Goal: Task Accomplishment & Management: Use online tool/utility

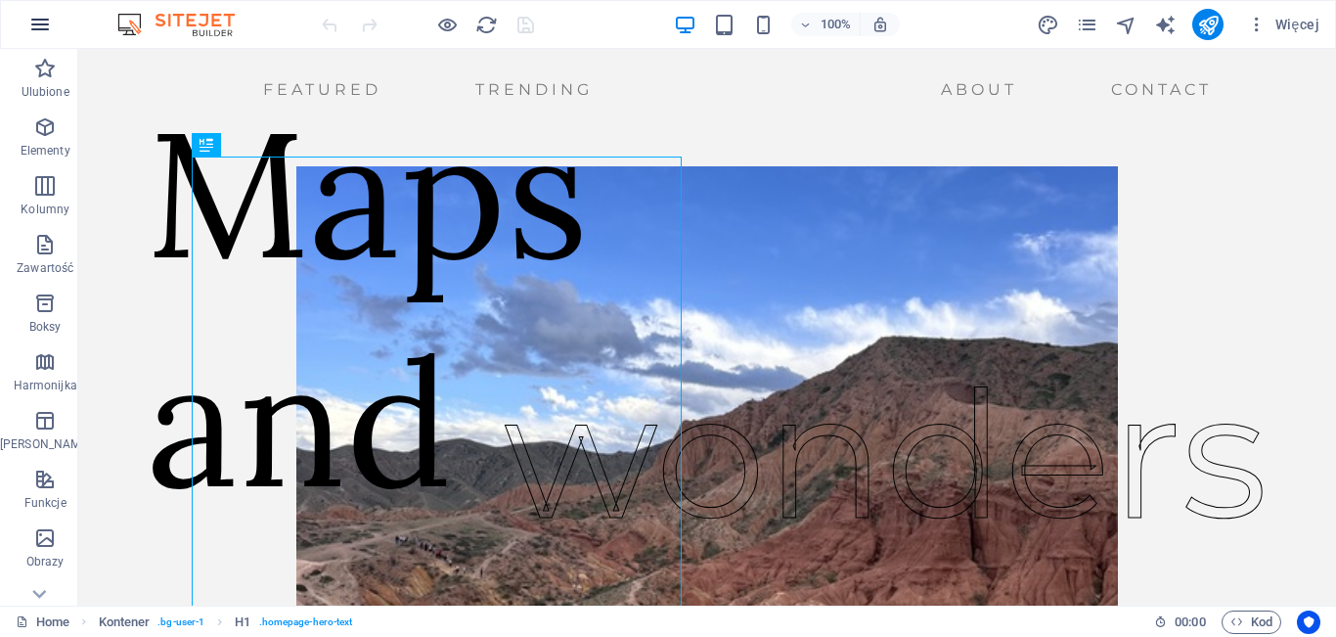
click at [39, 22] on icon "button" at bounding box center [39, 24] width 23 height 23
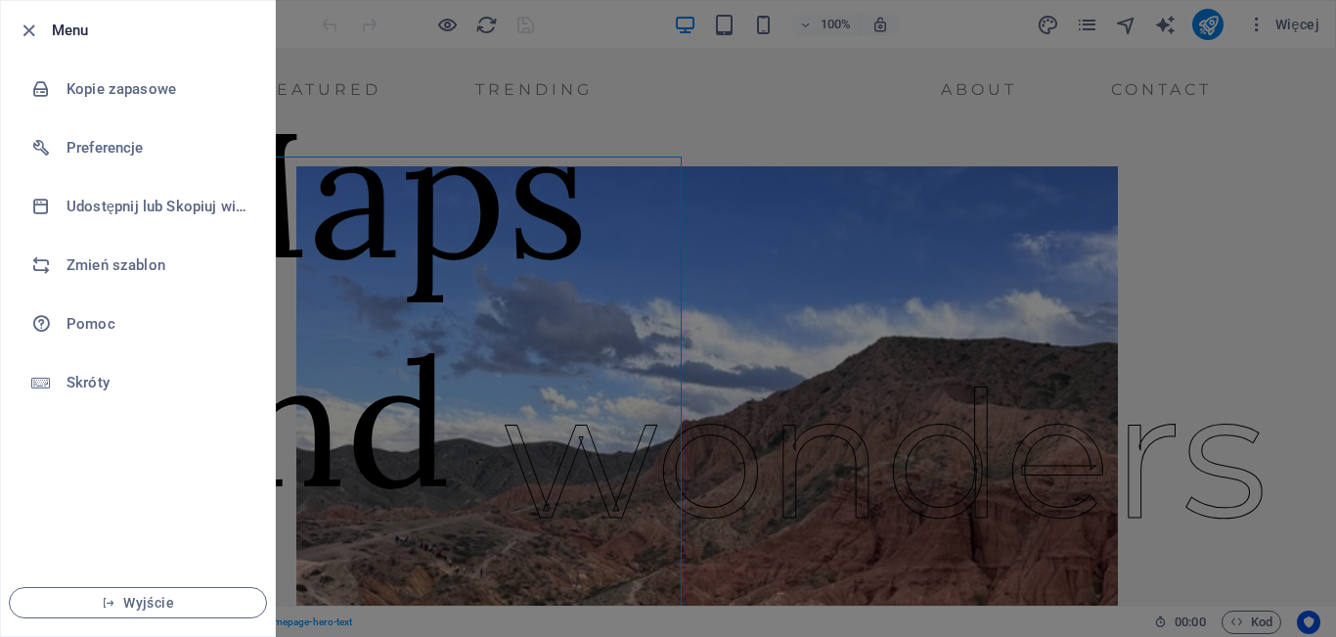
click at [1277, 176] on div at bounding box center [668, 318] width 1336 height 637
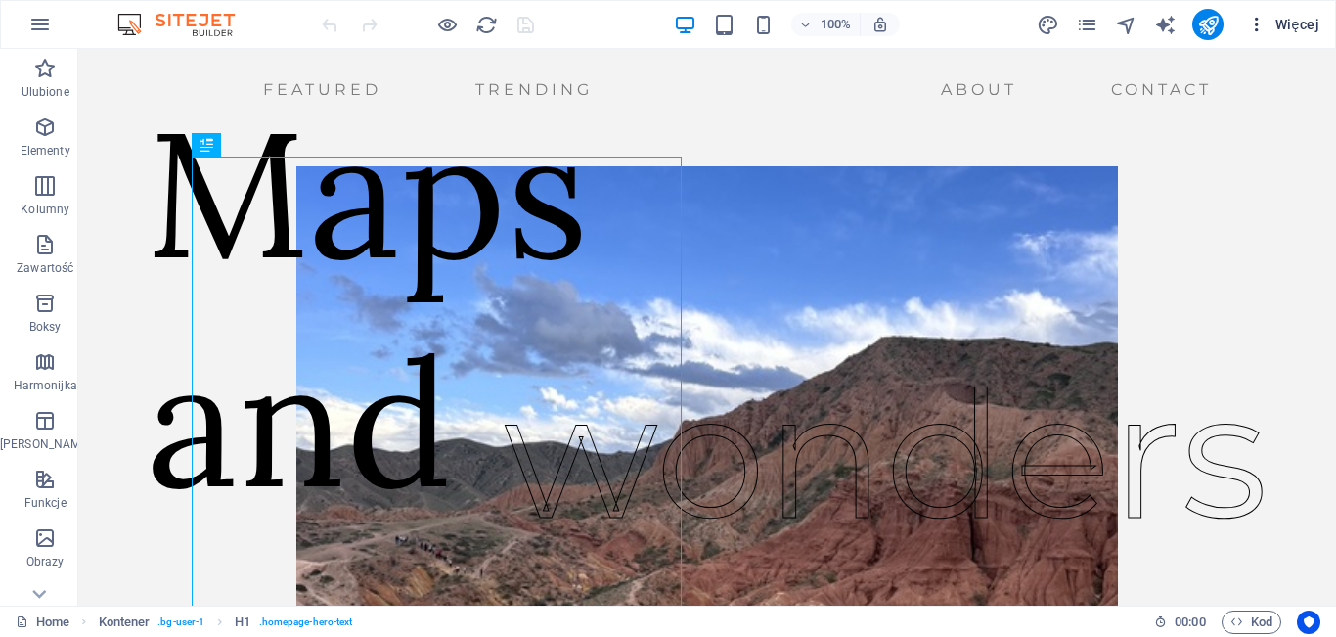
click at [1281, 35] on button "Więcej" at bounding box center [1283, 24] width 88 height 31
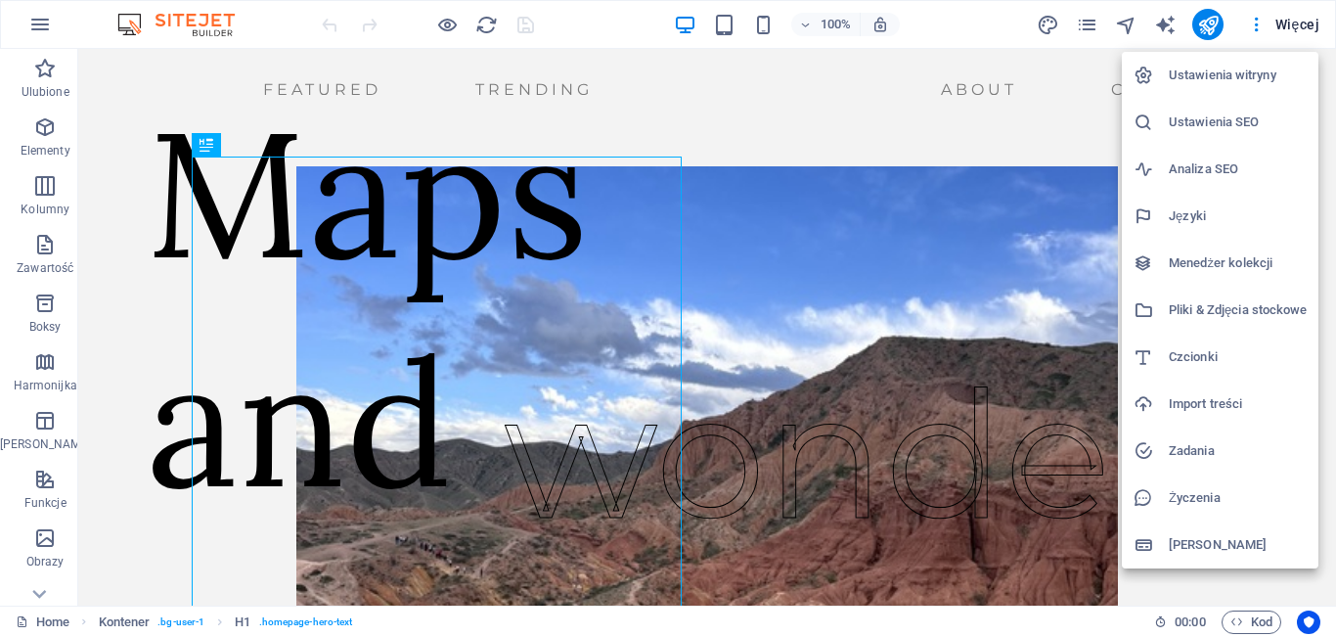
click at [1245, 257] on h6 "Menedżer kolekcji" at bounding box center [1238, 262] width 138 height 23
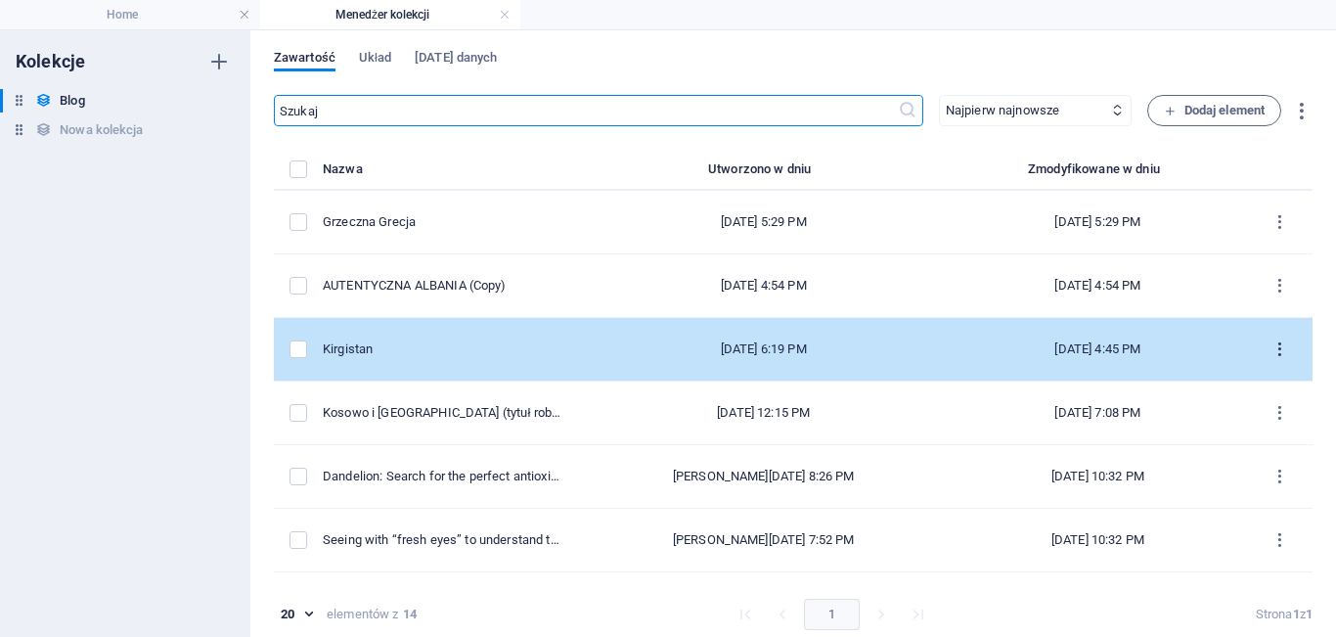
click at [1280, 352] on icon "items list" at bounding box center [1280, 349] width 19 height 19
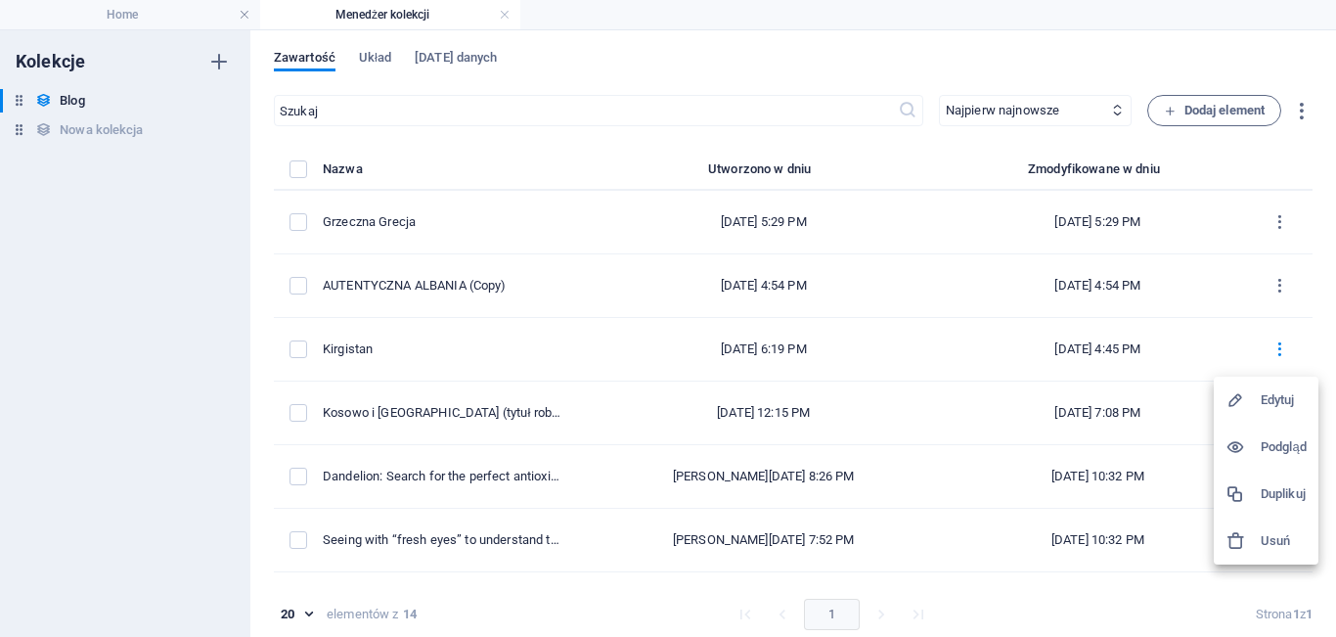
click at [132, 21] on div at bounding box center [668, 318] width 1336 height 637
click at [132, 21] on h4 "Home" at bounding box center [130, 15] width 260 height 22
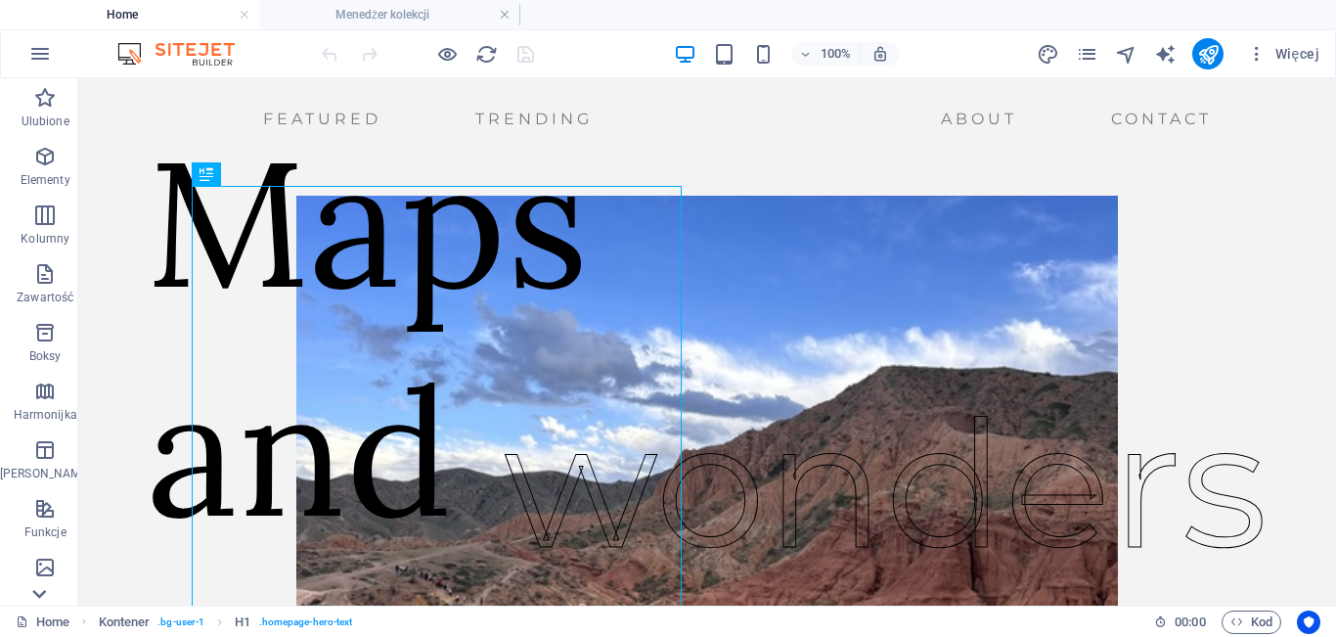
click at [46, 591] on icon at bounding box center [38, 593] width 27 height 27
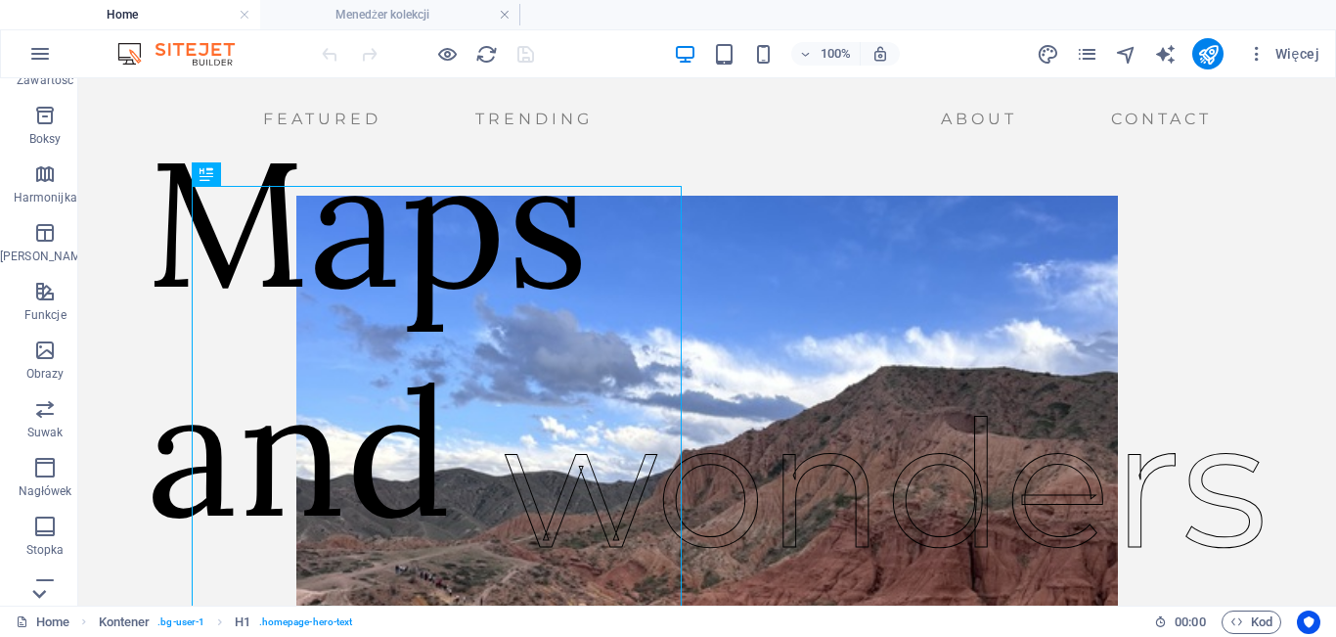
scroll to position [353, 0]
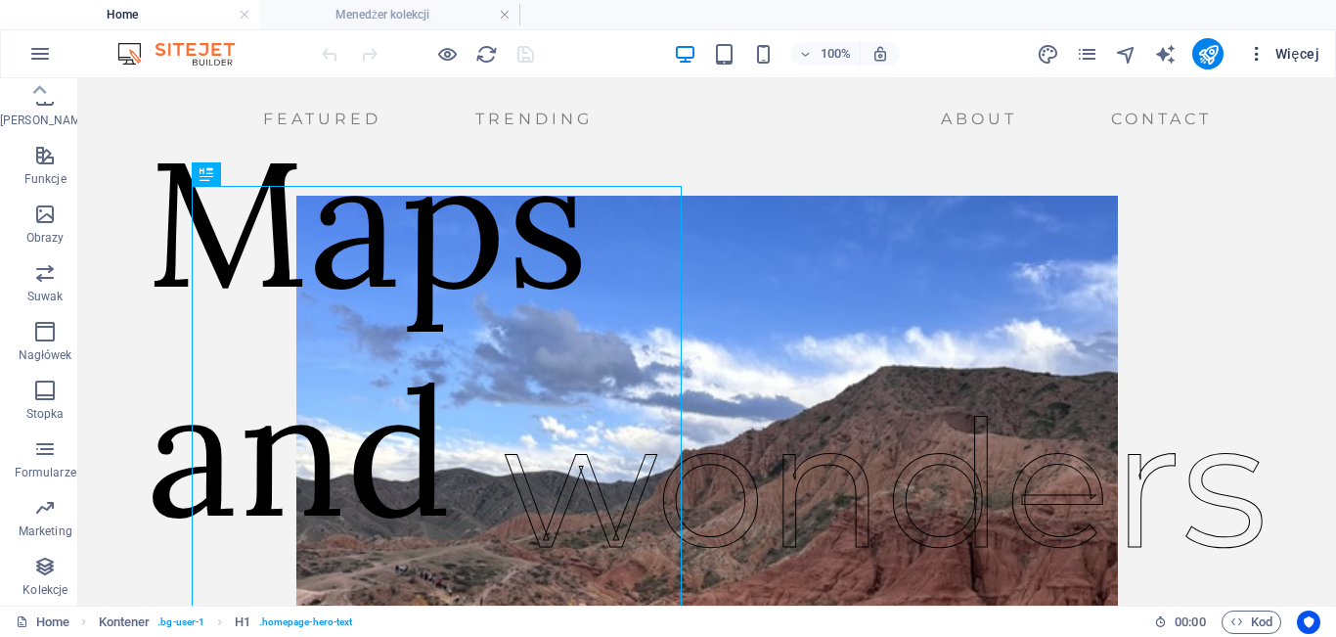
click at [1260, 55] on icon "button" at bounding box center [1257, 54] width 20 height 20
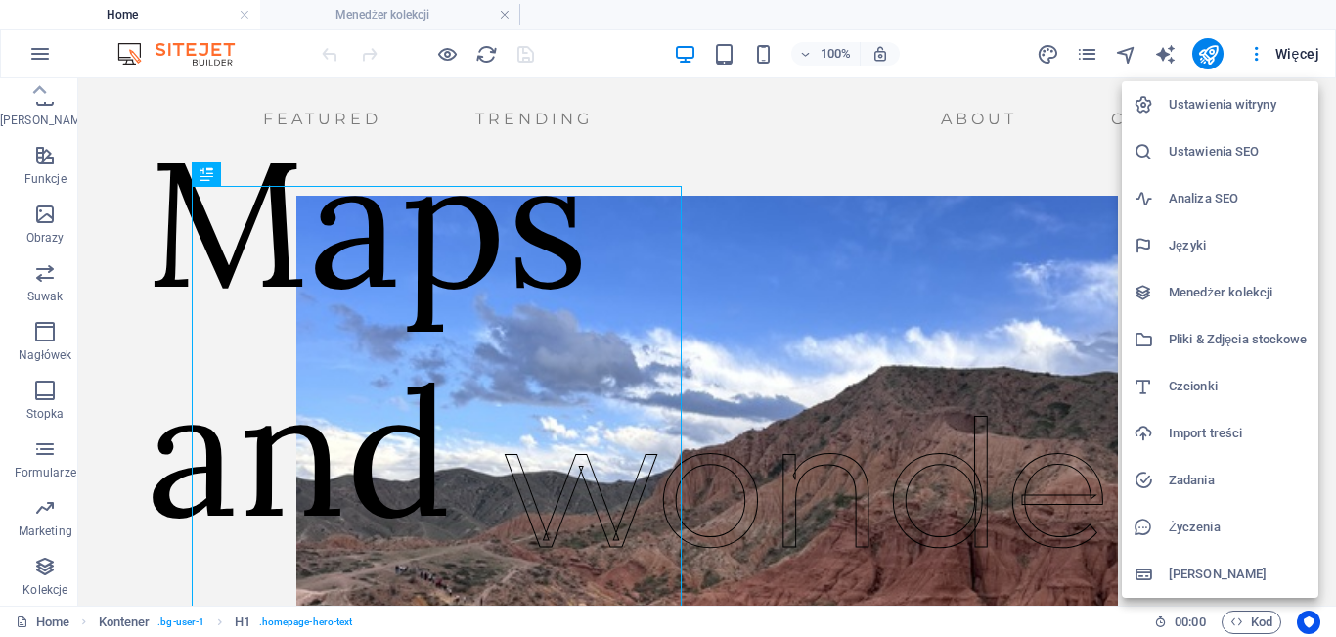
drag, startPoint x: 1327, startPoint y: 129, endPoint x: 1335, endPoint y: 292, distance: 162.6
click at [1335, 292] on div at bounding box center [668, 318] width 1336 height 637
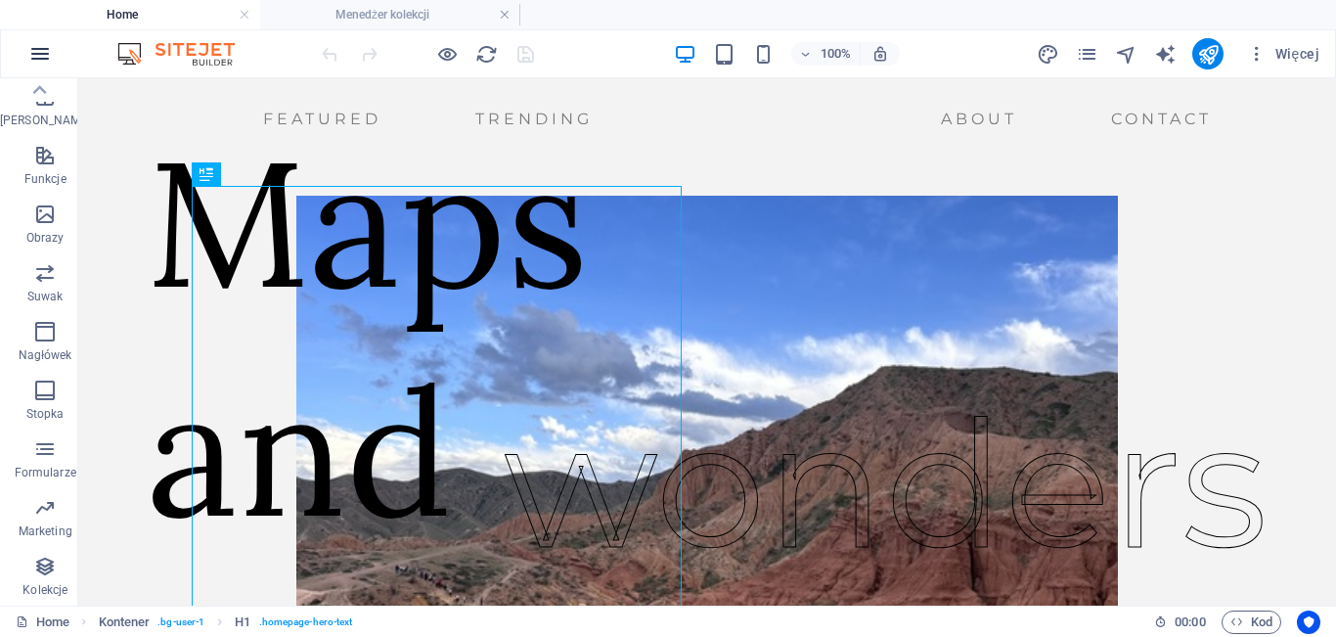
click at [30, 62] on icon "button" at bounding box center [39, 53] width 23 height 23
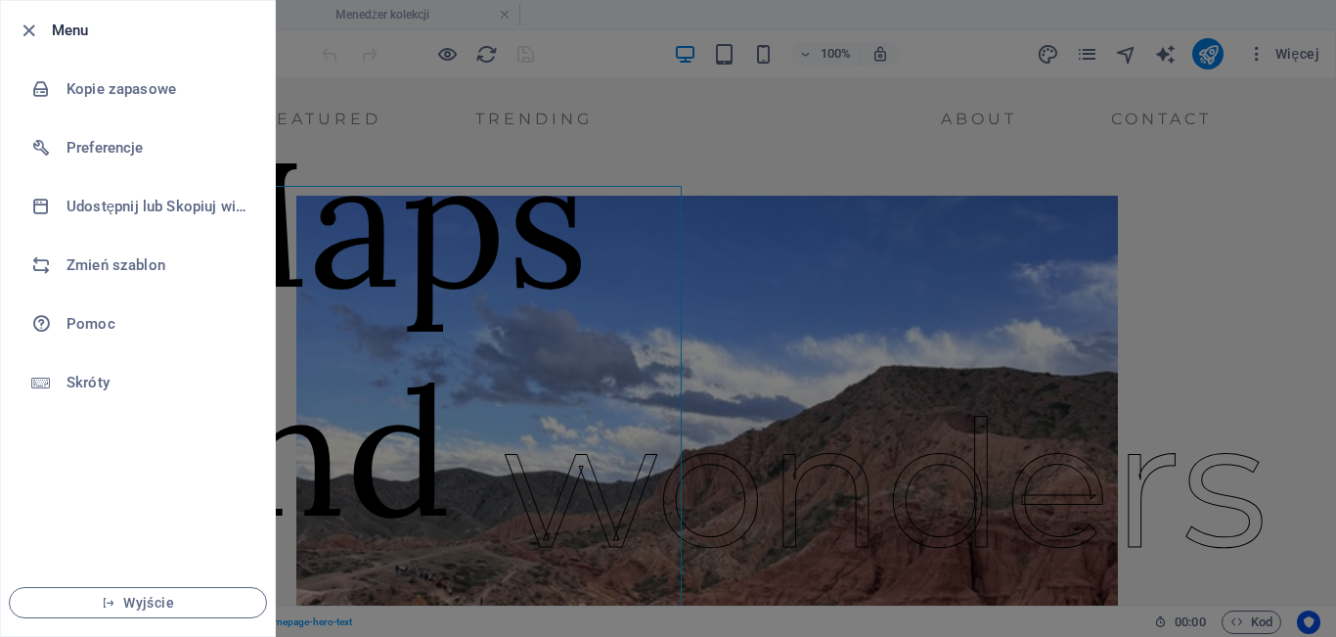
click at [396, 161] on div at bounding box center [668, 318] width 1336 height 637
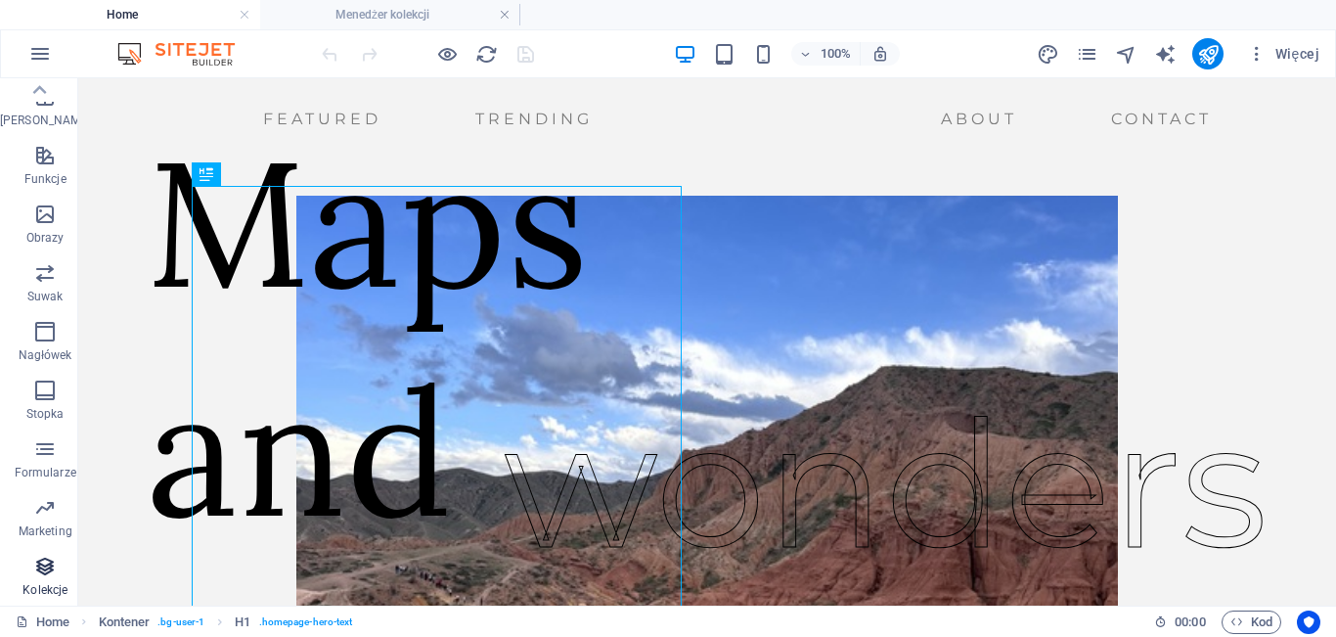
click at [41, 593] on p "Kolekcje" at bounding box center [44, 590] width 45 height 16
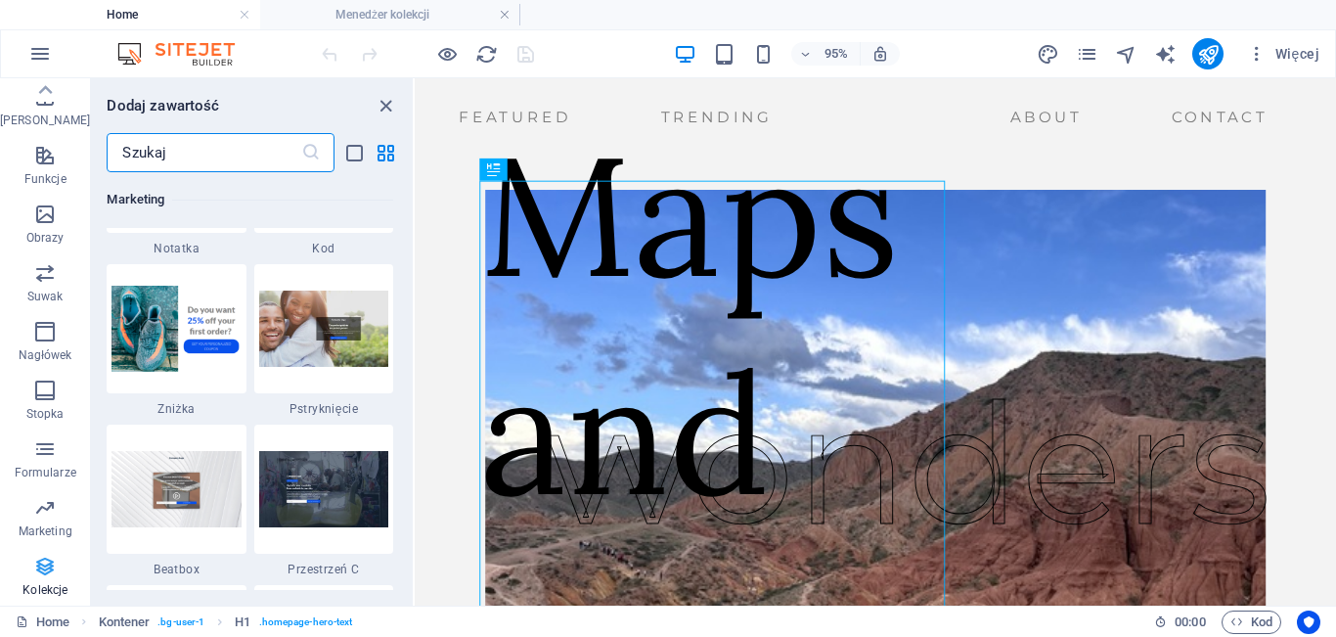
scroll to position [17908, 0]
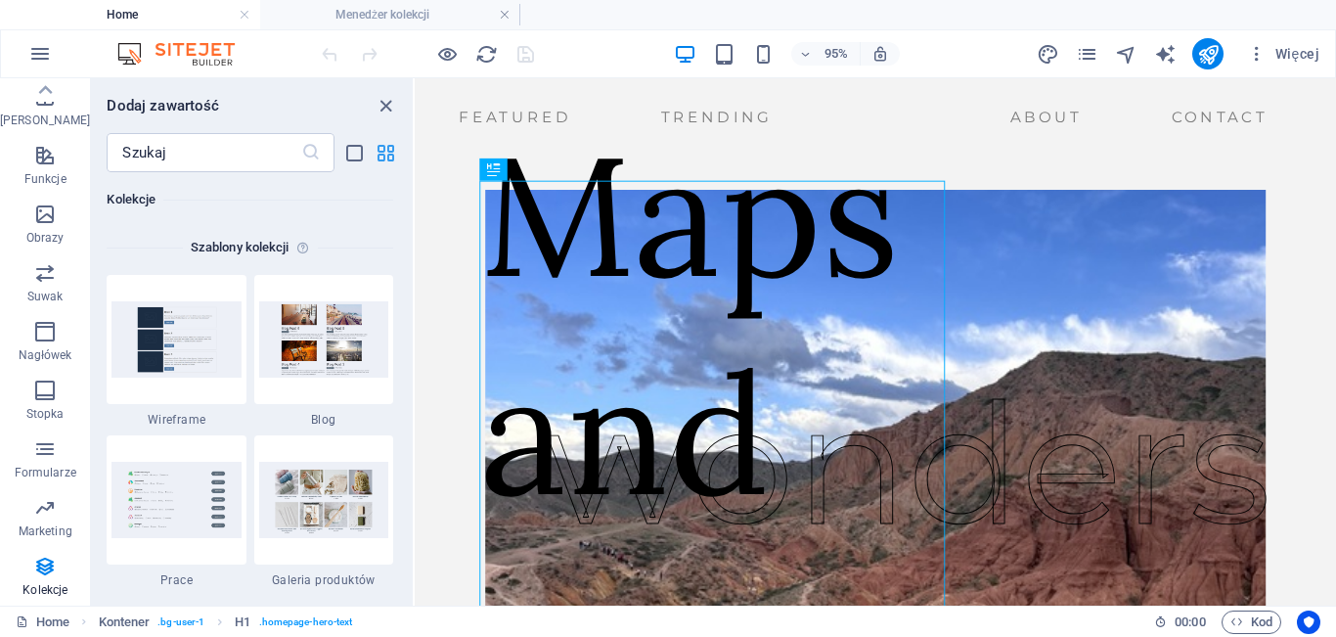
click at [393, 155] on icon "grid-view" at bounding box center [386, 153] width 22 height 22
click at [346, 151] on icon "list-view" at bounding box center [354, 153] width 22 height 22
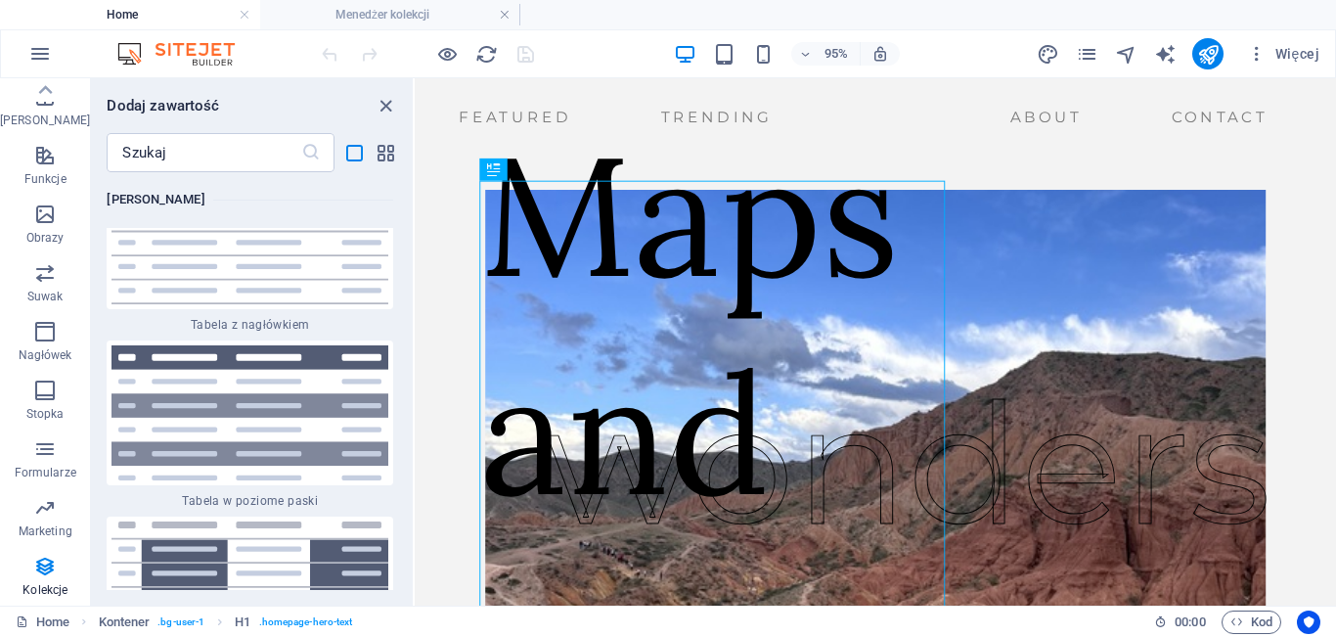
scroll to position [40457, 0]
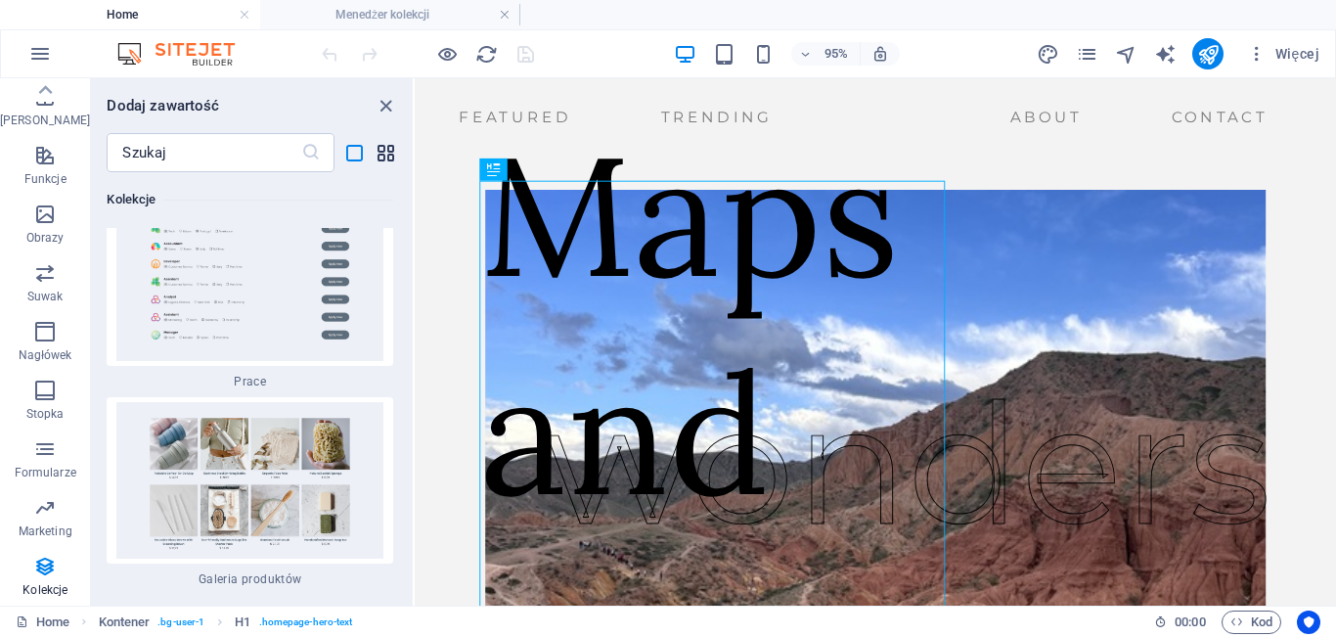
click at [390, 151] on icon "grid-view" at bounding box center [386, 153] width 22 height 22
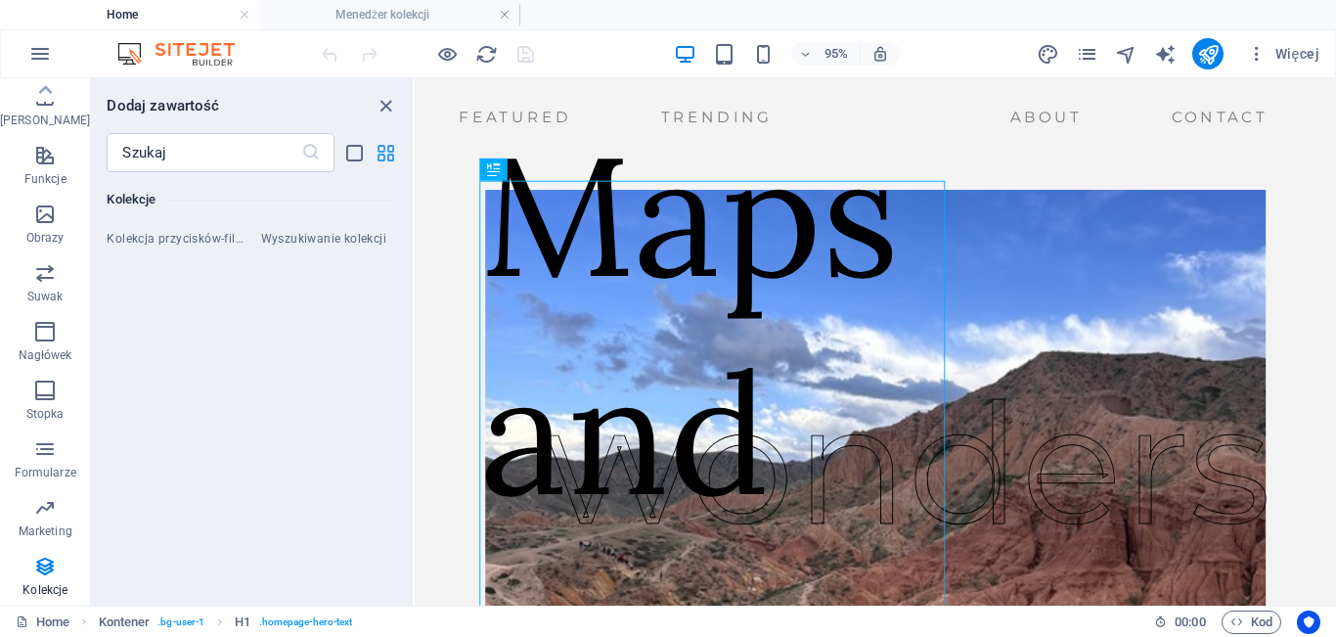
scroll to position [17908, 0]
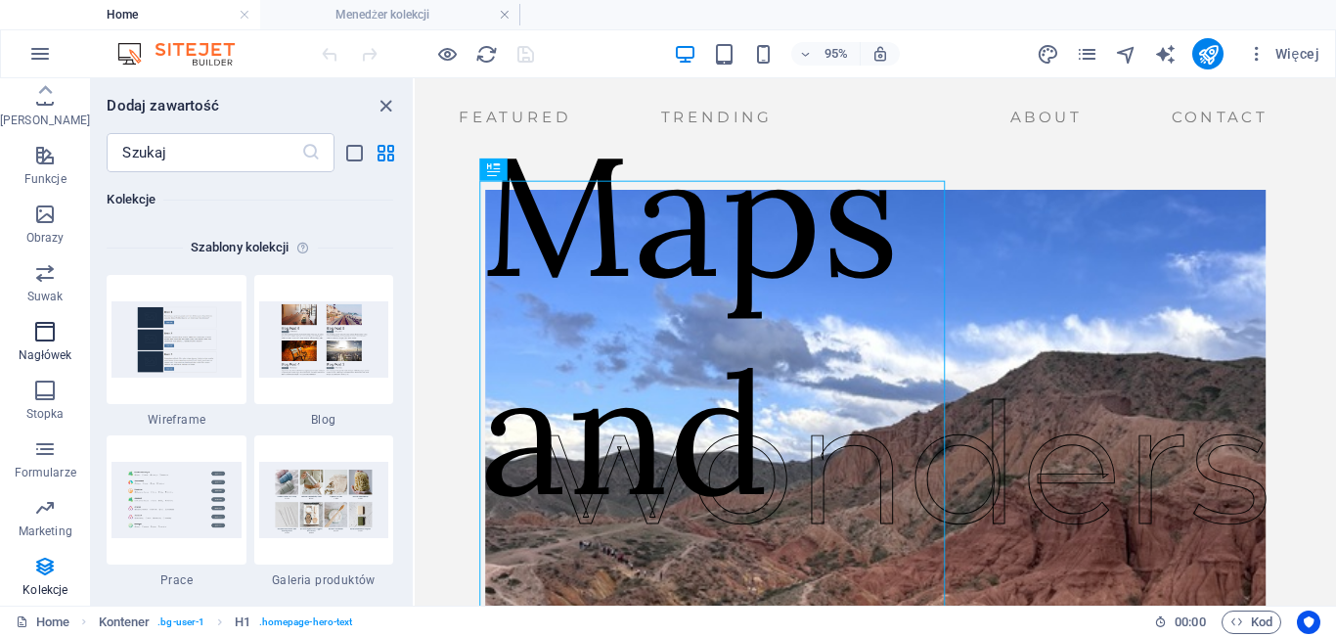
click at [51, 349] on p "Nagłówek" at bounding box center [46, 355] width 54 height 16
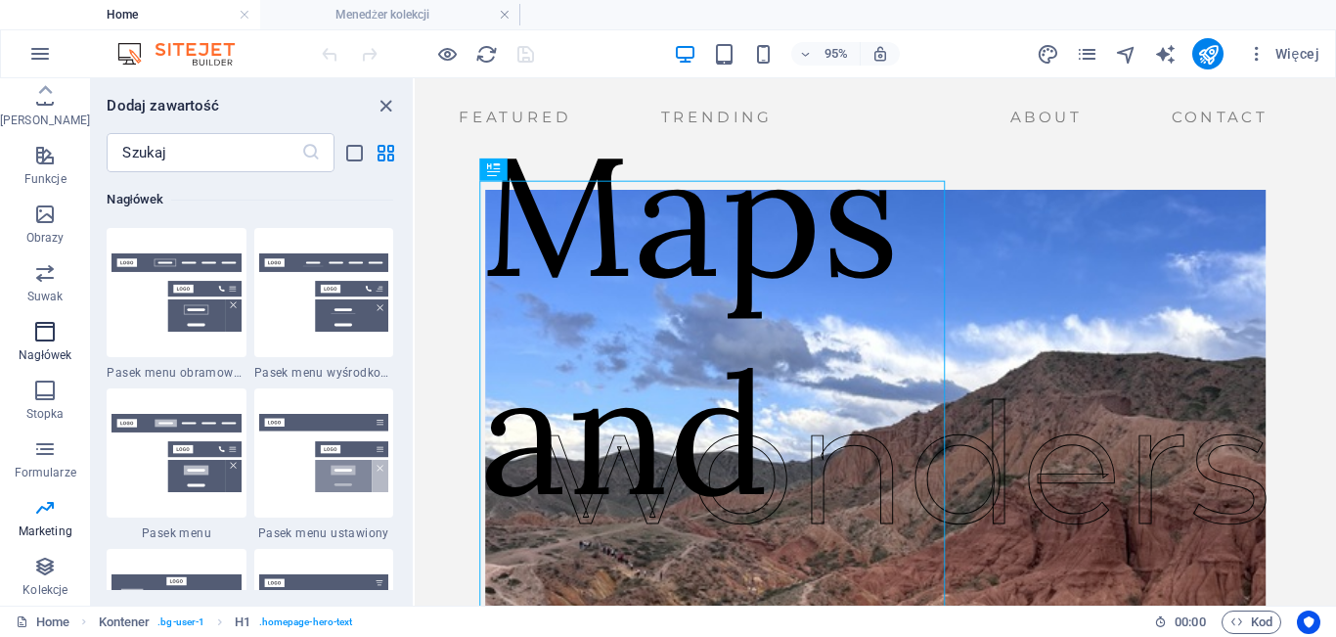
scroll to position [11780, 0]
click at [55, 284] on span "Suwak" at bounding box center [45, 284] width 90 height 47
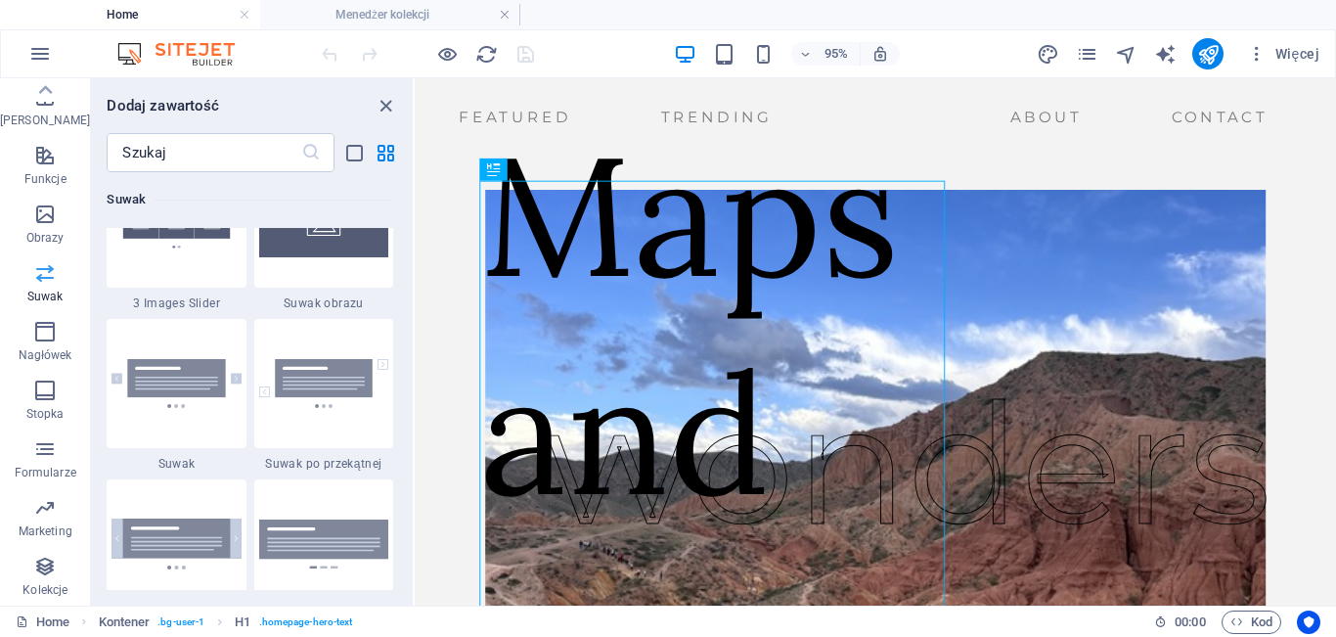
scroll to position [11090, 0]
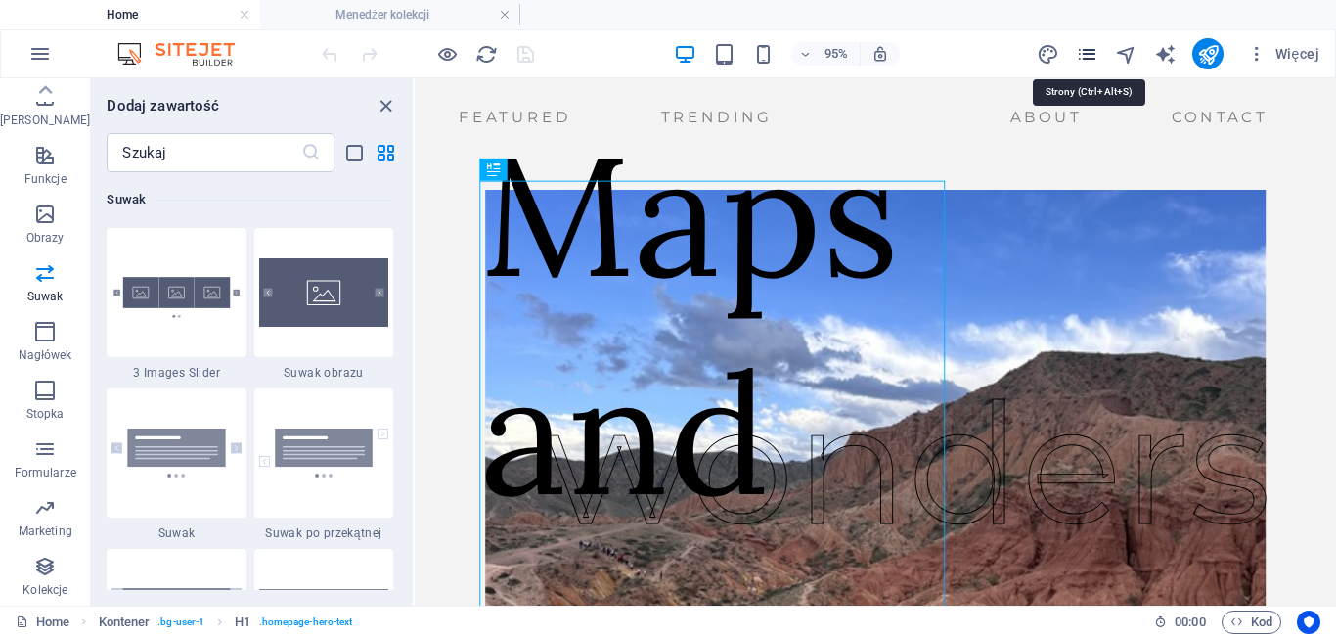
click at [1086, 53] on icon "pages" at bounding box center [1087, 54] width 22 height 22
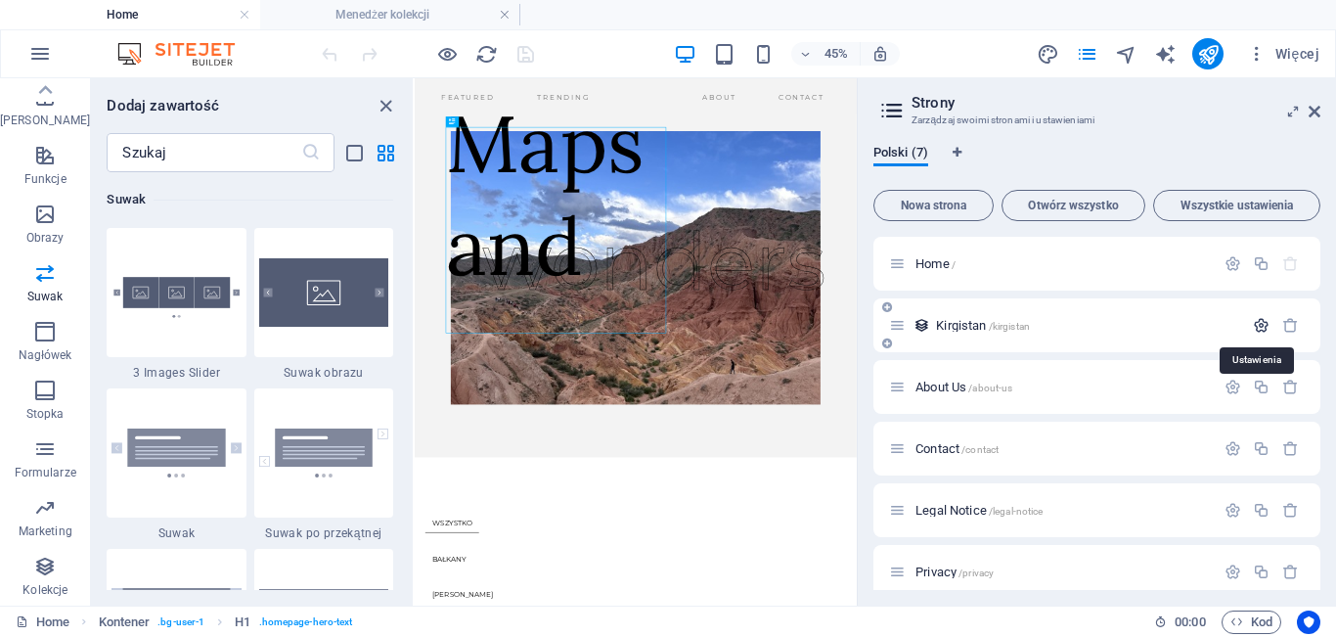
click at [1259, 326] on icon "button" at bounding box center [1261, 325] width 17 height 17
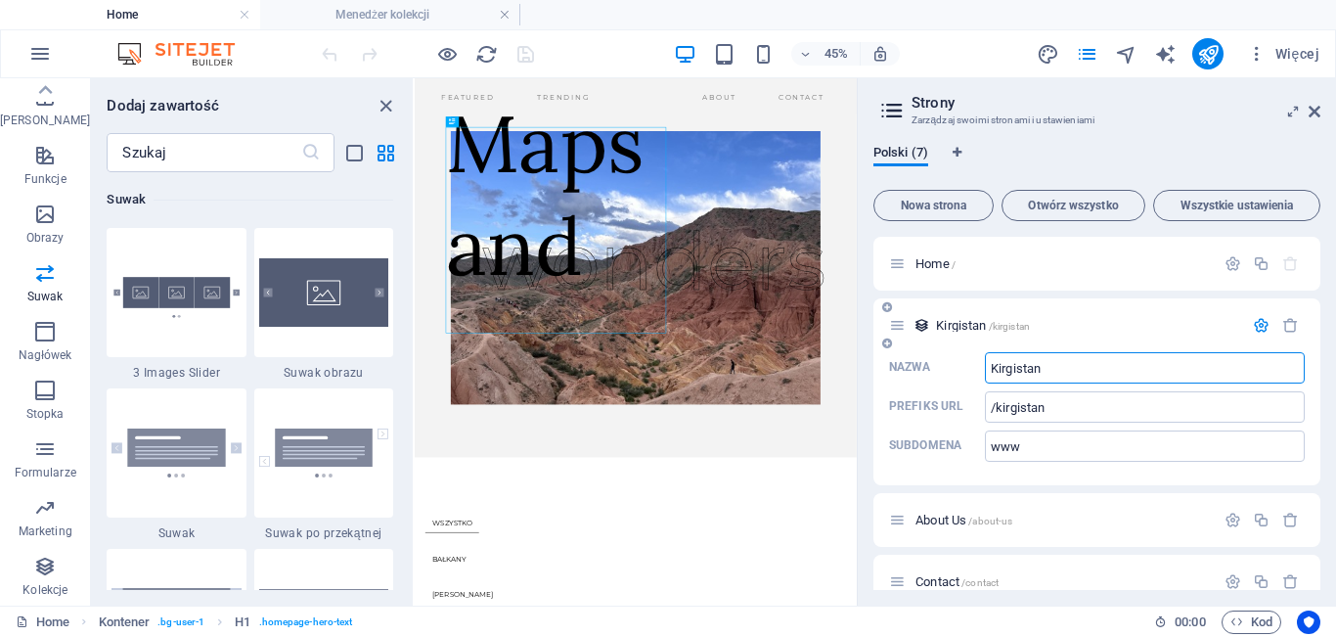
click at [898, 323] on icon at bounding box center [897, 325] width 17 height 17
click at [906, 334] on div "Kirgistan /kirgistan" at bounding box center [1066, 325] width 354 height 22
click at [900, 330] on icon at bounding box center [897, 325] width 17 height 17
click at [1257, 324] on icon "button" at bounding box center [1261, 325] width 17 height 17
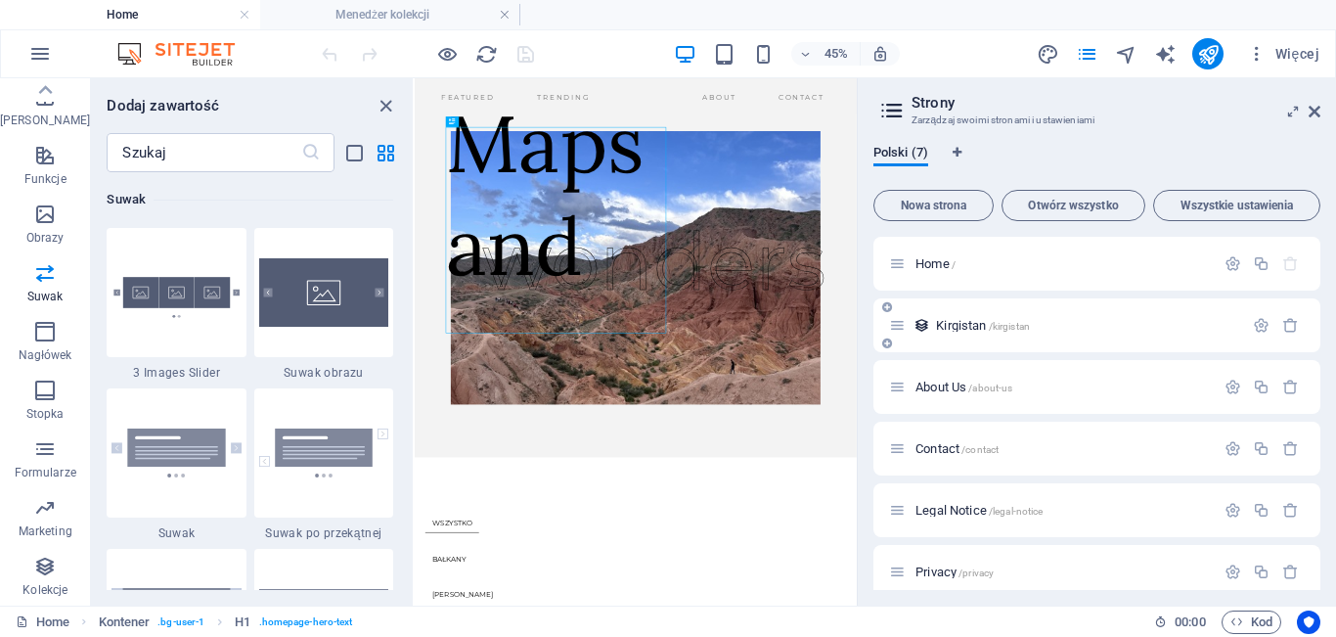
click at [963, 325] on span "Kirgistan /kirgistan" at bounding box center [983, 325] width 94 height 15
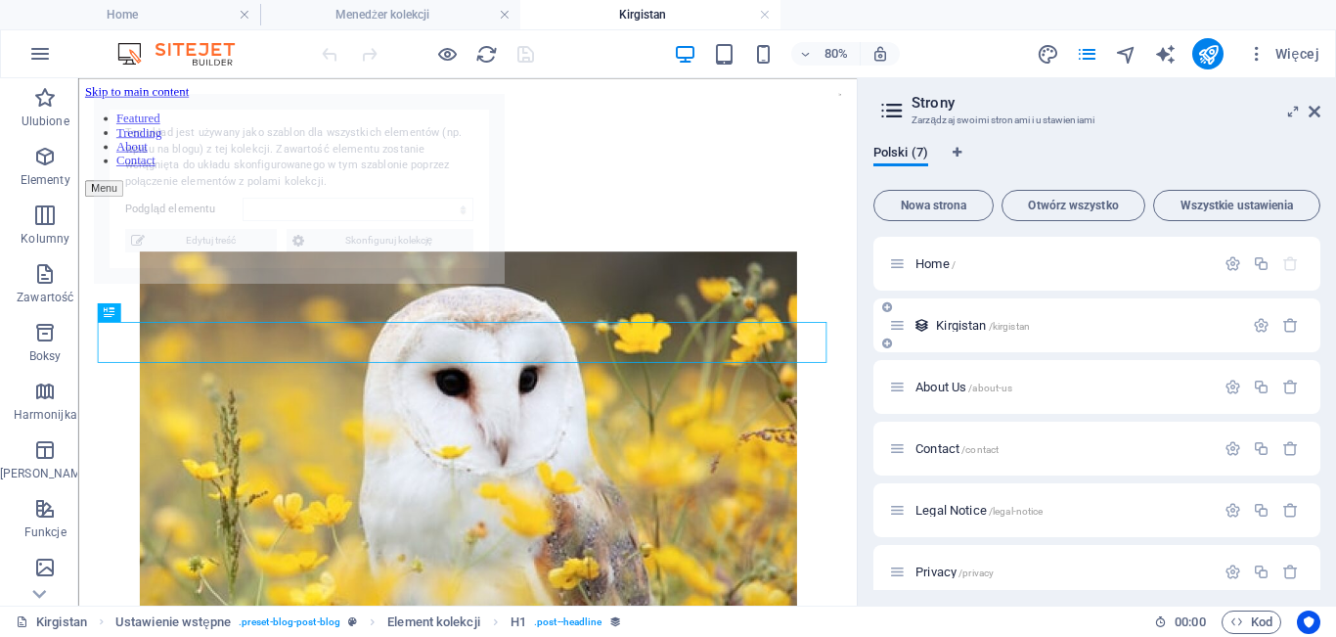
scroll to position [469, 0]
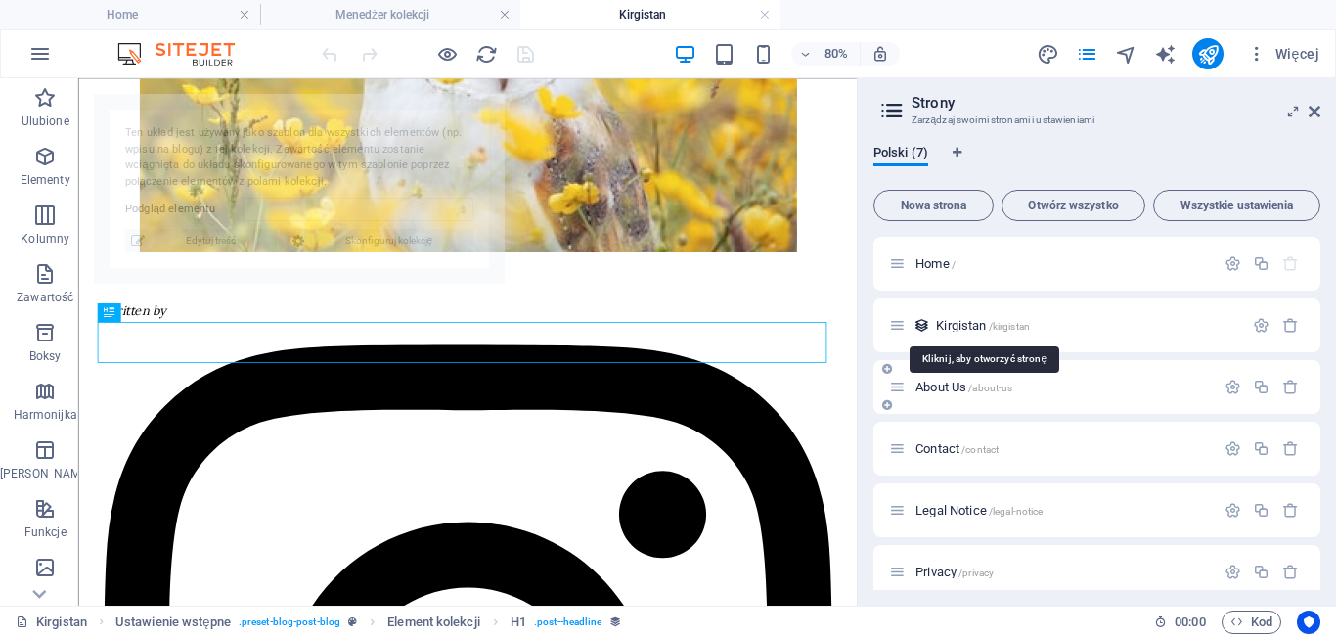
select select "68daece9526f6820a9084fcd"
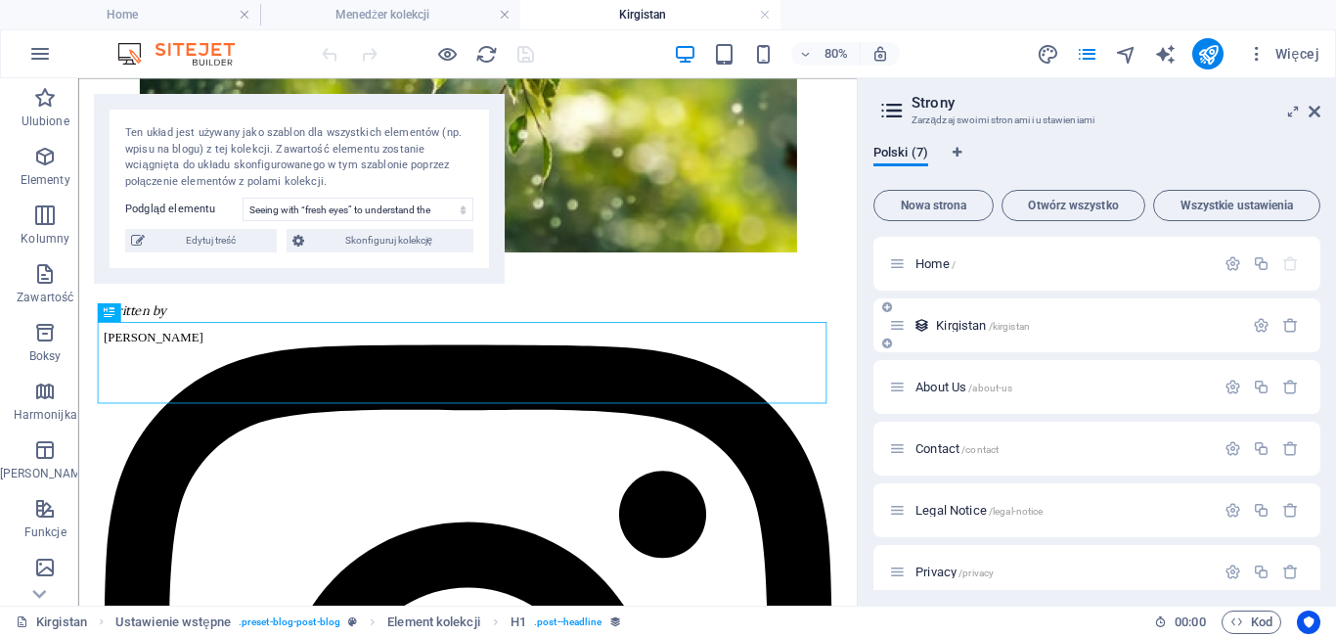
click at [968, 337] on div "Kirgistan /kirgistan" at bounding box center [1097, 325] width 447 height 54
click at [1253, 332] on icon "button" at bounding box center [1261, 325] width 17 height 17
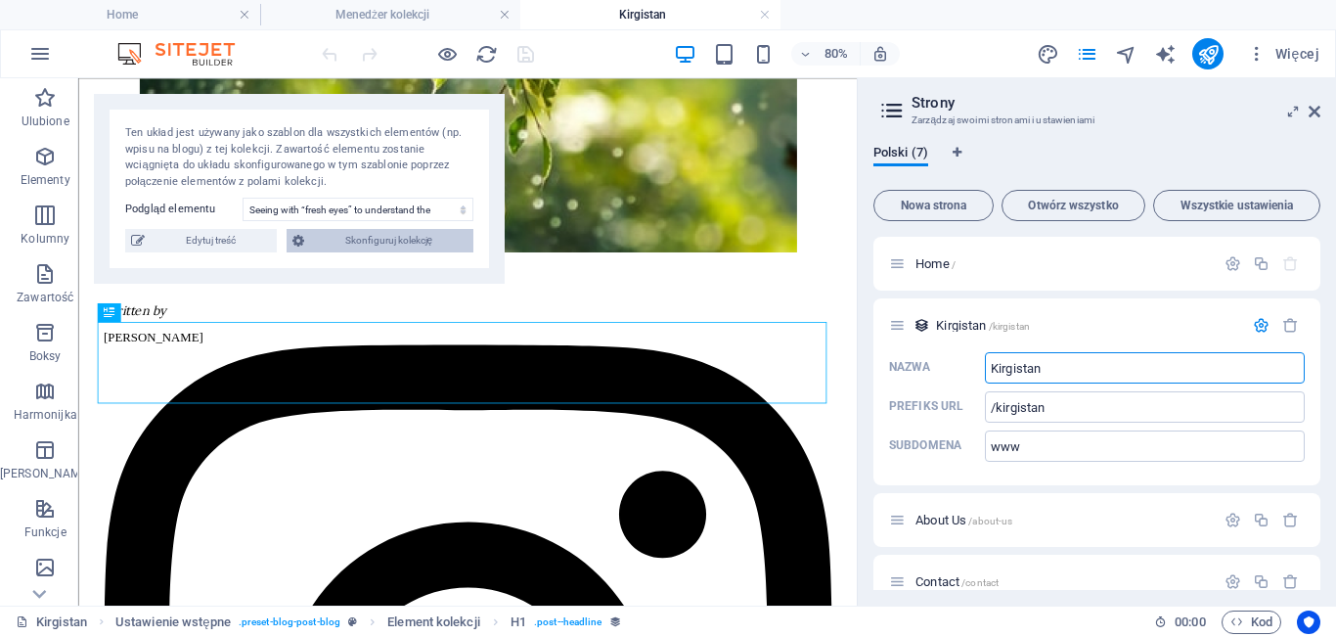
click at [437, 241] on span "Skonfiguruj kolekcję" at bounding box center [388, 240] width 157 height 23
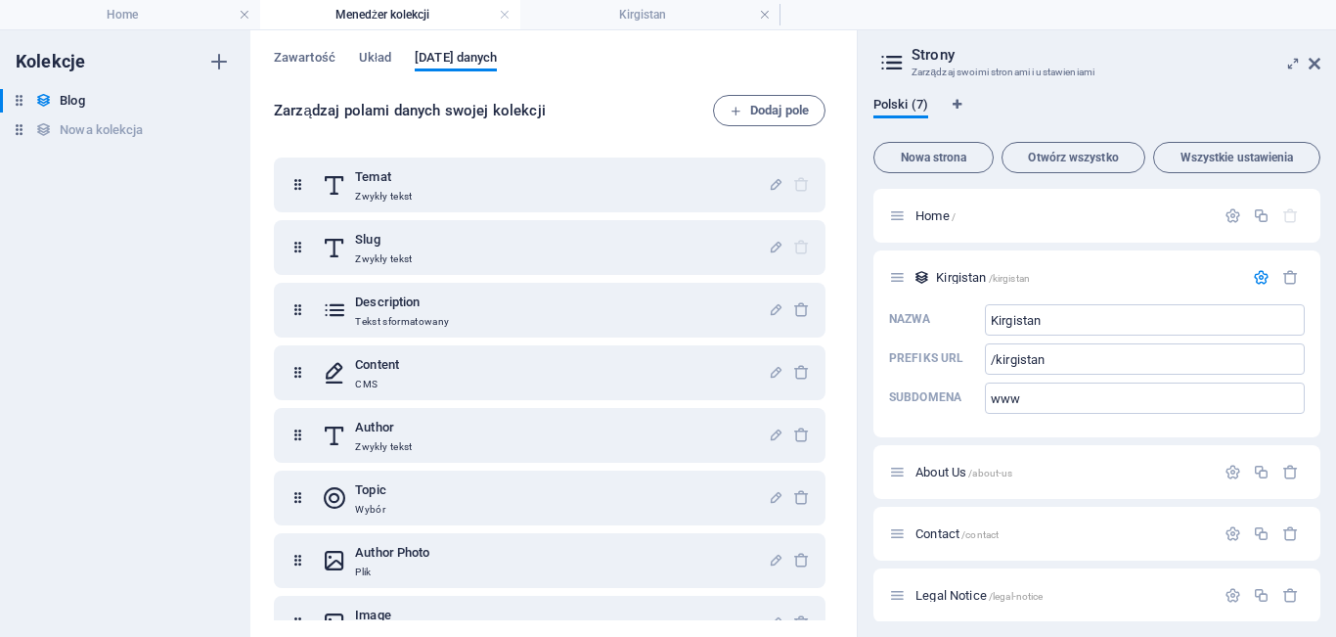
scroll to position [0, 0]
click at [783, 112] on span "Dodaj pole" at bounding box center [769, 110] width 79 height 23
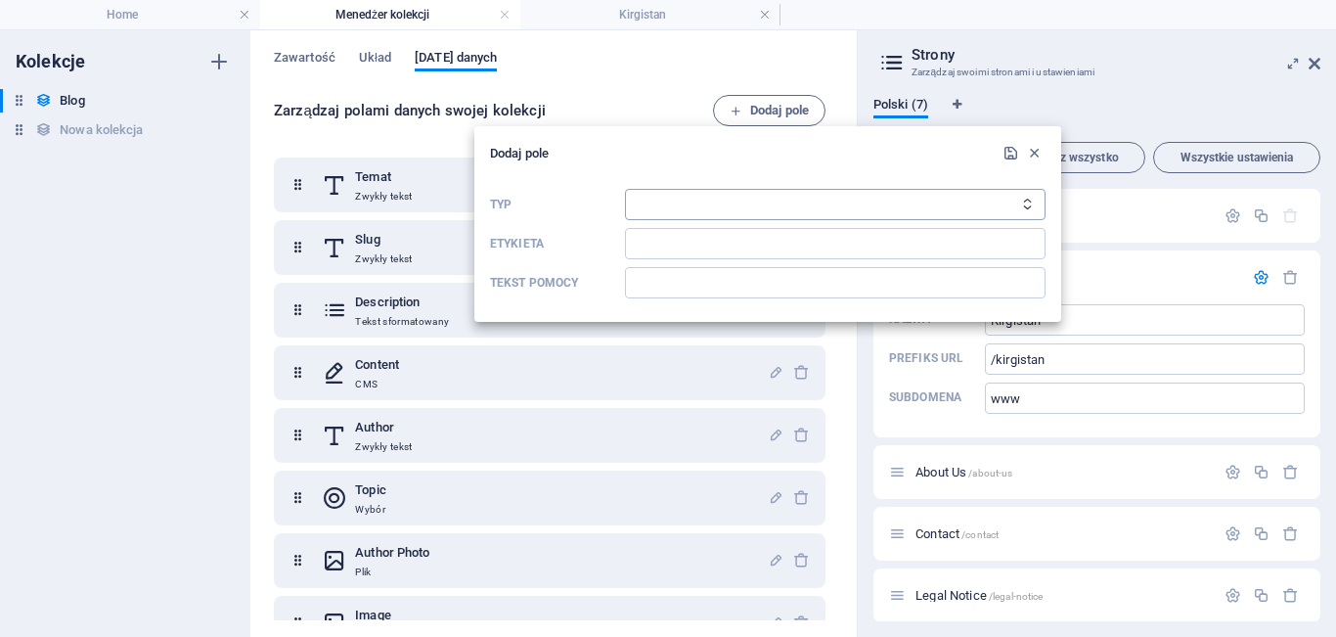
click at [735, 207] on select "Zwykły tekst Połącz CMS Tekst sformatowany Plik Wiele plików Pole wyboru Wybór …" at bounding box center [835, 204] width 421 height 31
select select "link"
click at [625, 189] on select "Zwykły tekst Połącz CMS Tekst sformatowany Plik Wiele plików Pole wyboru Wybór …" at bounding box center [835, 204] width 421 height 31
click at [1032, 150] on icon "button" at bounding box center [1034, 153] width 17 height 17
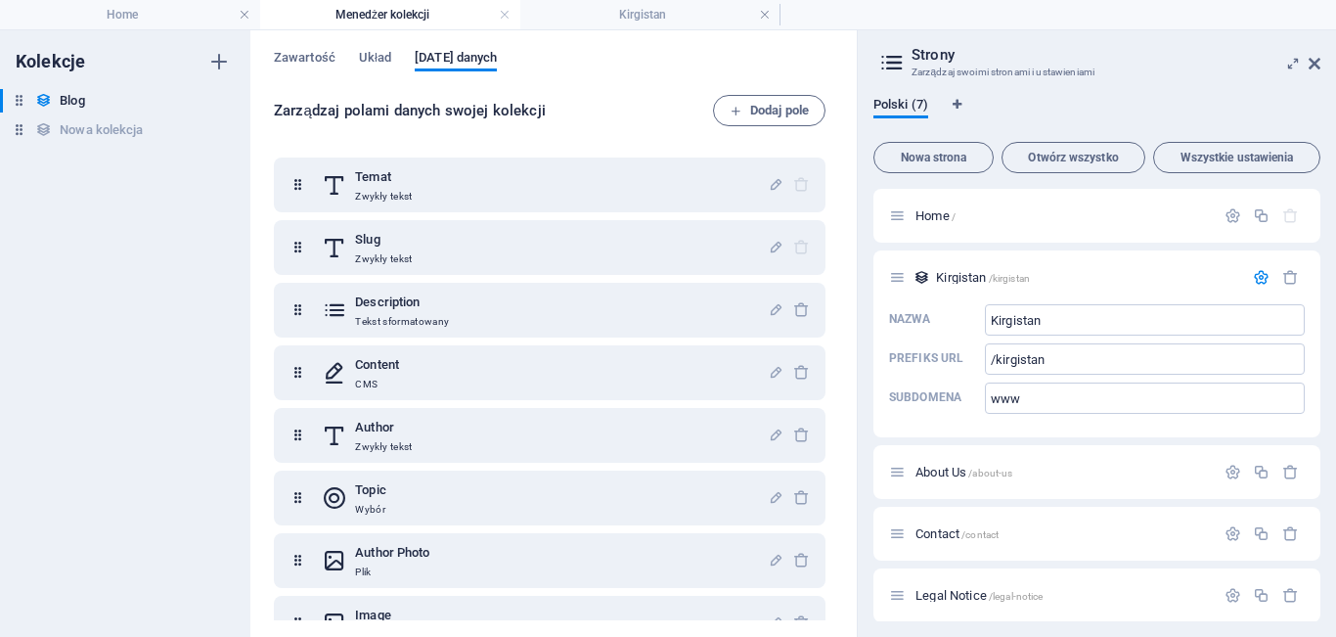
drag, startPoint x: 828, startPoint y: 210, endPoint x: 833, endPoint y: 246, distance: 35.7
click at [833, 246] on div "Zawartość Układ [DATE] danych Zarządzaj polami danych swojej kolekcji Dodaj pol…" at bounding box center [553, 333] width 607 height 607
click at [1207, 156] on span "Wszystkie ustawienia" at bounding box center [1237, 158] width 150 height 12
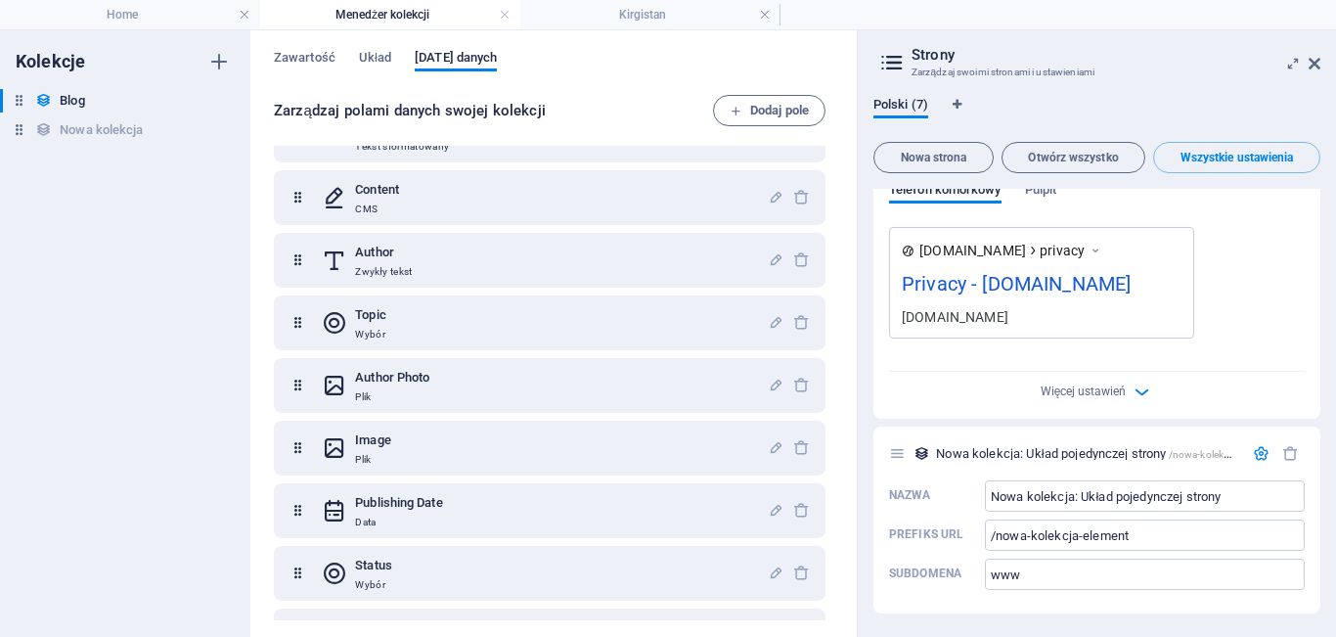
scroll to position [226, 0]
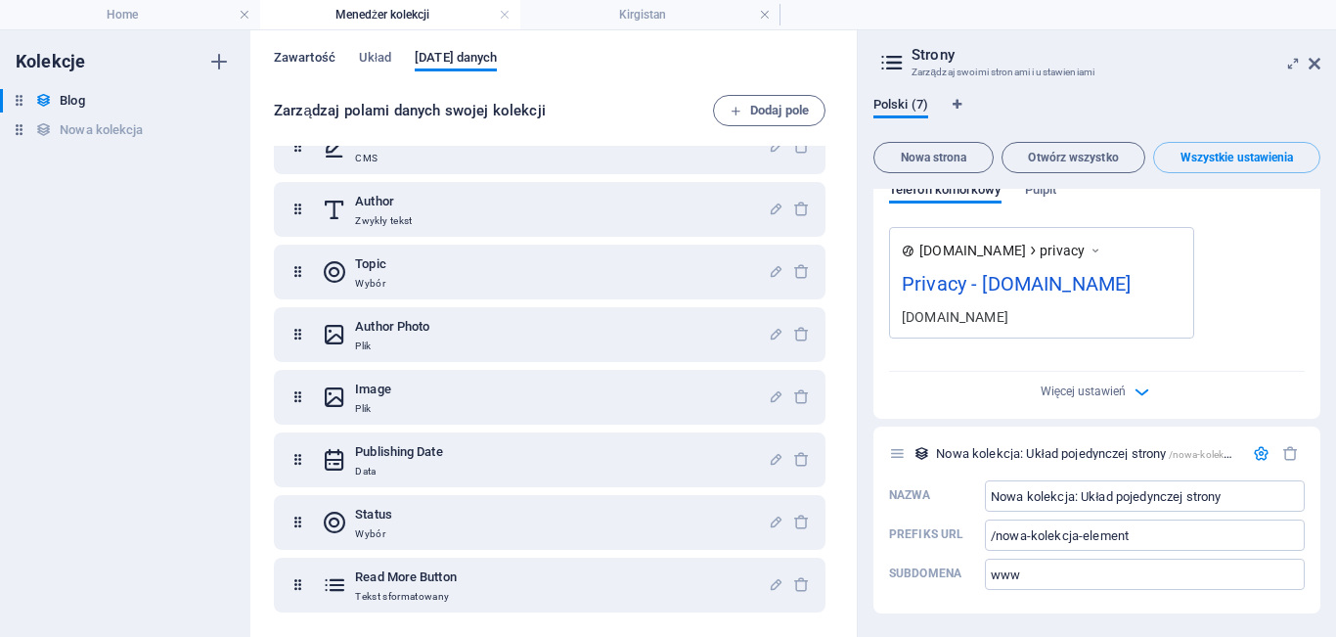
click at [312, 62] on span "Zawartość" at bounding box center [305, 59] width 62 height 27
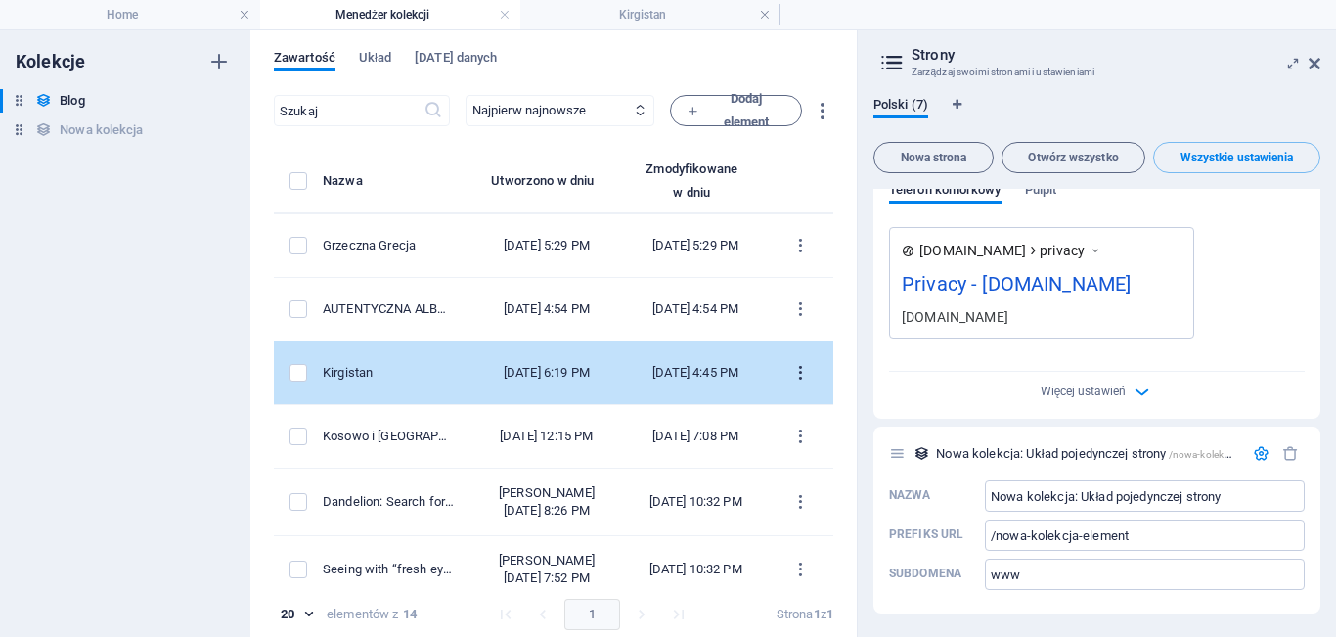
click at [808, 382] on icon "items list" at bounding box center [800, 373] width 19 height 19
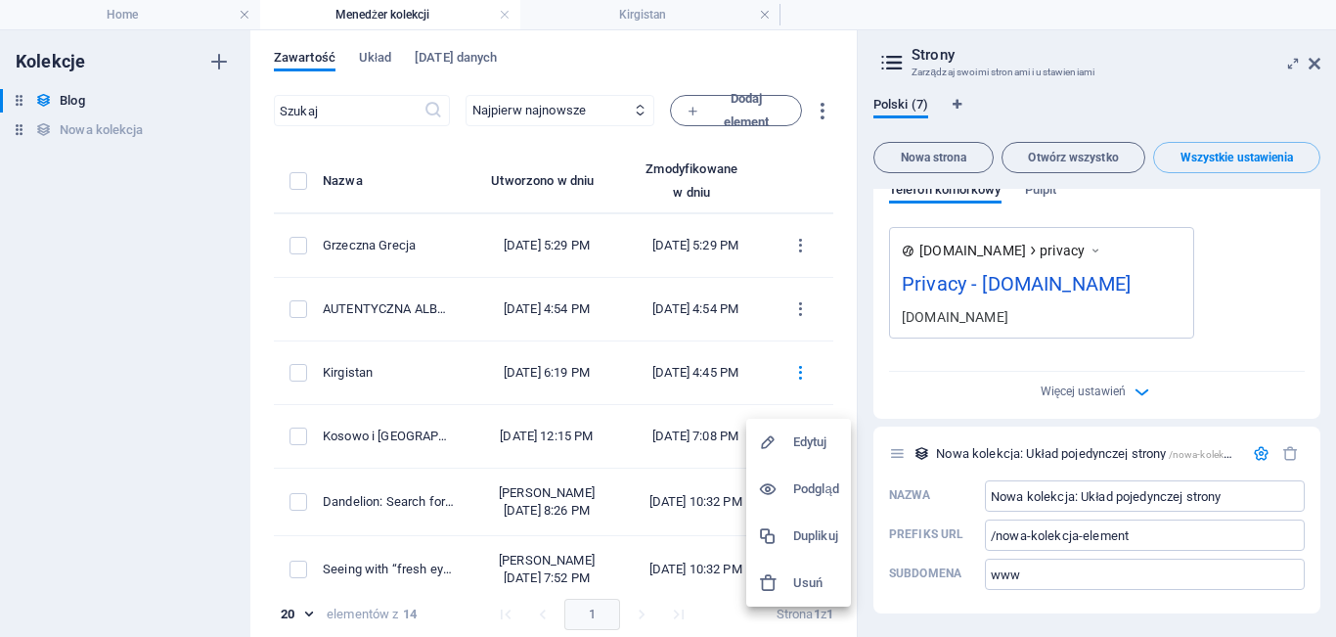
click at [742, 66] on div at bounding box center [668, 318] width 1336 height 637
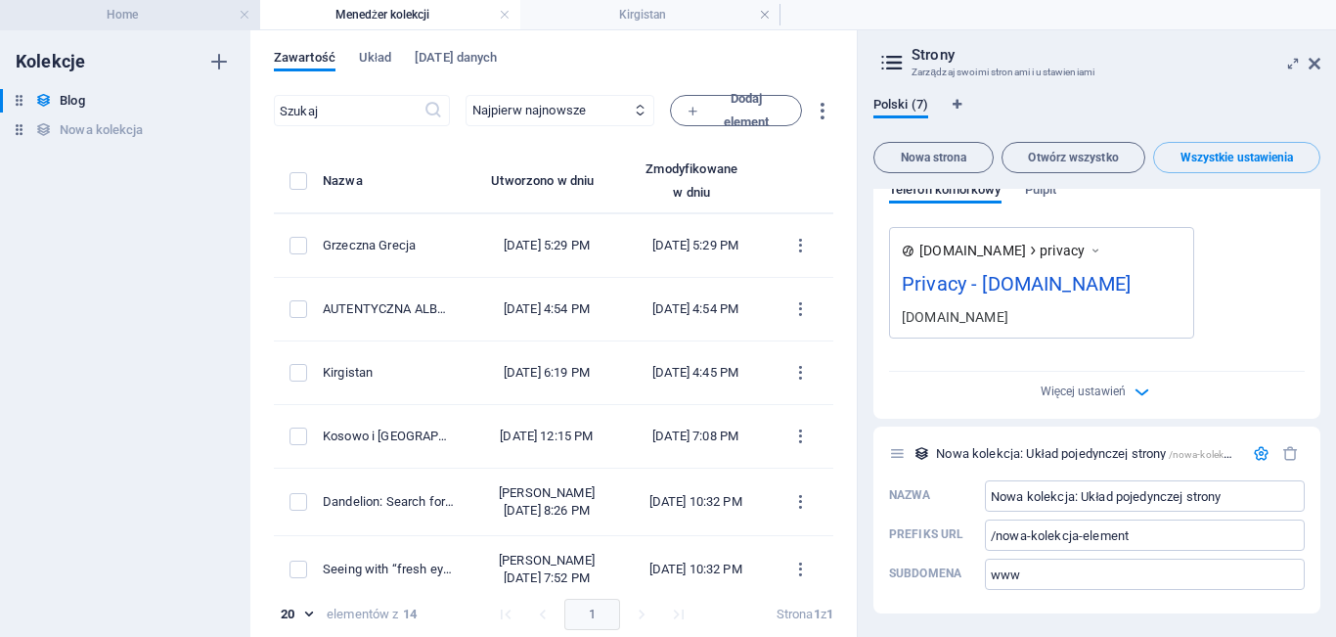
click at [157, 12] on h4 "Home" at bounding box center [130, 15] width 260 height 22
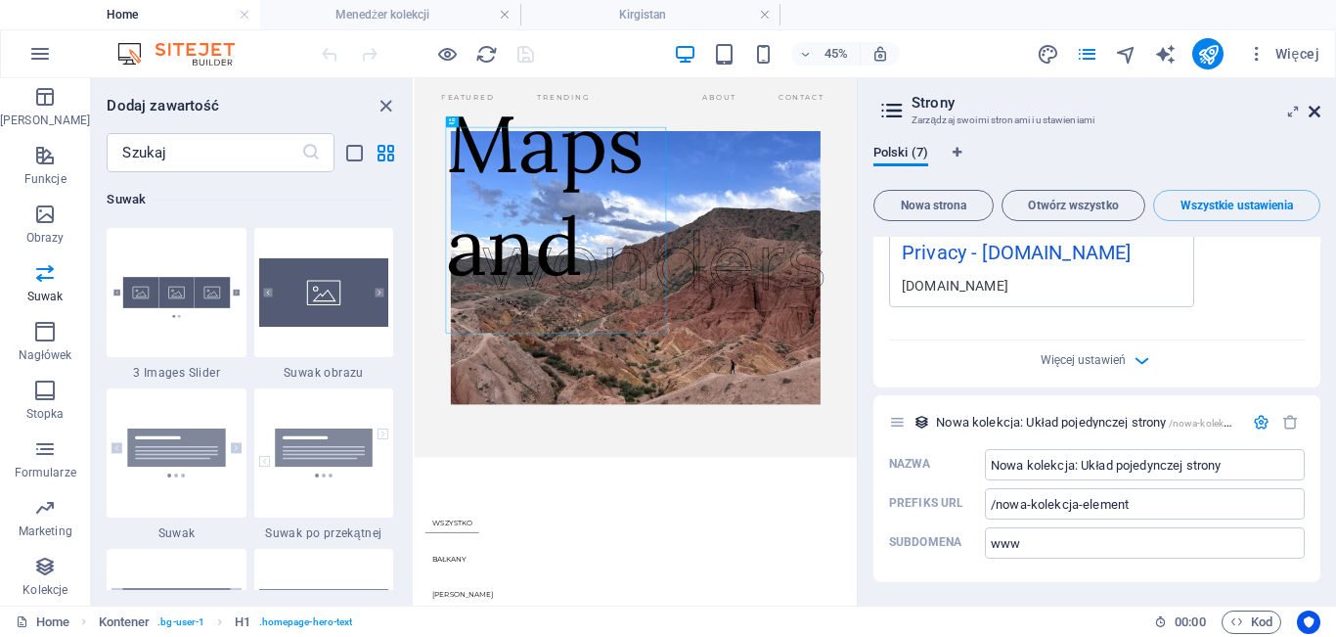
click at [1320, 113] on icon at bounding box center [1315, 112] width 12 height 16
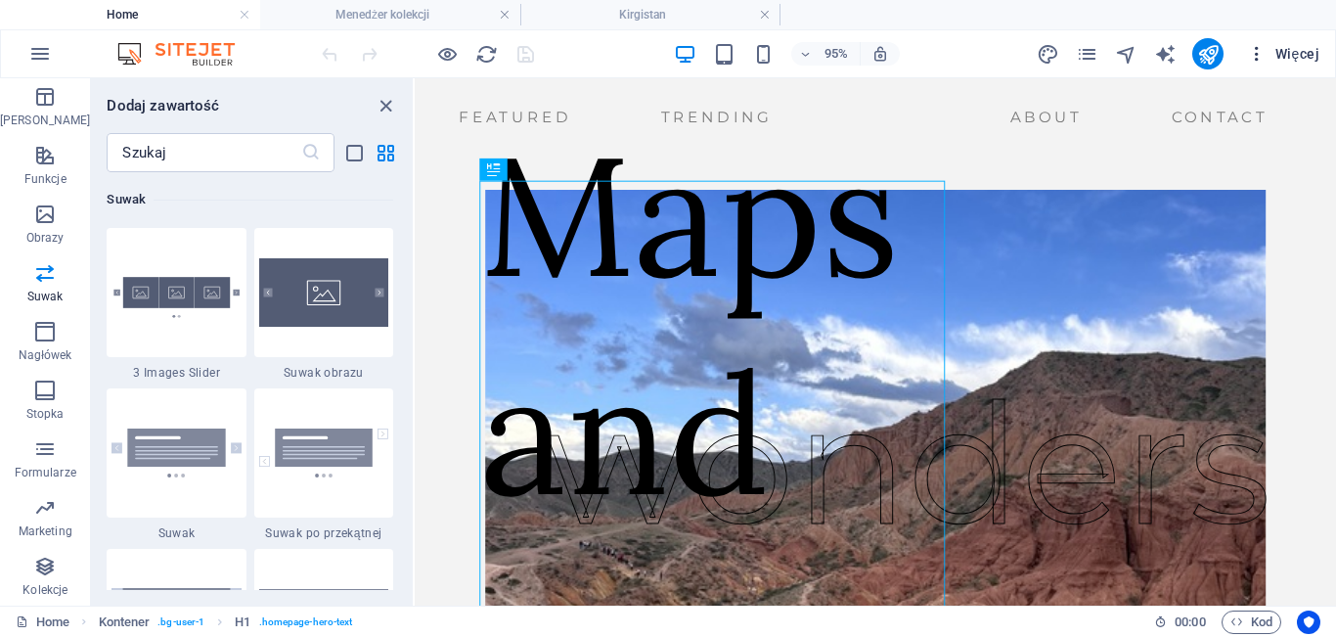
click at [1288, 57] on span "Więcej" at bounding box center [1283, 54] width 72 height 20
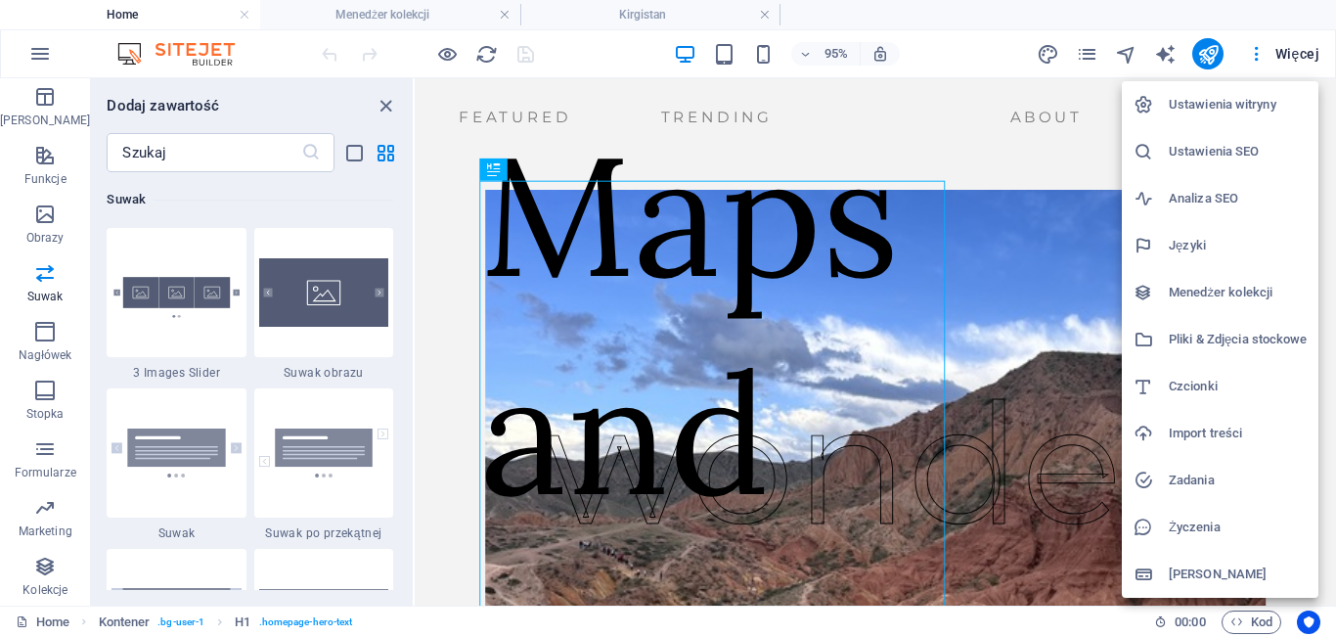
drag, startPoint x: 1335, startPoint y: 120, endPoint x: 1328, endPoint y: 162, distance: 42.6
click at [1328, 162] on div at bounding box center [668, 318] width 1336 height 637
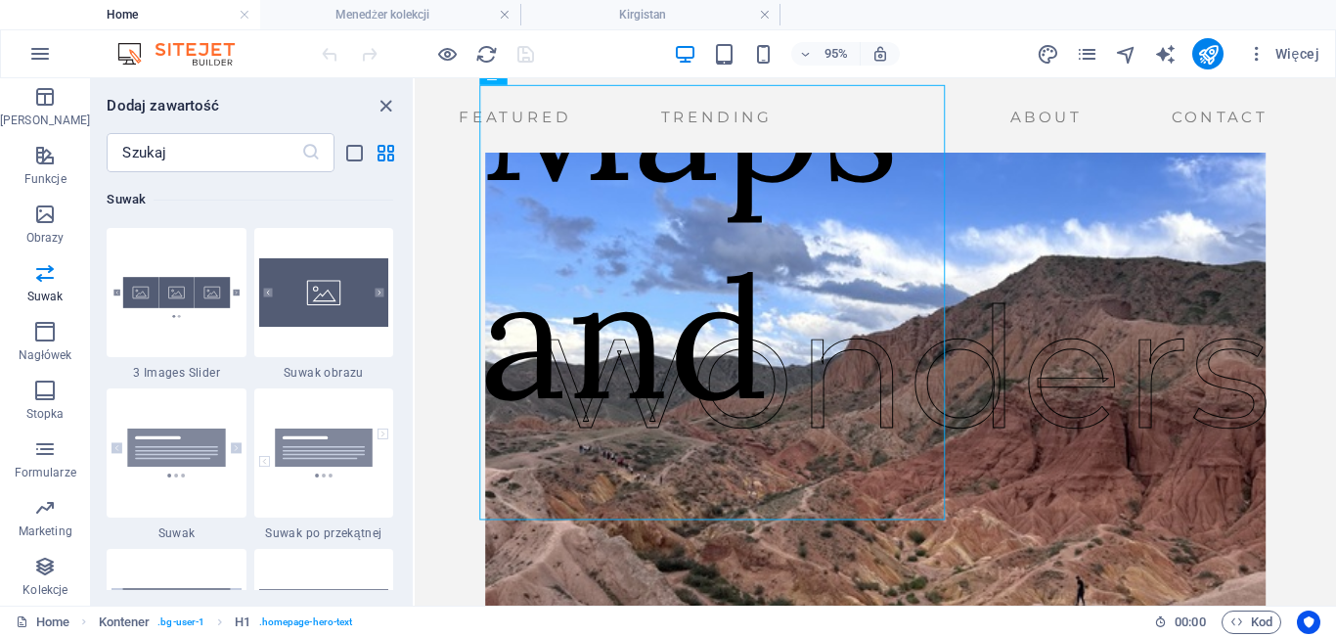
scroll to position [111, 0]
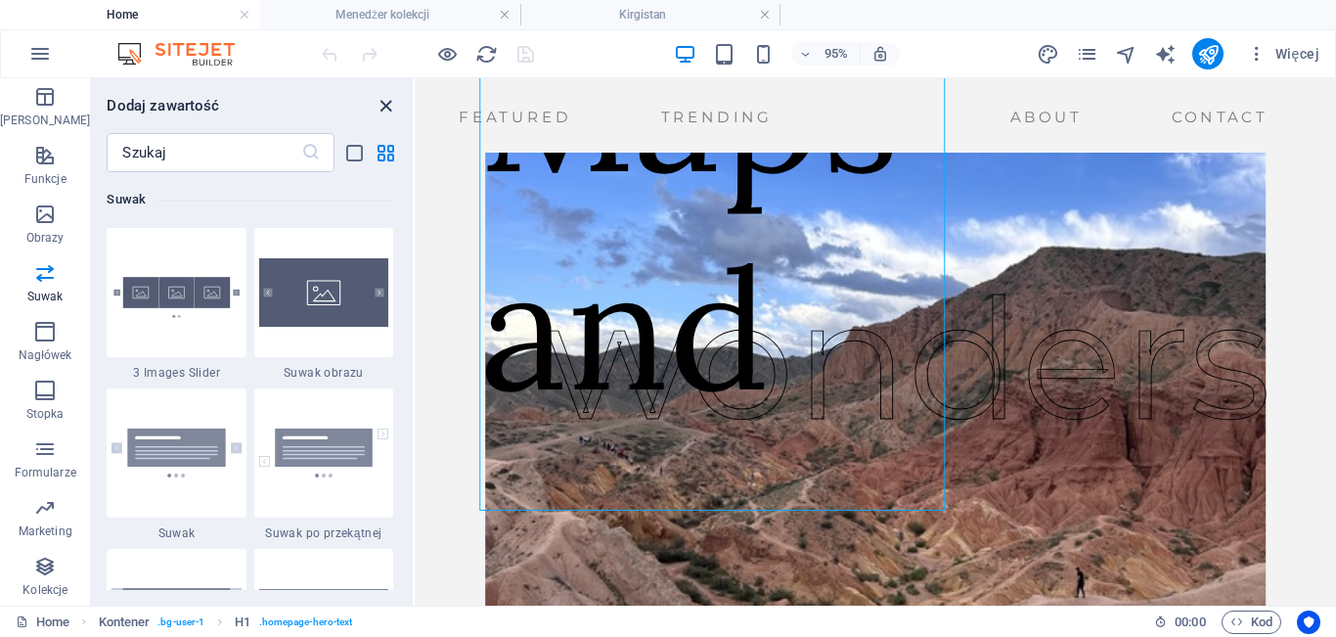
click at [384, 112] on icon "close panel" at bounding box center [386, 106] width 22 height 22
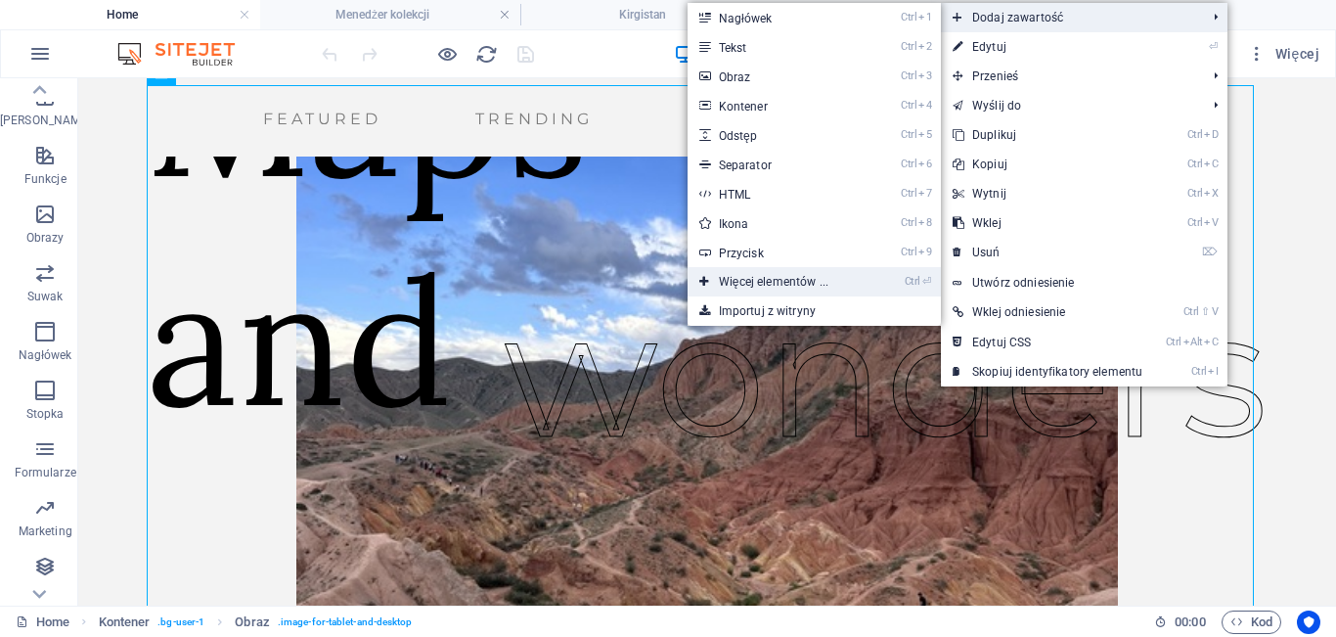
click at [818, 277] on link "Ctrl ⏎ Więcej elementów ..." at bounding box center [778, 281] width 180 height 29
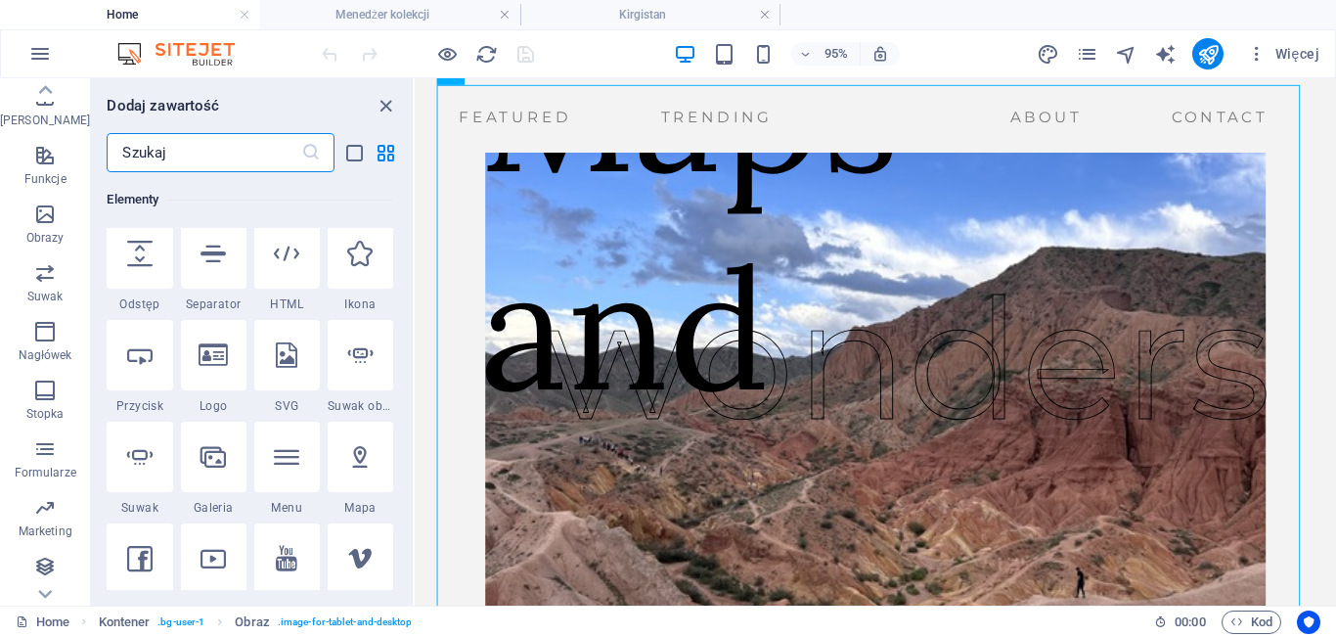
scroll to position [411, 0]
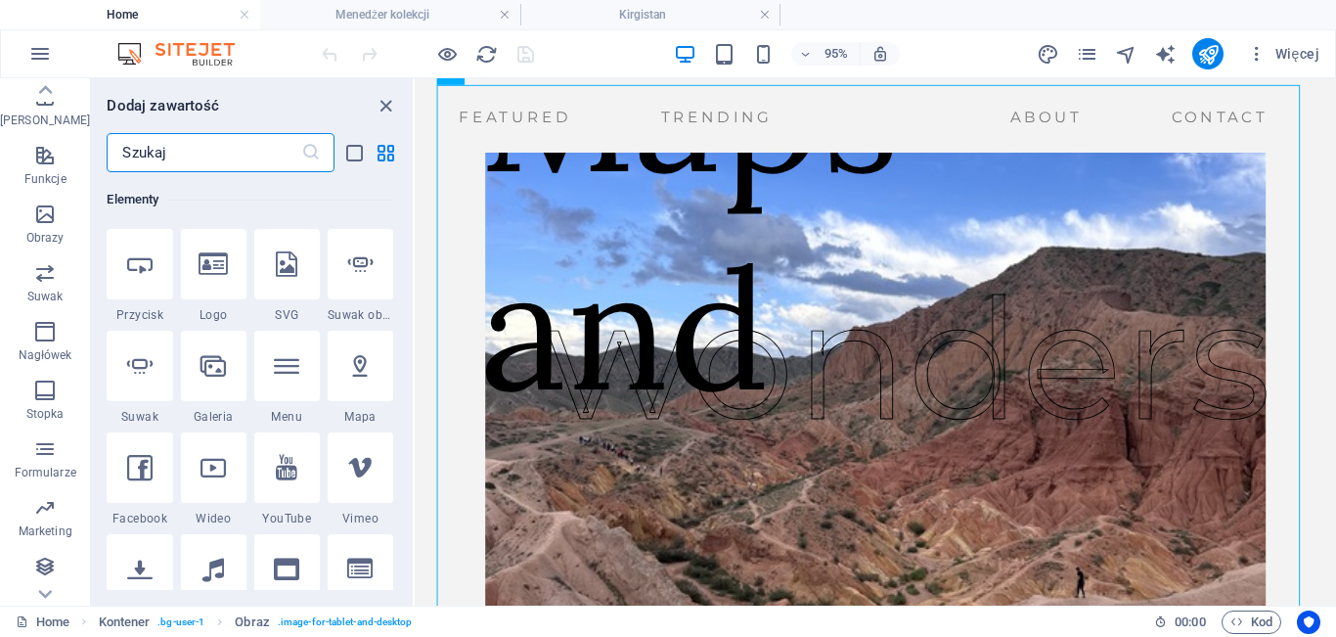
click at [189, 161] on input "text" at bounding box center [204, 152] width 194 height 39
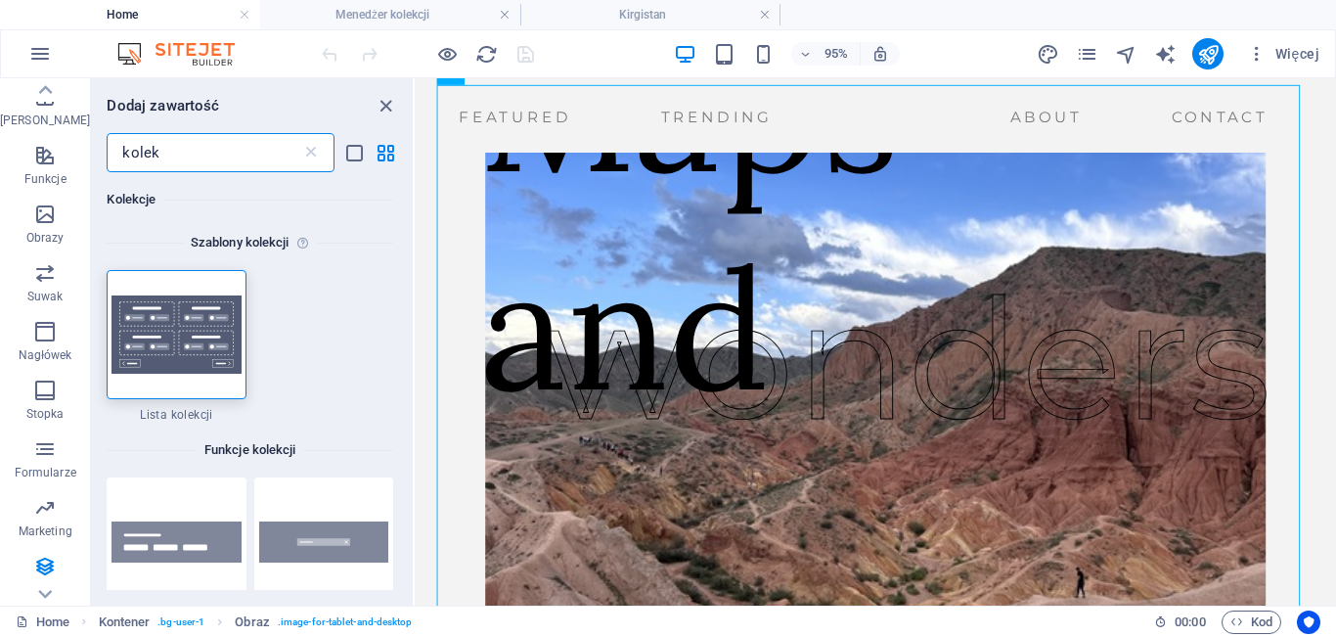
scroll to position [14, 0]
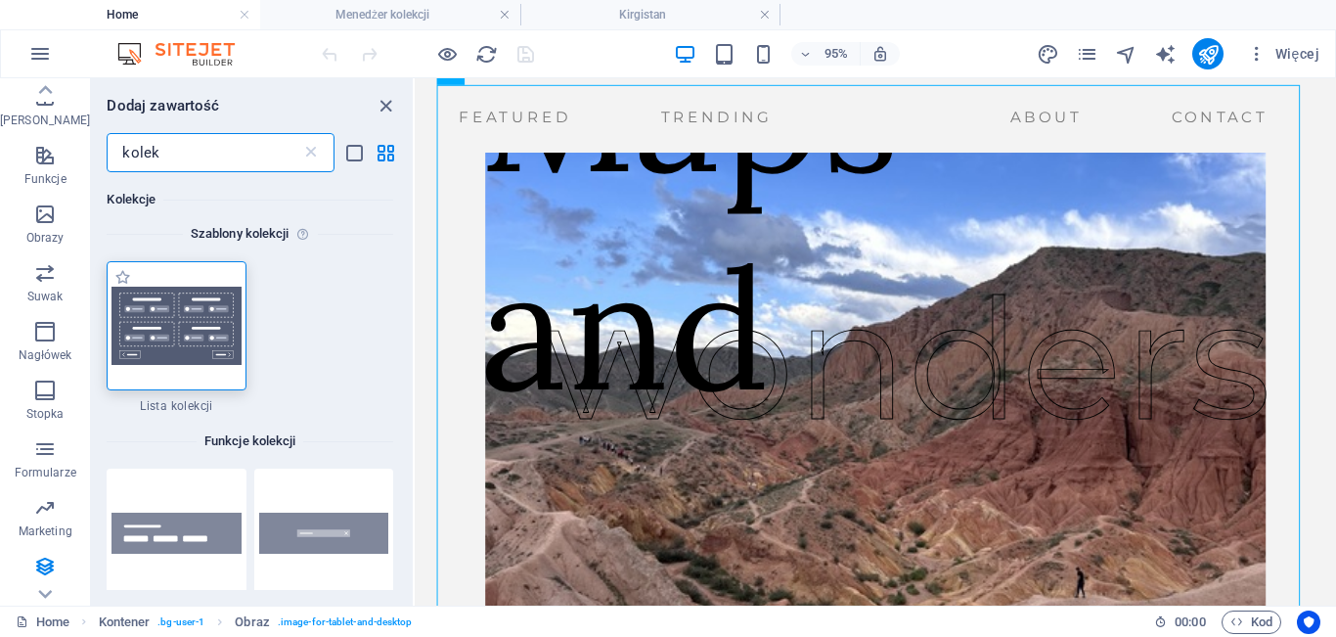
type input "kolek"
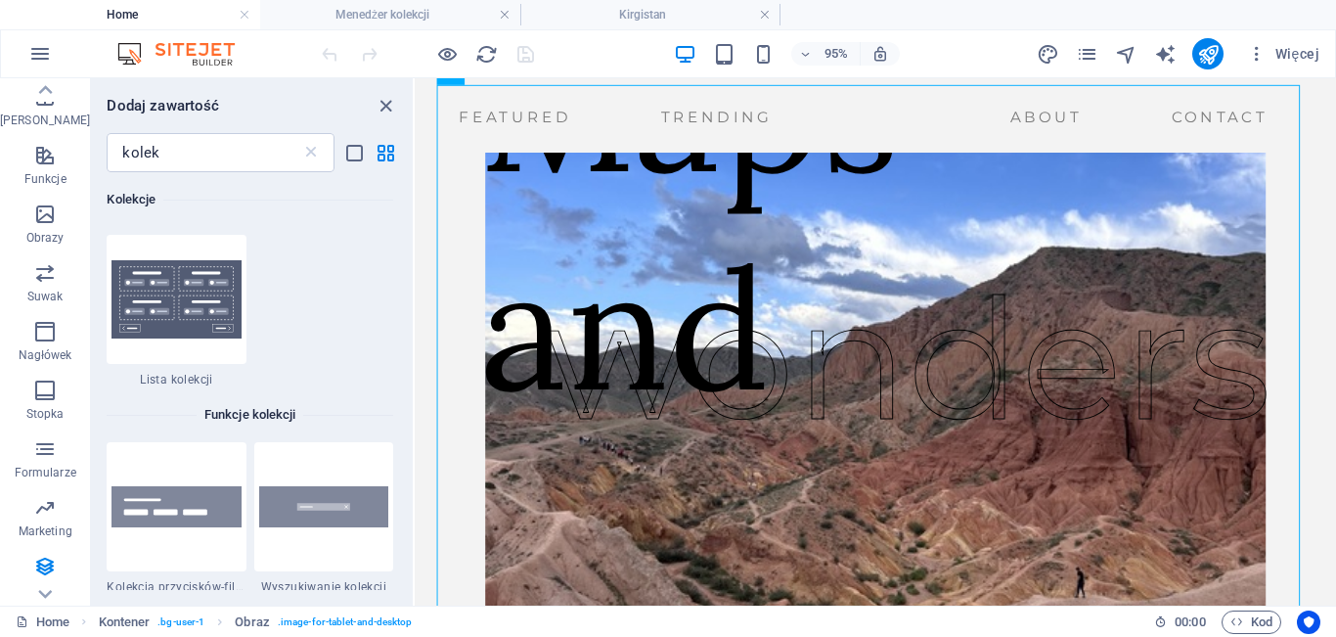
scroll to position [38, 0]
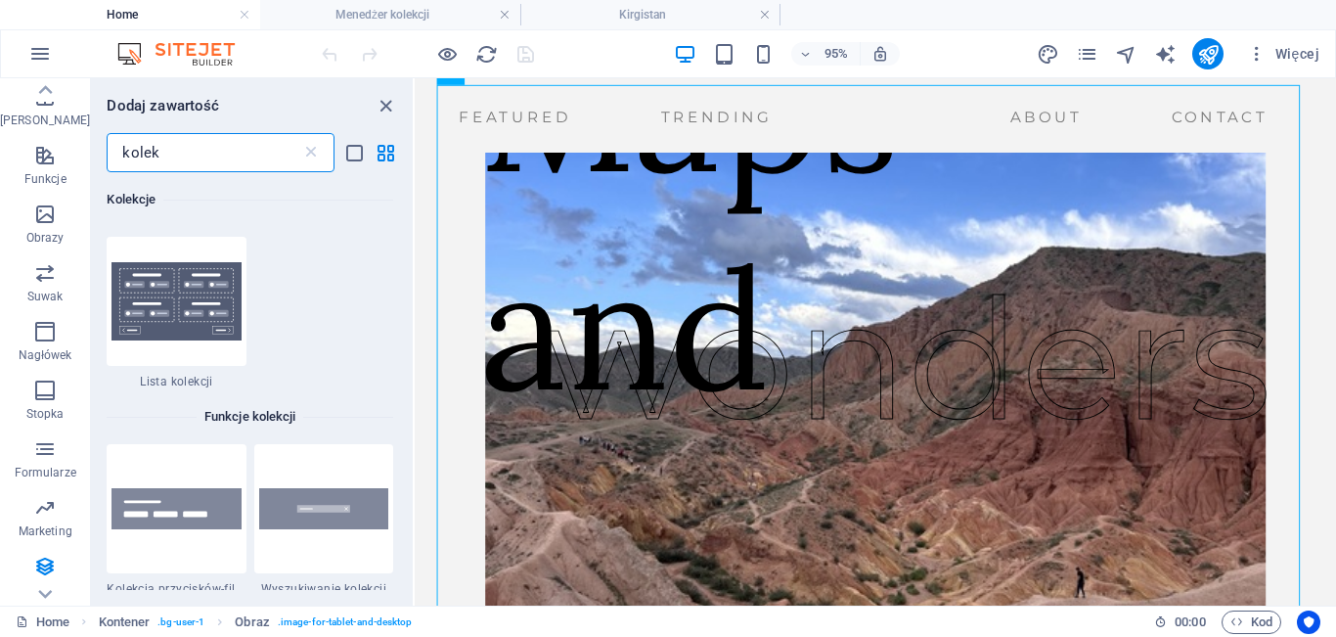
drag, startPoint x: 256, startPoint y: 168, endPoint x: 48, endPoint y: 121, distance: 213.6
click at [48, 121] on div "Ulubione Elementy Kolumny Zawartość Boksy Harmonijka Tabele Funkcje Obrazy Suwa…" at bounding box center [207, 341] width 415 height 527
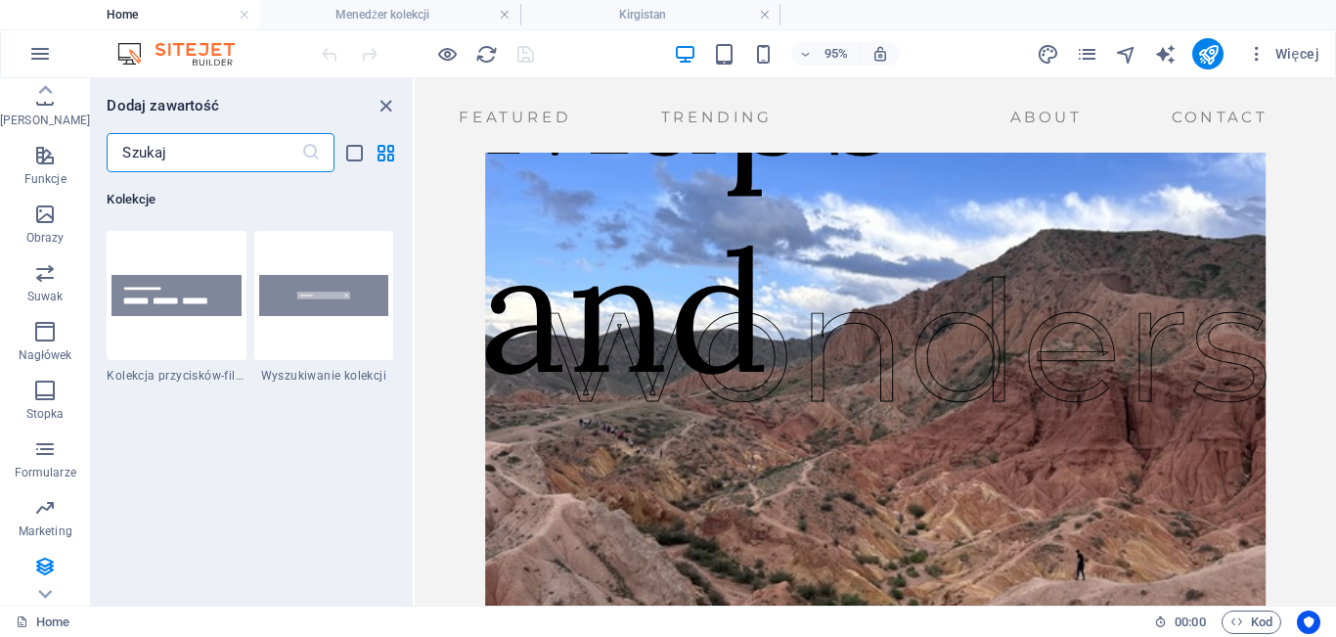
scroll to position [0, 0]
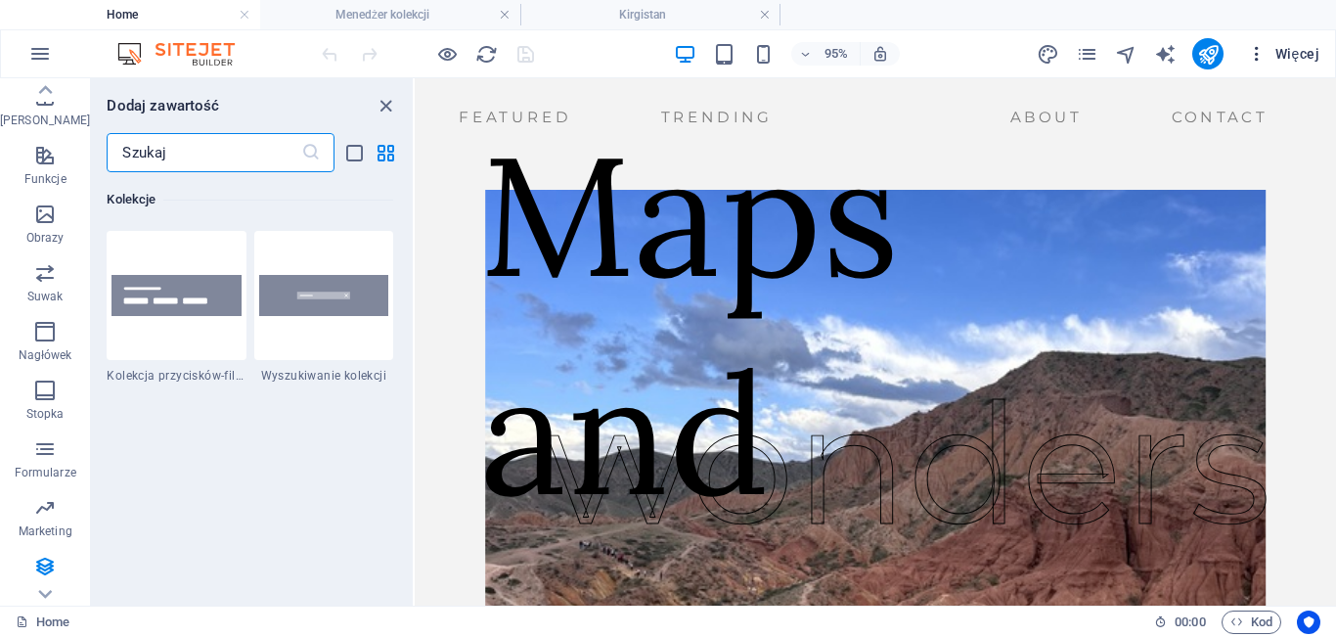
click at [1278, 57] on span "Więcej" at bounding box center [1283, 54] width 72 height 20
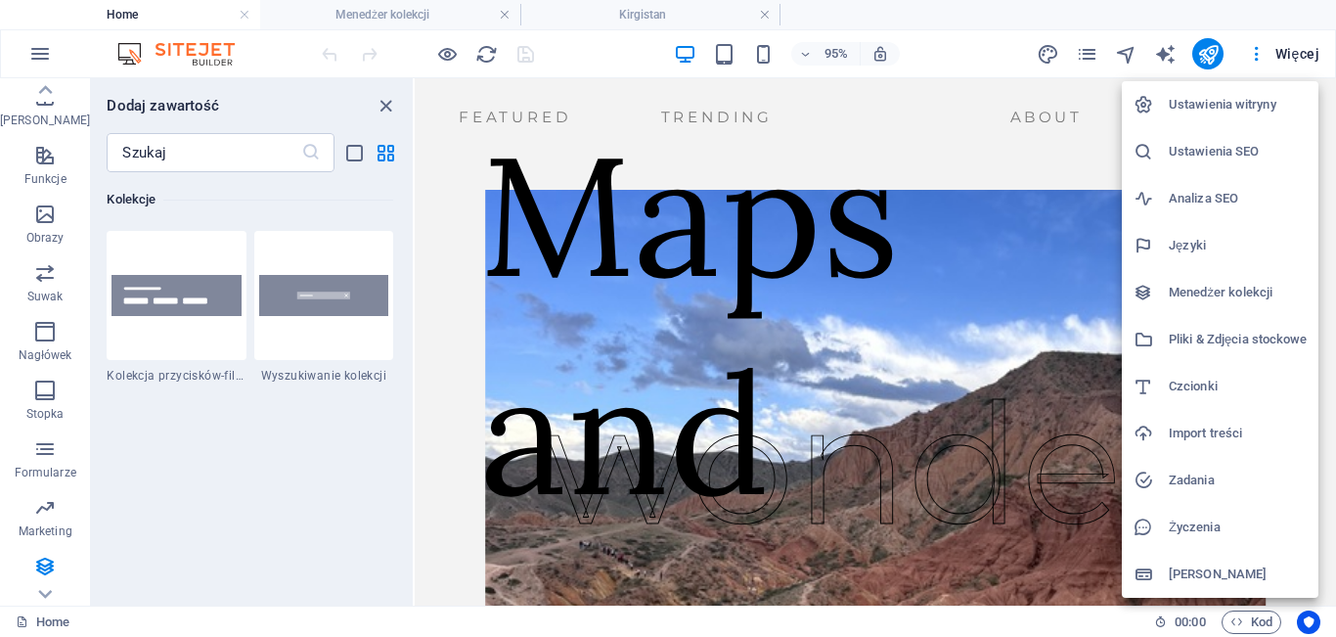
click at [1234, 285] on h6 "Menedżer kolekcji" at bounding box center [1238, 292] width 138 height 23
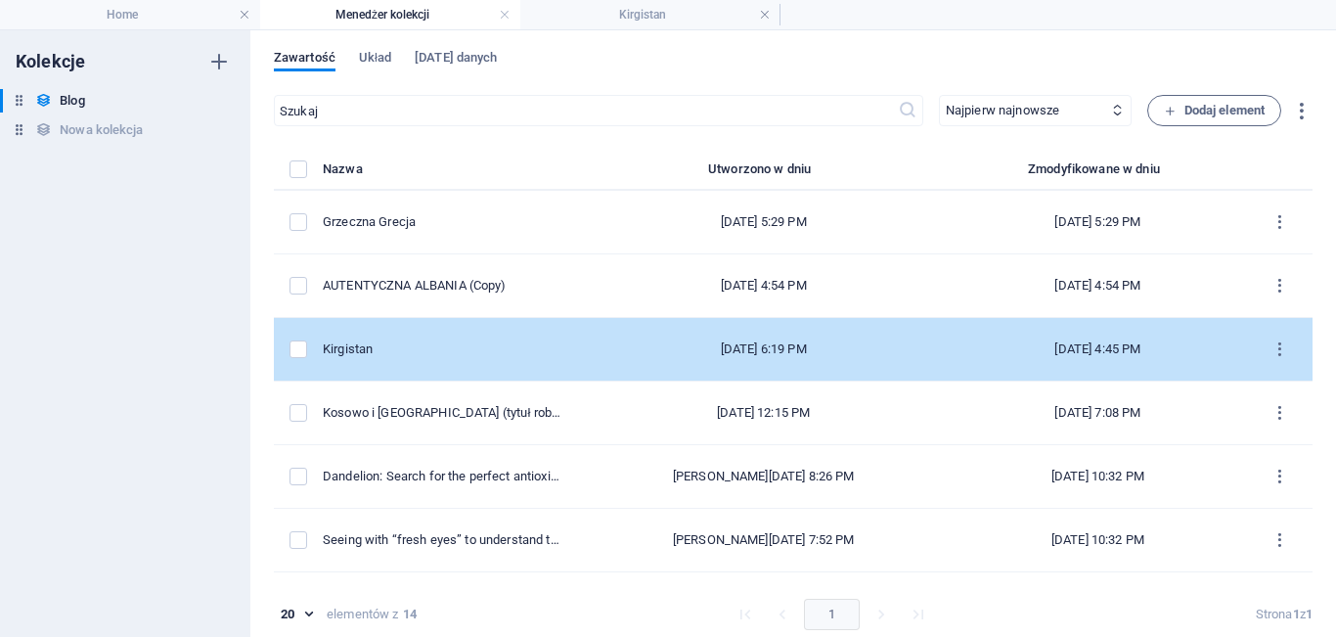
click at [578, 369] on td "Kirgistan" at bounding box center [450, 350] width 255 height 64
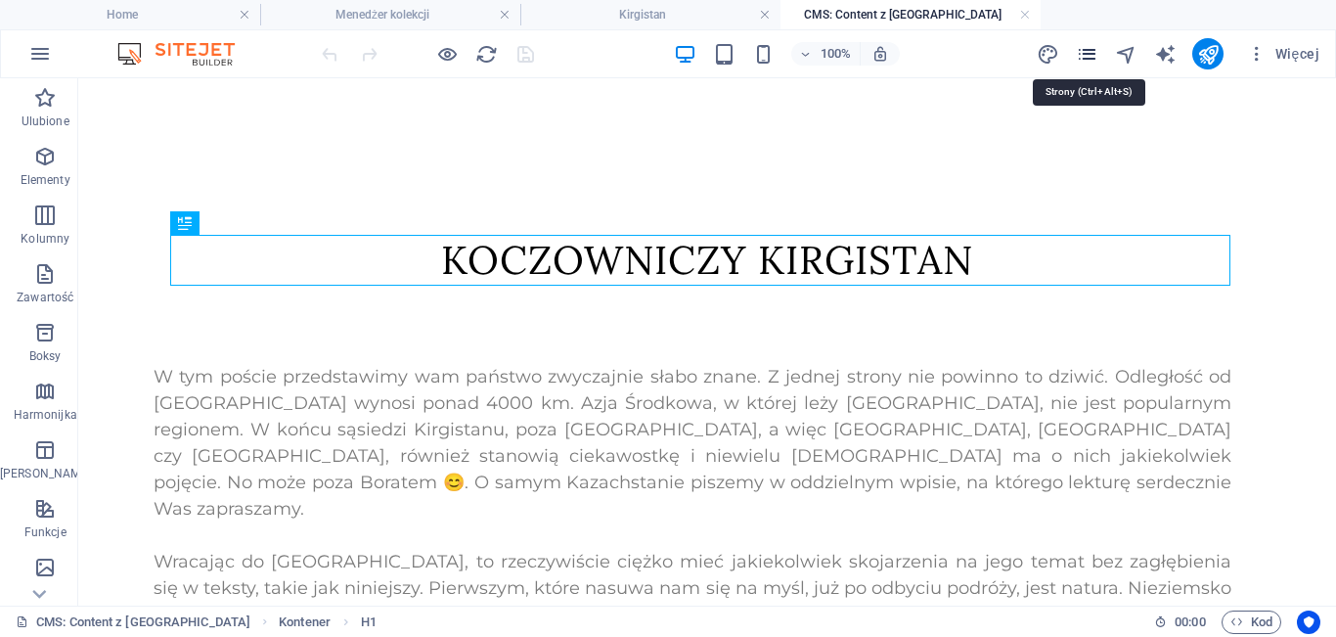
click at [1098, 50] on icon "pages" at bounding box center [1087, 54] width 22 height 22
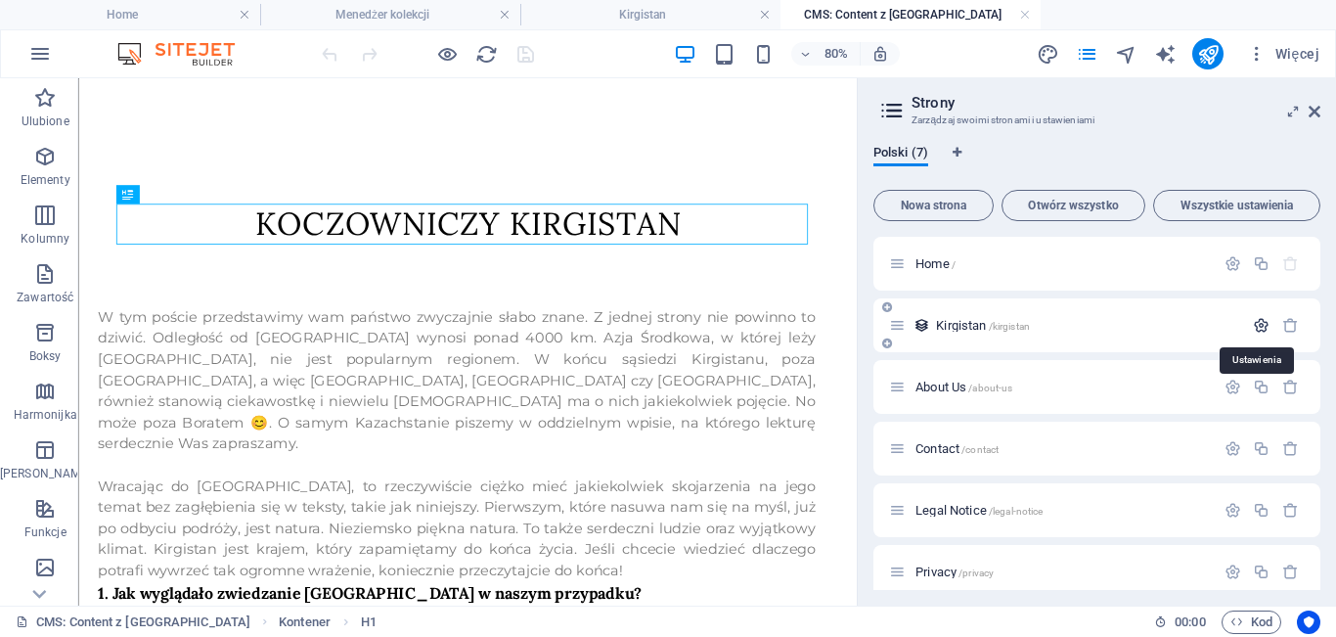
click at [1256, 324] on icon "button" at bounding box center [1261, 325] width 17 height 17
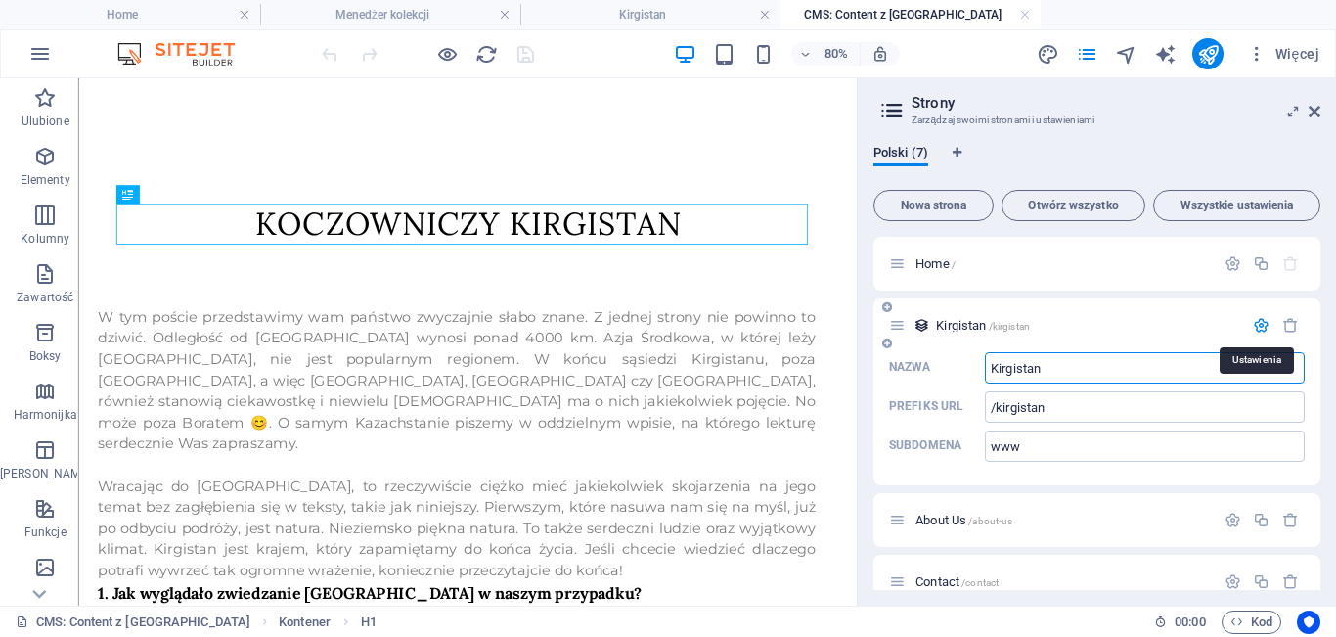
click at [1256, 324] on icon "button" at bounding box center [1261, 325] width 17 height 17
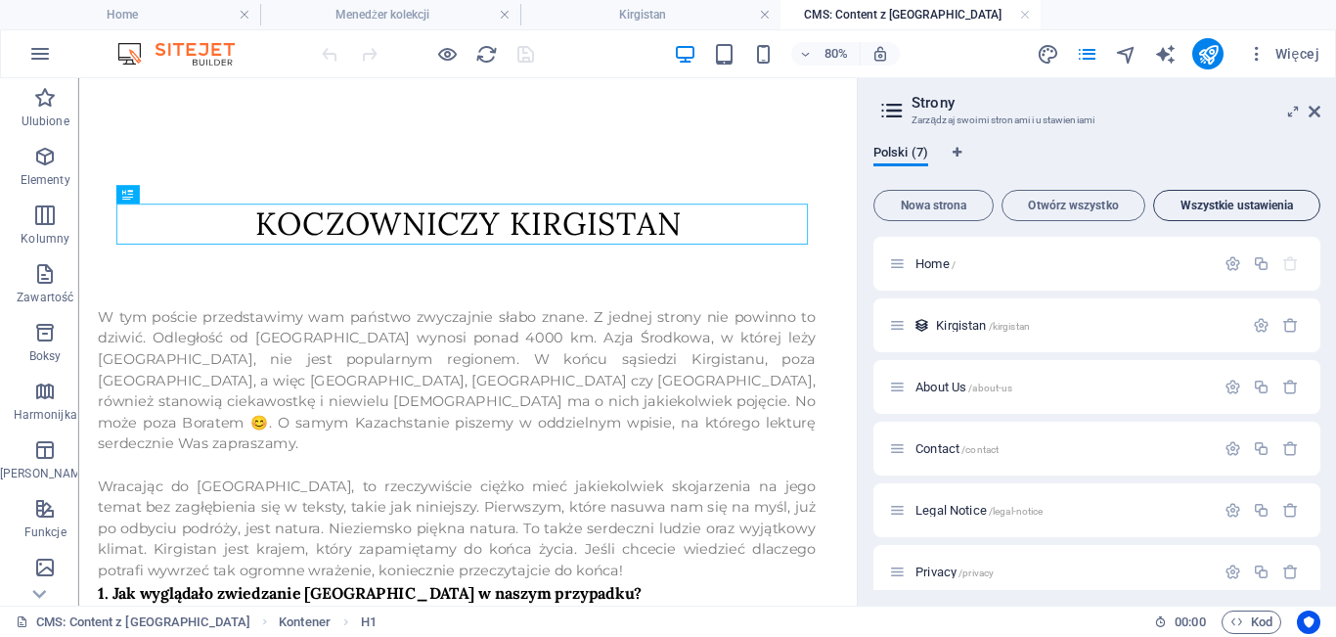
click at [1258, 202] on span "Wszystkie ustawienia" at bounding box center [1237, 206] width 150 height 12
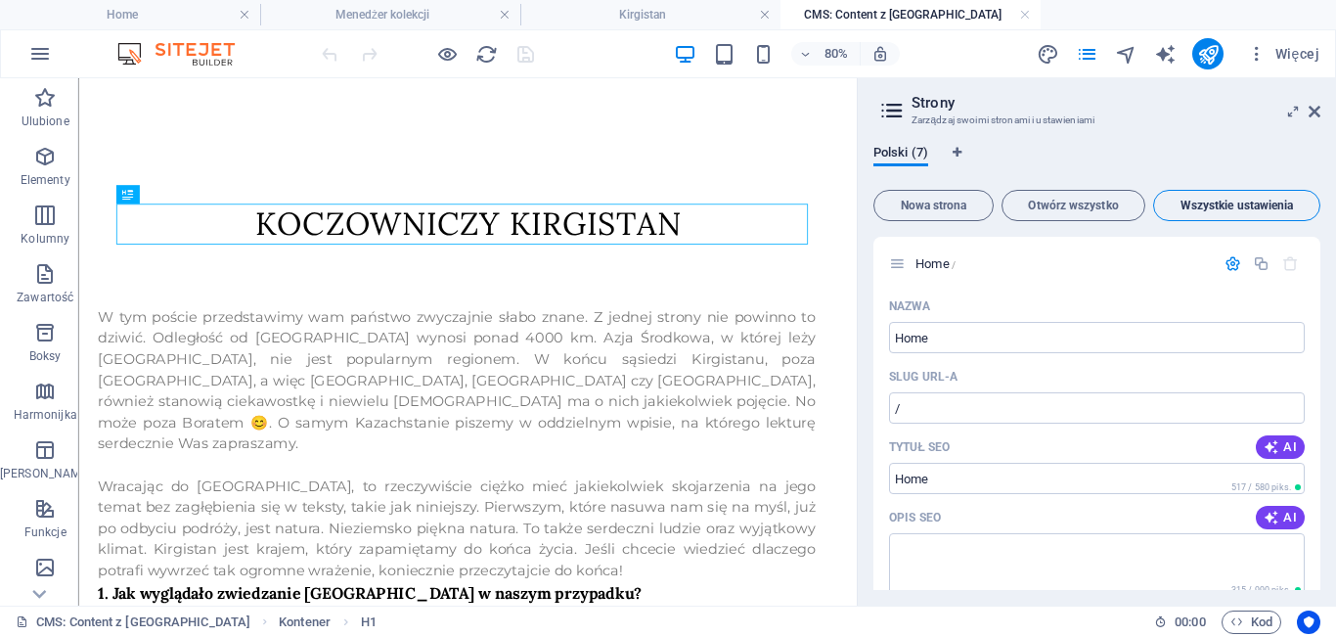
scroll to position [4237, 0]
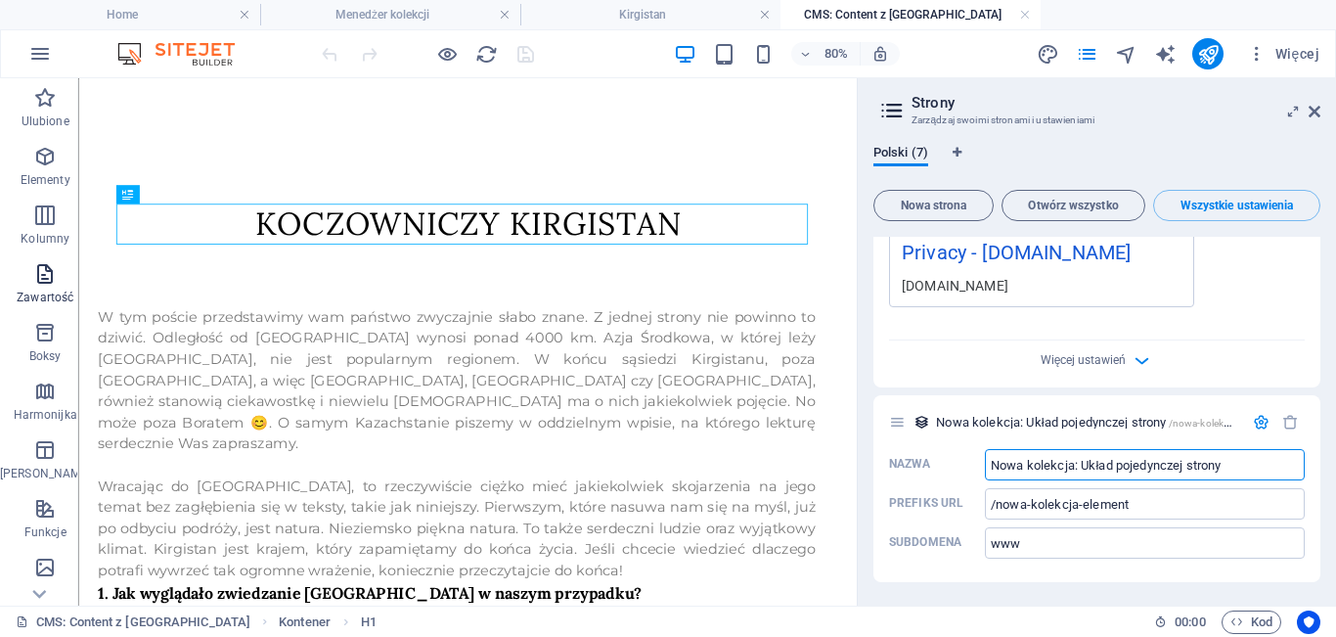
click at [52, 292] on p "Zawartość" at bounding box center [45, 298] width 57 height 16
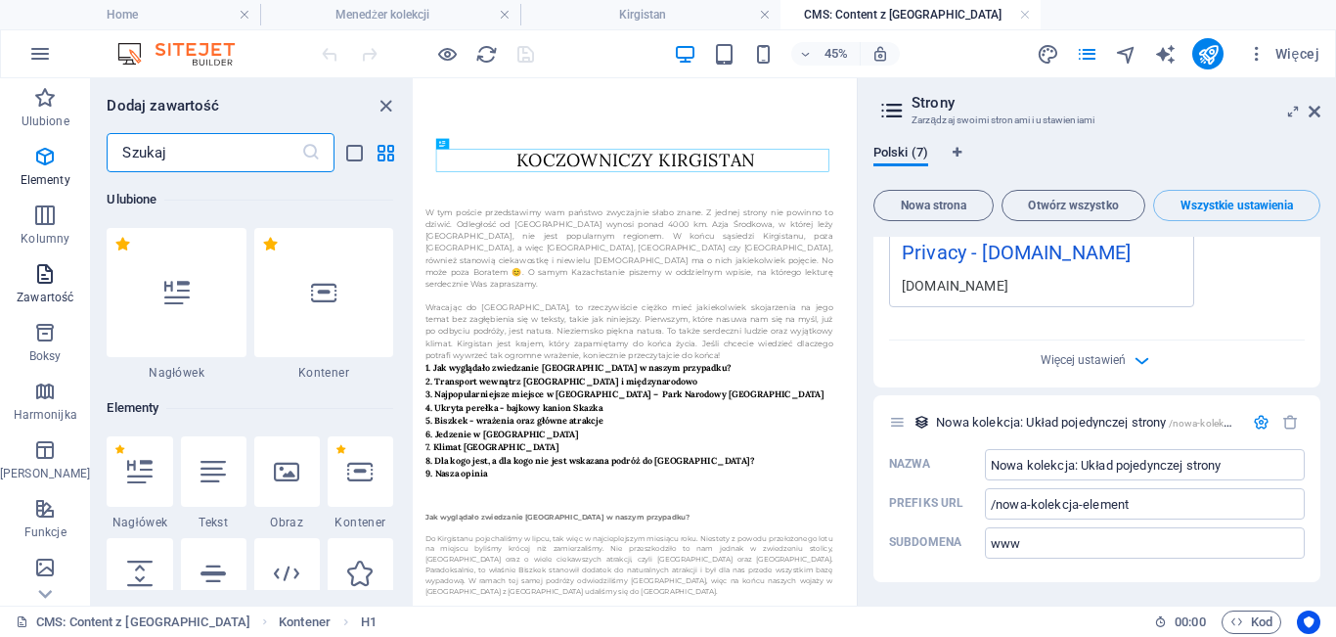
scroll to position [3423, 0]
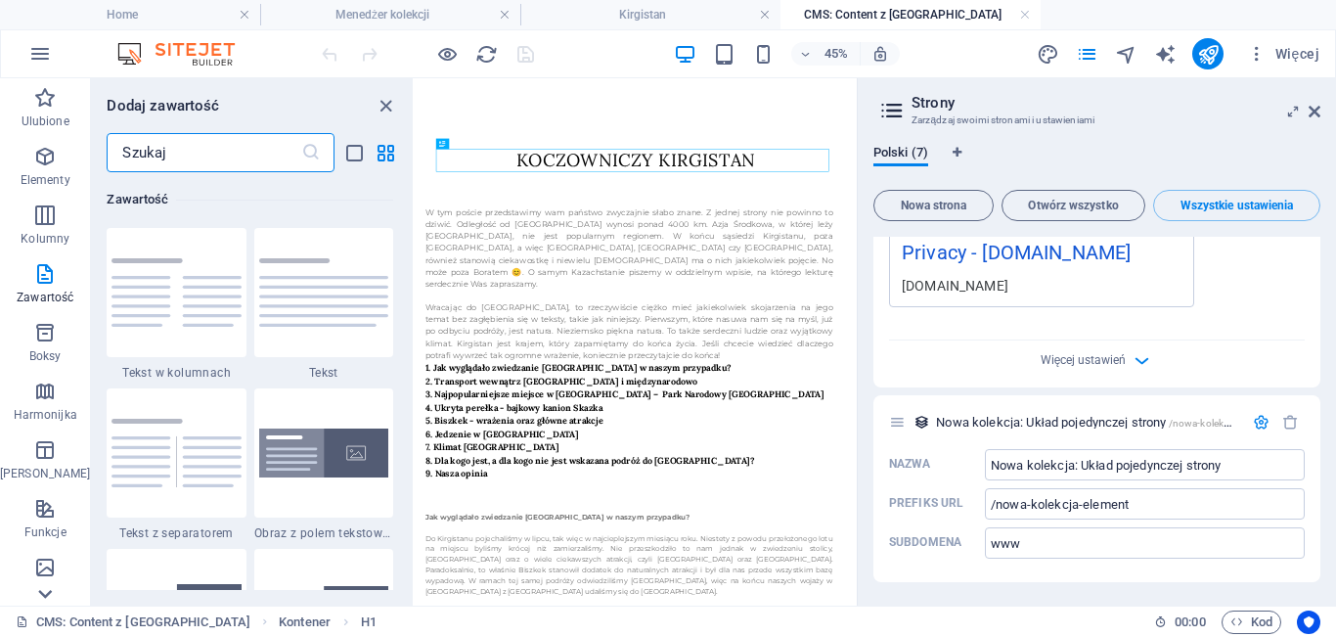
click at [39, 593] on icon at bounding box center [46, 594] width 14 height 9
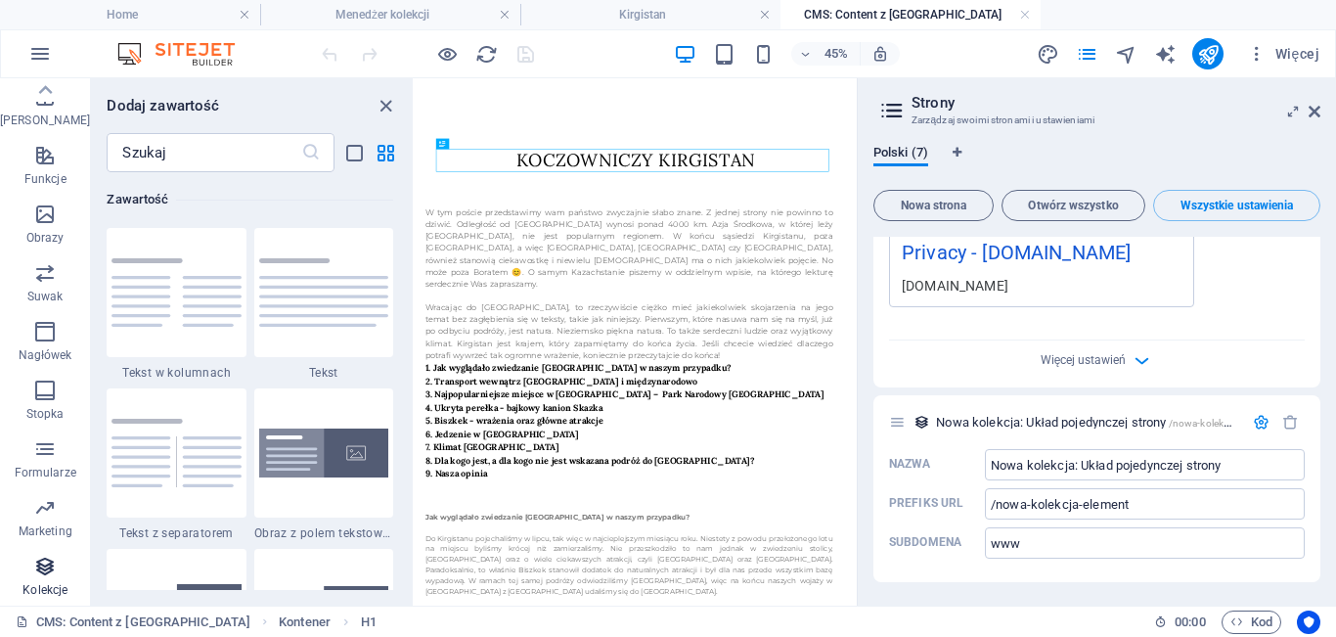
click at [35, 585] on p "Kolekcje" at bounding box center [44, 590] width 45 height 16
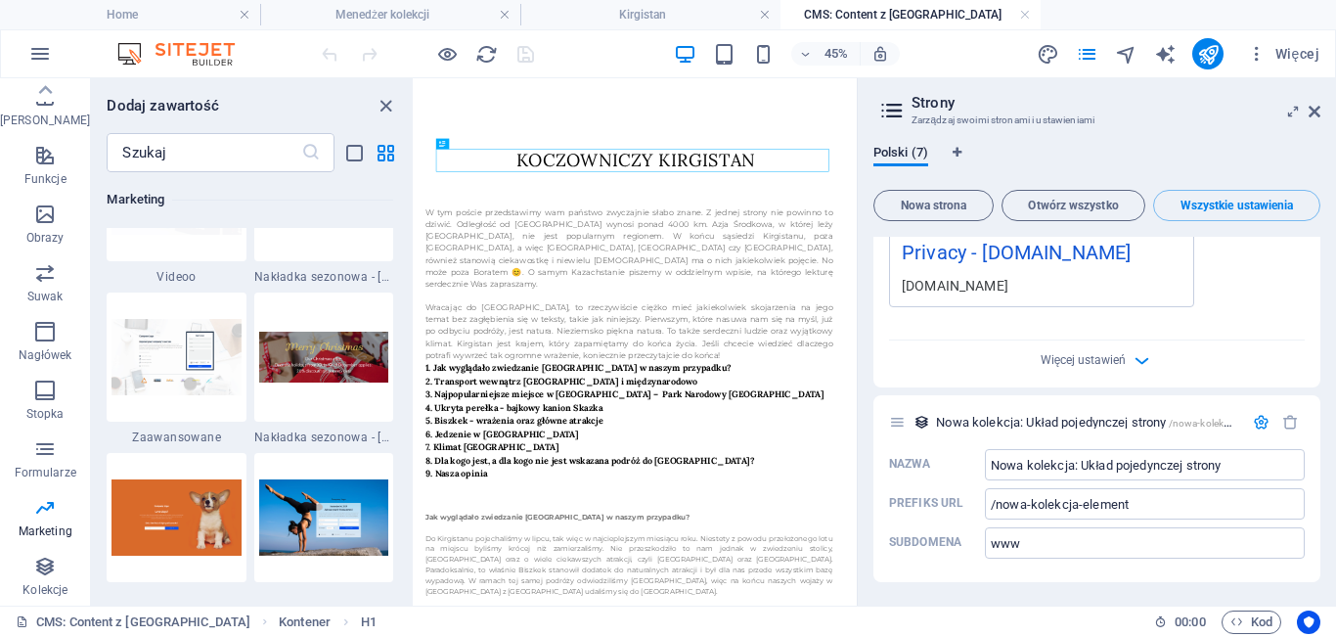
scroll to position [16446, 0]
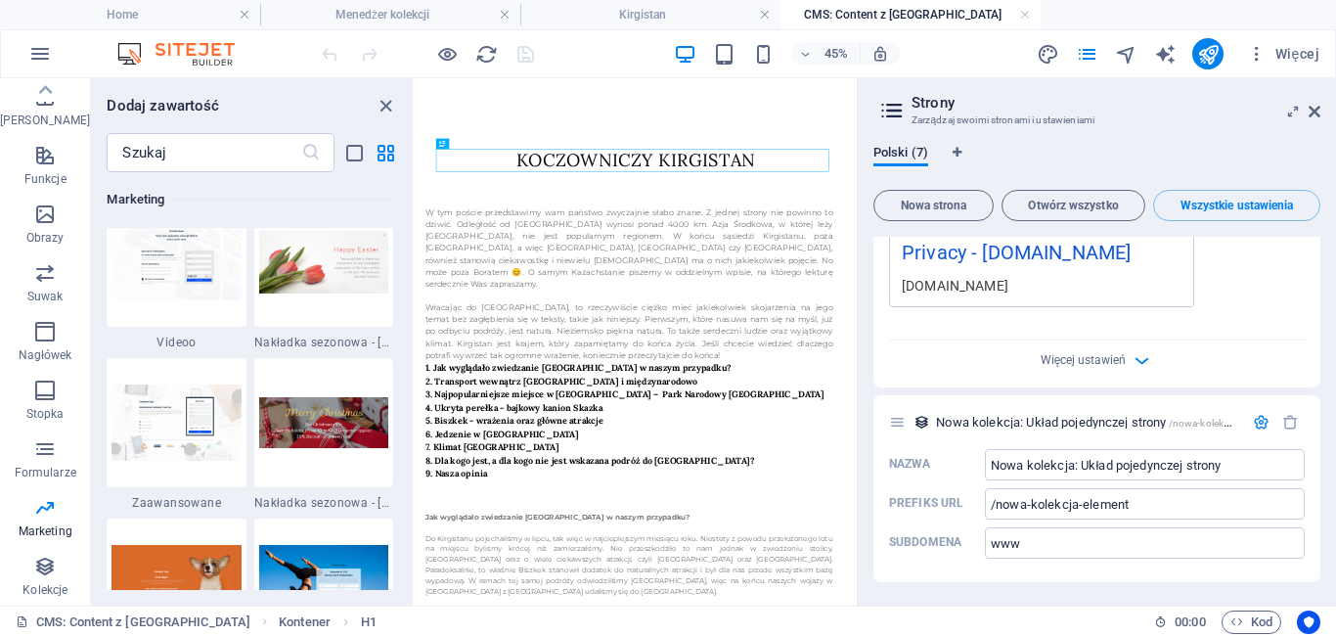
drag, startPoint x: 408, startPoint y: 395, endPoint x: 408, endPoint y: 444, distance: 48.9
click at [408, 444] on div "Ulubione 1 Star Nagłówek 1 Star Kontener Elementy 1 Star Nagłówek 1 Star Tekst …" at bounding box center [252, 381] width 322 height 418
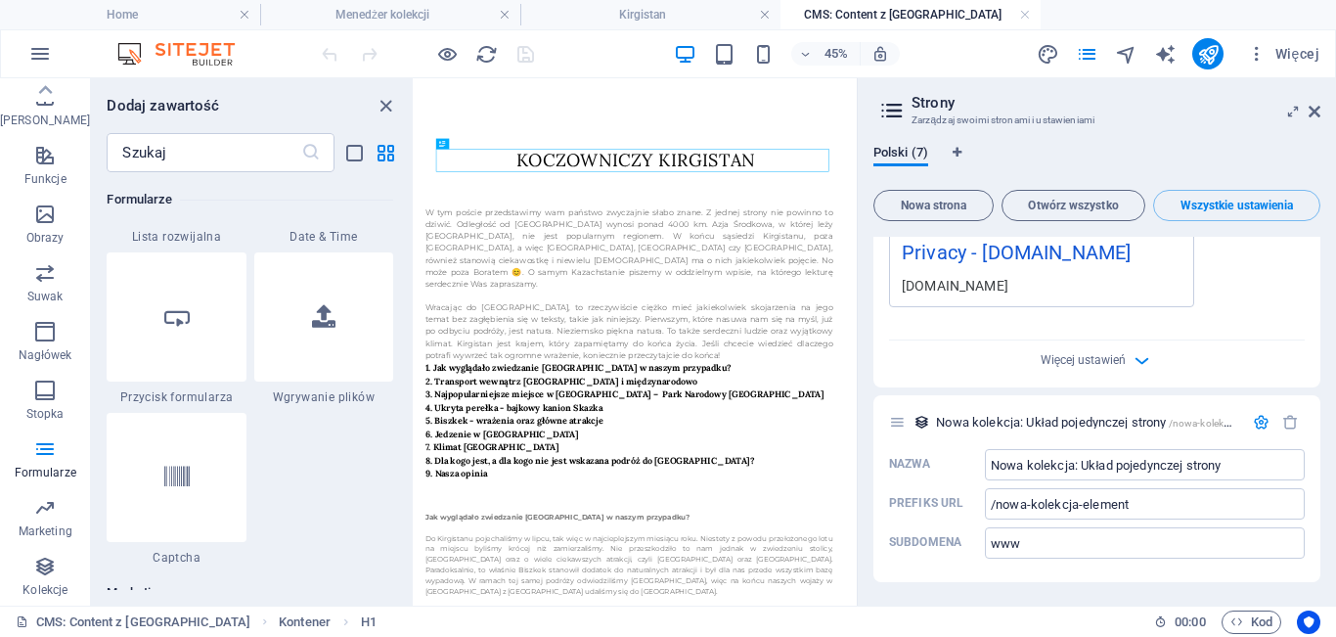
scroll to position [15406, 0]
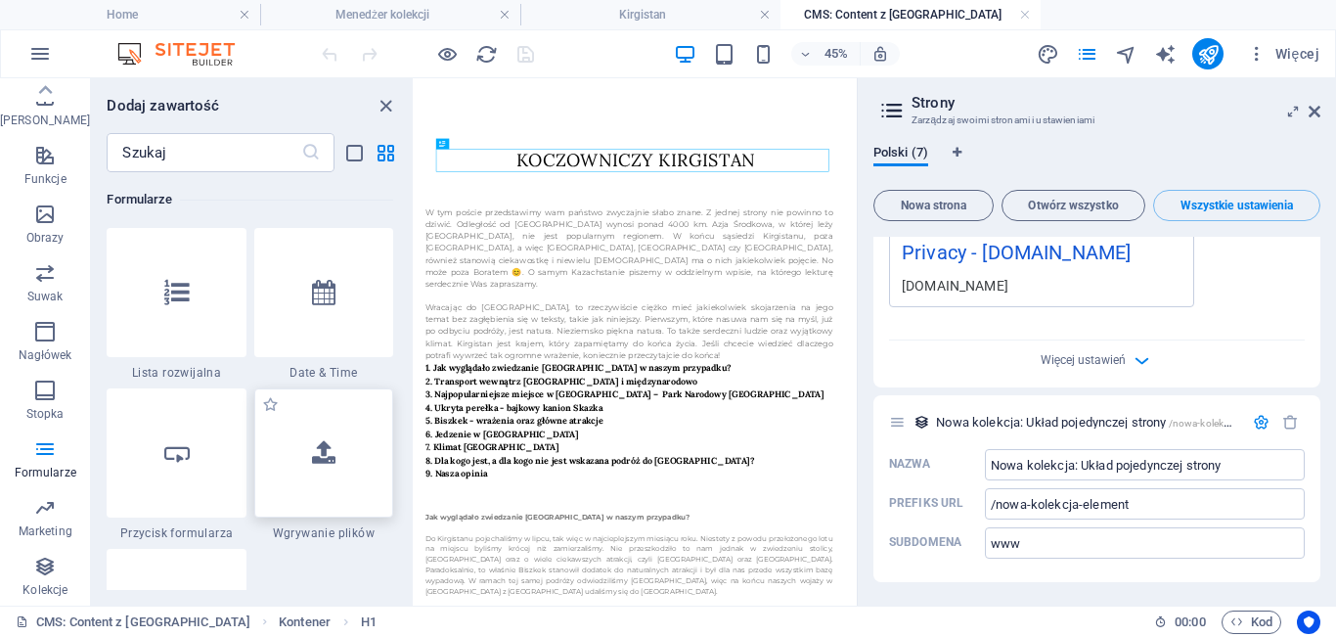
click at [320, 484] on div at bounding box center [323, 452] width 139 height 129
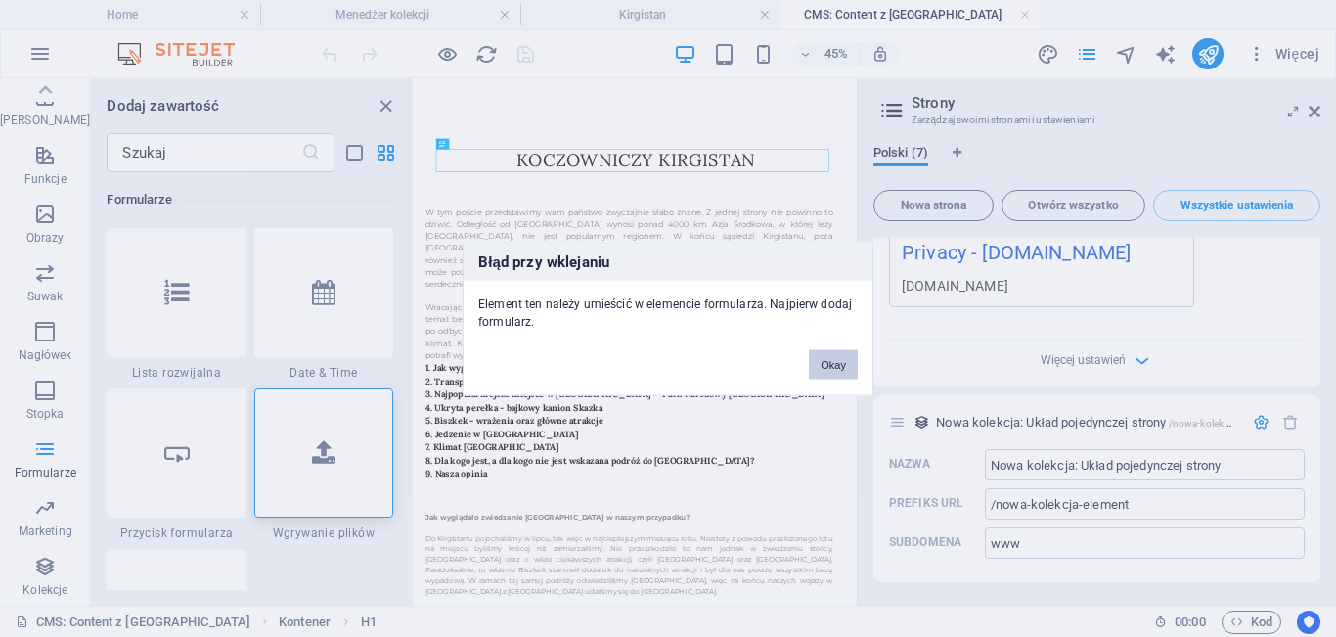
drag, startPoint x: 845, startPoint y: 363, endPoint x: 961, endPoint y: 632, distance: 292.7
click at [847, 363] on button "Okay" at bounding box center [833, 363] width 49 height 29
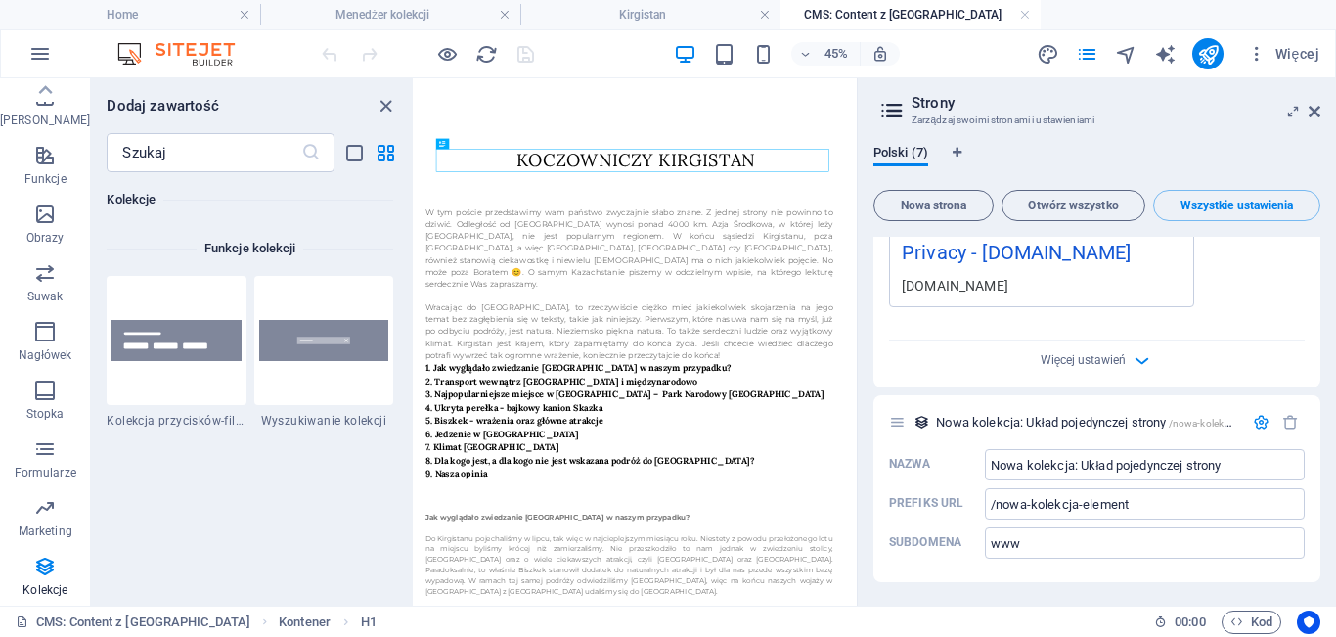
scroll to position [18687, 0]
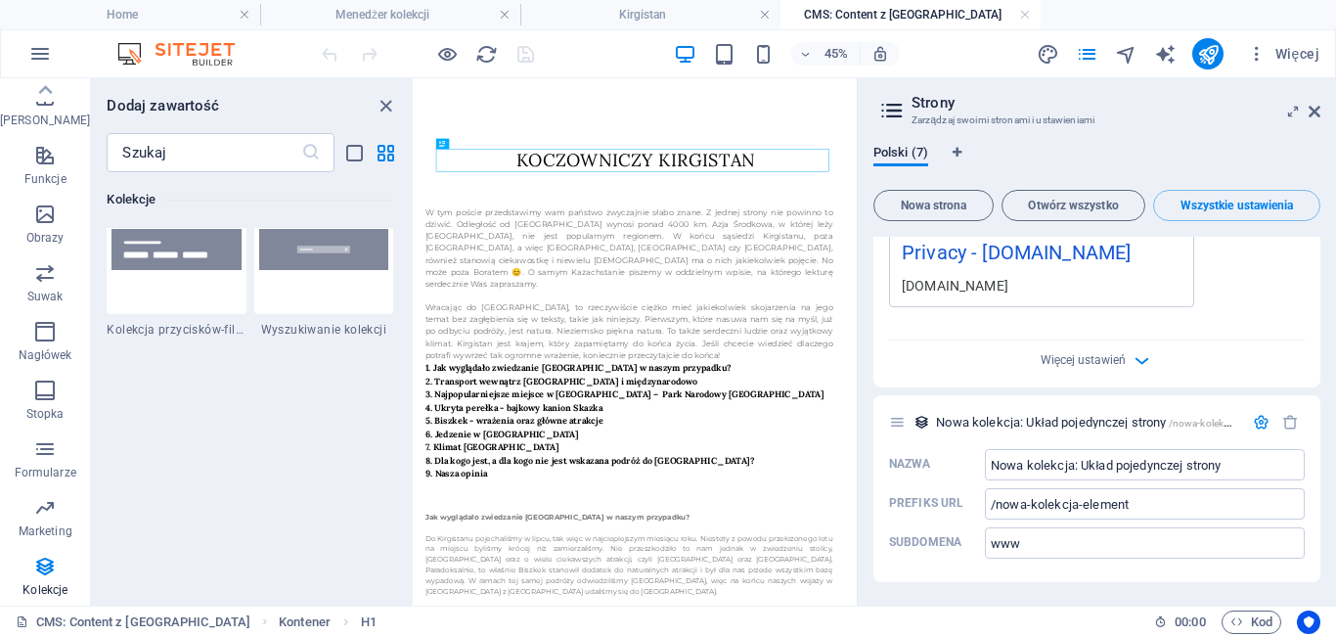
drag, startPoint x: 411, startPoint y: 524, endPoint x: 6, endPoint y: 1119, distance: 719.6
click at [41, 292] on p "Suwak" at bounding box center [45, 297] width 36 height 16
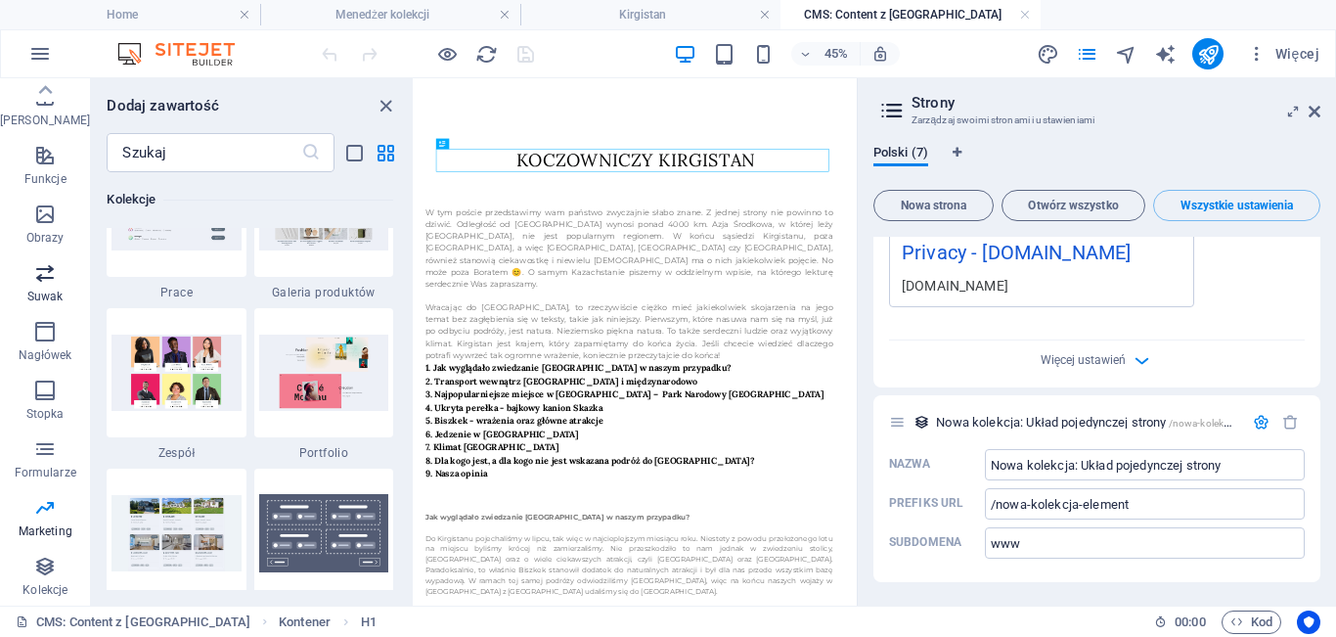
scroll to position [11090, 0]
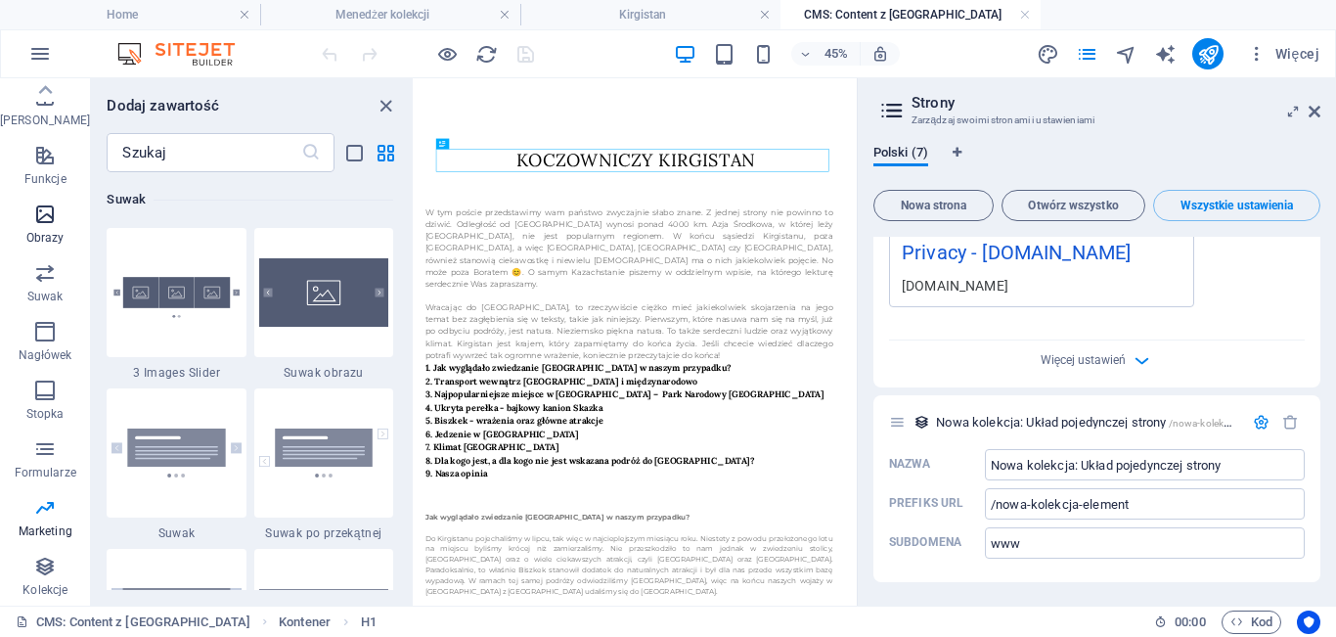
click at [57, 242] on p "Obrazy" at bounding box center [45, 238] width 38 height 16
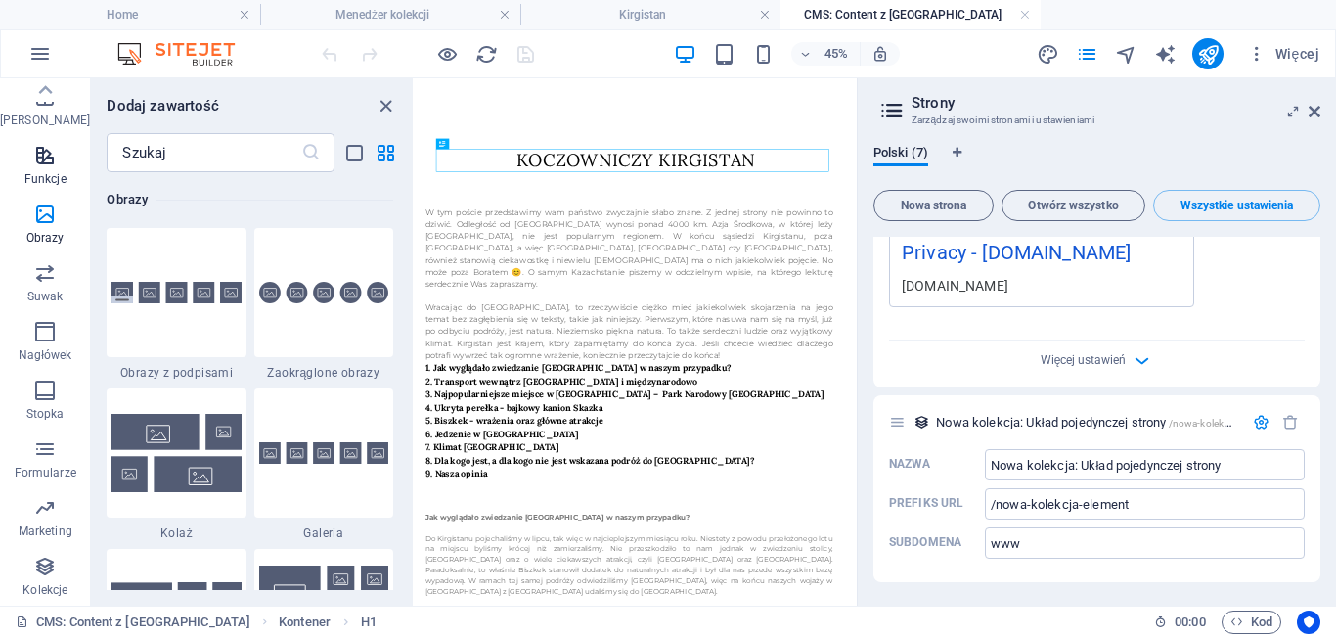
click at [62, 181] on span "Funkcje" at bounding box center [45, 167] width 90 height 47
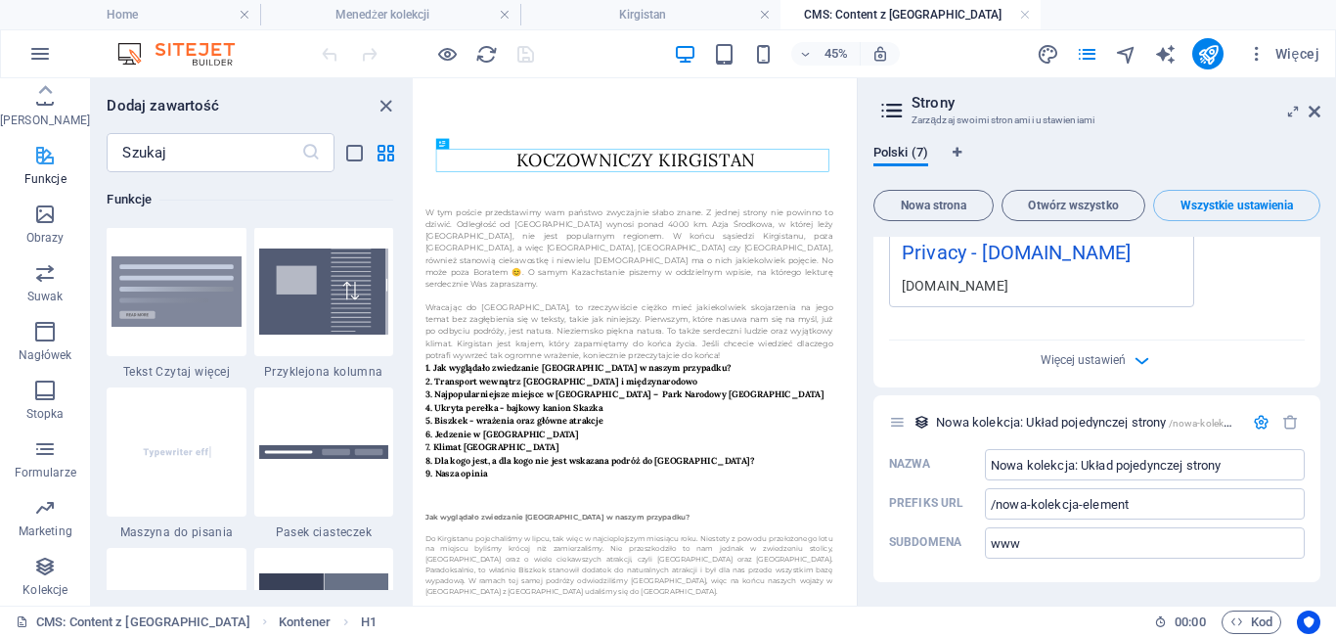
scroll to position [7626, 0]
click at [56, 107] on span "[PERSON_NAME]" at bounding box center [45, 108] width 90 height 47
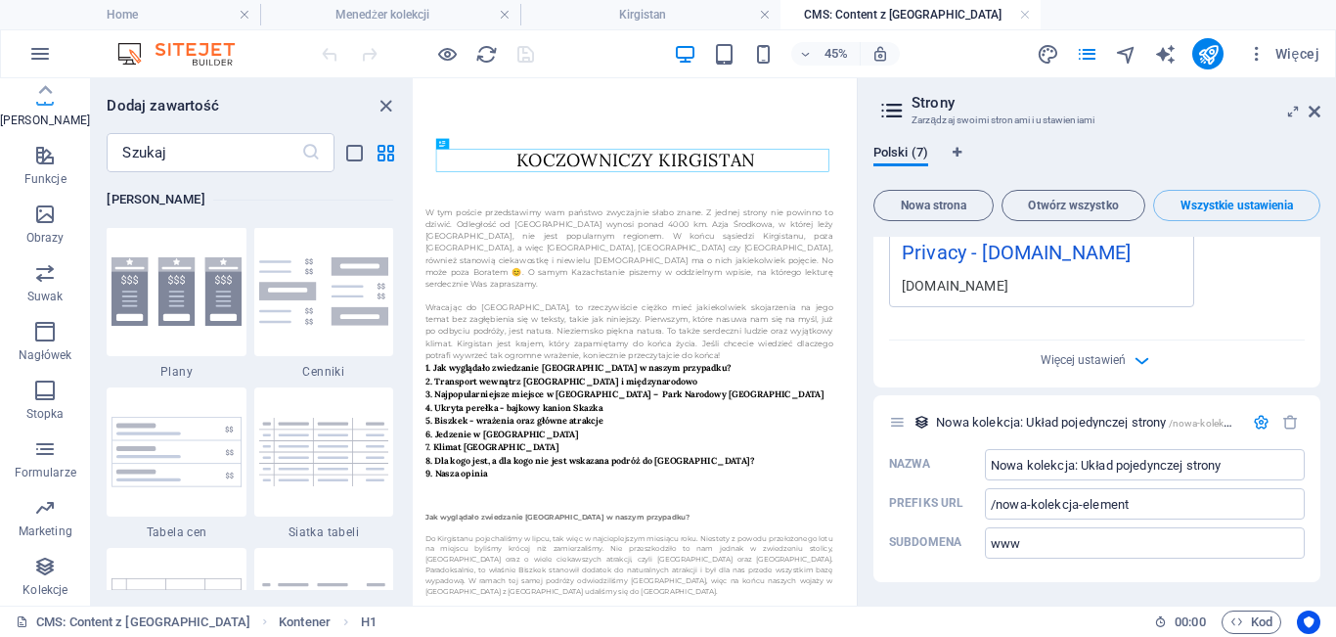
scroll to position [6775, 0]
click at [899, 425] on icon at bounding box center [897, 422] width 17 height 17
click at [1264, 416] on icon "button" at bounding box center [1261, 422] width 17 height 17
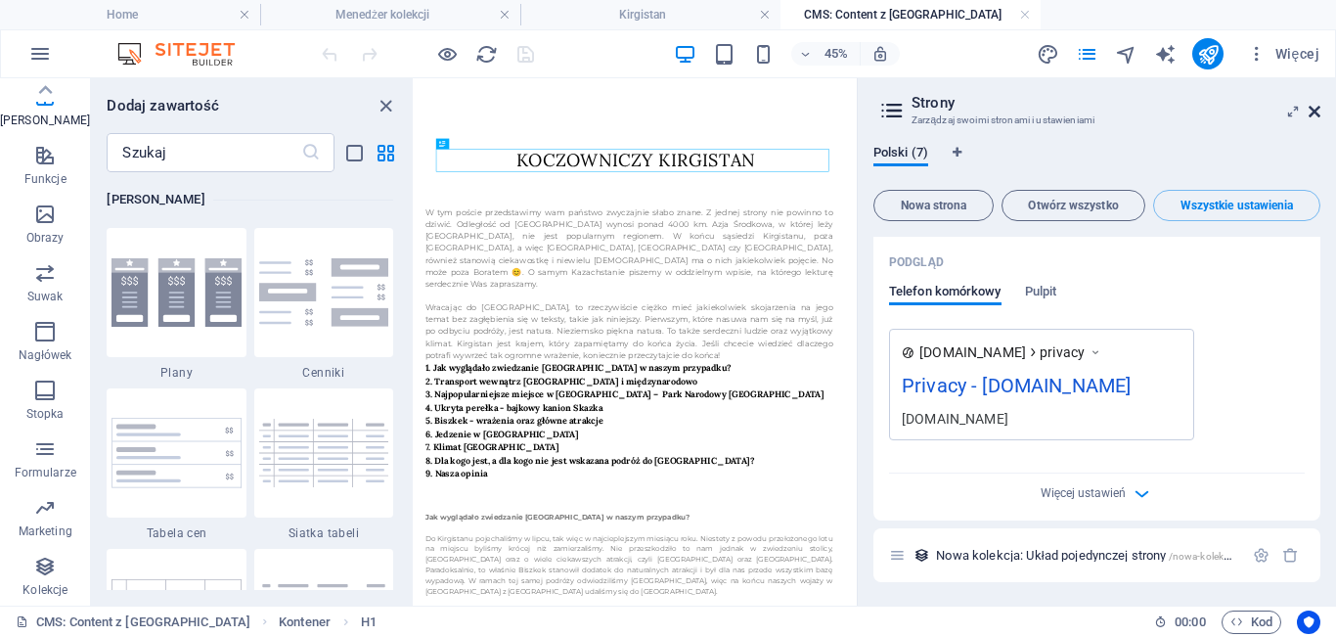
click at [1317, 115] on icon at bounding box center [1315, 112] width 12 height 16
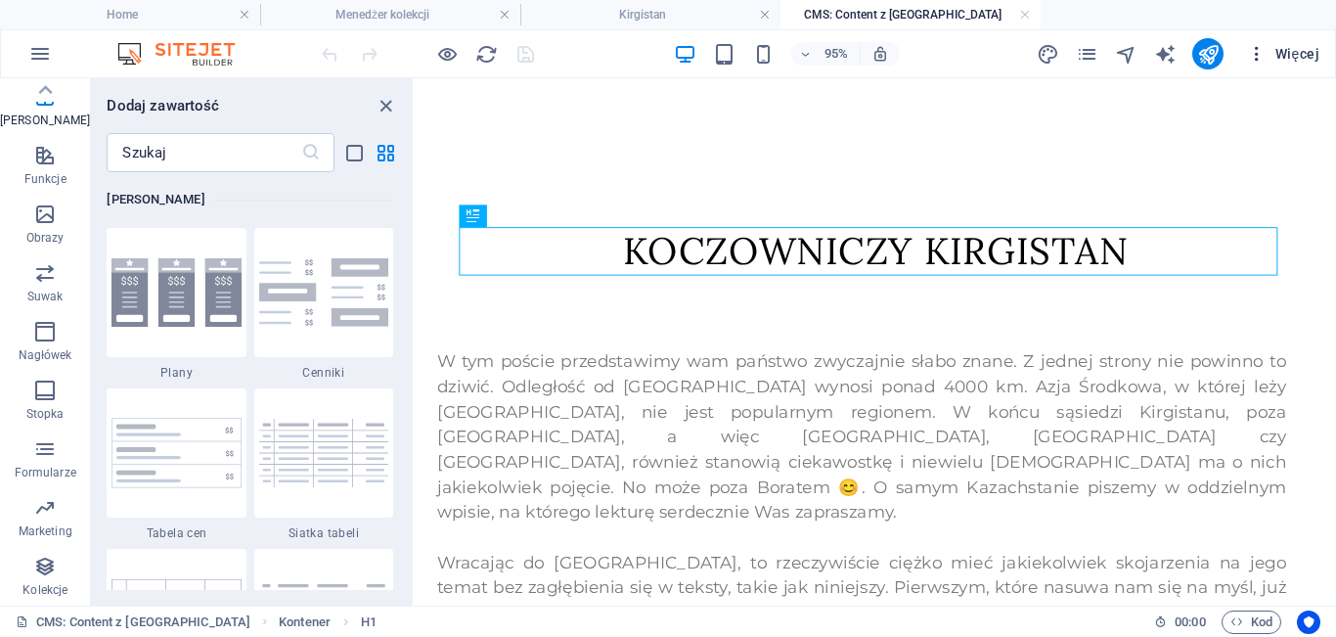
click at [1259, 59] on icon "button" at bounding box center [1257, 54] width 20 height 20
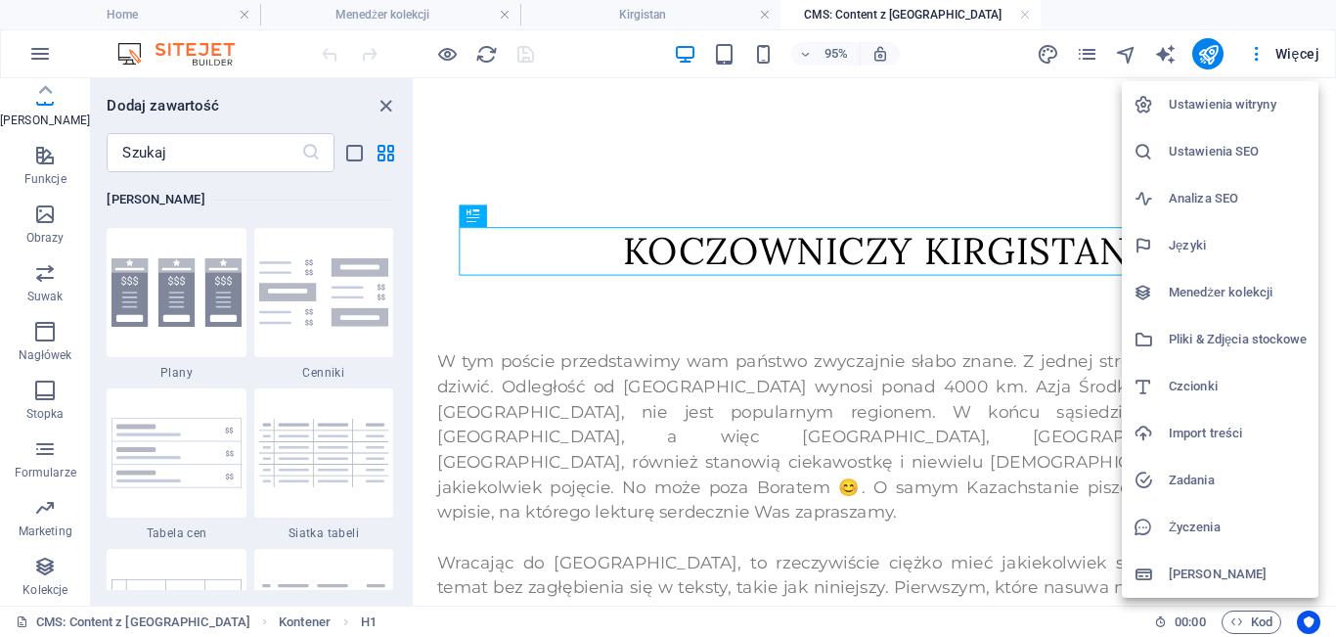
click at [1210, 283] on h6 "Menedżer kolekcji" at bounding box center [1238, 292] width 138 height 23
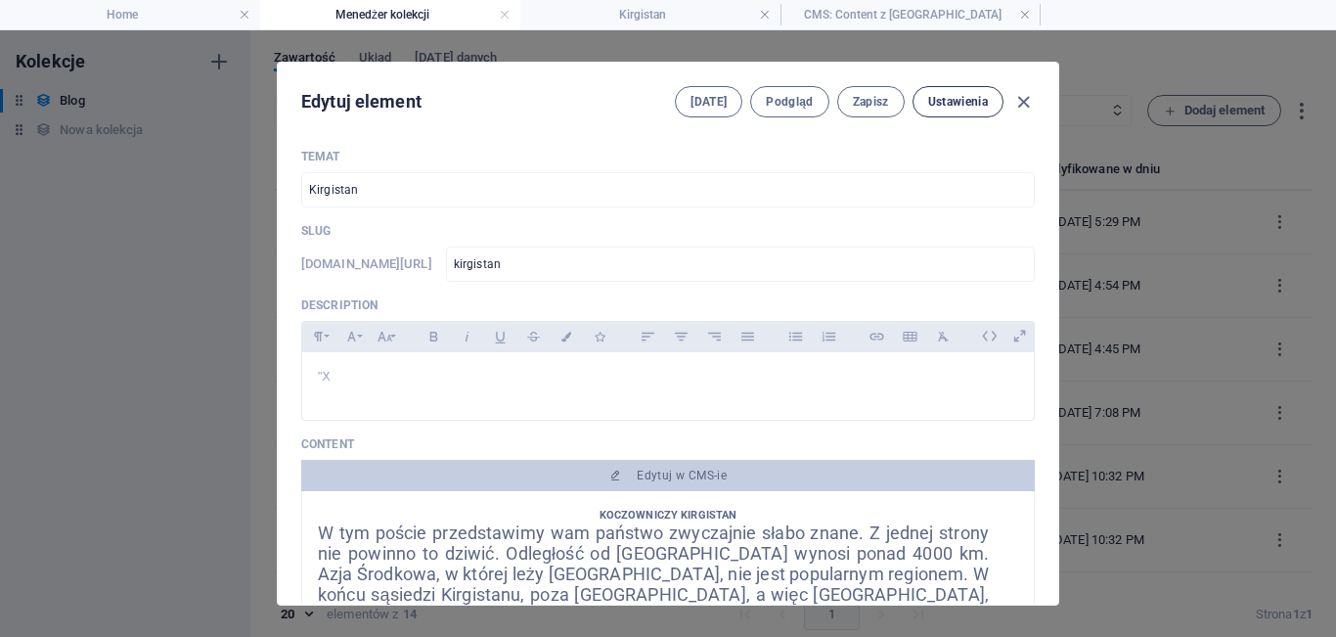
click at [955, 102] on span "Ustawienia" at bounding box center [958, 102] width 60 height 16
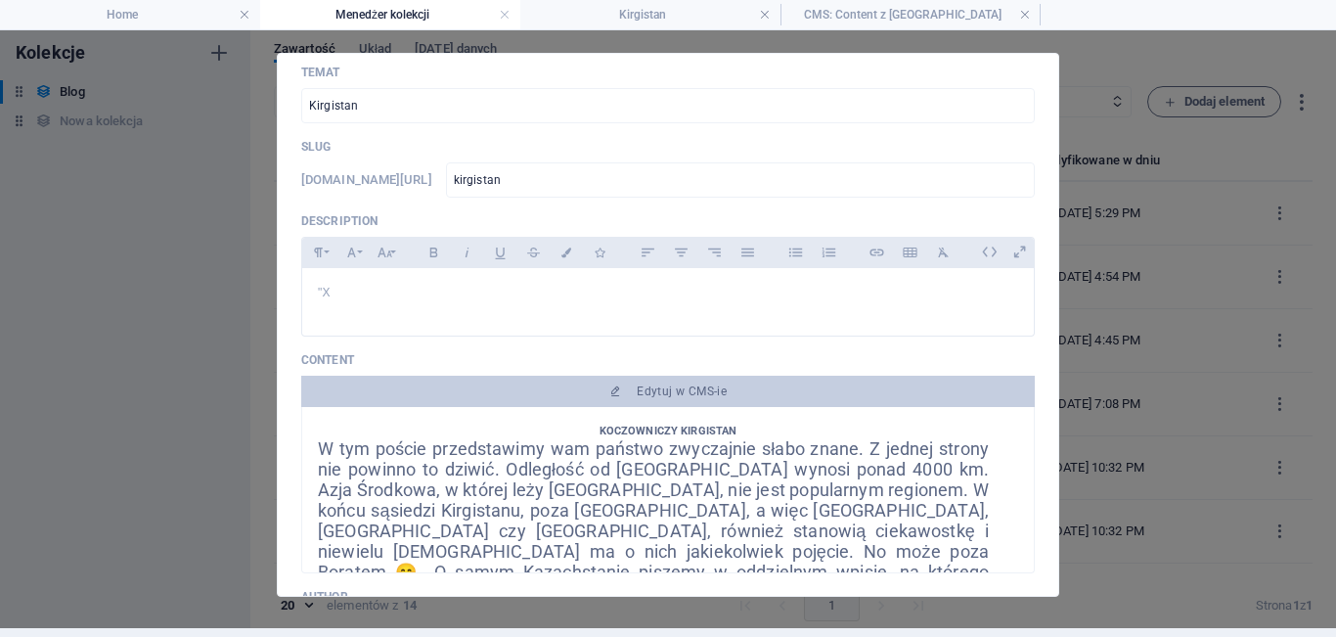
scroll to position [0, 0]
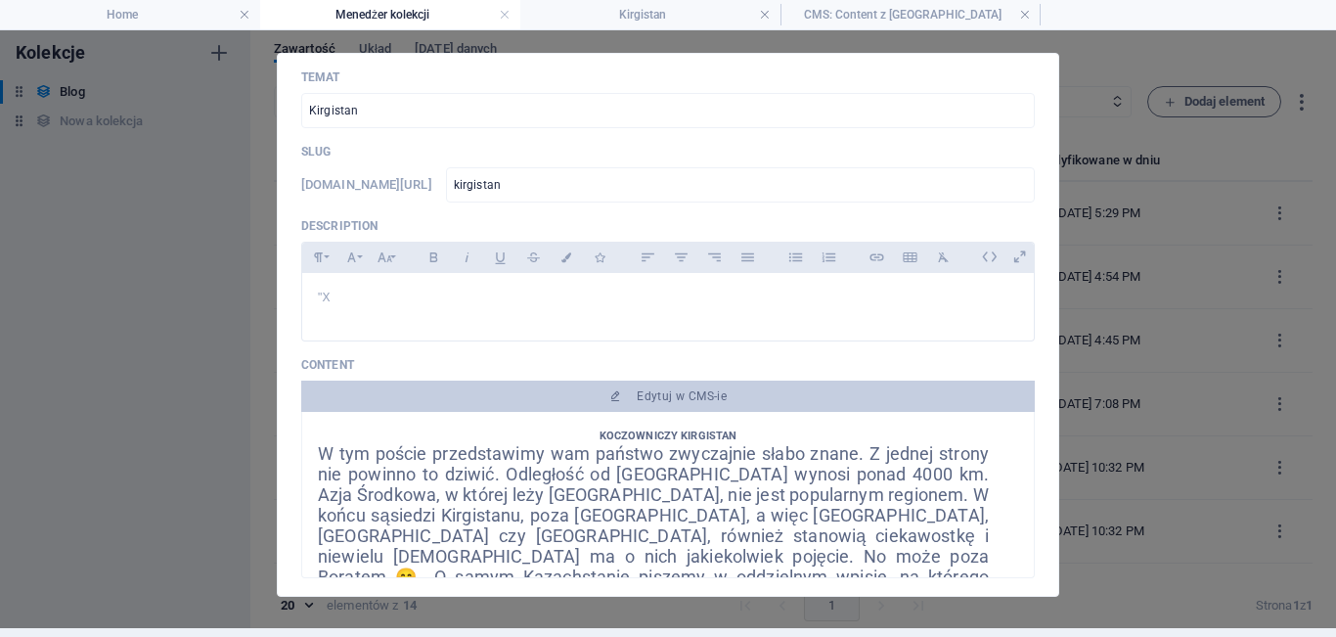
click at [1152, 136] on div "Edytuj element Pola Podgląd Zapisz Ustawienia Temat Kirgistan ​ Slug www.exampl…" at bounding box center [668, 325] width 1336 height 607
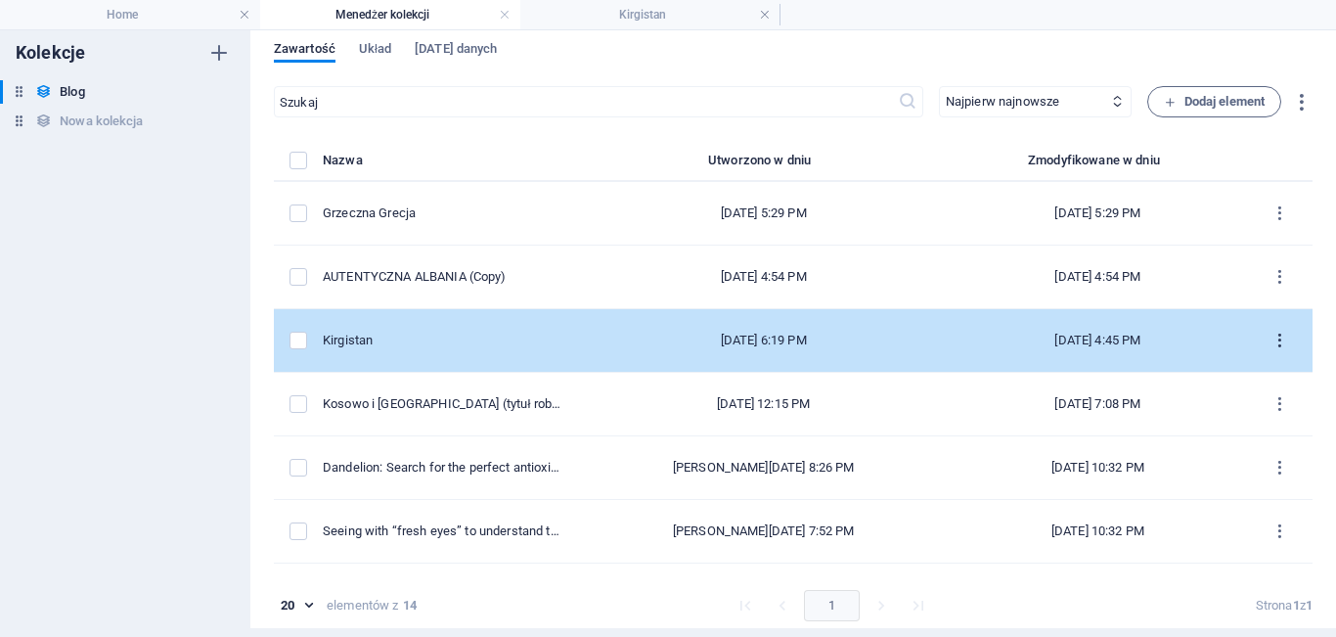
click at [1273, 342] on icon "items list" at bounding box center [1280, 341] width 19 height 19
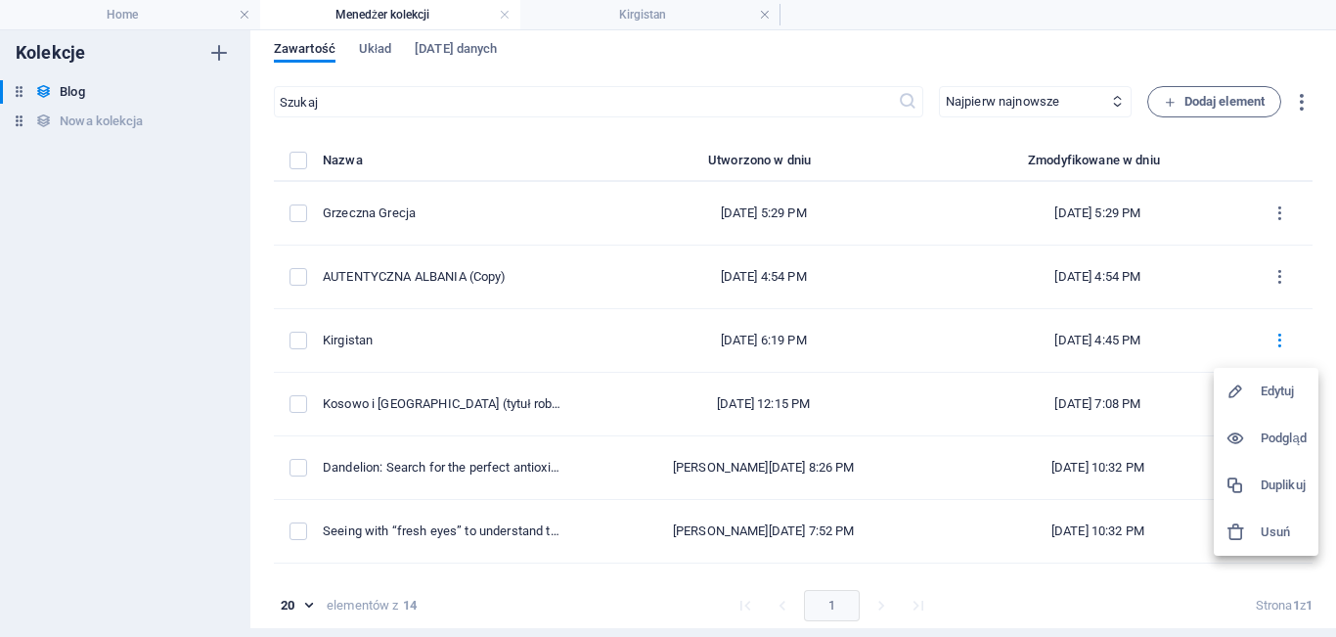
click at [1264, 400] on h6 "Edytuj" at bounding box center [1284, 391] width 46 height 23
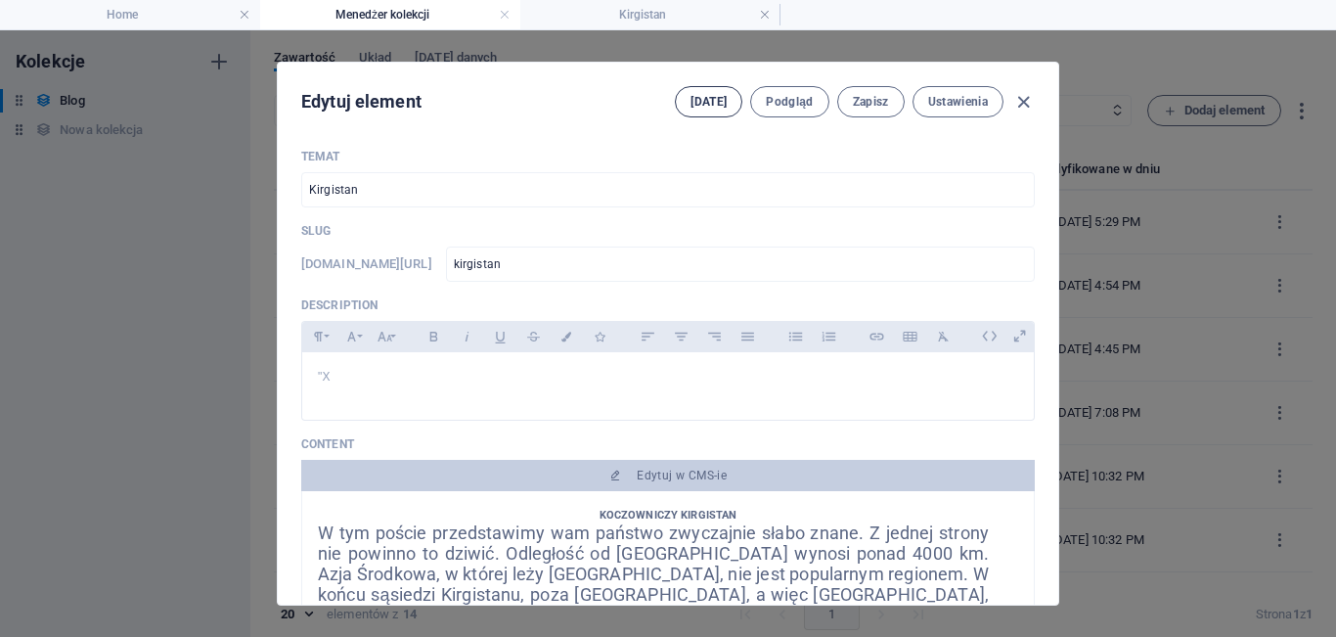
click at [717, 99] on span "[DATE]" at bounding box center [709, 102] width 36 height 16
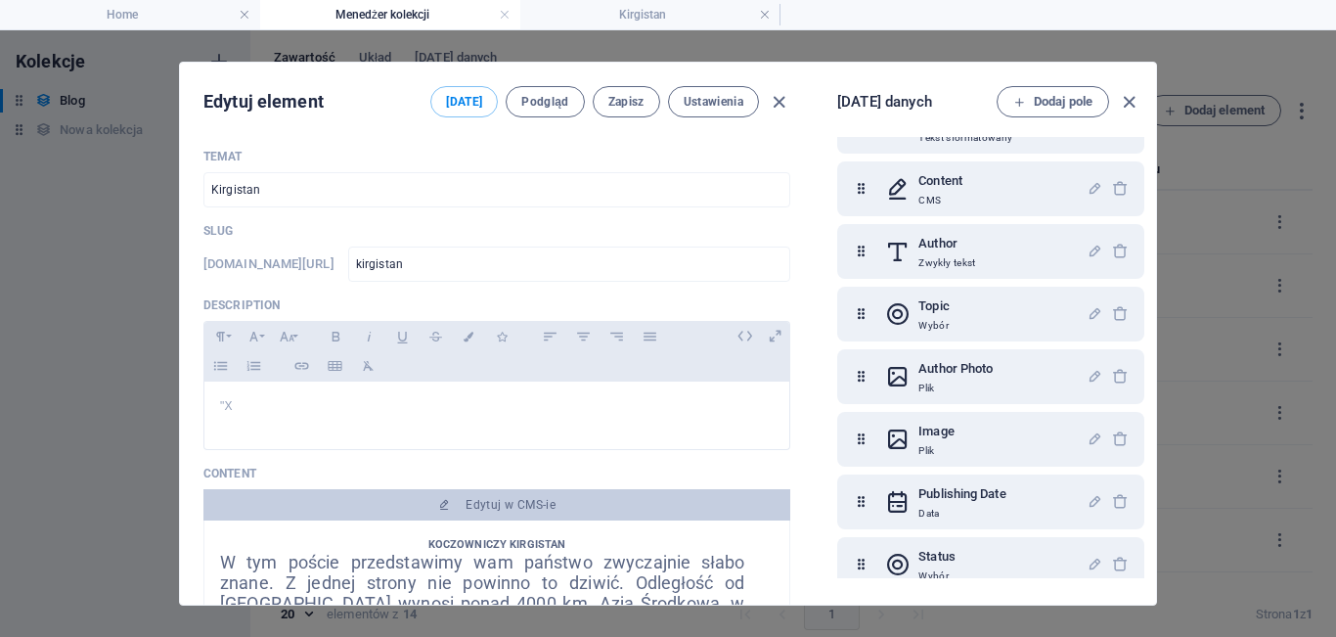
scroll to position [259, 0]
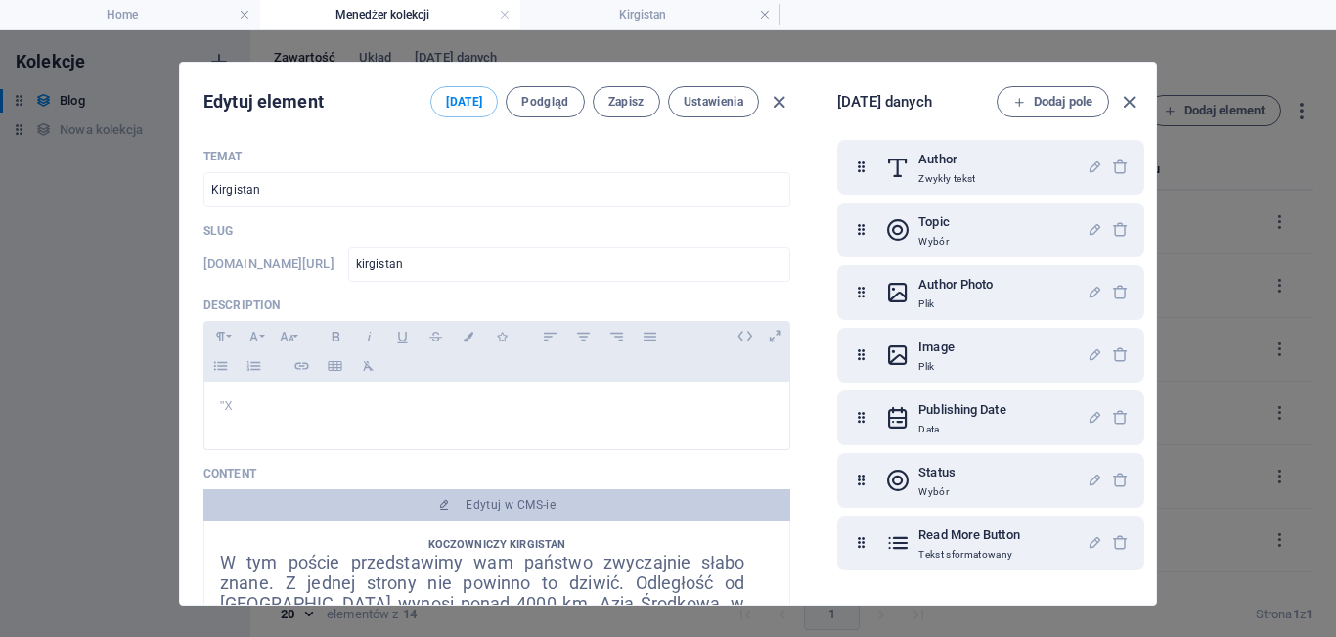
drag, startPoint x: 1146, startPoint y: 381, endPoint x: 1151, endPoint y: 286, distance: 95.1
click at [1151, 286] on div "Pola danych Dodaj pole Temat Zwykły tekst Slug Zwykły tekst Description Tekst s…" at bounding box center [985, 334] width 342 height 542
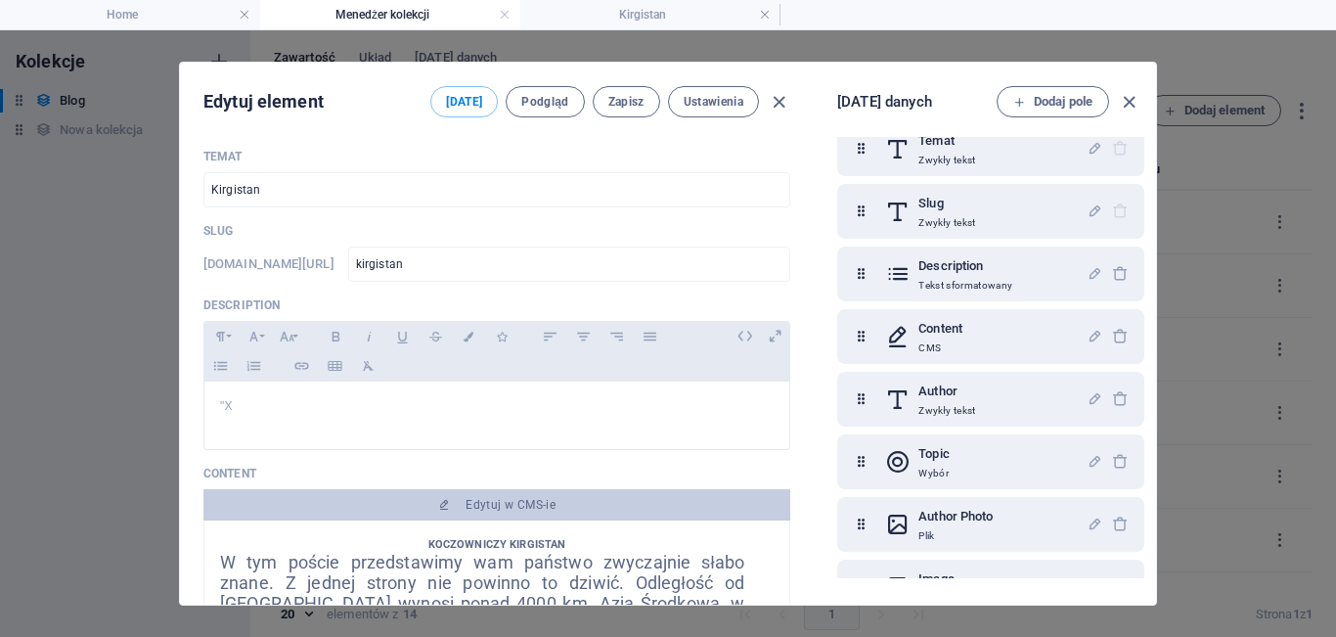
scroll to position [0, 0]
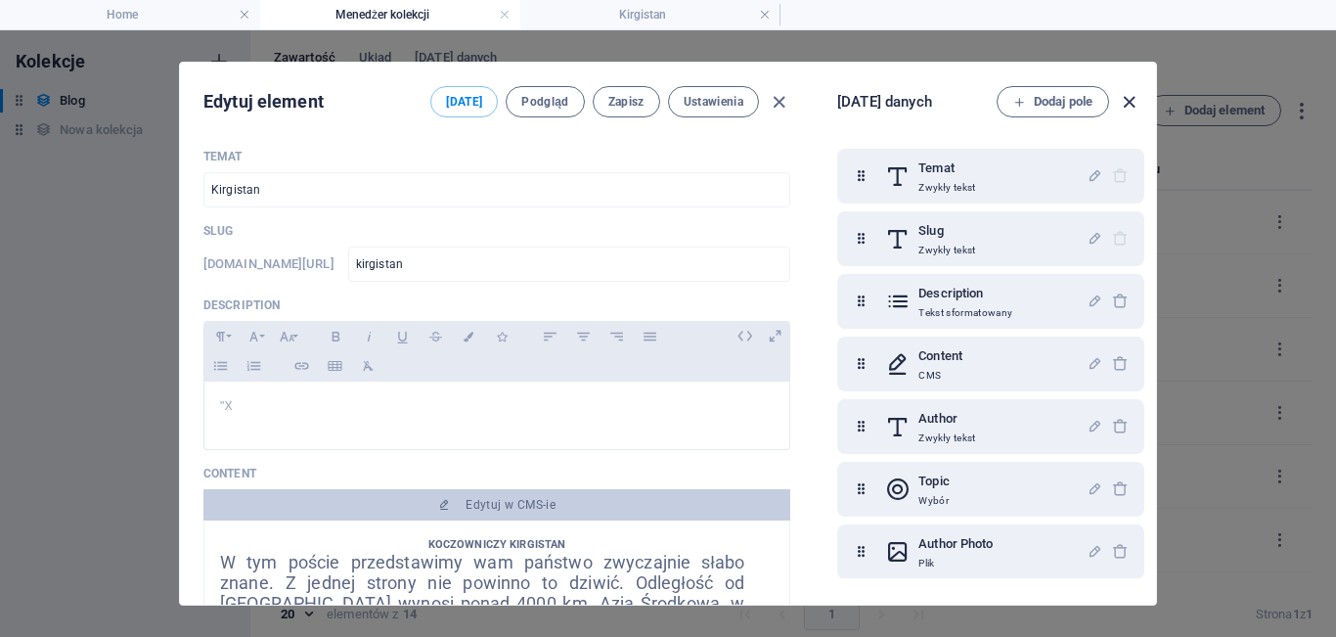
click at [1125, 106] on icon "button" at bounding box center [1129, 102] width 22 height 22
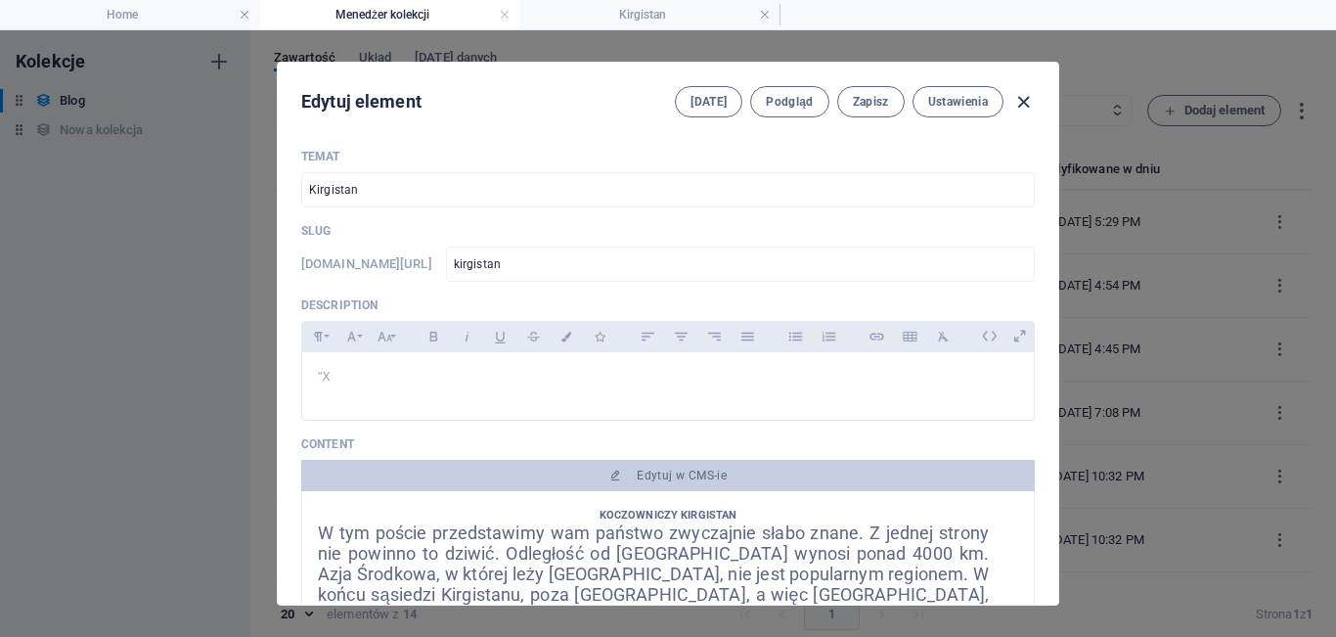
click at [1027, 106] on icon "button" at bounding box center [1023, 102] width 22 height 22
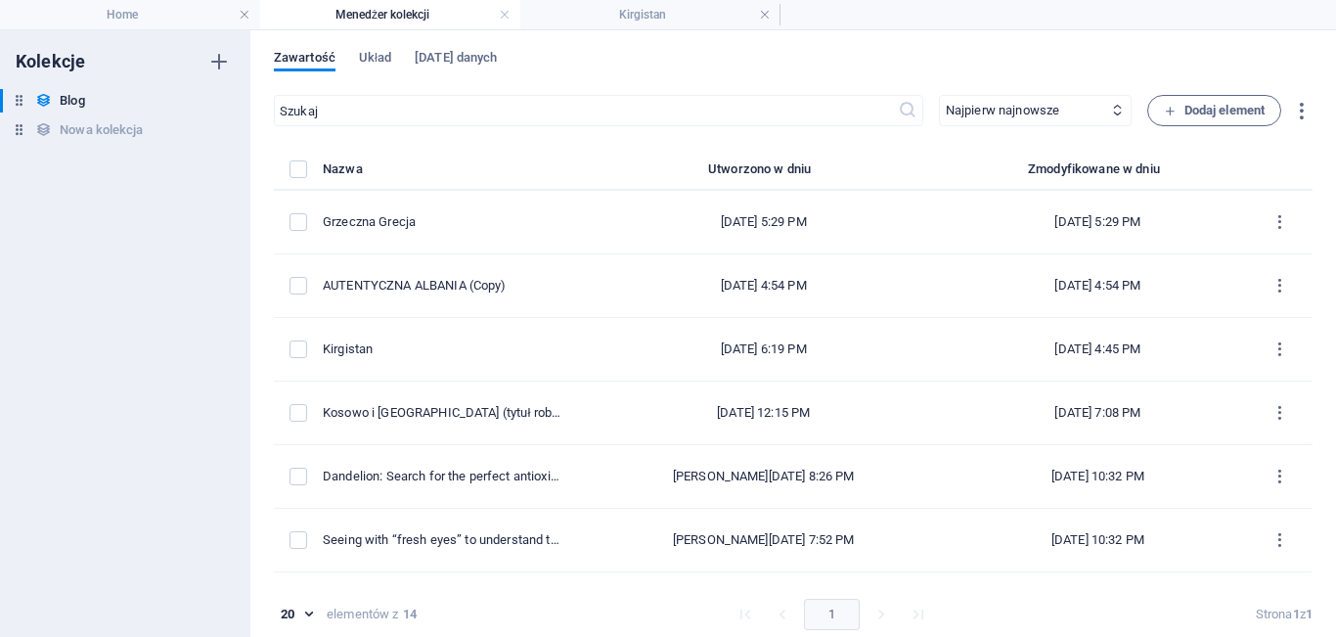
type input "[DATE]"
type input "kirgistan"
click at [177, 13] on h4 "Home" at bounding box center [130, 15] width 260 height 22
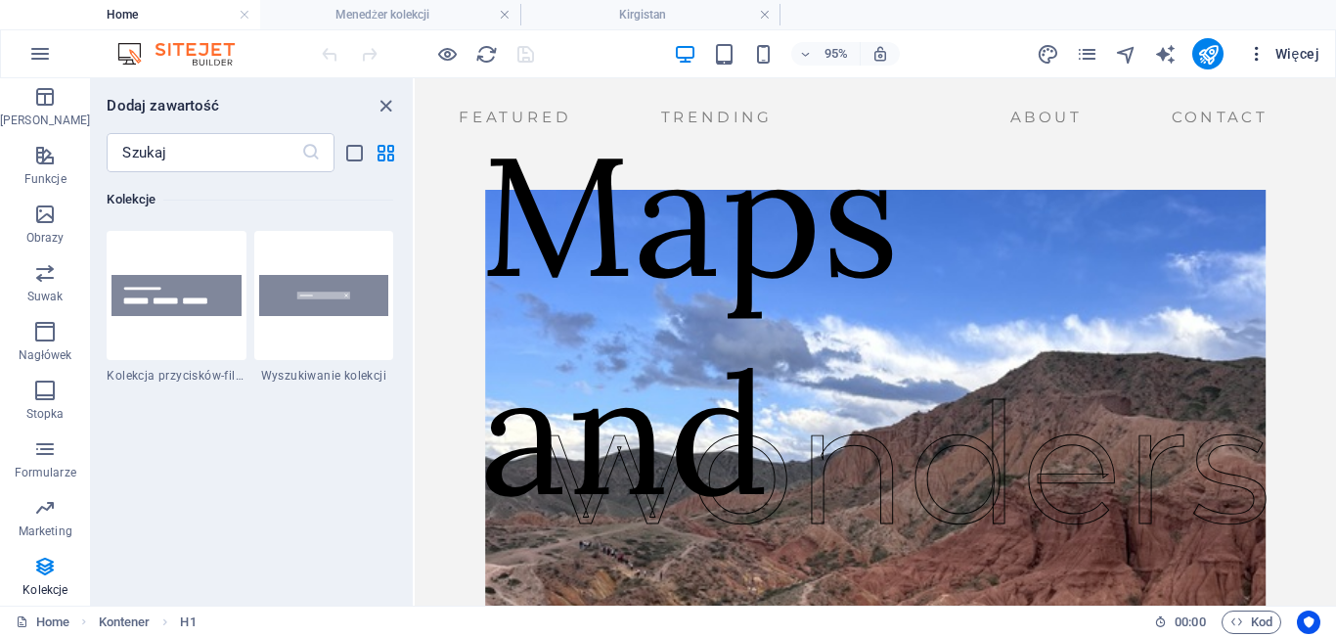
click at [1282, 49] on span "Więcej" at bounding box center [1283, 54] width 72 height 20
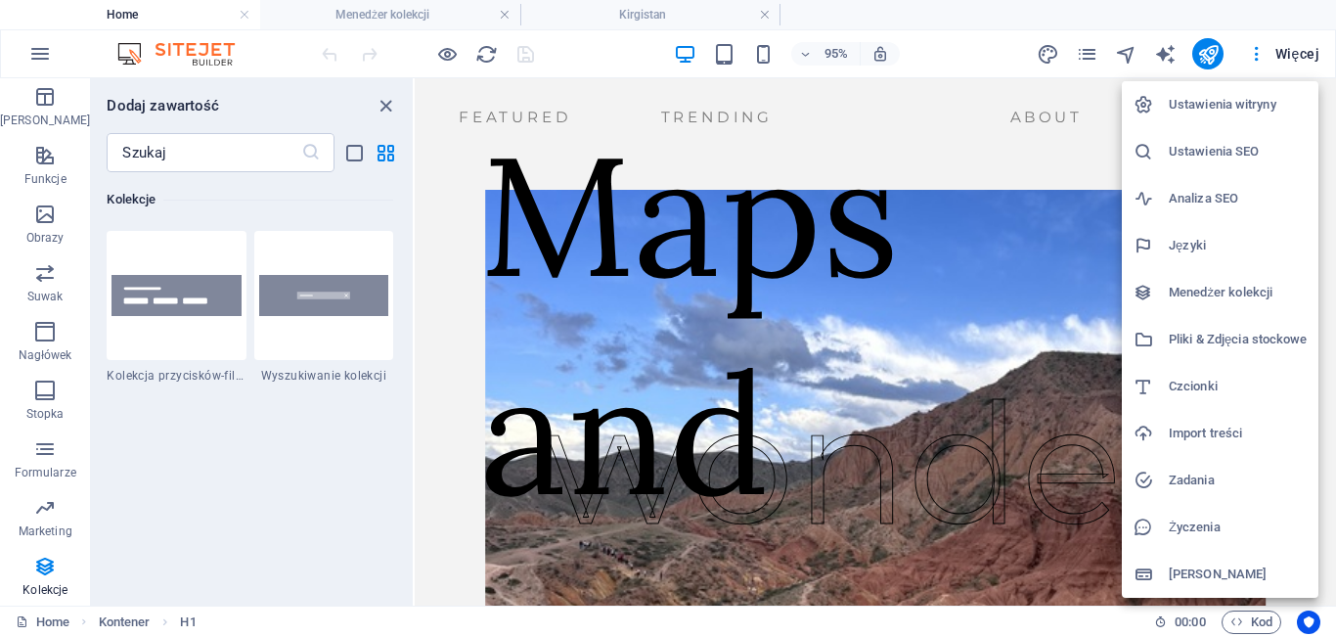
click at [1219, 112] on h6 "Ustawienia witryny" at bounding box center [1238, 104] width 138 height 23
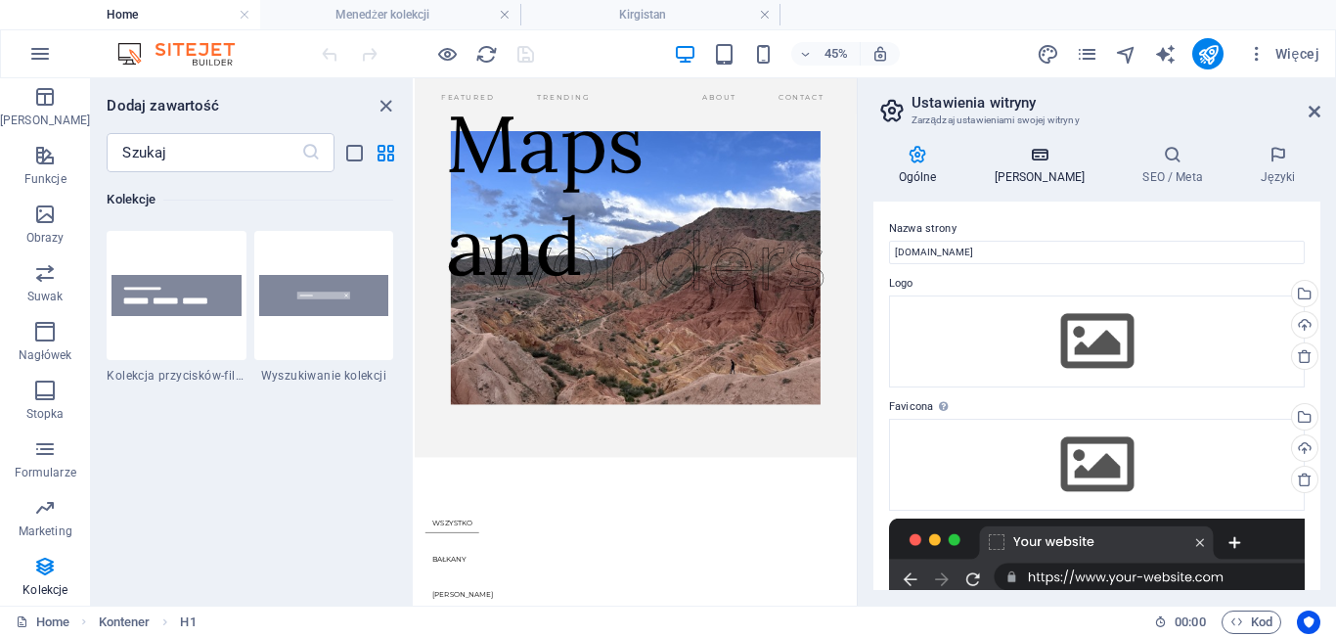
click at [1042, 168] on h4 "[PERSON_NAME]" at bounding box center [1043, 165] width 149 height 41
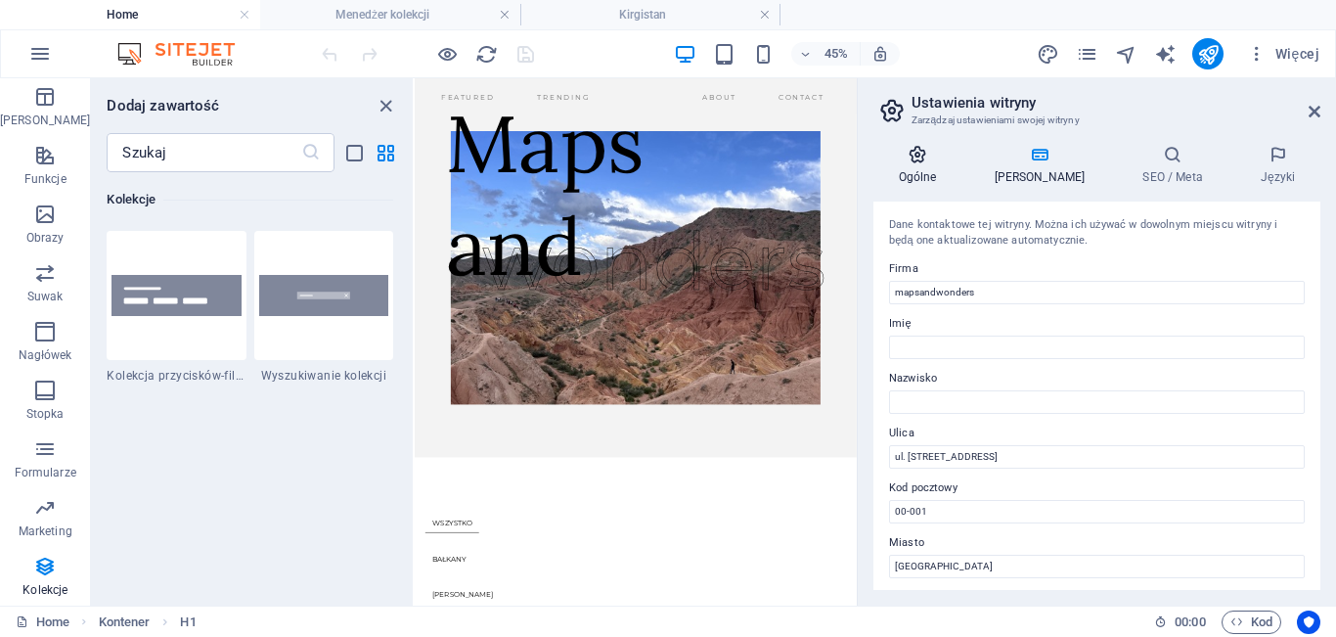
click at [928, 170] on h4 "Ogólne" at bounding box center [922, 165] width 96 height 41
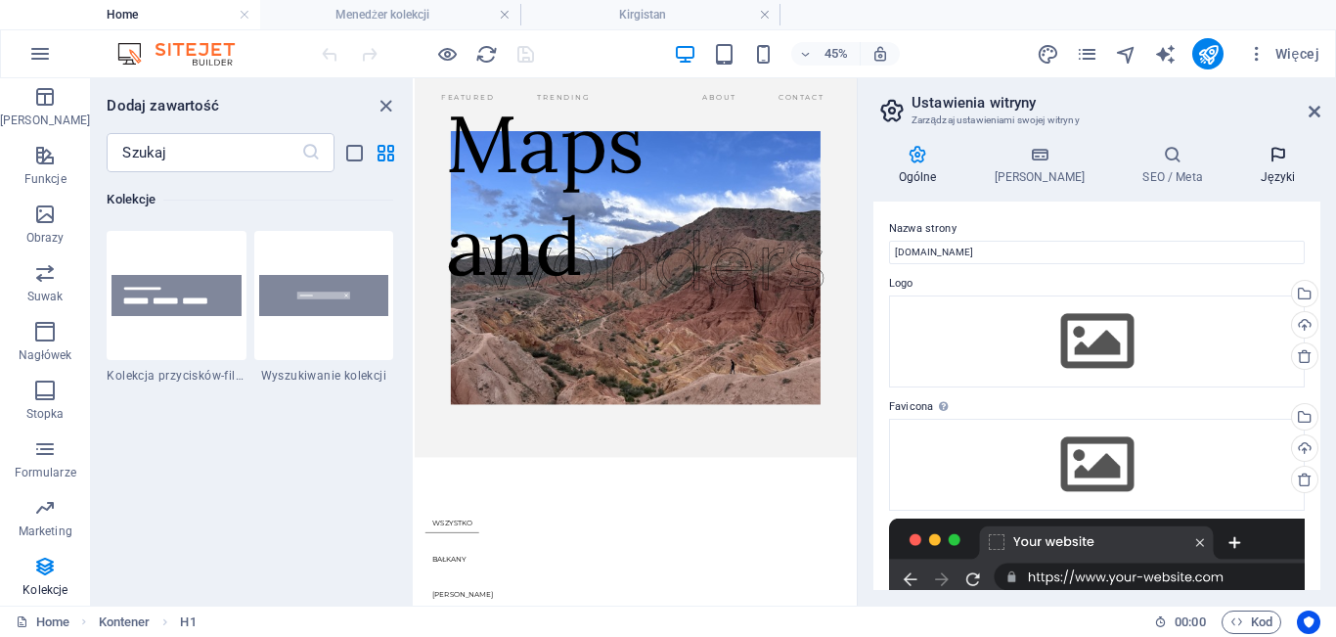
click at [1276, 166] on h4 "Języki" at bounding box center [1278, 165] width 85 height 41
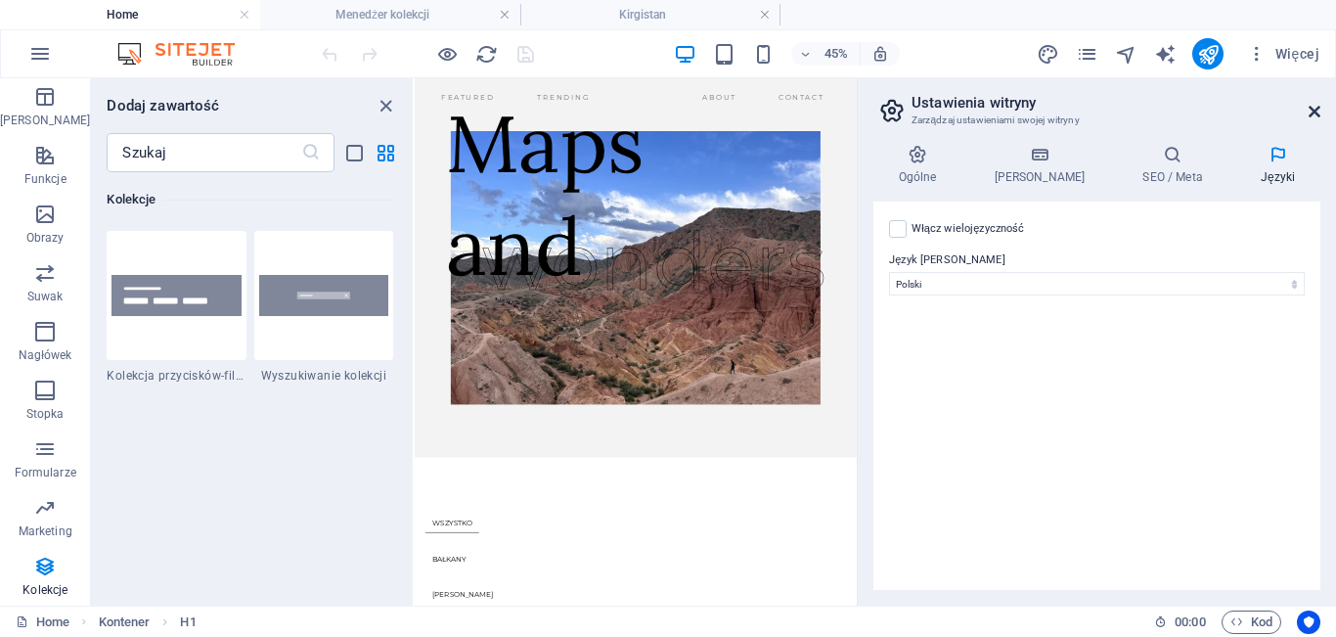
click at [1315, 109] on icon at bounding box center [1315, 112] width 12 height 16
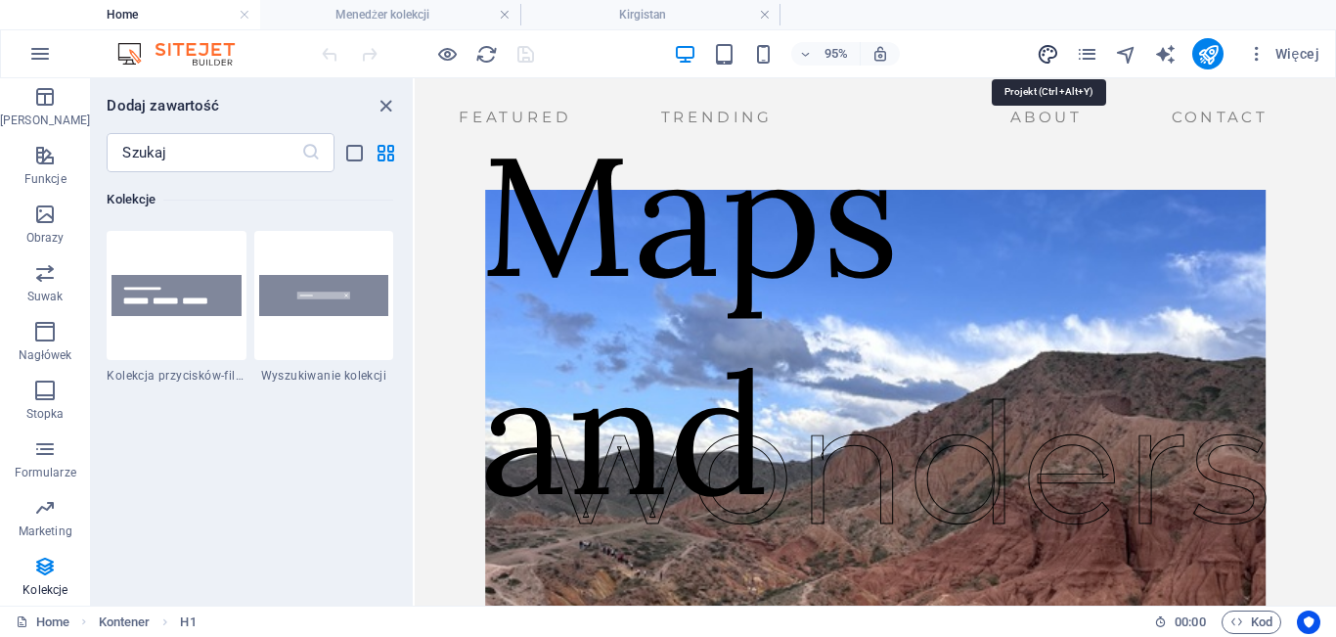
click at [1047, 48] on icon "design" at bounding box center [1048, 54] width 22 height 22
select select "ease-in-out"
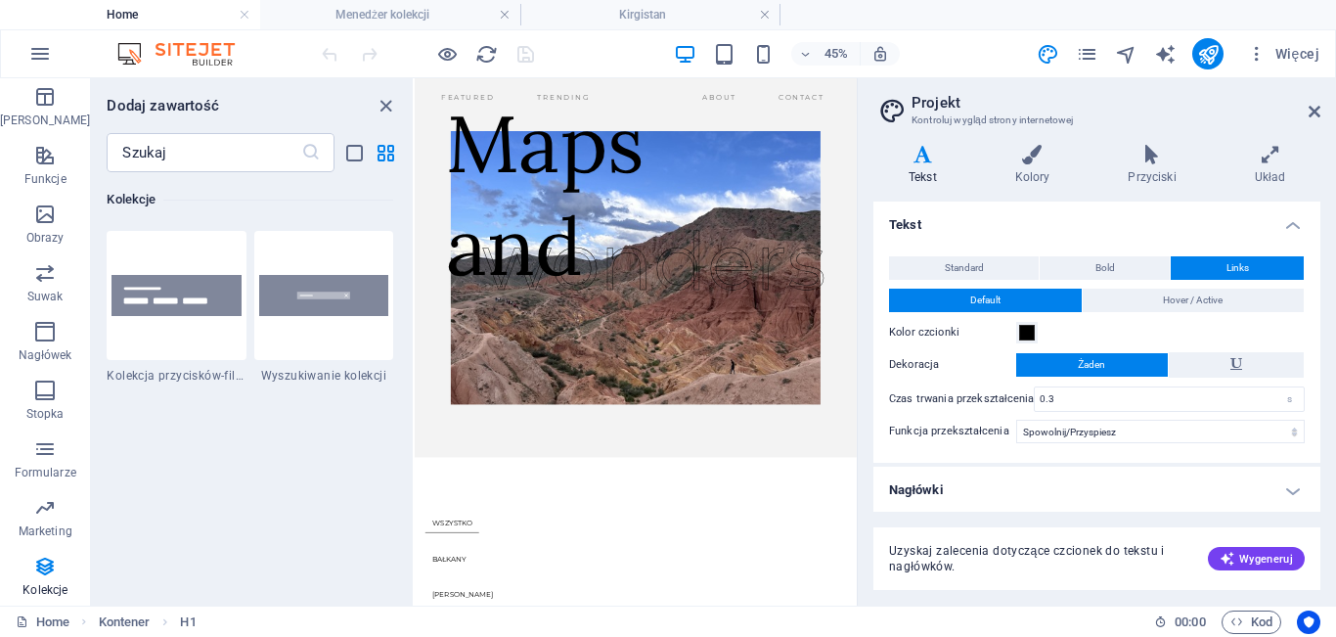
scroll to position [2, 0]
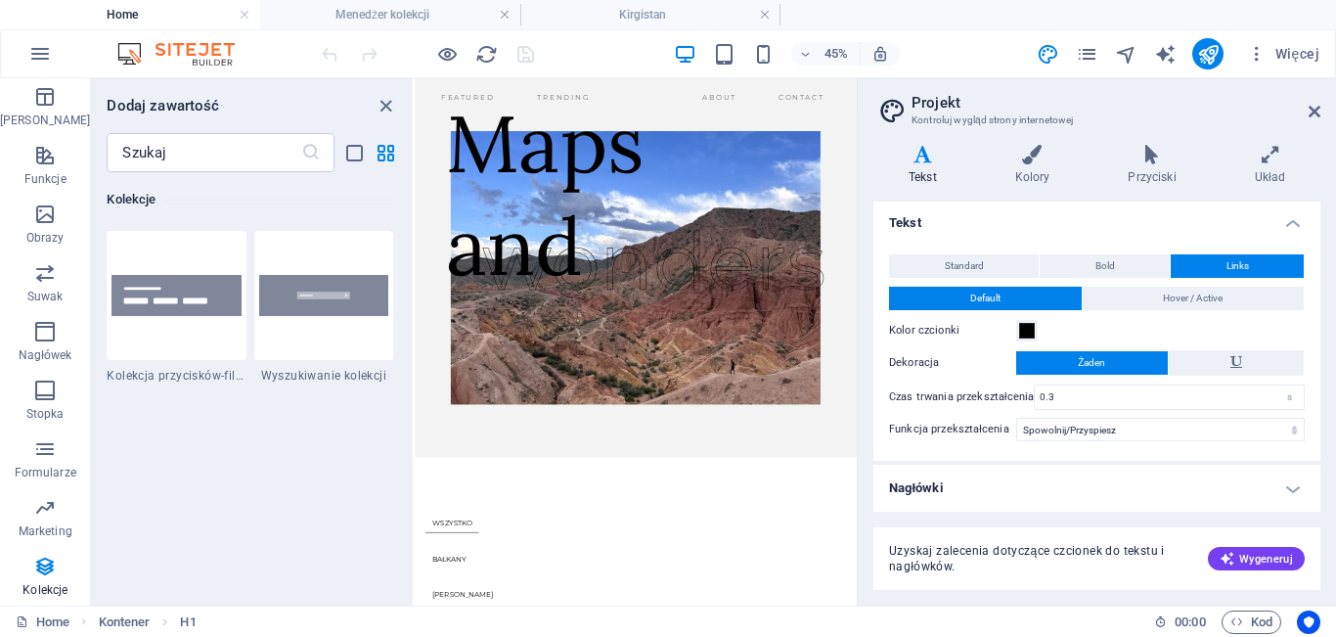
click at [1288, 486] on h4 "Nagłówki" at bounding box center [1097, 488] width 447 height 47
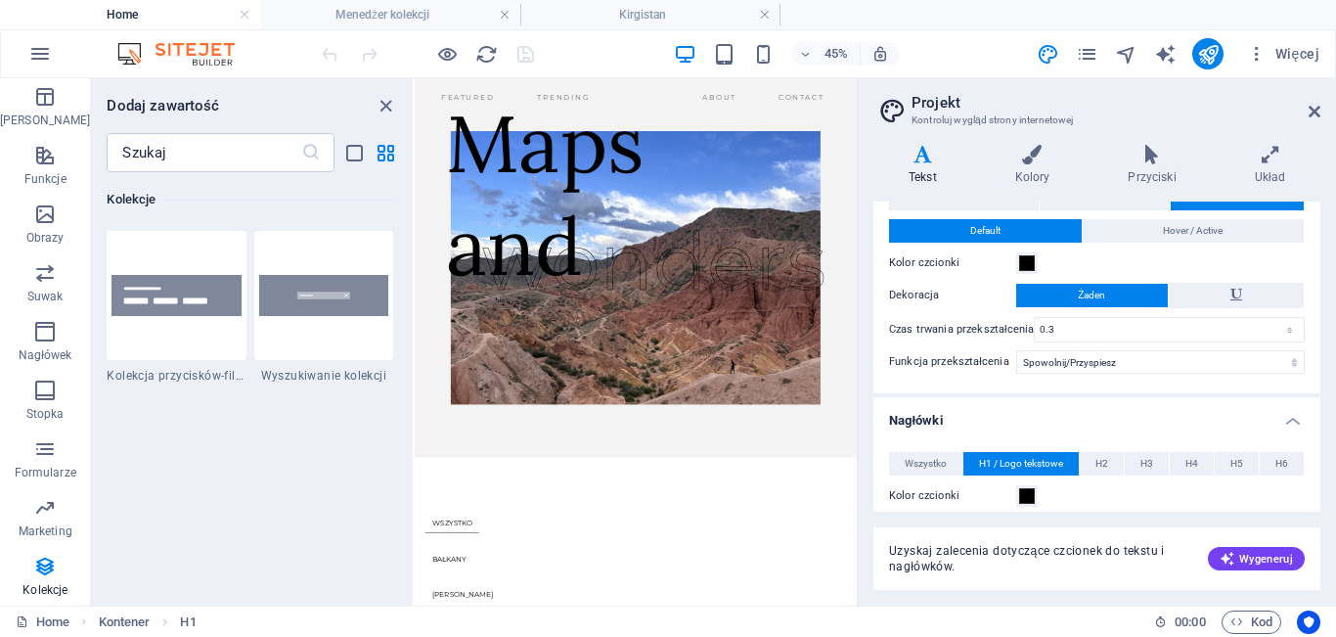
scroll to position [0, 0]
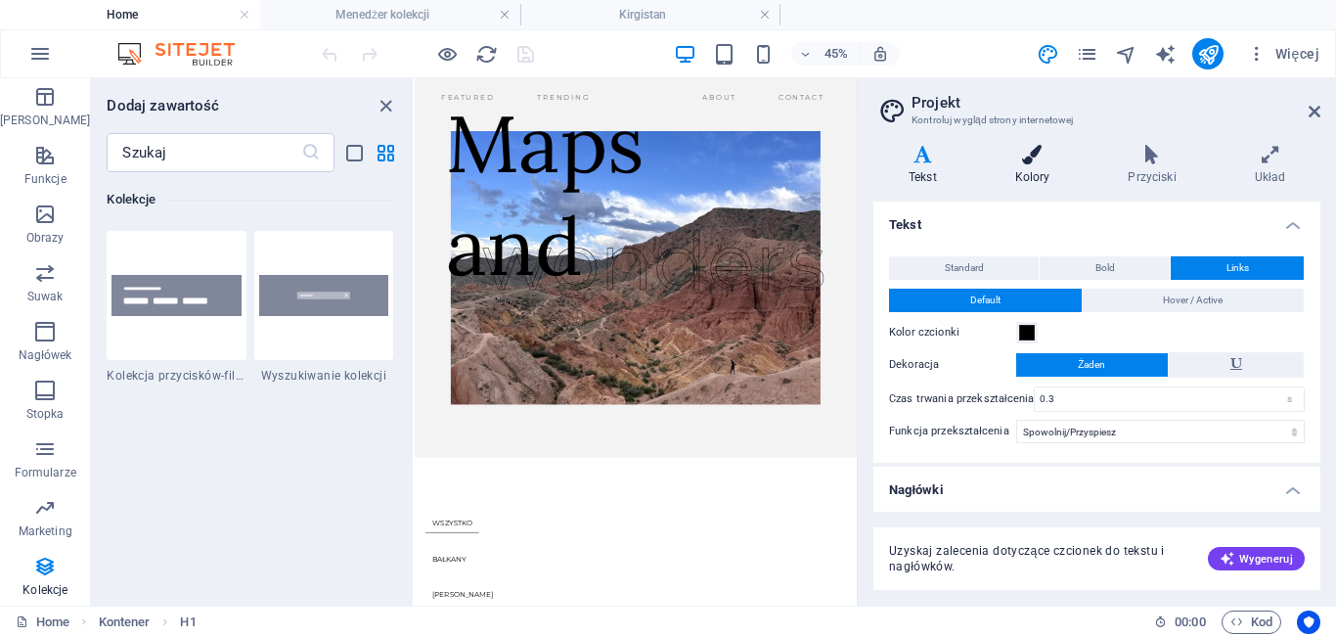
click at [1052, 156] on icon at bounding box center [1033, 155] width 106 height 20
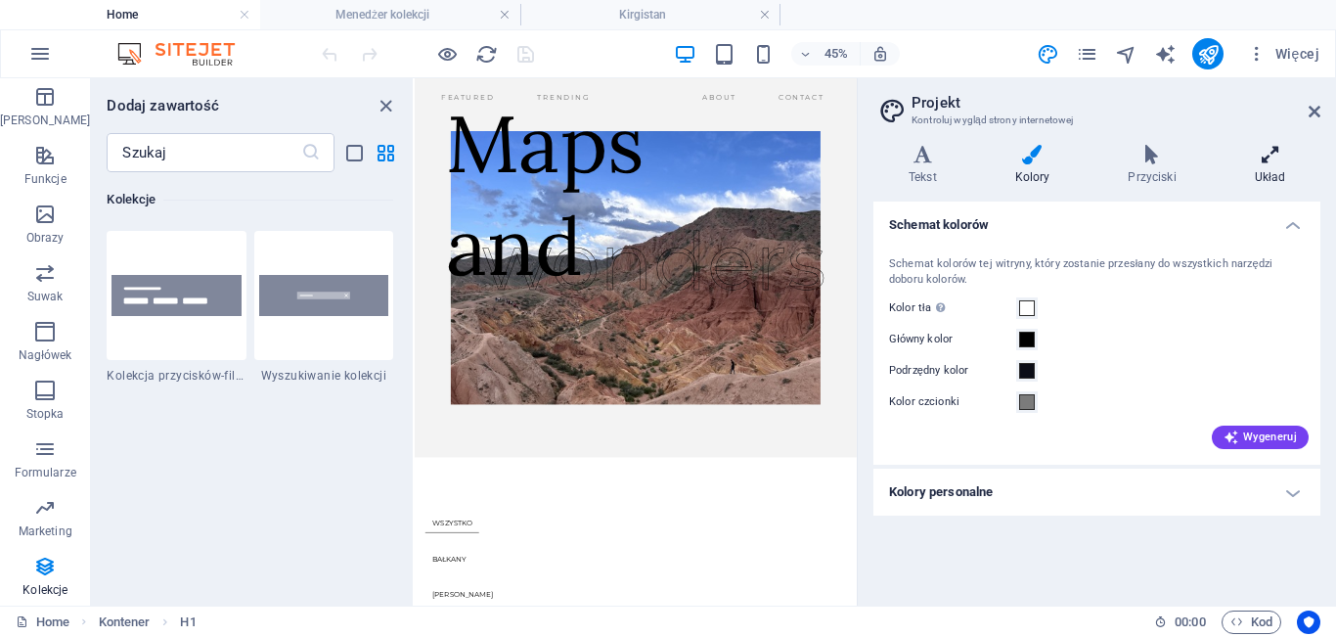
click at [1249, 168] on h4 "Układ" at bounding box center [1270, 165] width 101 height 41
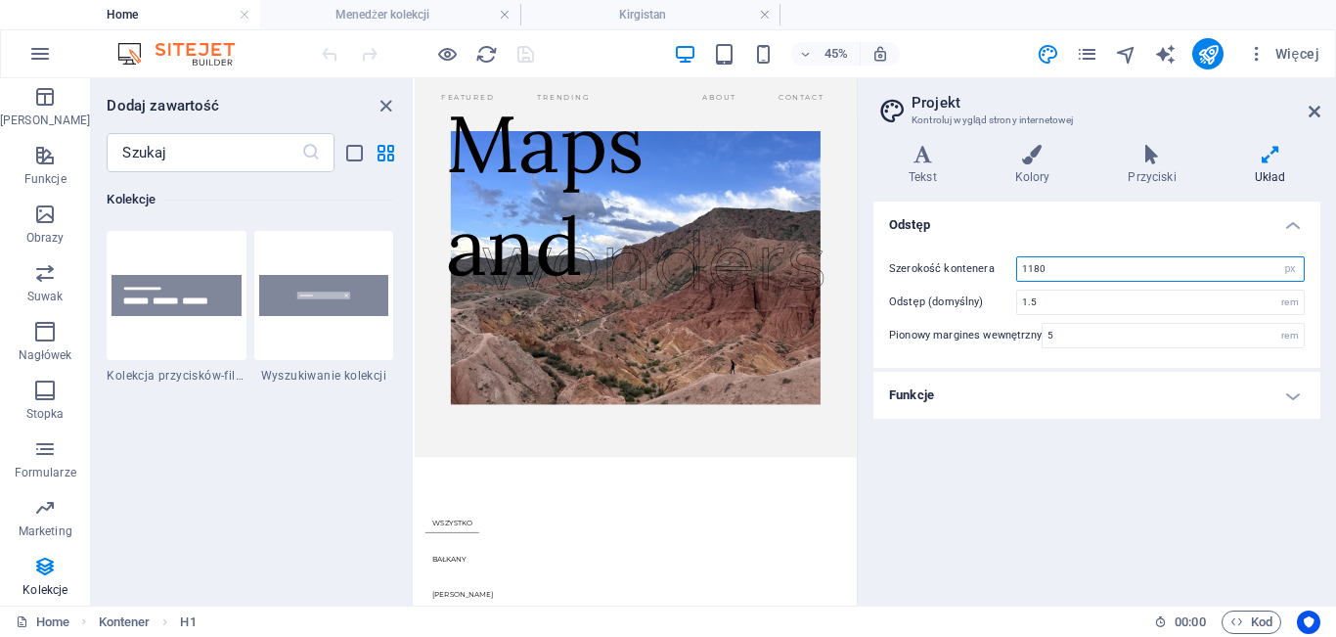
click at [1099, 277] on input "1180" at bounding box center [1160, 268] width 287 height 23
click at [1076, 398] on h4 "Funkcje" at bounding box center [1097, 395] width 447 height 47
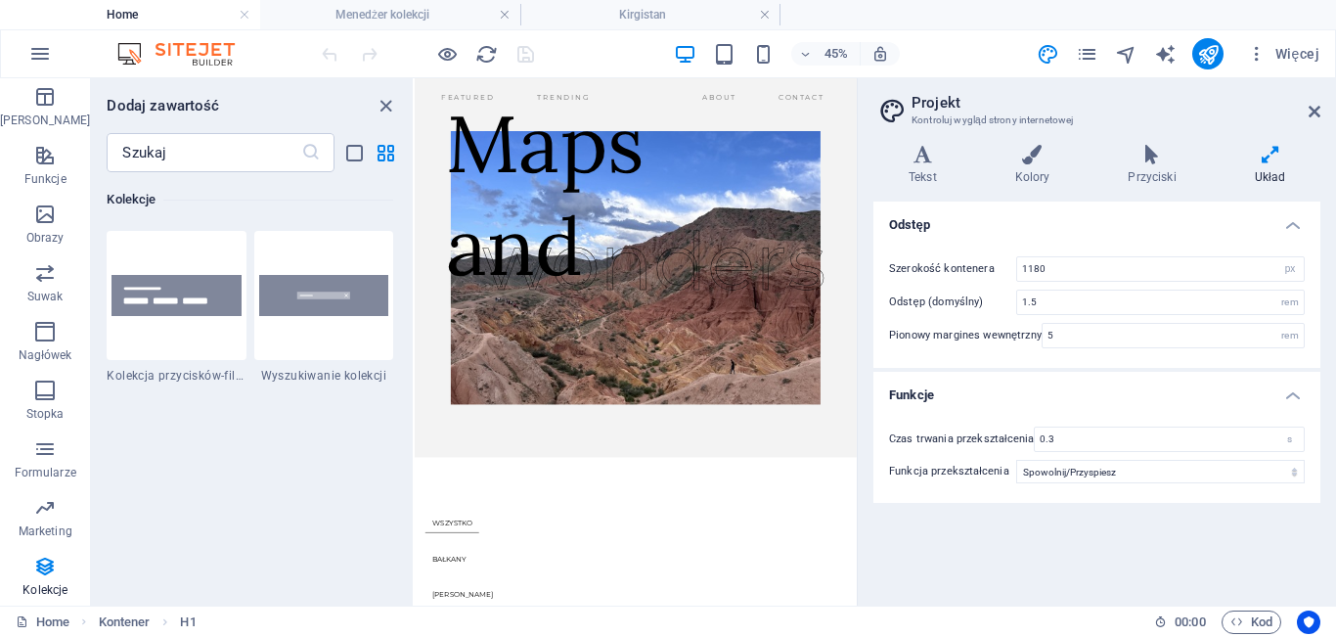
click at [1153, 142] on div "Warianty Tekst Kolory Przyciski Układ Tekst Standard Bold Links Kolor czcionki …" at bounding box center [1097, 367] width 478 height 476
click at [1152, 164] on h4 "Przyciski" at bounding box center [1156, 165] width 126 height 41
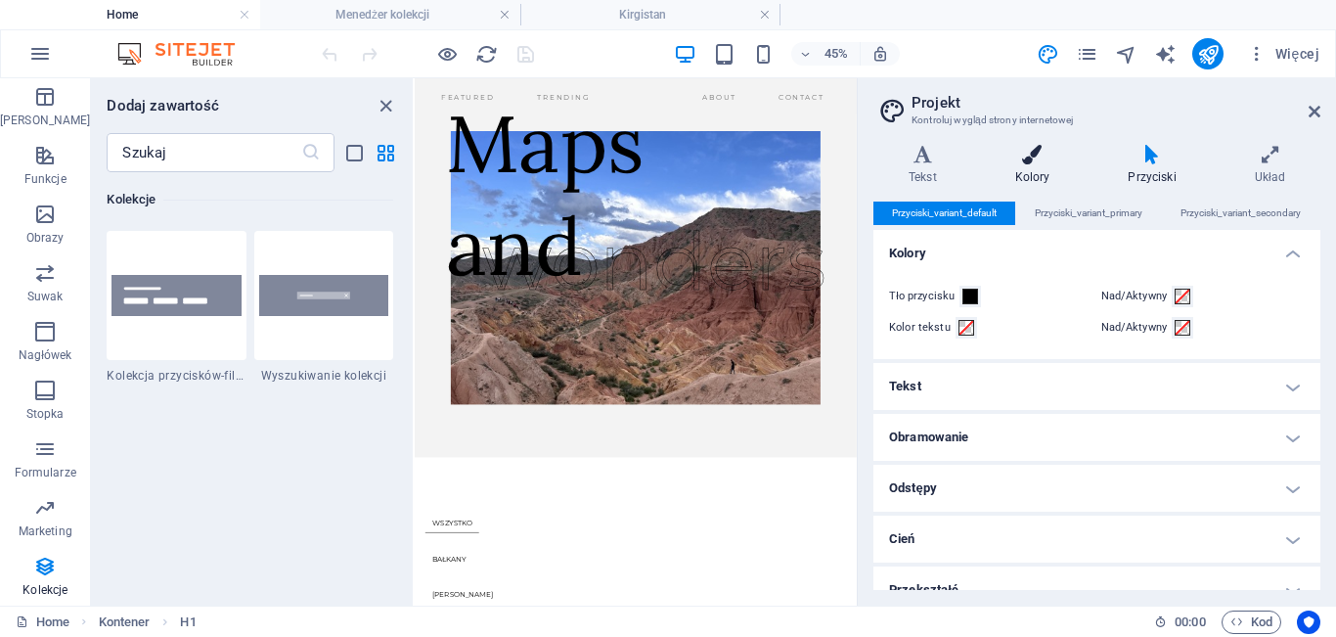
click at [1049, 170] on h4 "Kolory" at bounding box center [1036, 165] width 113 height 41
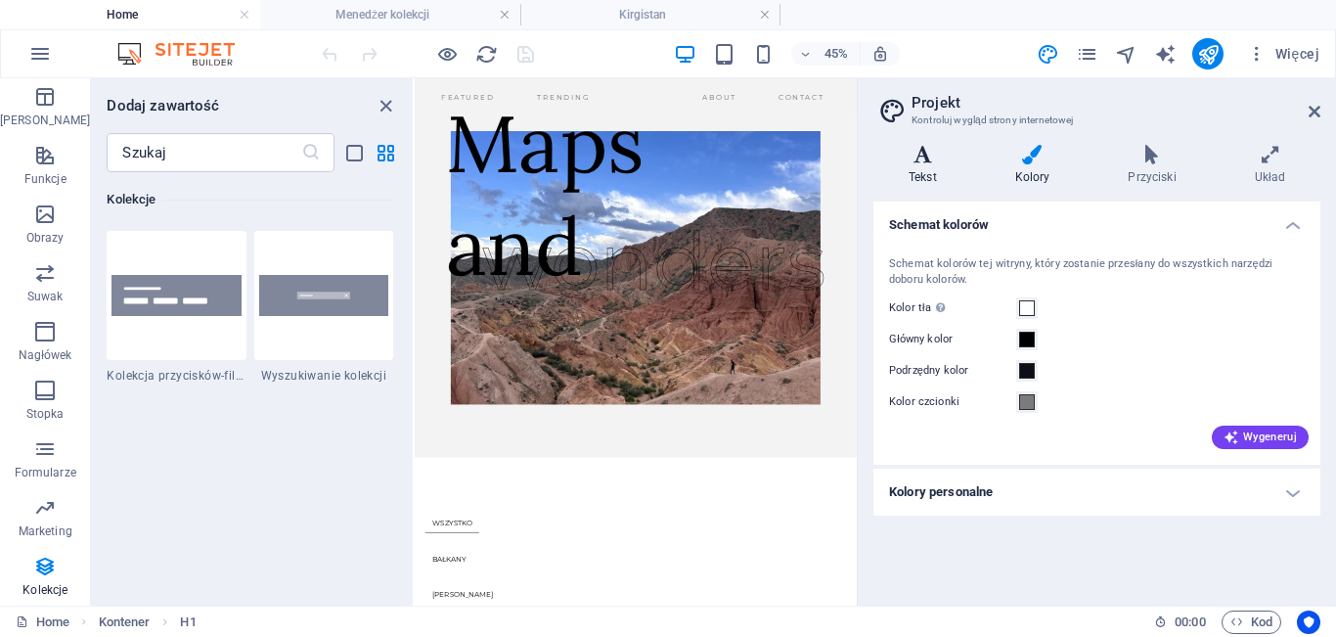
click at [939, 156] on icon at bounding box center [923, 155] width 99 height 20
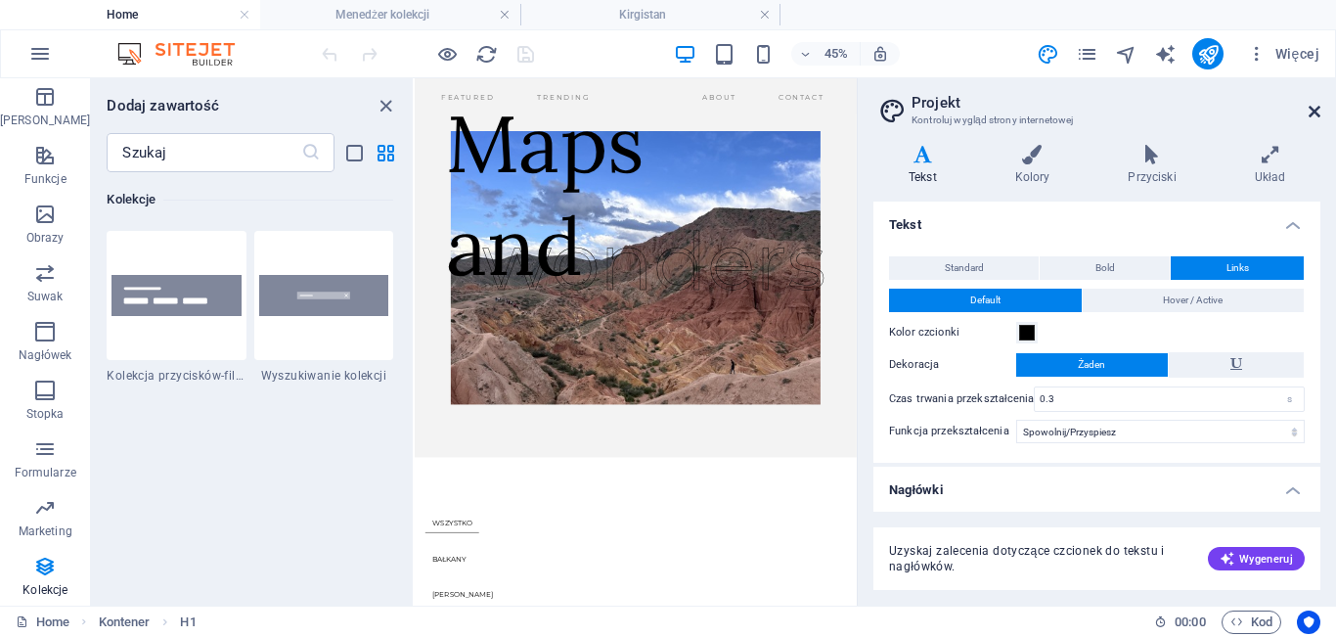
click at [1320, 106] on icon at bounding box center [1315, 112] width 12 height 16
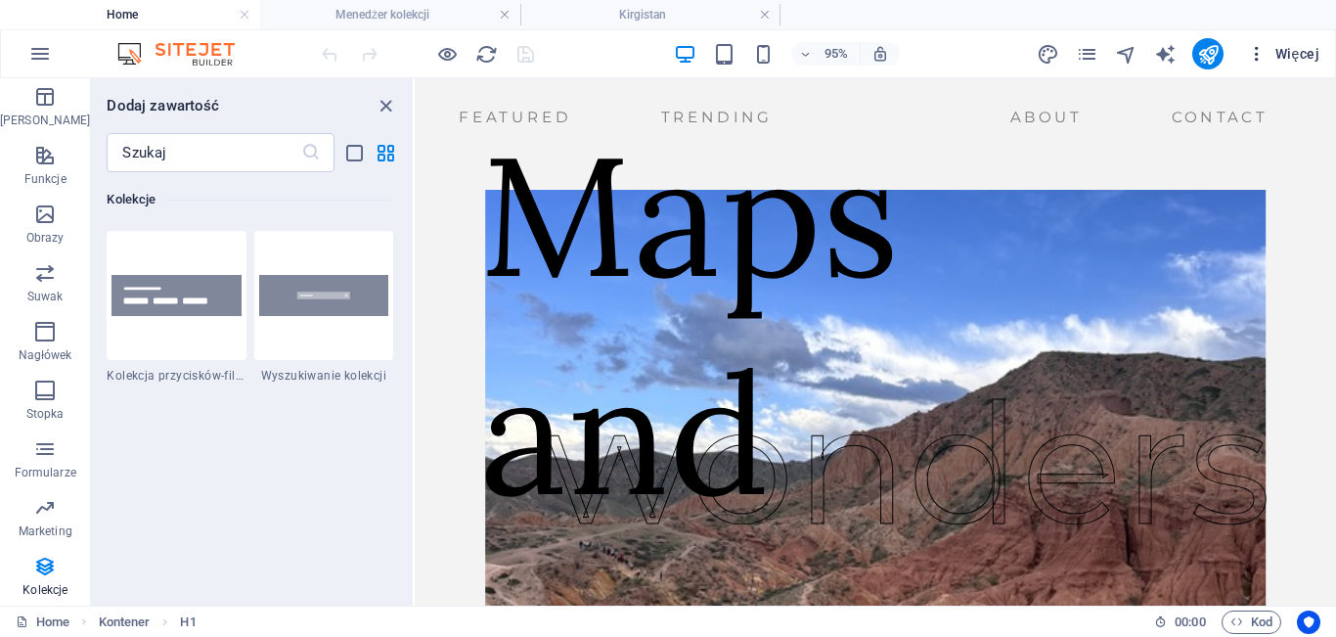
click at [1281, 52] on span "Więcej" at bounding box center [1283, 54] width 72 height 20
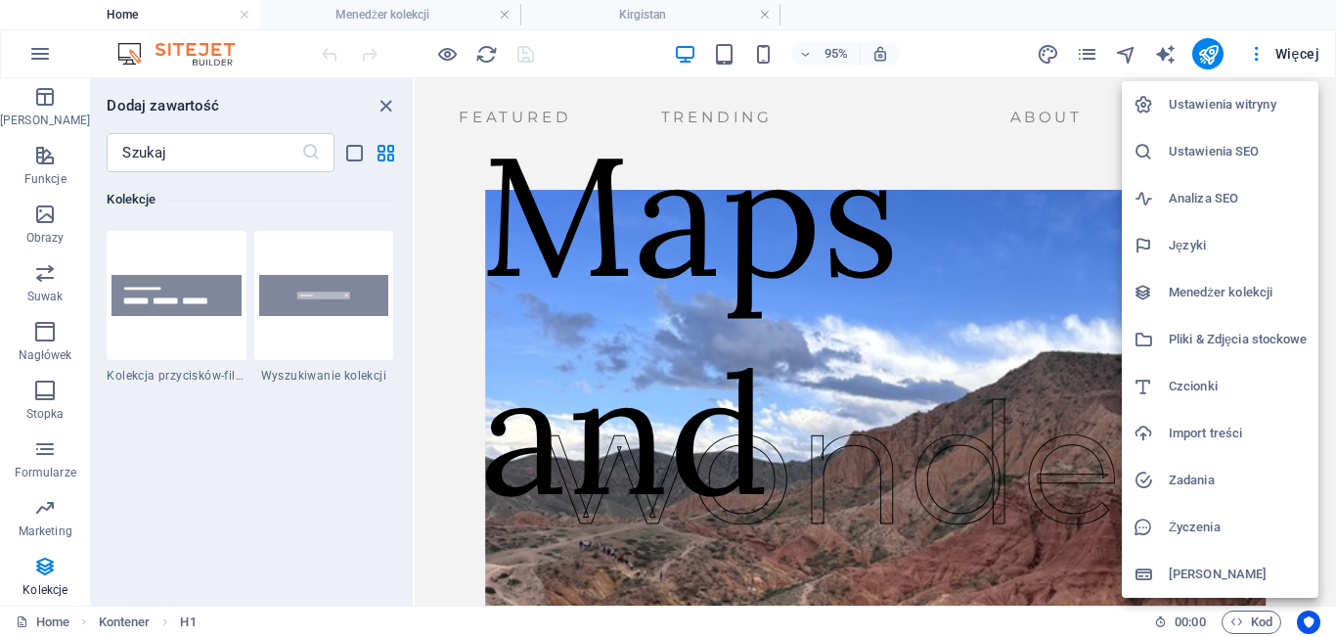
click at [1195, 490] on h6 "Zadania" at bounding box center [1238, 480] width 138 height 23
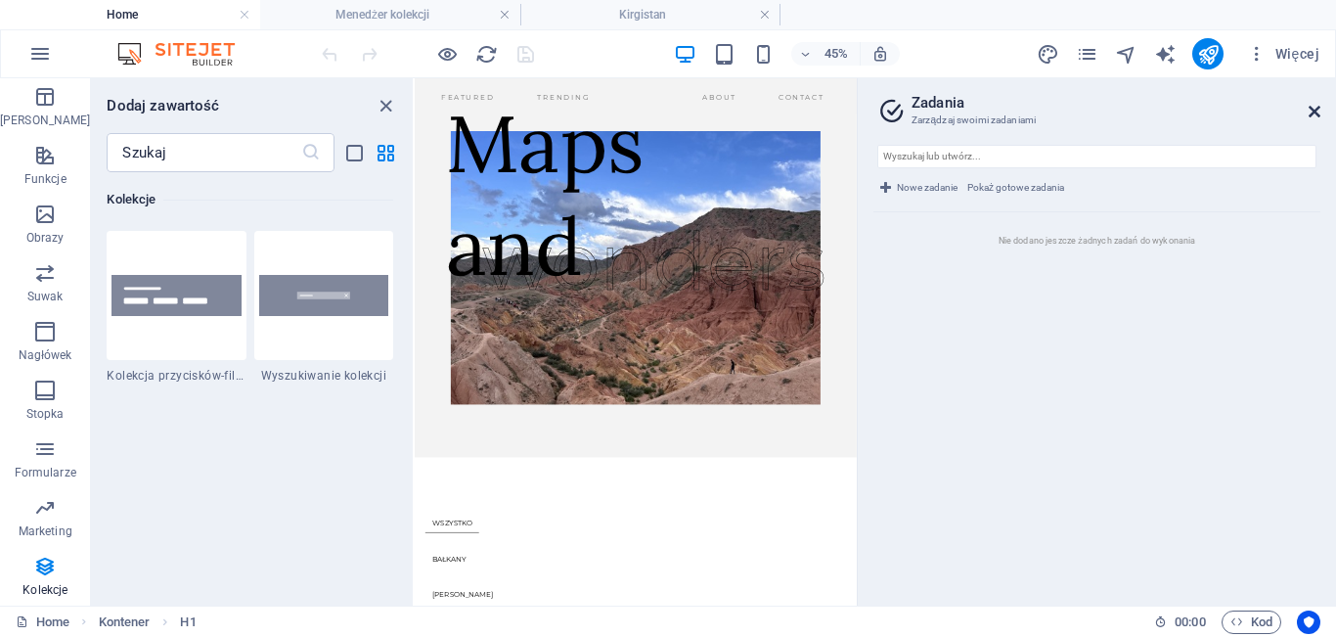
click at [1319, 108] on icon at bounding box center [1315, 112] width 12 height 16
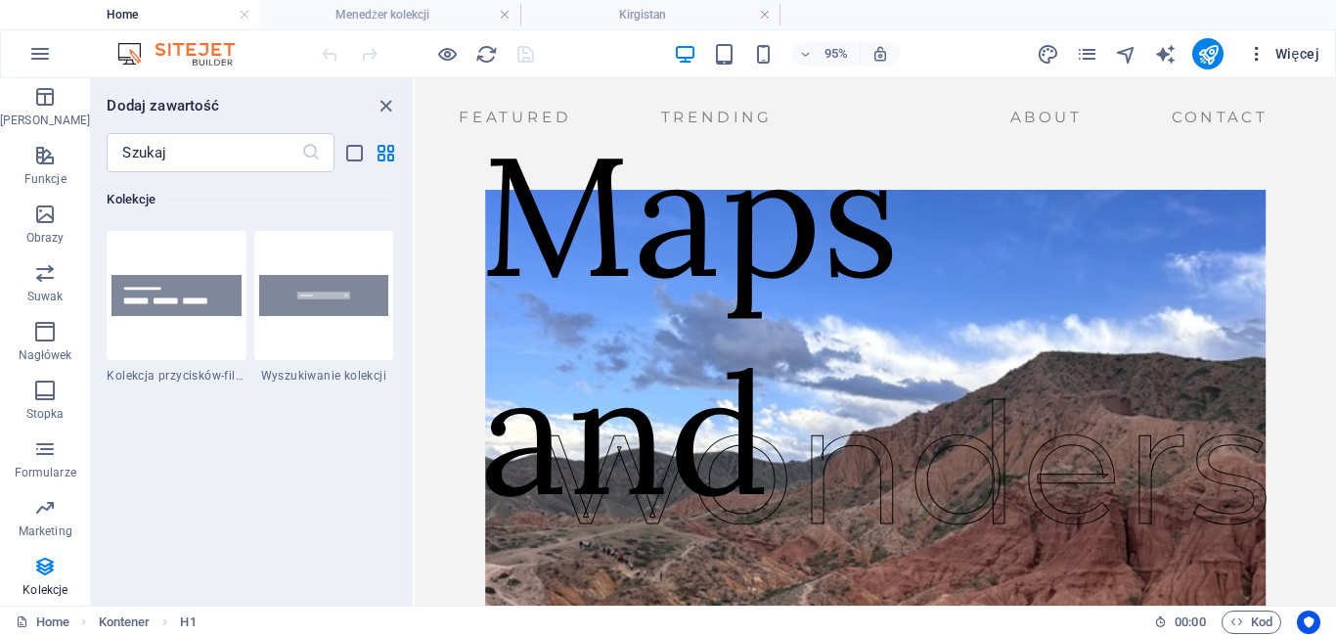
click at [1286, 62] on span "Więcej" at bounding box center [1283, 54] width 72 height 20
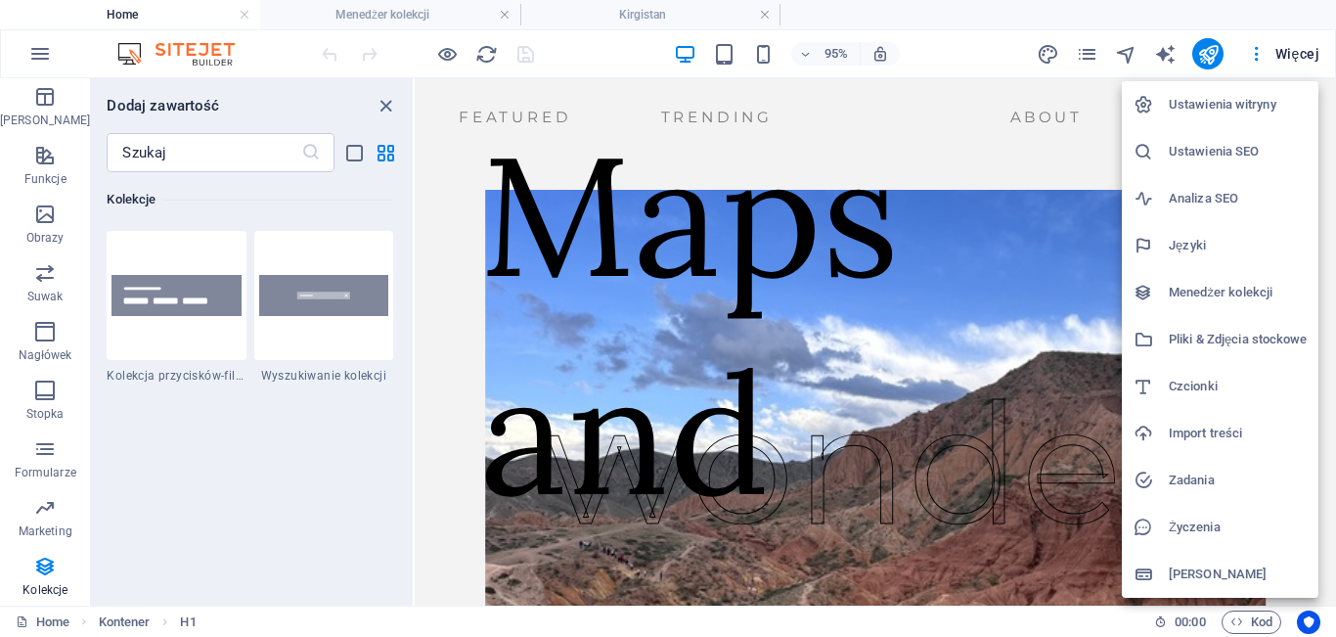
click at [1194, 523] on h6 "Życzenia" at bounding box center [1238, 527] width 138 height 23
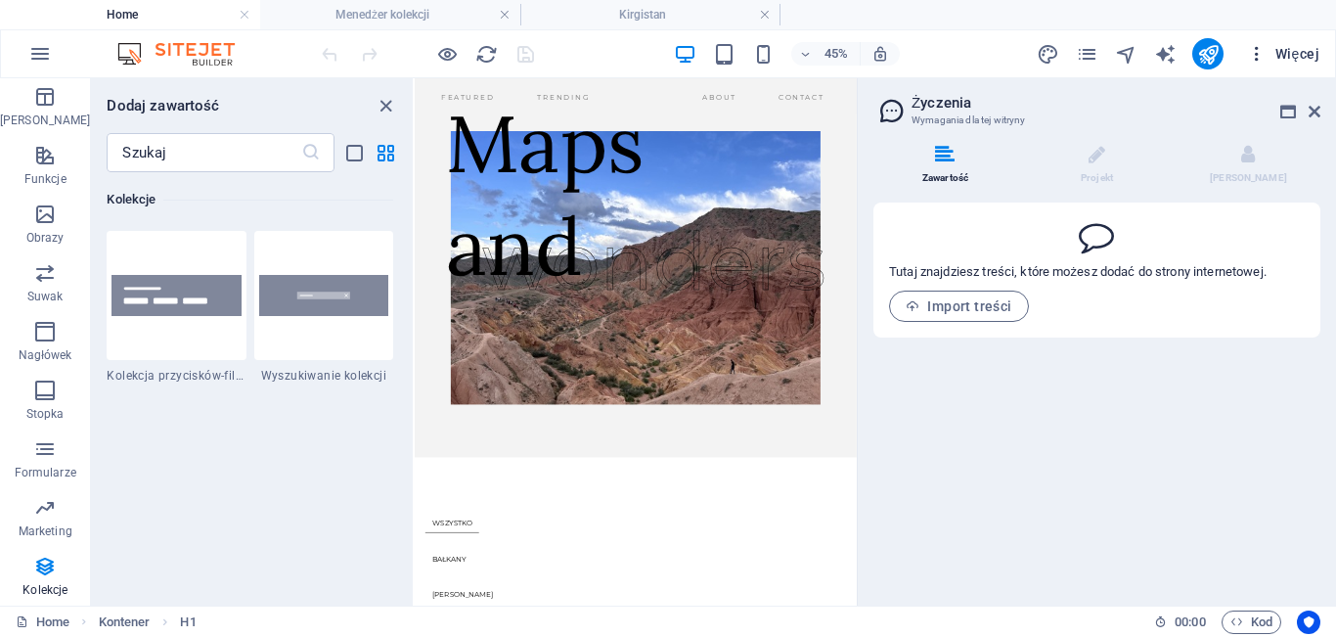
click at [1273, 51] on span "Więcej" at bounding box center [1283, 54] width 72 height 20
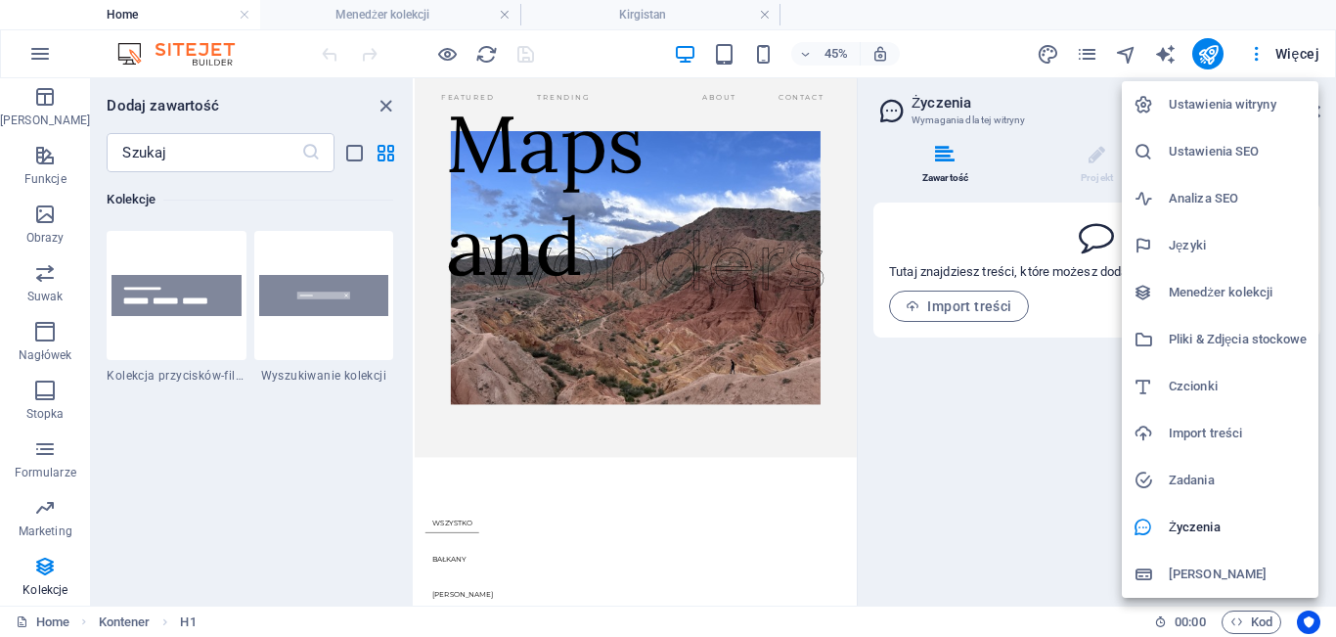
click at [1222, 337] on h6 "Pliki & Zdjęcia stockowe" at bounding box center [1238, 339] width 138 height 23
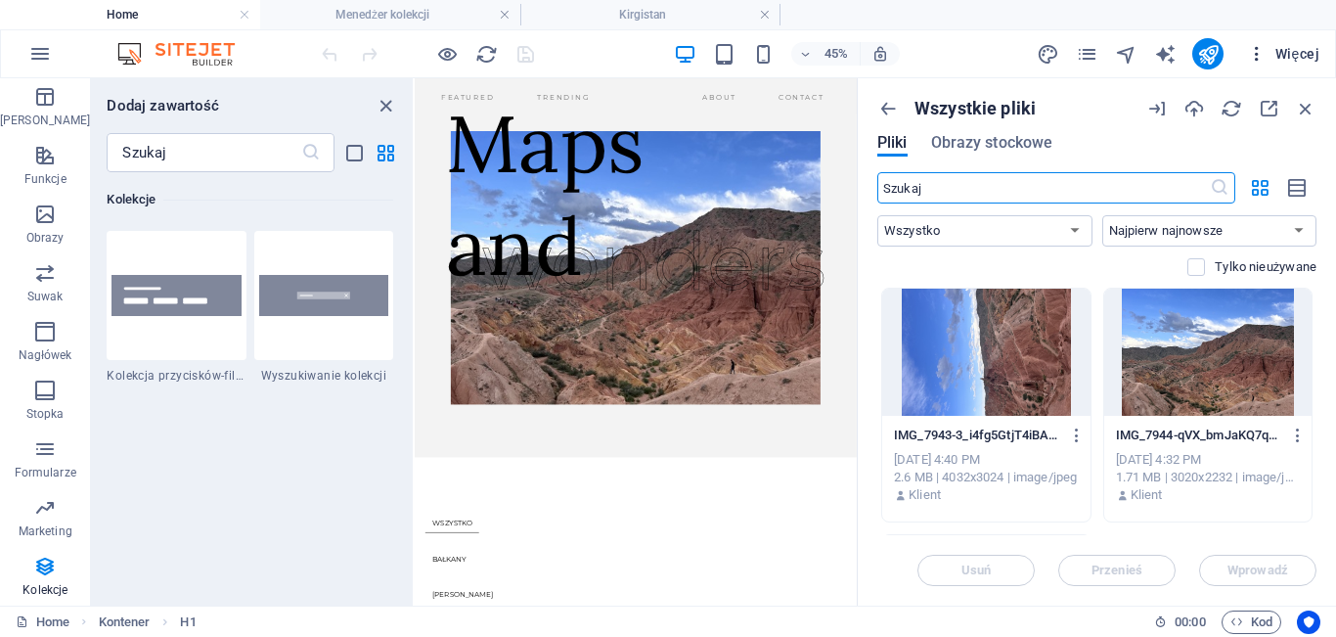
click at [1269, 57] on span "Więcej" at bounding box center [1283, 54] width 72 height 20
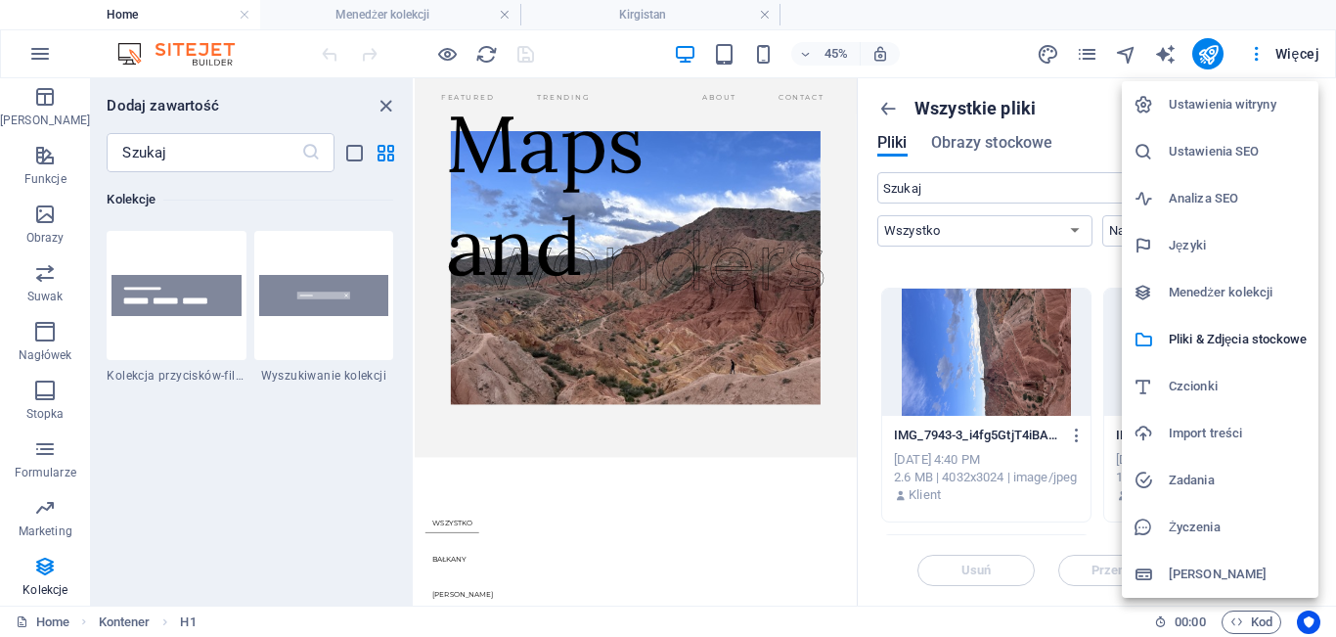
click at [1237, 296] on h6 "Menedżer kolekcji" at bounding box center [1238, 292] width 138 height 23
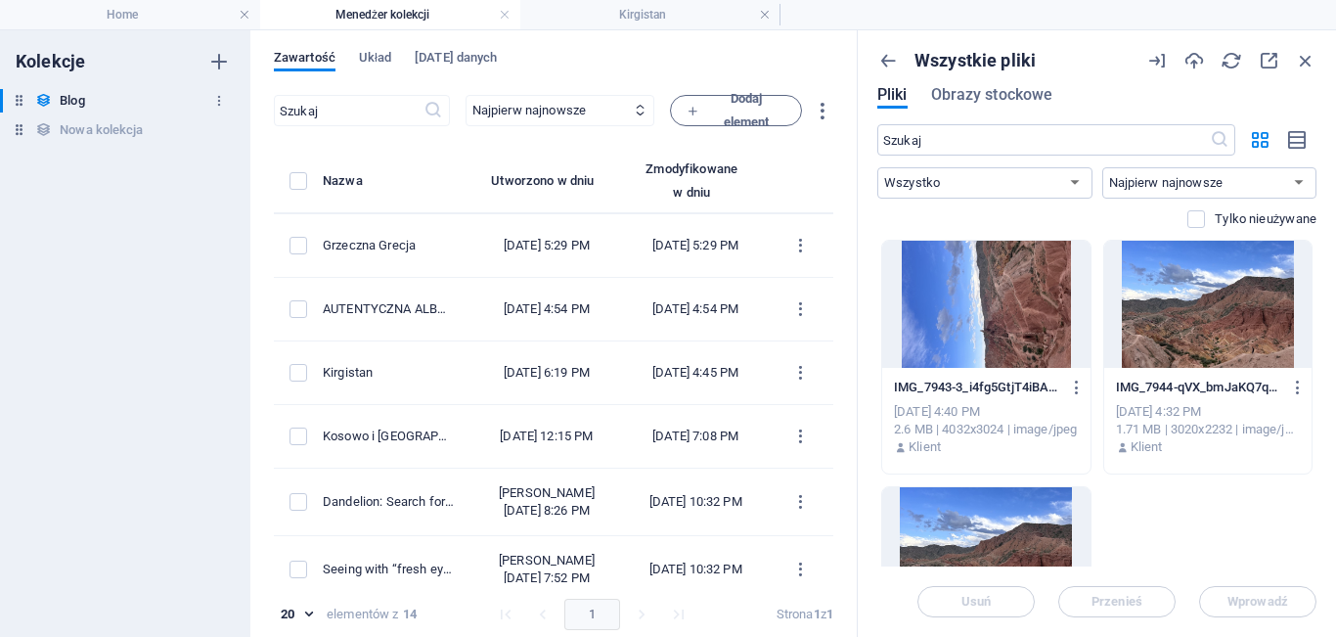
click at [87, 104] on div "Blog Blog" at bounding box center [115, 100] width 231 height 23
click at [107, 134] on h6 "Nowa kolekcja" at bounding box center [101, 129] width 83 height 23
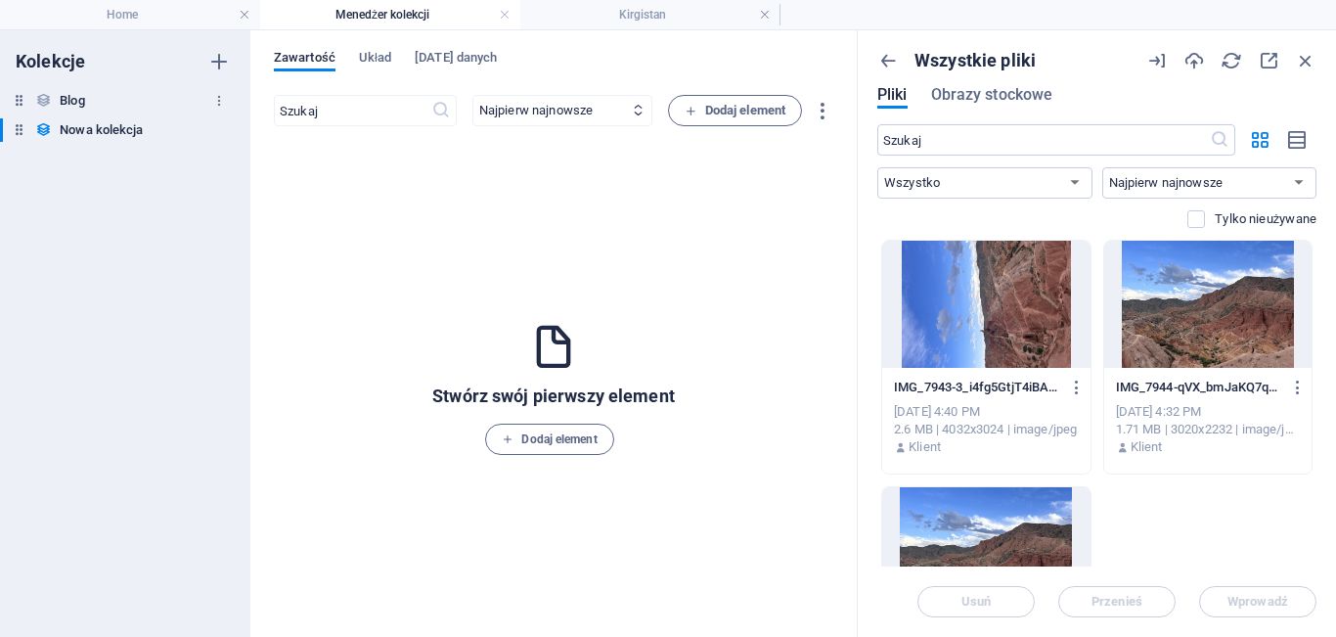
click at [126, 97] on div "Blog Blog" at bounding box center [115, 100] width 231 height 23
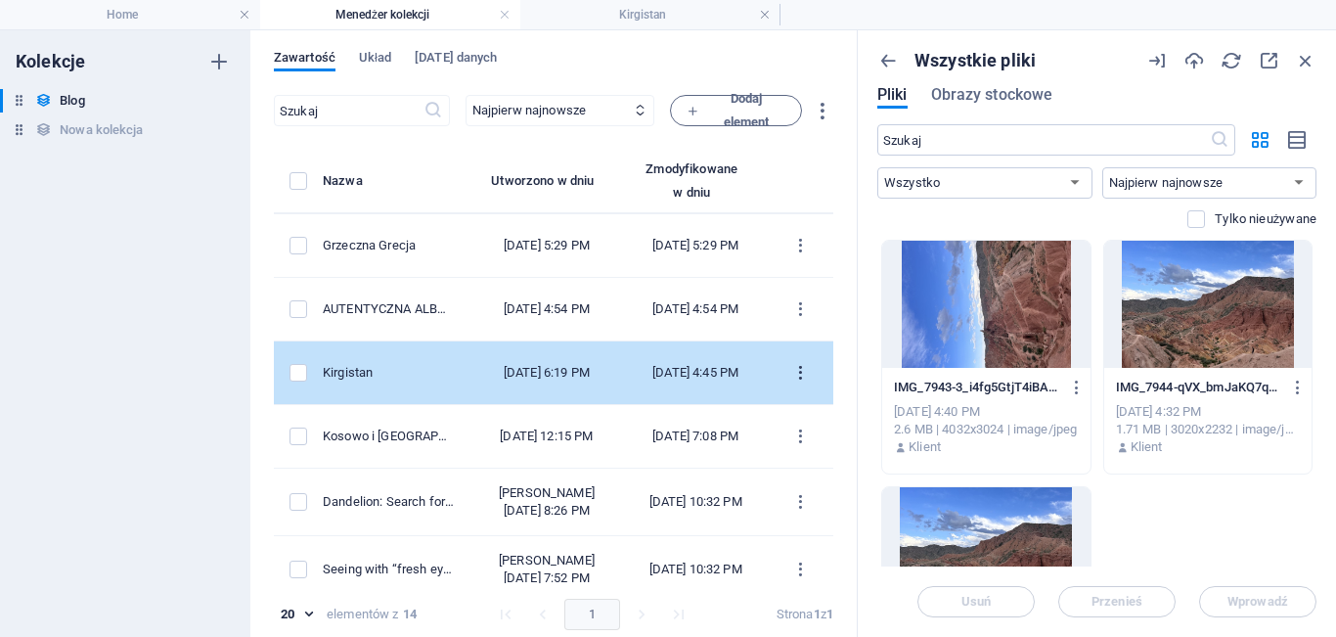
click at [804, 382] on icon "items list" at bounding box center [800, 373] width 19 height 19
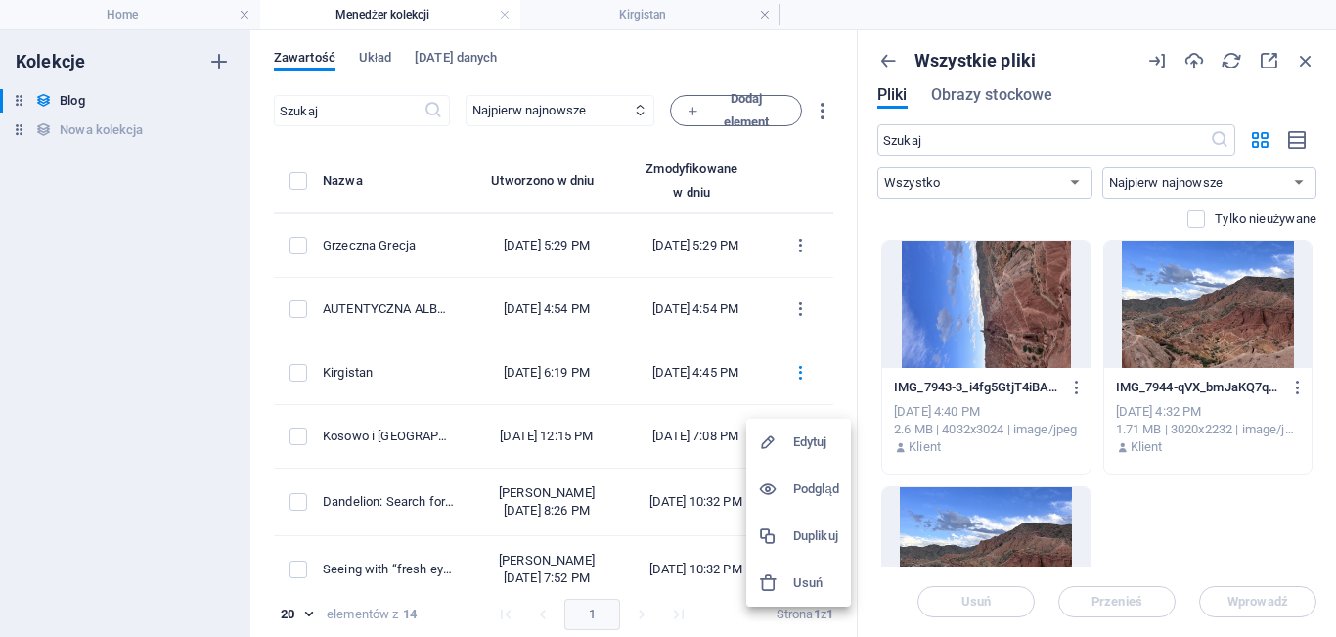
click at [812, 439] on h6 "Edytuj" at bounding box center [816, 441] width 46 height 23
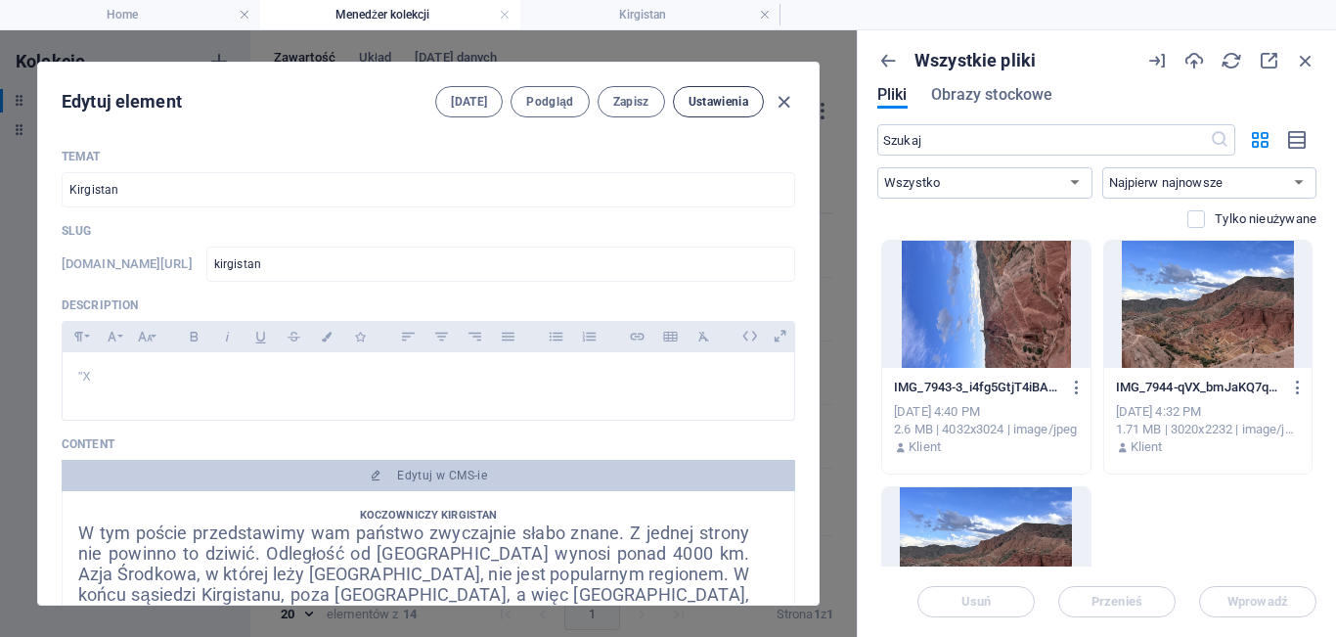
click at [729, 105] on span "Ustawienia" at bounding box center [719, 102] width 60 height 16
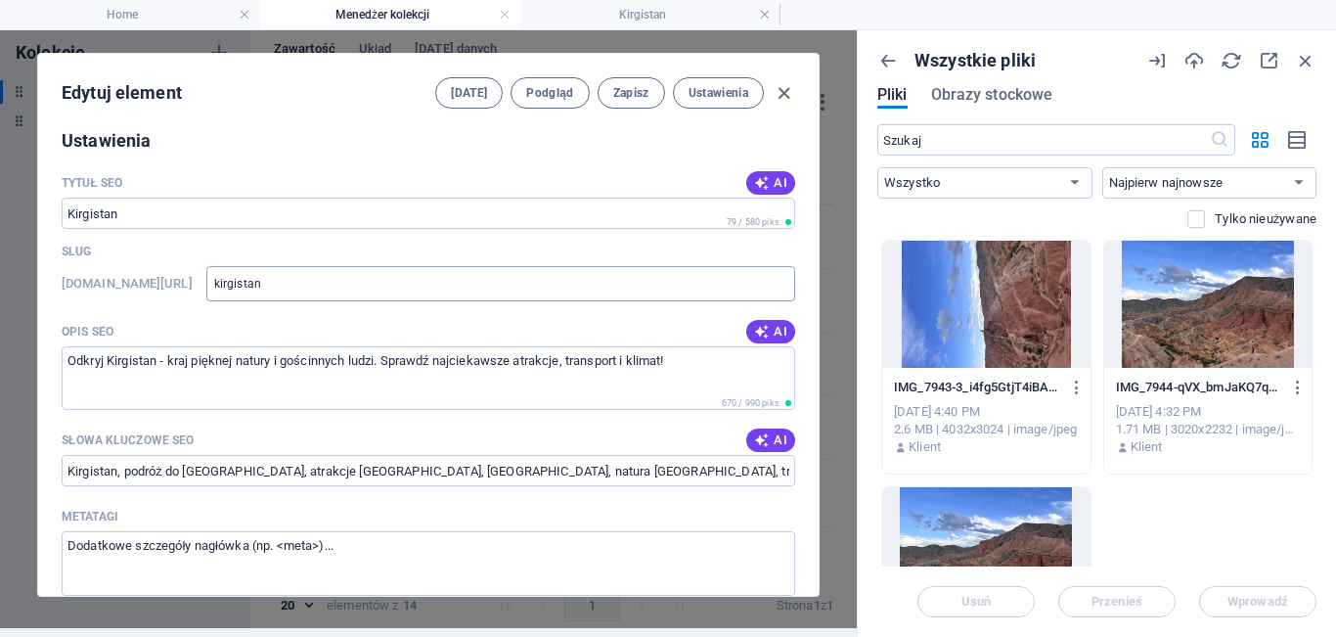
scroll to position [1538, 0]
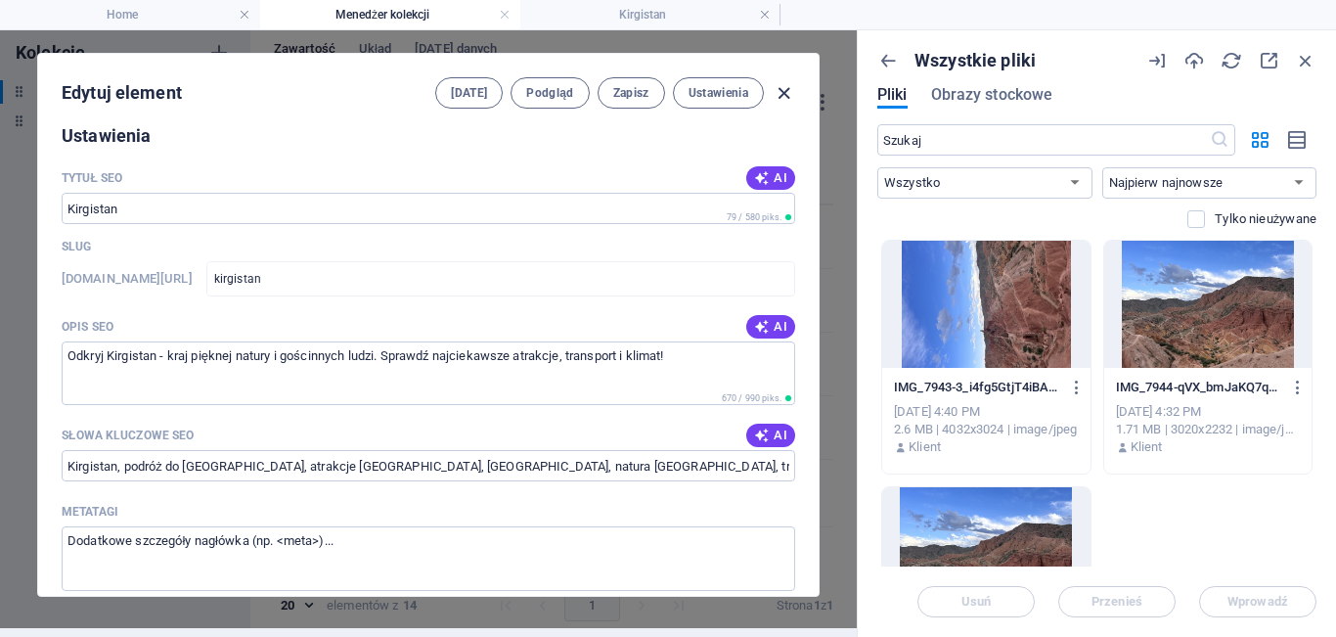
click at [789, 82] on icon "button" at bounding box center [784, 93] width 22 height 22
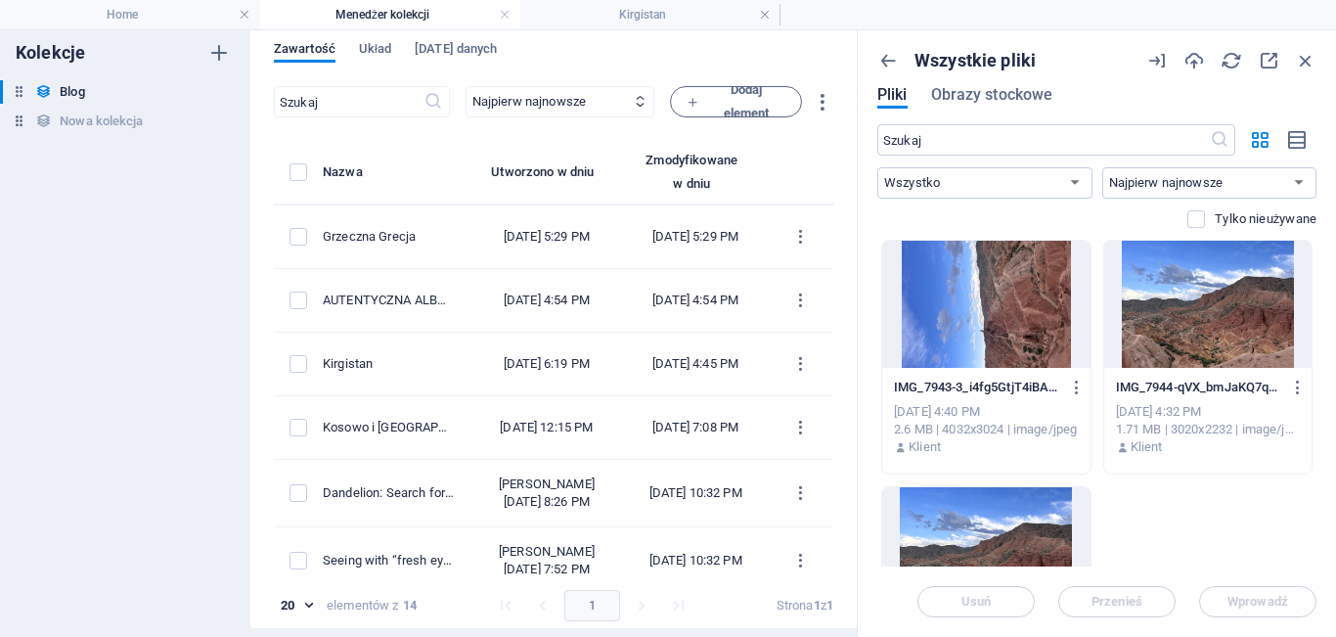
scroll to position [0, 0]
click at [1315, 55] on icon "button" at bounding box center [1306, 61] width 22 height 22
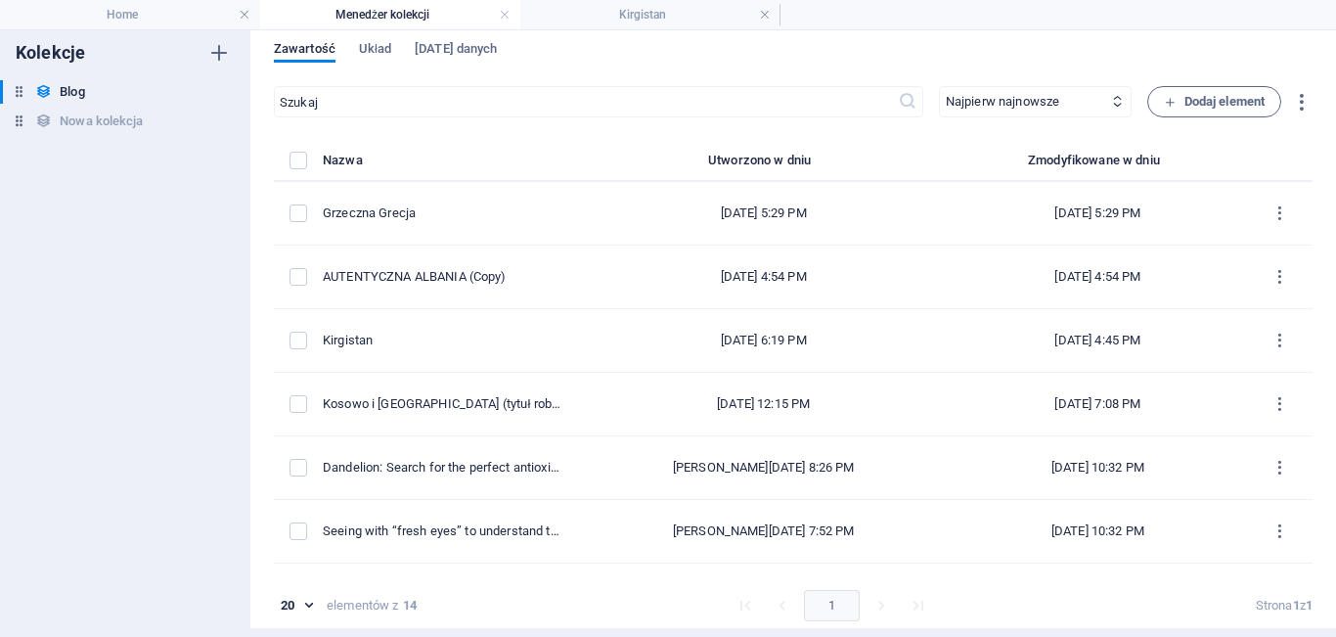
scroll to position [9, 0]
click at [376, 49] on span "Układ" at bounding box center [375, 50] width 32 height 27
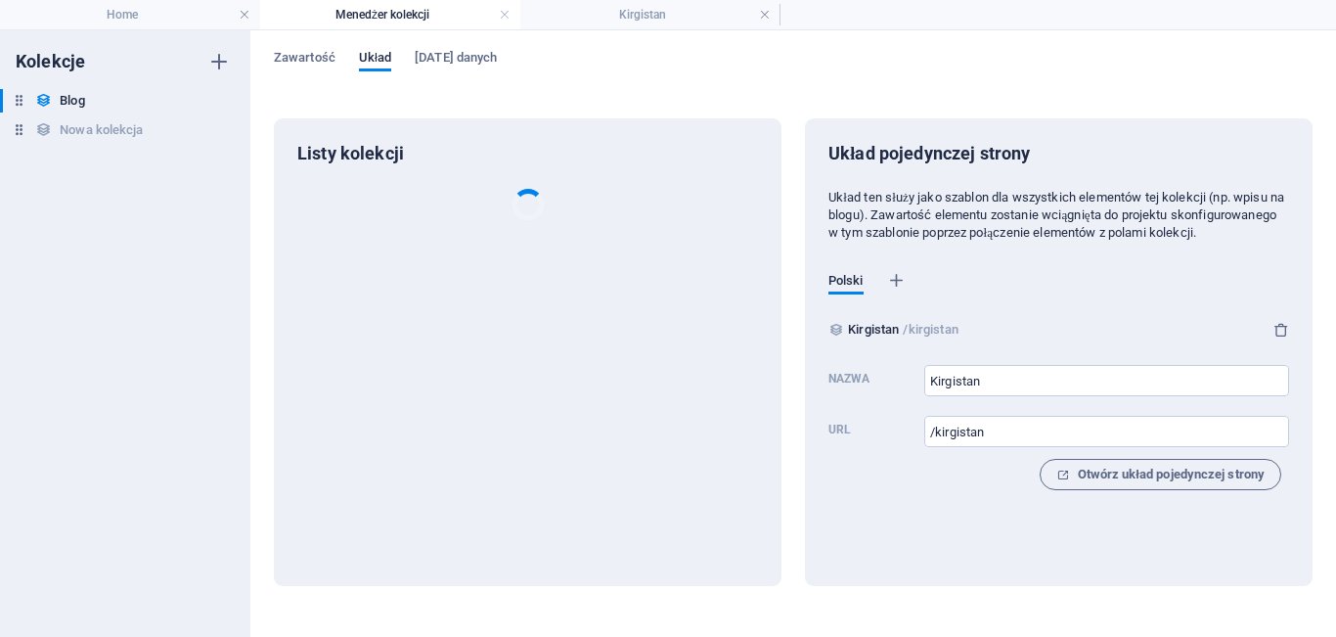
scroll to position [0, 0]
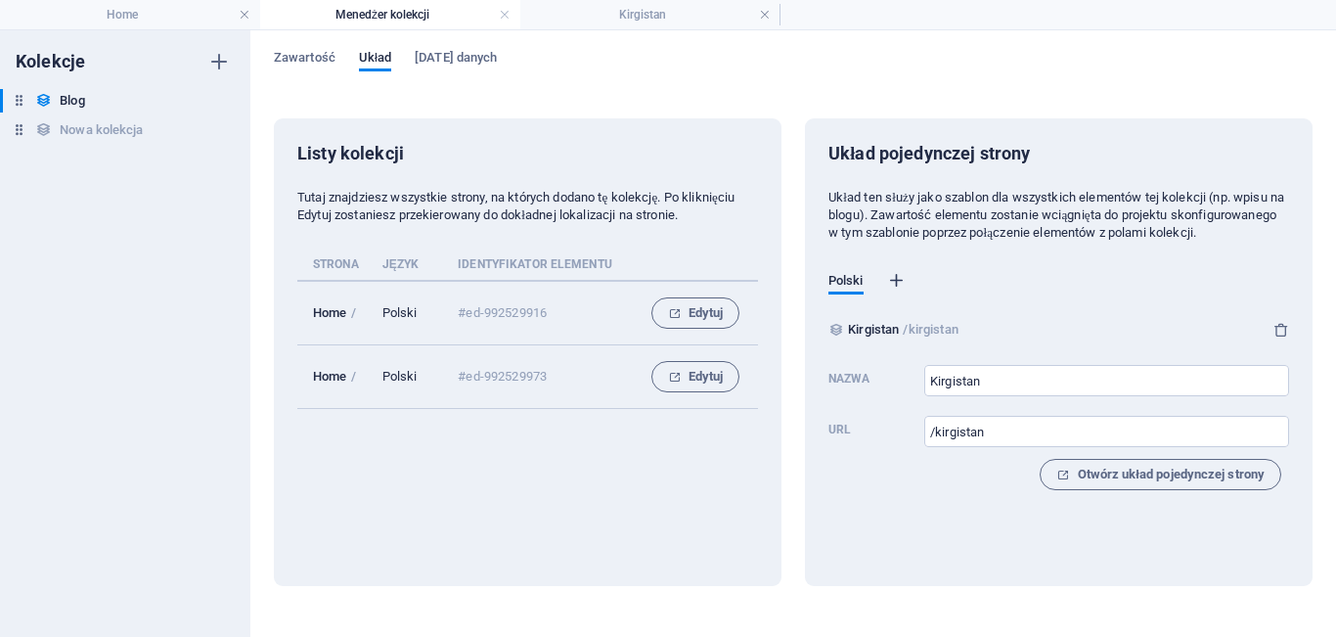
click at [902, 291] on icon "button" at bounding box center [897, 281] width 20 height 20
select select "128"
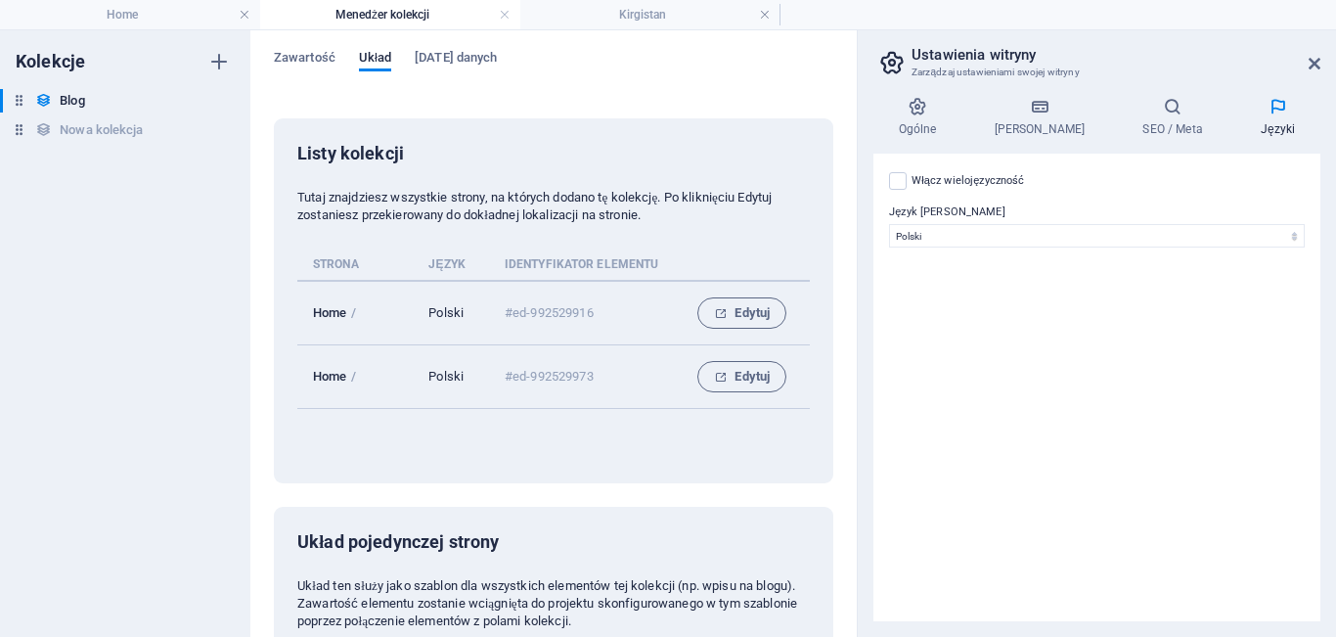
click at [1323, 62] on aside "Ustawienia witryny Zarządzaj ustawieniami swojej witryny Ogólne Dane SEO / Meta…" at bounding box center [1096, 333] width 479 height 607
click at [1318, 63] on icon at bounding box center [1315, 64] width 12 height 16
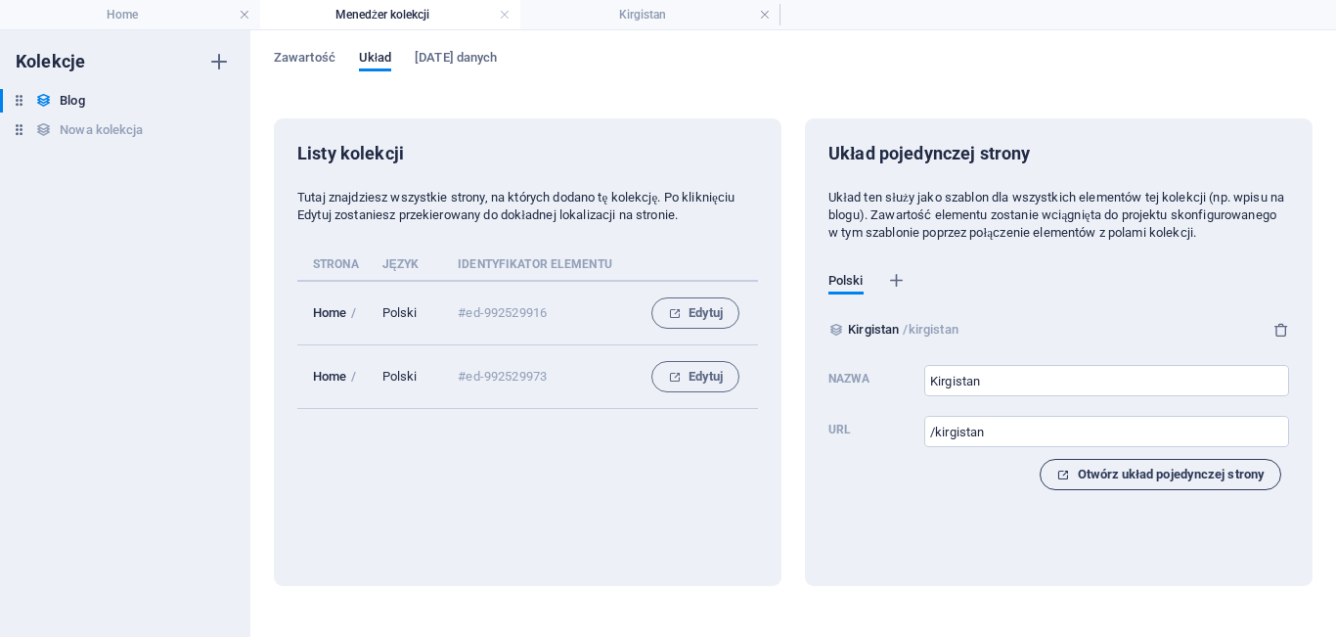
click at [1128, 486] on span "Otwórz układ pojedynczej strony" at bounding box center [1161, 474] width 208 height 23
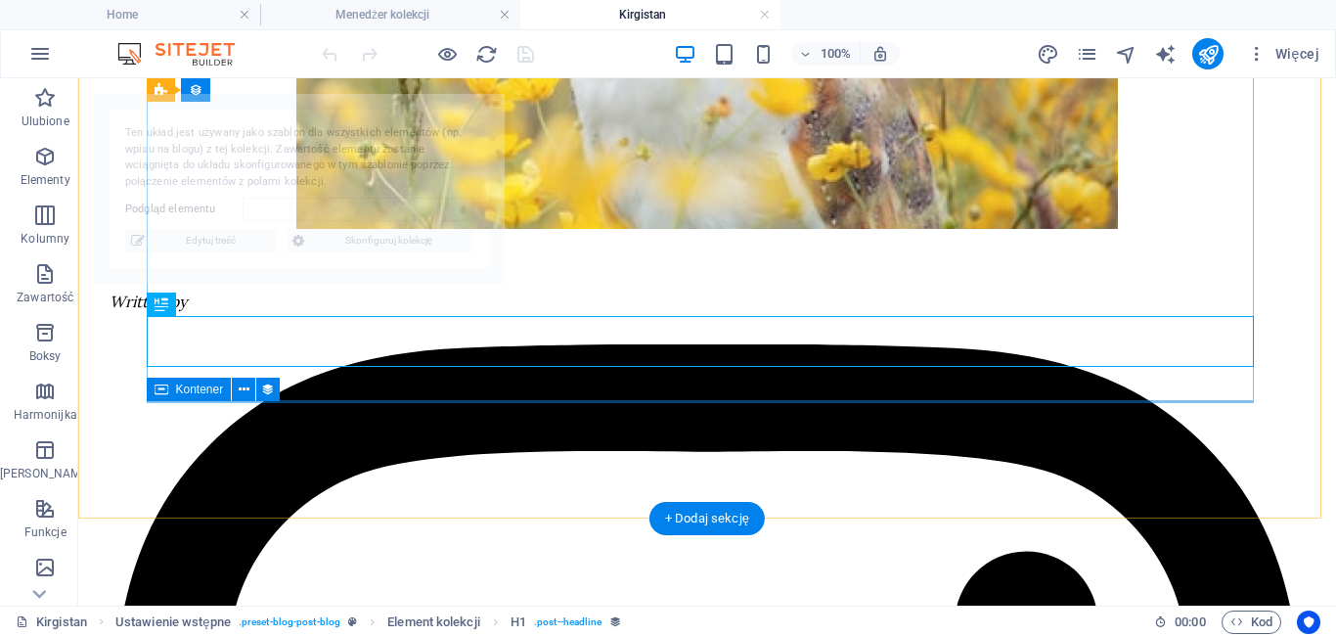
select select "68daece9526f6820a9084fcd"
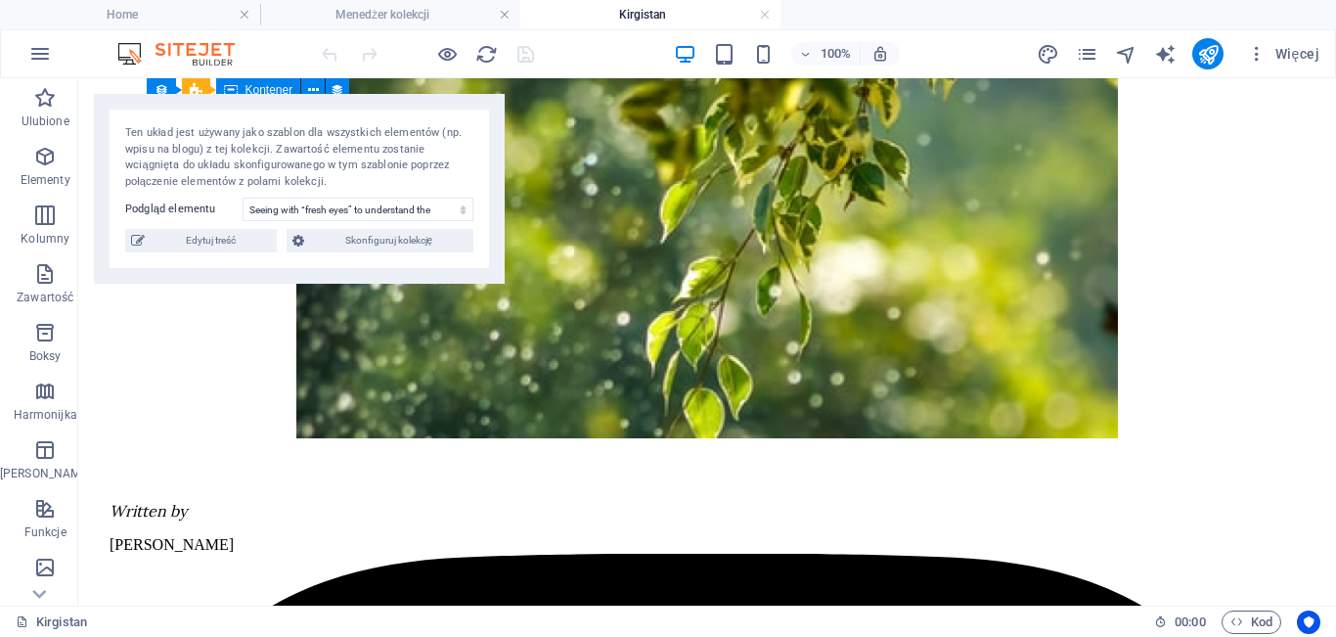
scroll to position [109, 0]
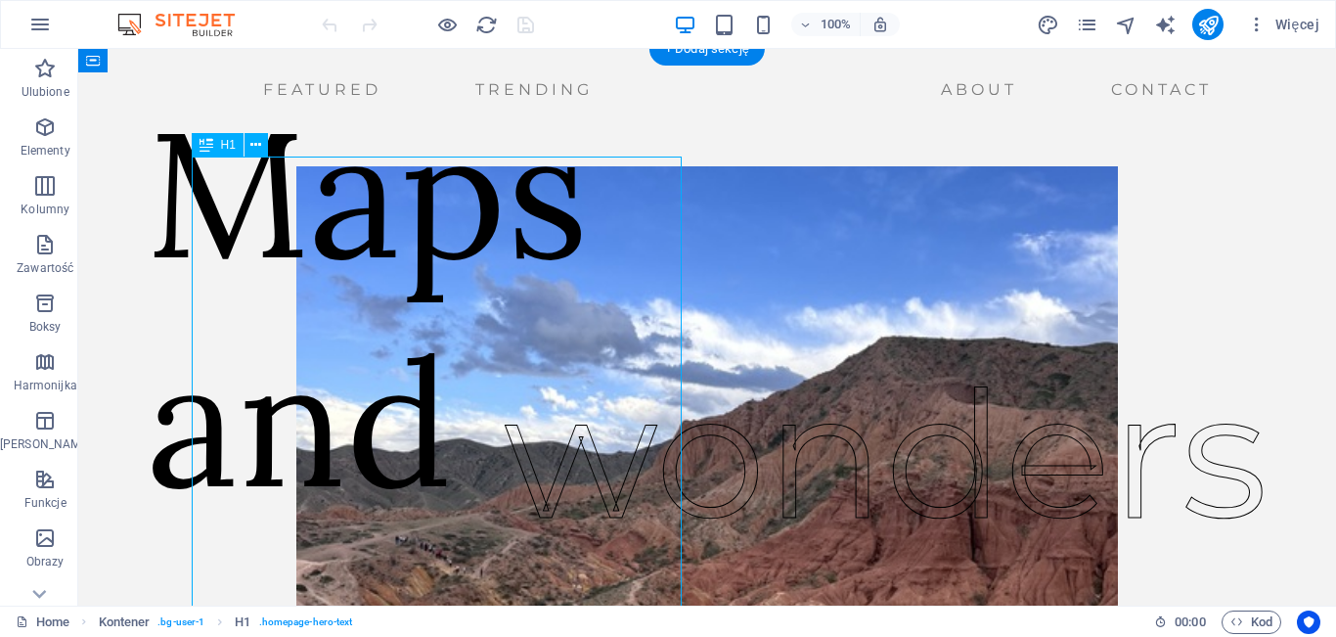
drag, startPoint x: 455, startPoint y: 301, endPoint x: 511, endPoint y: 313, distance: 57.0
click at [511, 313] on div "Maps and" at bounding box center [368, 307] width 442 height 458
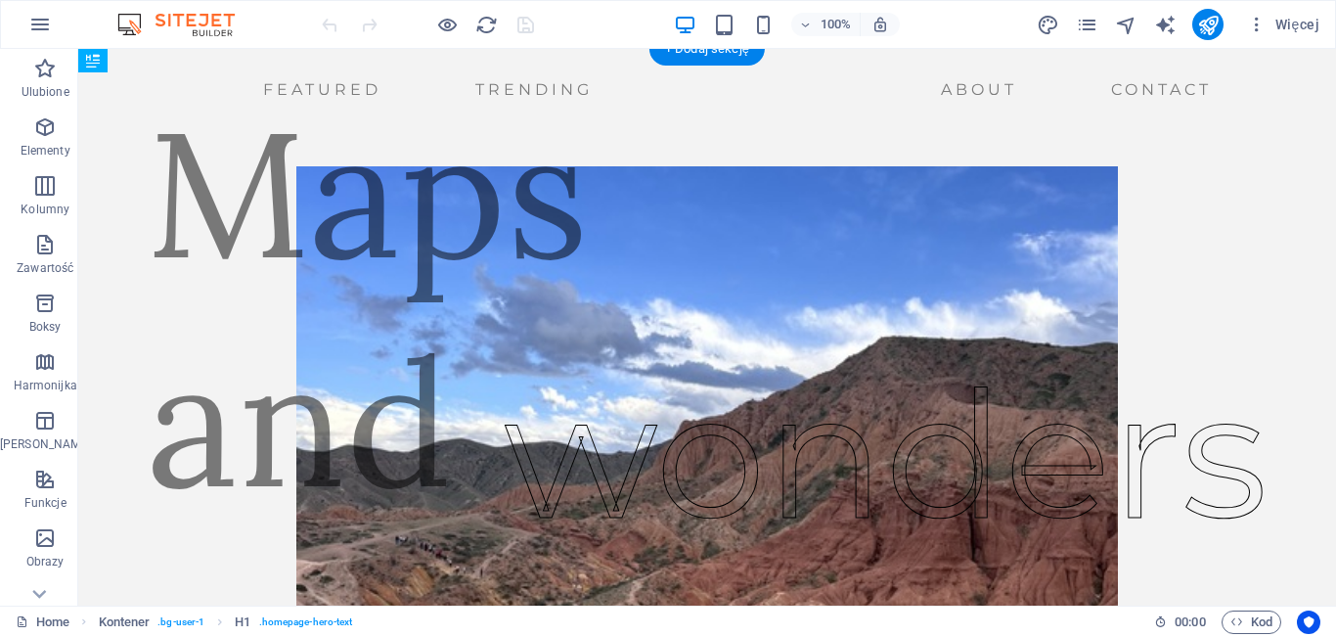
drag, startPoint x: 522, startPoint y: 295, endPoint x: 774, endPoint y: 299, distance: 251.4
drag, startPoint x: 599, startPoint y: 292, endPoint x: 1006, endPoint y: 319, distance: 407.9
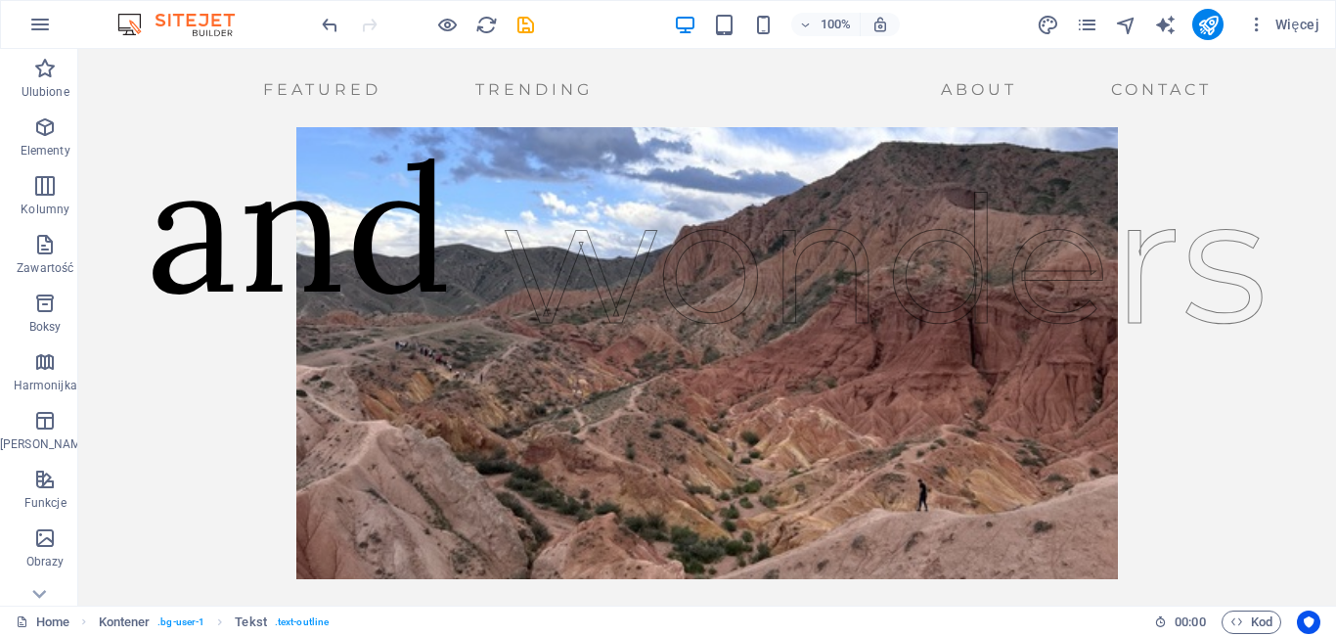
scroll to position [201, 0]
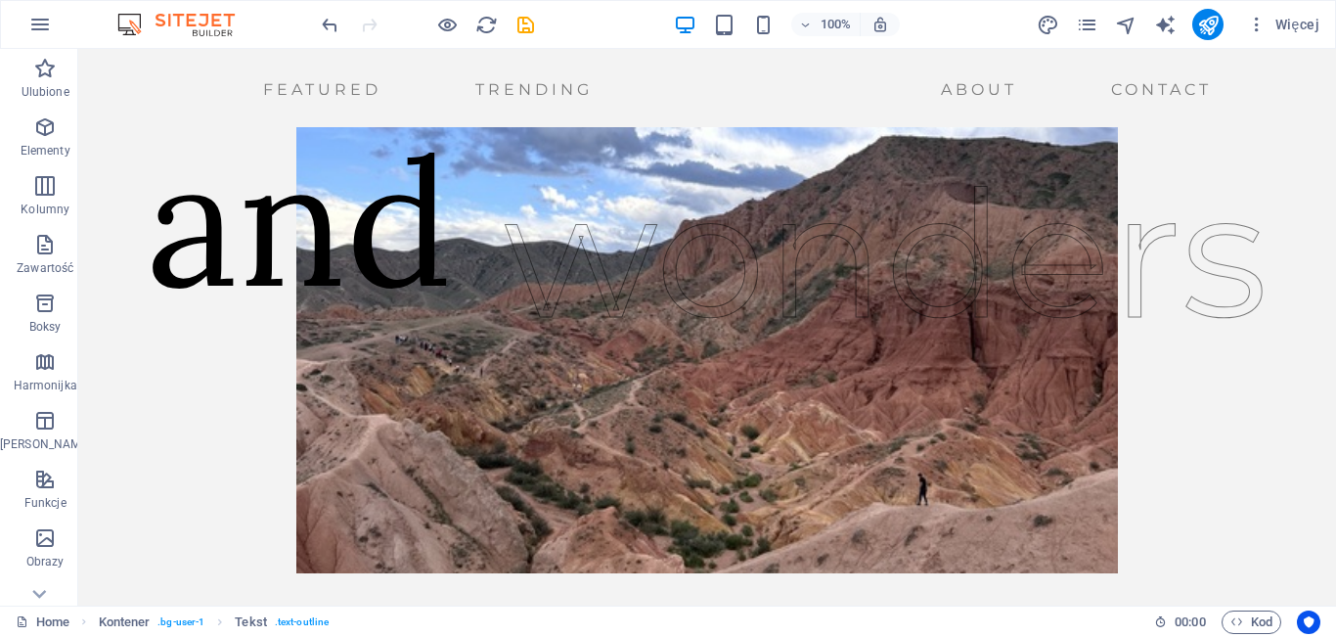
drag, startPoint x: 831, startPoint y: 373, endPoint x: 383, endPoint y: 458, distance: 455.1
drag, startPoint x: 627, startPoint y: 388, endPoint x: 409, endPoint y: 518, distance: 254.0
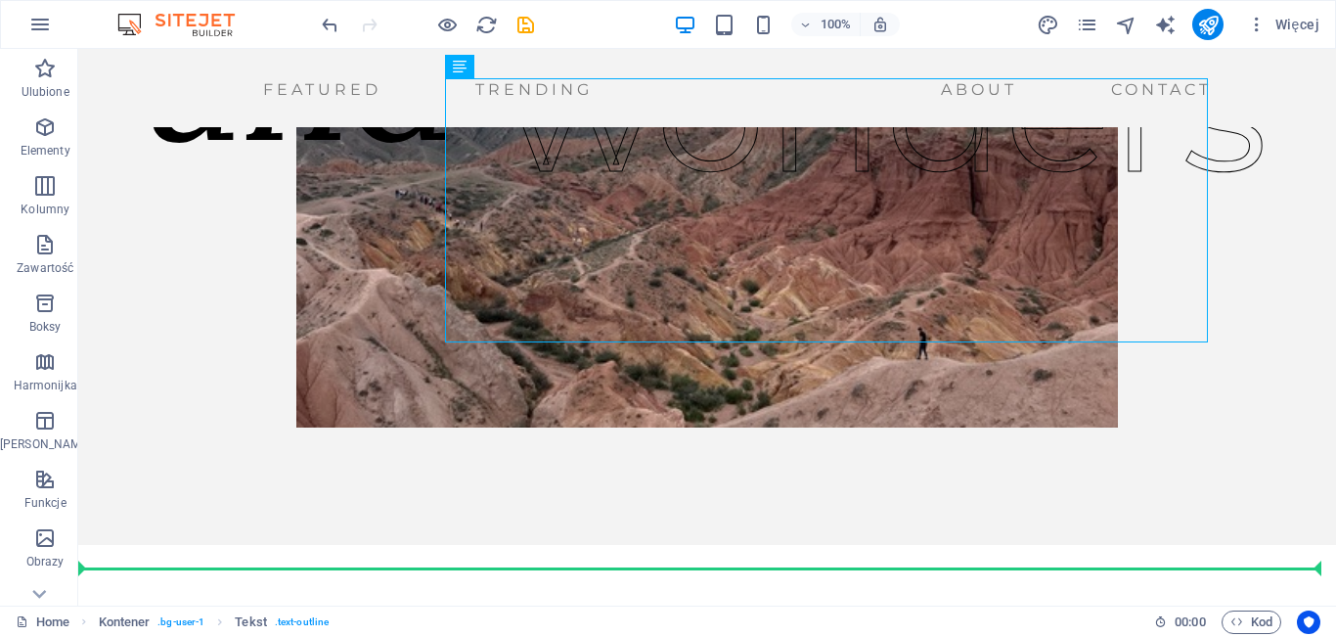
scroll to position [597, 0]
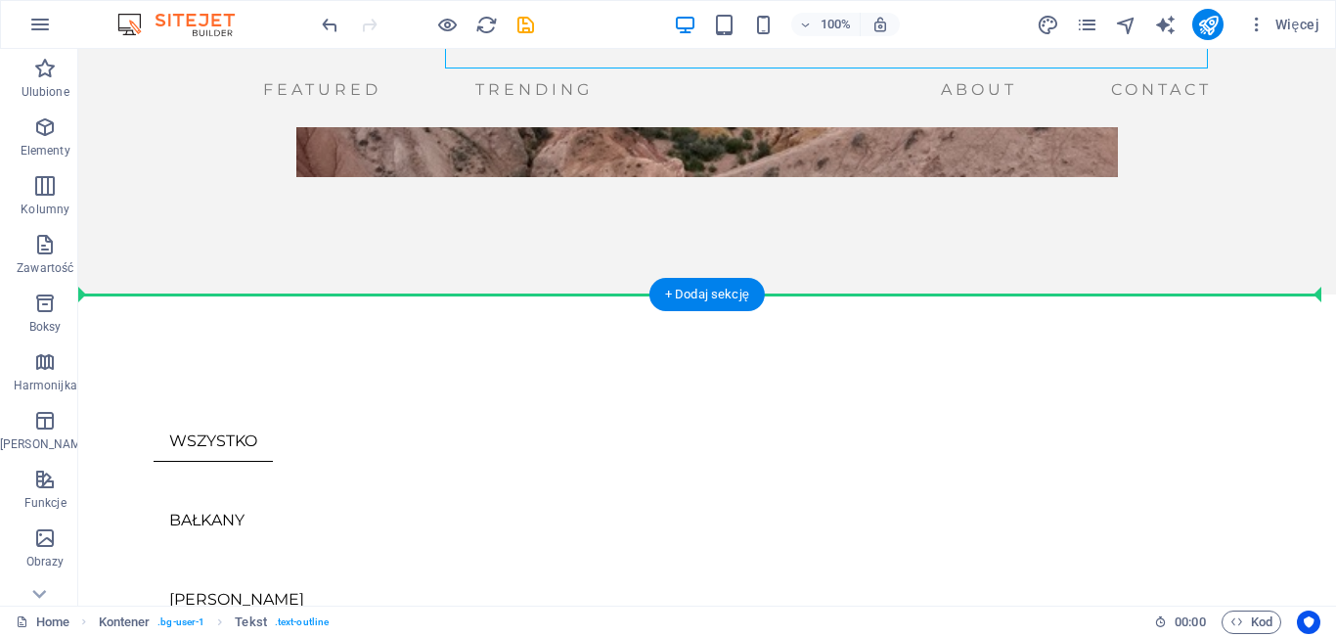
drag, startPoint x: 672, startPoint y: 355, endPoint x: 653, endPoint y: 279, distance: 78.5
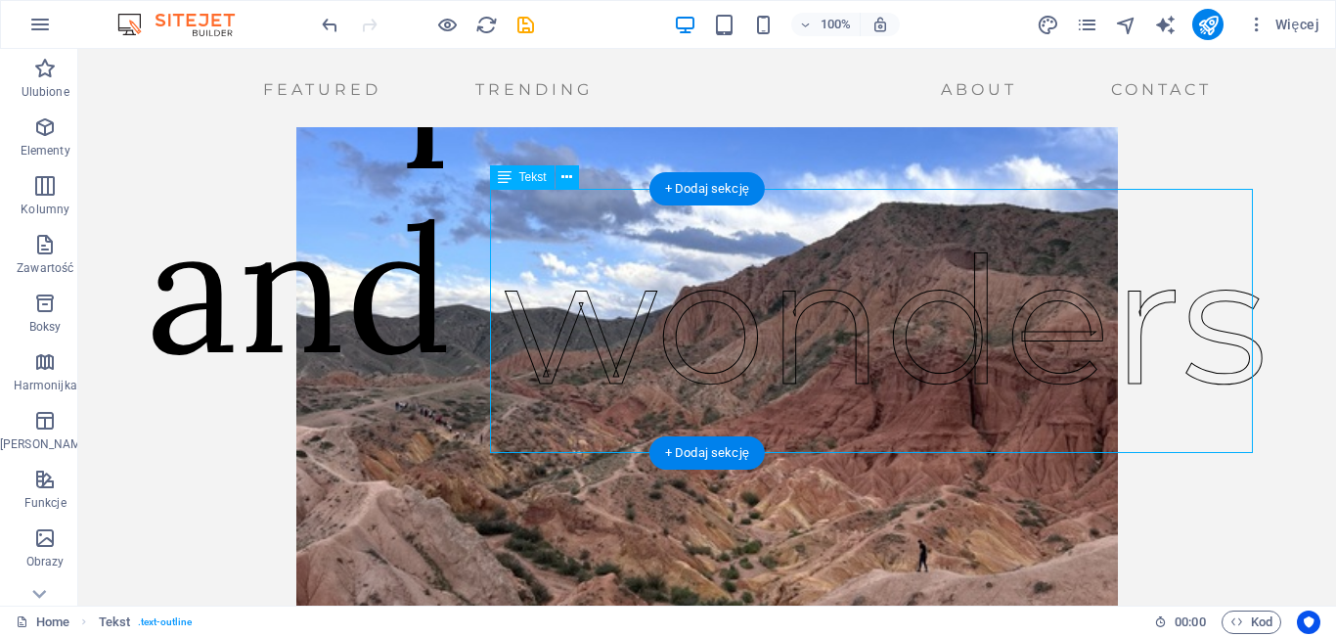
scroll to position [128, 0]
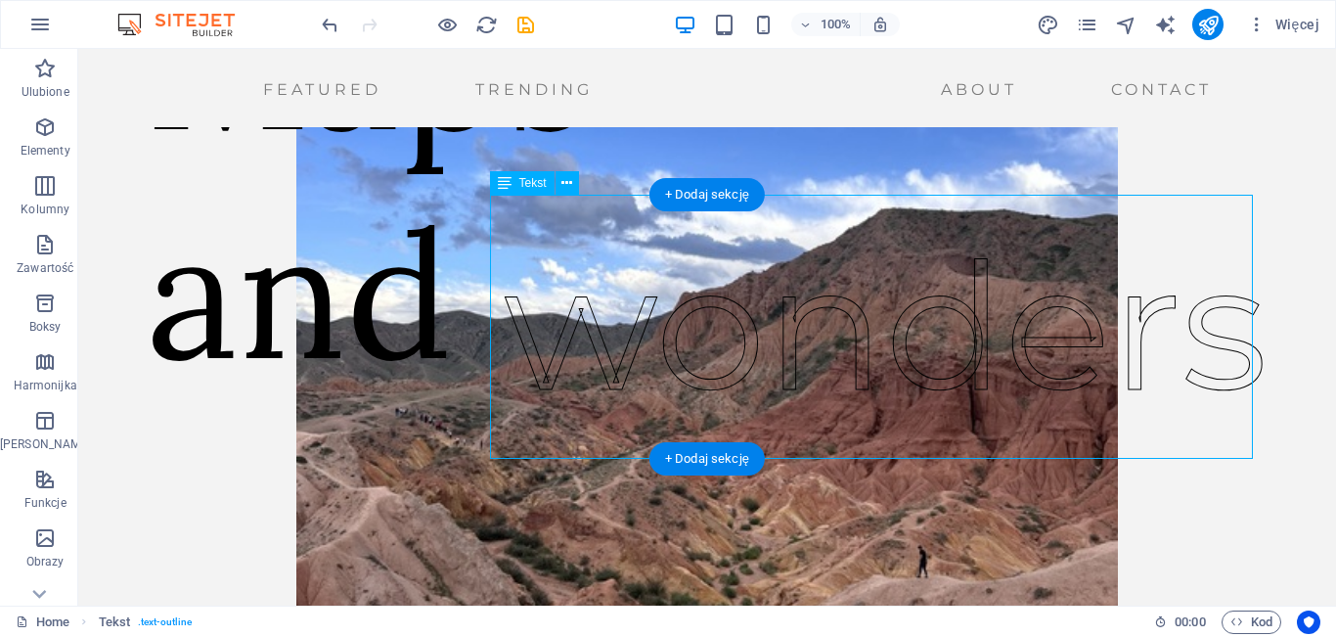
drag, startPoint x: 733, startPoint y: 334, endPoint x: 742, endPoint y: 400, distance: 67.2
click at [742, 400] on div "wonders" at bounding box center [886, 327] width 764 height 264
click at [587, 408] on div "wonders" at bounding box center [886, 327] width 764 height 264
drag, startPoint x: 644, startPoint y: 382, endPoint x: 618, endPoint y: 403, distance: 33.3
click at [618, 403] on div "wonders" at bounding box center [886, 327] width 764 height 264
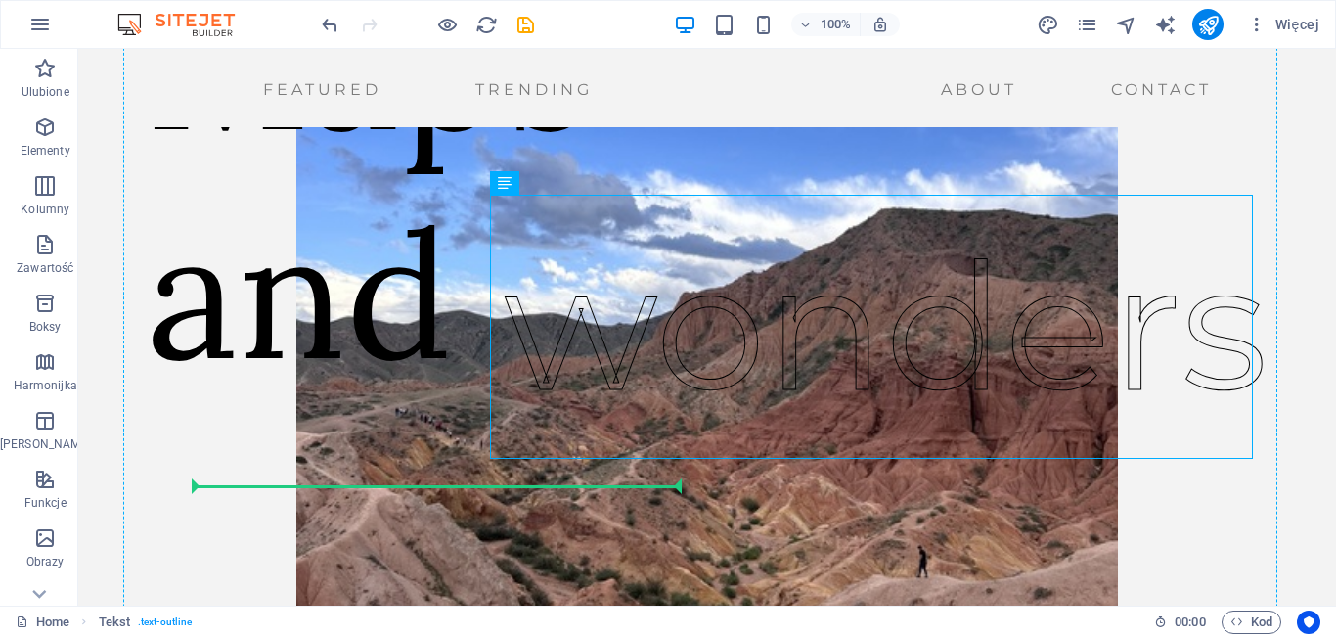
drag, startPoint x: 735, startPoint y: 374, endPoint x: 566, endPoint y: 481, distance: 199.7
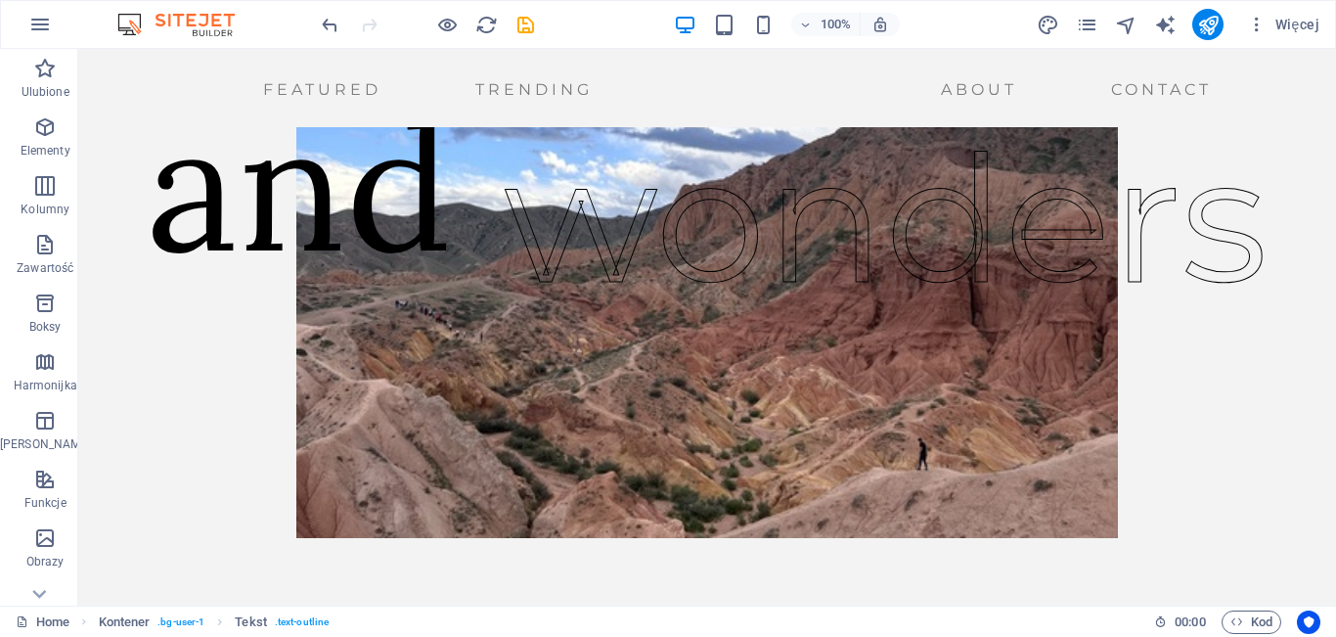
scroll to position [289, 0]
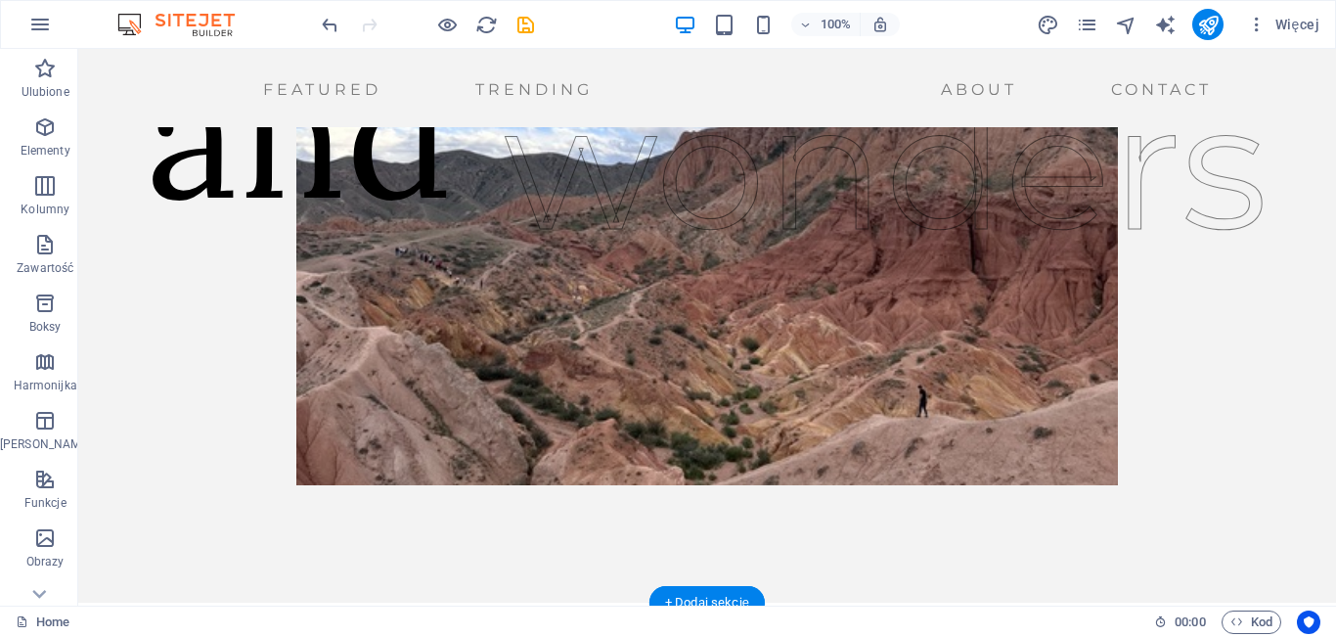
drag, startPoint x: 703, startPoint y: 440, endPoint x: 512, endPoint y: 393, distance: 197.4
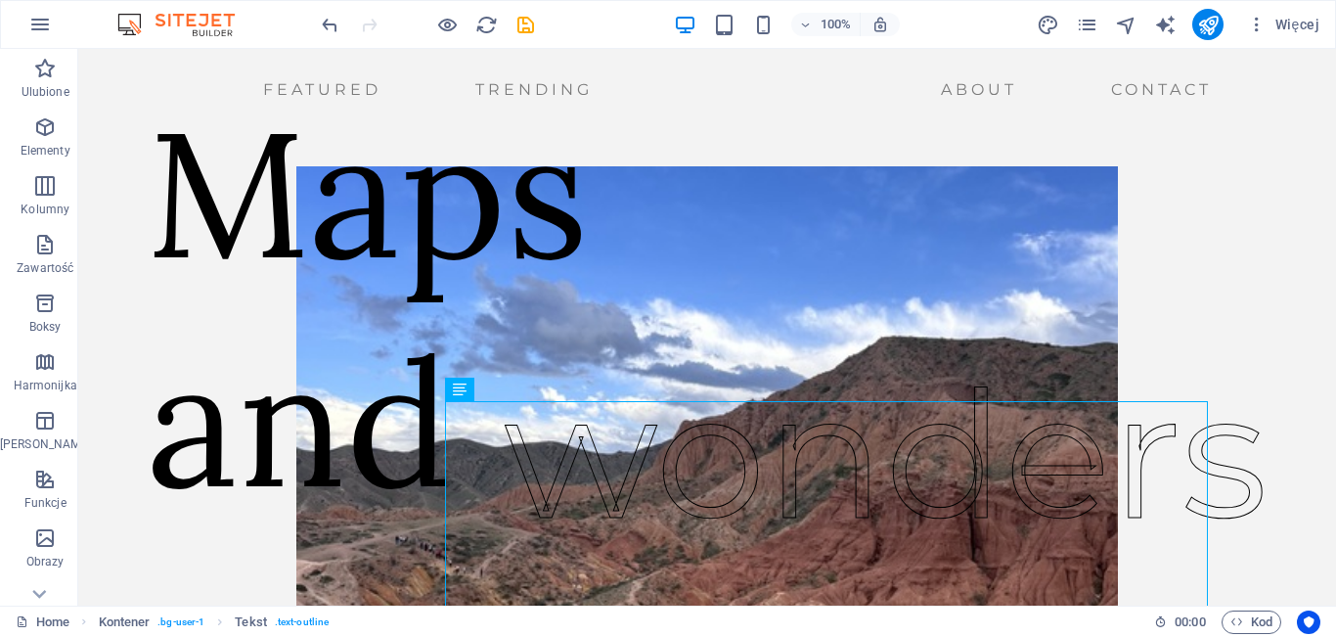
scroll to position [146, 0]
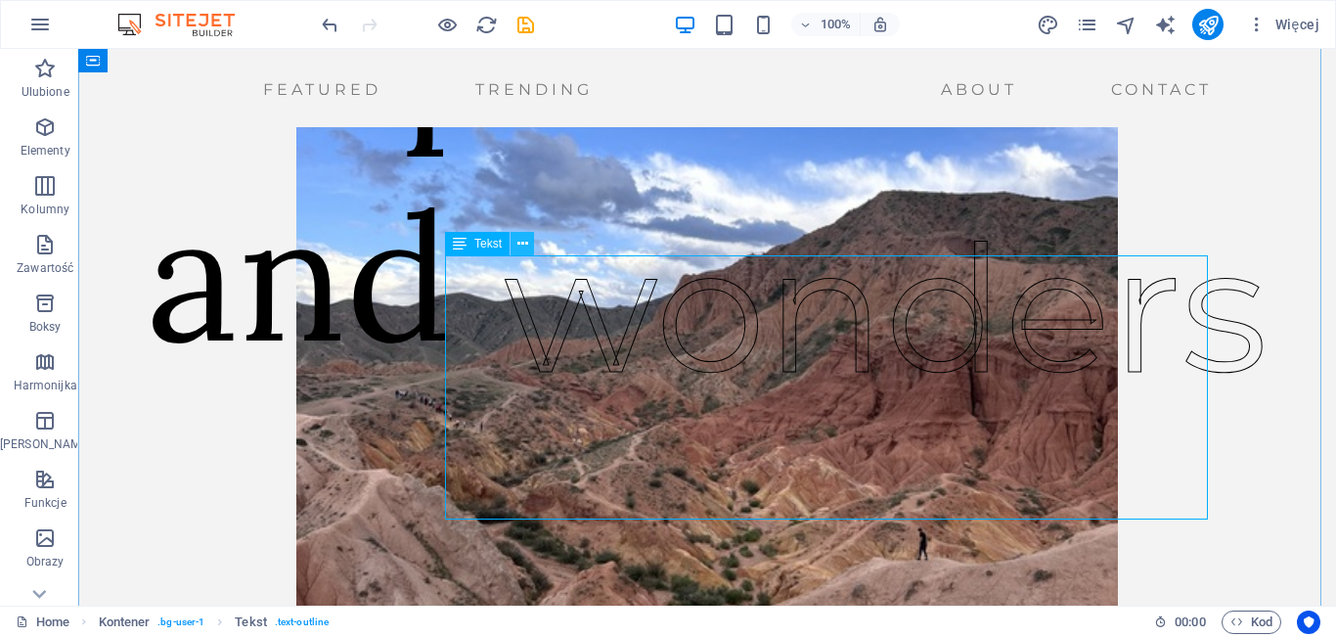
click at [523, 245] on icon at bounding box center [522, 244] width 11 height 21
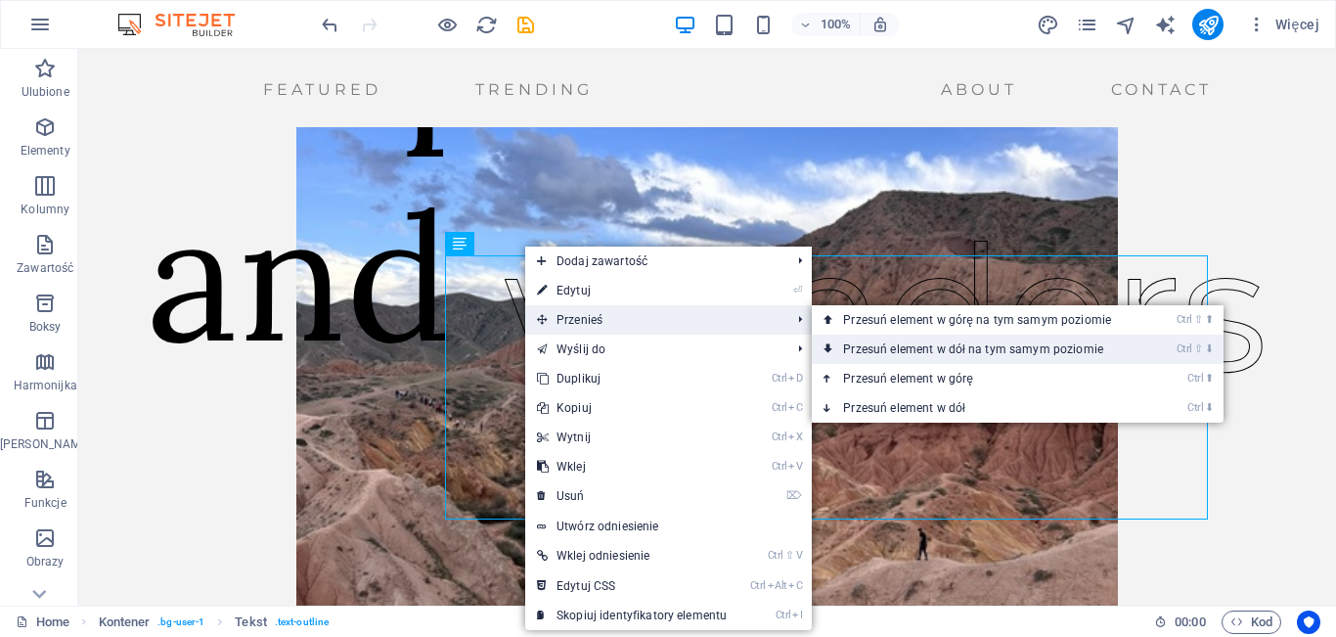
click at [920, 340] on link "Ctrl ⇧ ⬇ Przesuń element w dół na tym samym poziomie" at bounding box center [981, 349] width 338 height 29
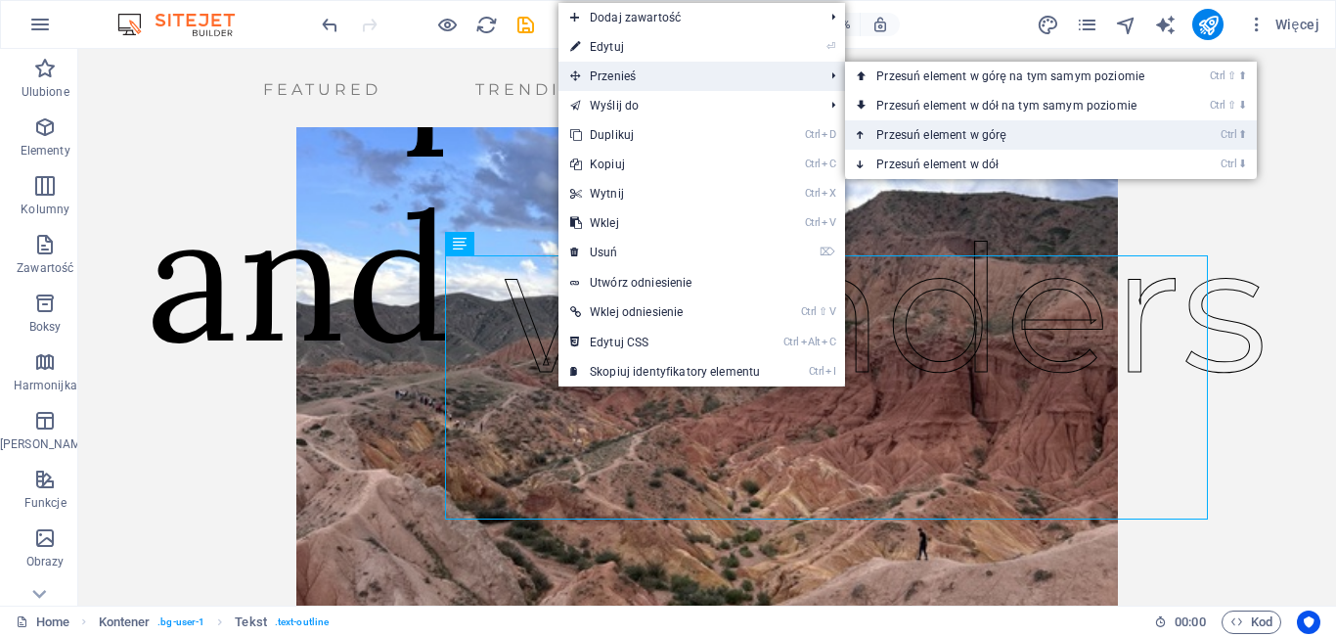
click at [944, 147] on link "Ctrl ⬆ Przesuń element w górę" at bounding box center [1014, 134] width 338 height 29
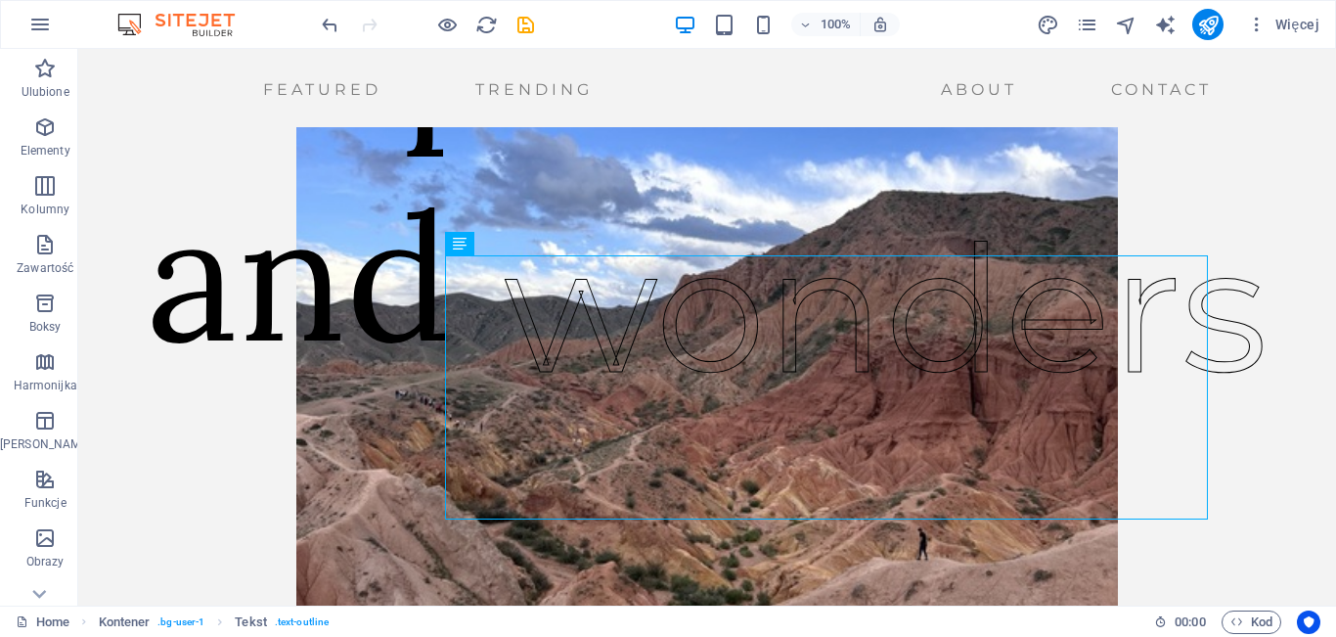
scroll to position [0, 0]
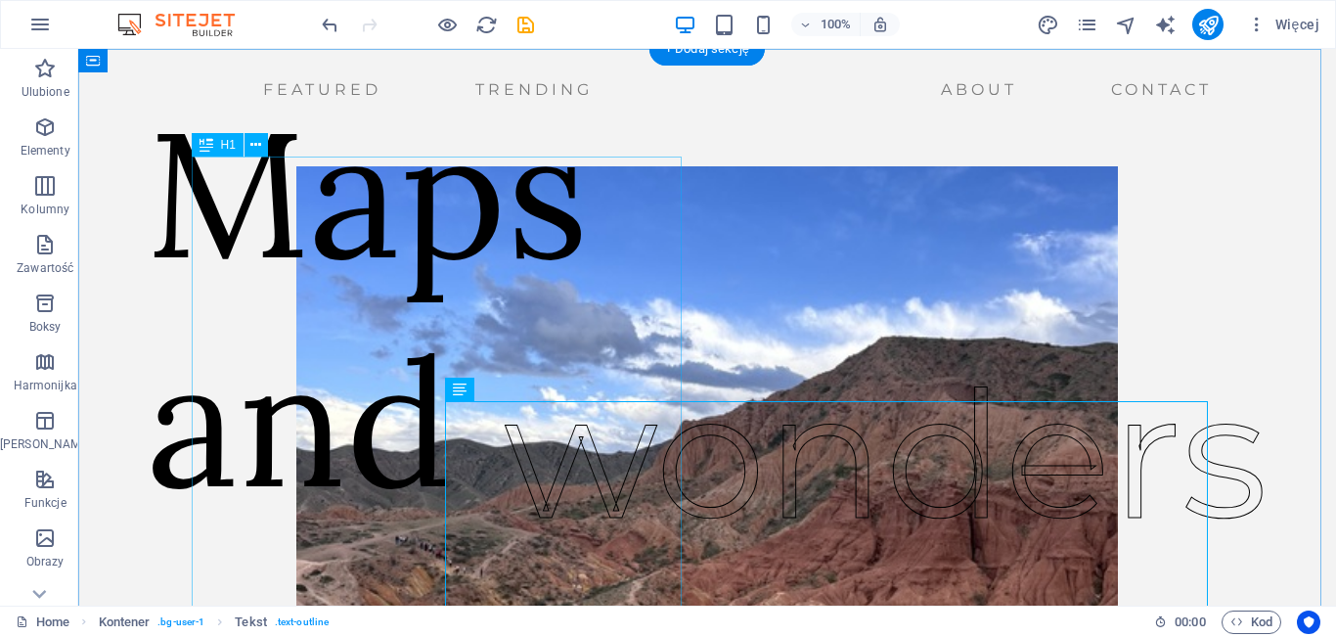
click at [576, 288] on div "Maps and" at bounding box center [368, 307] width 442 height 458
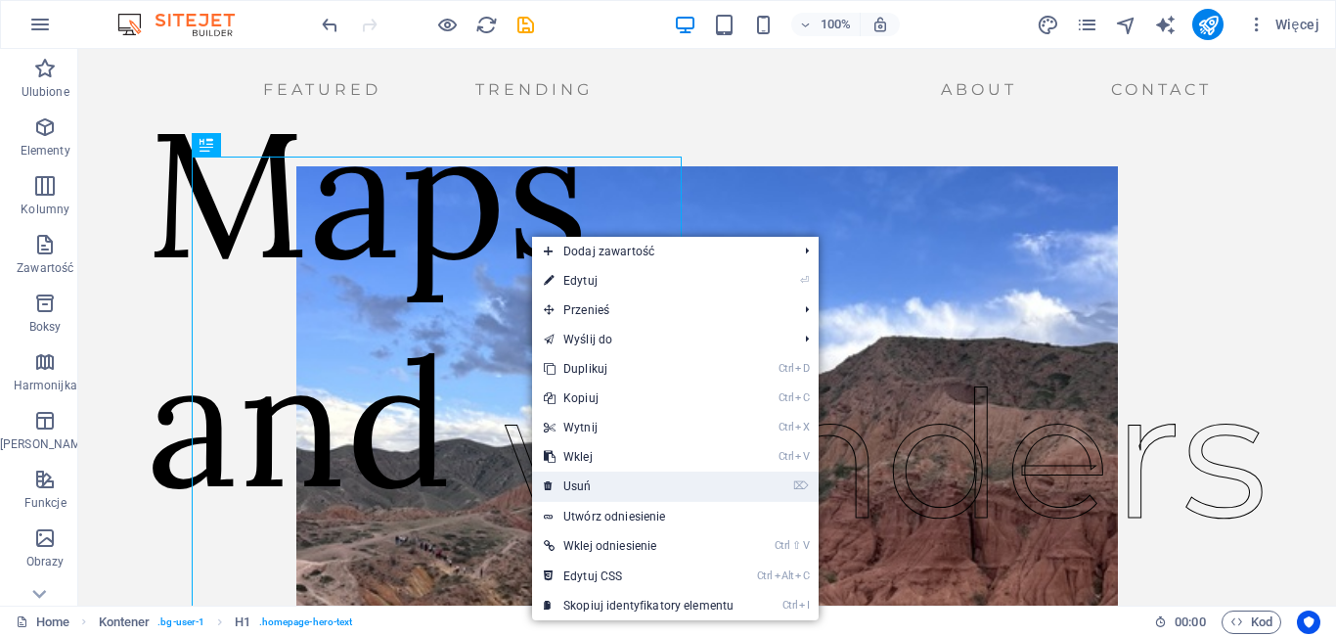
click at [613, 491] on link "⌦ Usuń" at bounding box center [638, 486] width 213 height 29
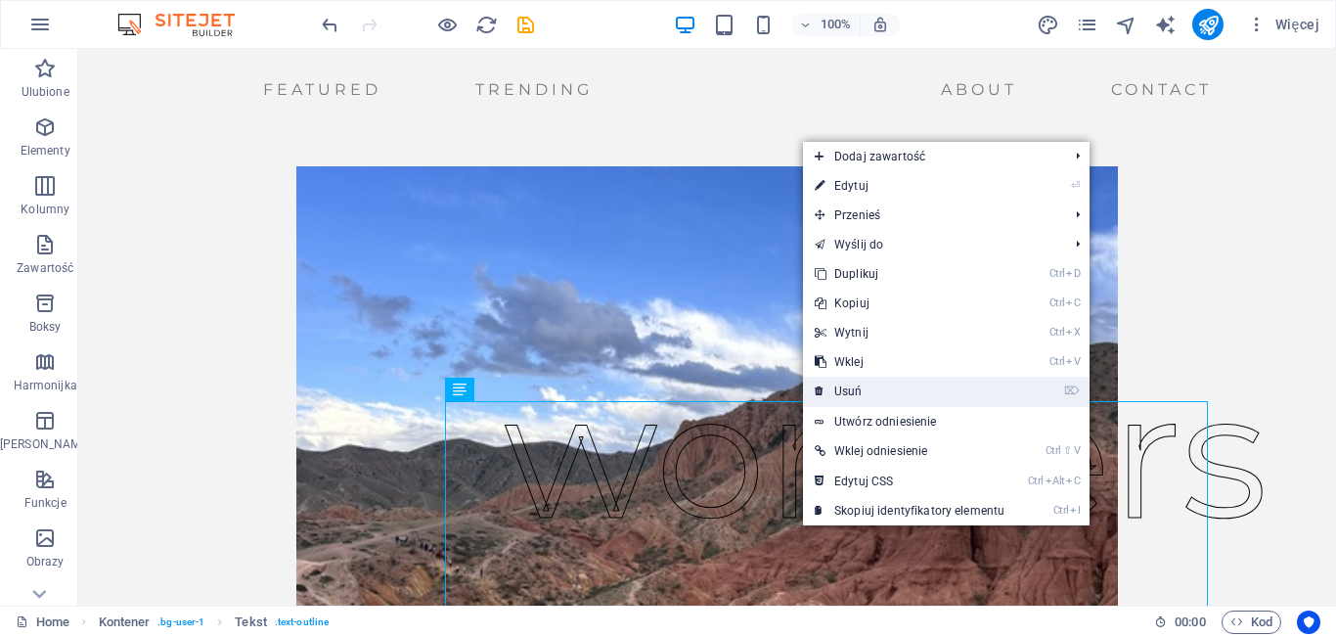
click at [847, 392] on link "⌦ Usuń" at bounding box center [909, 391] width 213 height 29
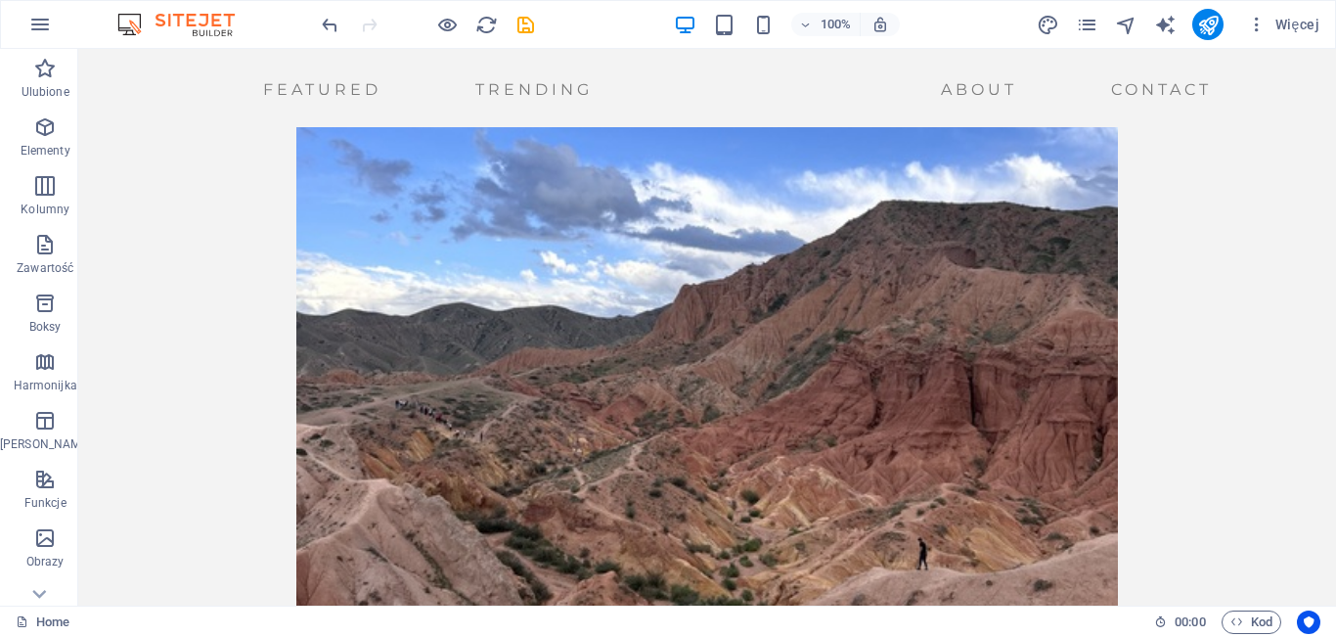
scroll to position [185, 0]
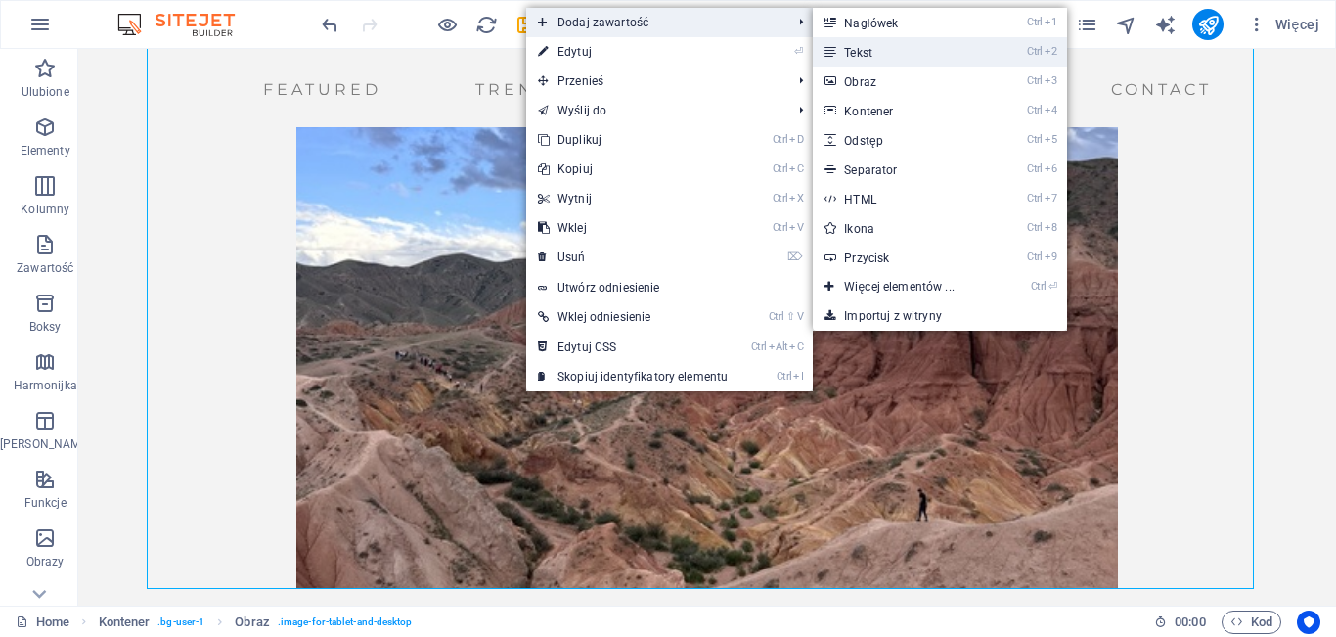
click at [867, 54] on link "Ctrl 2 Tekst" at bounding box center [903, 51] width 180 height 29
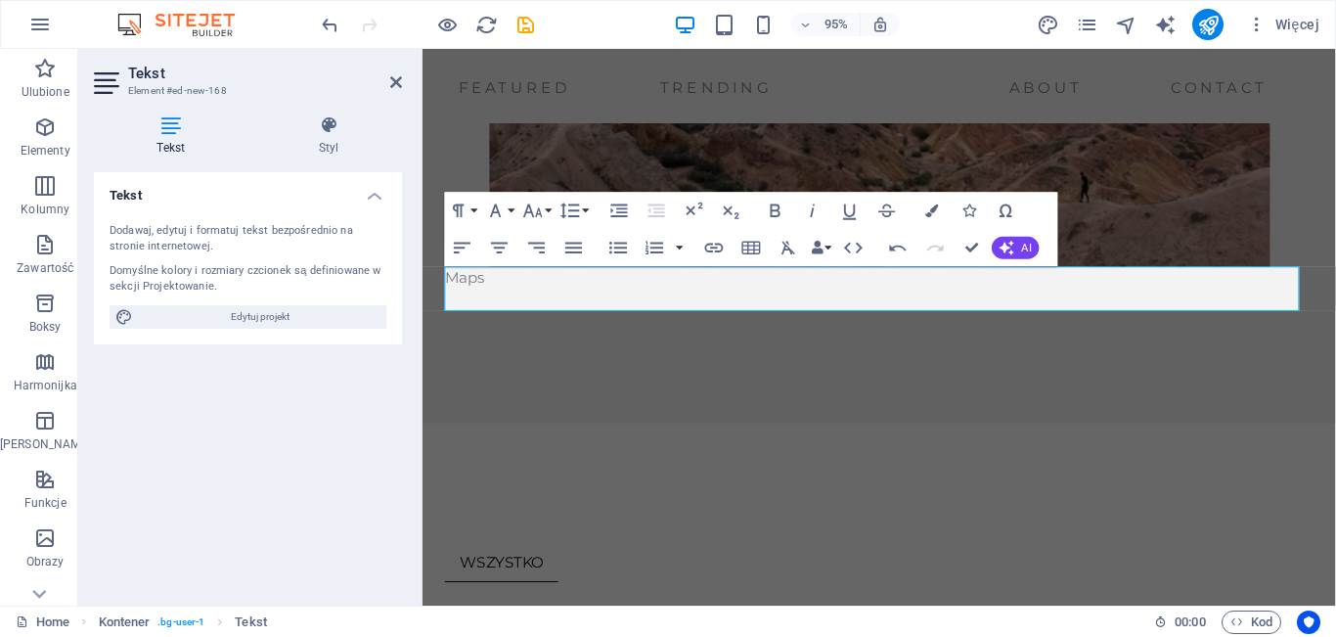
scroll to position [496, 0]
click at [518, 280] on p "Maps" at bounding box center [903, 289] width 915 height 23
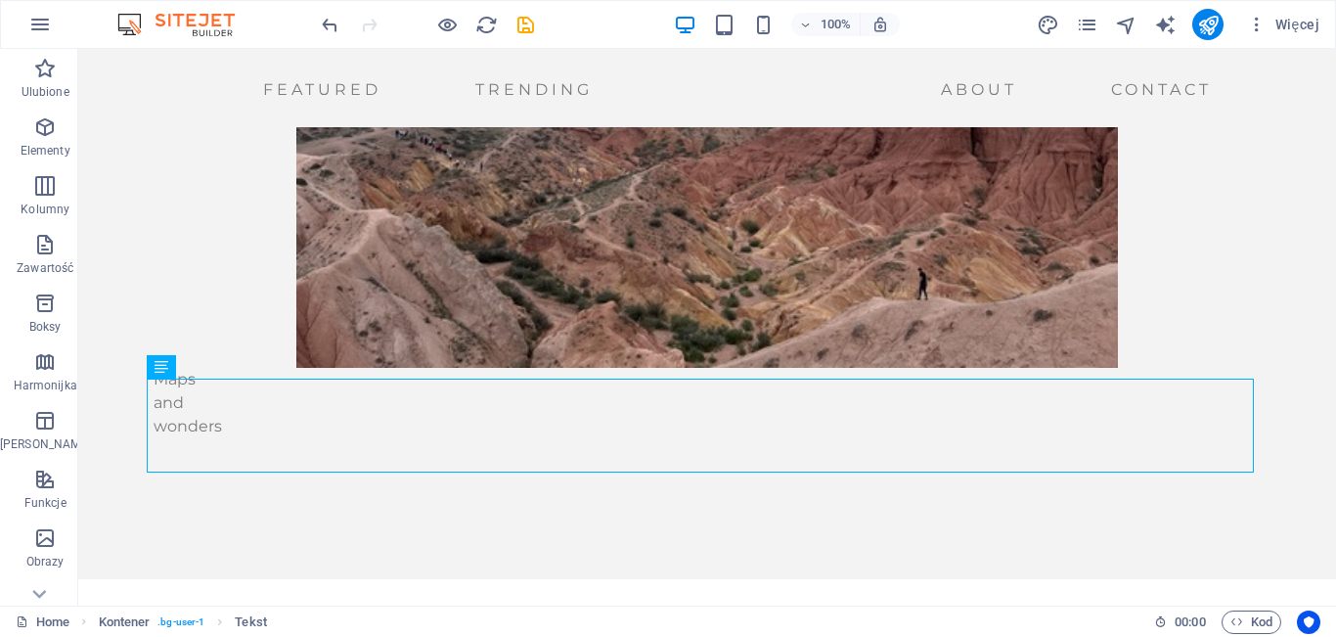
scroll to position [395, 0]
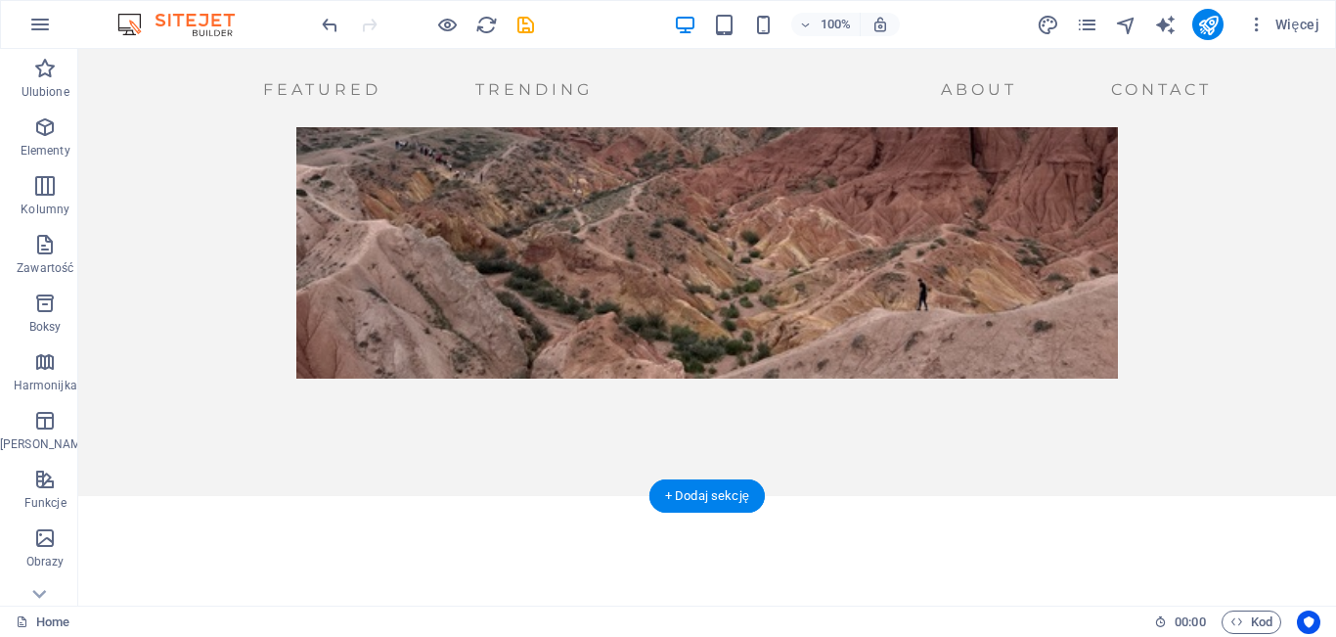
drag, startPoint x: 605, startPoint y: 399, endPoint x: 633, endPoint y: 305, distance: 98.1
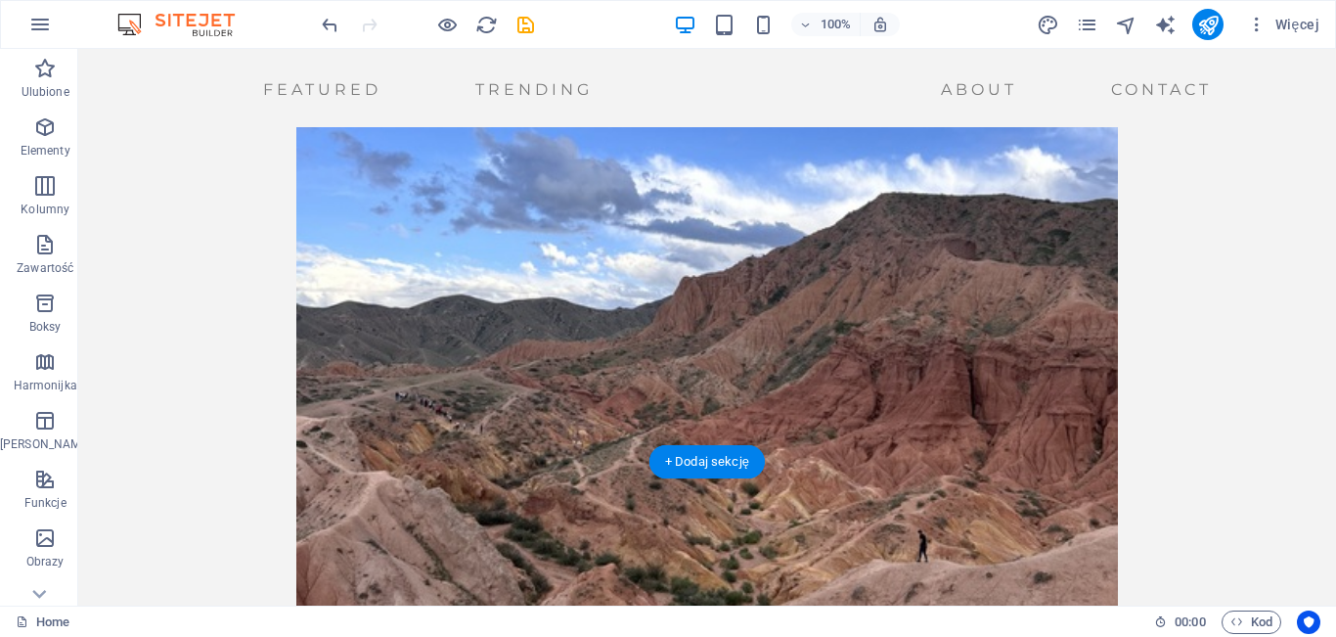
scroll to position [0, 0]
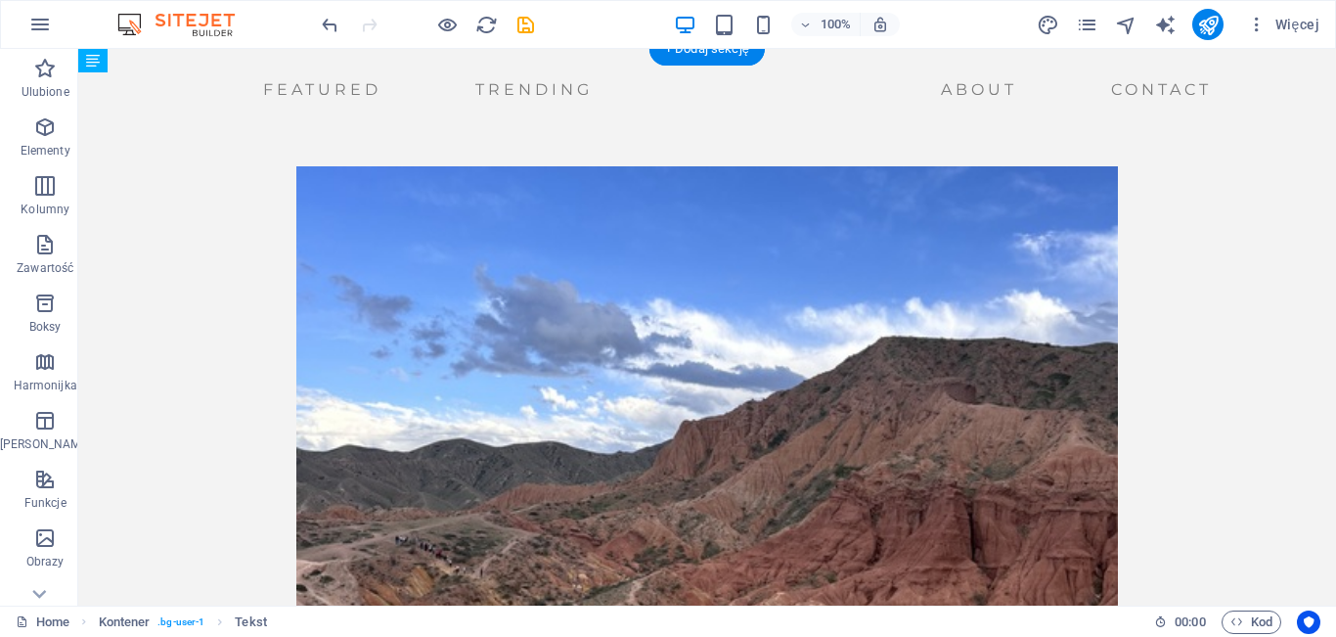
drag, startPoint x: 759, startPoint y: 215, endPoint x: 773, endPoint y: 404, distance: 189.3
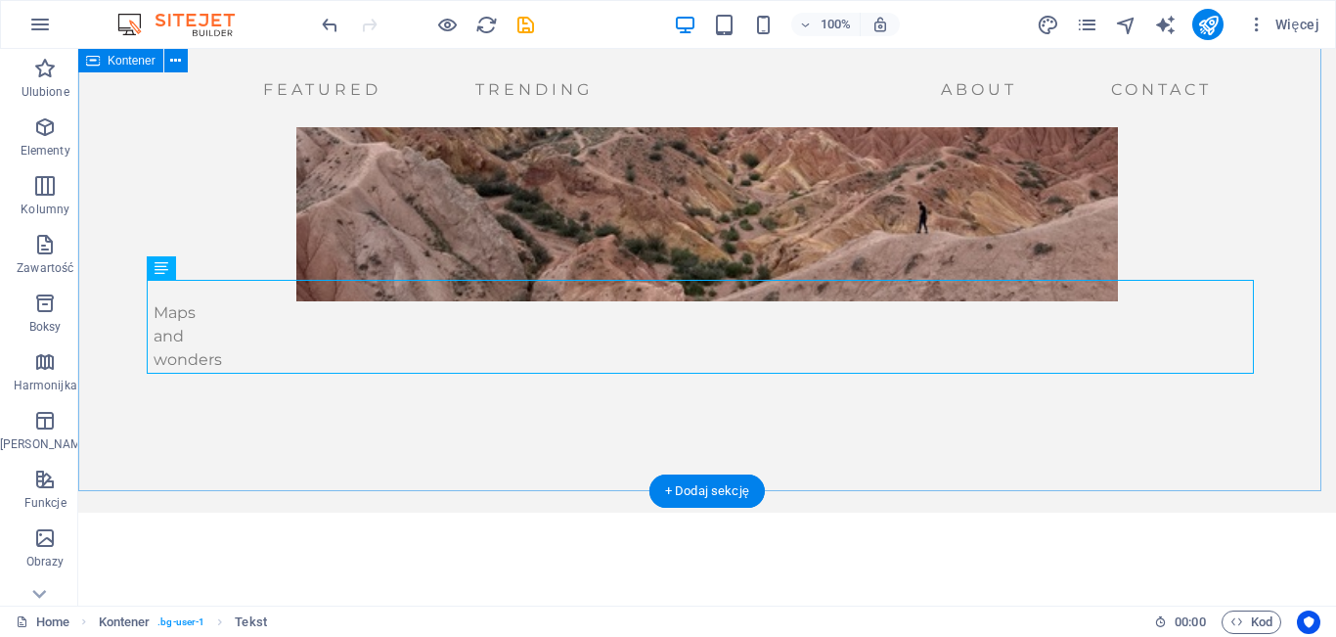
scroll to position [494, 0]
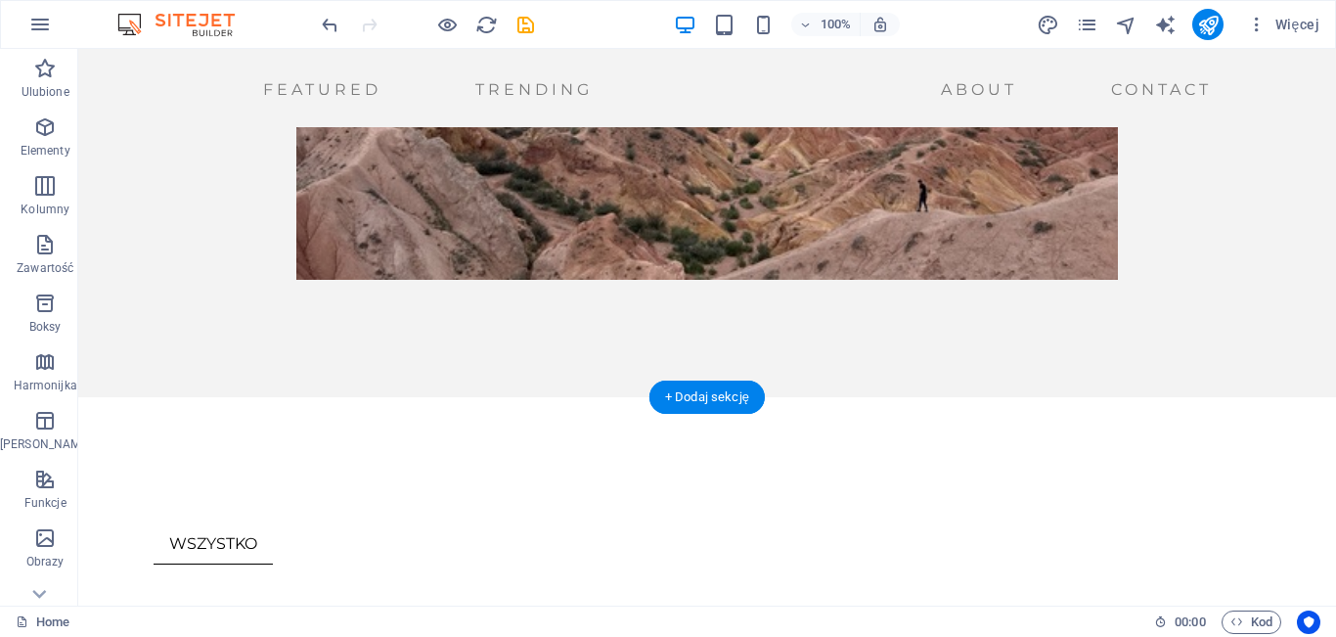
drag, startPoint x: 772, startPoint y: 330, endPoint x: 763, endPoint y: 228, distance: 102.1
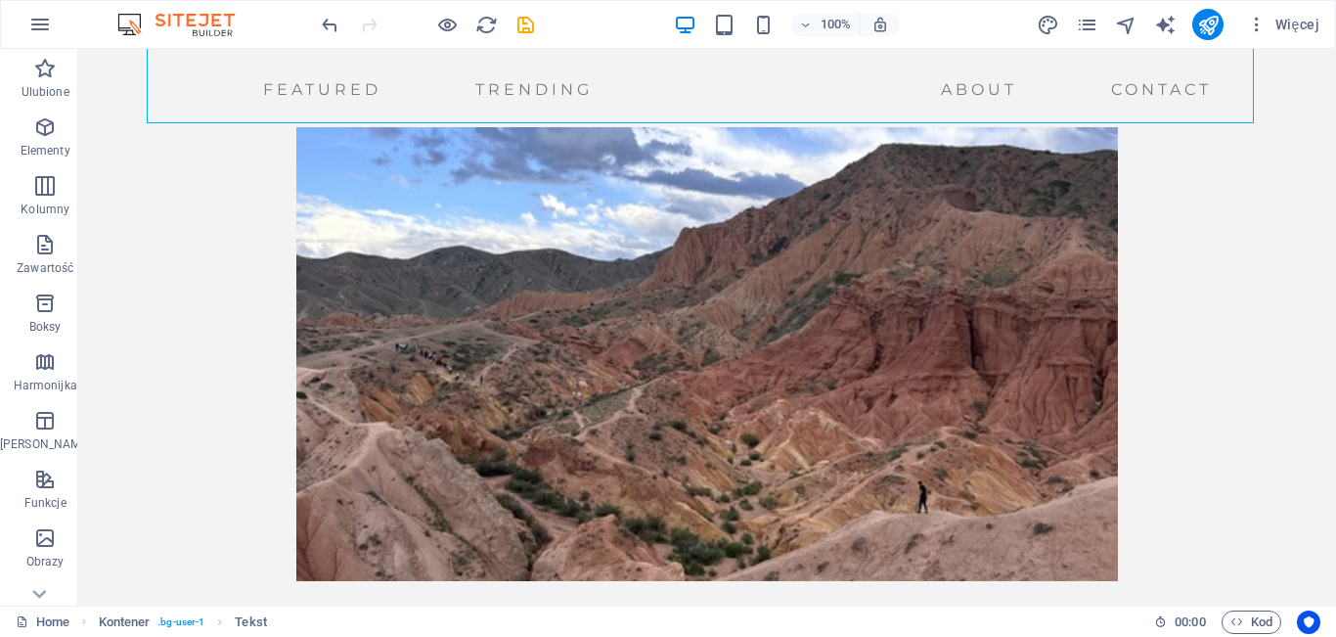
scroll to position [0, 0]
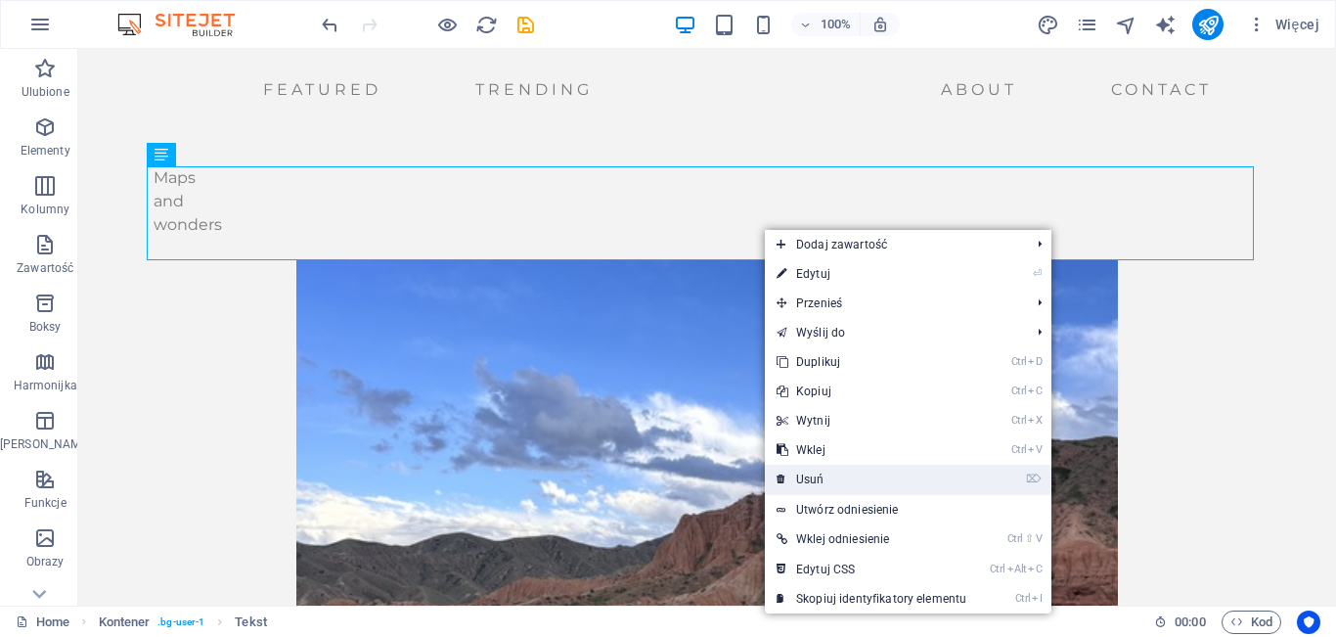
click at [832, 483] on link "⌦ Usuń" at bounding box center [871, 479] width 213 height 29
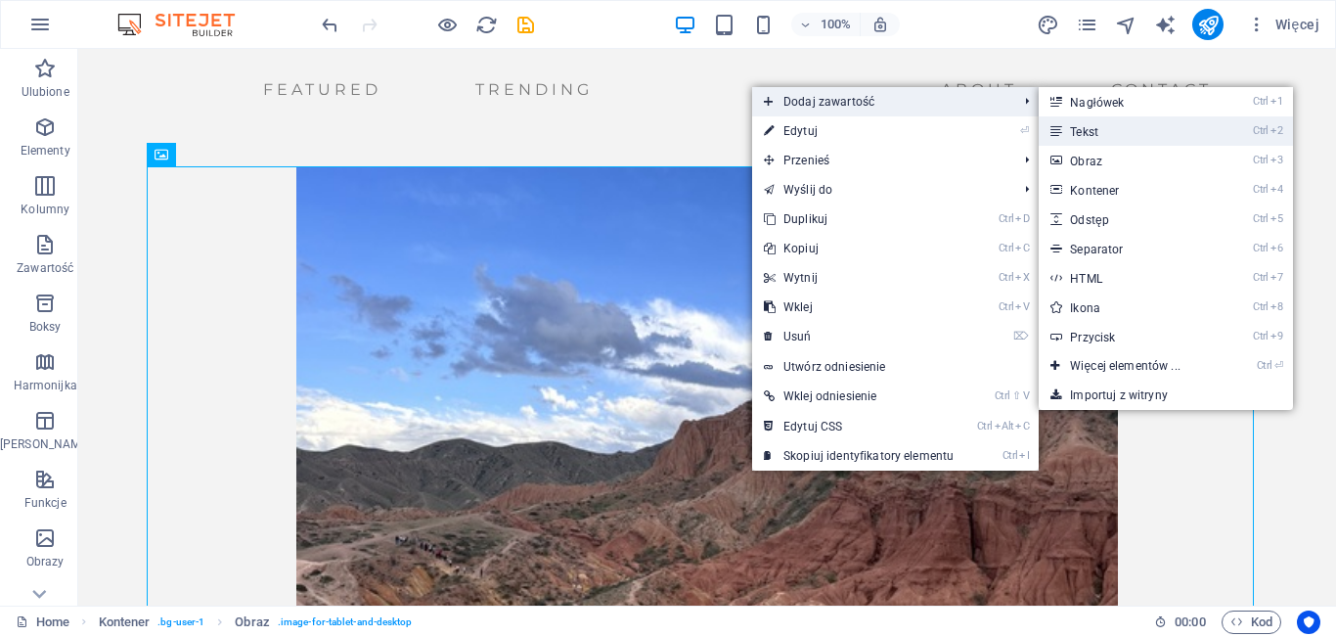
click at [1073, 133] on link "Ctrl 2 Tekst" at bounding box center [1129, 130] width 180 height 29
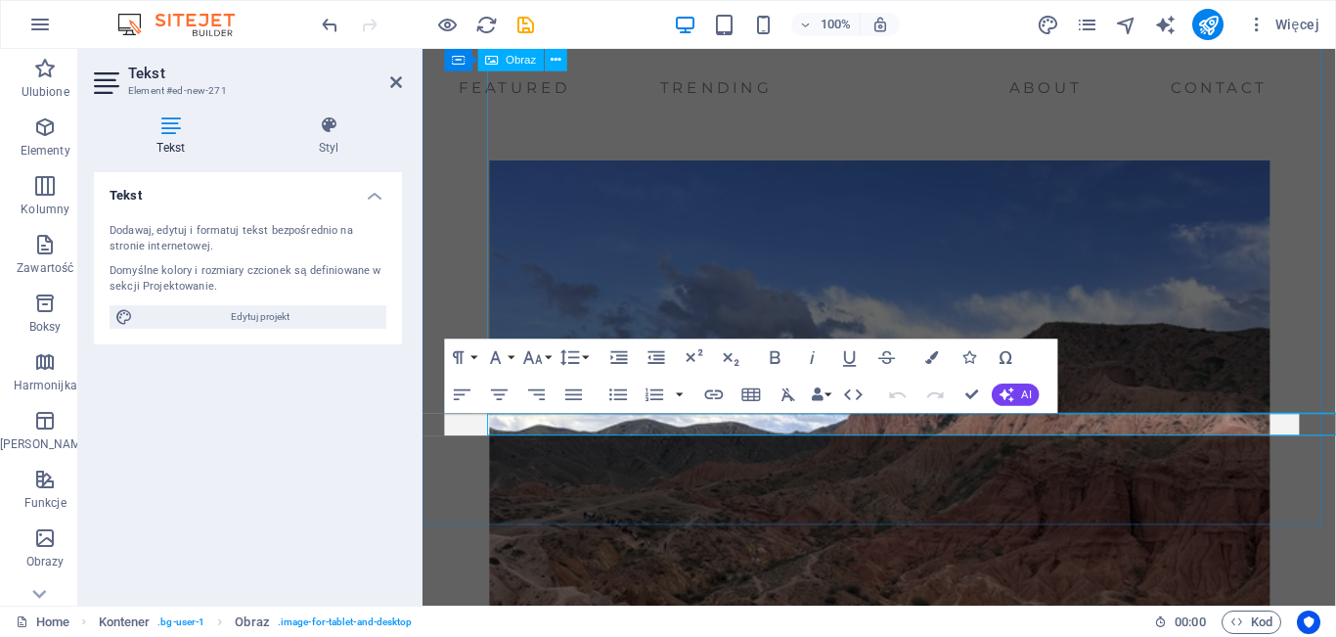
scroll to position [444, 0]
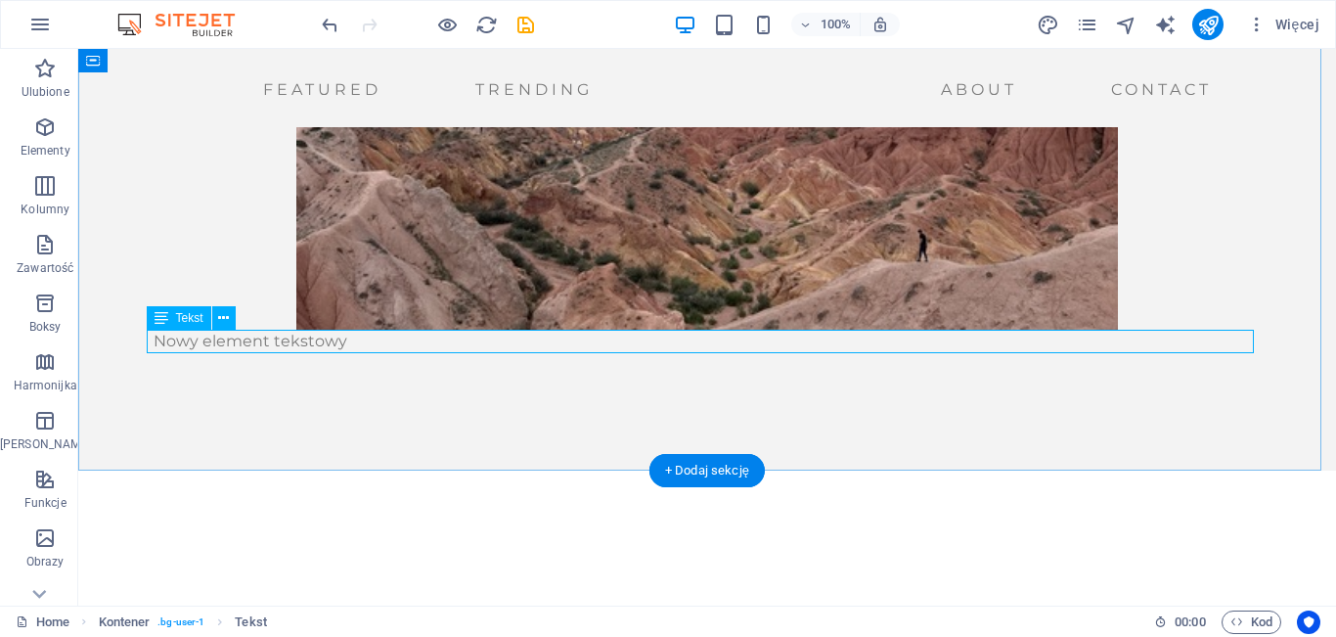
click at [767, 340] on div "Nowy element tekstowy" at bounding box center [707, 341] width 1107 height 23
click at [770, 345] on div "Nowy element tekstowy" at bounding box center [707, 341] width 1107 height 23
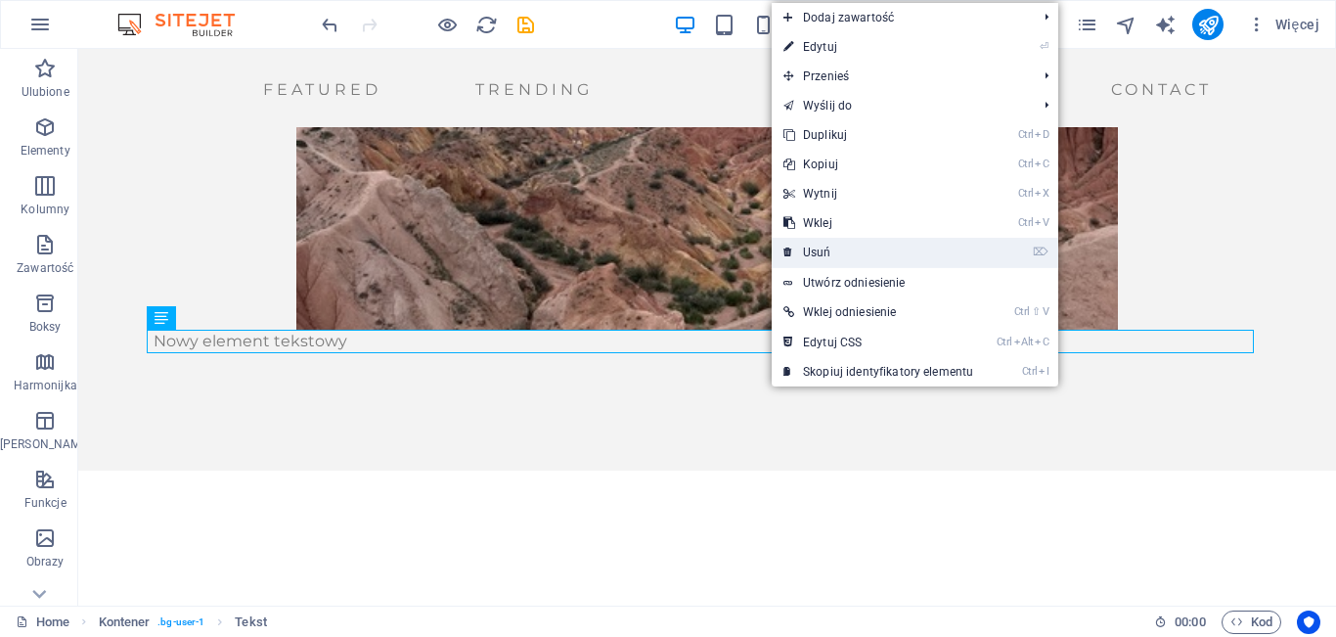
click at [827, 253] on link "⌦ Usuń" at bounding box center [878, 252] width 213 height 29
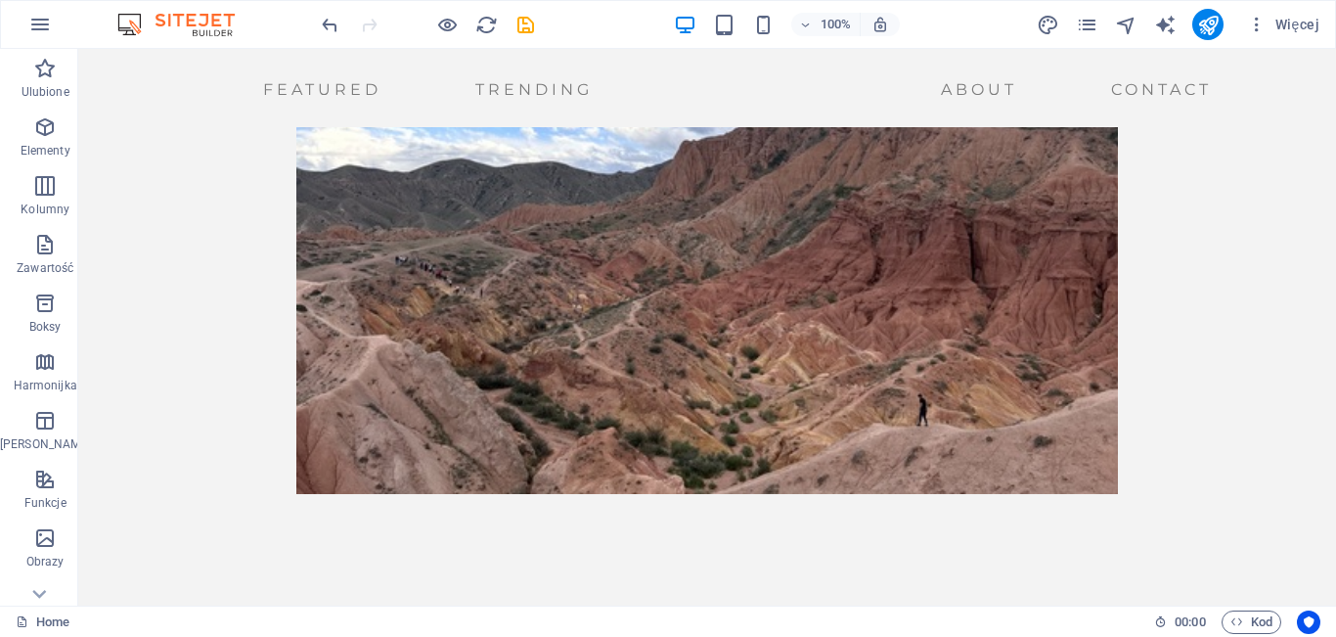
scroll to position [250, 0]
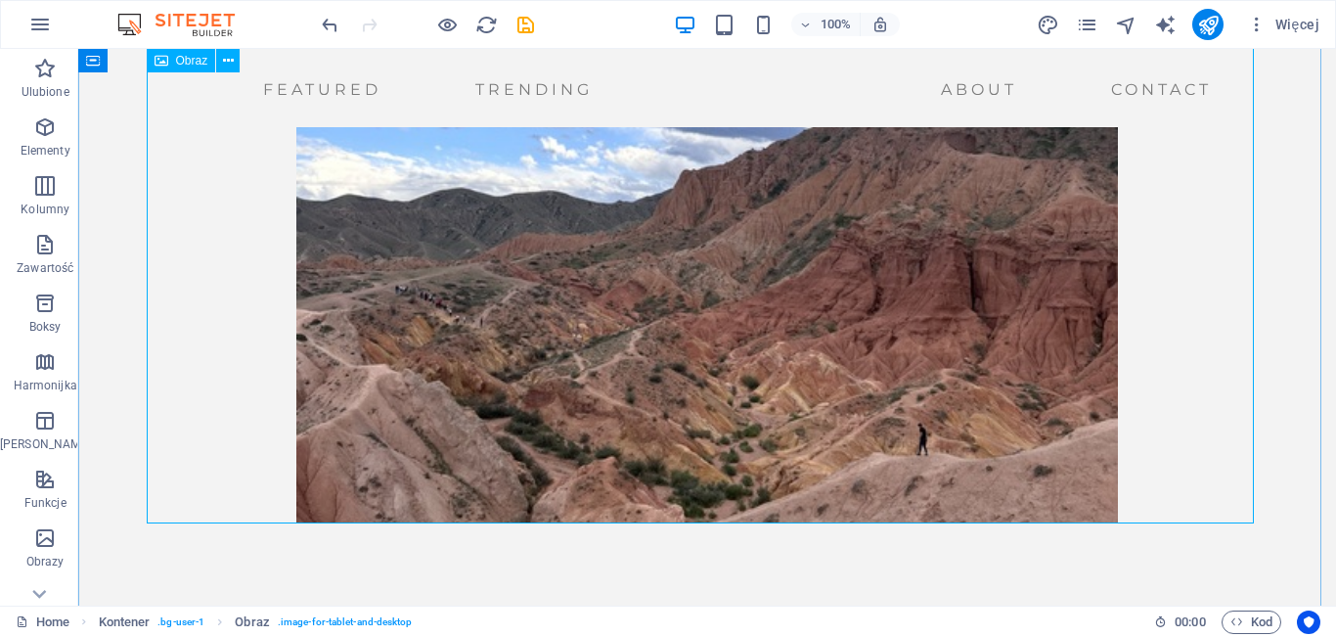
click at [506, 281] on figure at bounding box center [707, 219] width 1107 height 607
select select "px"
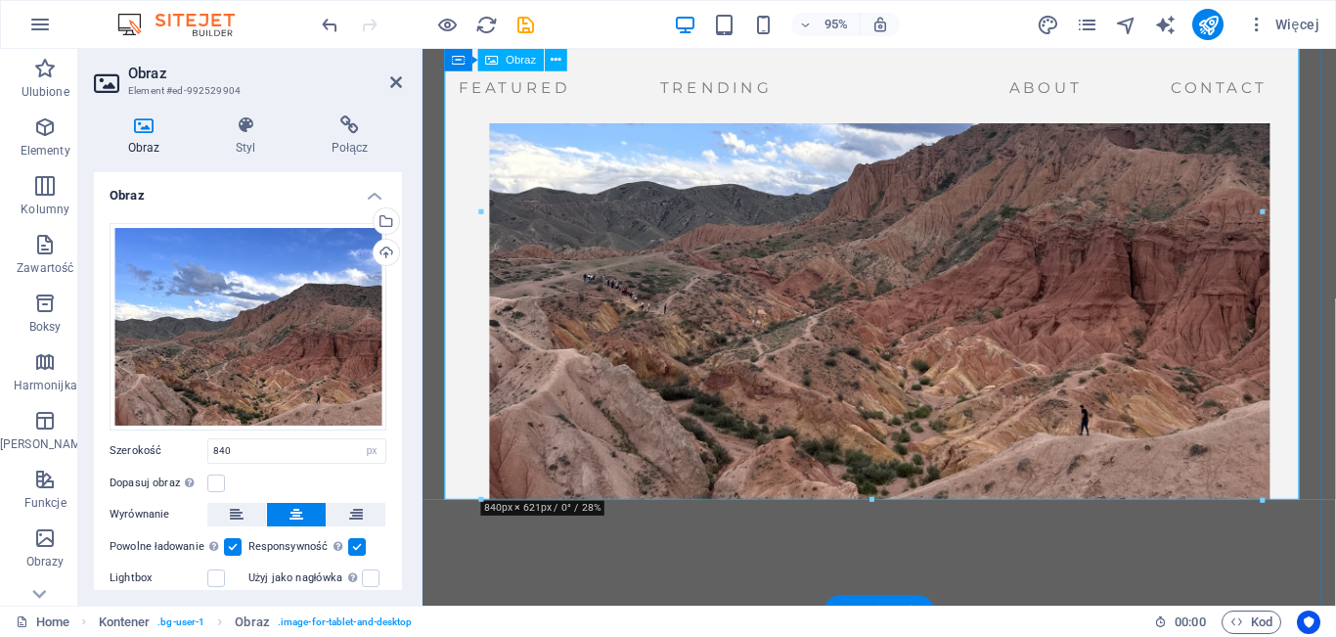
click at [684, 305] on figure at bounding box center [903, 219] width 915 height 607
click at [58, 139] on span "Elementy" at bounding box center [45, 138] width 90 height 47
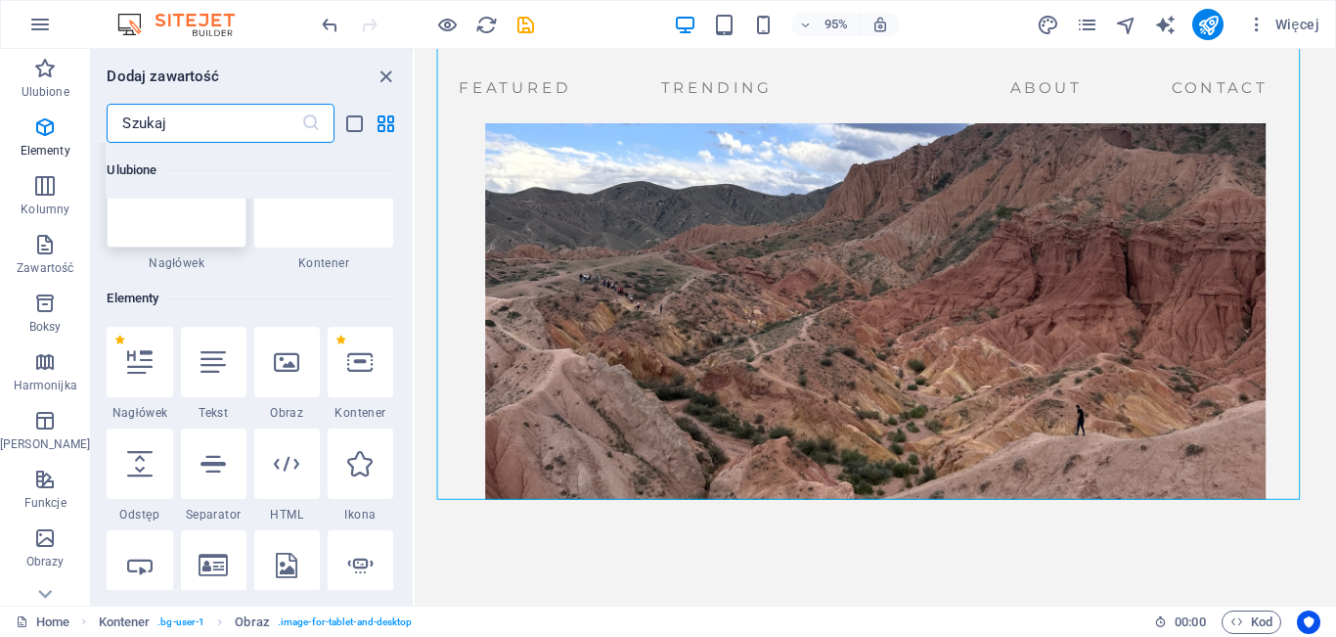
scroll to position [208, 0]
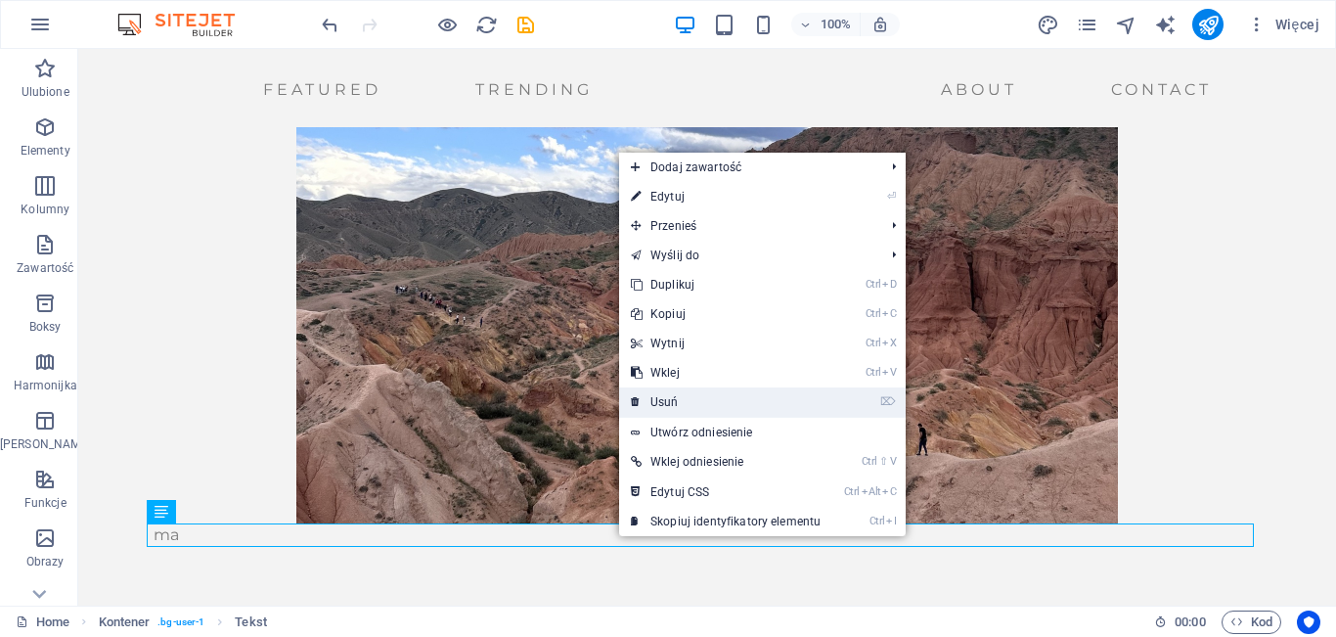
click at [681, 406] on link "⌦ Usuń" at bounding box center [725, 401] width 213 height 29
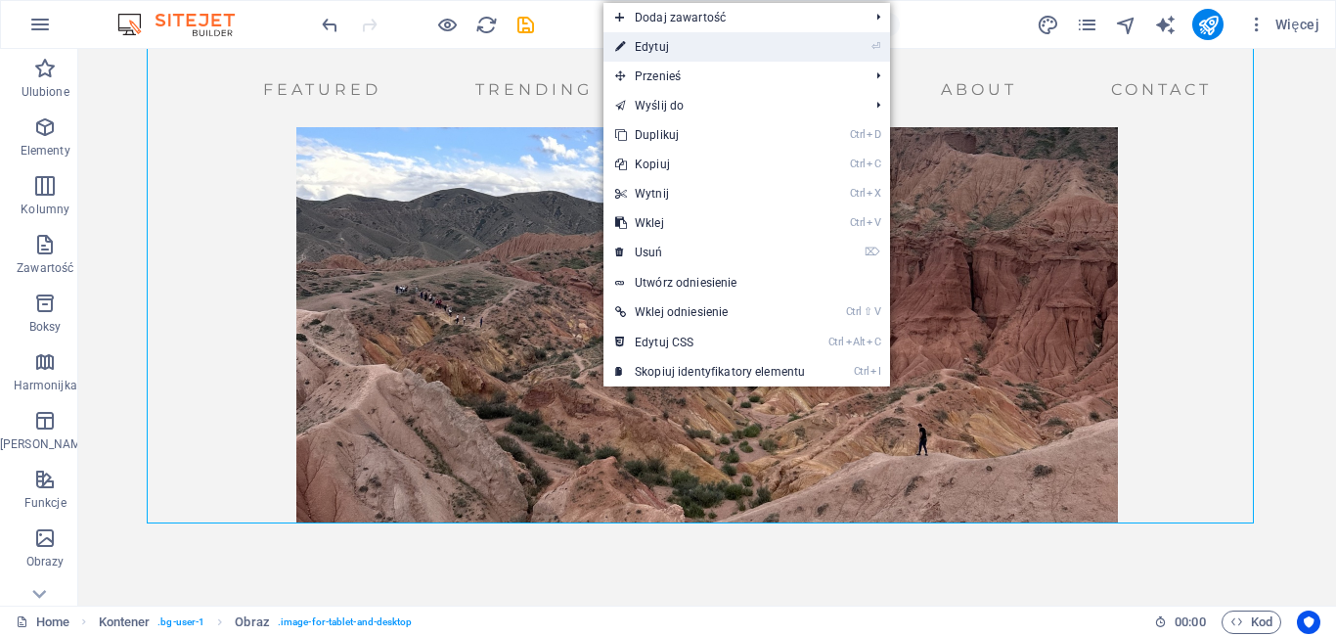
click at [769, 45] on link "⏎ Edytuj" at bounding box center [710, 46] width 213 height 29
select select "px"
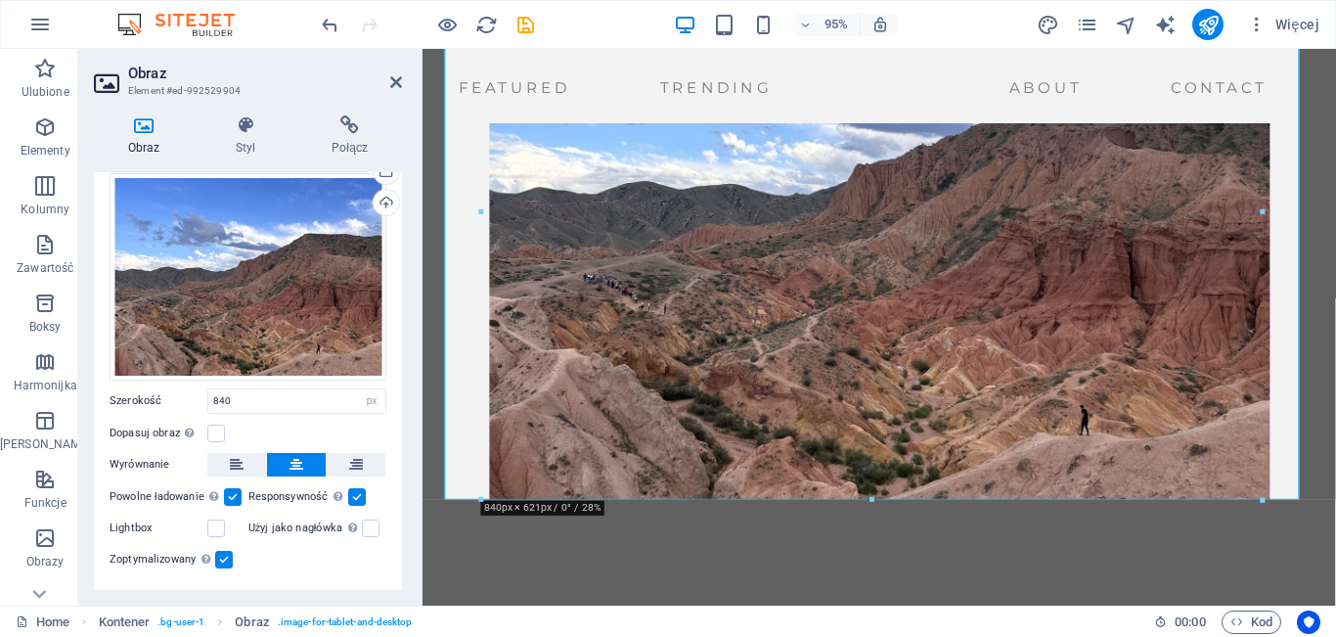
scroll to position [91, 0]
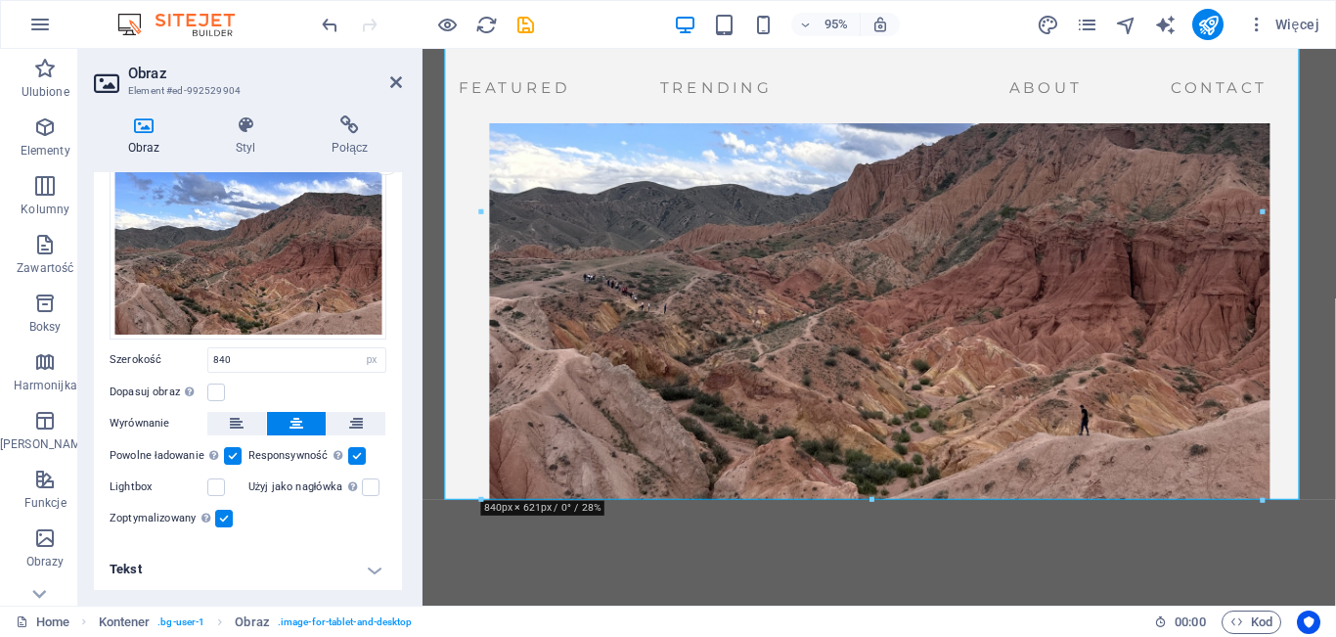
click at [363, 573] on h4 "Tekst" at bounding box center [248, 569] width 308 height 47
drag, startPoint x: 397, startPoint y: 409, endPoint x: 408, endPoint y: 488, distance: 80.0
click at [408, 488] on div "Obraz Styl Połącz Obraz Przeciągnij pliki tutaj, kliknij, aby wybrać pliki lub …" at bounding box center [247, 353] width 339 height 506
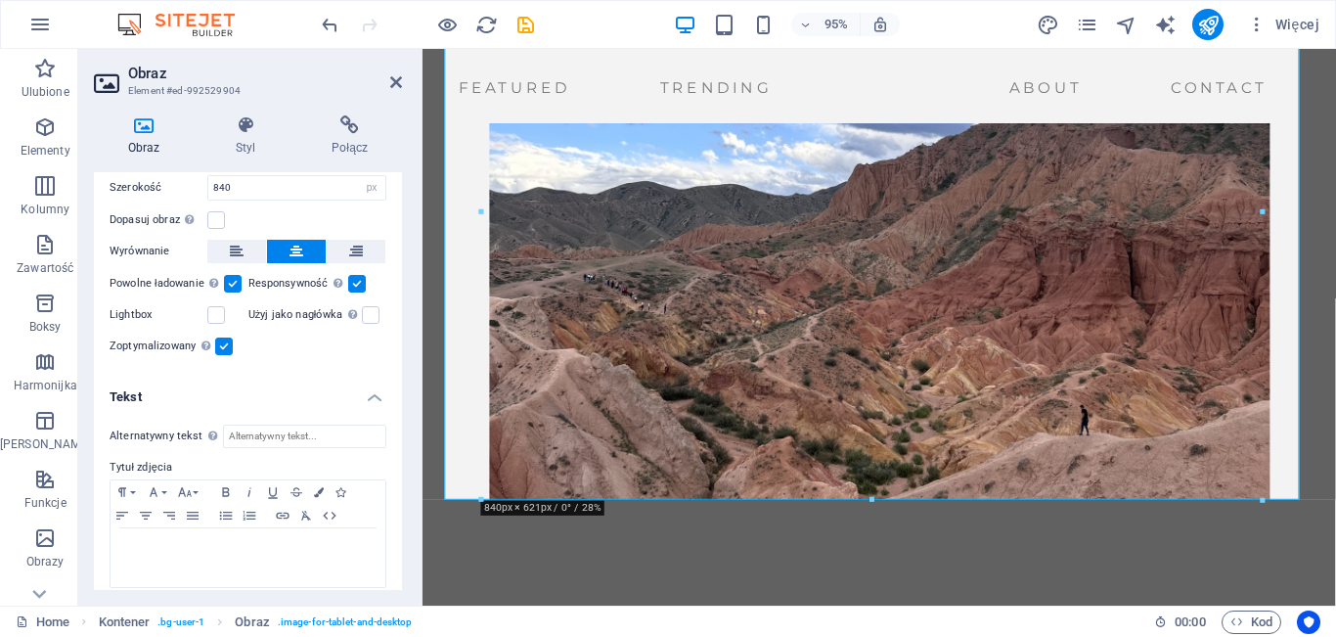
scroll to position [265, 0]
click at [292, 433] on input "Alternatywny tekst Tekst alternatywny jest używany przez urządzenia, które nie …" at bounding box center [304, 434] width 163 height 23
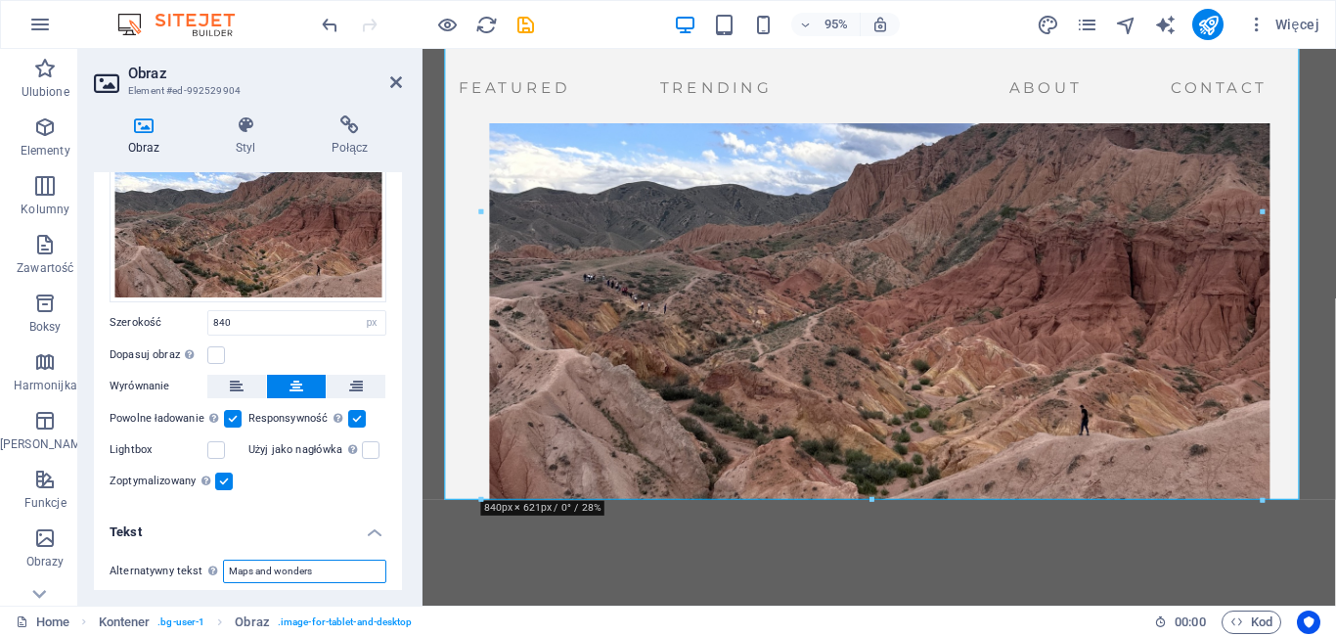
scroll to position [0, 0]
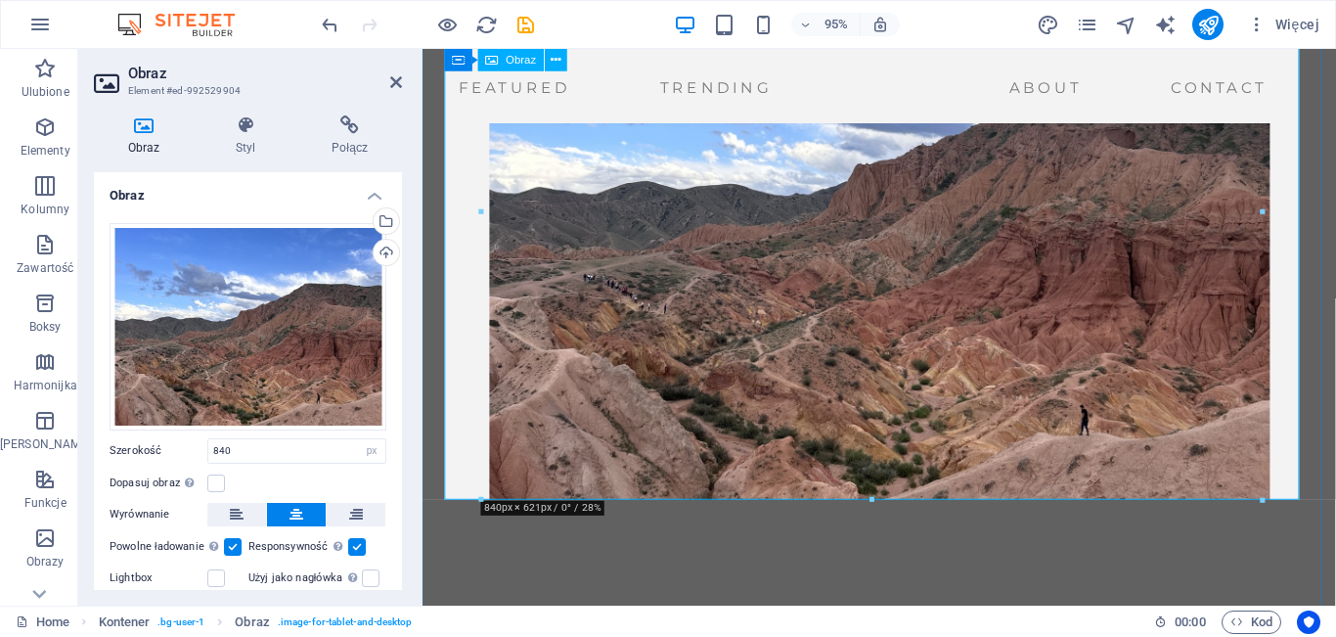
type input "Maps and wonders"
click at [761, 331] on figure at bounding box center [903, 219] width 915 height 607
click at [398, 83] on icon at bounding box center [396, 82] width 12 height 16
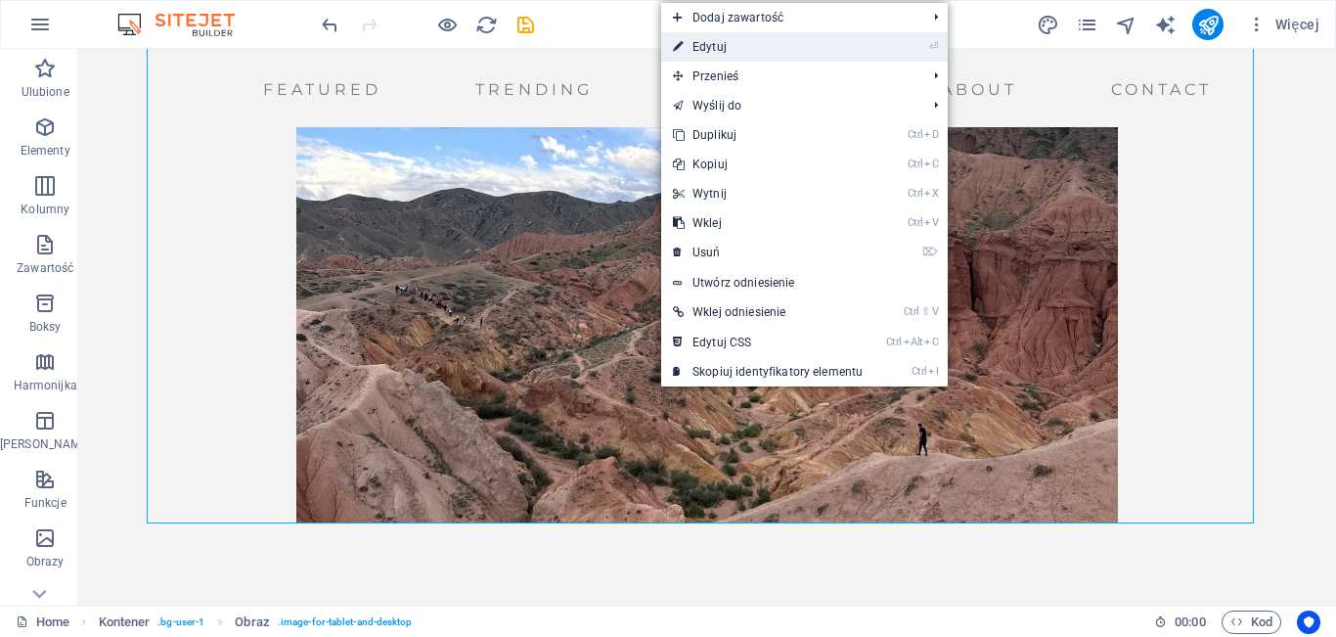
click at [775, 48] on link "⏎ Edytuj" at bounding box center [767, 46] width 213 height 29
select select "px"
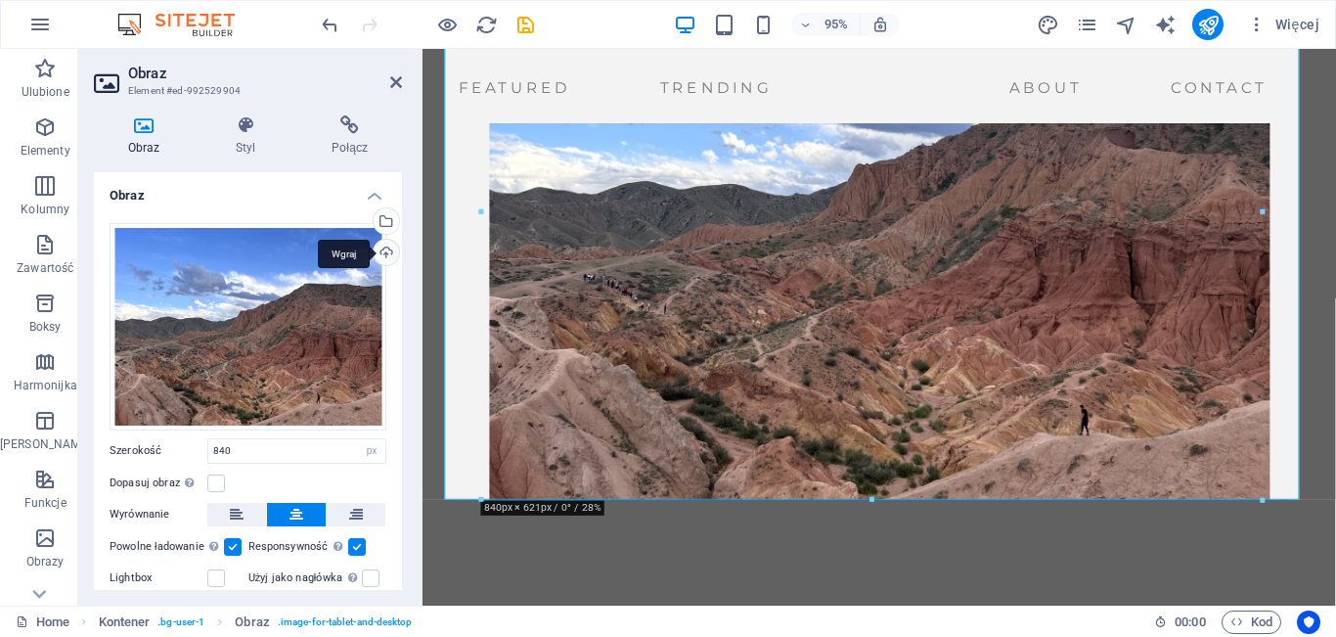
click at [382, 241] on div "Wgraj" at bounding box center [384, 254] width 29 height 29
click at [246, 126] on icon at bounding box center [246, 125] width 88 height 20
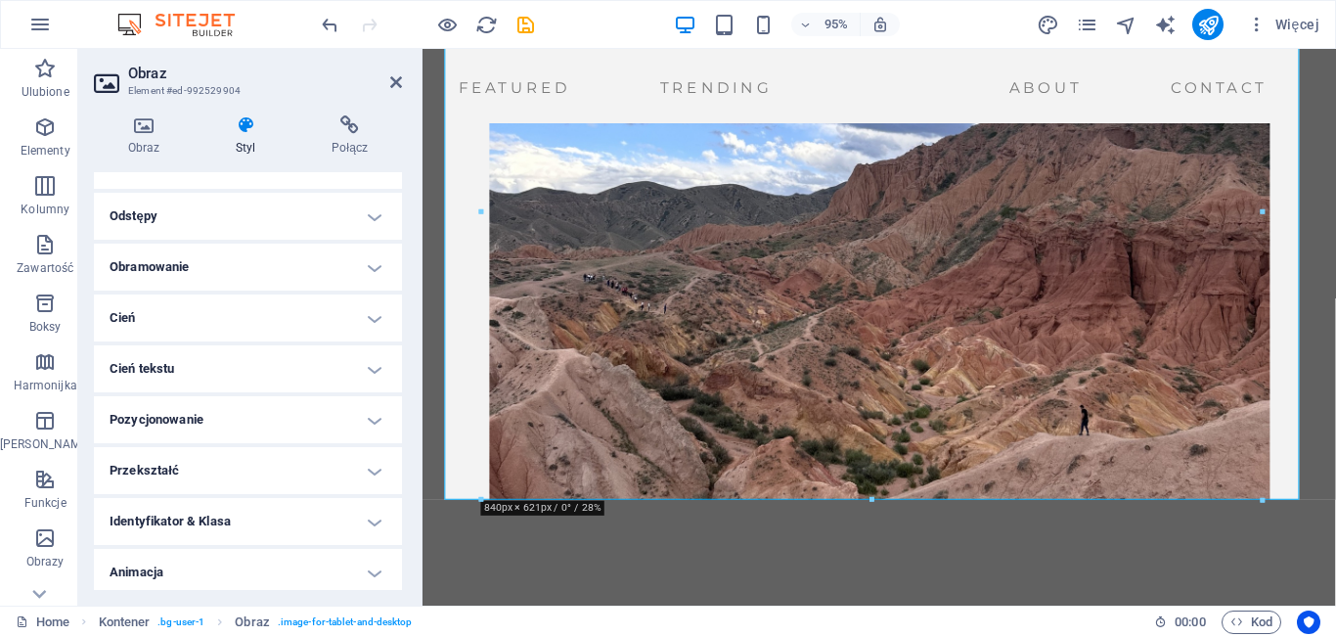
scroll to position [409, 0]
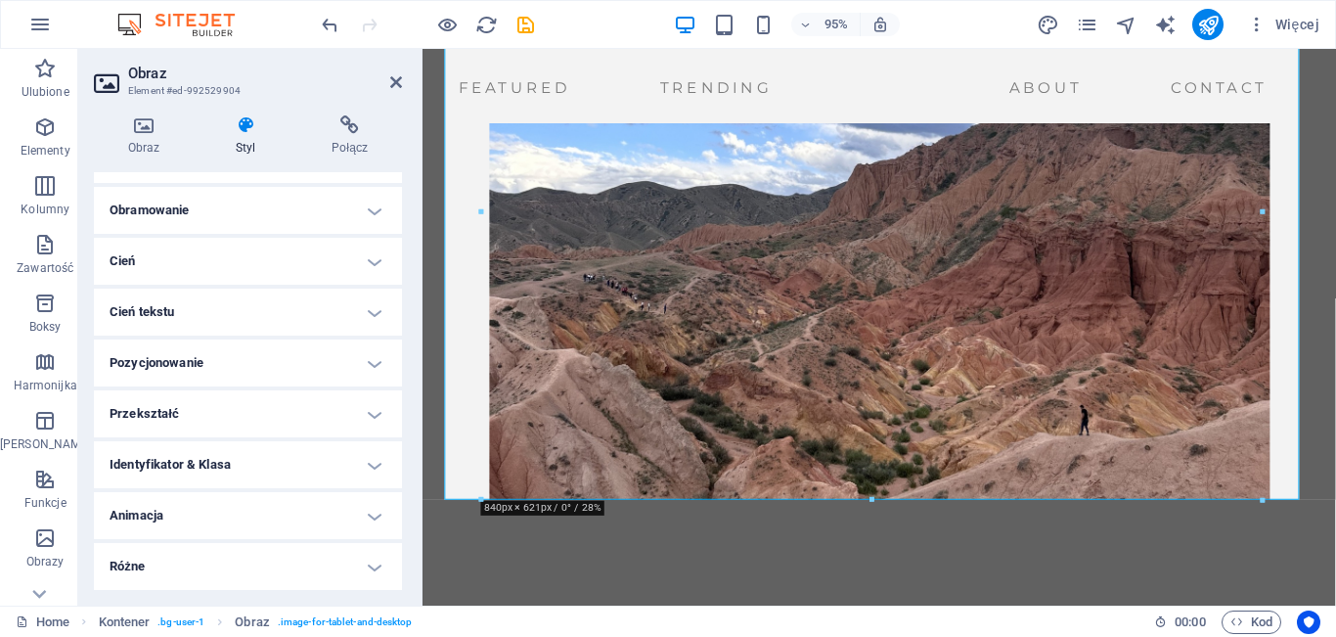
click at [350, 567] on h4 "Różne" at bounding box center [248, 566] width 308 height 47
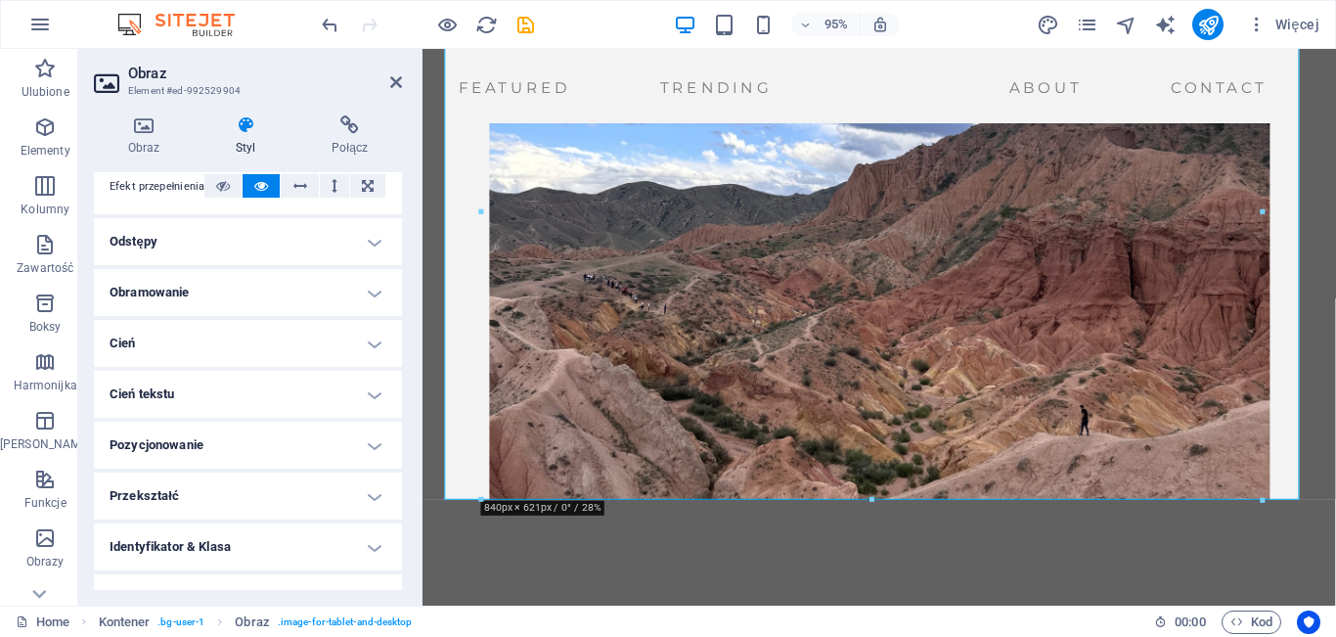
scroll to position [333, 0]
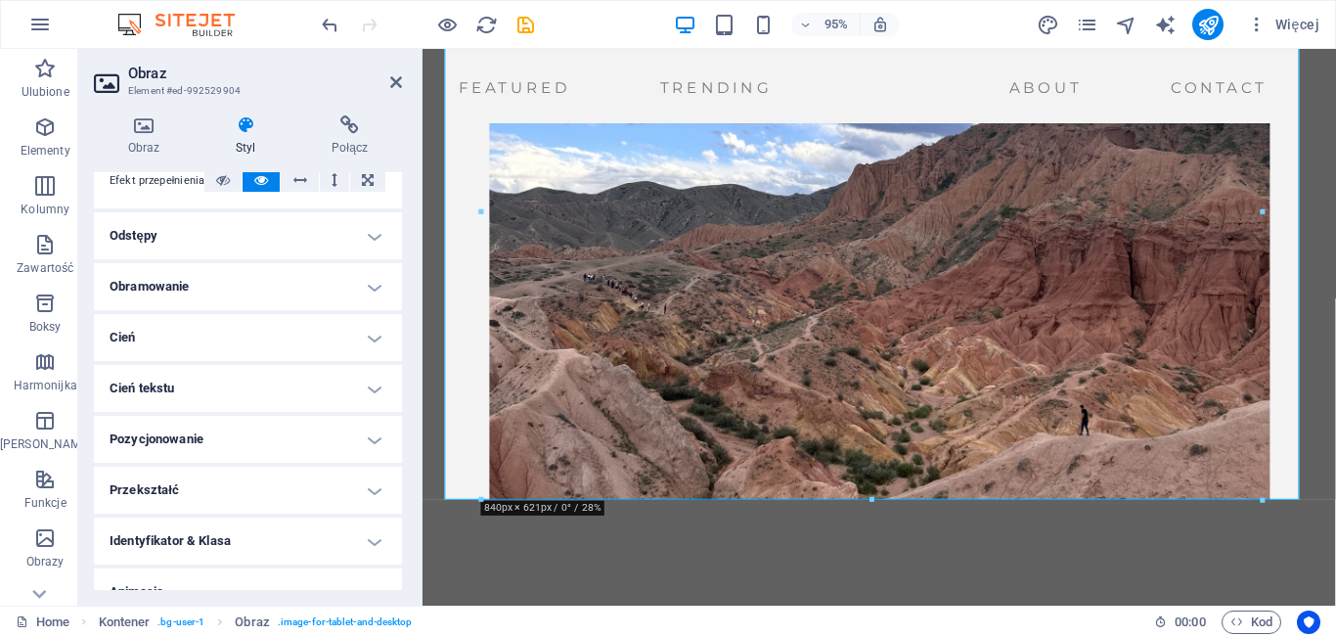
click at [361, 480] on h4 "Przekształć" at bounding box center [248, 490] width 308 height 47
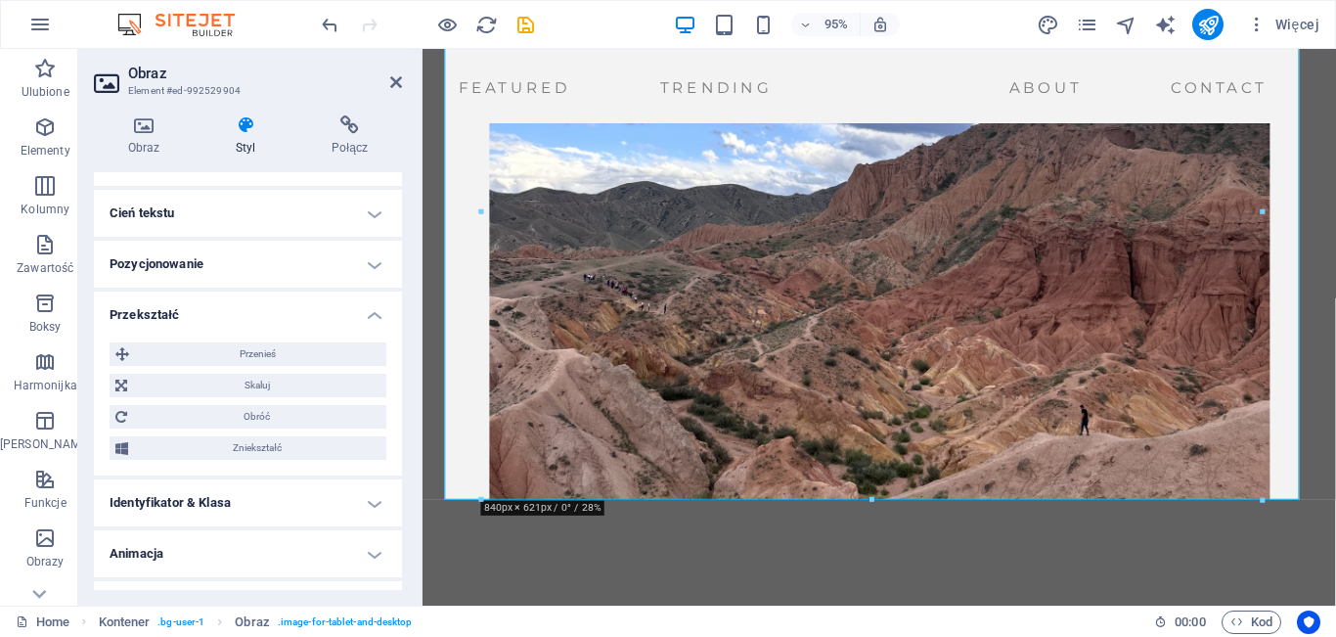
scroll to position [509, 0]
click at [304, 250] on h4 "Pozycjonowanie" at bounding box center [248, 263] width 308 height 47
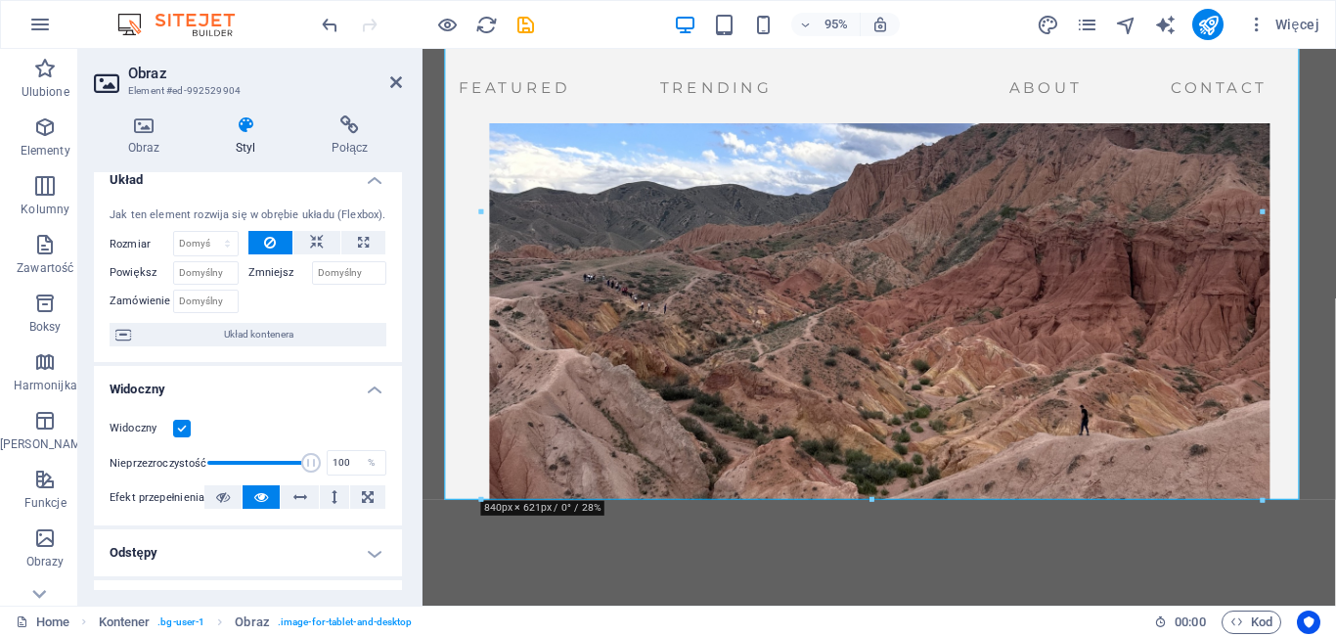
scroll to position [0, 0]
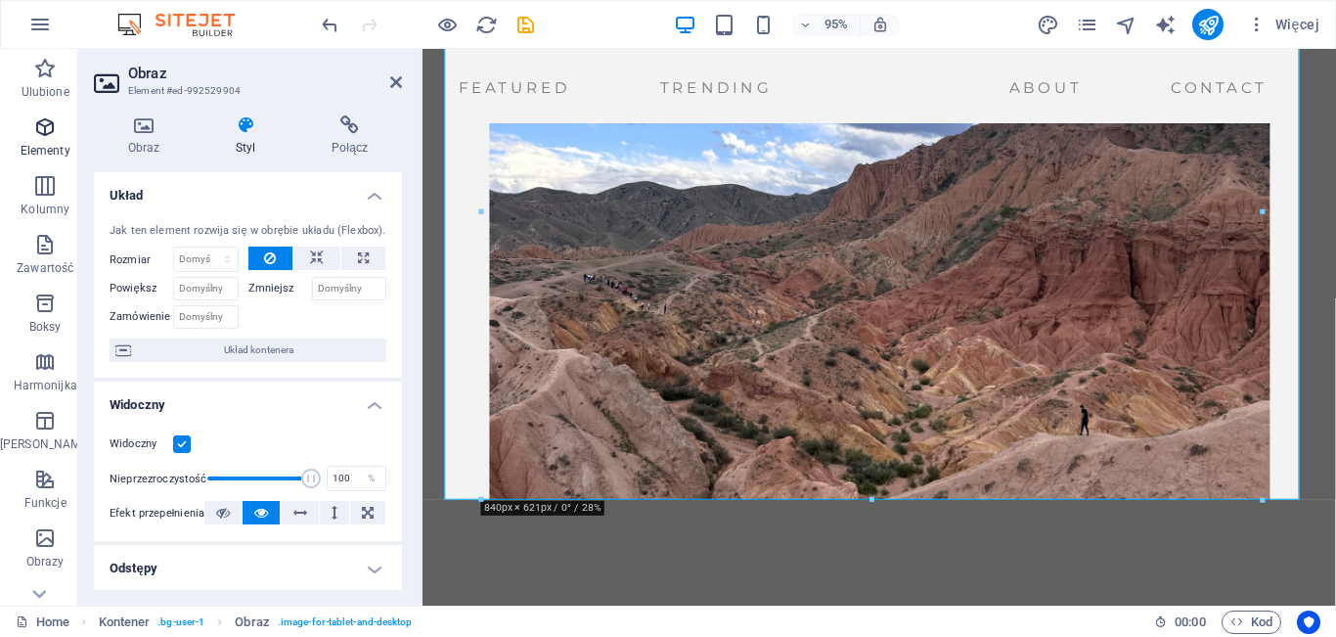
click at [49, 112] on button "Elementy" at bounding box center [45, 137] width 90 height 59
click at [40, 130] on icon "button" at bounding box center [44, 126] width 23 height 23
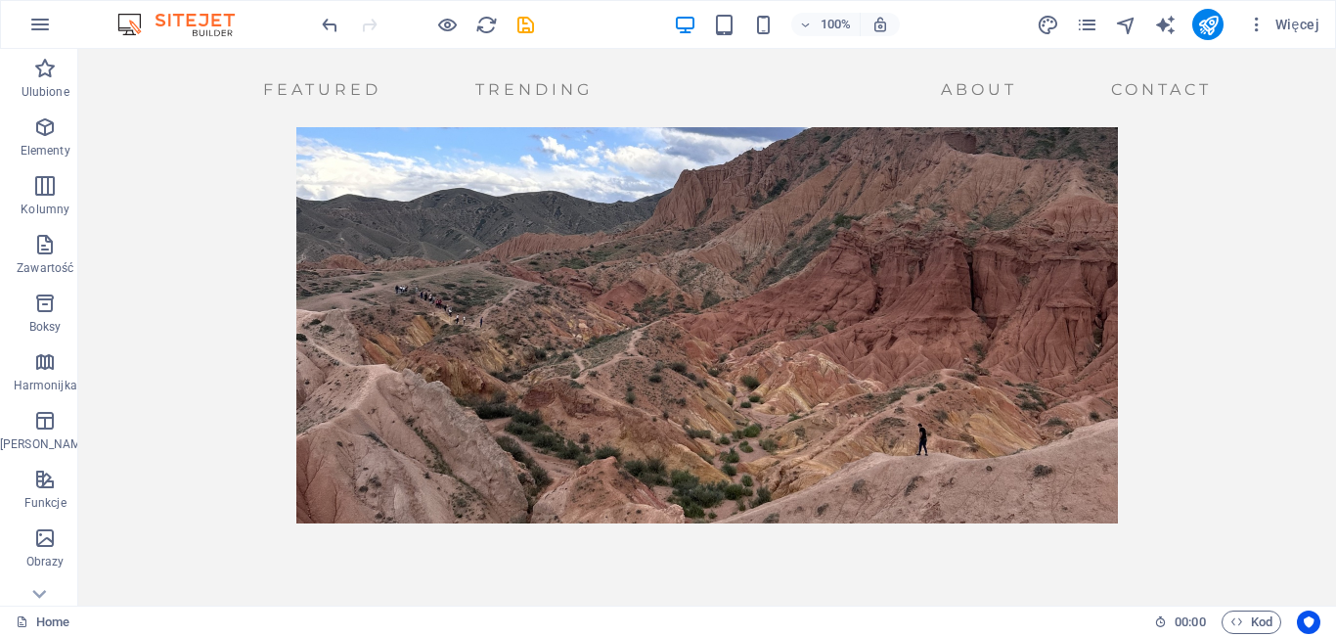
scroll to position [250, 0]
drag, startPoint x: 319, startPoint y: 528, endPoint x: 620, endPoint y: 337, distance: 356.6
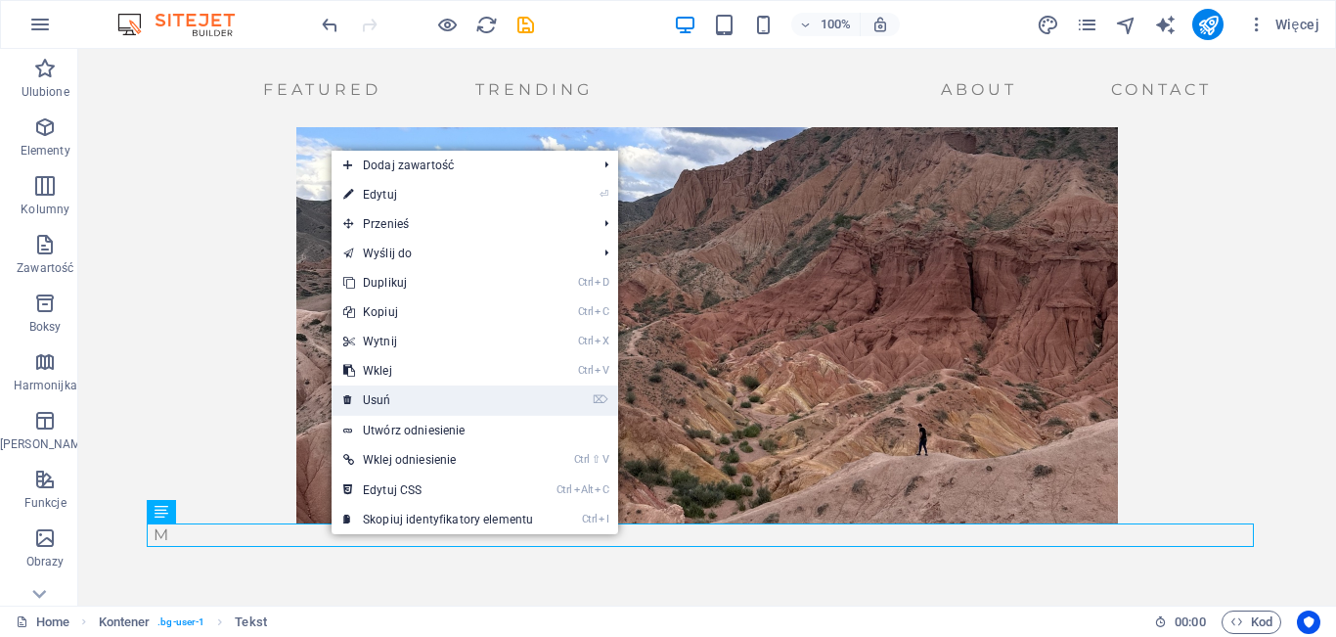
click at [395, 406] on link "⌦ Usuń" at bounding box center [438, 399] width 213 height 29
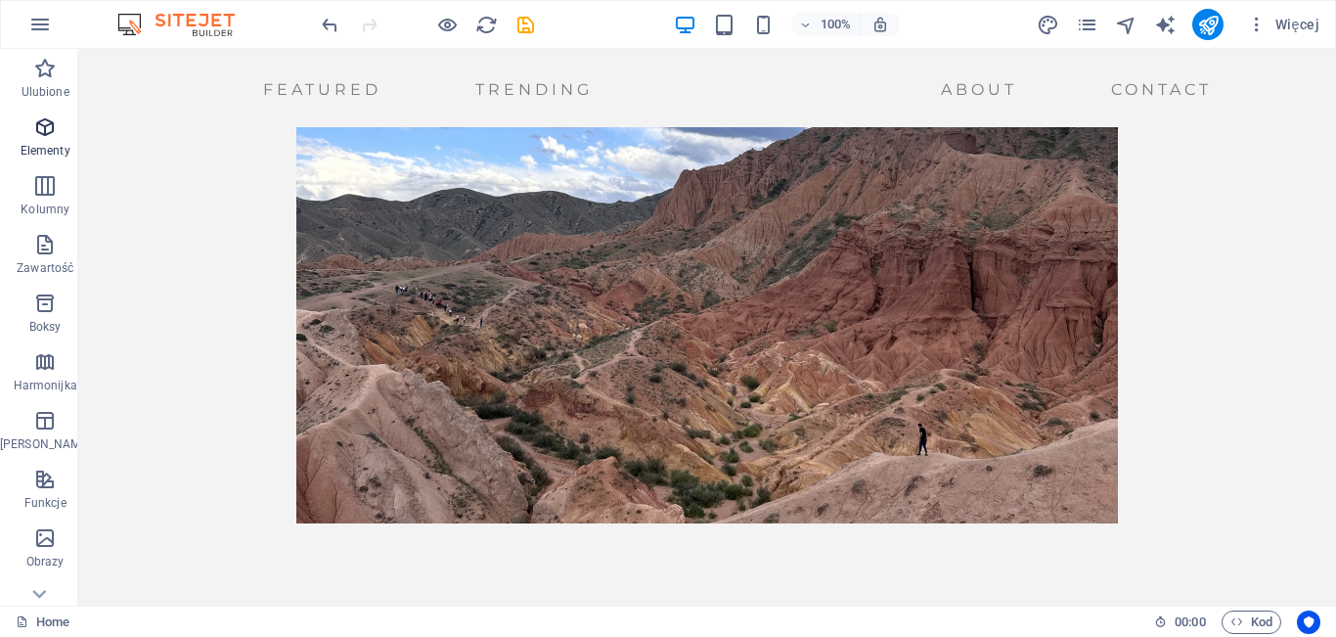
click at [35, 143] on p "Elementy" at bounding box center [46, 151] width 50 height 16
click at [45, 130] on icon "button" at bounding box center [44, 126] width 23 height 23
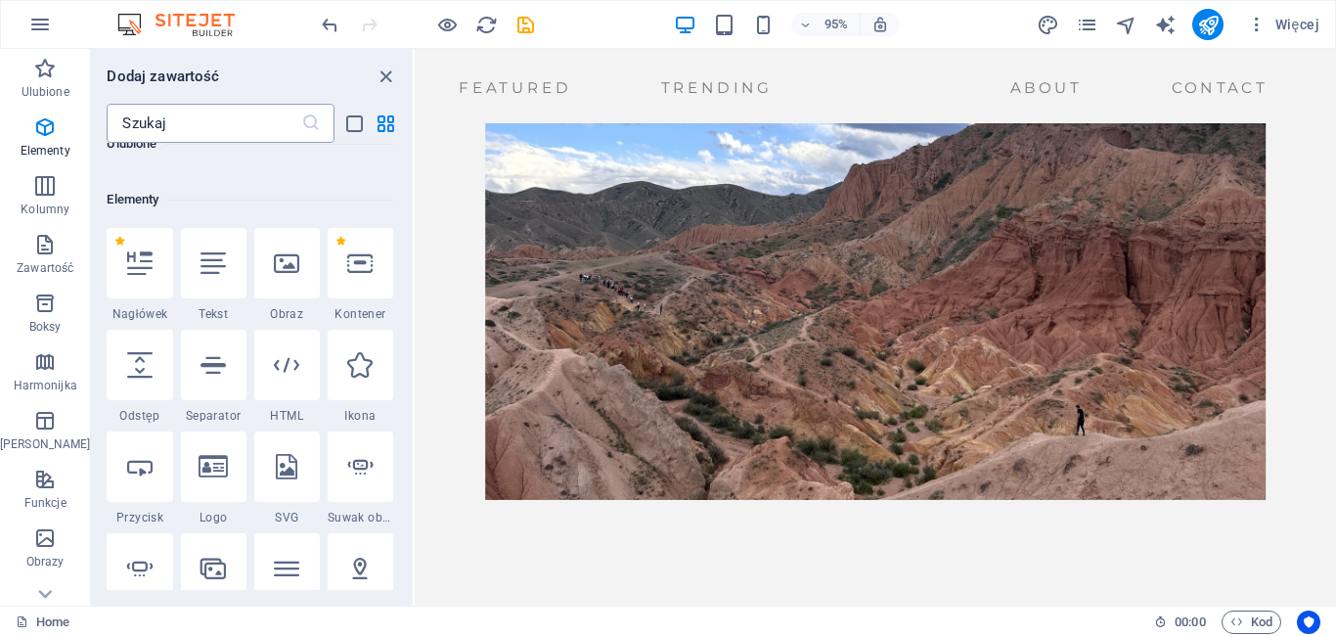
scroll to position [208, 0]
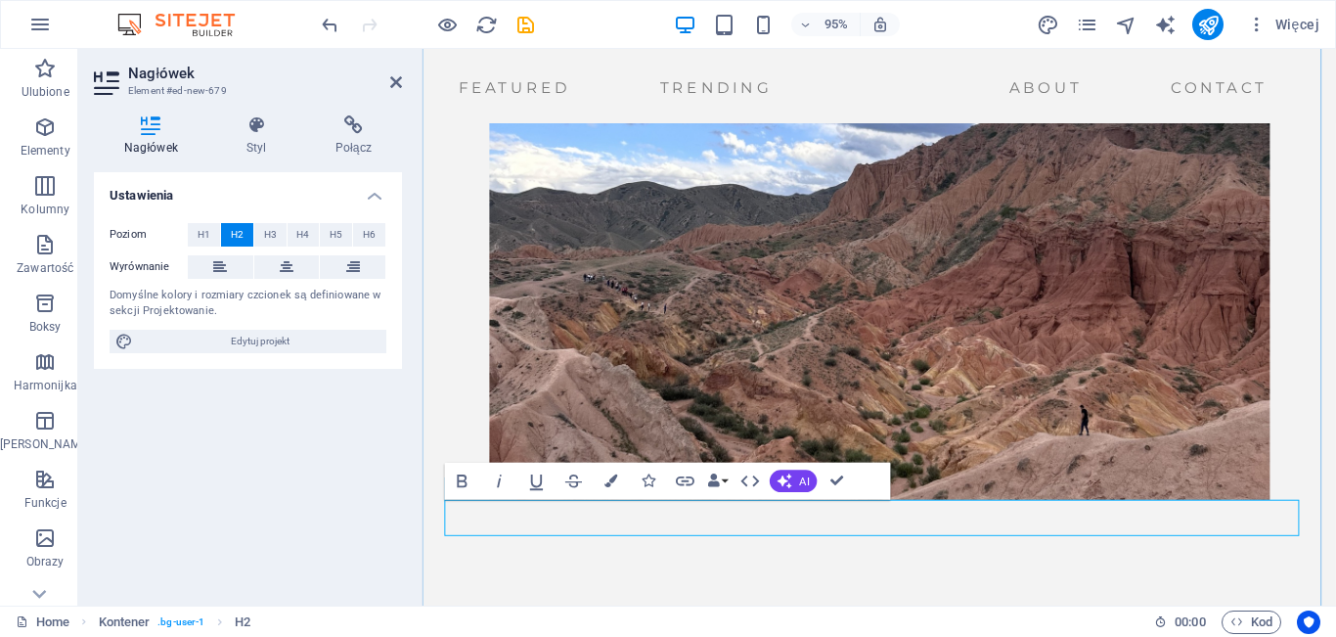
drag, startPoint x: 684, startPoint y: 525, endPoint x: 641, endPoint y: 545, distance: 47.3
click at [641, 545] on h2 "​" at bounding box center [903, 542] width 915 height 38
drag, startPoint x: 641, startPoint y: 545, endPoint x: 839, endPoint y: 574, distance: 200.7
click at [839, 574] on div "​" at bounding box center [904, 238] width 962 height 880
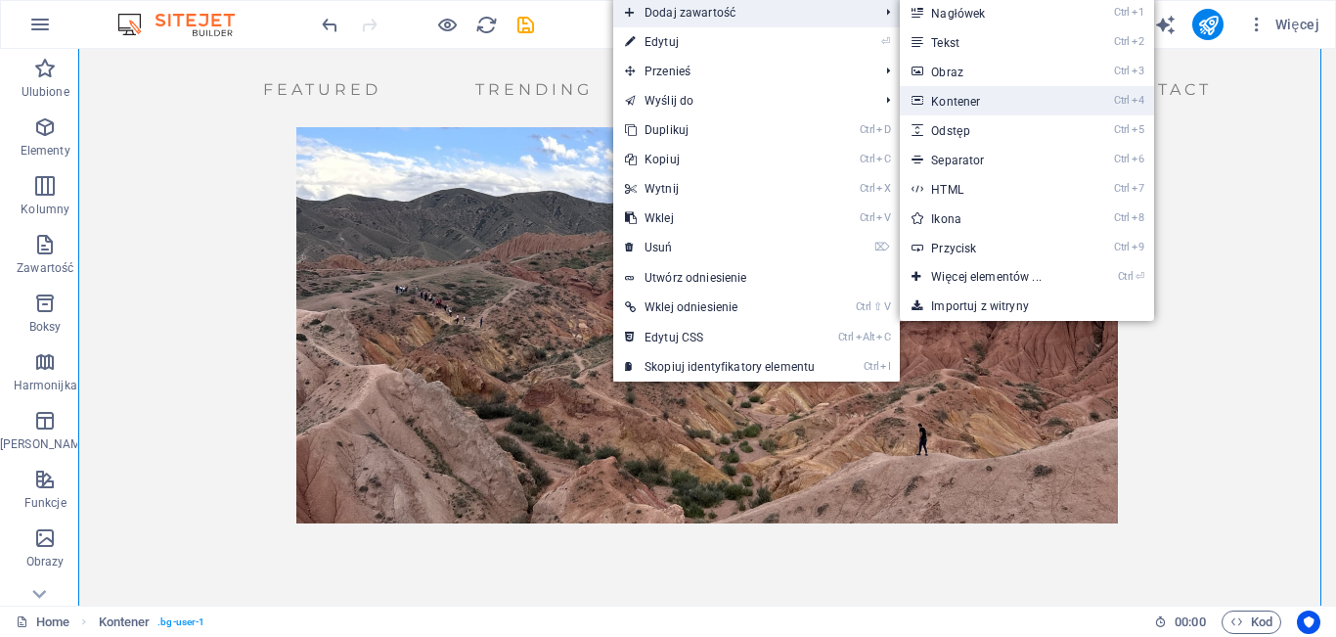
click at [962, 102] on link "Ctrl 4 Kontener" at bounding box center [990, 100] width 180 height 29
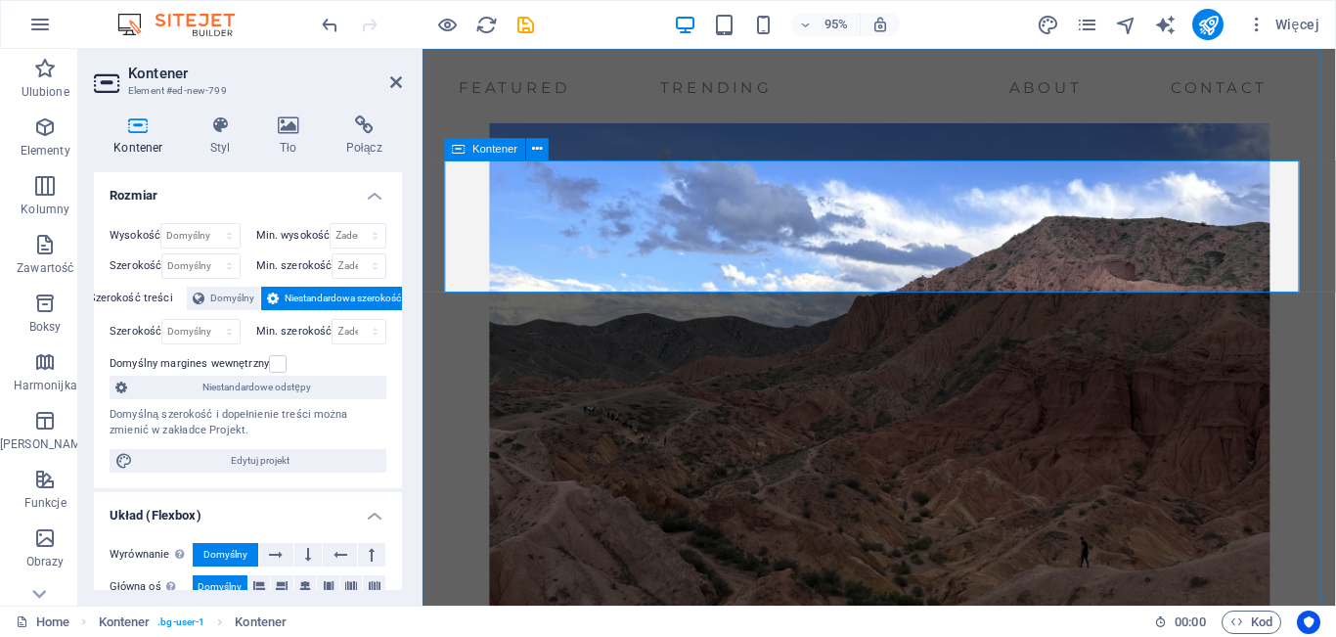
scroll to position [0, 0]
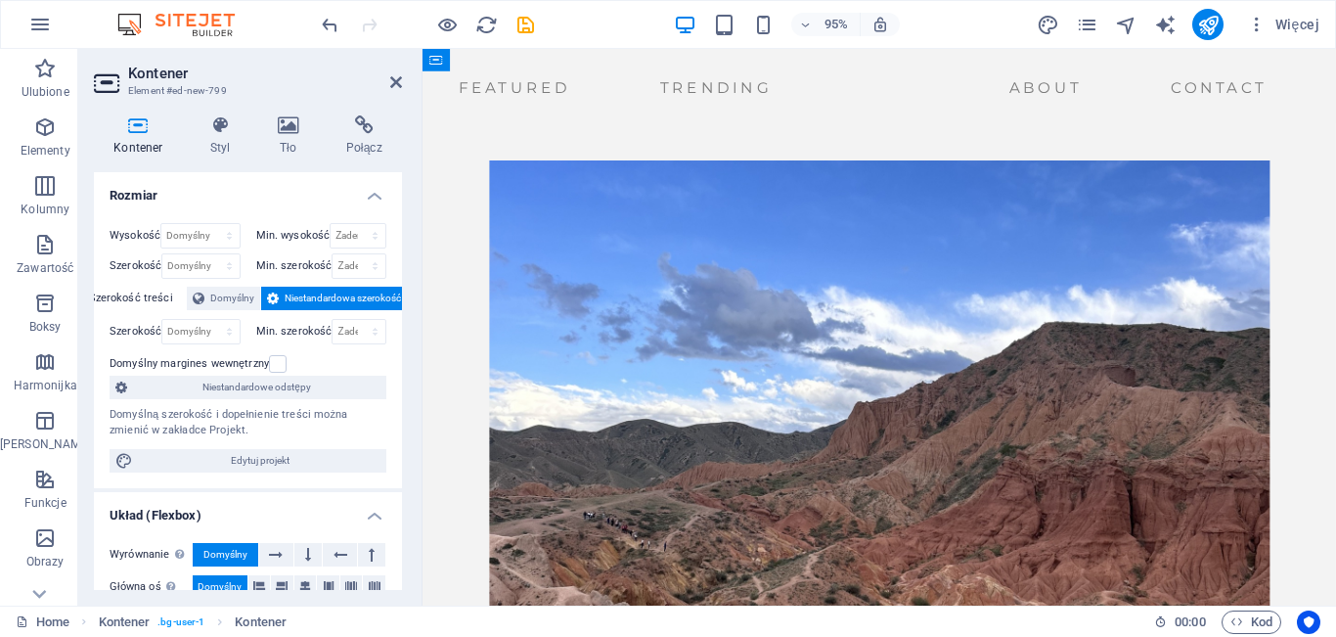
drag, startPoint x: 880, startPoint y: 213, endPoint x: 887, endPoint y: 396, distance: 183.1
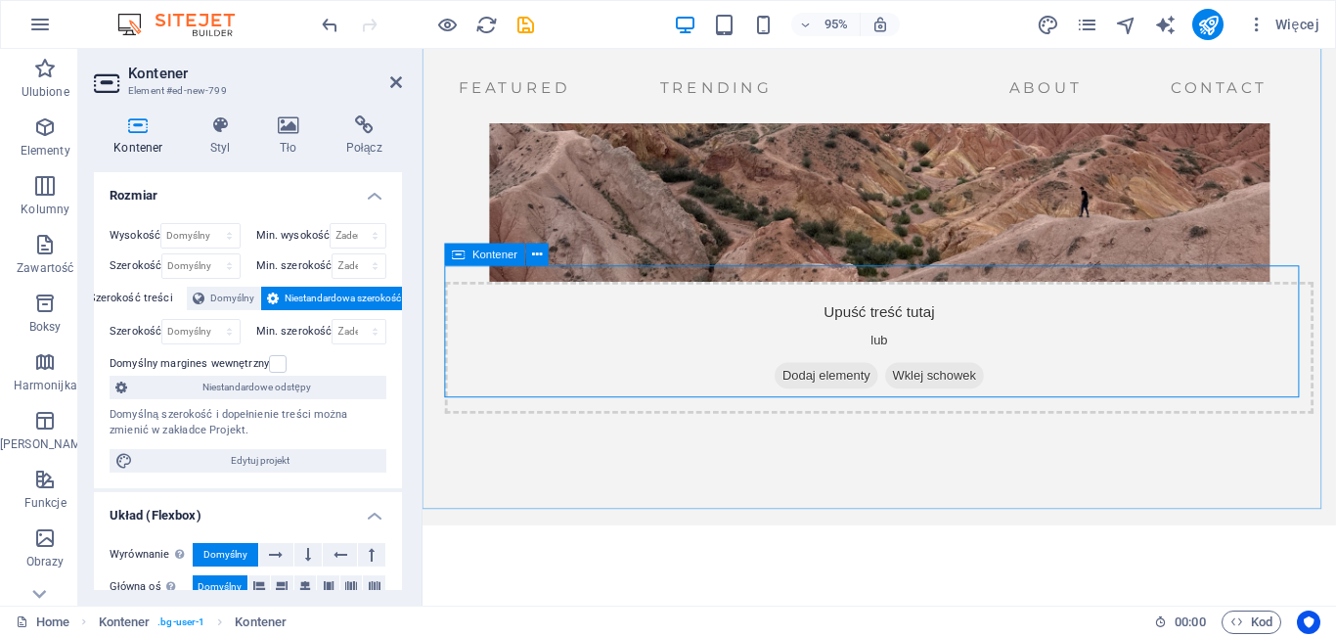
scroll to position [502, 0]
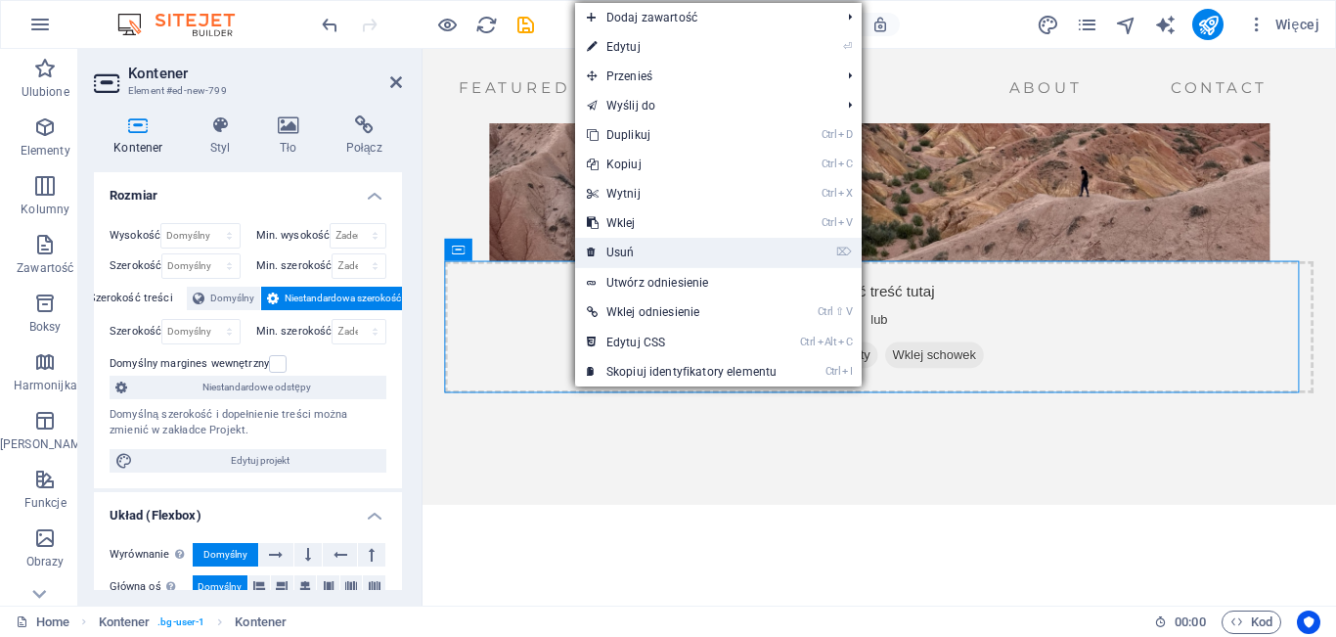
click at [629, 256] on link "⌦ Usuń" at bounding box center [681, 252] width 213 height 29
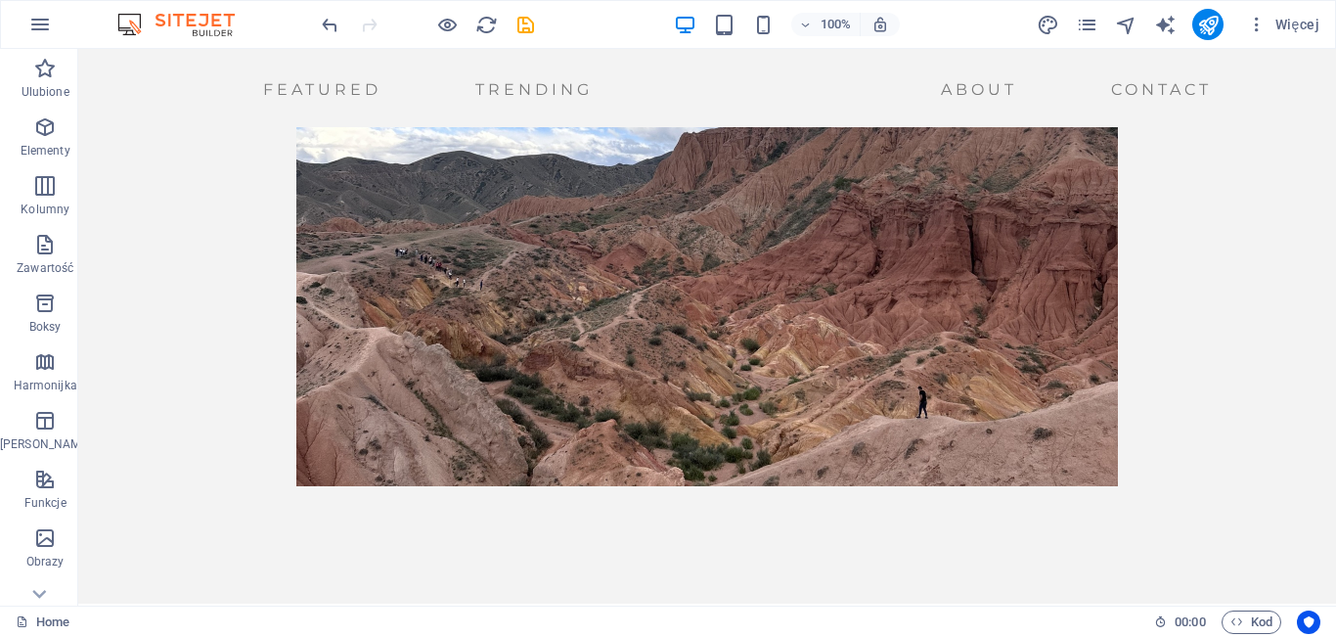
scroll to position [259, 0]
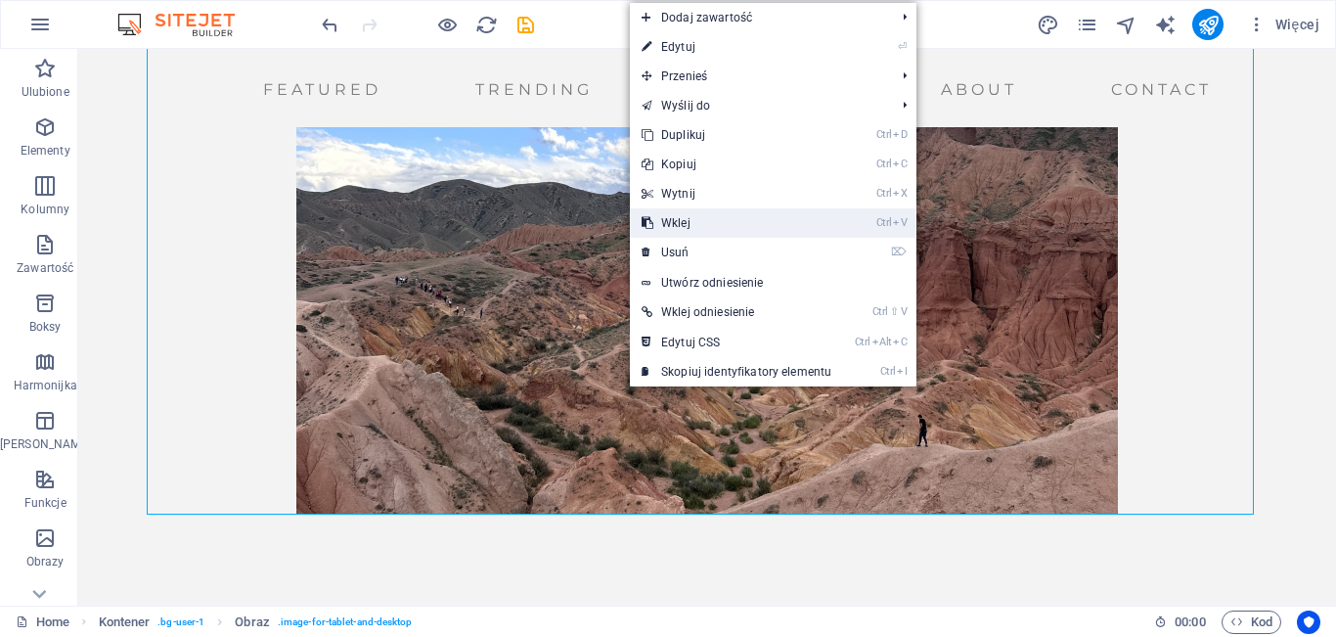
click at [657, 217] on link "Ctrl V Wklej" at bounding box center [736, 222] width 213 height 29
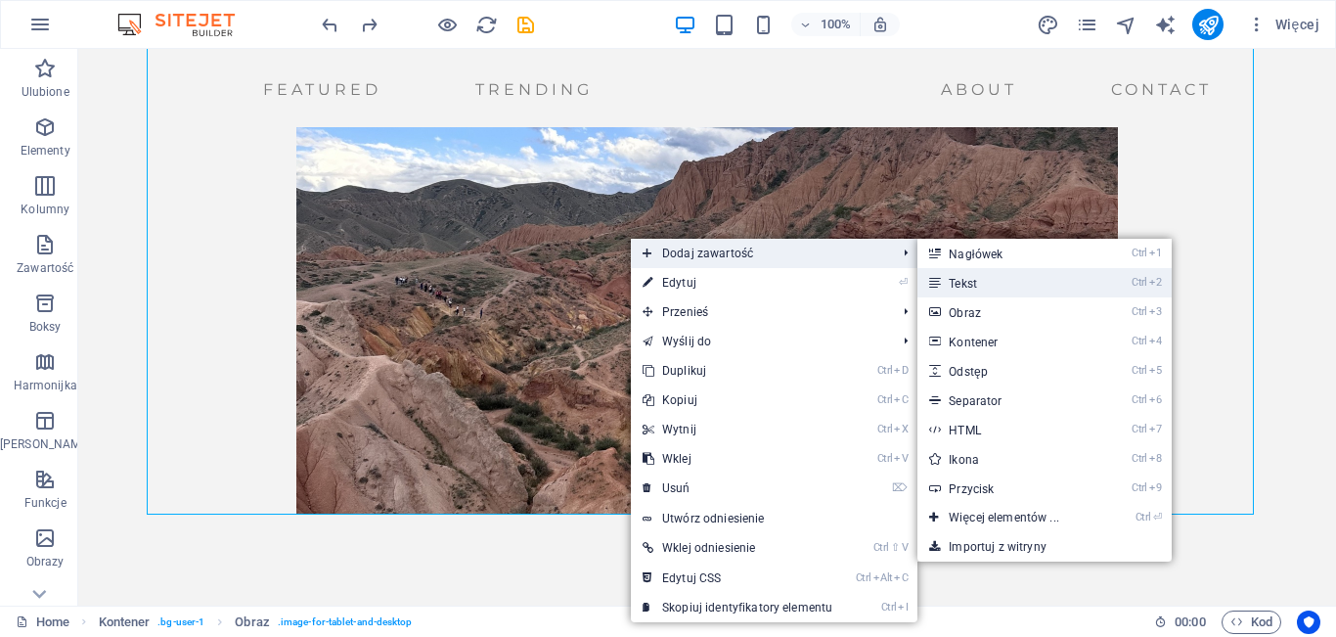
click at [975, 275] on link "Ctrl 2 Tekst" at bounding box center [1008, 282] width 180 height 29
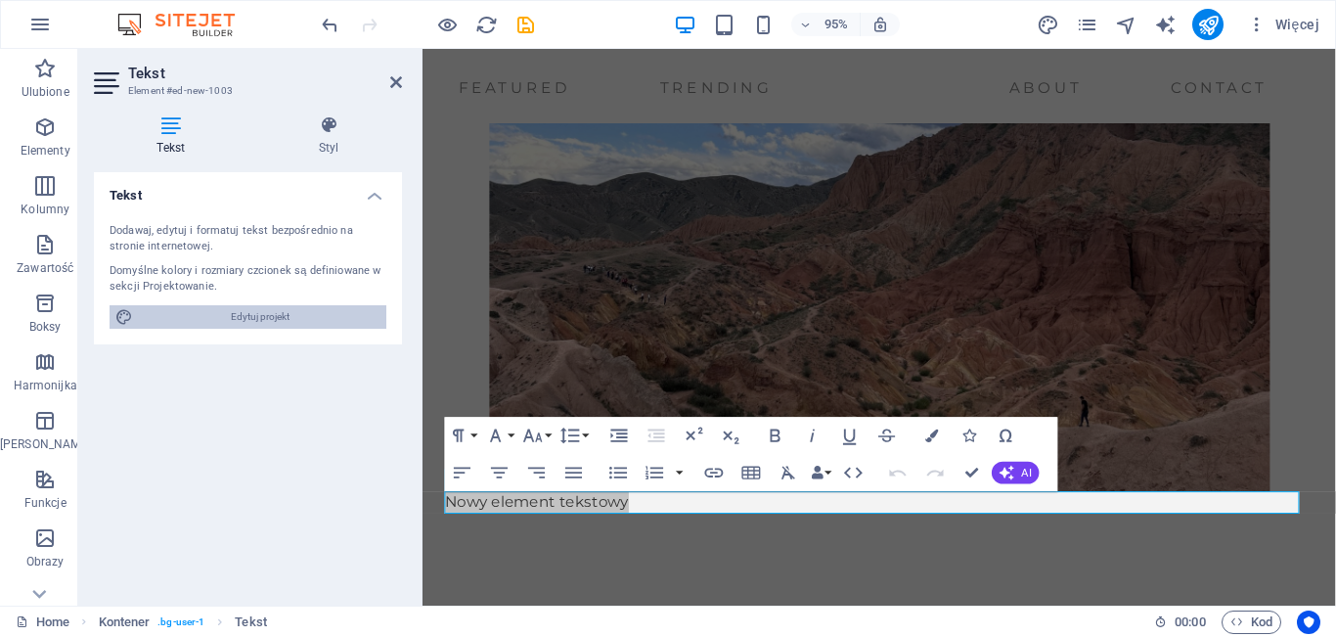
click at [260, 315] on span "Edytuj projekt" at bounding box center [260, 316] width 242 height 23
click at [714, 417] on div "Paragraph Format Normal Heading 1 Heading 2 Heading 3 Heading 4 Heading 5 Headi…" at bounding box center [751, 454] width 613 height 74
select select "ease-in-out"
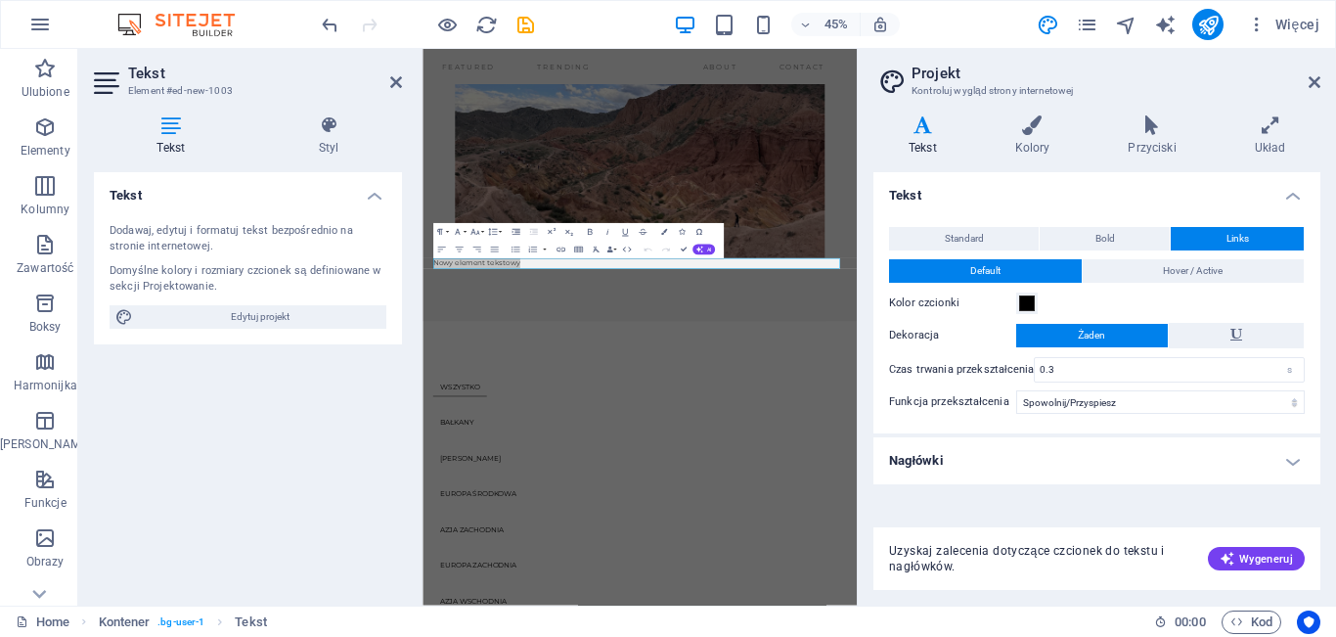
click at [1333, 83] on aside "Projekt Kontroluj wygląd strony internetowej Warianty Tekst Kolory Przyciski Uk…" at bounding box center [1096, 327] width 479 height 557
drag, startPoint x: 1316, startPoint y: 82, endPoint x: 682, endPoint y: 440, distance: 728.0
click at [1316, 82] on icon at bounding box center [1315, 82] width 12 height 16
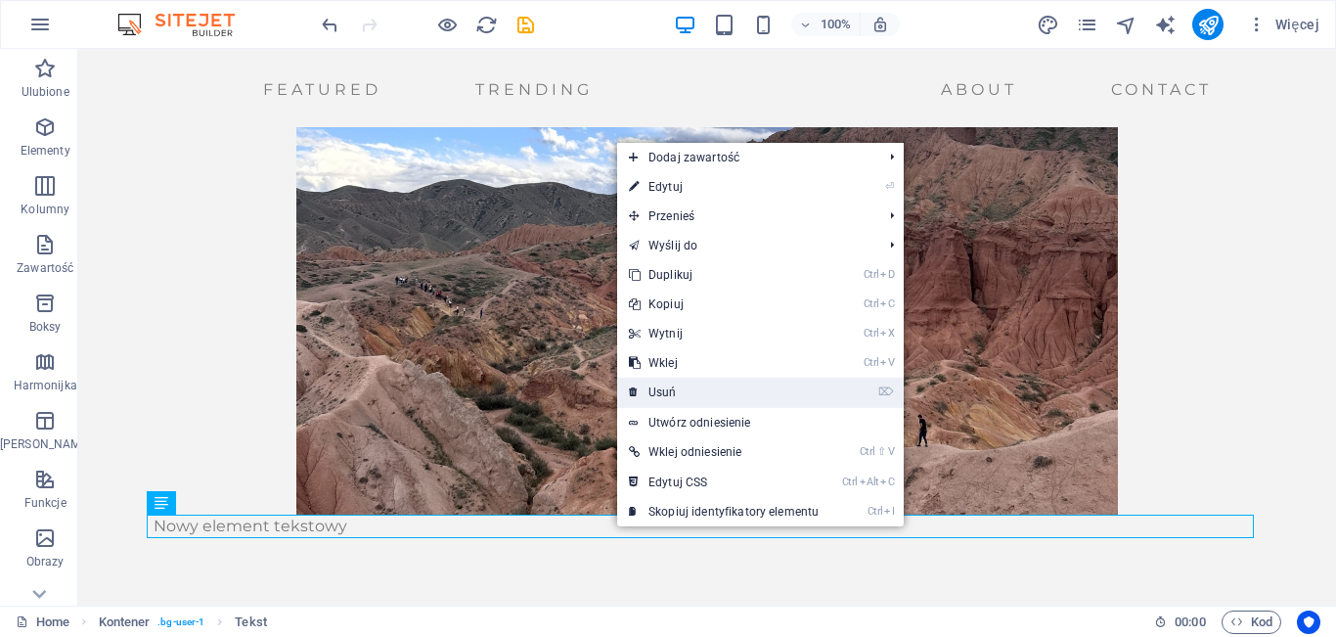
click at [685, 394] on link "⌦ Usuń" at bounding box center [723, 392] width 213 height 29
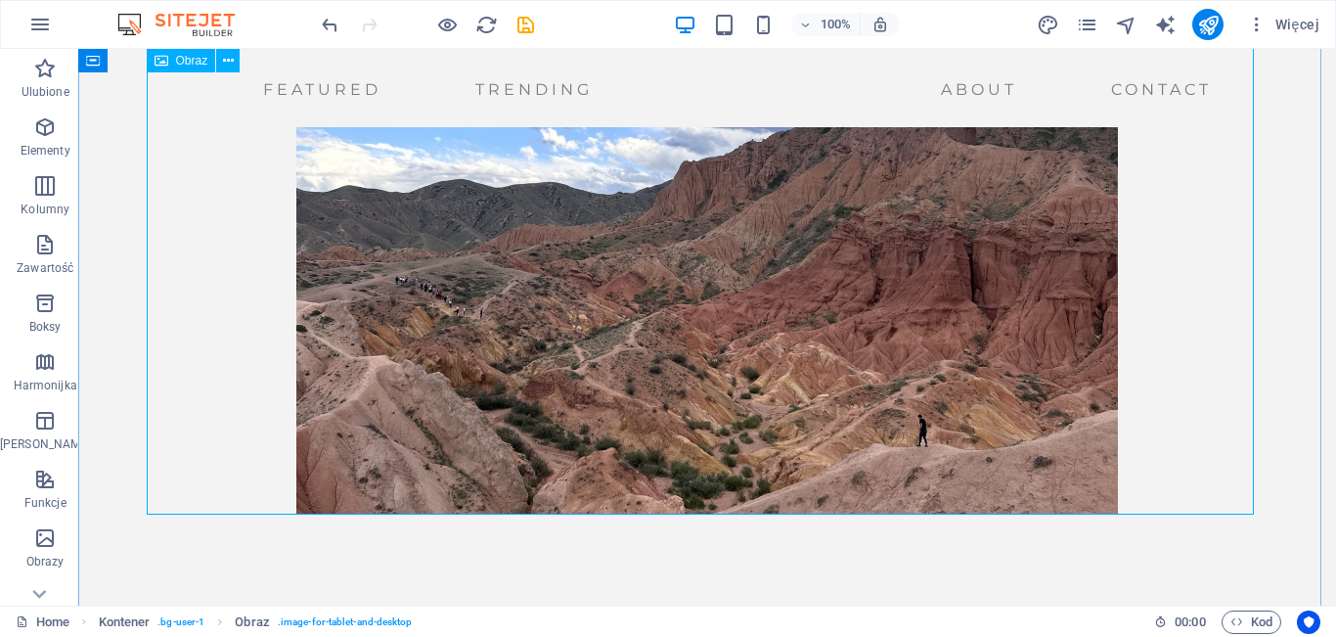
click at [417, 352] on figure at bounding box center [707, 210] width 1107 height 607
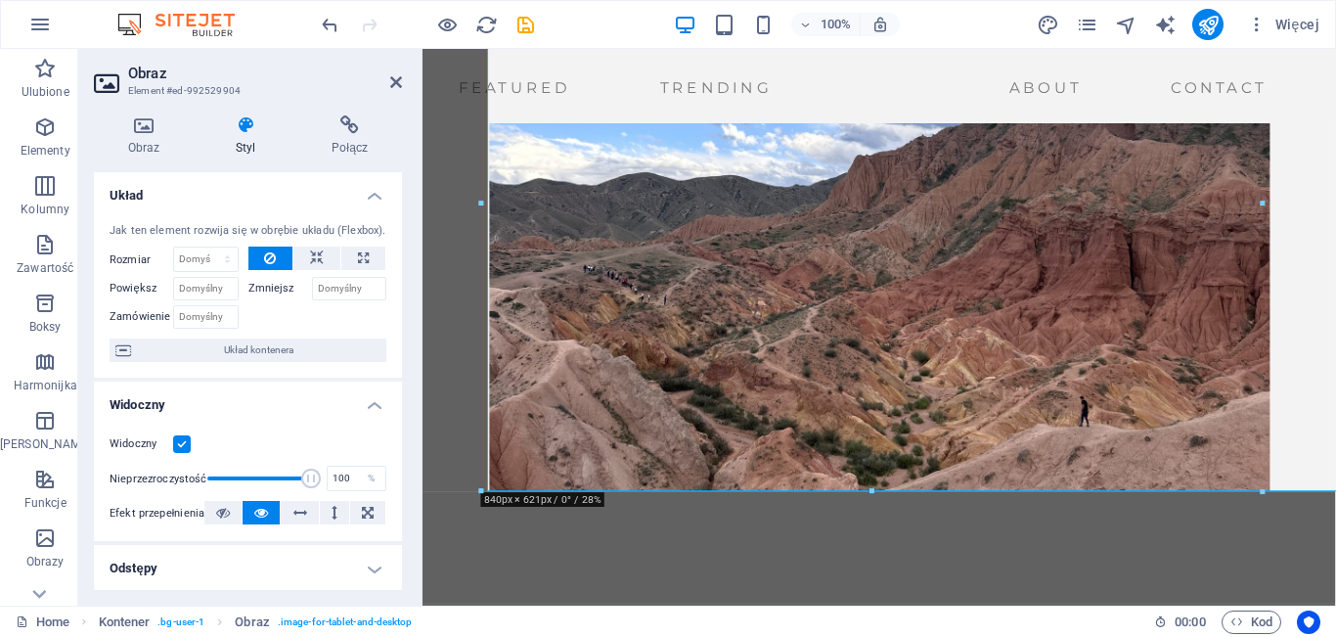
click at [417, 352] on div "Obraz Styl Połącz Obraz Przeciągnij pliki tutaj, kliknij, aby wybrać pliki lub …" at bounding box center [247, 353] width 339 height 506
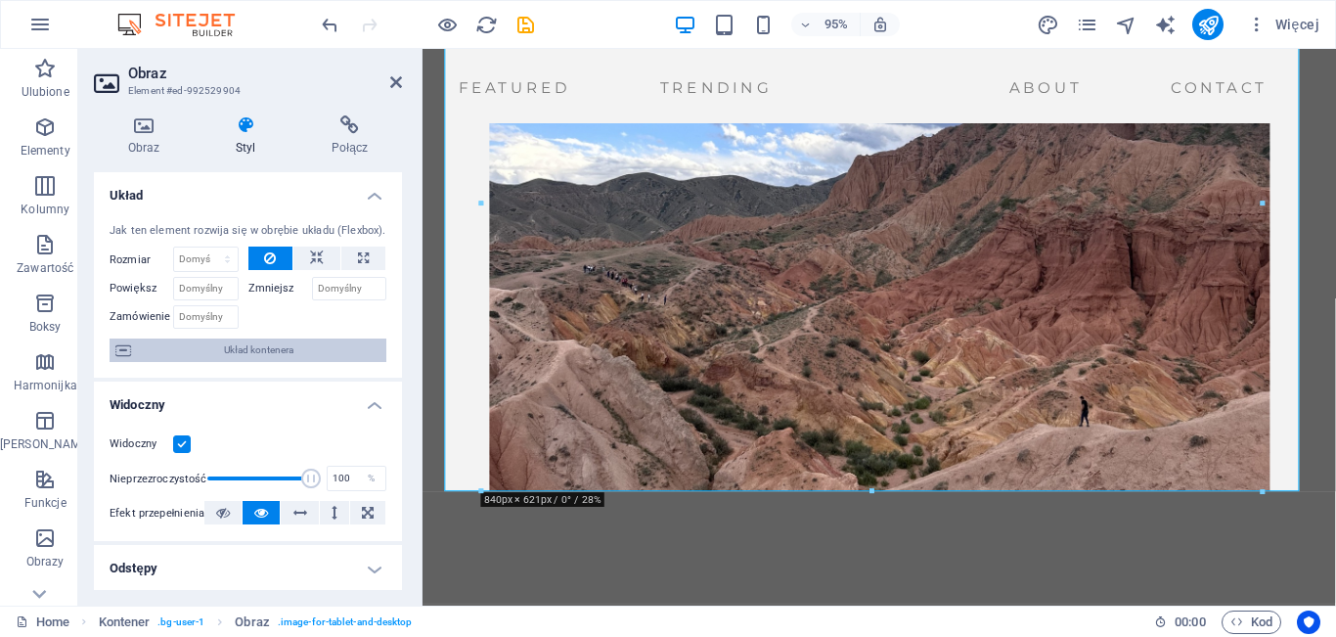
click at [255, 347] on span "Układ kontenera" at bounding box center [259, 349] width 244 height 23
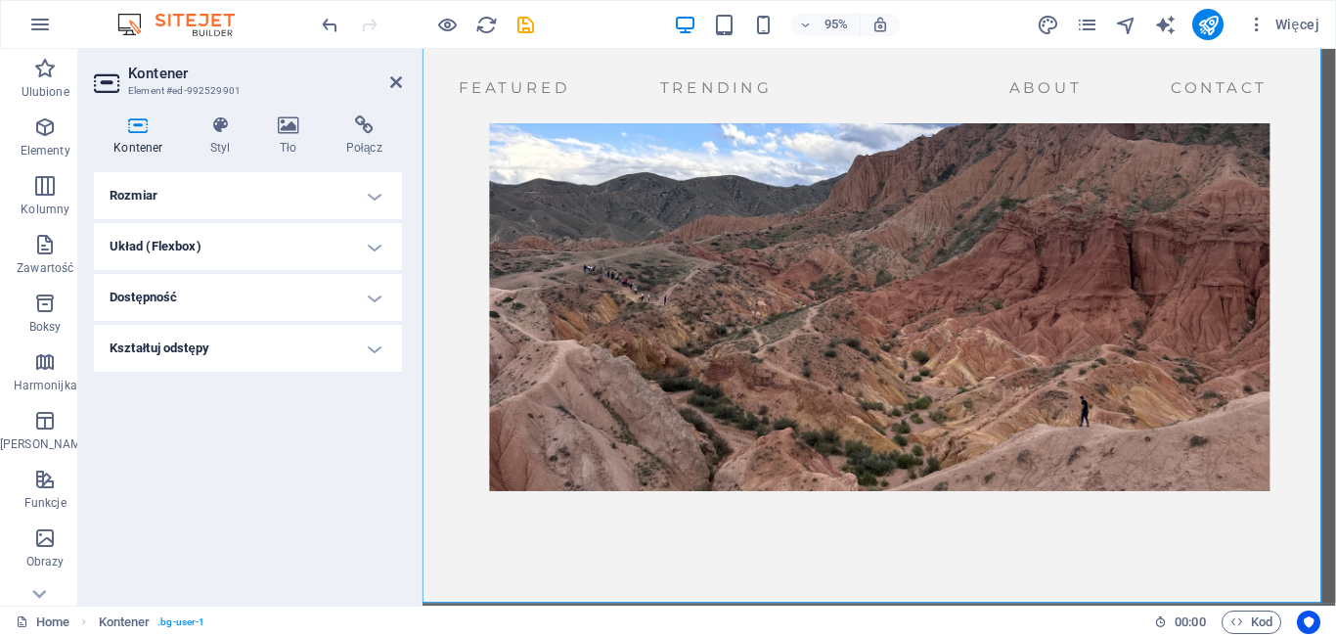
click at [141, 144] on h4 "Kontener" at bounding box center [142, 135] width 97 height 41
click at [222, 194] on h4 "Rozmiar" at bounding box center [248, 195] width 308 height 47
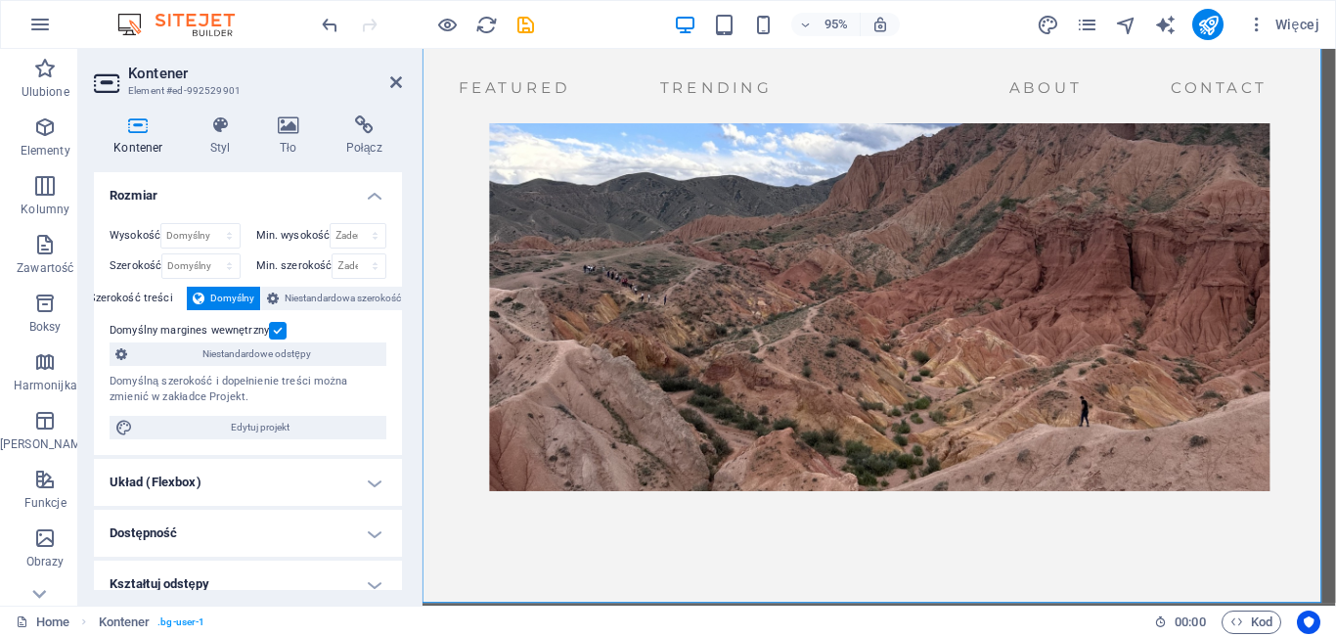
click at [306, 488] on h4 "Układ (Flexbox)" at bounding box center [248, 482] width 308 height 47
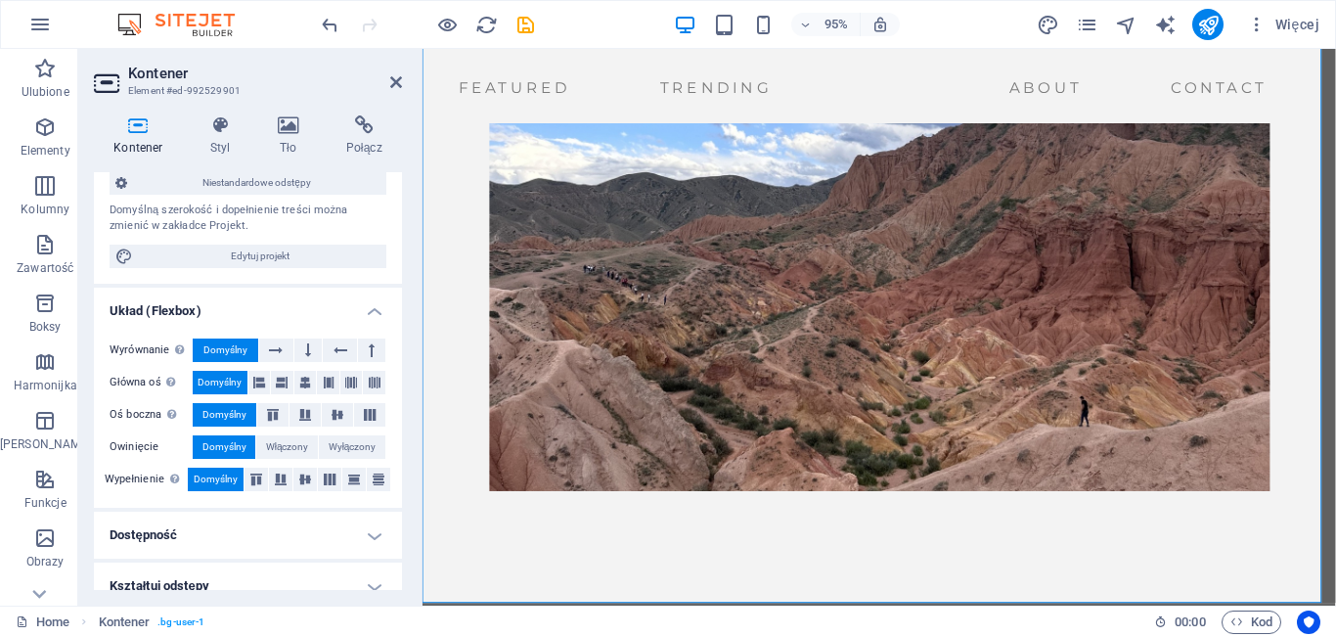
scroll to position [191, 0]
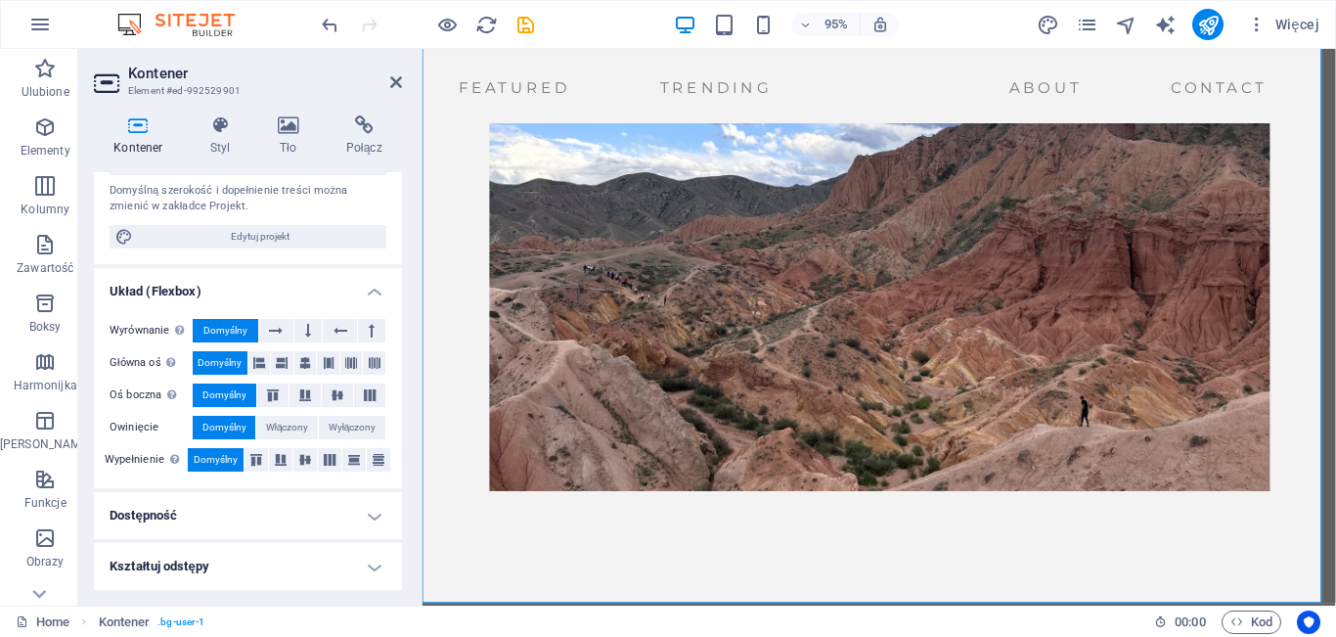
click at [355, 516] on h4 "Dostępność" at bounding box center [248, 515] width 308 height 47
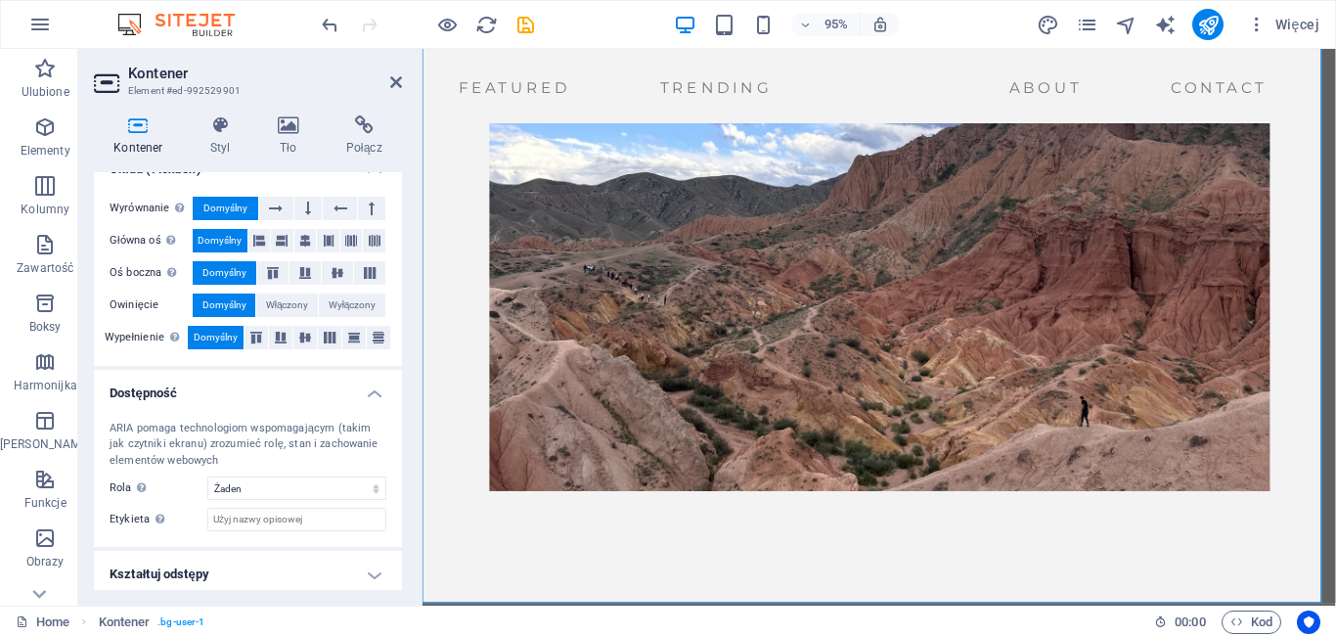
scroll to position [321, 0]
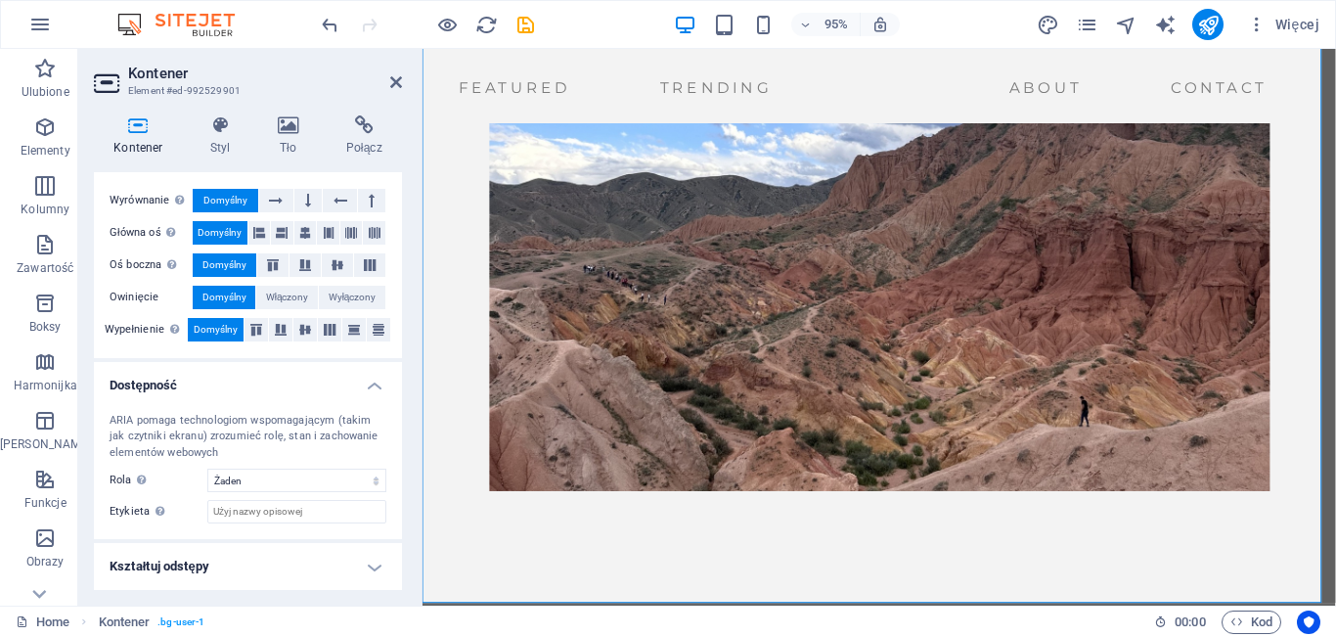
click at [362, 572] on h4 "Kształtuj odstępy" at bounding box center [248, 566] width 308 height 47
click at [395, 547] on h4 "Kształtuj odstępy" at bounding box center [248, 560] width 308 height 35
click at [365, 577] on h4 "Kształtuj odstępy" at bounding box center [248, 566] width 308 height 47
drag, startPoint x: 396, startPoint y: 540, endPoint x: 397, endPoint y: 569, distance: 29.4
click at [397, 569] on ul "Rozmiar Wysokość Domyślny px rem % vh vw Min. wysokość Żaden px rem % vh vw Sze…" at bounding box center [248, 242] width 308 height 783
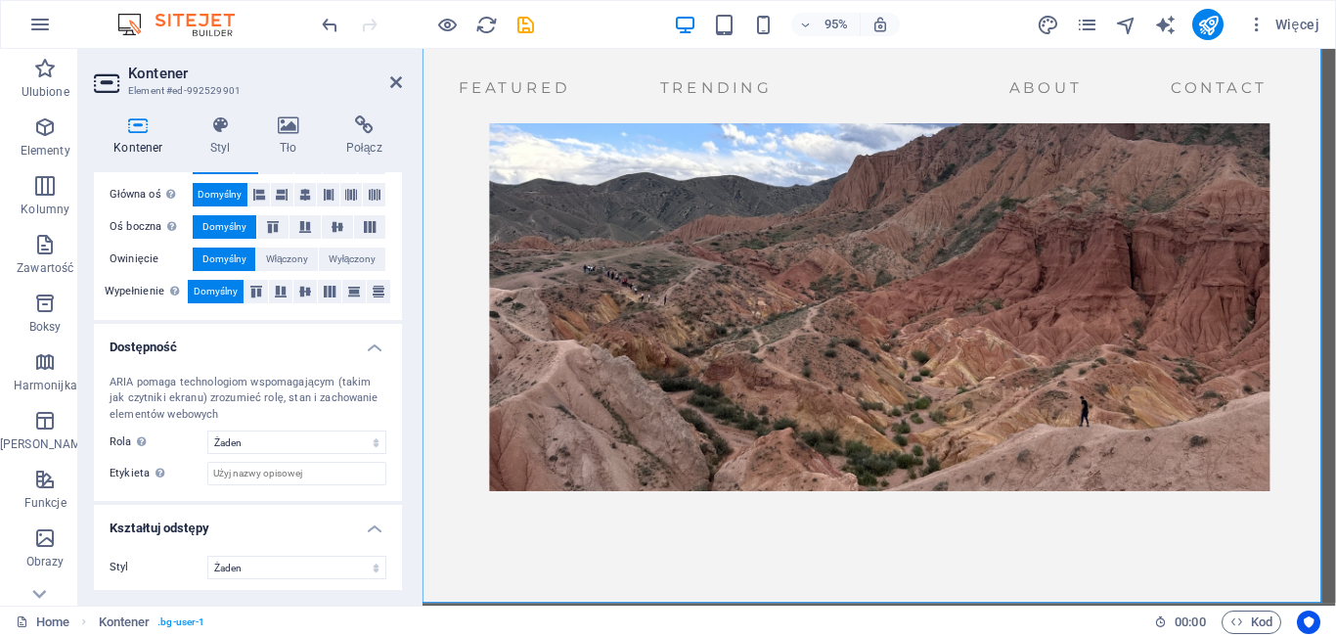
scroll to position [364, 0]
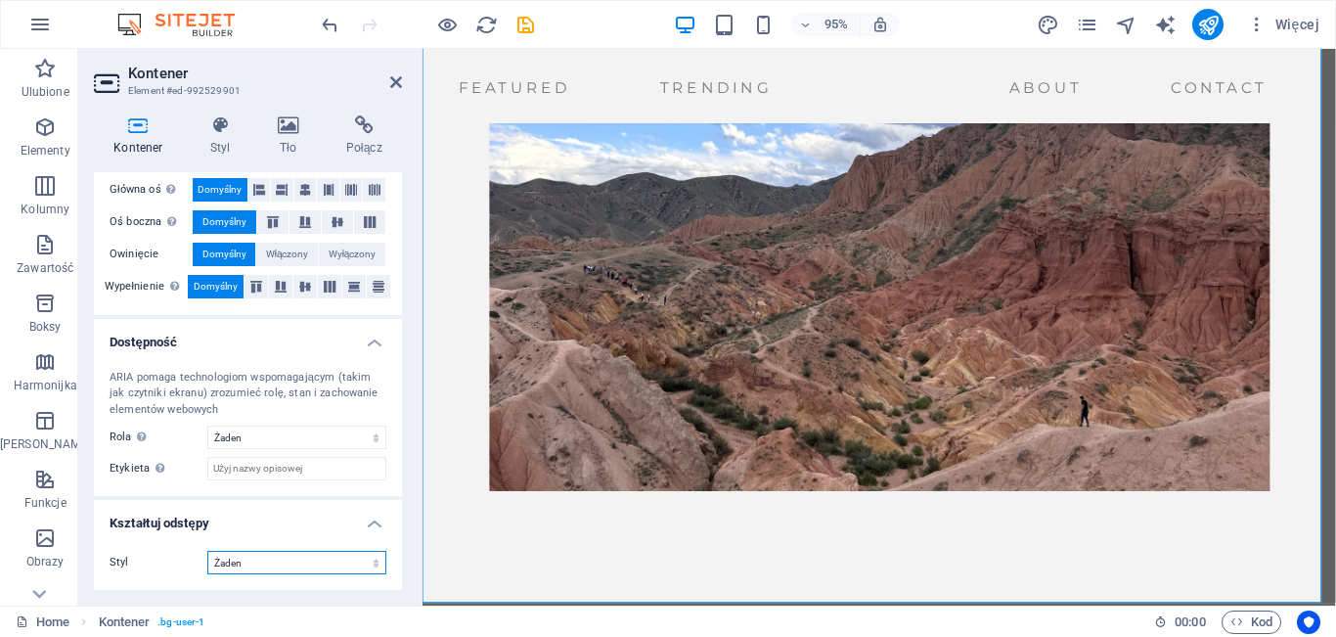
click at [346, 563] on select "Żaden Trójkąt Kwadrat Przekątna Wielokąt 1 Wielokąt 2 Zygzag Wiele zygzagów Fal…" at bounding box center [296, 562] width 179 height 23
click at [408, 549] on div "Kontener Styl Tło Połącz Rozmiar Wysokość Domyślny px rem % vh vw Min. wysokość…" at bounding box center [247, 353] width 339 height 506
drag, startPoint x: 397, startPoint y: 507, endPoint x: 400, endPoint y: 384, distance: 122.3
click at [400, 384] on div "Rozmiar Wysokość Domyślny px rem % vh vw Min. wysokość Żaden px rem % vh vw Sze…" at bounding box center [248, 381] width 308 height 418
click at [283, 144] on h4 "Tło" at bounding box center [292, 135] width 68 height 41
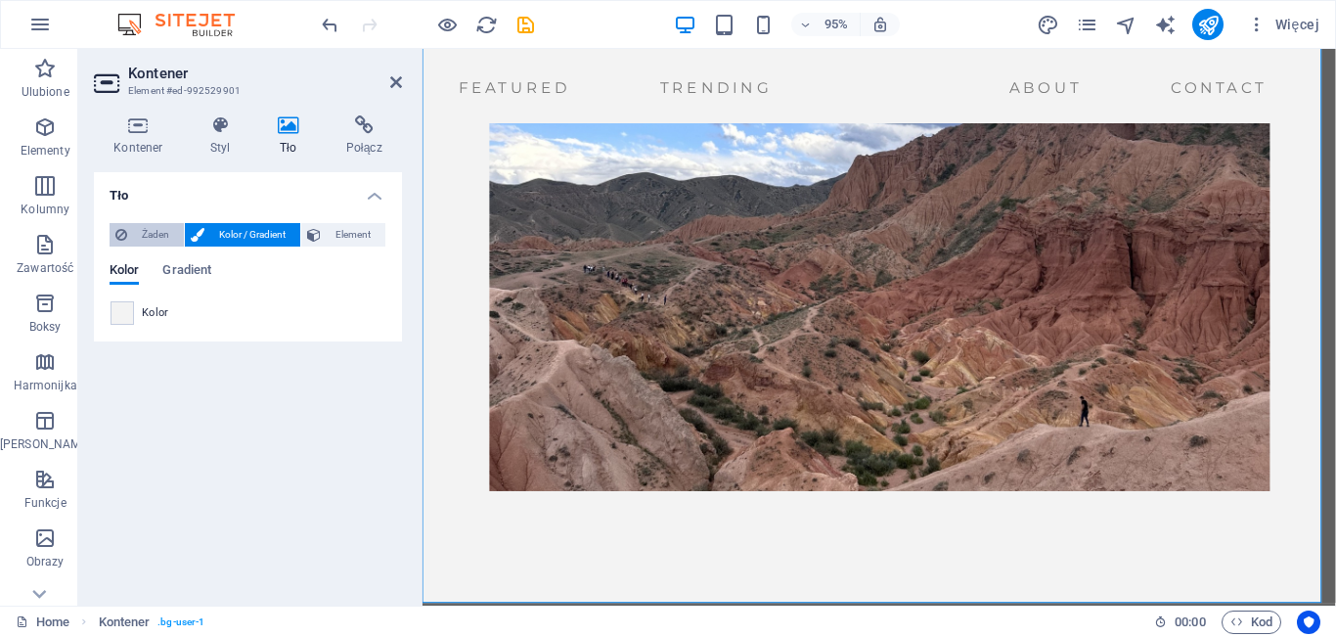
click at [169, 232] on span "Żaden" at bounding box center [155, 234] width 45 height 23
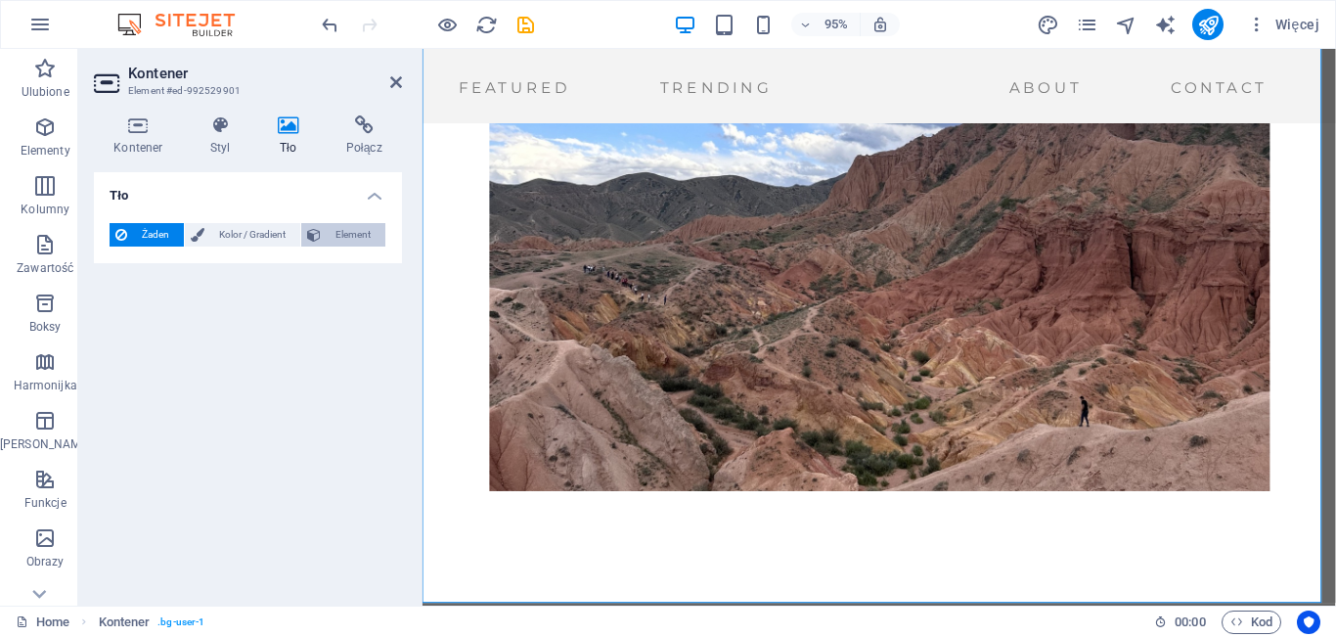
click at [326, 230] on button "Element" at bounding box center [343, 234] width 84 height 23
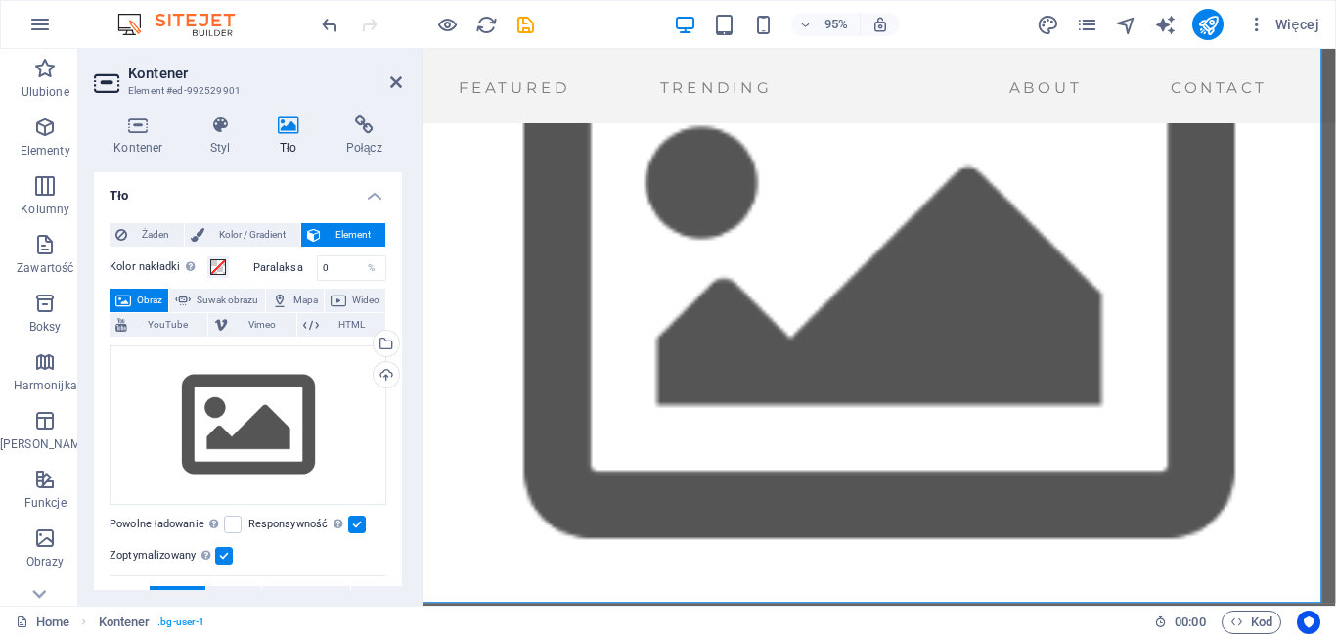
drag, startPoint x: 396, startPoint y: 314, endPoint x: 398, endPoint y: 370, distance: 55.8
click at [398, 370] on div "Tło Żaden Kolor / Gradient Element Rozciągnij tło do pełnej szerokości Kolor na…" at bounding box center [248, 381] width 308 height 418
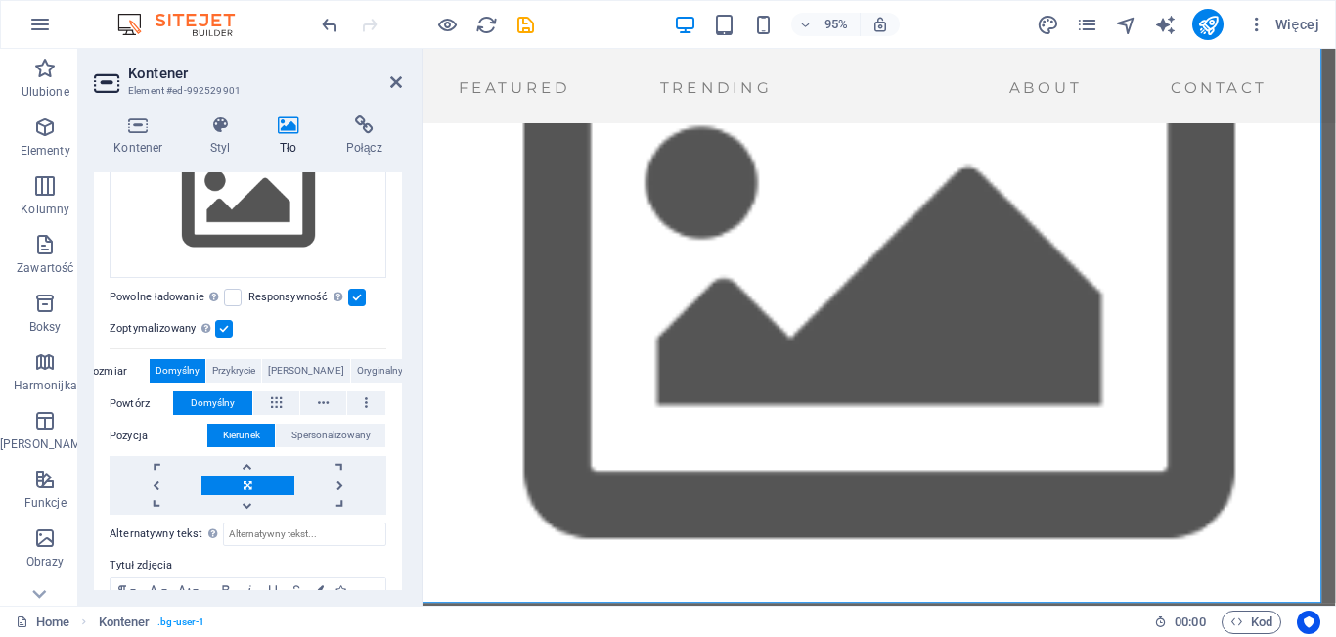
scroll to position [337, 0]
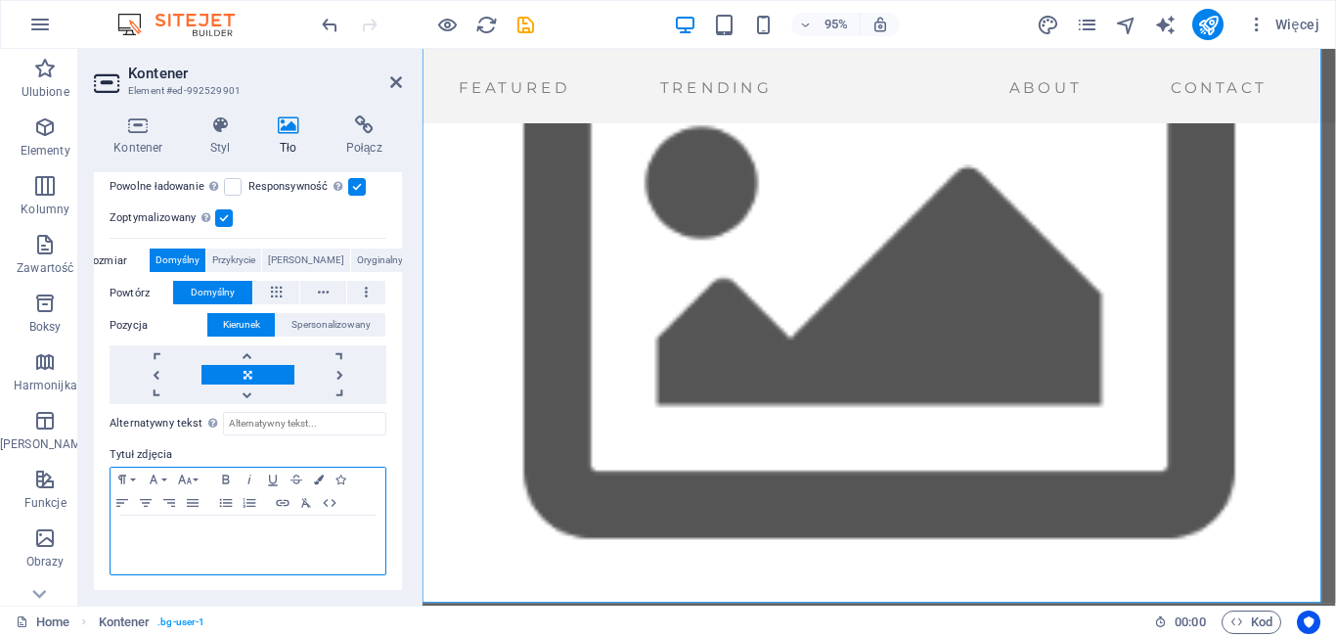
click at [202, 545] on div at bounding box center [248, 545] width 275 height 59
click at [391, 78] on icon at bounding box center [396, 82] width 12 height 16
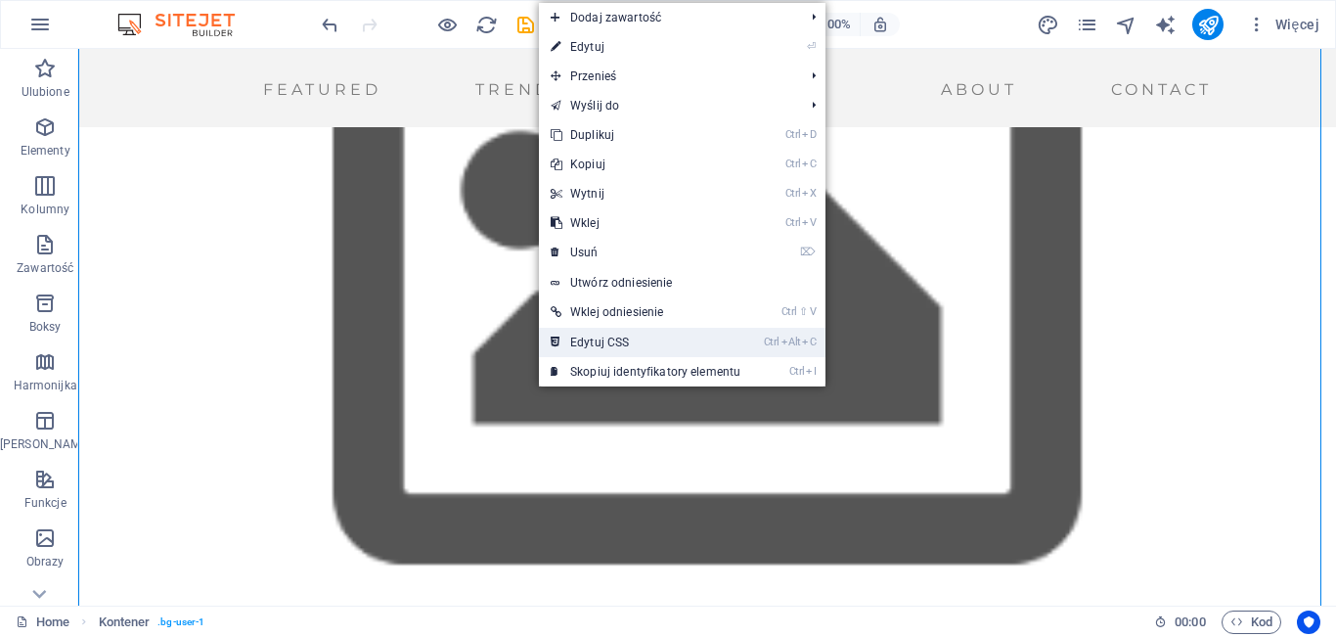
click at [583, 329] on link "Ctrl Alt C Edytuj CSS" at bounding box center [645, 342] width 213 height 29
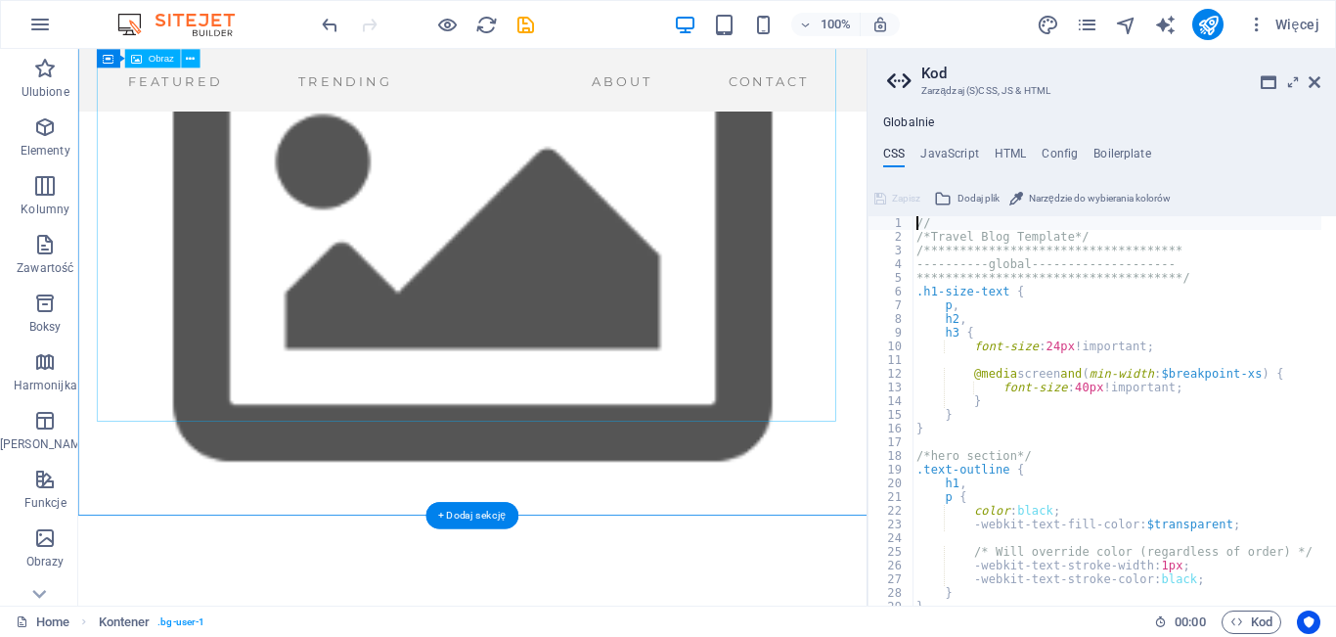
type textarea "@media screen and(max-width: $breakpoint-xs-max) {"
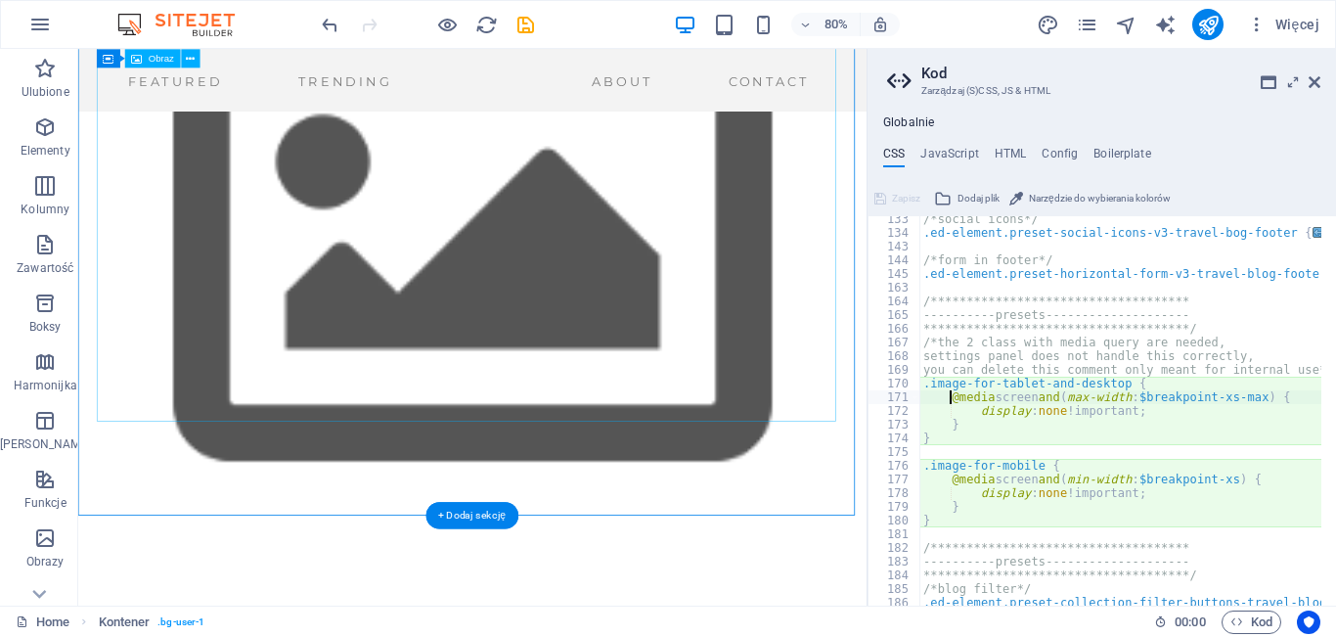
scroll to position [744, 0]
click at [1322, 80] on aside "**********" at bounding box center [1102, 327] width 470 height 557
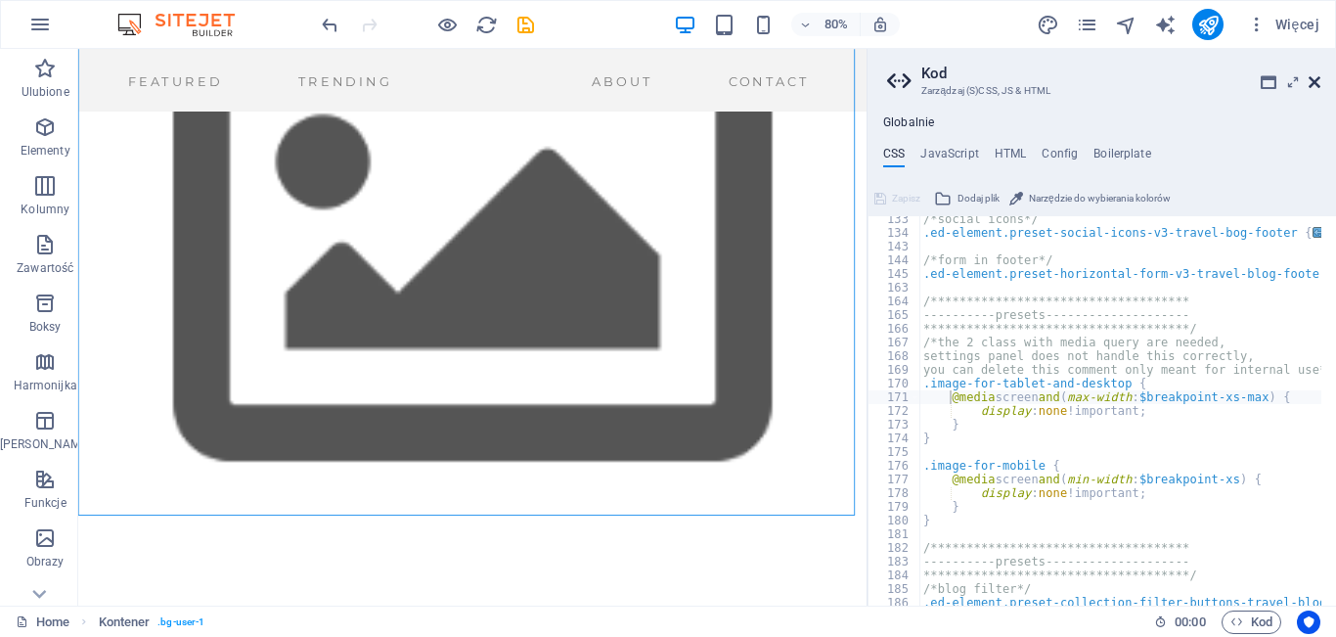
click at [1320, 79] on icon at bounding box center [1315, 82] width 12 height 16
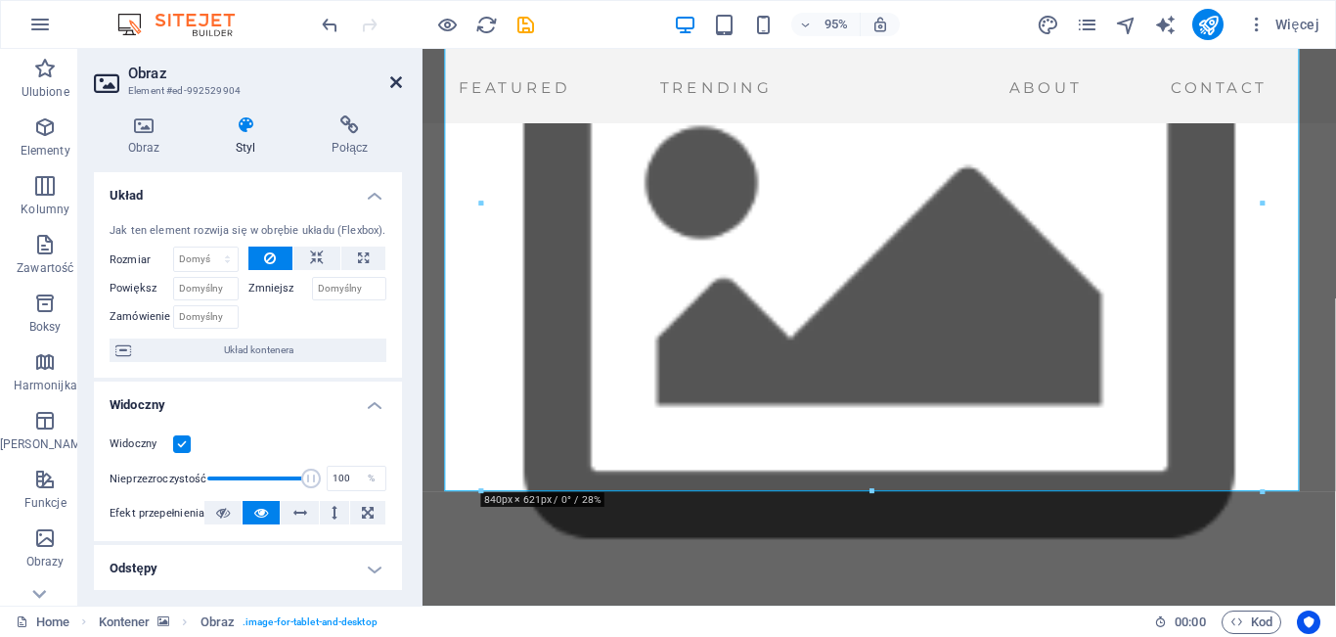
click at [397, 81] on icon at bounding box center [396, 82] width 12 height 16
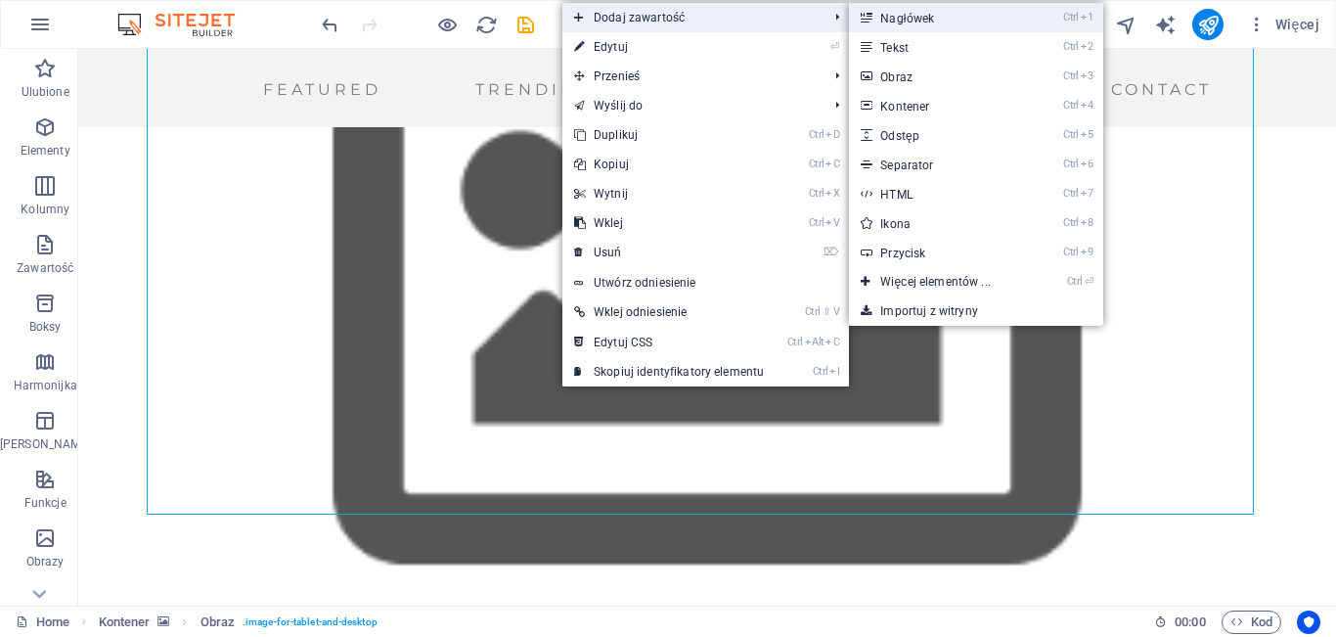
click at [887, 19] on link "Ctrl 1 Nagłówek" at bounding box center [939, 17] width 180 height 29
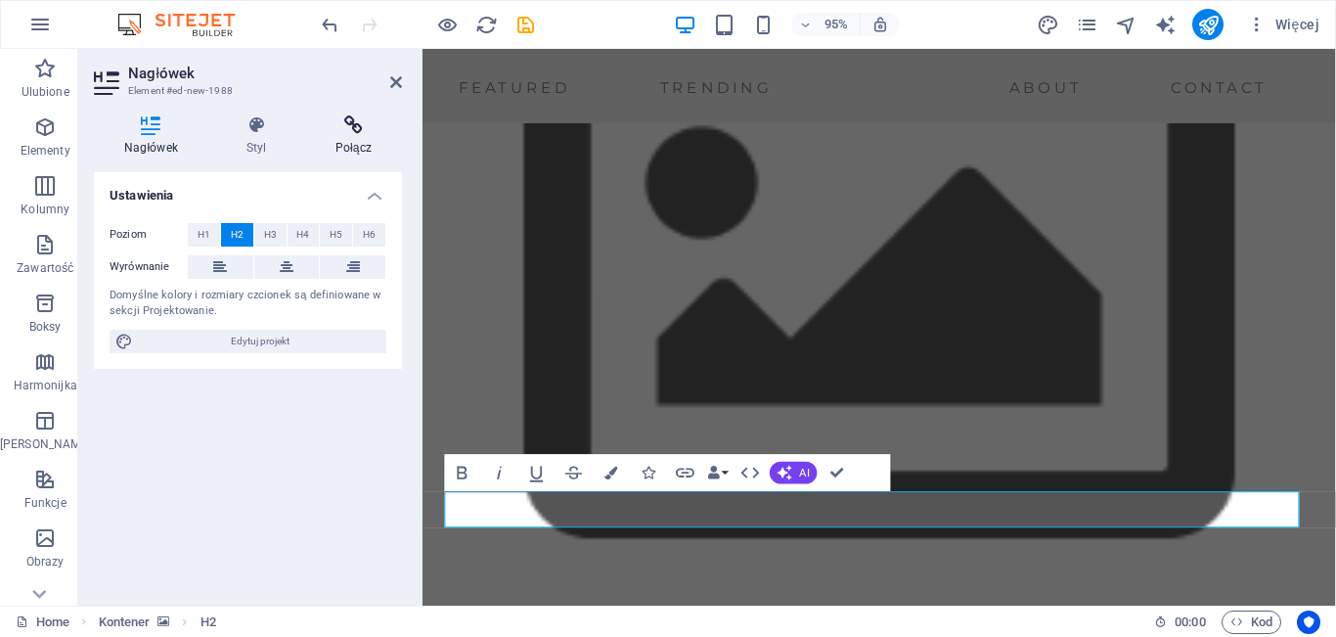
click at [368, 141] on h4 "Połącz" at bounding box center [353, 135] width 97 height 41
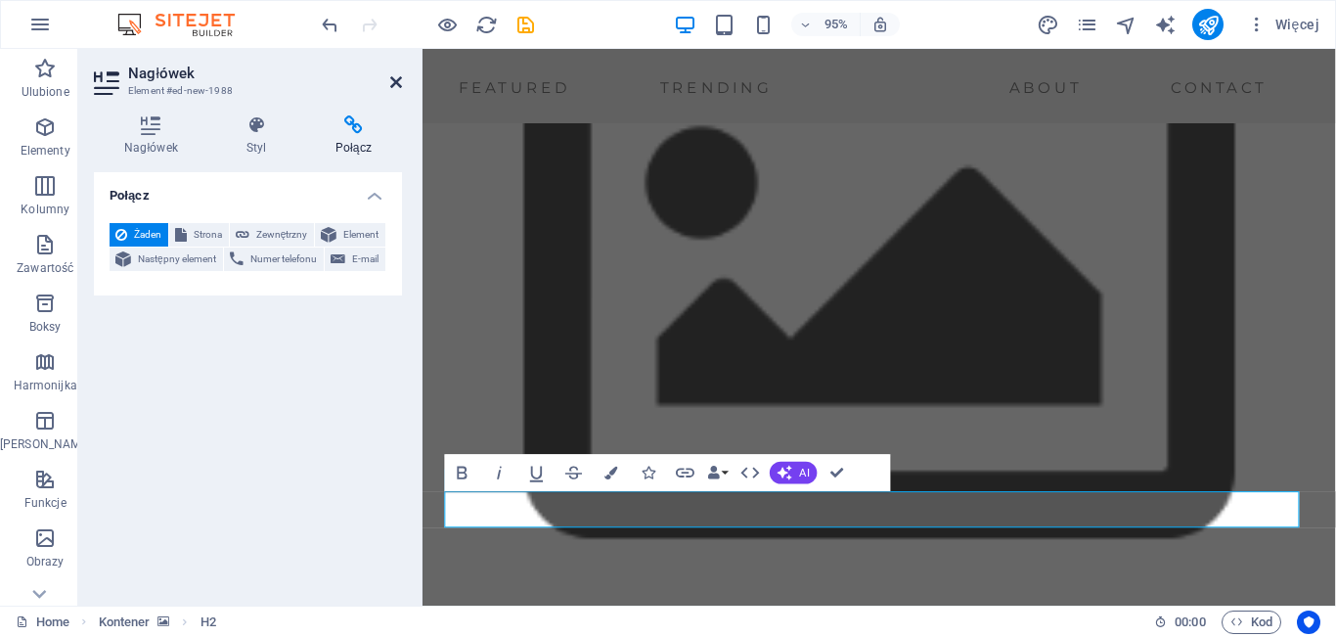
click at [394, 79] on icon at bounding box center [396, 82] width 12 height 16
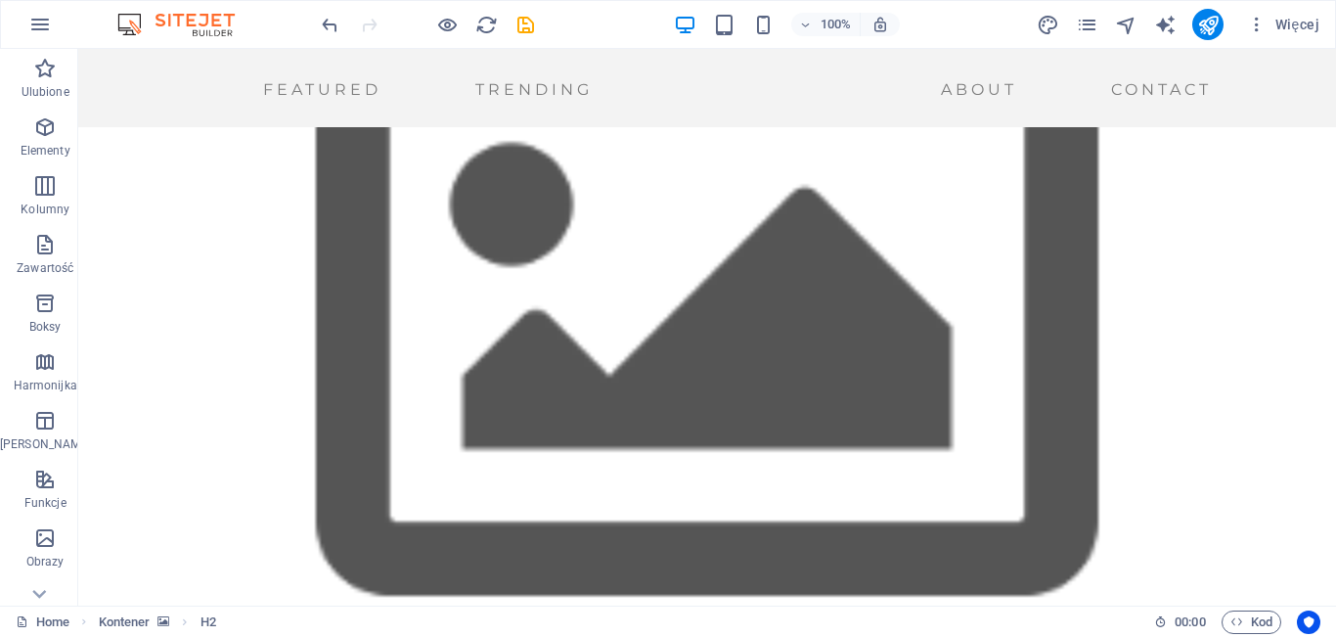
drag, startPoint x: 459, startPoint y: 540, endPoint x: 602, endPoint y: 302, distance: 277.3
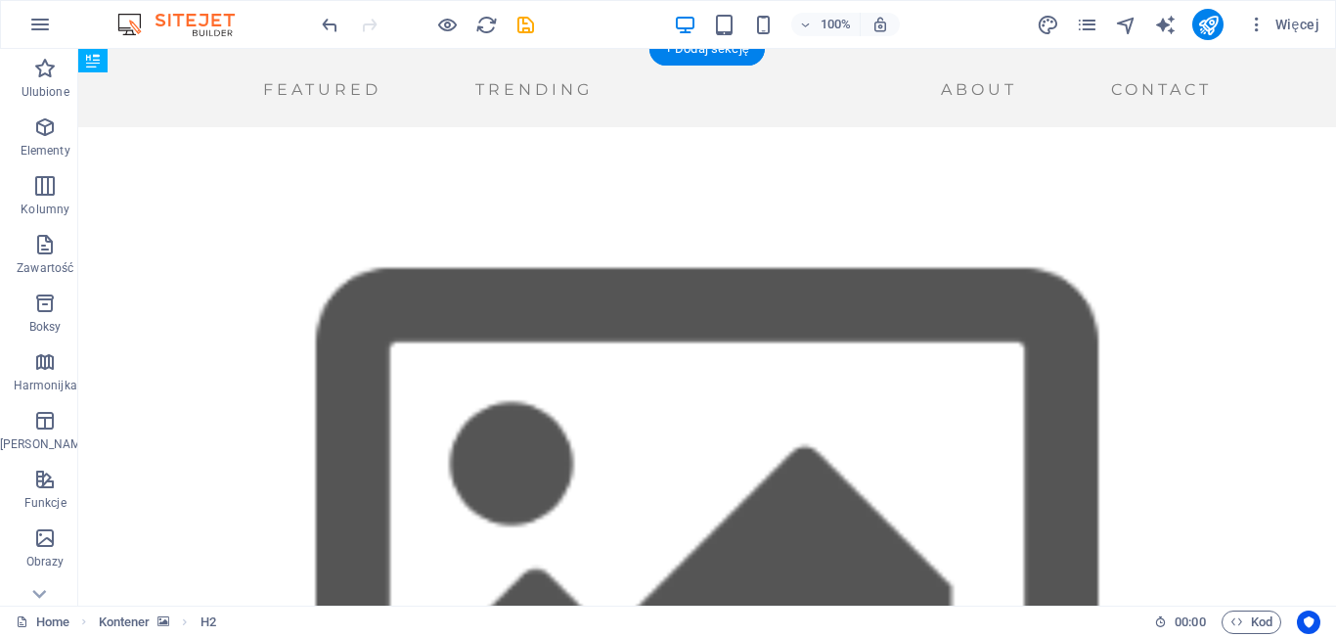
drag, startPoint x: 395, startPoint y: 174, endPoint x: 516, endPoint y: 357, distance: 219.0
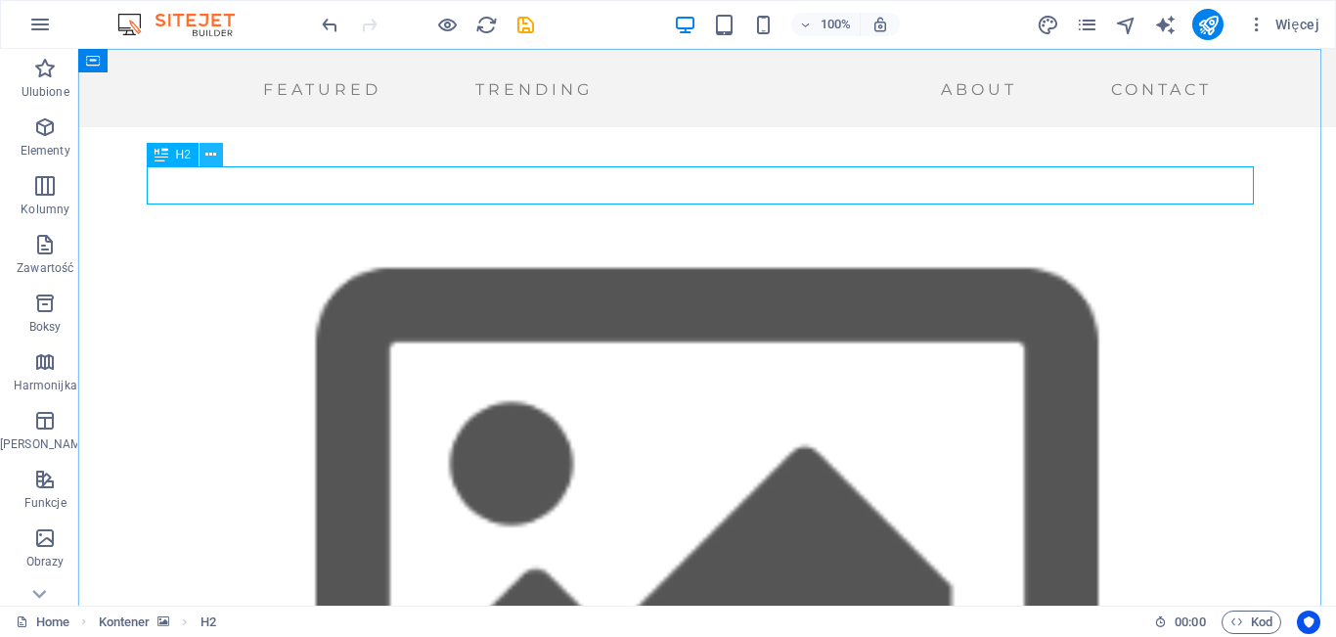
click at [215, 152] on icon at bounding box center [210, 155] width 11 height 21
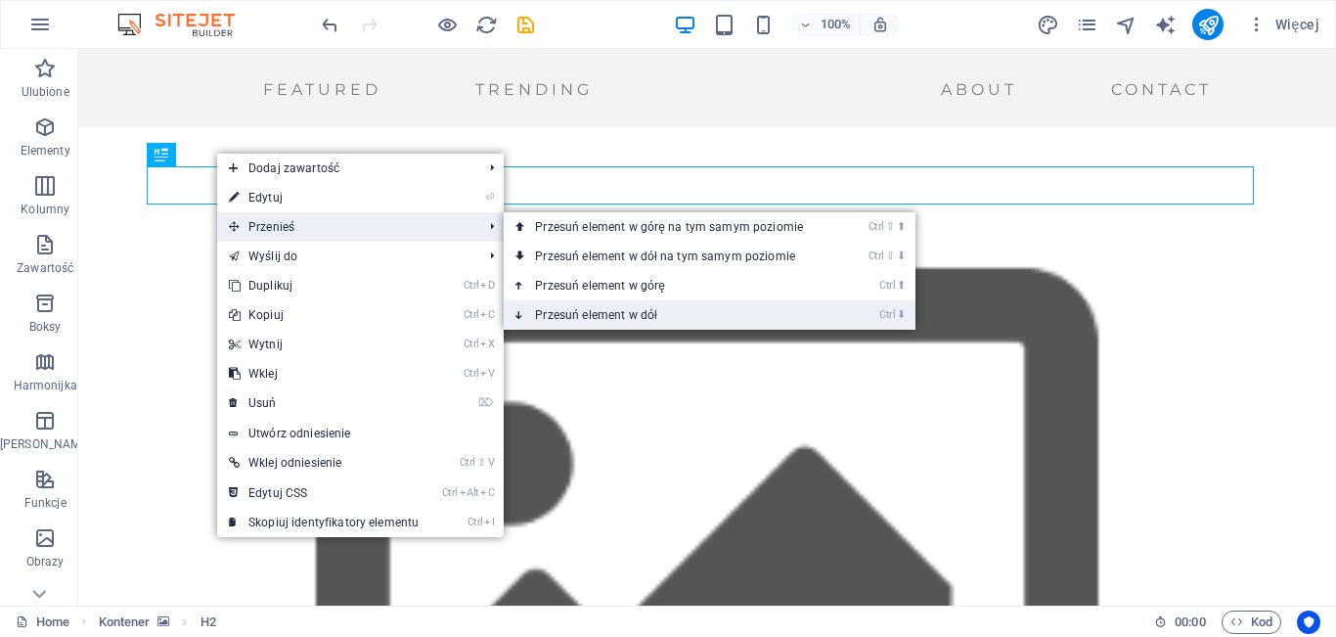
drag, startPoint x: 607, startPoint y: 309, endPoint x: 529, endPoint y: 260, distance: 92.3
click at [607, 309] on link "Ctrl ⬇ Przesuń element w dół" at bounding box center [673, 314] width 338 height 29
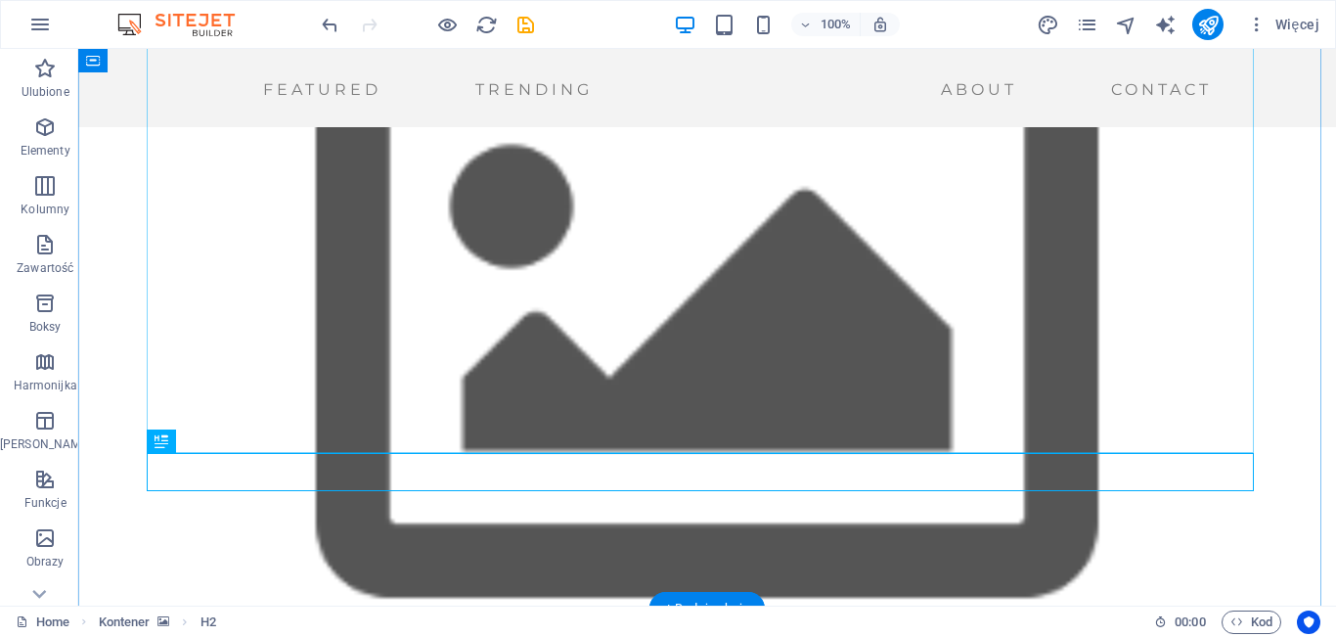
scroll to position [466, 0]
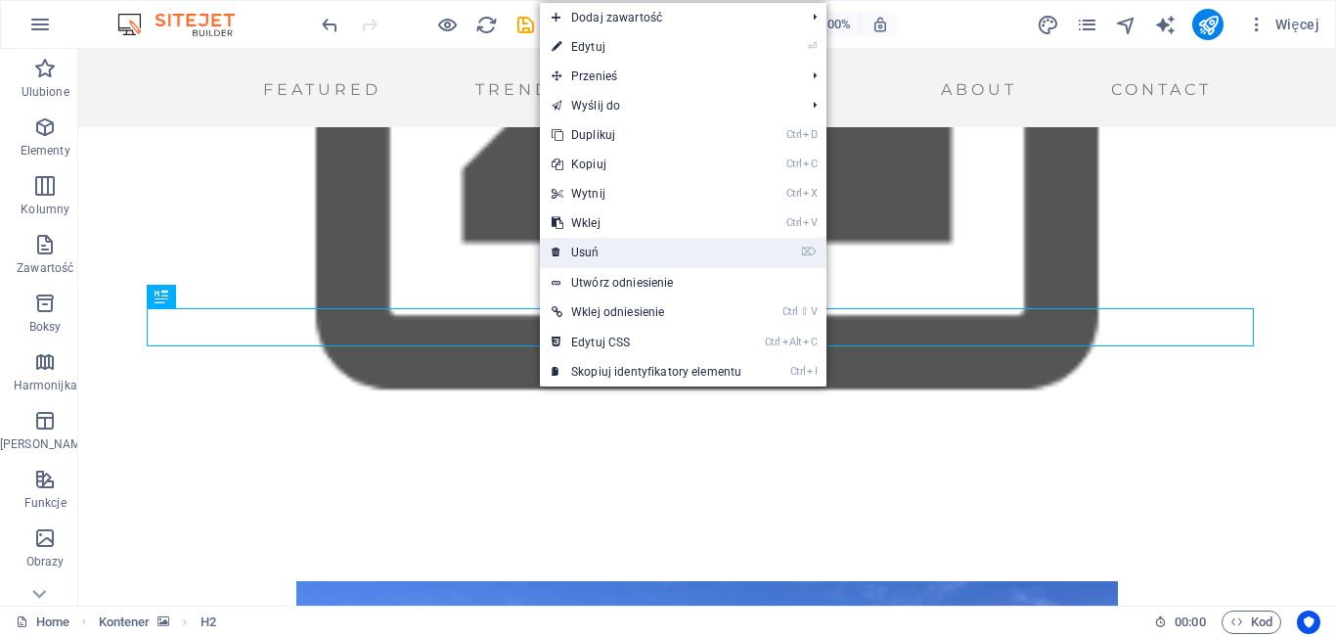
click at [607, 264] on link "⌦ Usuń" at bounding box center [646, 252] width 213 height 29
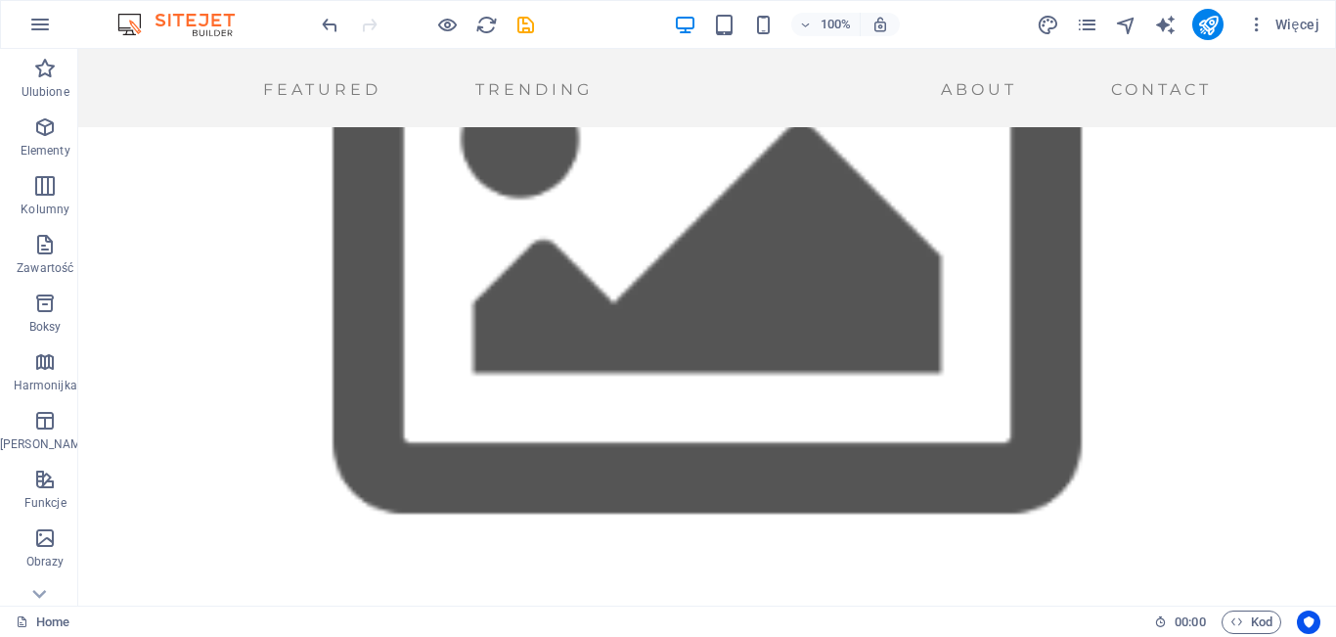
scroll to position [184, 0]
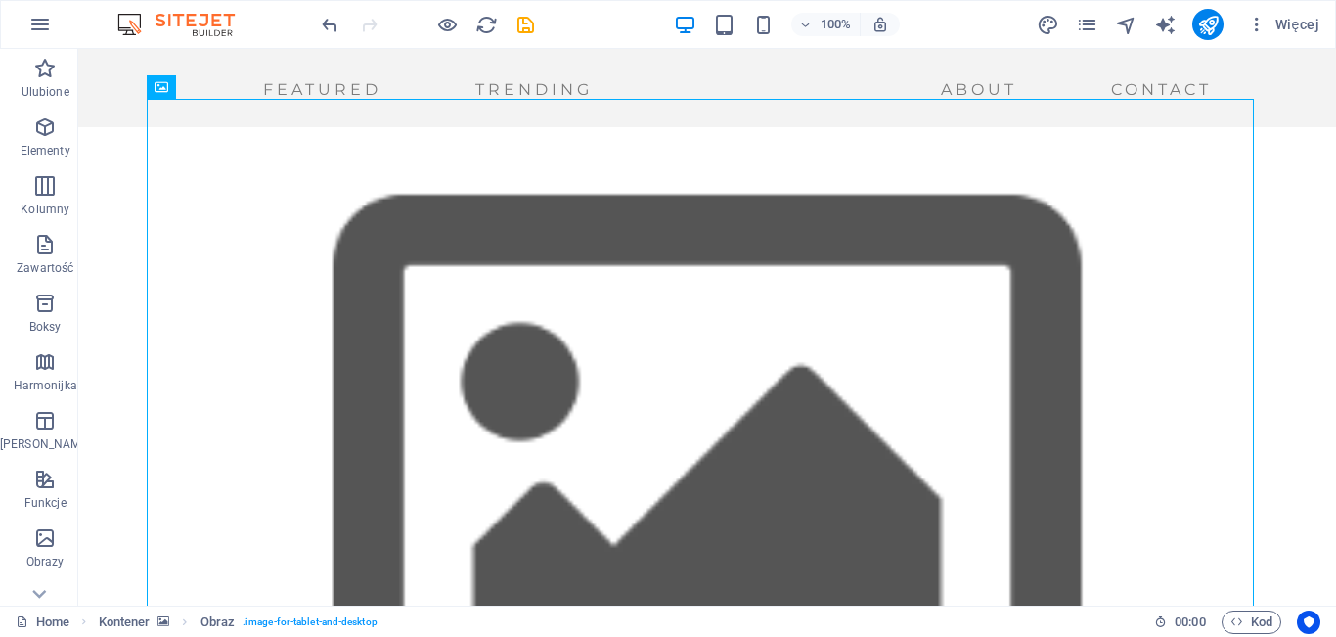
scroll to position [58, 0]
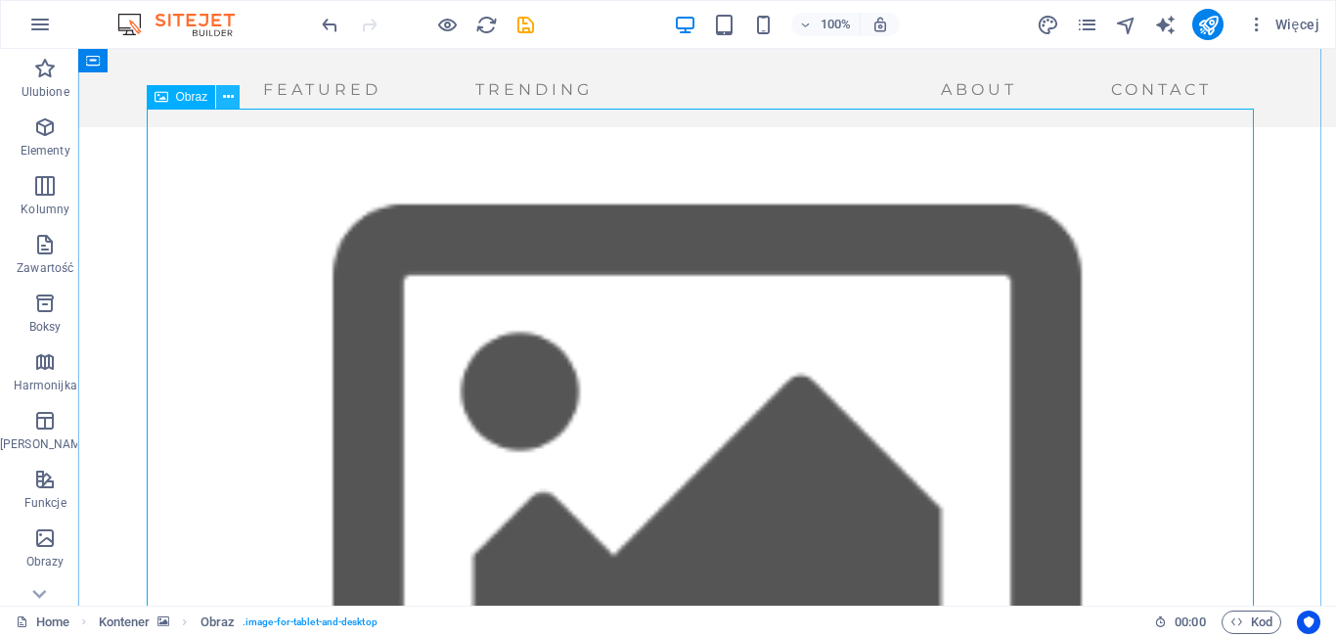
click at [233, 96] on icon at bounding box center [228, 97] width 11 height 21
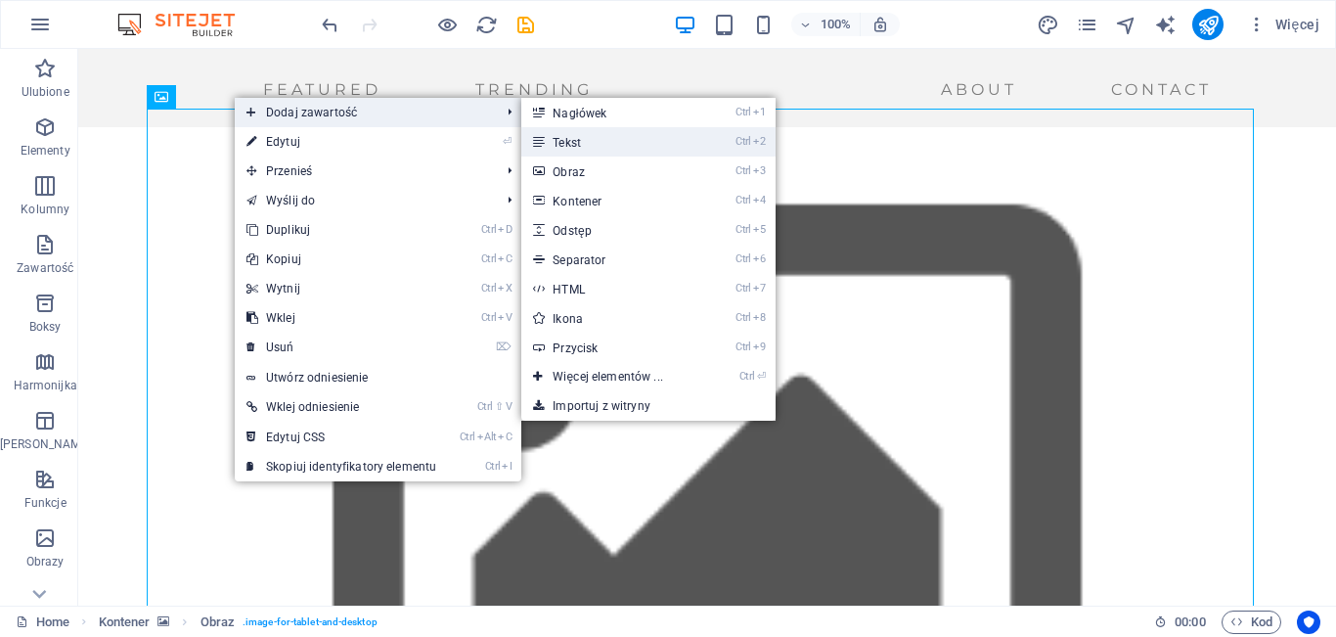
click at [593, 142] on link "Ctrl 2 Tekst" at bounding box center [611, 141] width 180 height 29
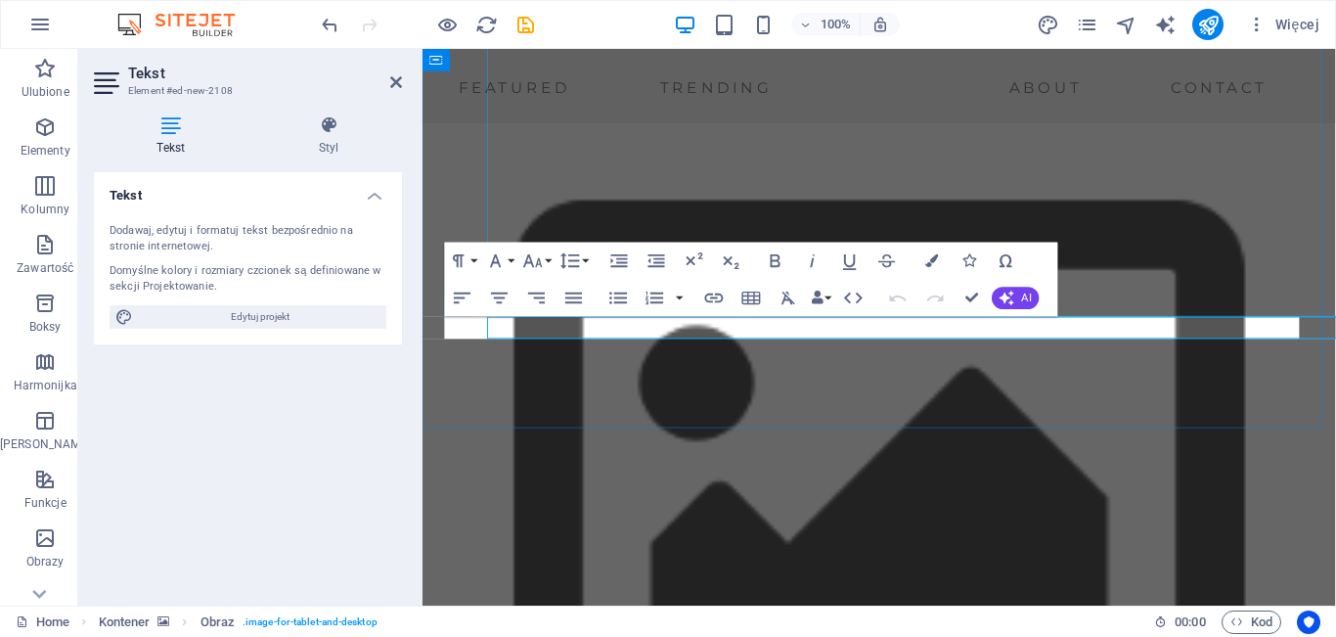
scroll to position [444, 0]
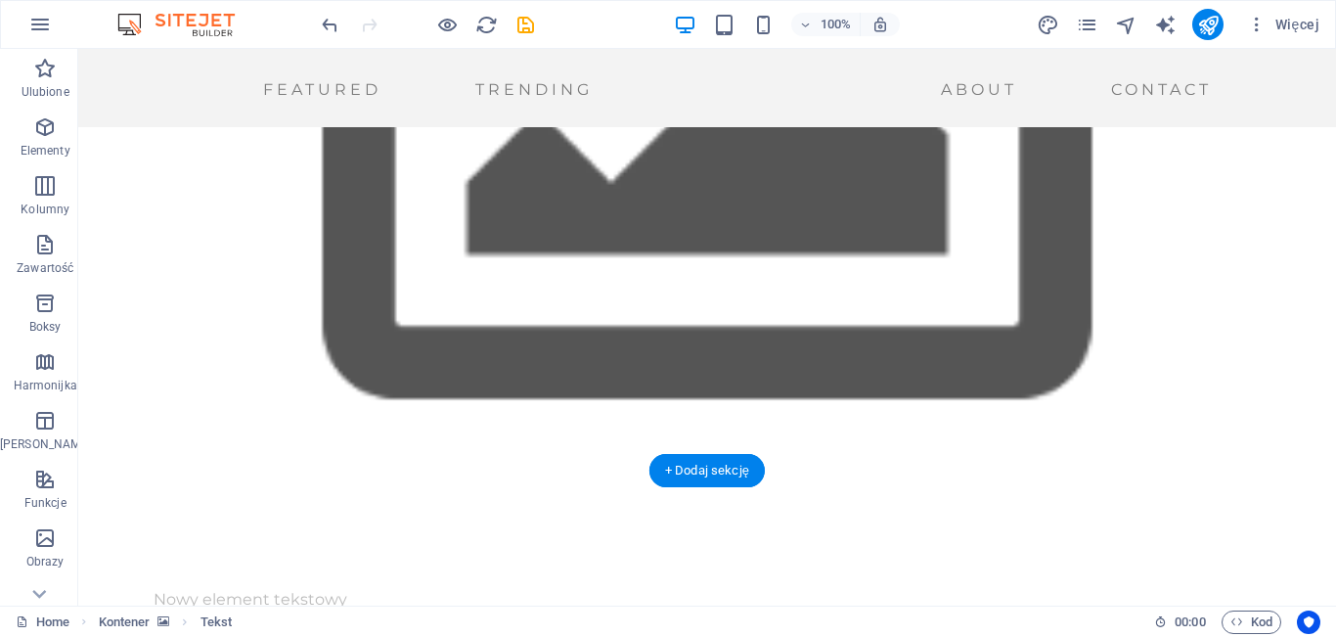
drag, startPoint x: 522, startPoint y: 346, endPoint x: 537, endPoint y: 266, distance: 81.5
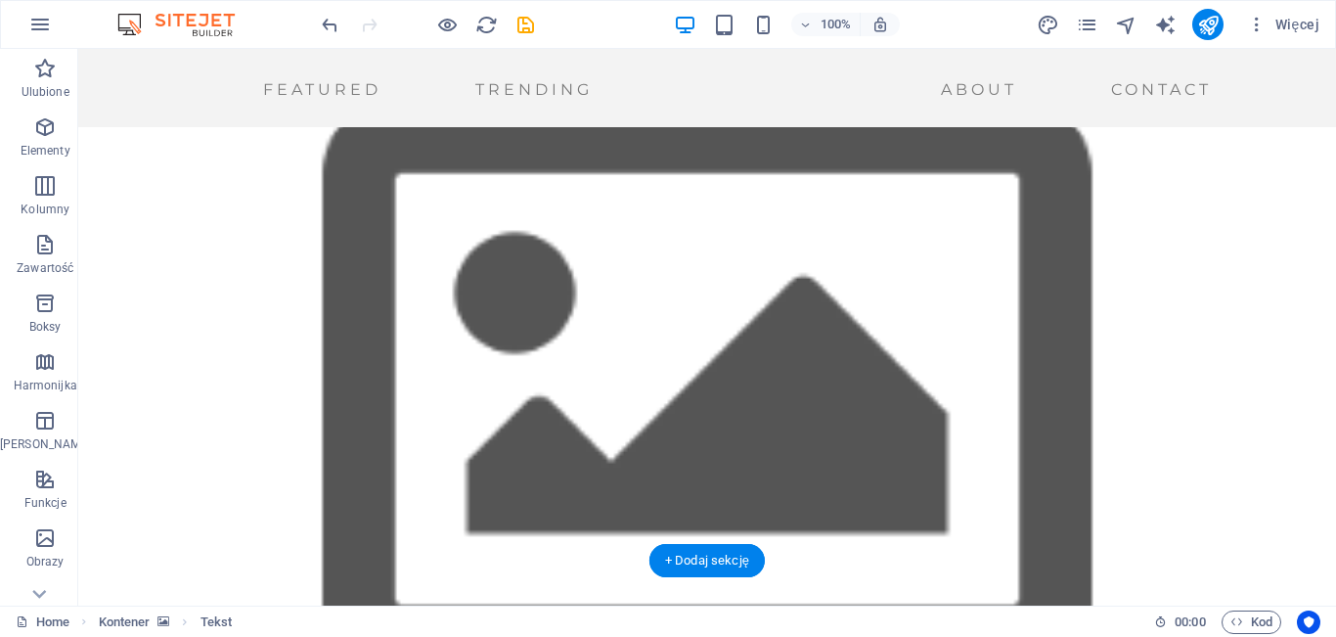
scroll to position [0, 0]
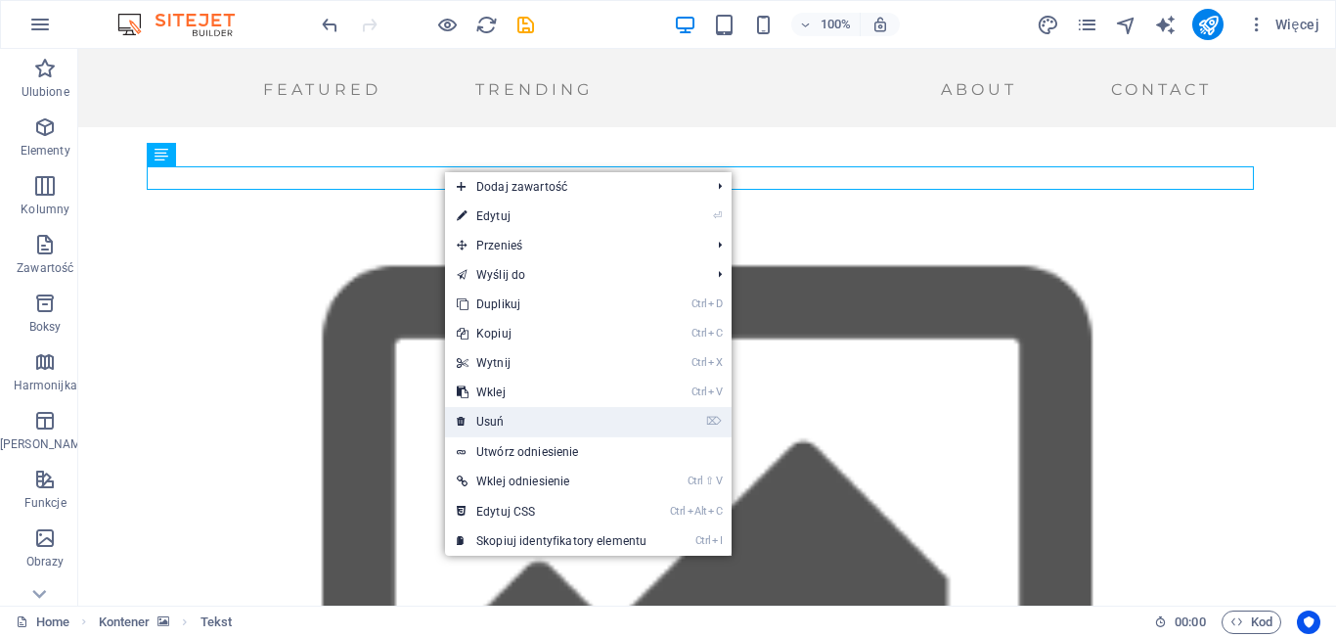
click at [502, 428] on link "⌦ Usuń" at bounding box center [551, 421] width 213 height 29
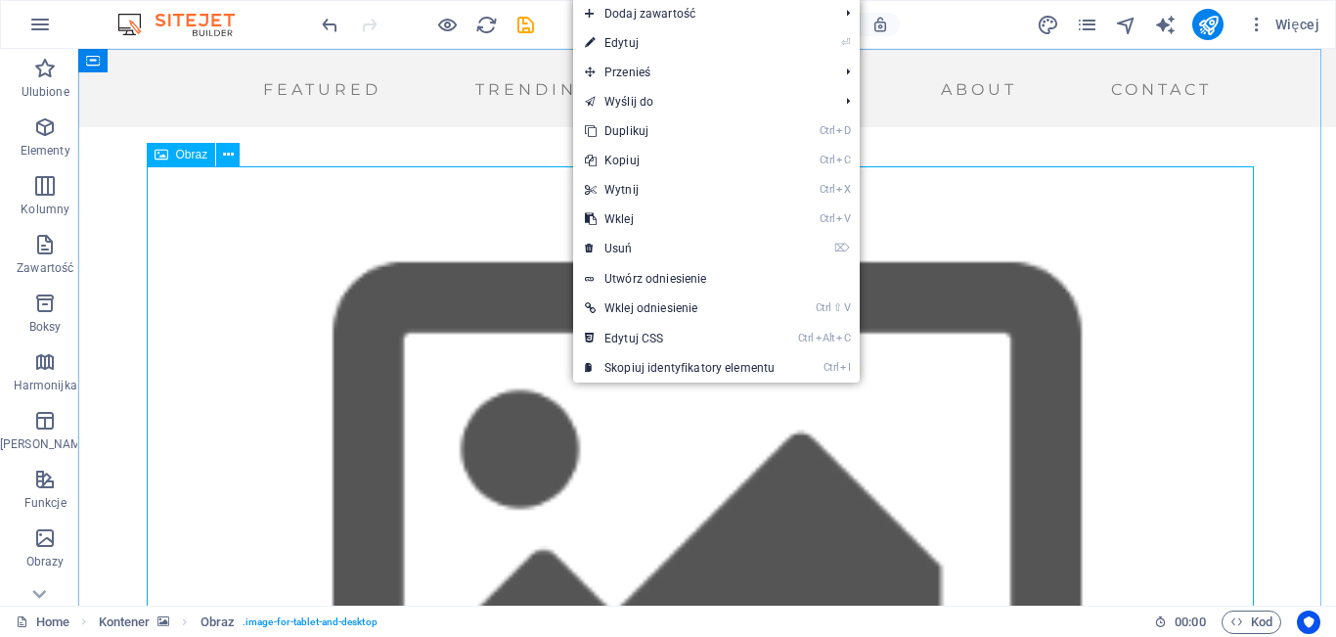
click at [166, 156] on icon at bounding box center [162, 154] width 14 height 23
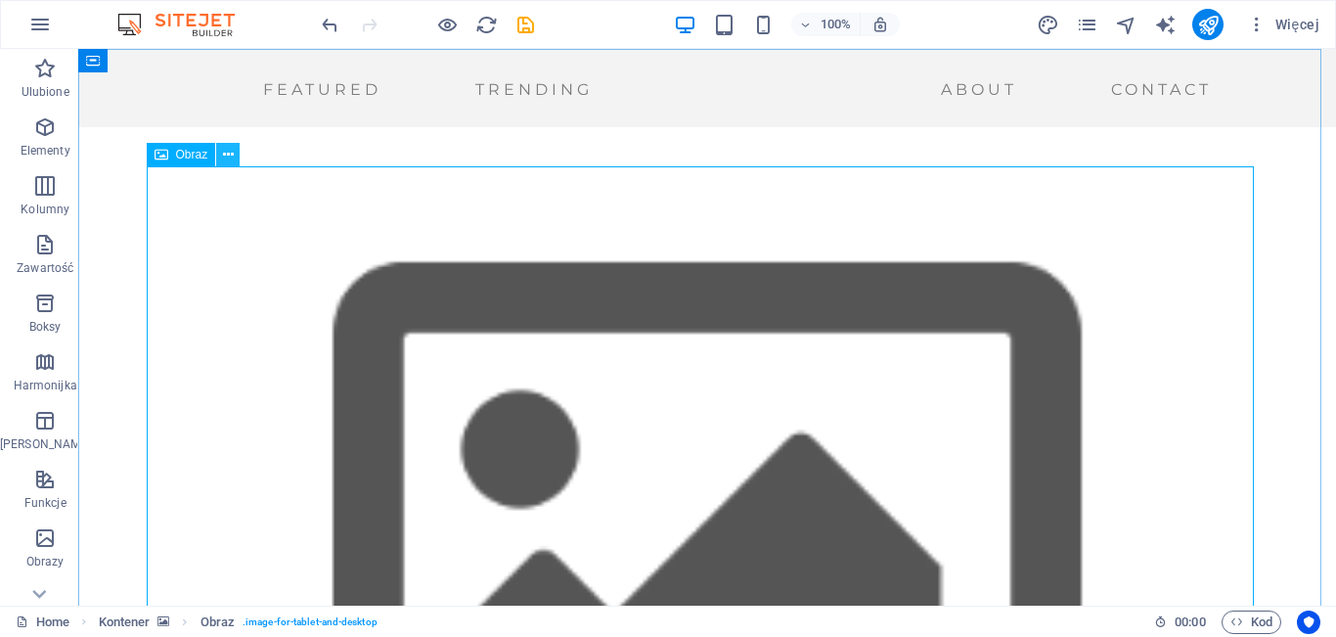
click at [233, 151] on icon at bounding box center [228, 155] width 11 height 21
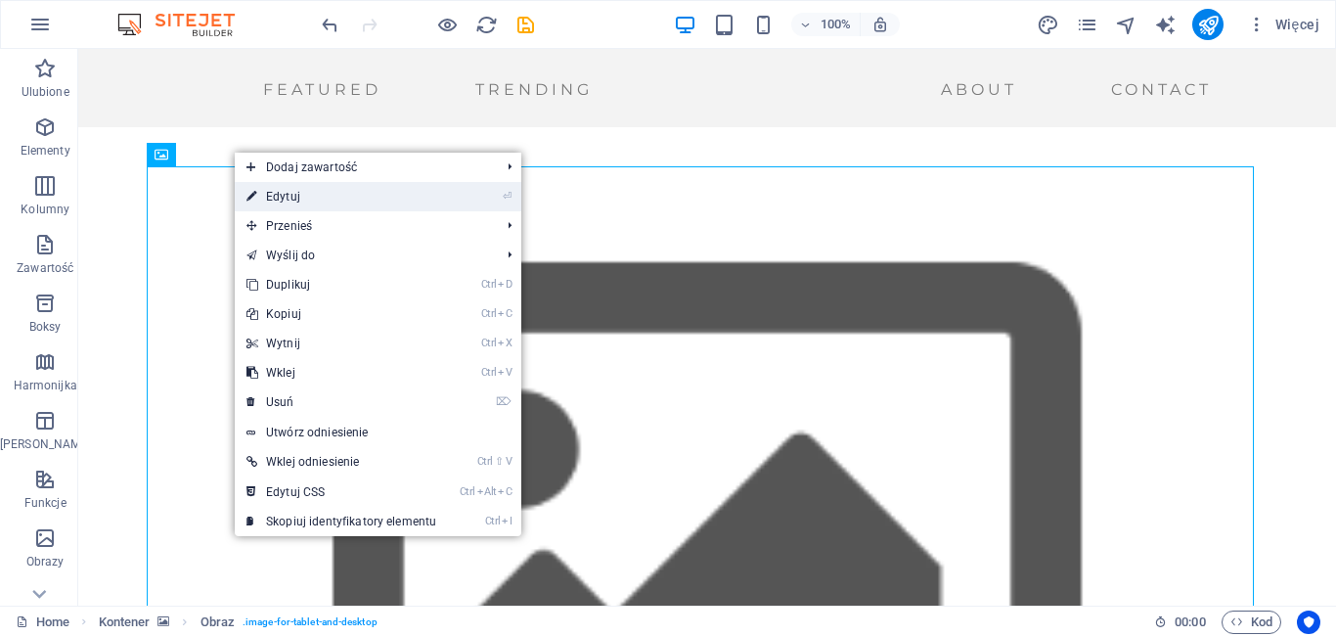
click at [300, 197] on link "⏎ Edytuj" at bounding box center [341, 196] width 213 height 29
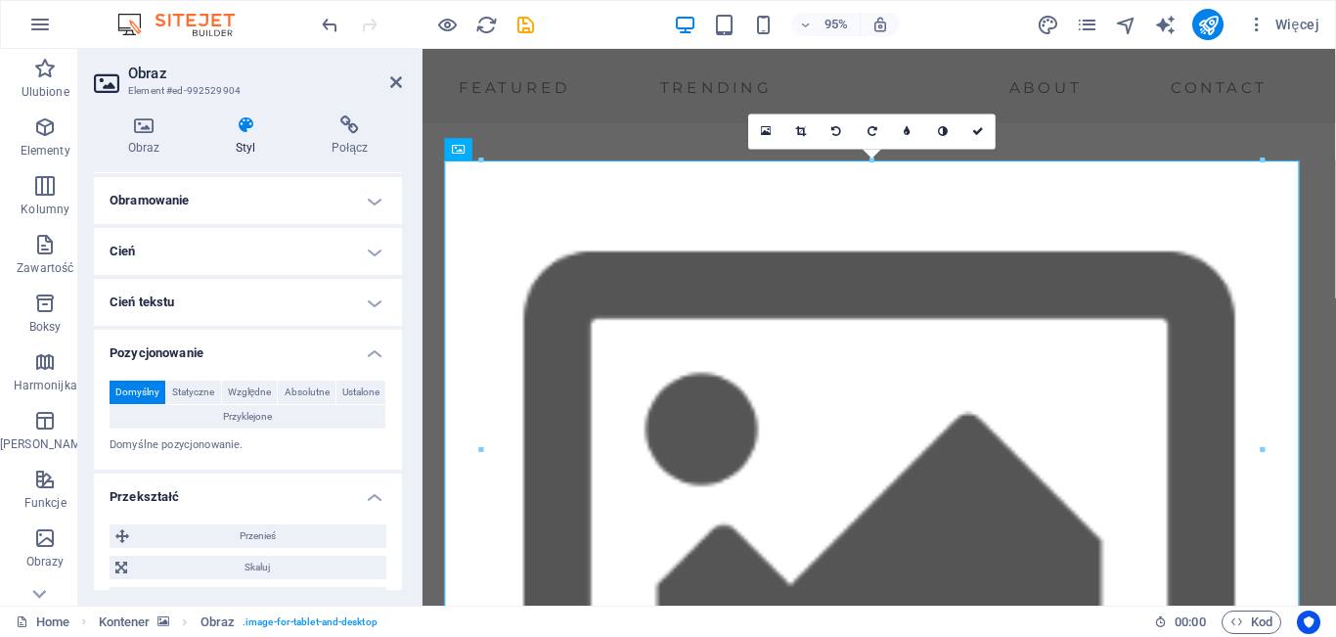
scroll to position [424, 0]
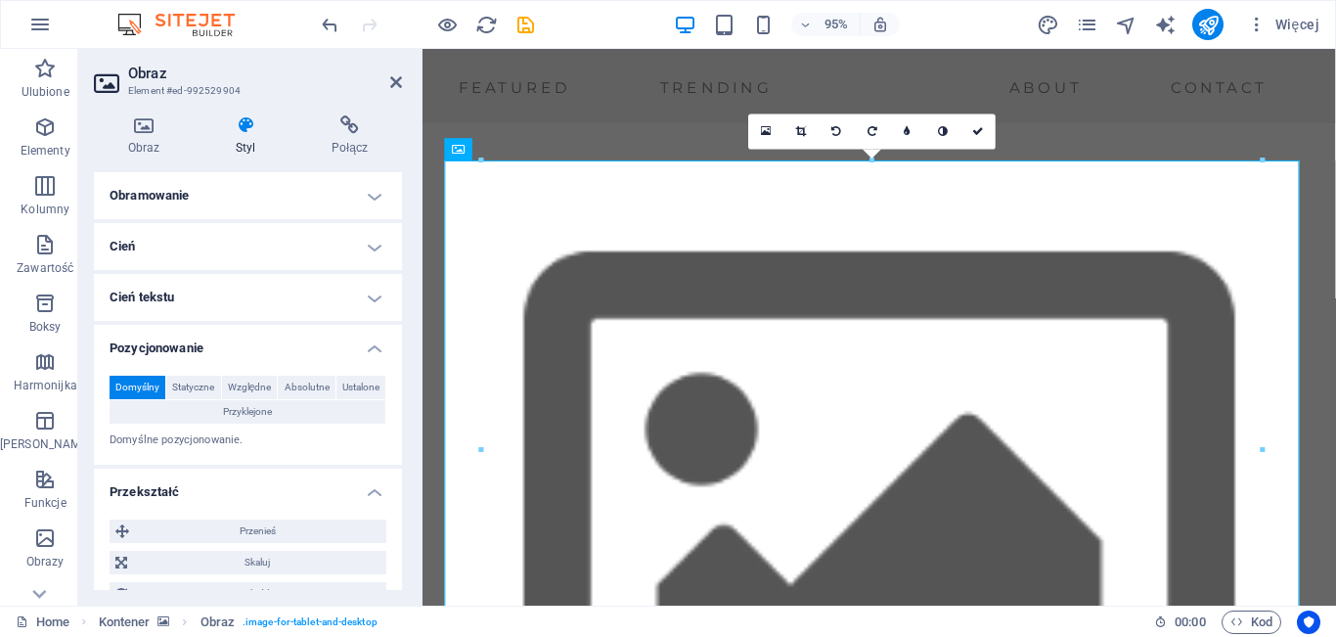
click at [362, 298] on h4 "Cień tekstu" at bounding box center [248, 297] width 308 height 47
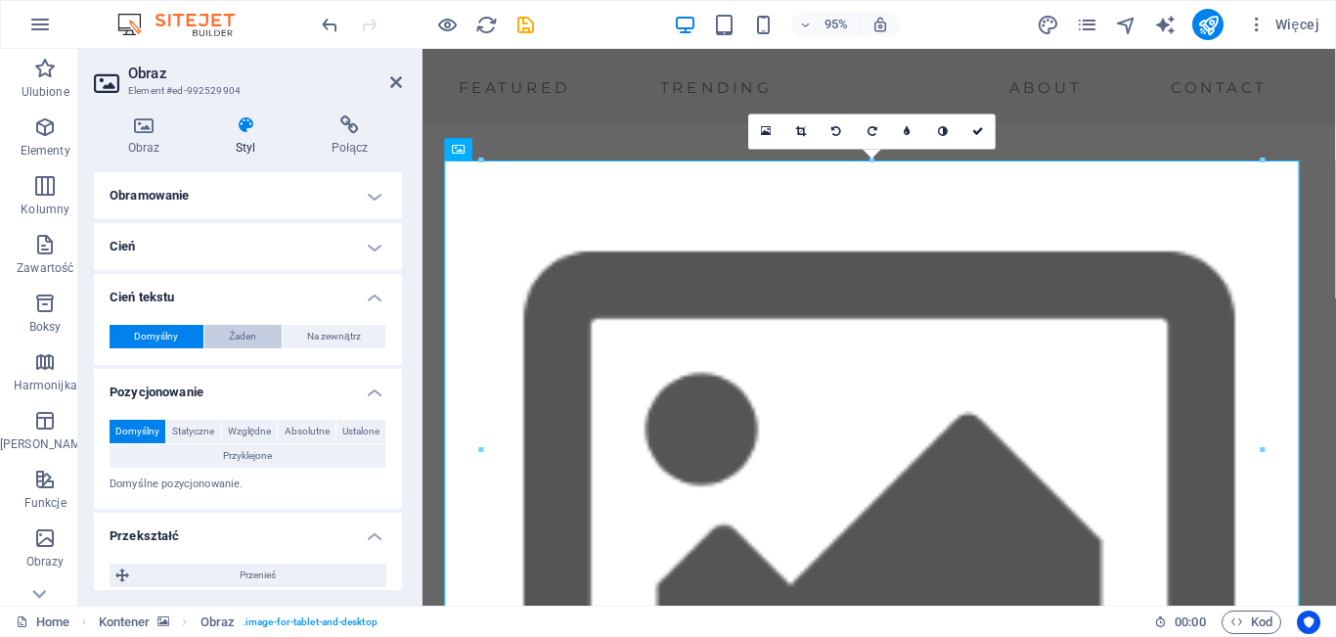
click at [255, 338] on button "Żaden" at bounding box center [242, 336] width 77 height 23
click at [331, 337] on span "Na zewnątrz" at bounding box center [334, 336] width 54 height 23
type input "2"
type input "4"
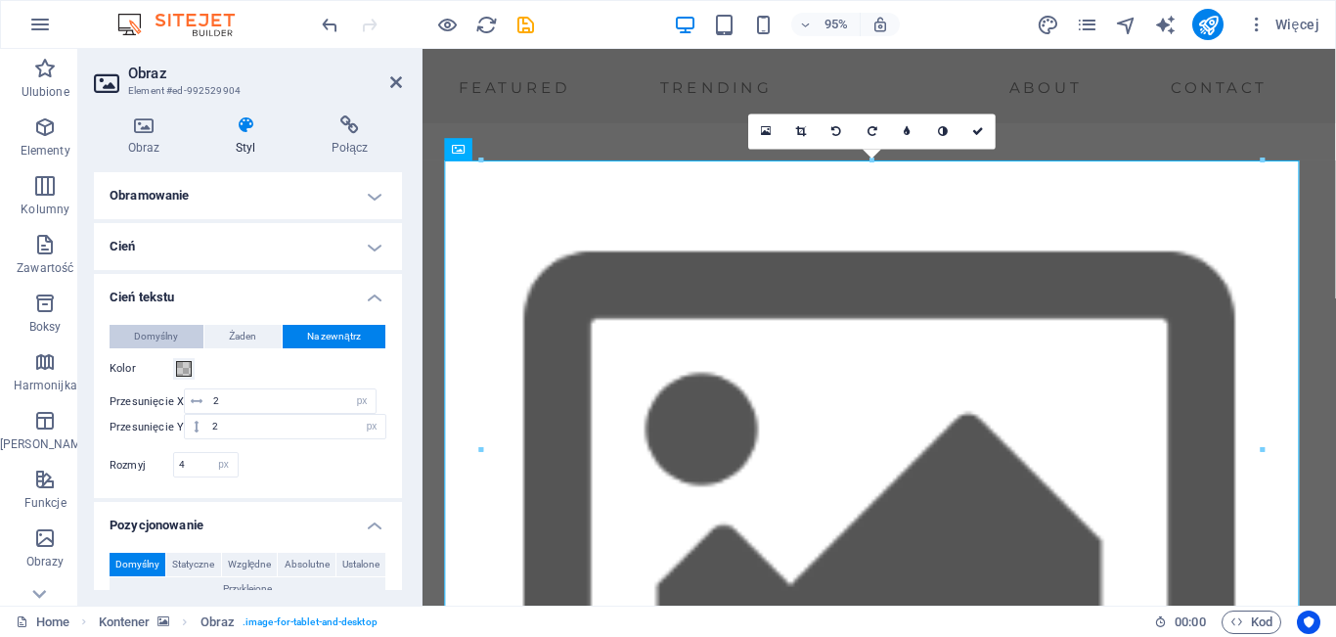
click at [166, 337] on span "Domyślny" at bounding box center [156, 336] width 44 height 23
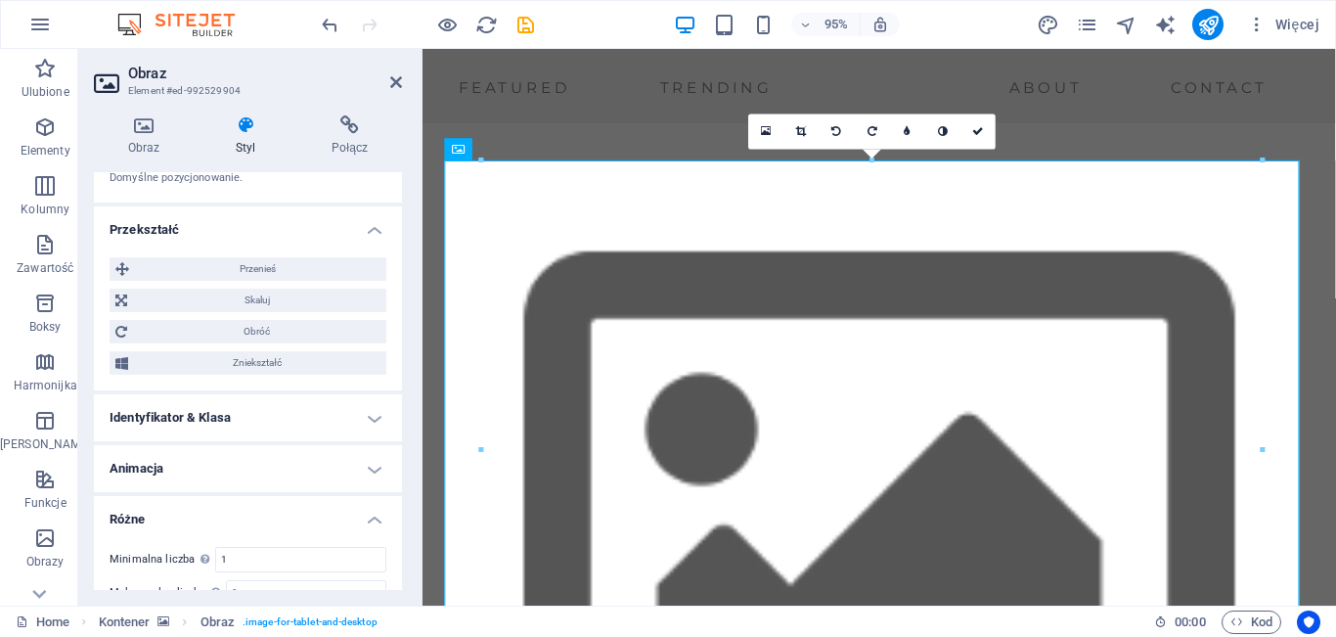
scroll to position [804, 0]
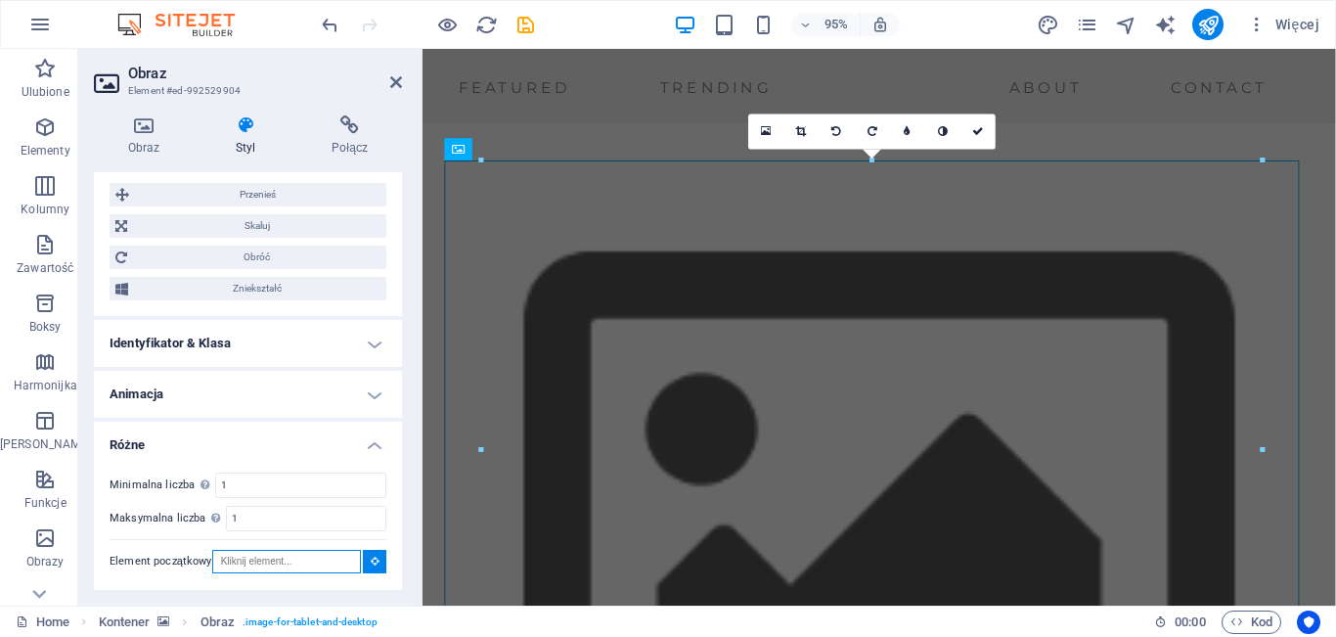
click at [313, 562] on input "Element początkowy" at bounding box center [286, 561] width 149 height 23
type input "b"
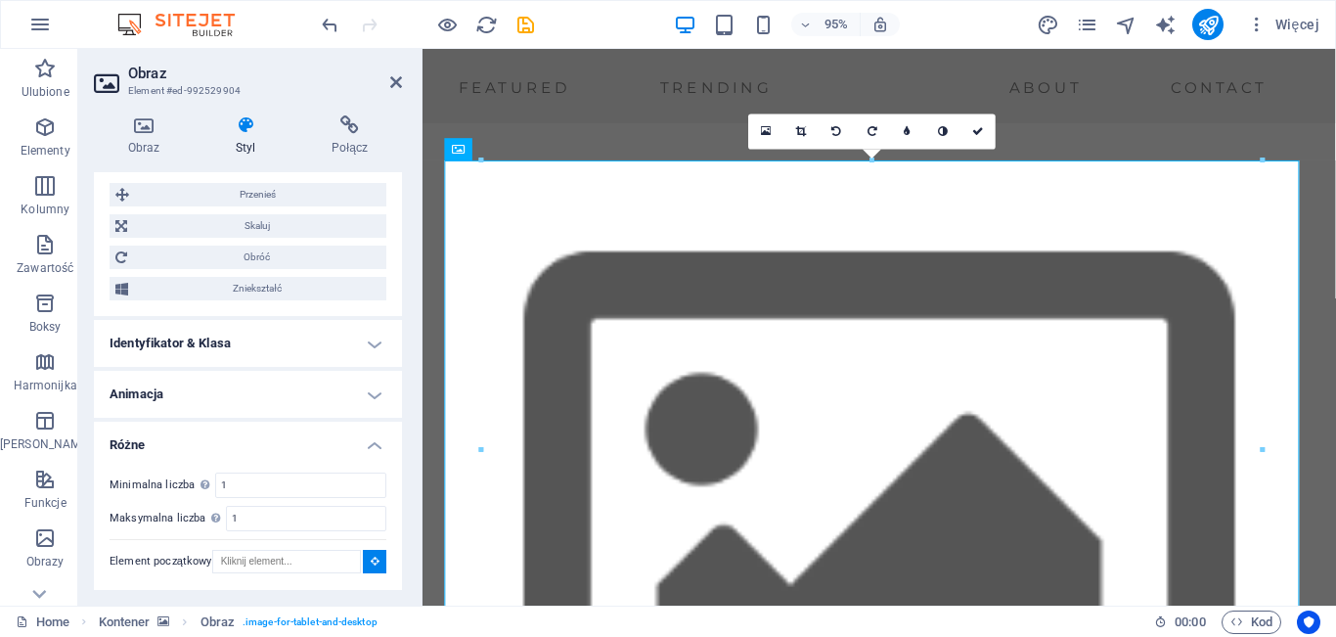
click at [324, 391] on h4 "Animacja" at bounding box center [248, 394] width 308 height 47
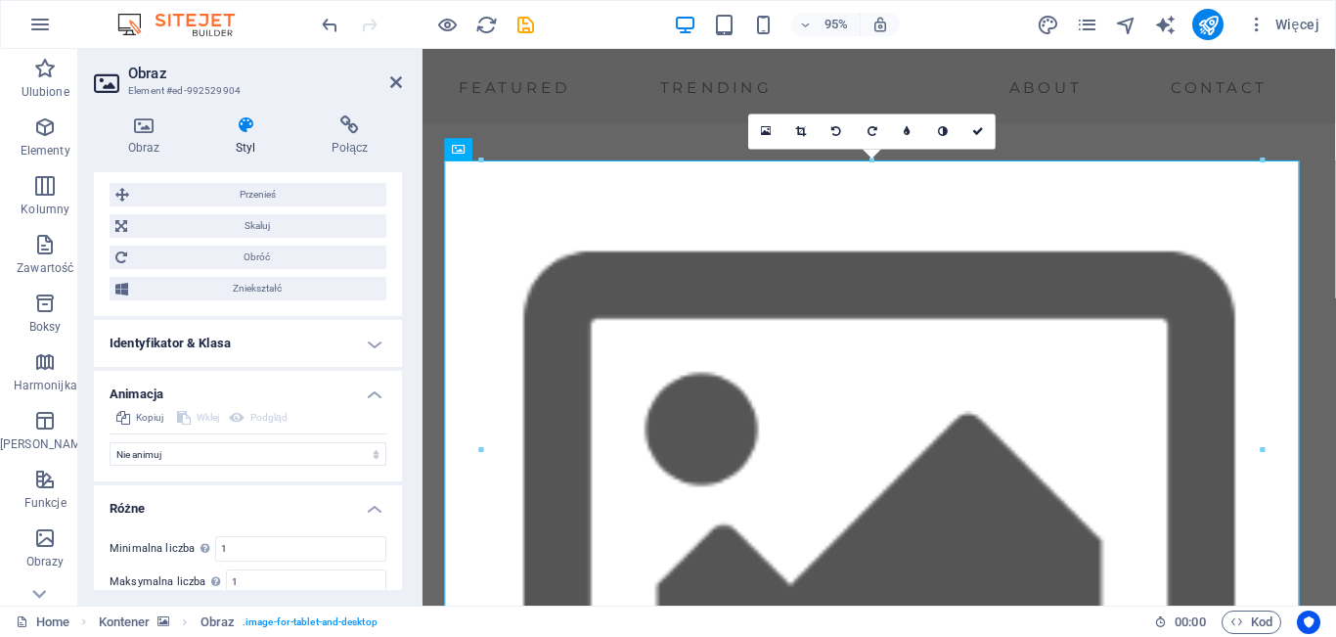
click at [301, 344] on h4 "Identyfikator & Klasa" at bounding box center [248, 343] width 308 height 47
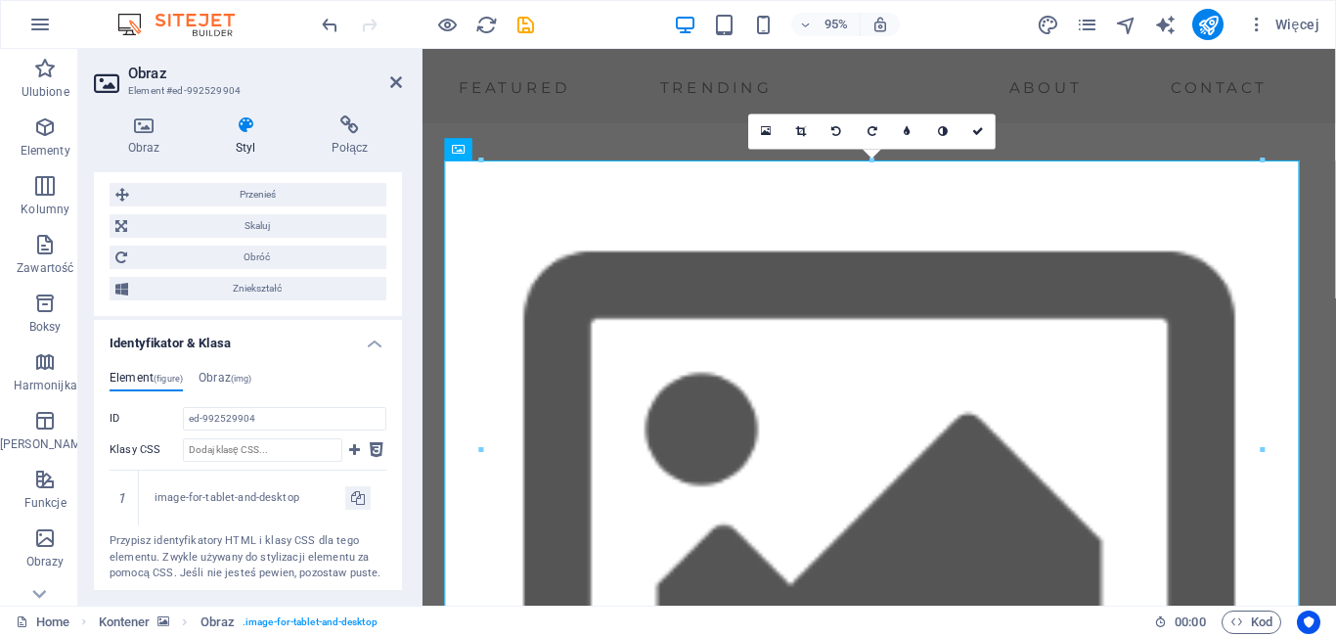
drag, startPoint x: 396, startPoint y: 409, endPoint x: 390, endPoint y: 334, distance: 75.6
click at [390, 334] on li "Identyfikator & Klasa Element (figure) Obraz (img) ID ed-992529904 Klasy CSS 1 …" at bounding box center [248, 459] width 308 height 278
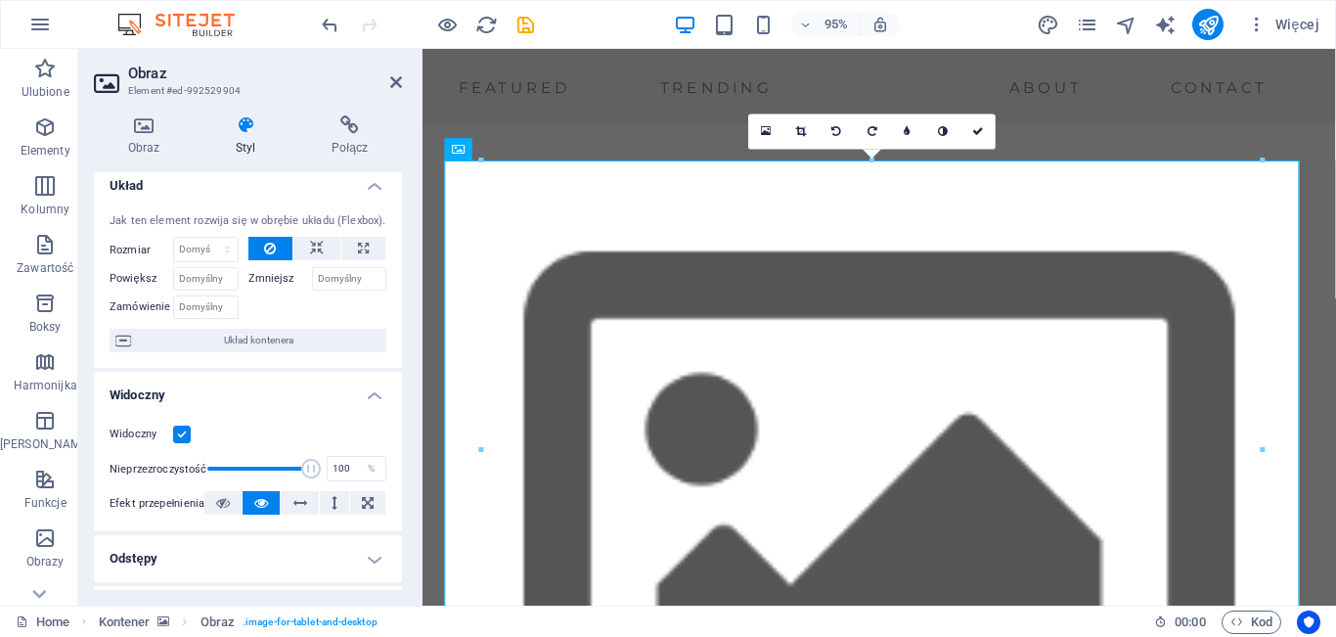
scroll to position [0, 0]
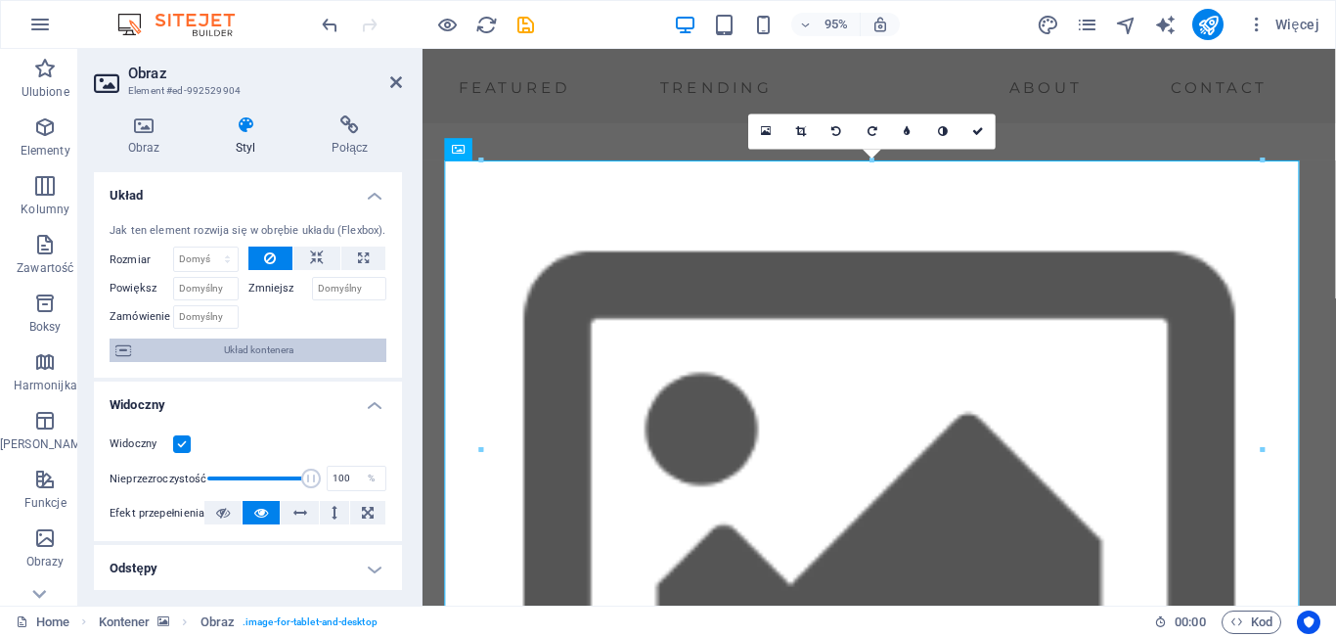
click at [240, 351] on span "Układ kontenera" at bounding box center [259, 349] width 244 height 23
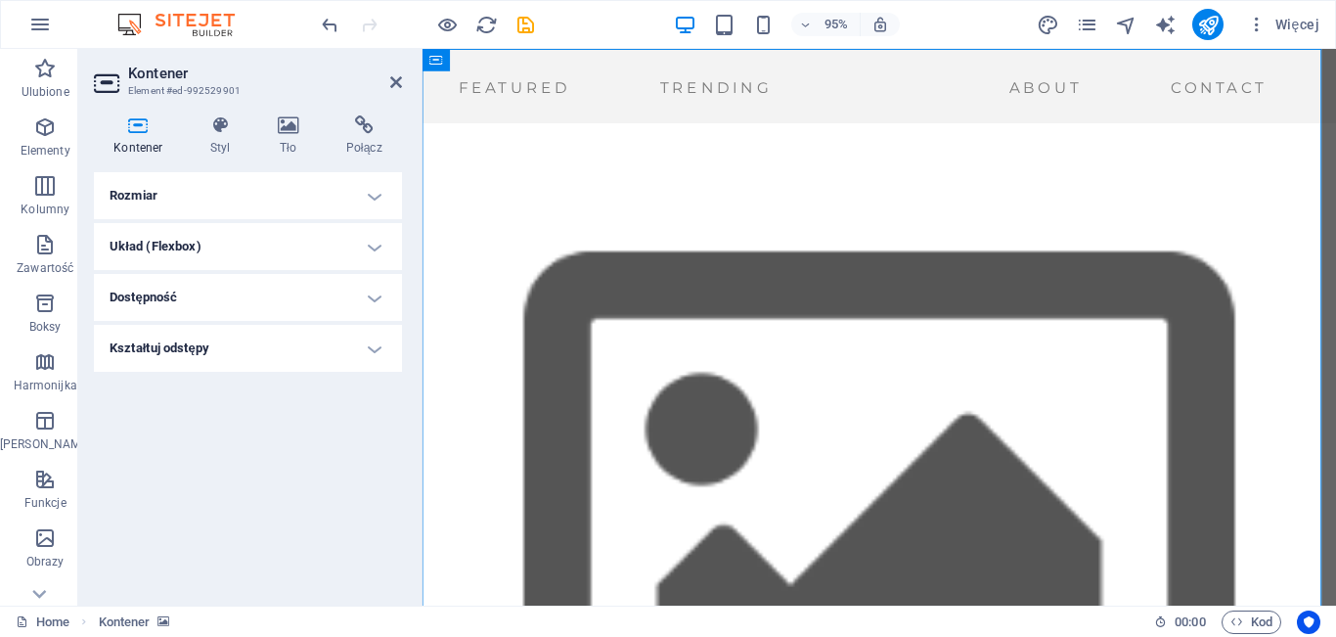
click at [249, 210] on h4 "Rozmiar" at bounding box center [248, 195] width 308 height 47
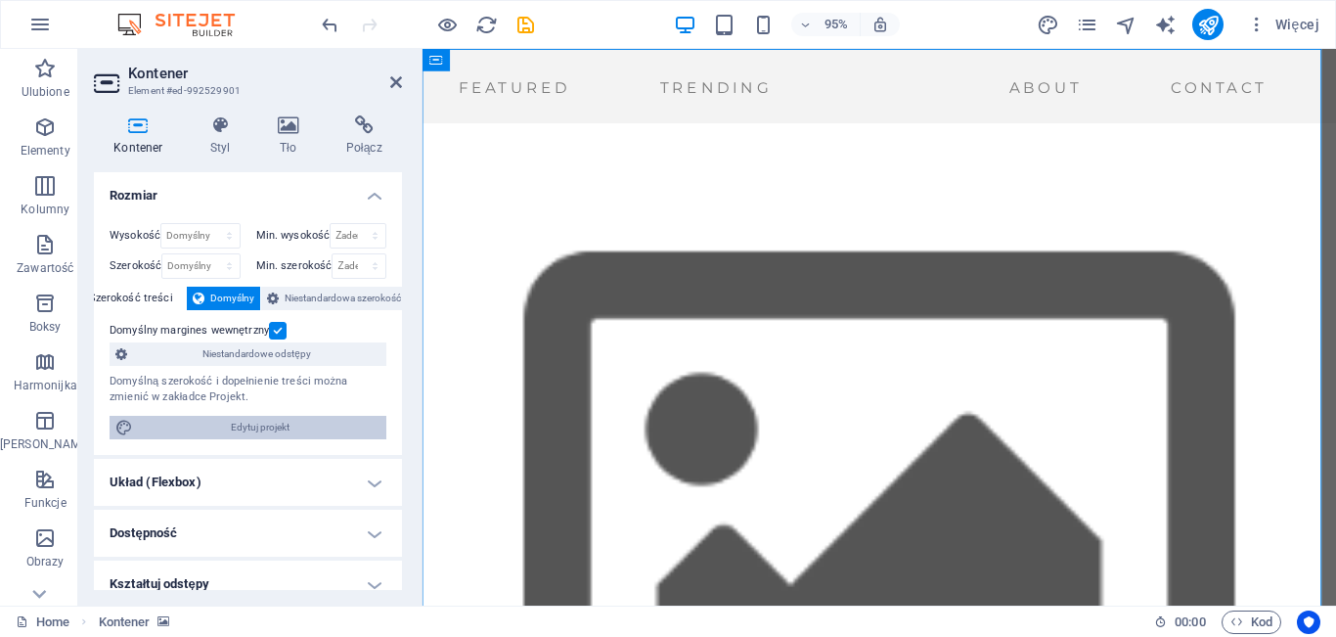
click at [239, 422] on span "Edytuj projekt" at bounding box center [260, 427] width 242 height 23
select select "ease-in-out"
select select "px"
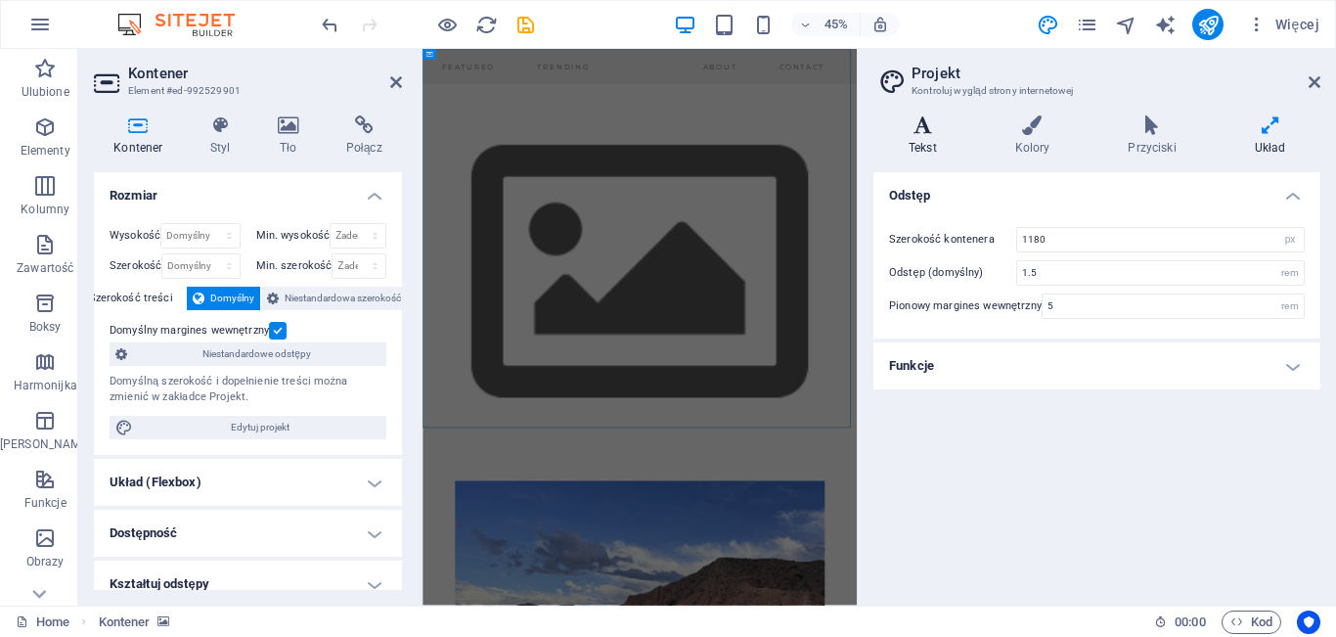
click at [934, 136] on h4 "Tekst" at bounding box center [927, 135] width 107 height 41
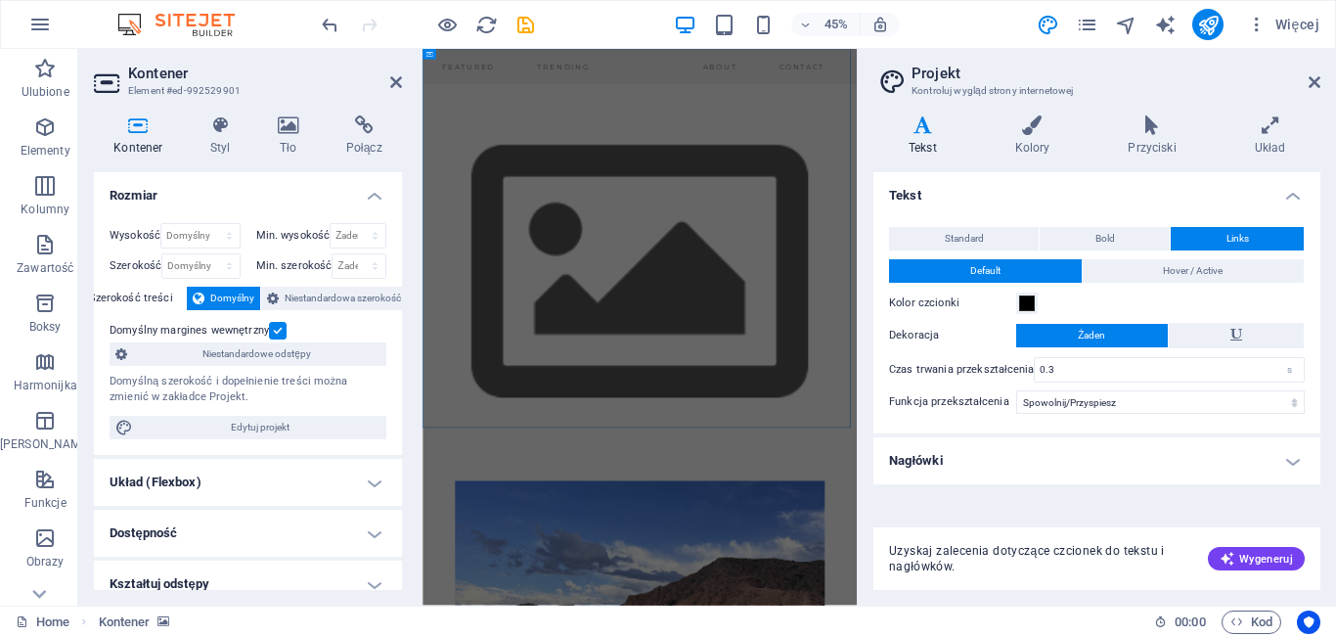
drag, startPoint x: 1331, startPoint y: 249, endPoint x: 1333, endPoint y: 337, distance: 88.1
click at [1333, 337] on div "Warianty Tekst Kolory Przyciski Układ Tekst Standard Bold Links Kolor czcionki …" at bounding box center [1097, 353] width 478 height 506
click at [1295, 466] on h4 "Nagłówki" at bounding box center [1097, 460] width 447 height 47
drag, startPoint x: 1316, startPoint y: 308, endPoint x: 1326, endPoint y: 374, distance: 66.3
click at [1326, 388] on div "Warianty Tekst Kolory Przyciski Układ Tekst Standard Bold Links Kolor czcionki …" at bounding box center [1097, 353] width 478 height 506
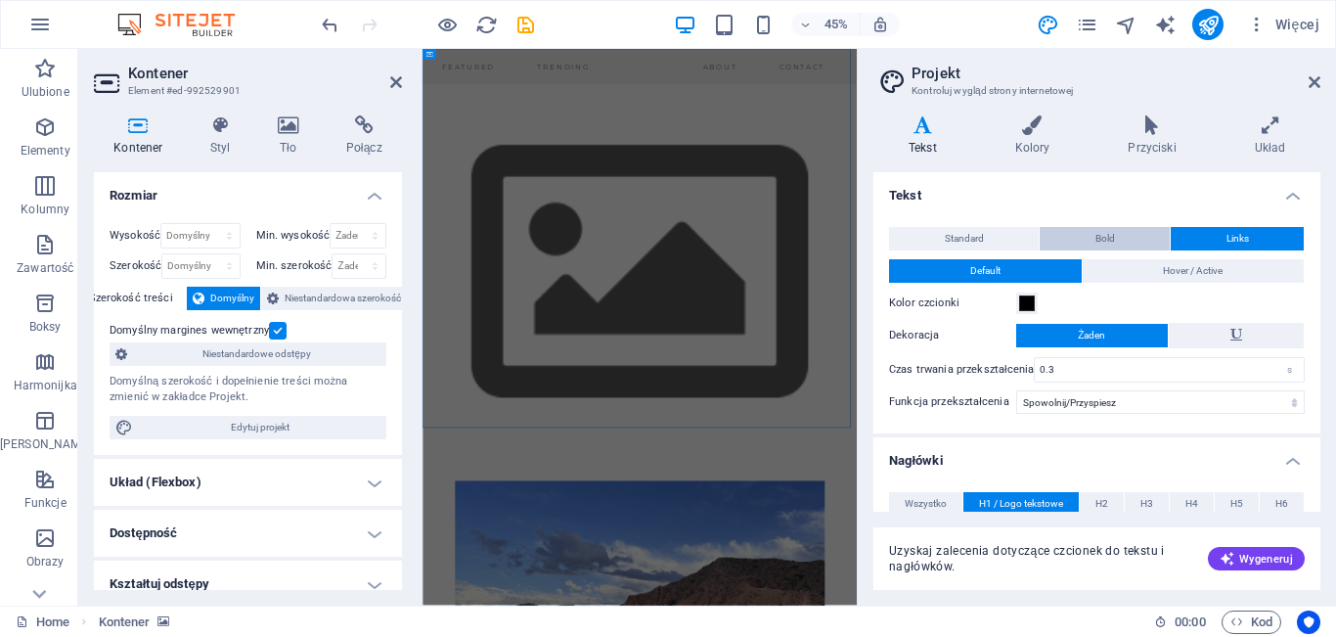
click at [1102, 238] on span "Bold" at bounding box center [1106, 238] width 20 height 23
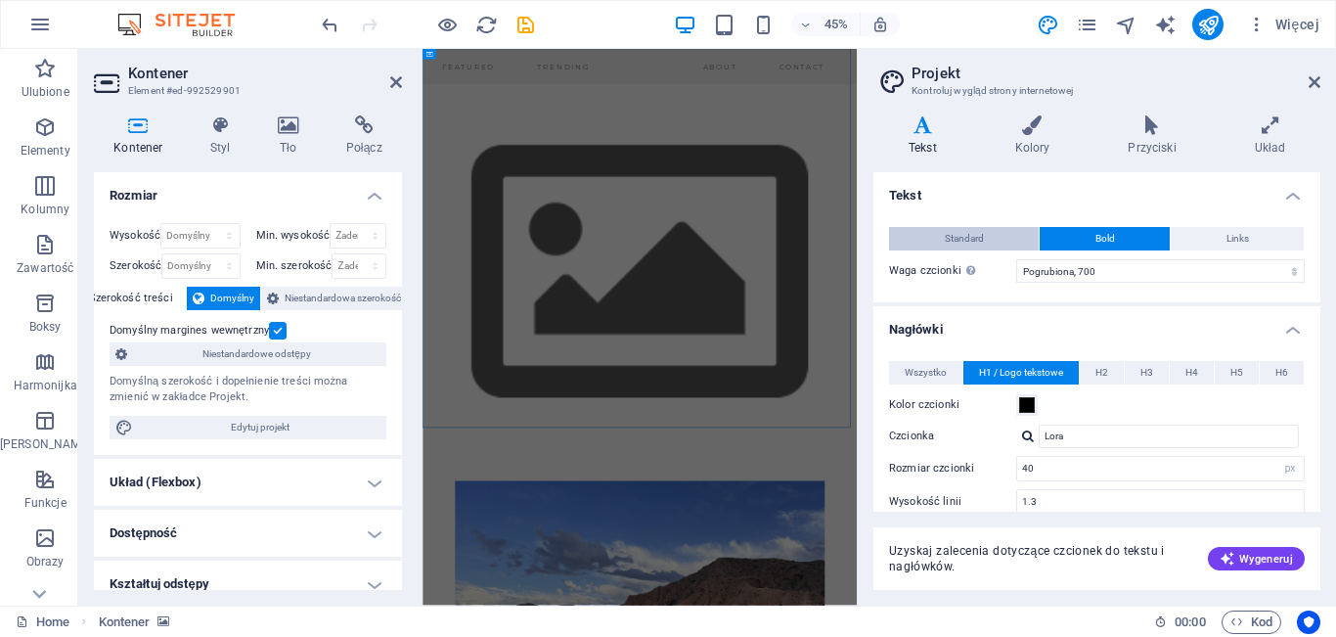
click at [1012, 242] on button "Standard" at bounding box center [964, 238] width 150 height 23
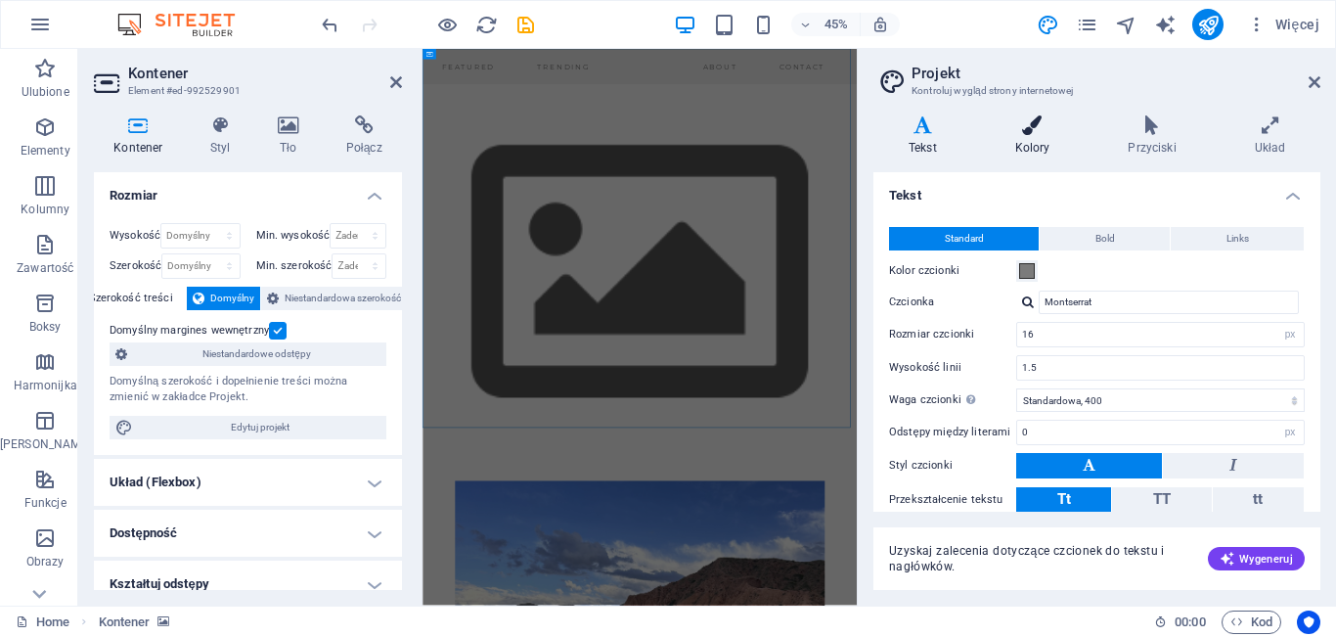
click at [1036, 126] on icon at bounding box center [1033, 125] width 106 height 20
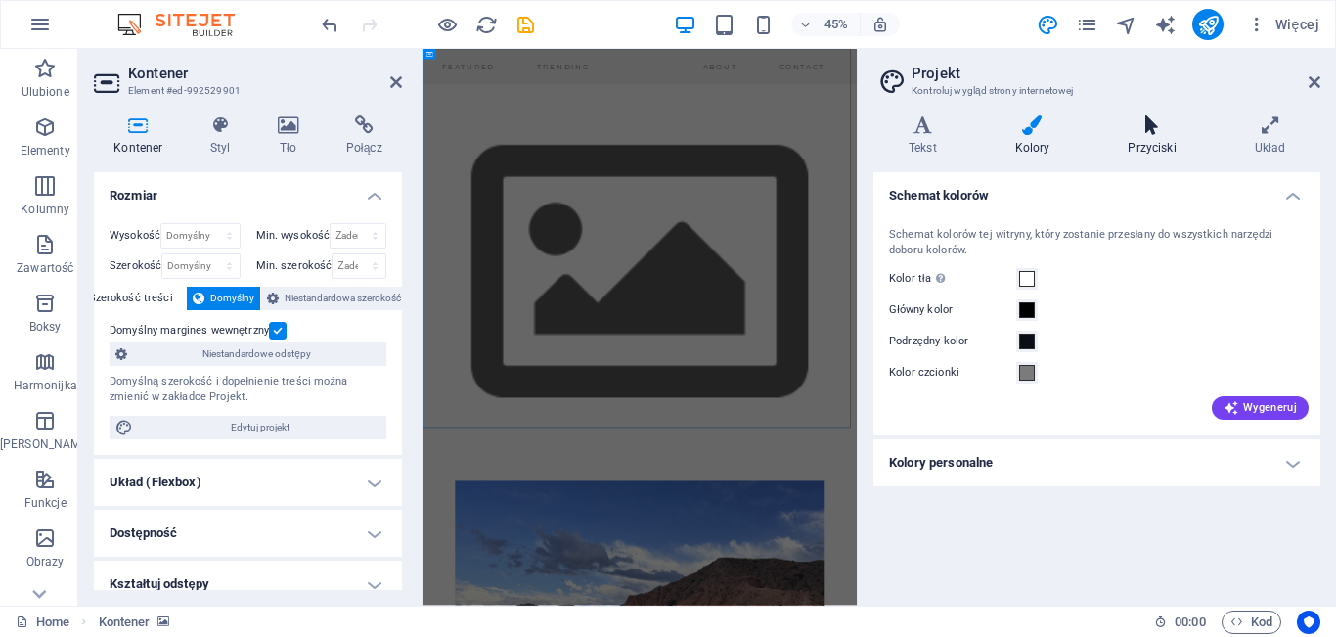
click at [1132, 142] on h4 "Przyciski" at bounding box center [1156, 135] width 126 height 41
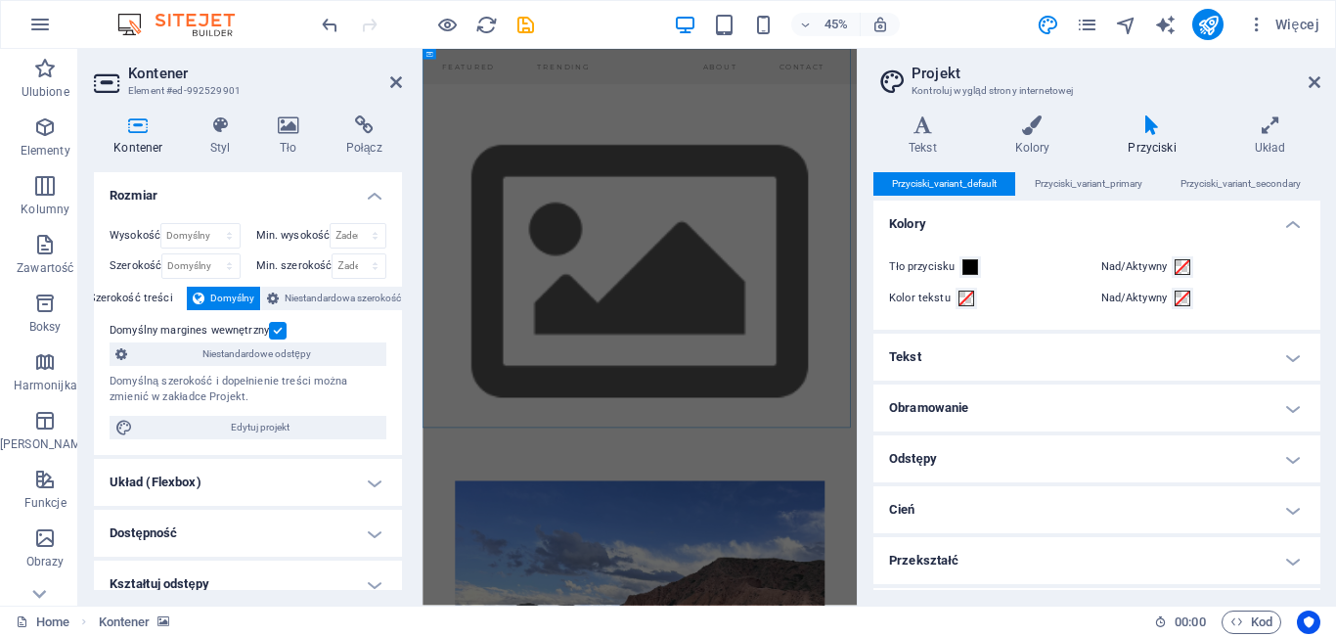
click at [1171, 351] on h4 "Tekst" at bounding box center [1097, 357] width 447 height 47
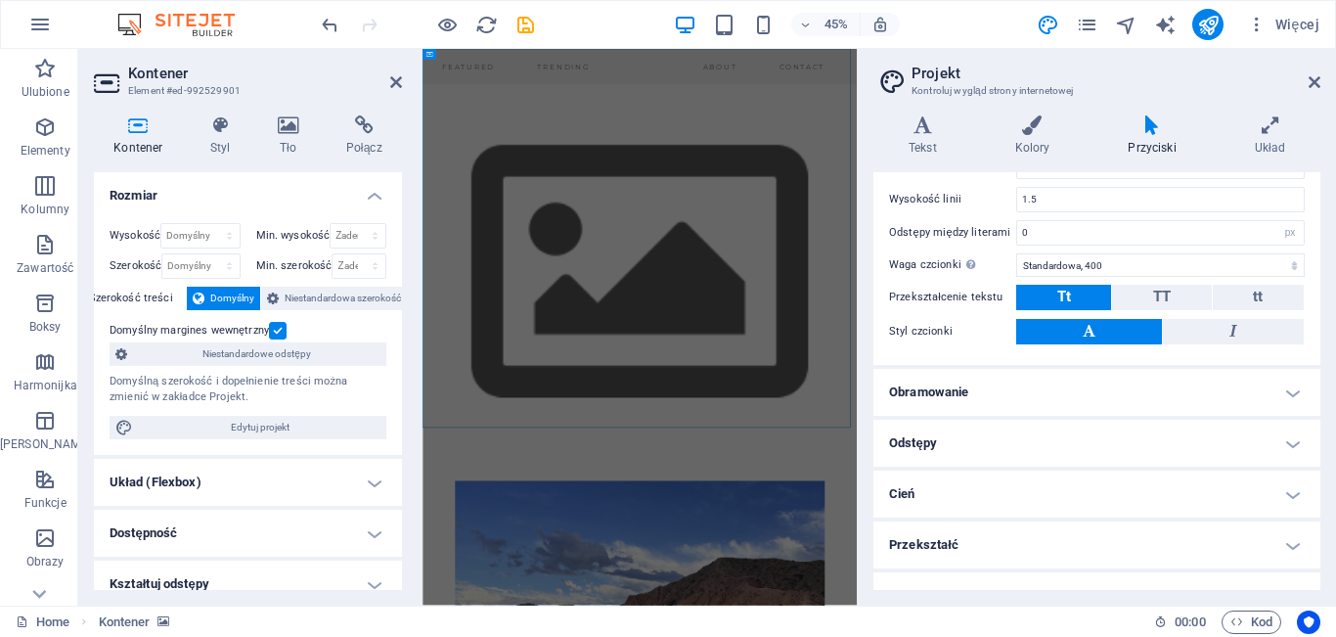
scroll to position [294, 0]
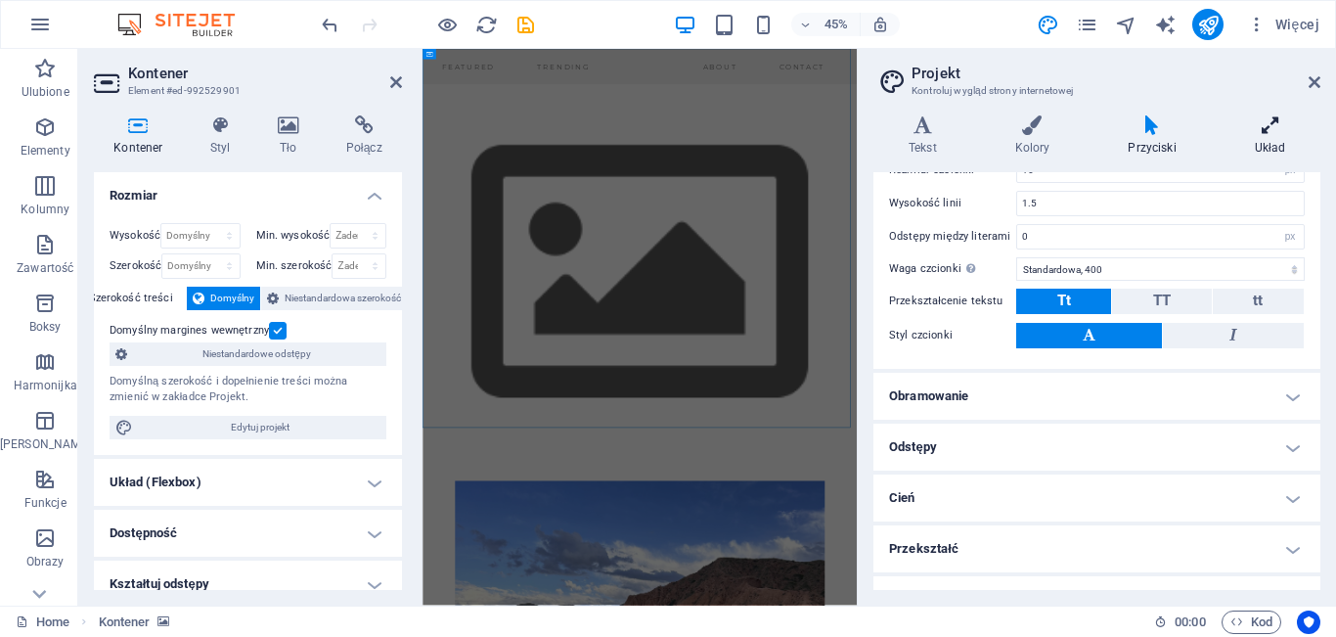
click at [1272, 133] on icon at bounding box center [1270, 125] width 101 height 20
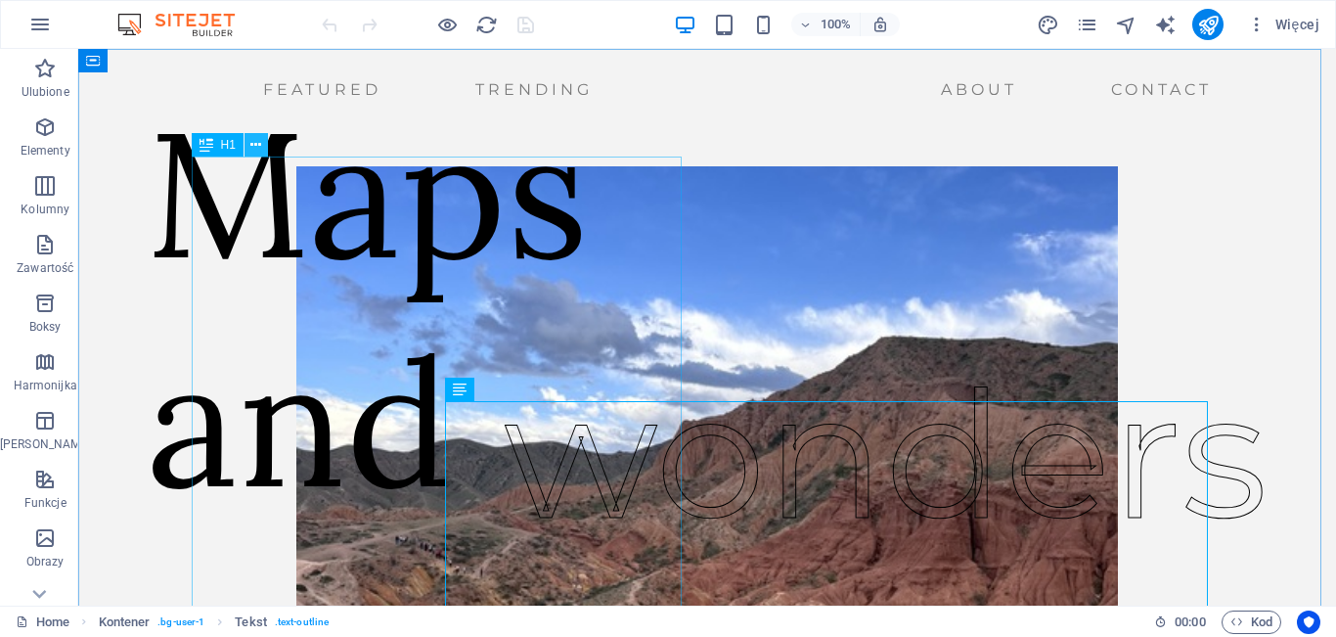
click at [260, 146] on icon at bounding box center [255, 145] width 11 height 21
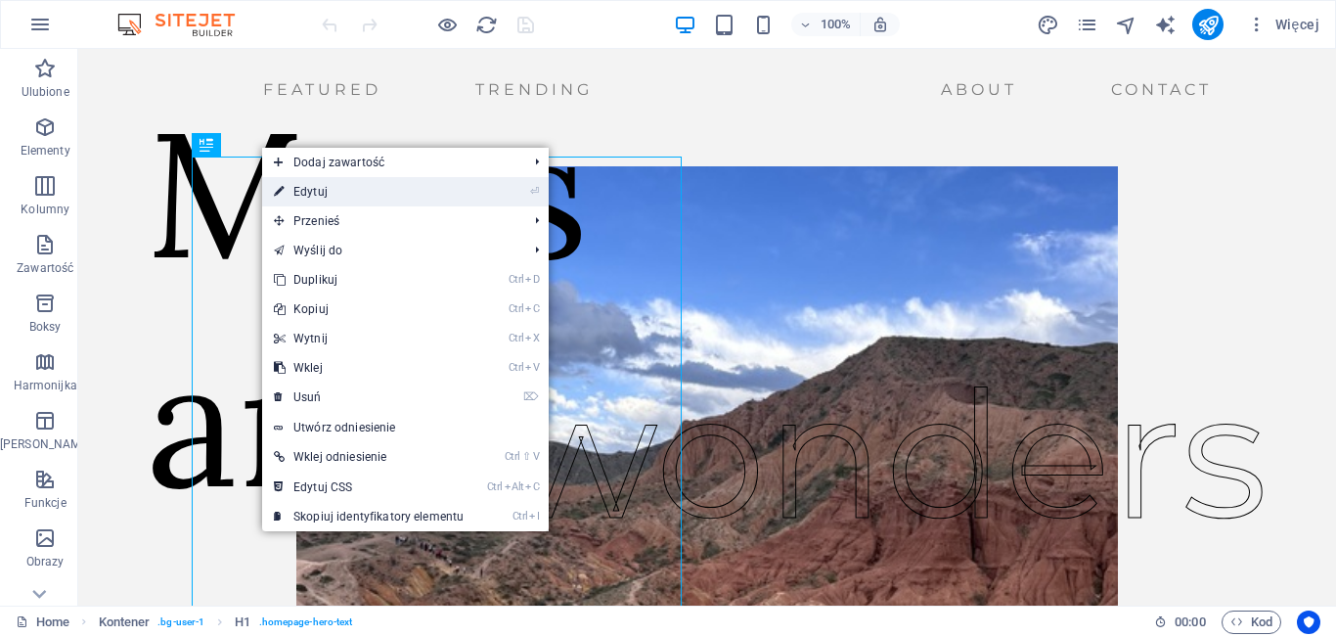
click at [315, 194] on link "⏎ Edytuj" at bounding box center [368, 191] width 213 height 29
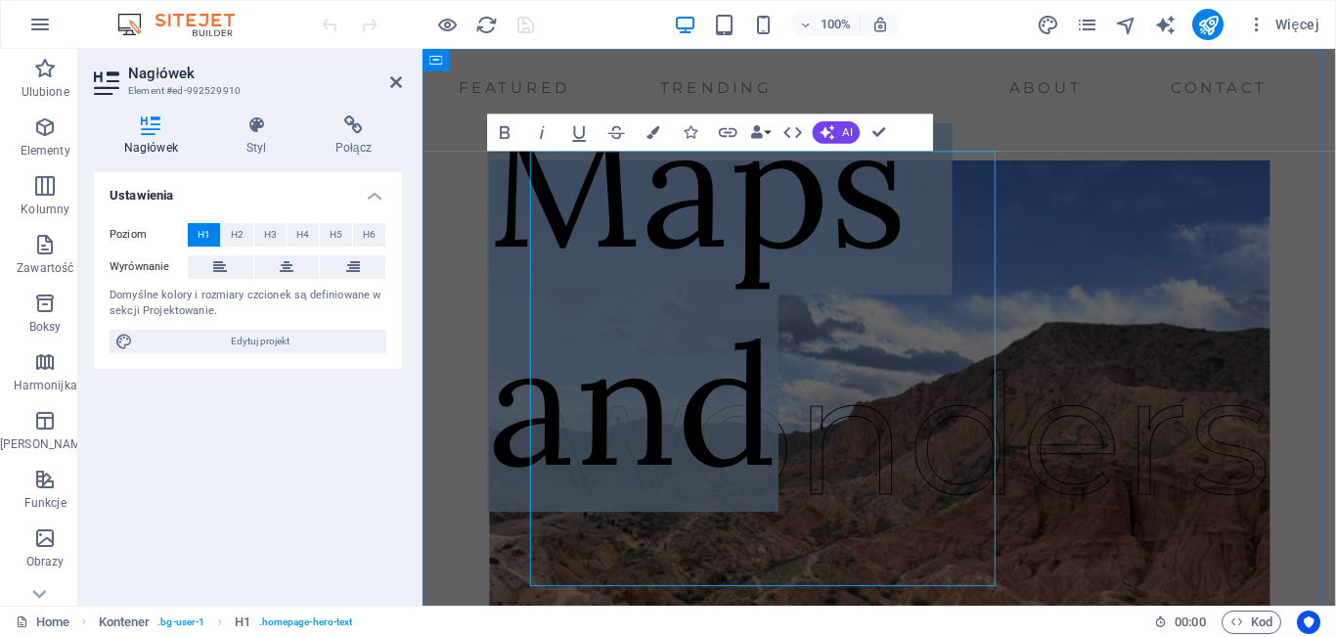
click at [819, 504] on h1 "Maps and" at bounding box center [712, 307] width 442 height 458
click at [810, 486] on h1 "Maps and" at bounding box center [712, 307] width 442 height 458
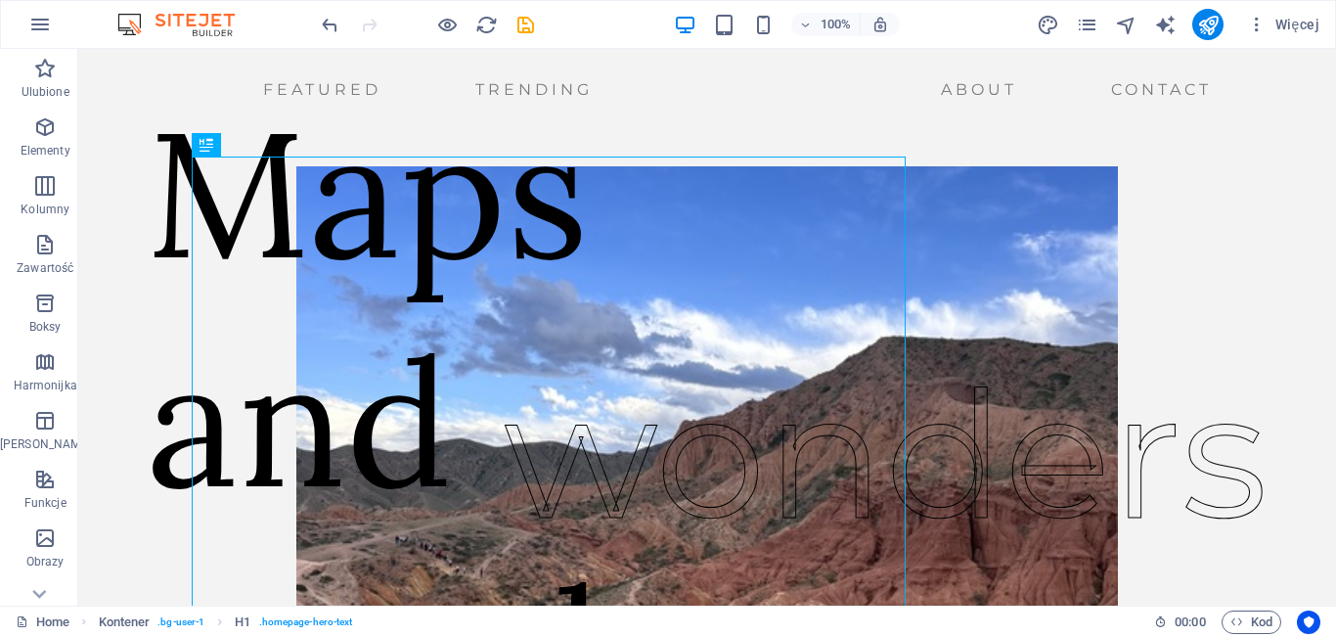
scroll to position [204, 0]
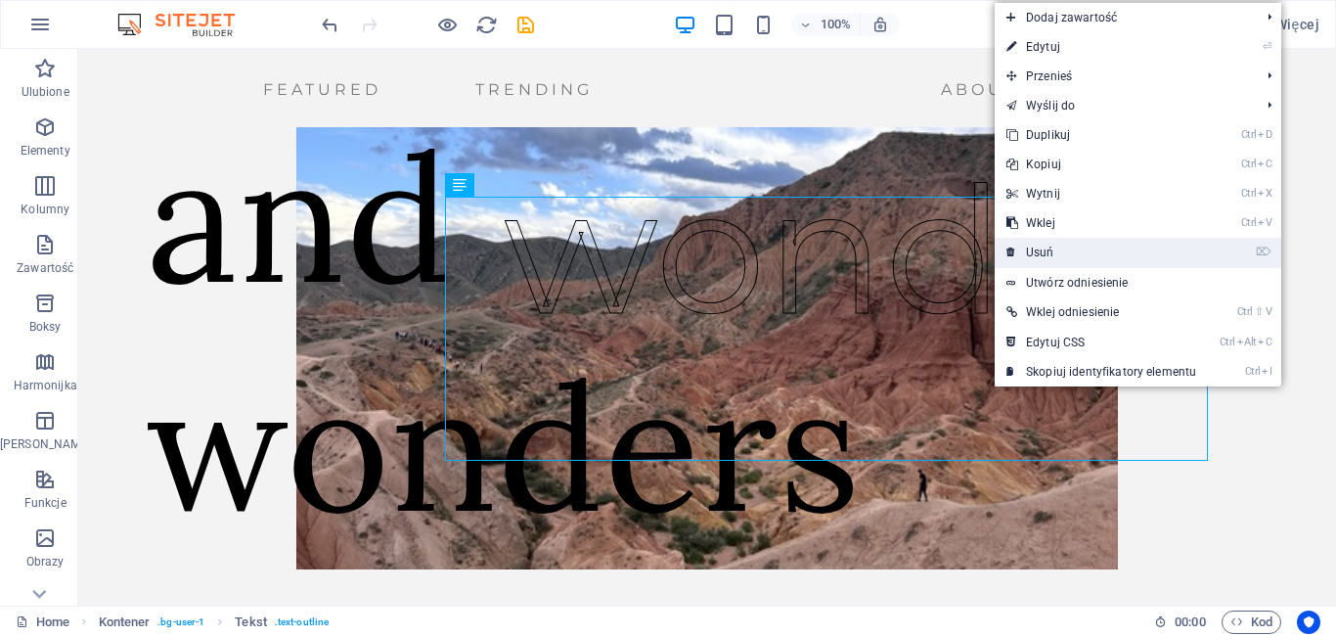
click at [1059, 254] on link "⌦ Usuń" at bounding box center [1101, 252] width 213 height 29
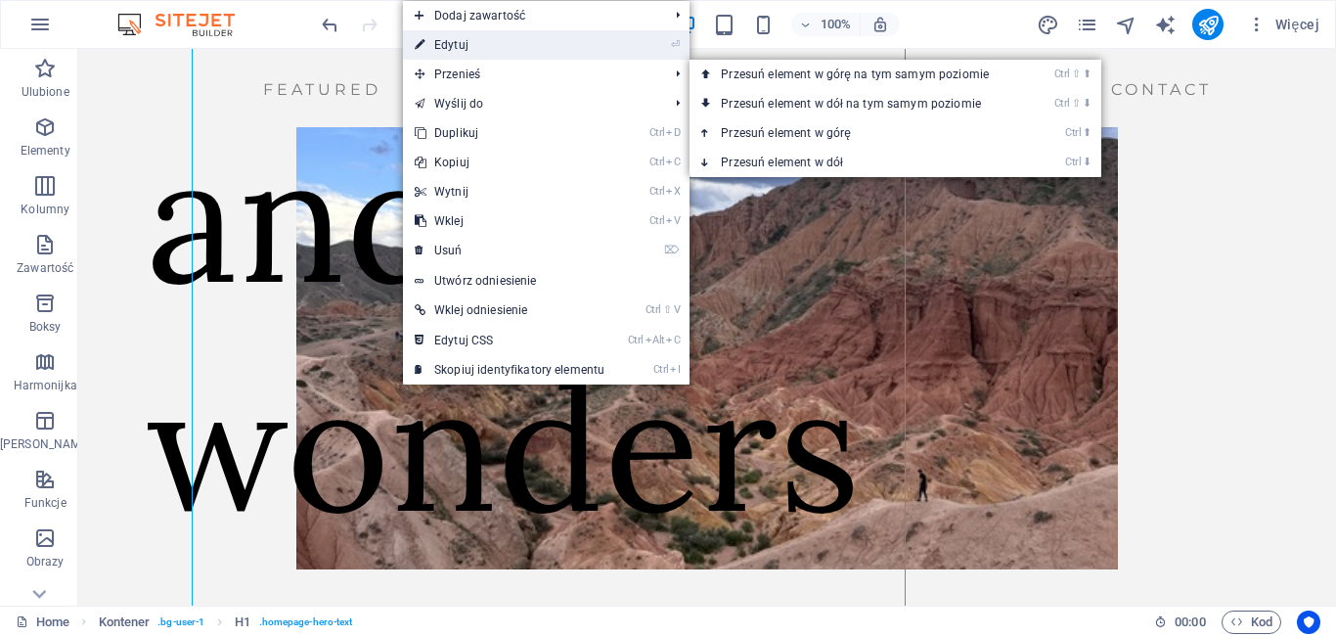
click at [492, 42] on link "⏎ Edytuj" at bounding box center [509, 44] width 213 height 29
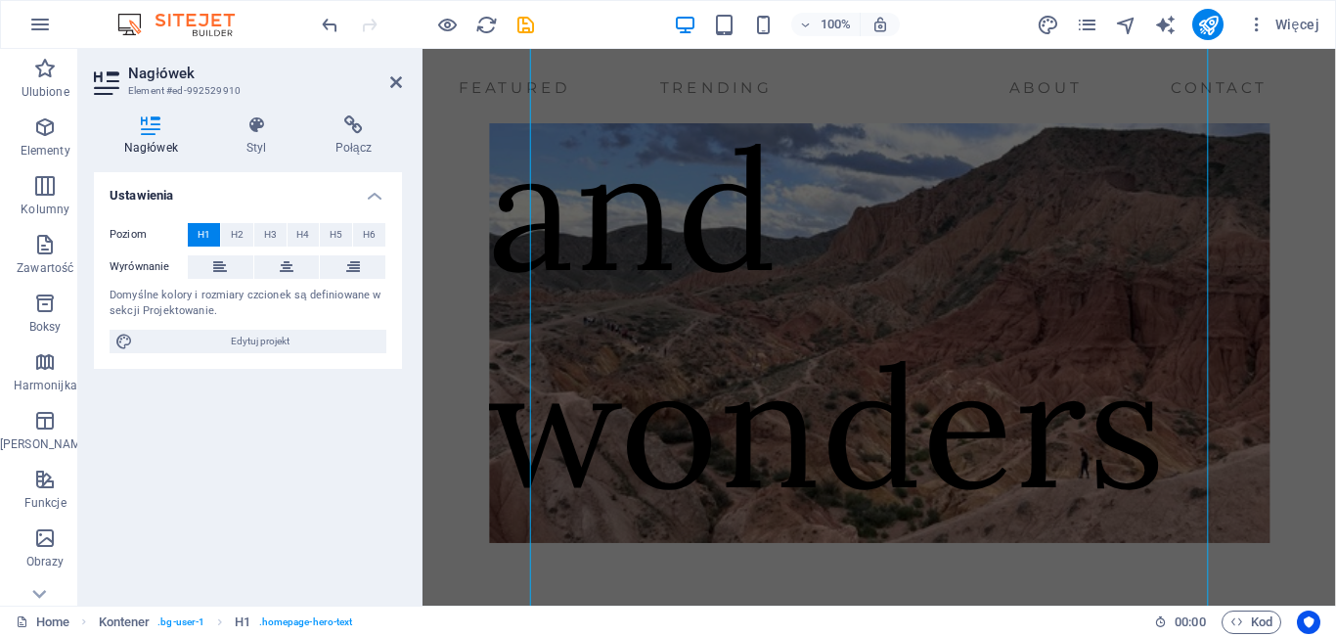
scroll to position [110, 0]
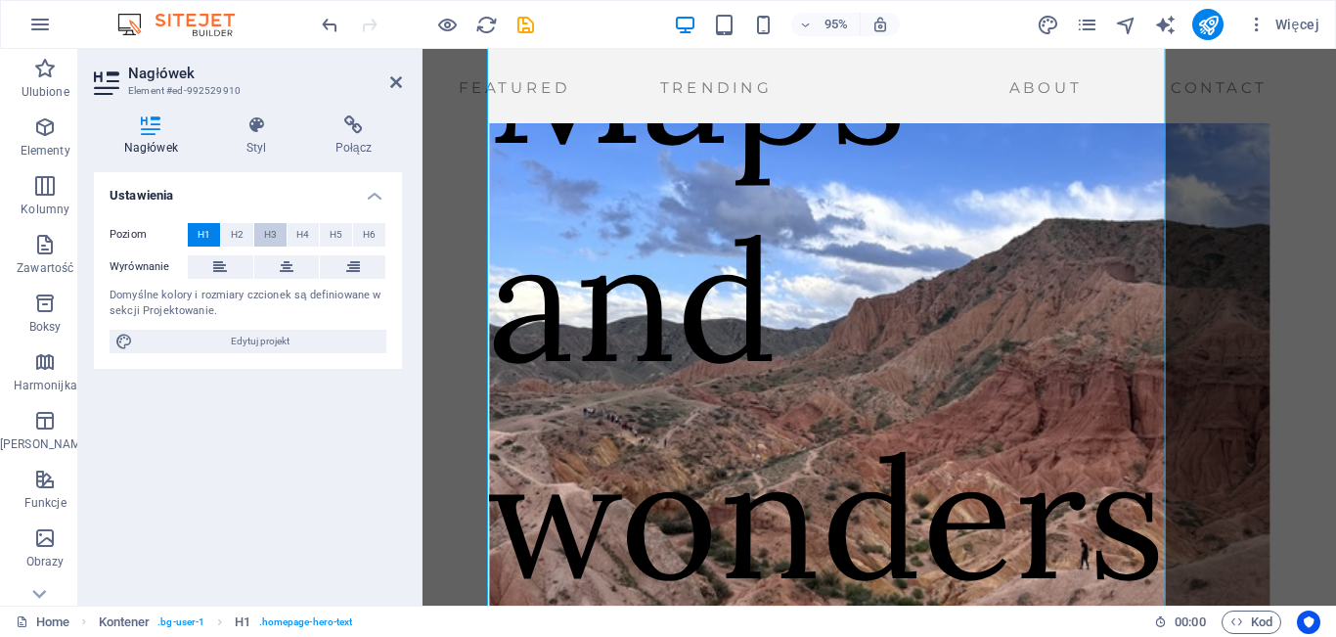
click at [268, 236] on span "H3" at bounding box center [270, 234] width 13 height 23
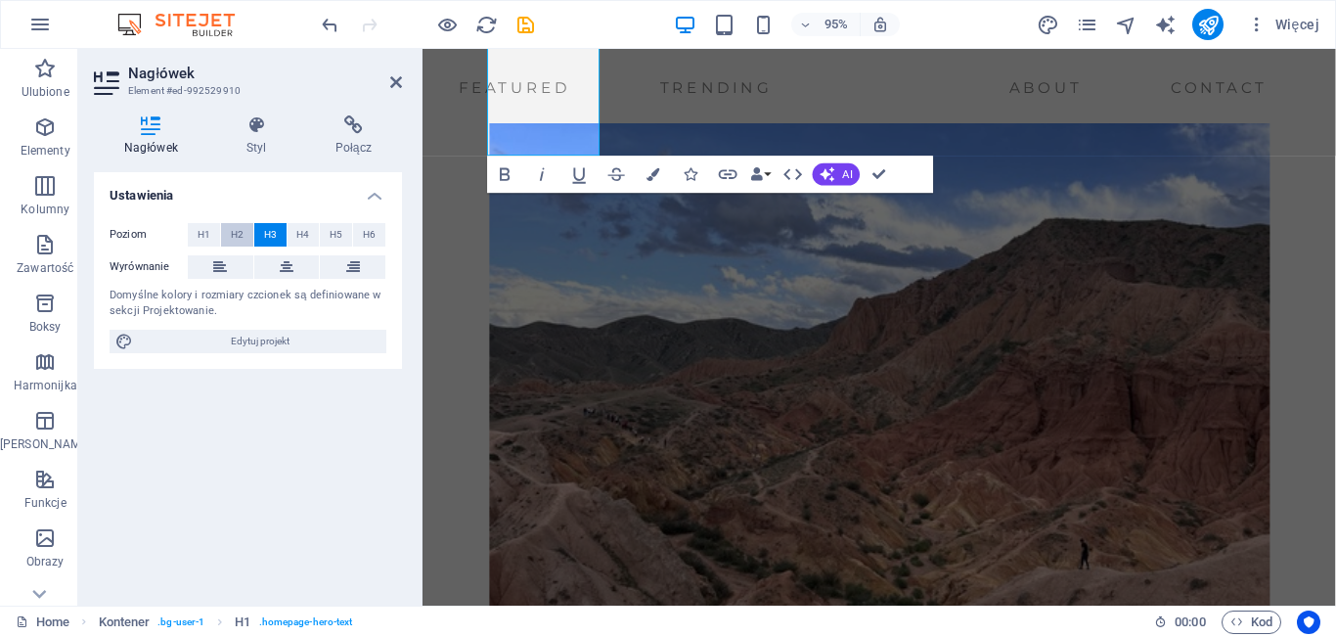
click at [237, 234] on span "H2" at bounding box center [237, 234] width 13 height 23
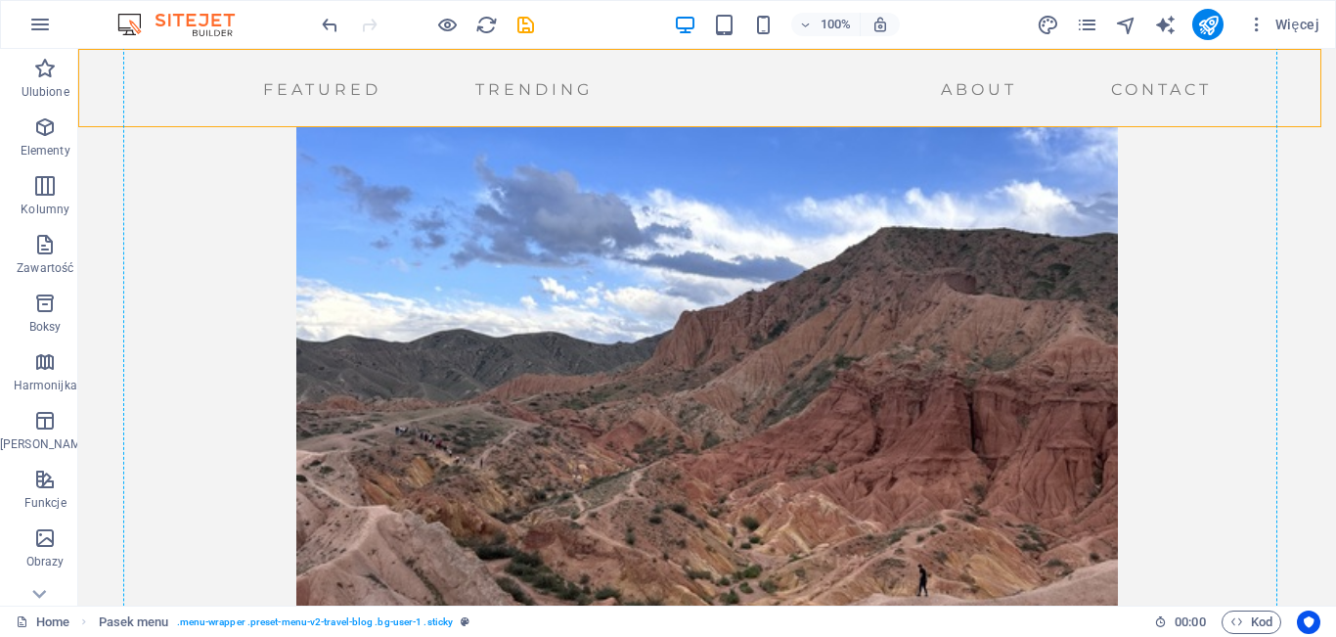
drag, startPoint x: 226, startPoint y: 116, endPoint x: 571, endPoint y: 144, distance: 346.4
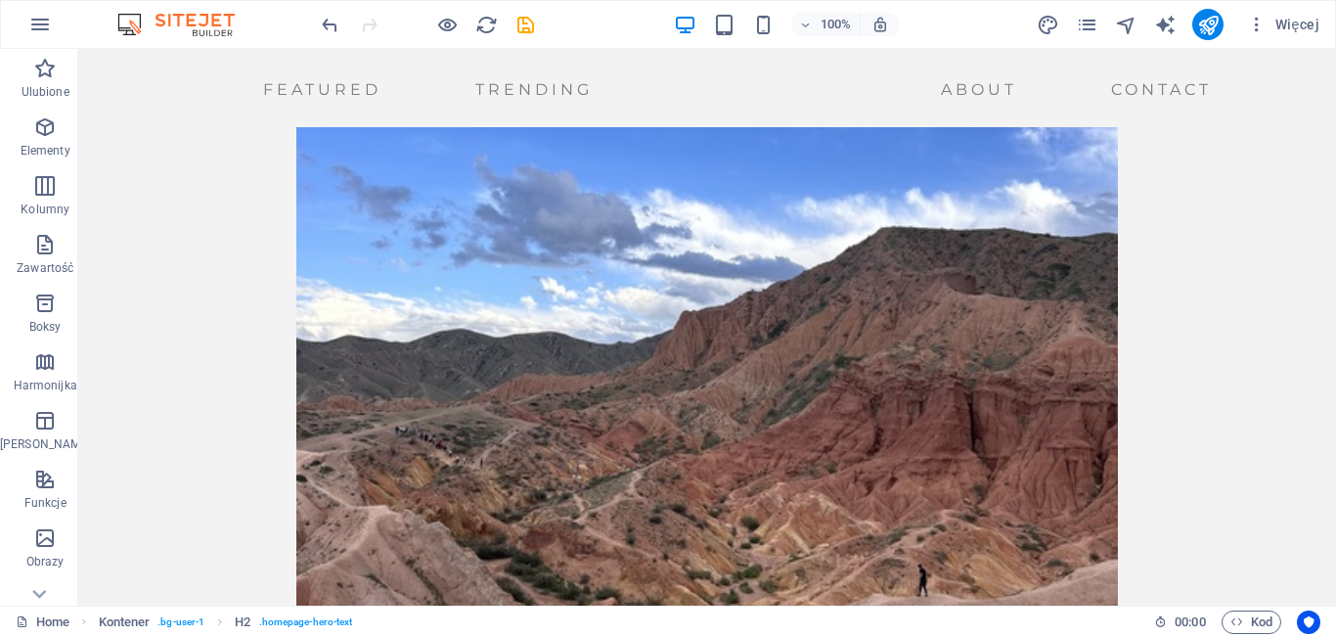
drag, startPoint x: 242, startPoint y: 141, endPoint x: 456, endPoint y: 271, distance: 250.7
drag, startPoint x: 286, startPoint y: 143, endPoint x: 335, endPoint y: 198, distance: 73.4
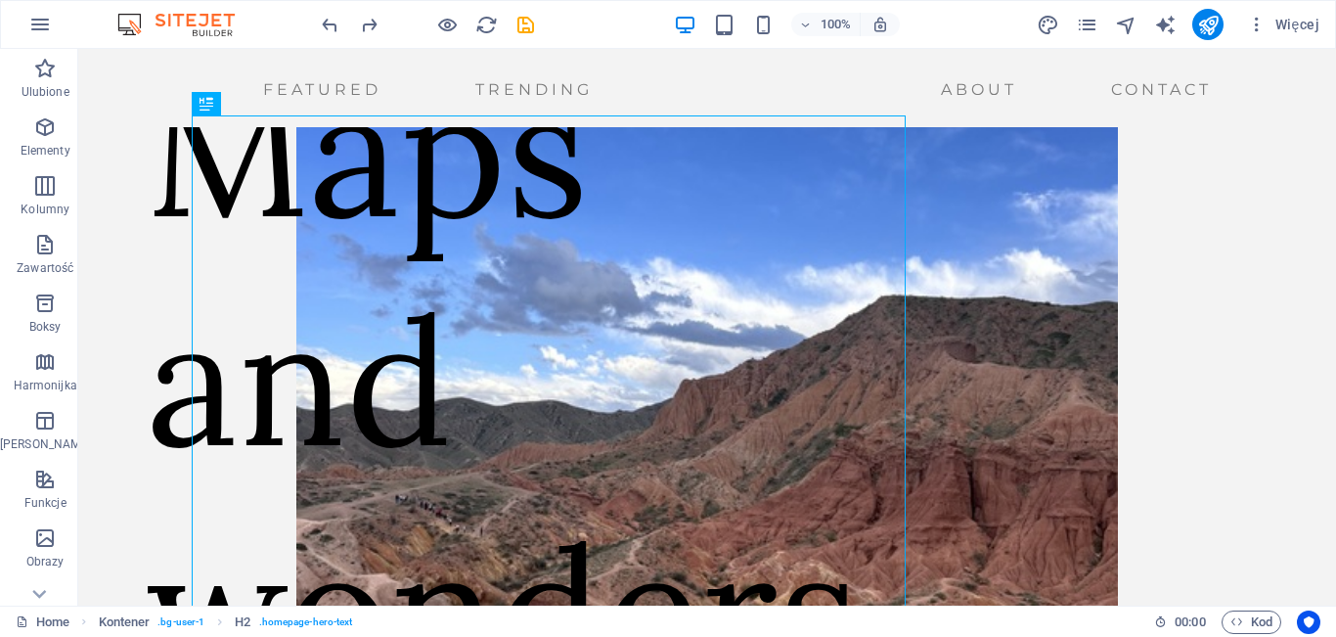
scroll to position [31, 0]
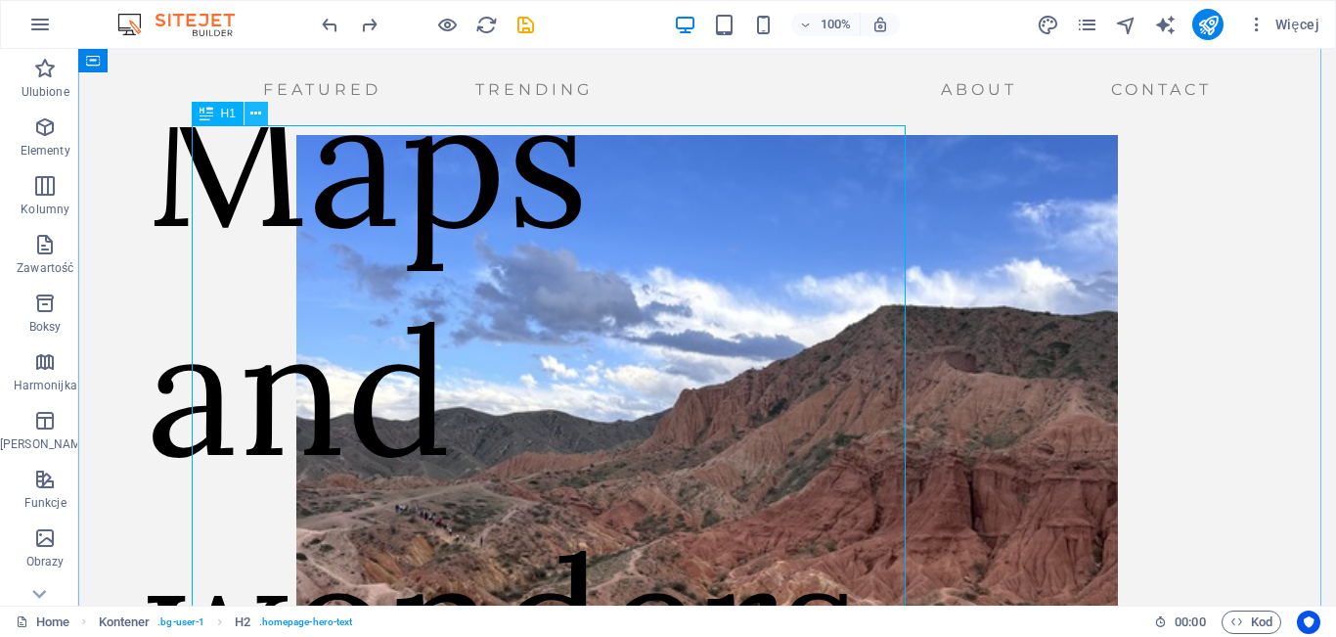
click at [261, 111] on icon at bounding box center [255, 114] width 11 height 21
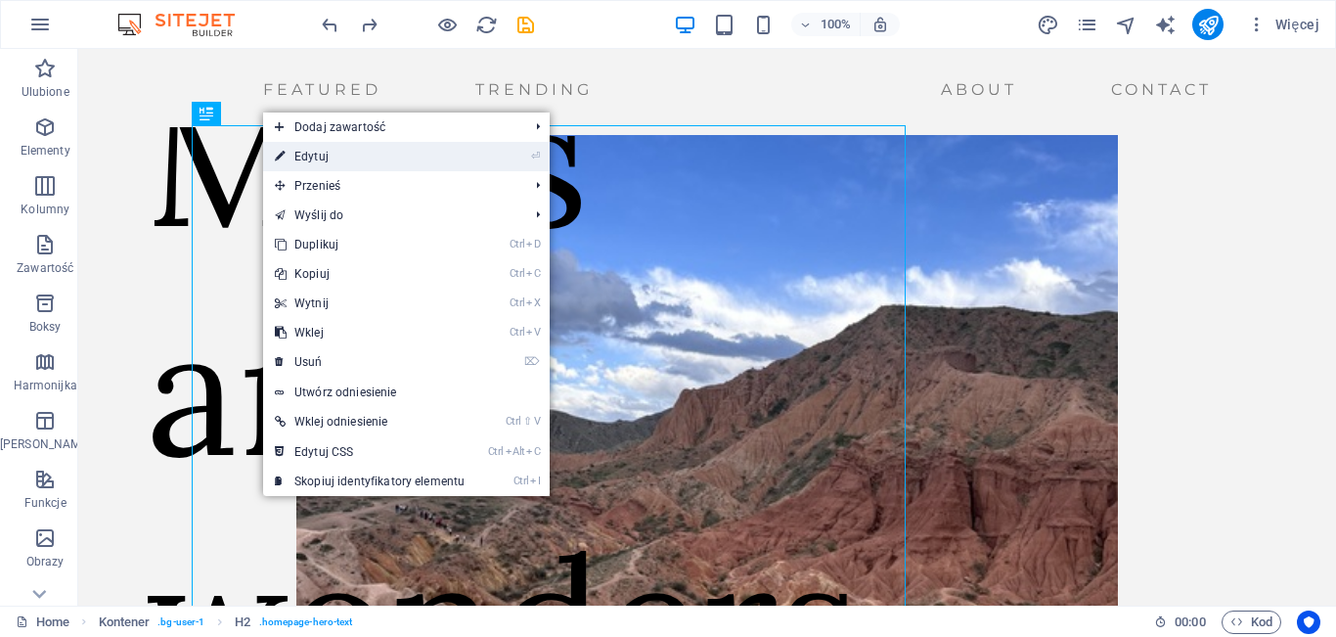
click at [319, 151] on link "⏎ Edytuj" at bounding box center [369, 156] width 213 height 29
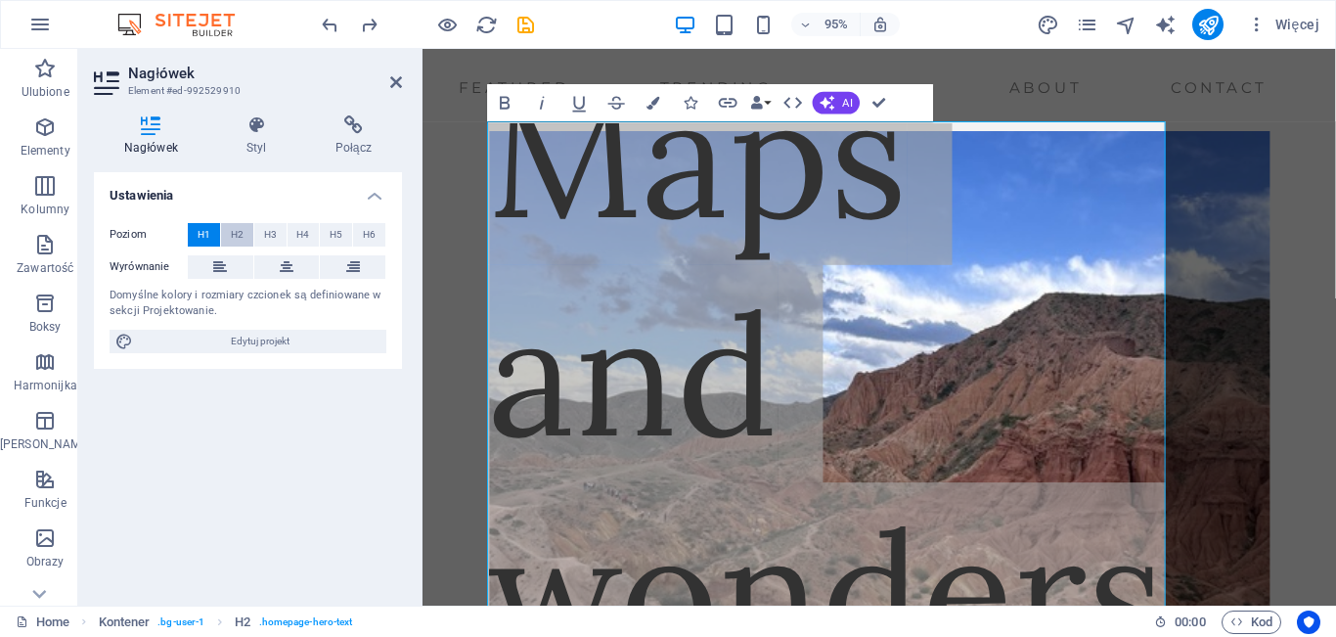
click at [244, 229] on button "H2" at bounding box center [237, 234] width 32 height 23
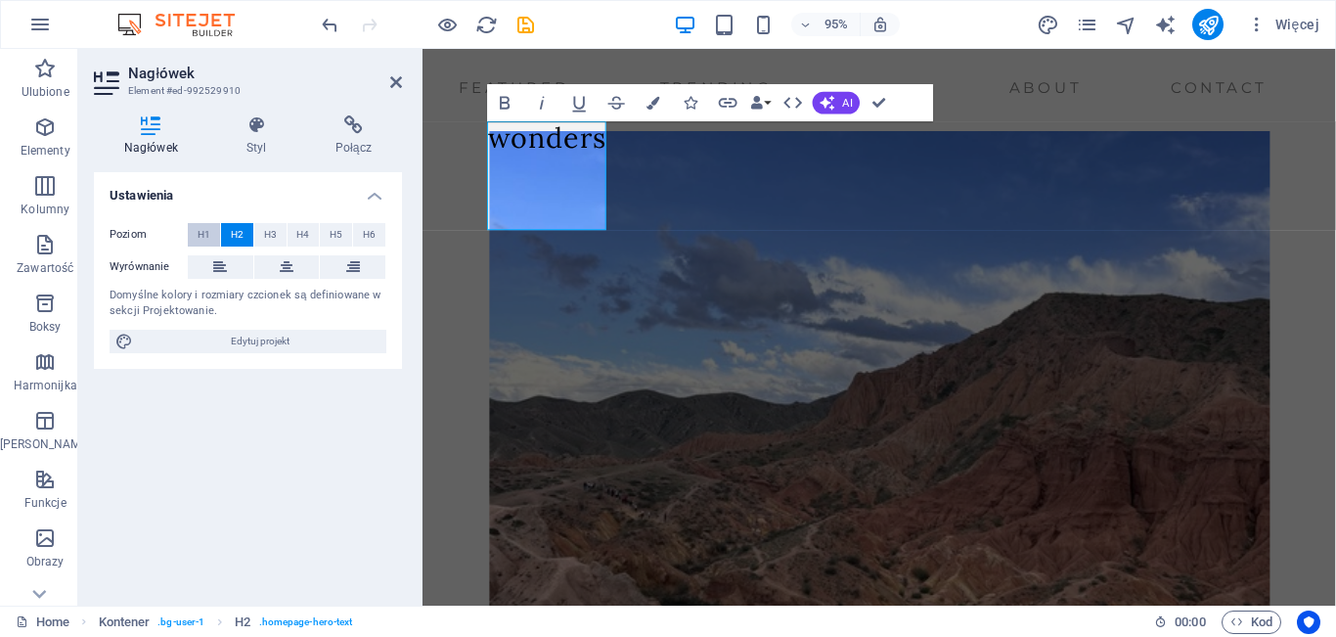
click at [205, 231] on span "H1" at bounding box center [204, 234] width 13 height 23
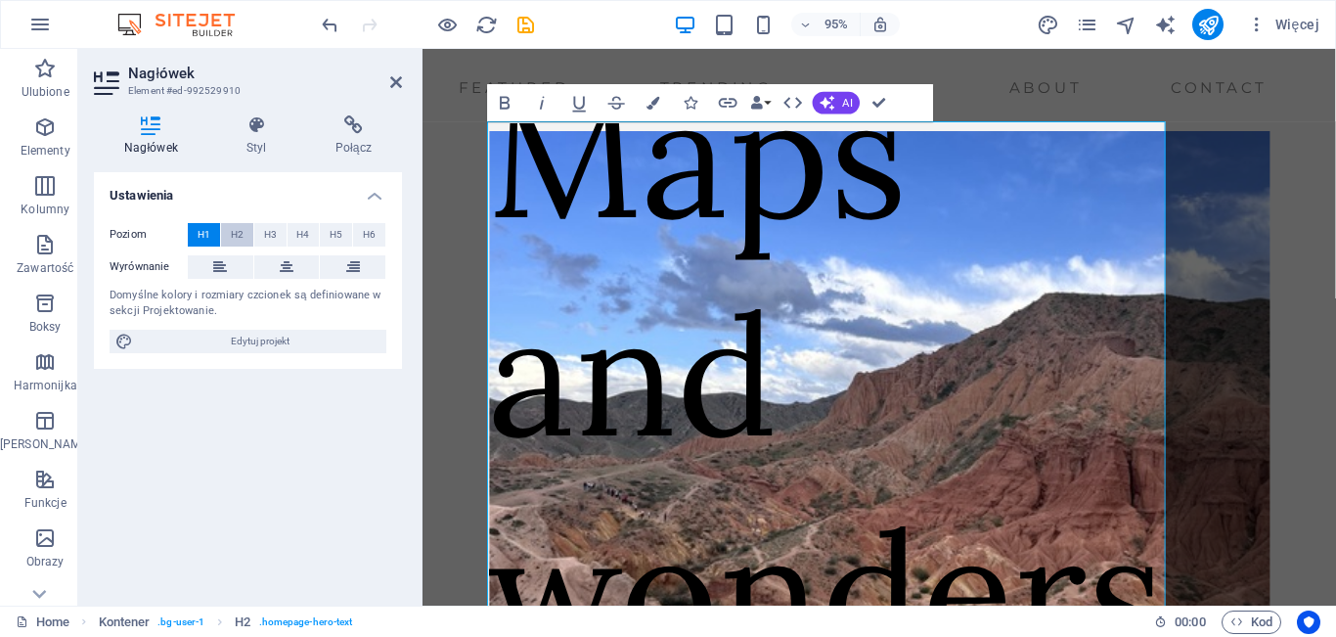
click at [231, 232] on span "H2" at bounding box center [237, 234] width 13 height 23
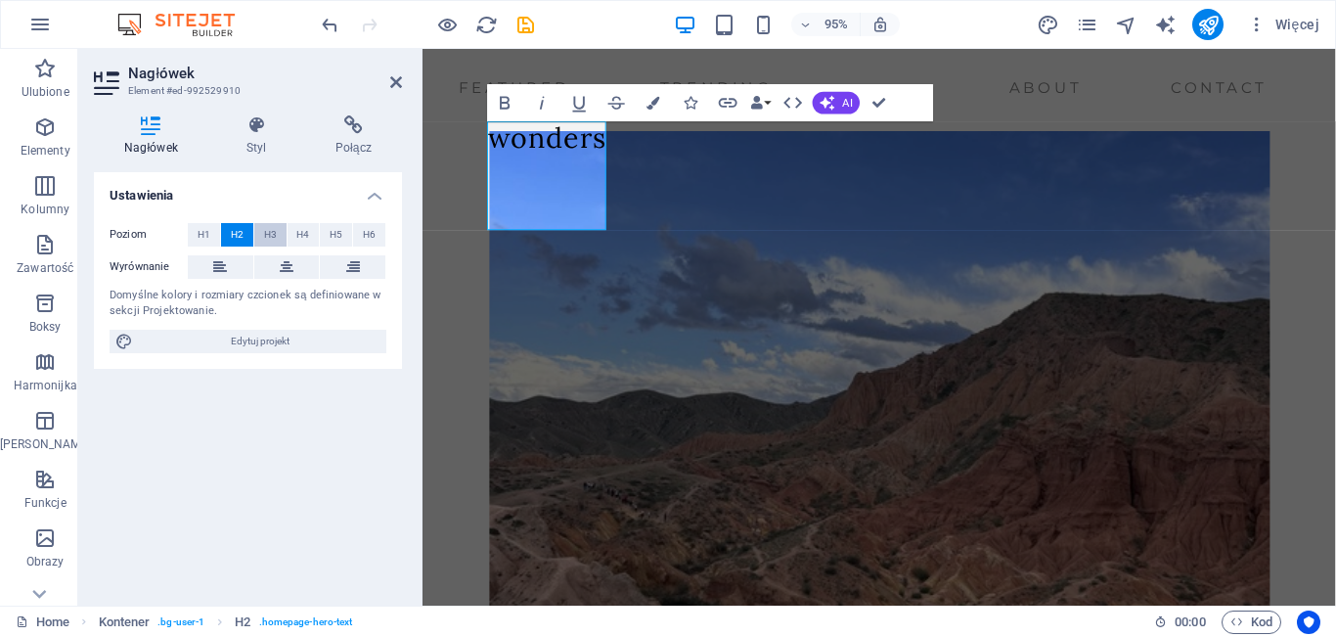
click at [279, 234] on button "H3" at bounding box center [270, 234] width 32 height 23
click at [310, 230] on button "H4" at bounding box center [304, 234] width 32 height 23
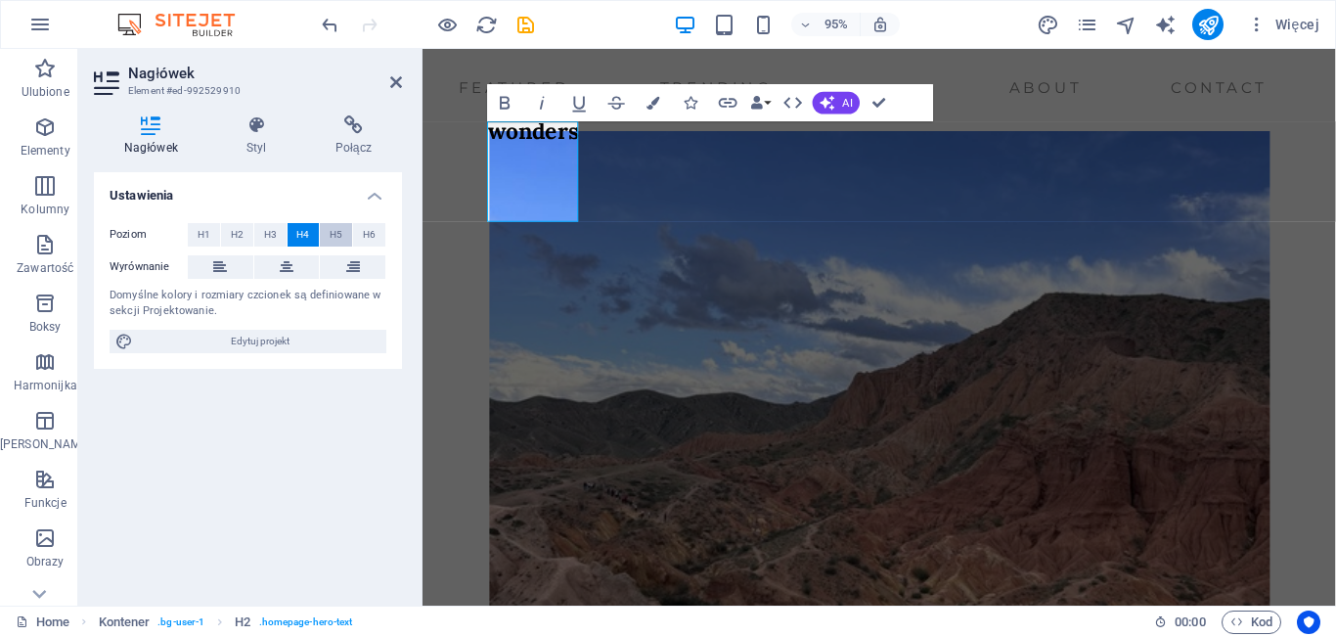
click at [337, 233] on span "H5" at bounding box center [336, 234] width 13 height 23
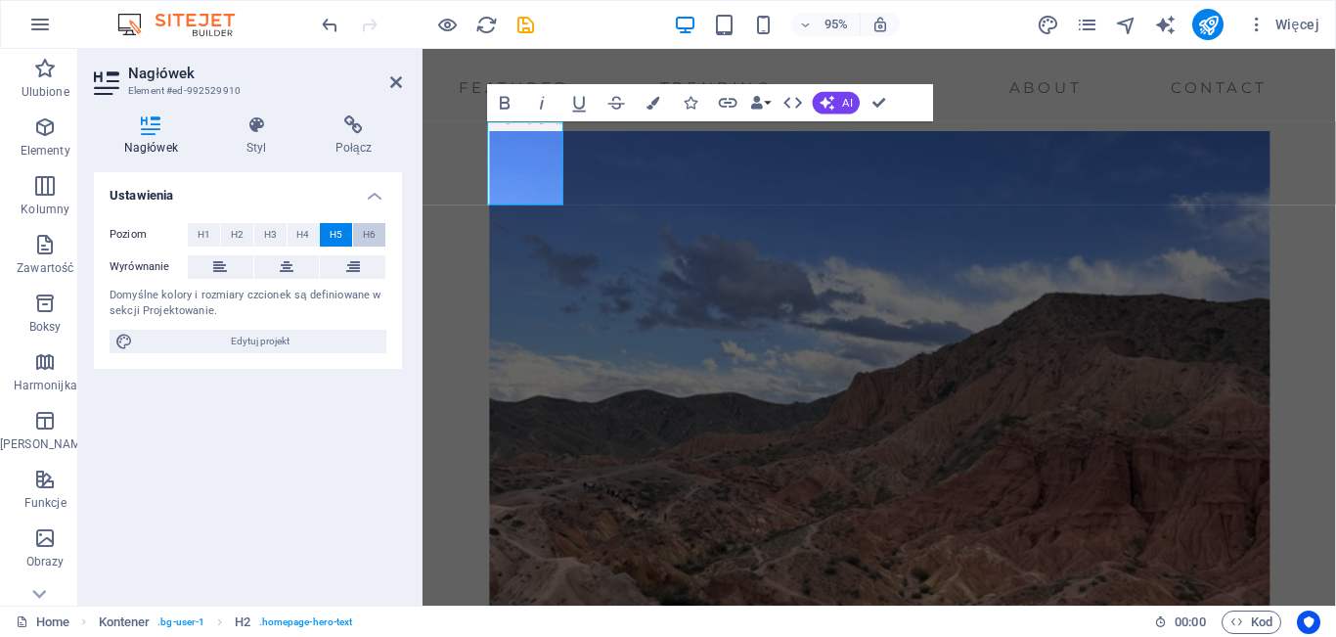
click at [372, 233] on span "H6" at bounding box center [369, 234] width 13 height 23
click at [233, 232] on span "H2" at bounding box center [237, 234] width 13 height 23
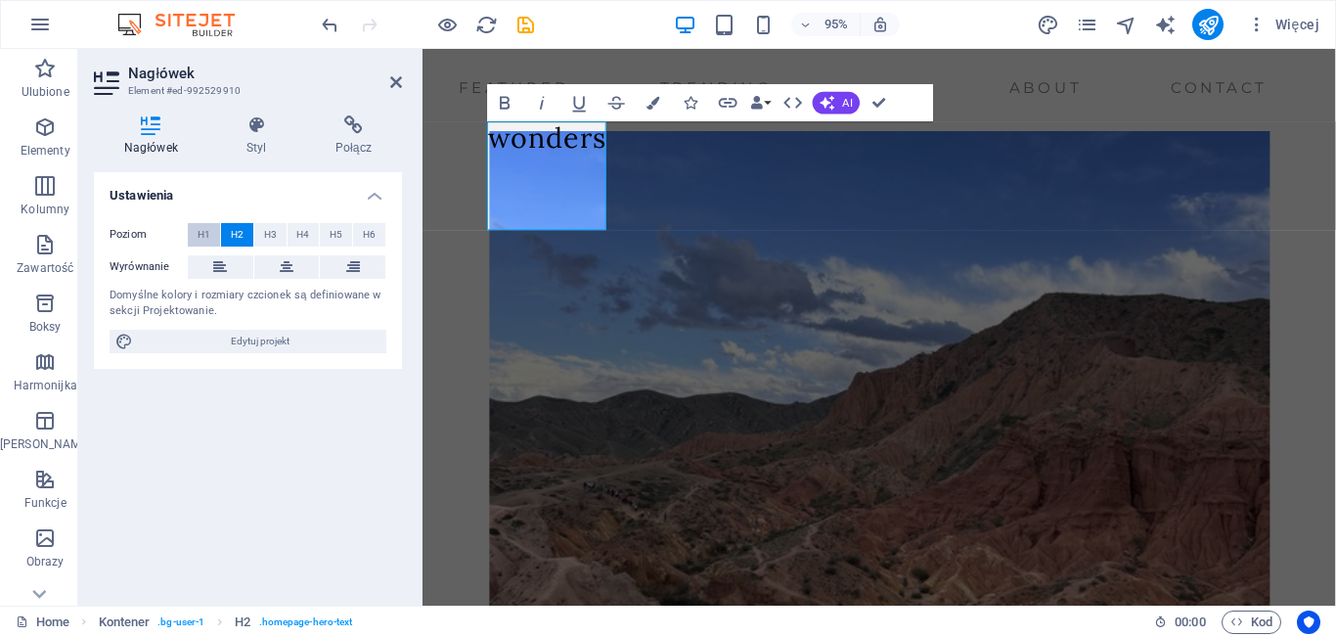
click at [209, 230] on span "H1" at bounding box center [204, 234] width 13 height 23
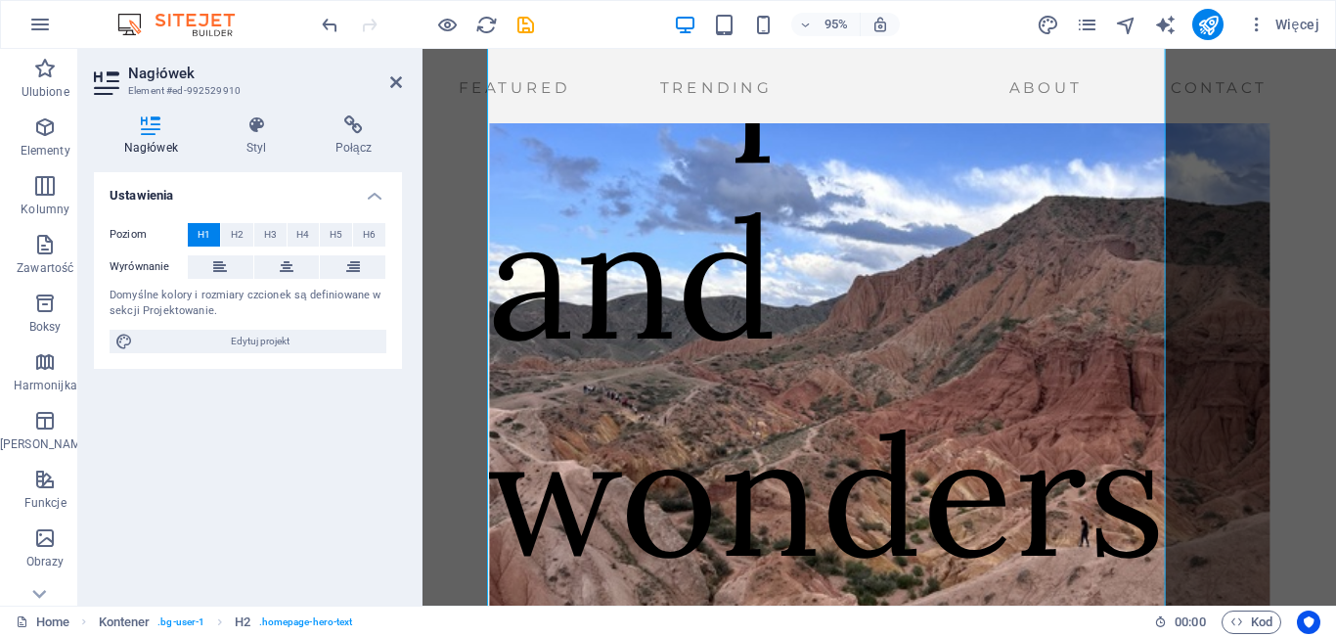
scroll to position [123, 0]
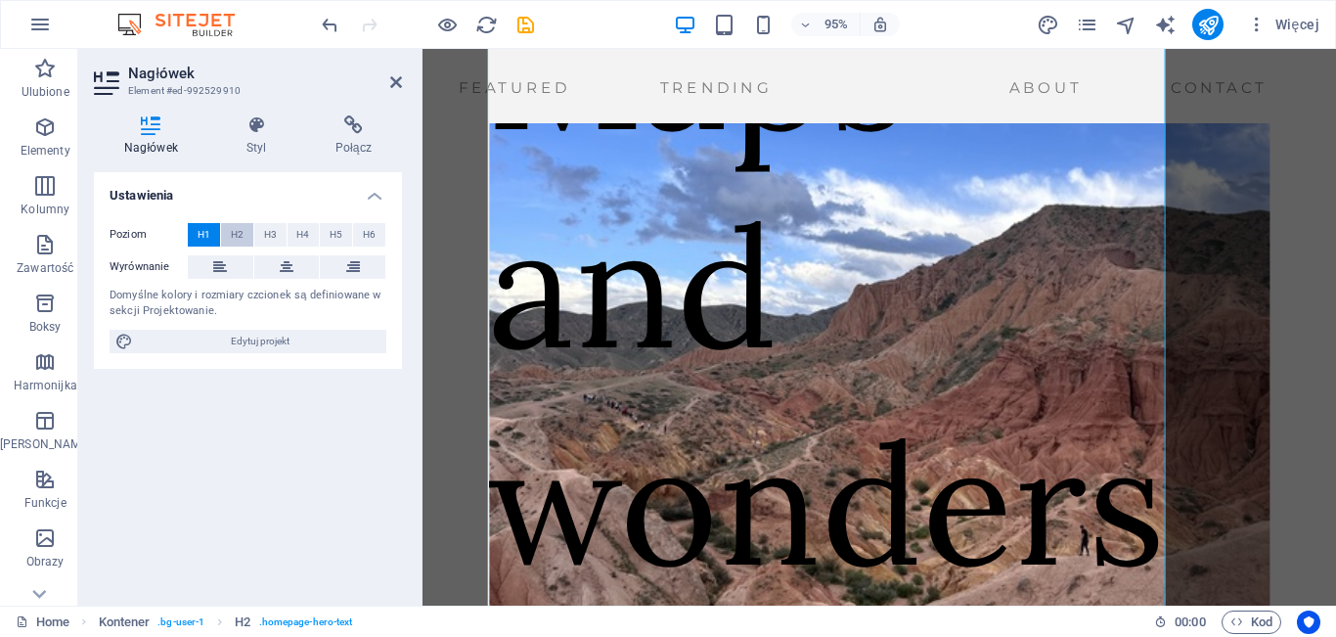
click at [244, 230] on button "H2" at bounding box center [237, 234] width 32 height 23
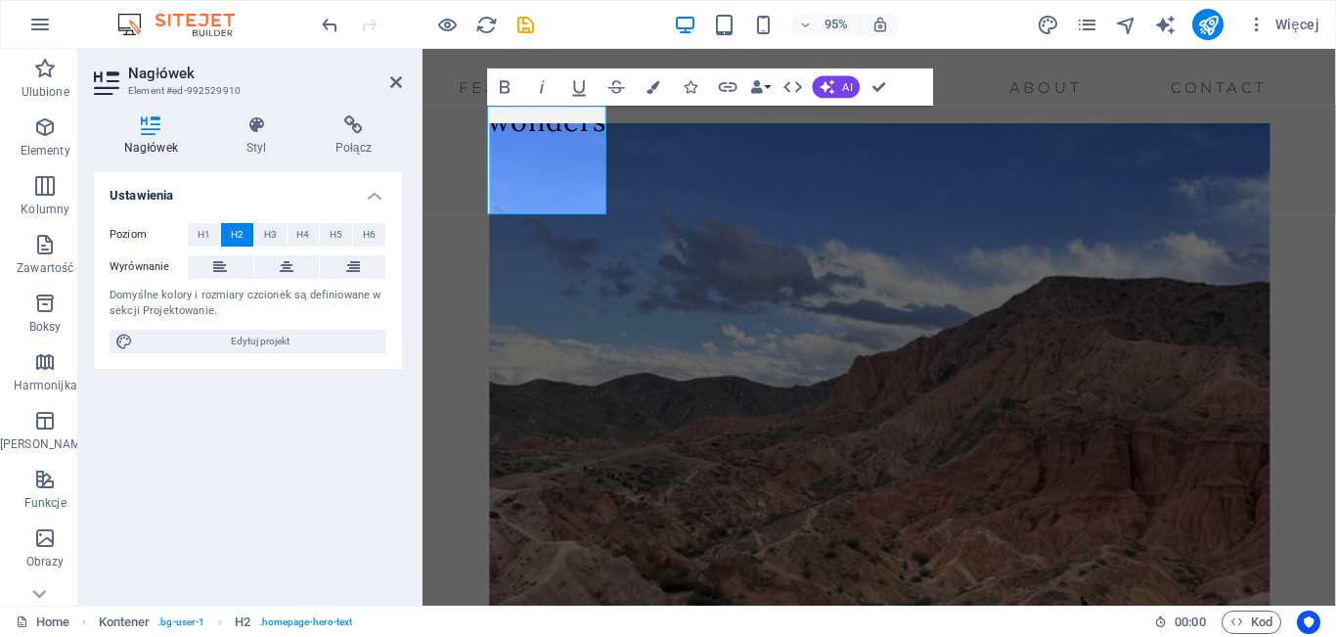
scroll to position [20, 0]
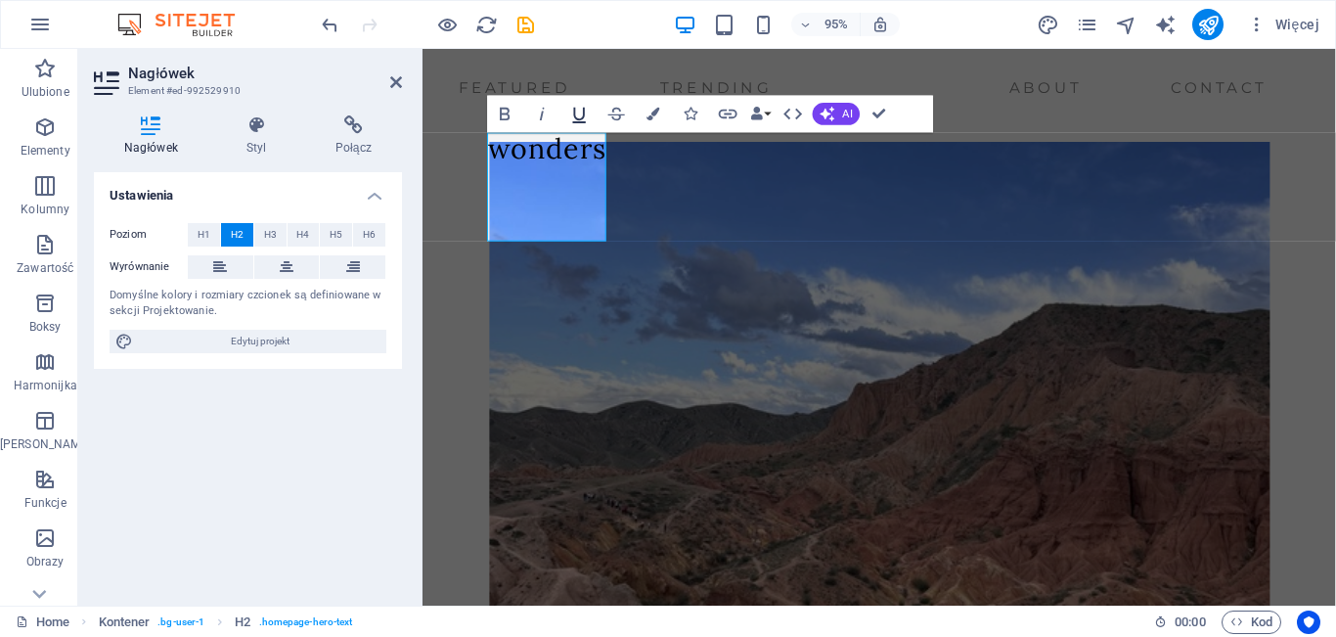
click at [580, 118] on icon "button" at bounding box center [579, 114] width 22 height 22
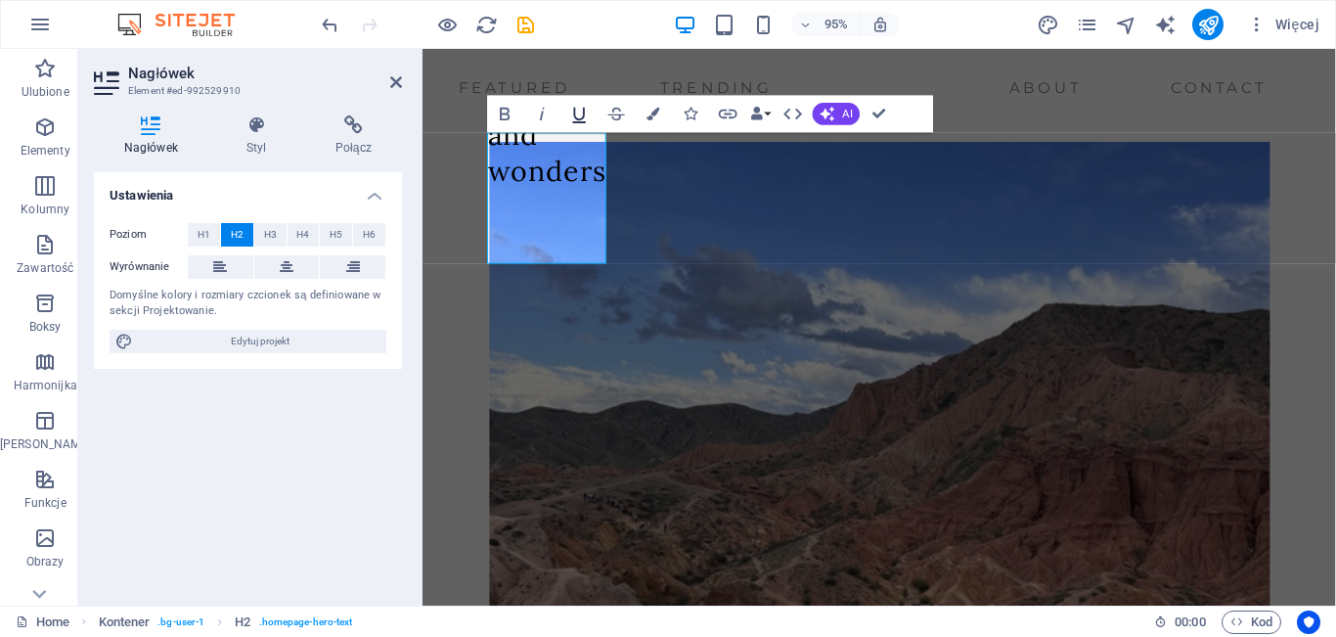
click at [580, 118] on icon "button" at bounding box center [579, 114] width 22 height 22
click at [583, 117] on icon "button" at bounding box center [579, 116] width 13 height 16
click at [580, 116] on icon "button" at bounding box center [579, 114] width 22 height 22
click at [579, 113] on icon "button" at bounding box center [579, 114] width 22 height 22
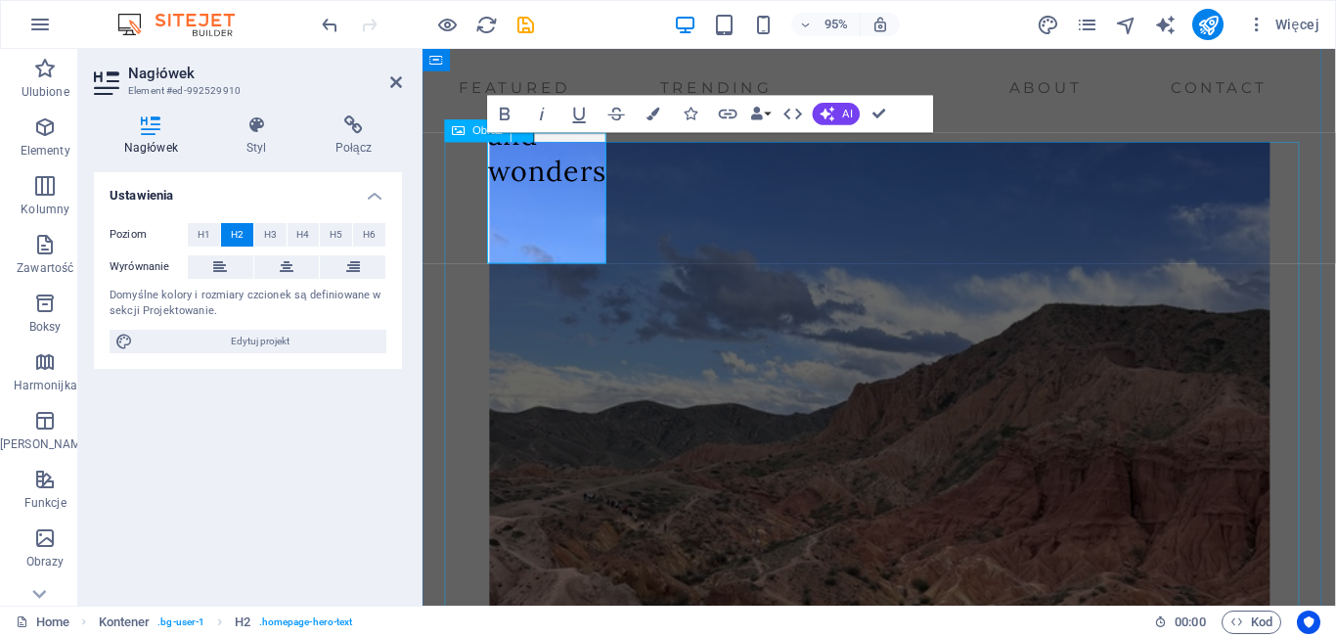
click at [688, 287] on figure at bounding box center [903, 450] width 915 height 607
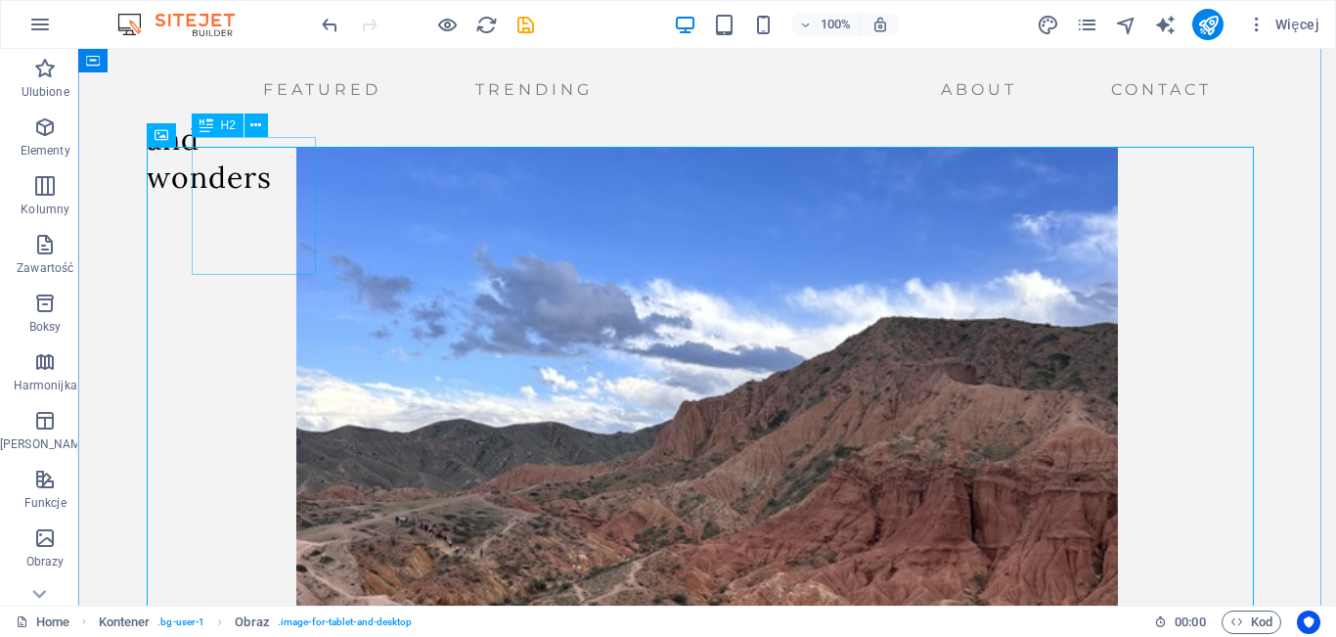
click at [272, 197] on div "​​​​​ Maps and wonders" at bounding box center [209, 128] width 125 height 138
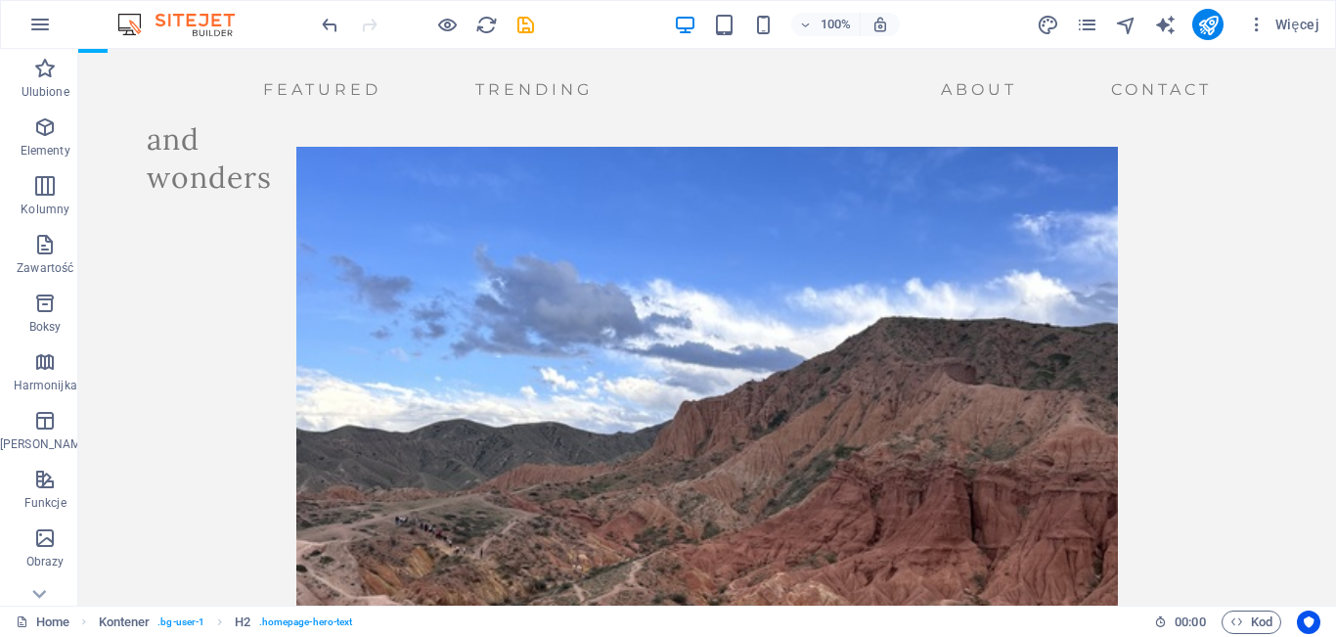
drag, startPoint x: 273, startPoint y: 240, endPoint x: 446, endPoint y: 289, distance: 179.9
drag, startPoint x: 285, startPoint y: 235, endPoint x: 494, endPoint y: 309, distance: 222.2
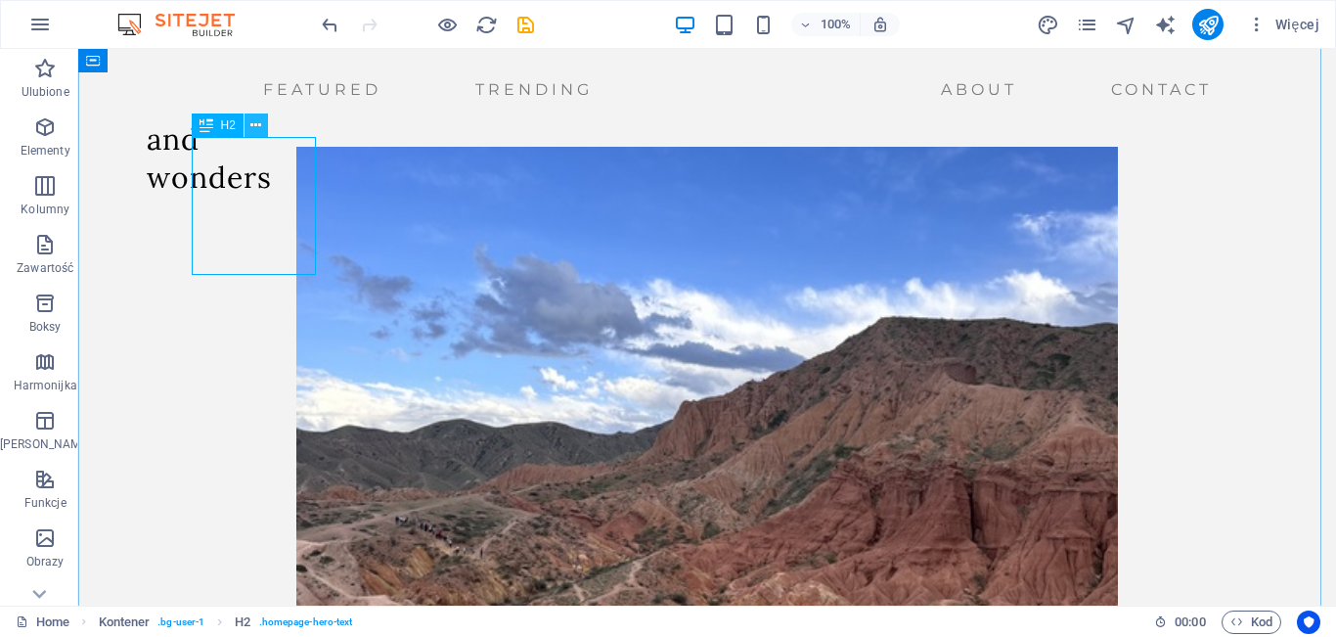
click at [259, 124] on icon at bounding box center [255, 125] width 11 height 21
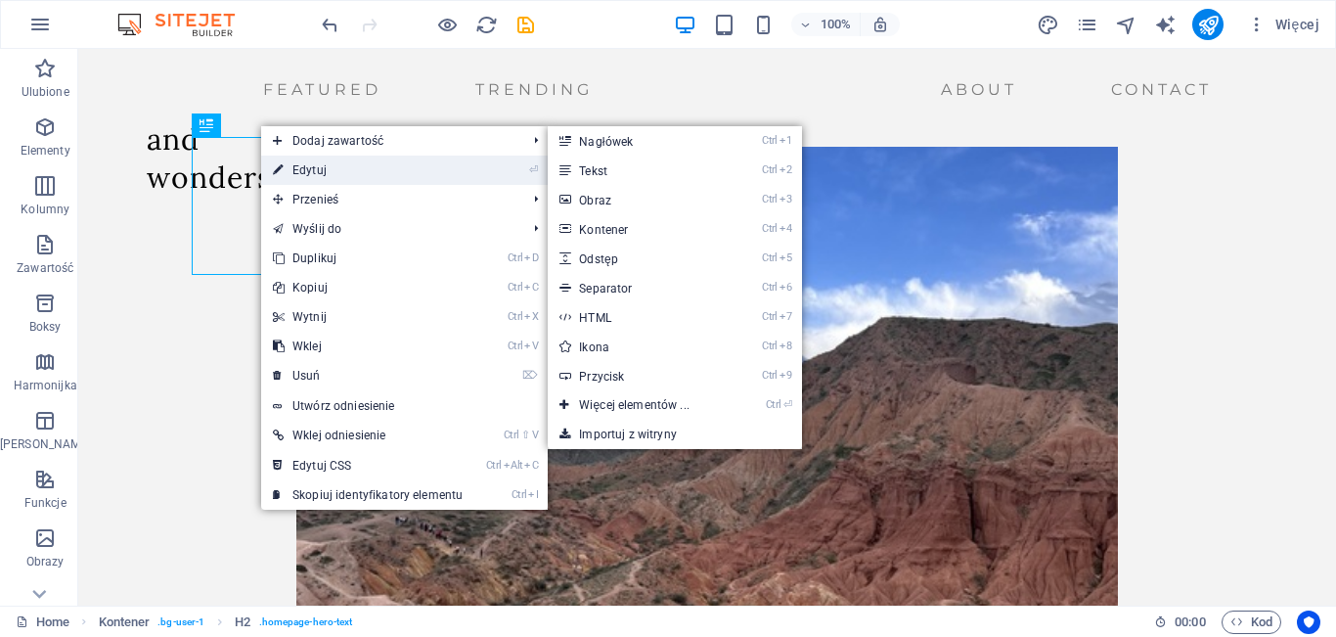
click at [319, 168] on link "⏎ Edytuj" at bounding box center [367, 170] width 213 height 29
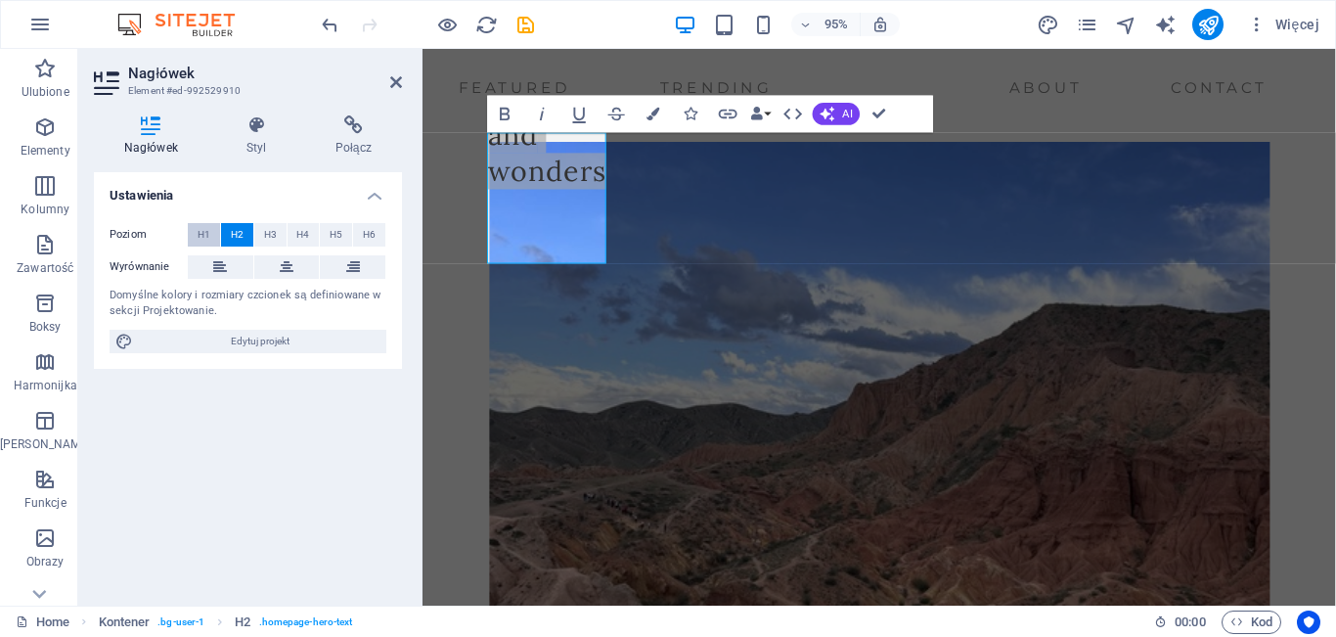
click at [205, 232] on span "H1" at bounding box center [204, 234] width 13 height 23
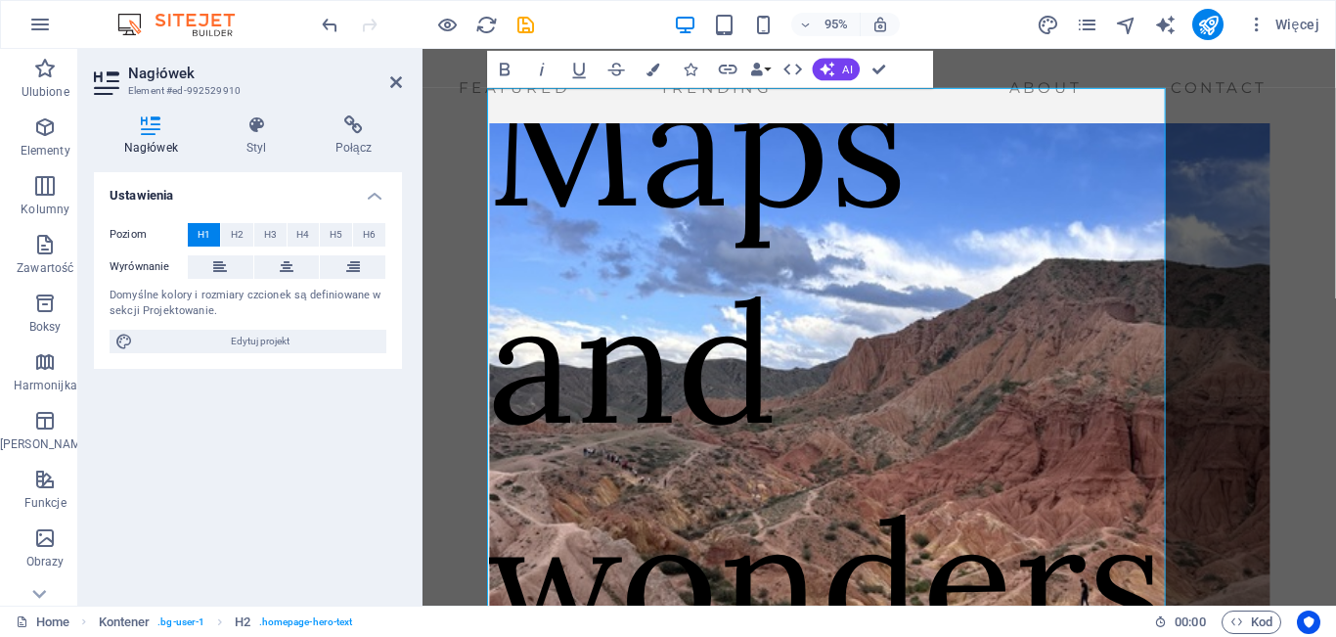
scroll to position [57, 0]
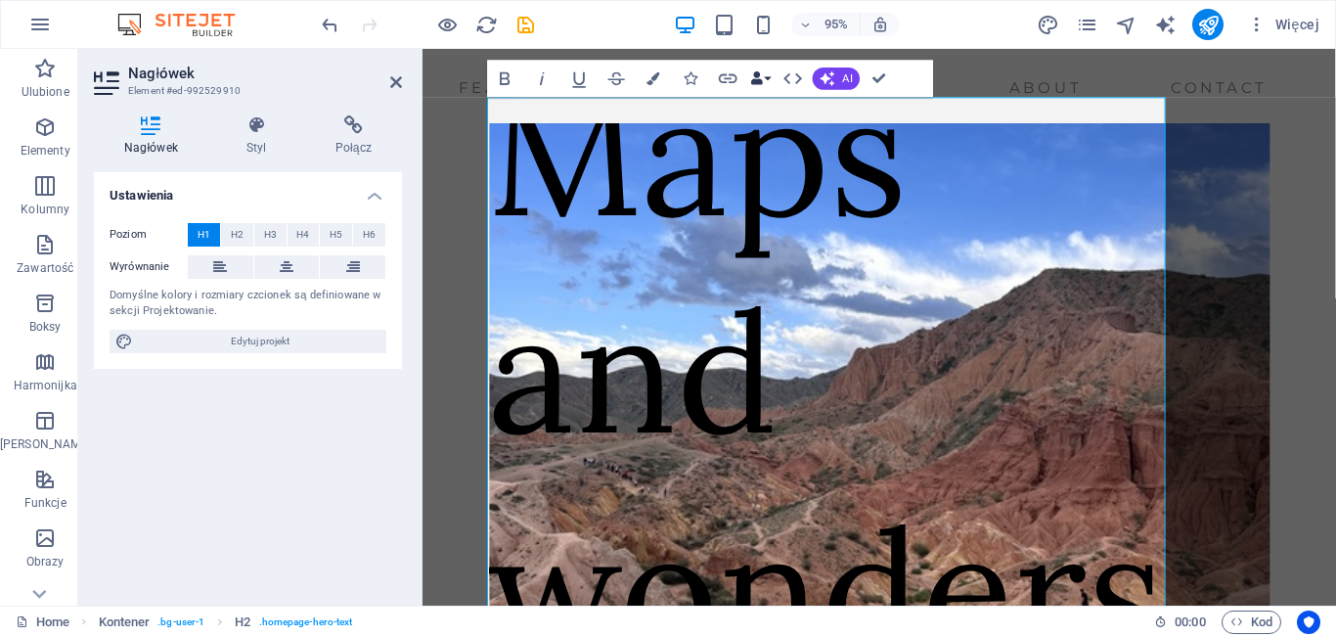
click at [760, 80] on icon "button" at bounding box center [756, 78] width 13 height 13
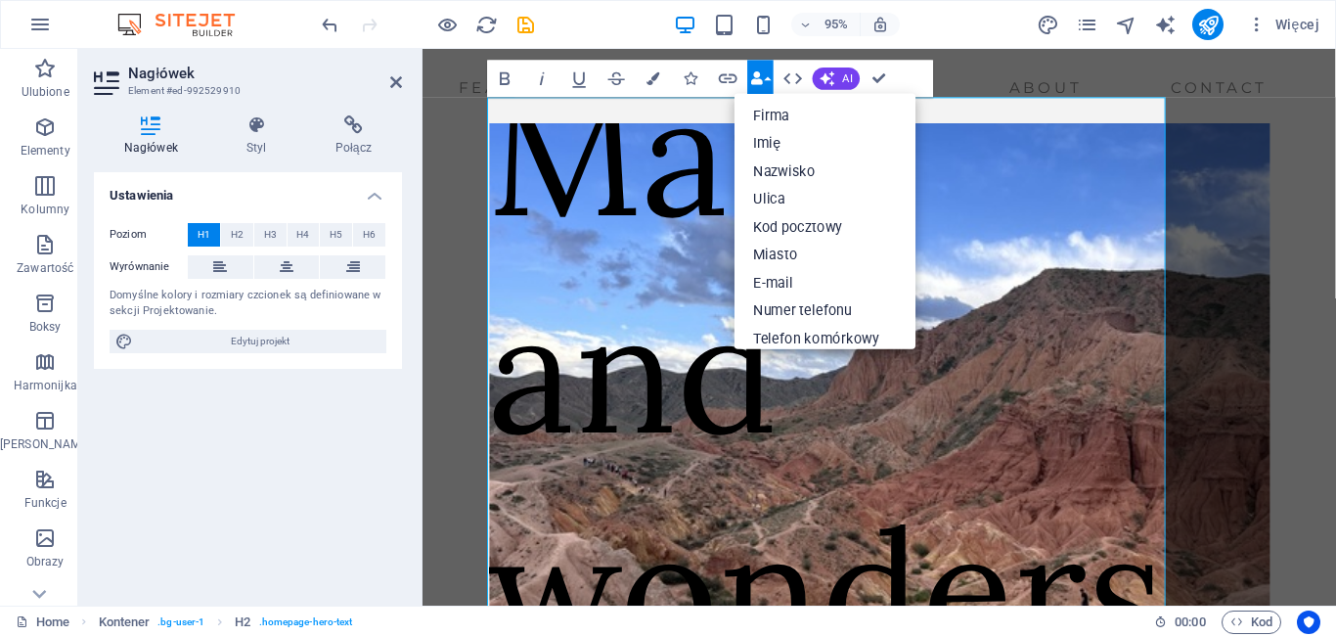
click at [760, 79] on icon "button" at bounding box center [756, 78] width 13 height 13
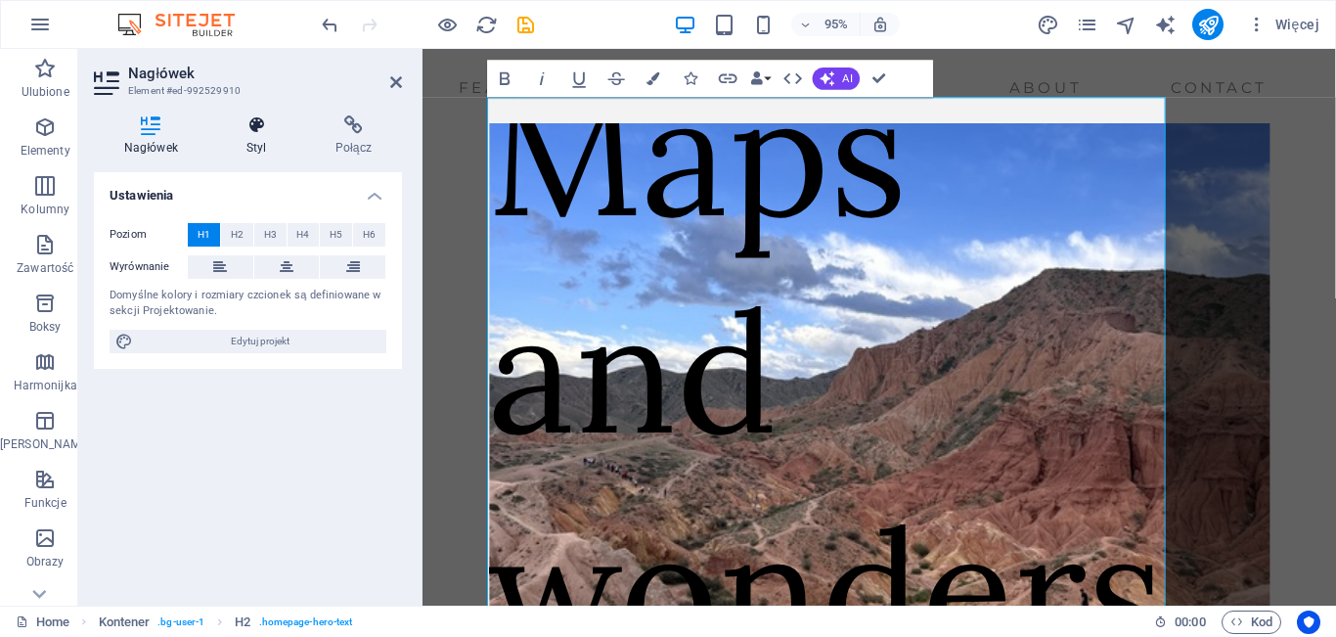
click at [259, 149] on h4 "Styl" at bounding box center [260, 135] width 89 height 41
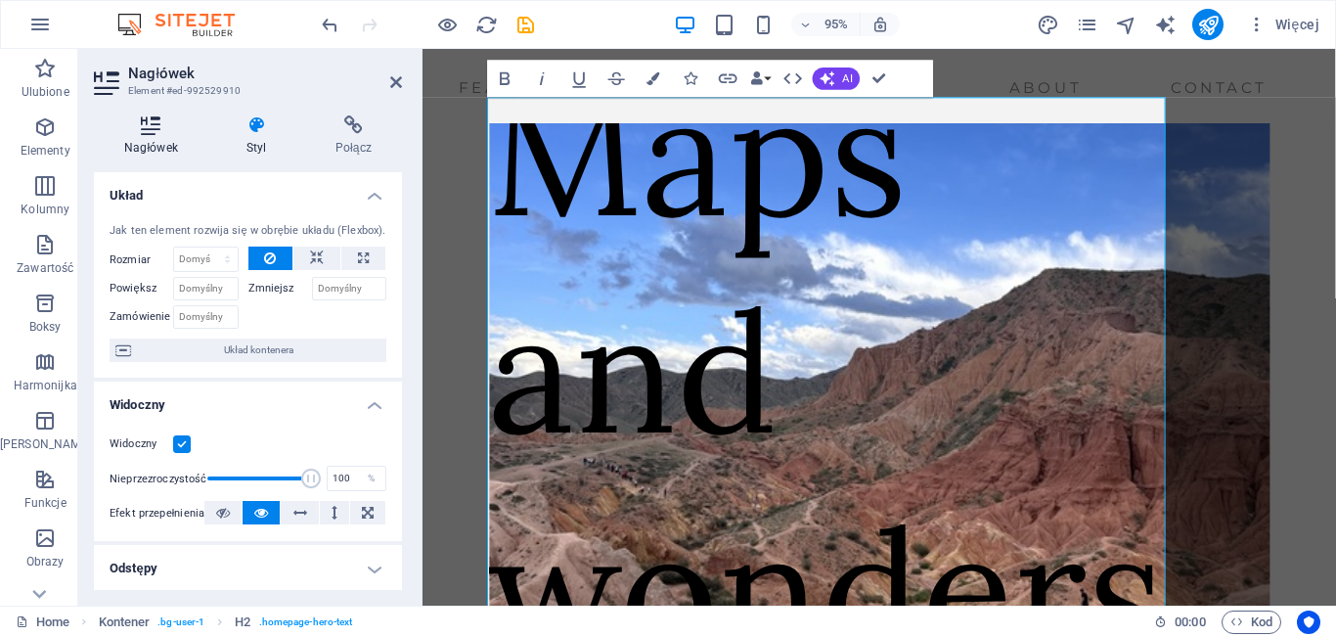
click at [155, 141] on h4 "Nagłówek" at bounding box center [155, 135] width 122 height 41
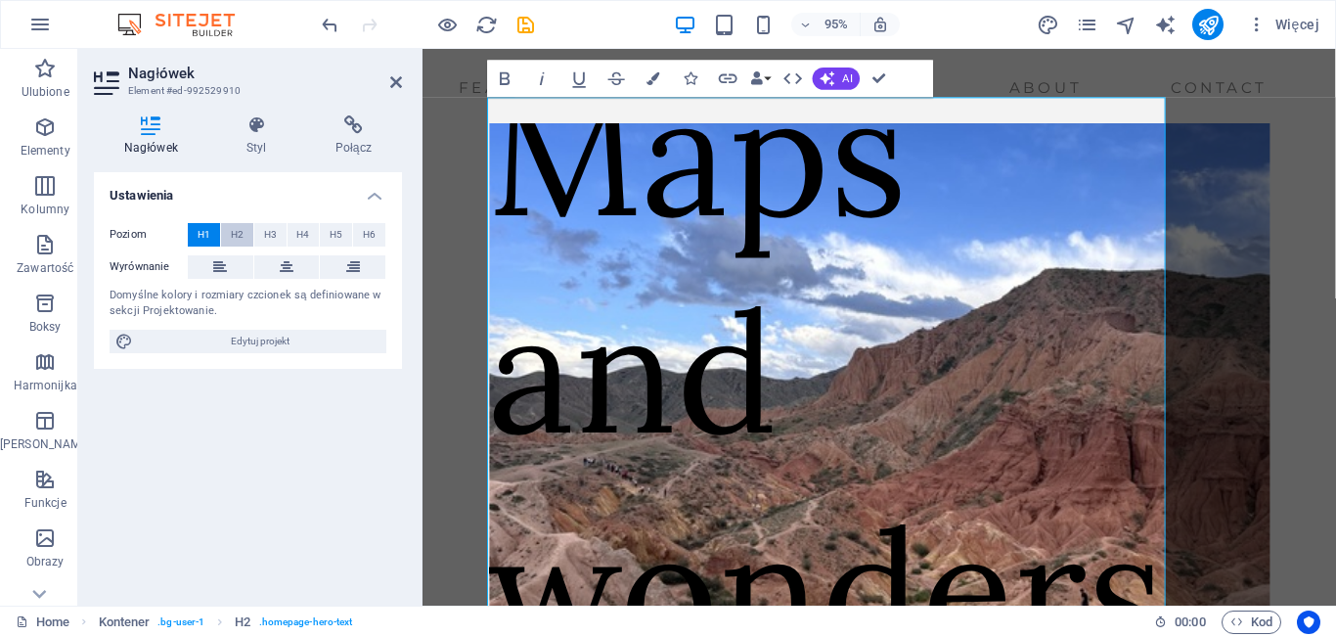
click at [241, 232] on span "H2" at bounding box center [237, 234] width 13 height 23
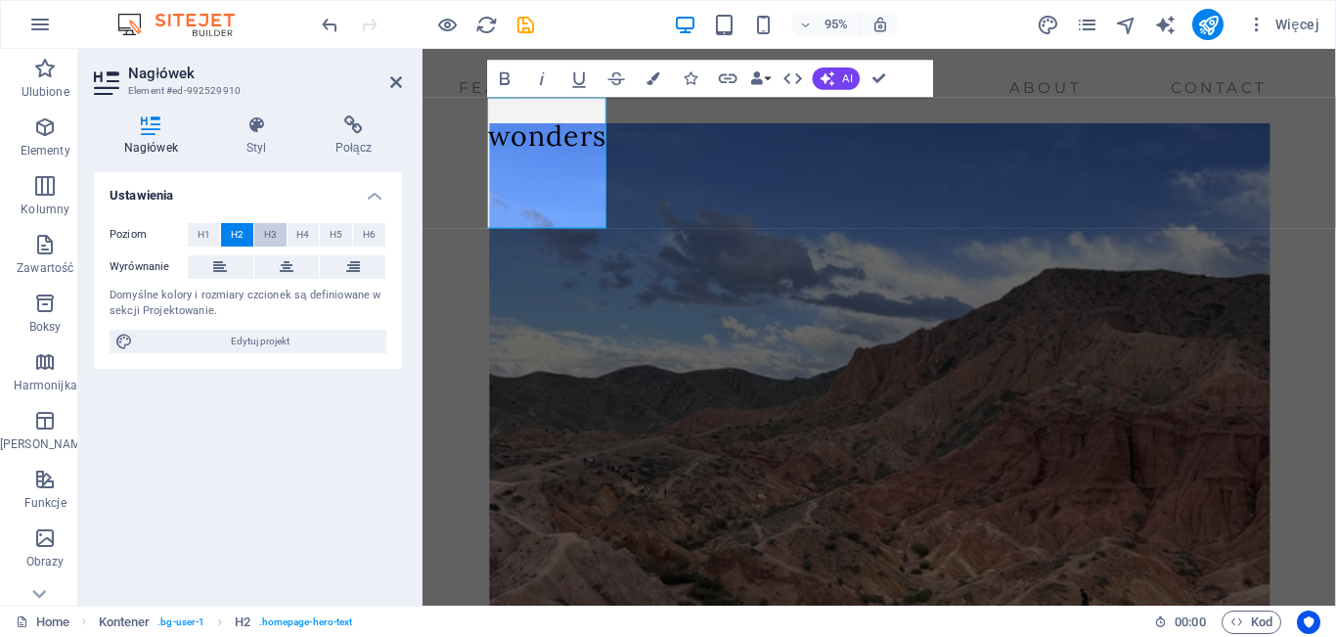
click at [285, 227] on button "H3" at bounding box center [270, 234] width 32 height 23
click at [364, 235] on span "H6" at bounding box center [369, 234] width 13 height 23
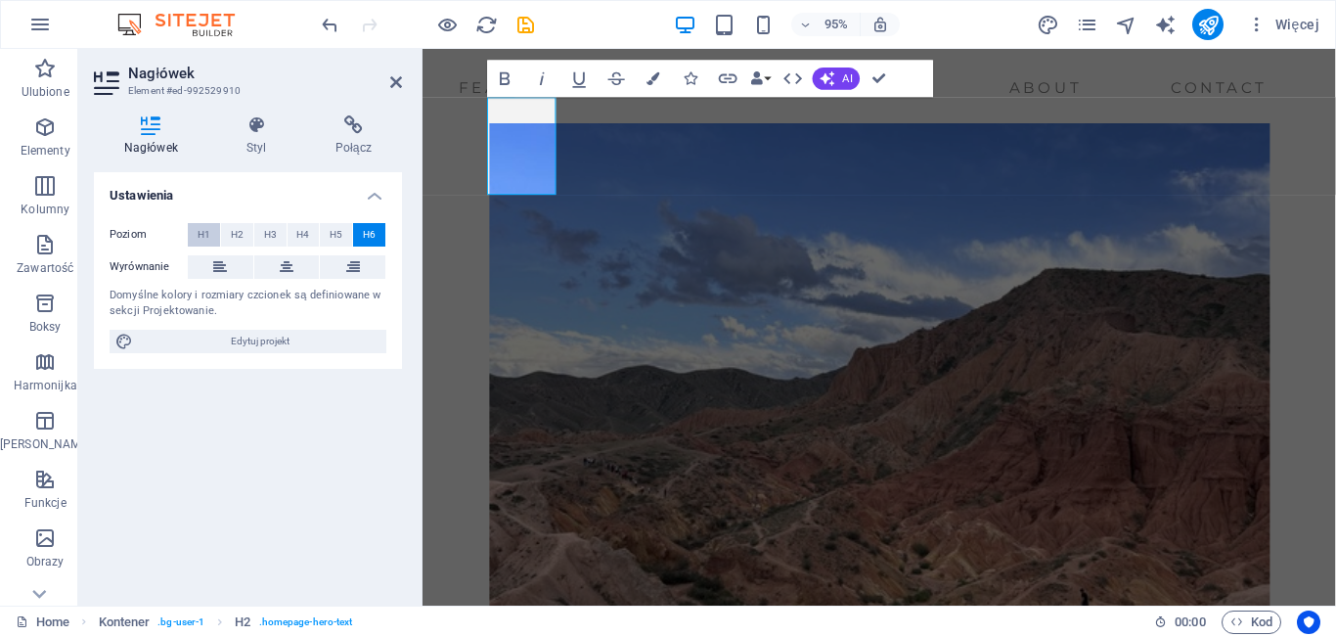
click at [201, 236] on span "H1" at bounding box center [204, 234] width 13 height 23
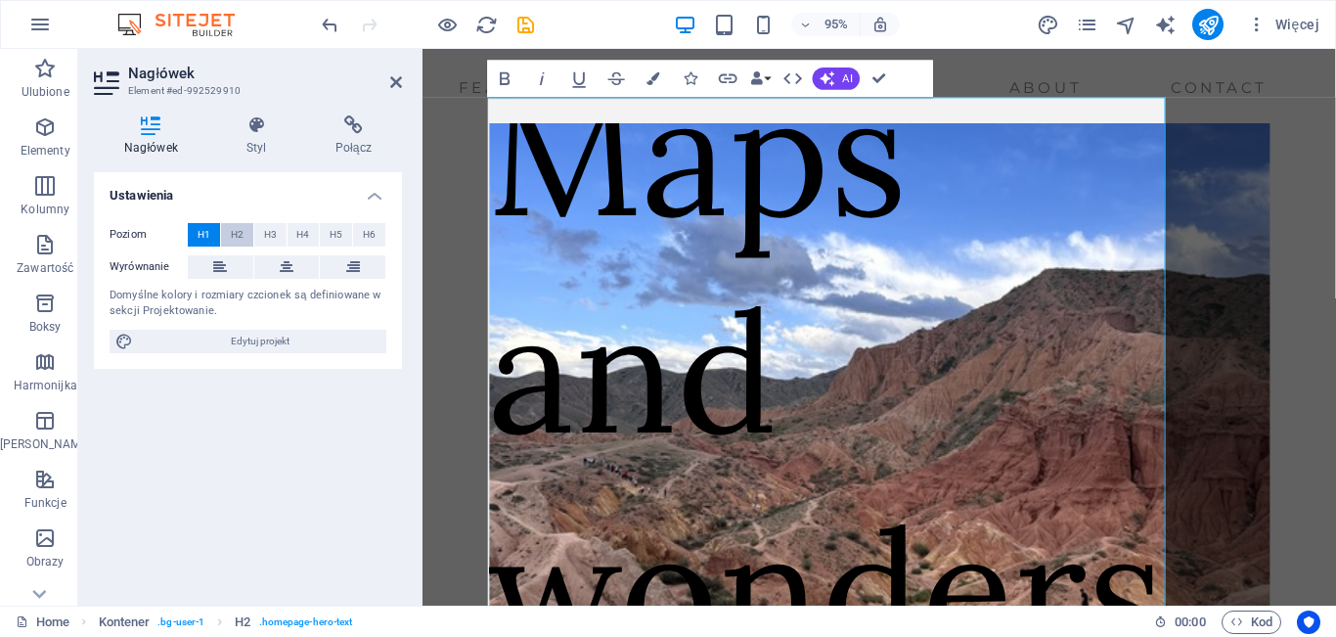
click at [225, 233] on button "H2" at bounding box center [237, 234] width 32 height 23
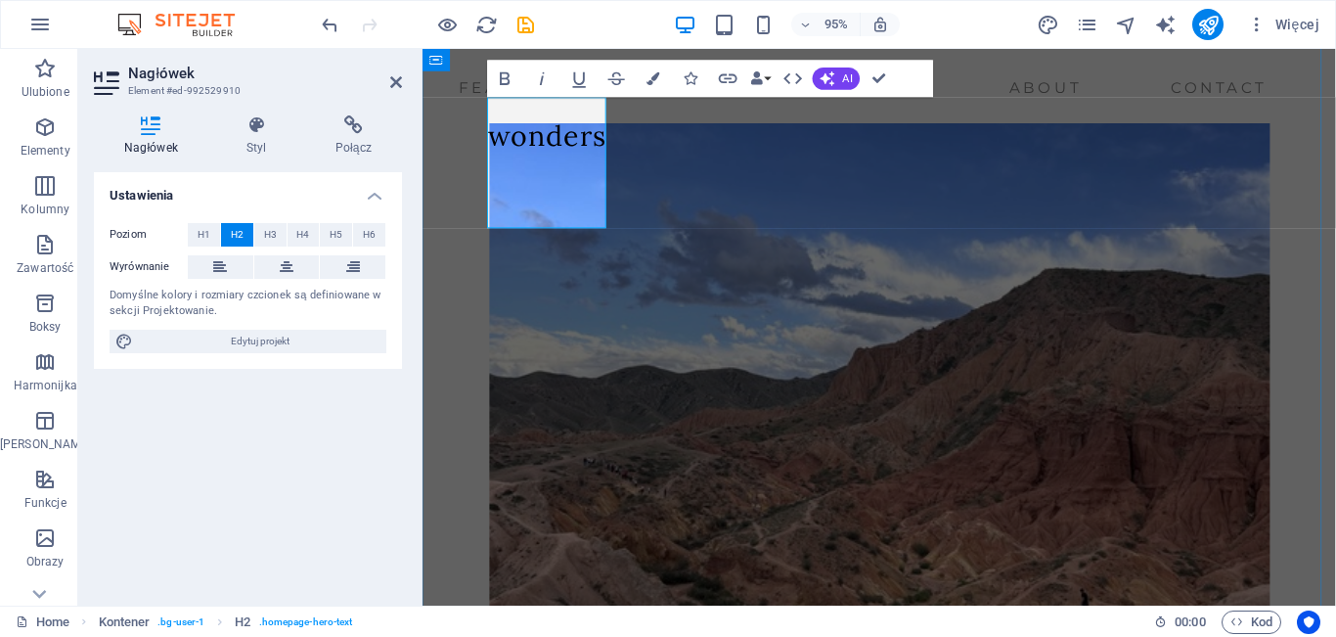
drag, startPoint x: 558, startPoint y: 190, endPoint x: 499, endPoint y: 217, distance: 64.8
click at [499, 159] on h2 "Maps and wonders" at bounding box center [553, 102] width 125 height 114
click at [285, 258] on icon at bounding box center [287, 266] width 14 height 23
click at [349, 264] on icon at bounding box center [353, 266] width 14 height 23
click at [291, 260] on icon at bounding box center [287, 266] width 14 height 23
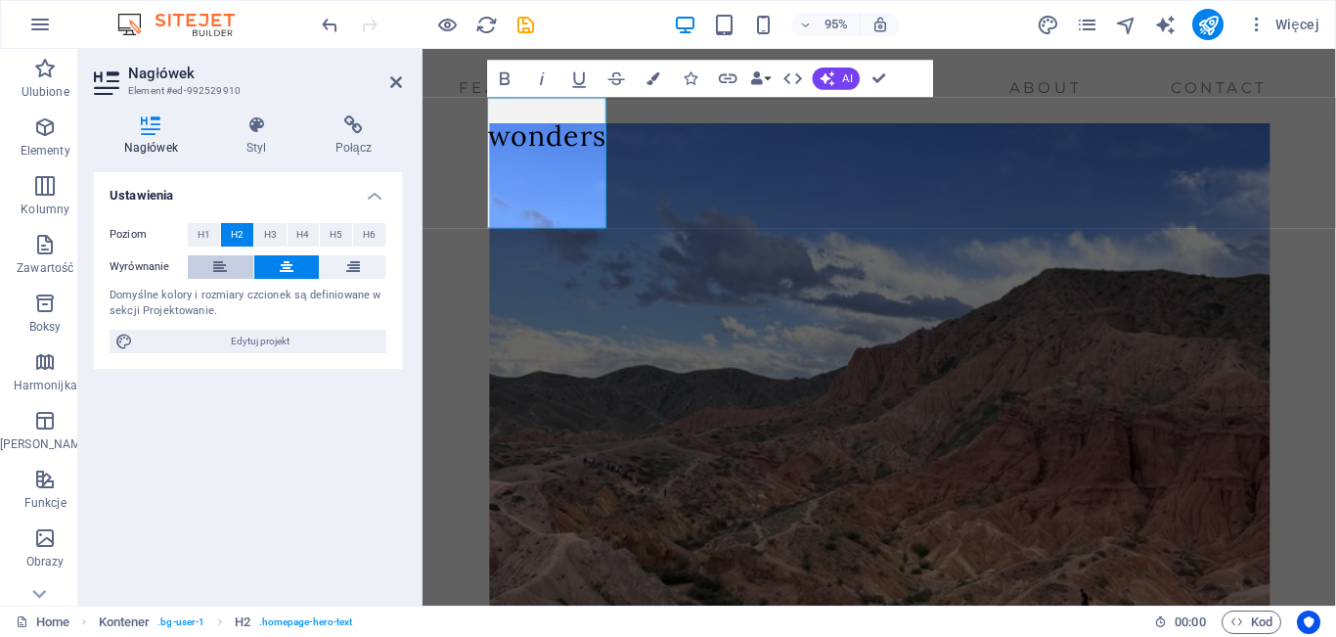
click at [234, 267] on button at bounding box center [221, 266] width 66 height 23
click at [268, 260] on button at bounding box center [287, 266] width 66 height 23
click at [517, 287] on figure at bounding box center [903, 413] width 915 height 607
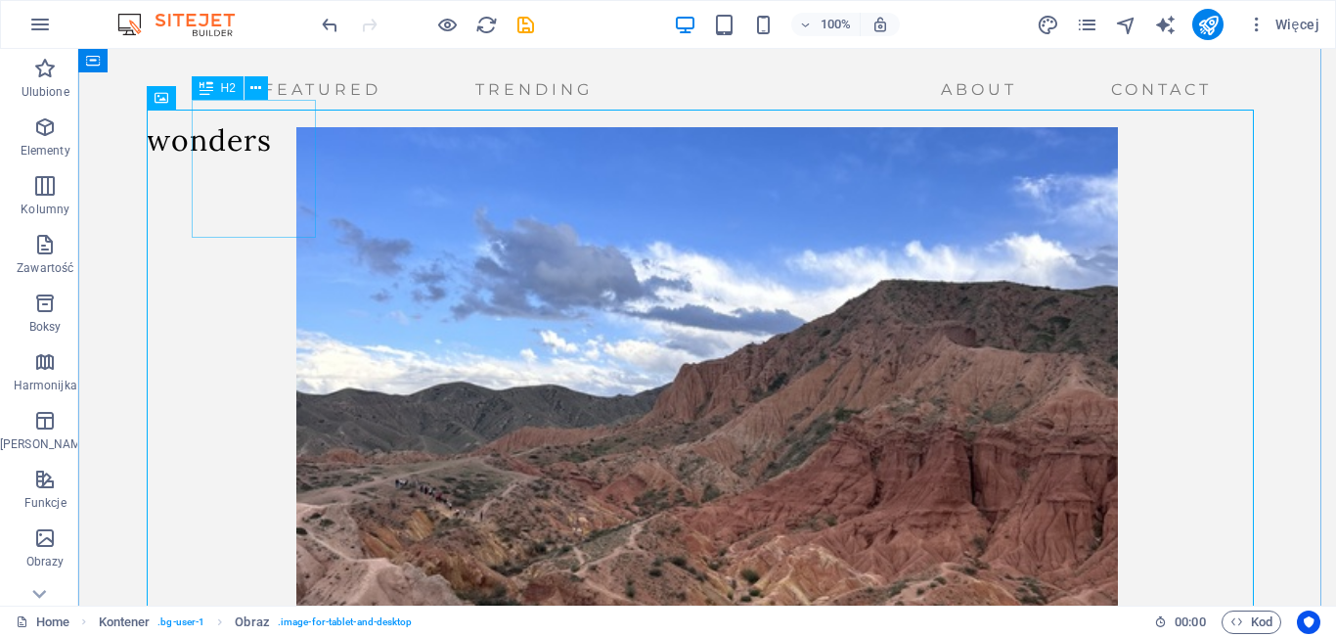
click at [272, 159] on div "​​​​​ Maps and wonders" at bounding box center [209, 91] width 125 height 138
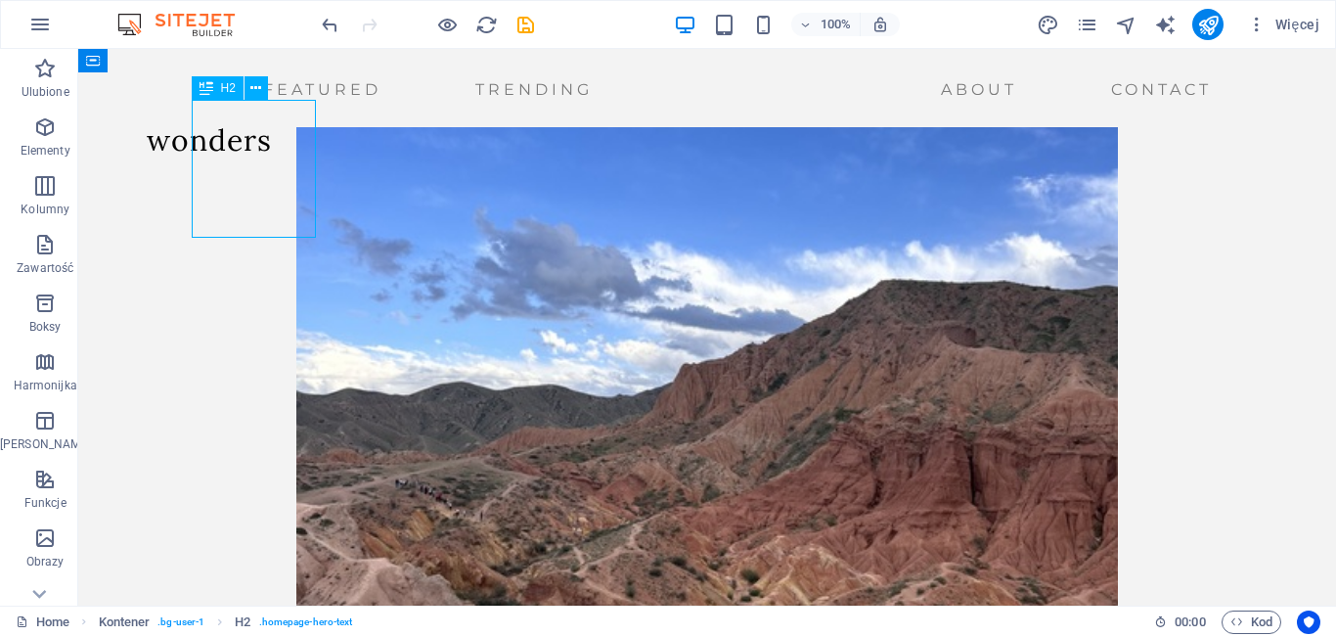
click at [272, 159] on div "​​​​​ Maps and wonders" at bounding box center [209, 91] width 125 height 138
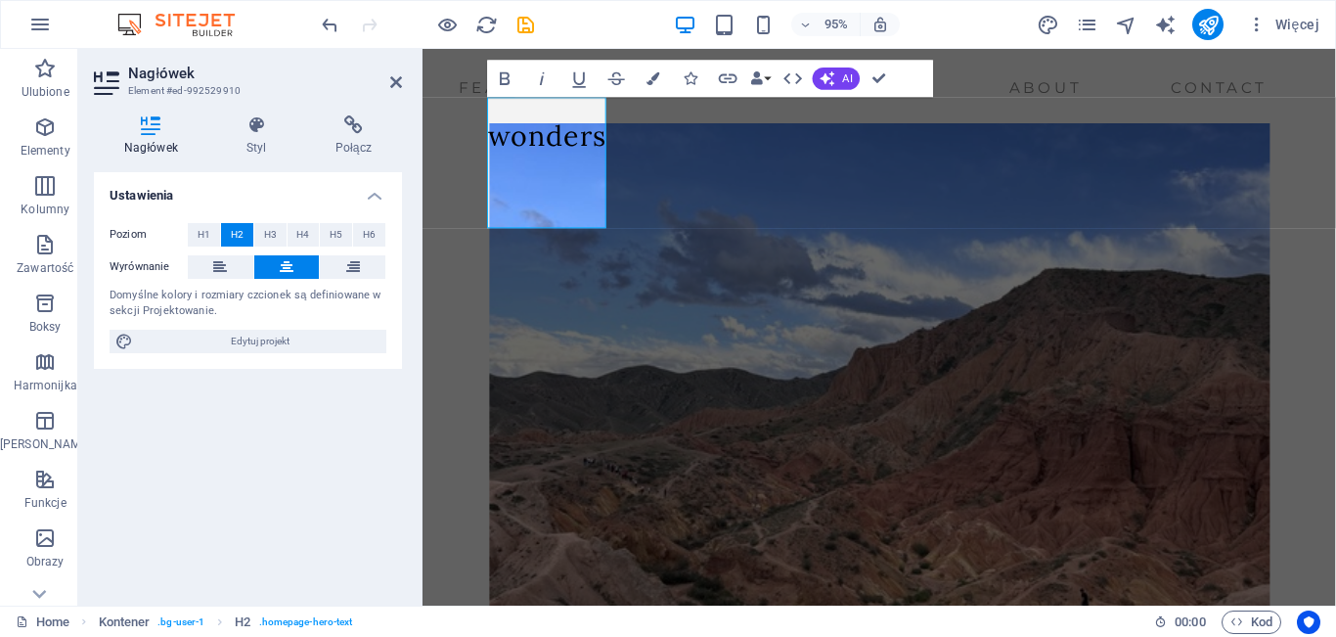
click at [260, 160] on div "Nagłówek Styl Połącz Ustawienia Poziom H1 H2 H3 H4 H5 H6 Wyrównanie Domyślne ko…" at bounding box center [248, 352] width 308 height 474
click at [255, 144] on h4 "Styl" at bounding box center [260, 135] width 89 height 41
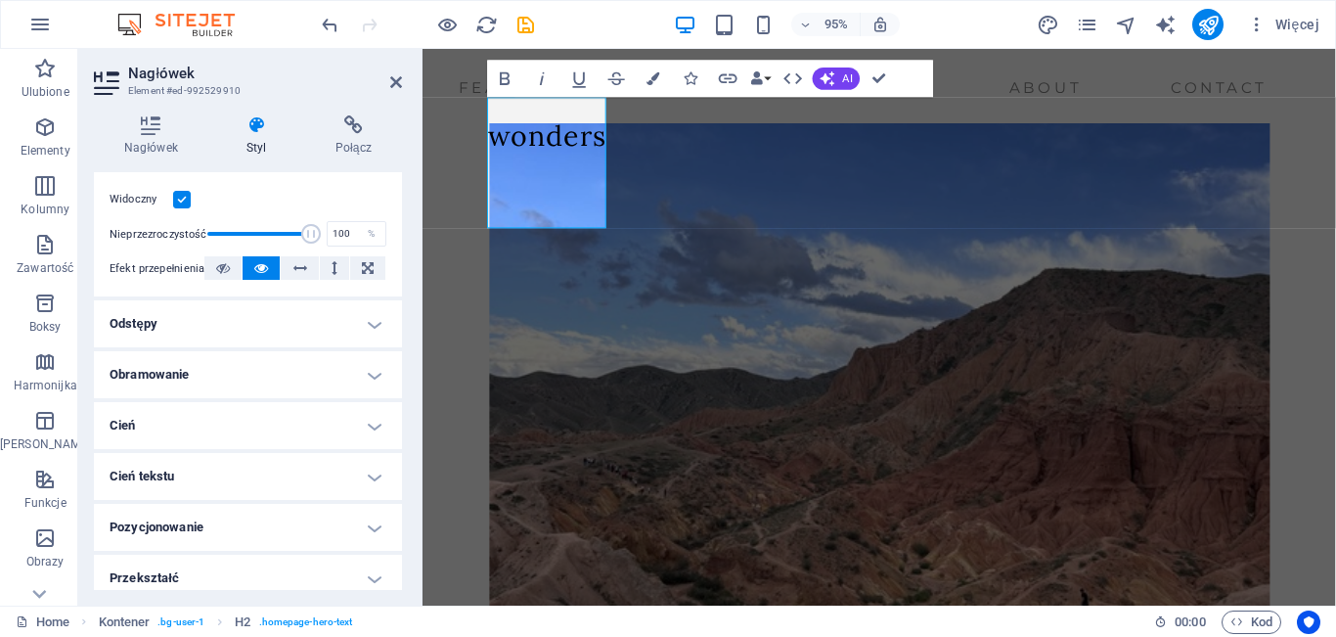
scroll to position [243, 0]
click at [372, 334] on h4 "Odstępy" at bounding box center [248, 325] width 308 height 47
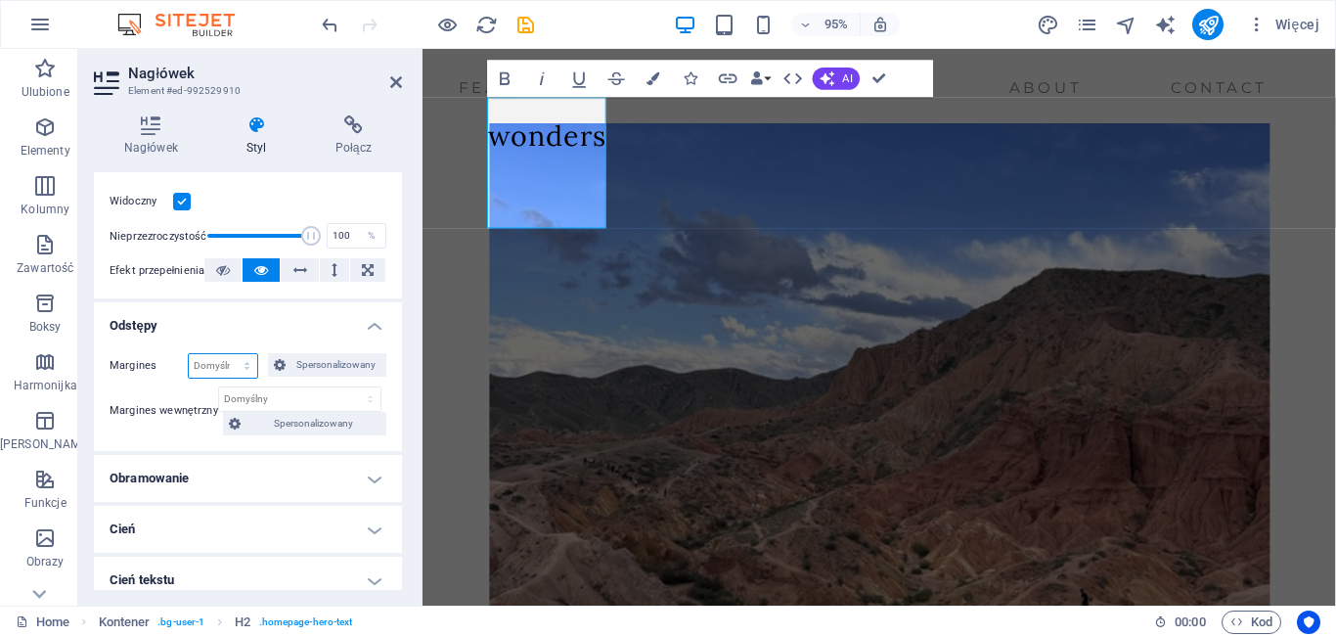
click at [222, 364] on select "Domyślny automatycznie px % rem vw vh Spersonalizowany" at bounding box center [223, 365] width 68 height 23
click at [189, 354] on select "Domyślny automatycznie px % rem vw vh Spersonalizowany" at bounding box center [223, 365] width 68 height 23
select select "DISABLED_OPTION_VALUE"
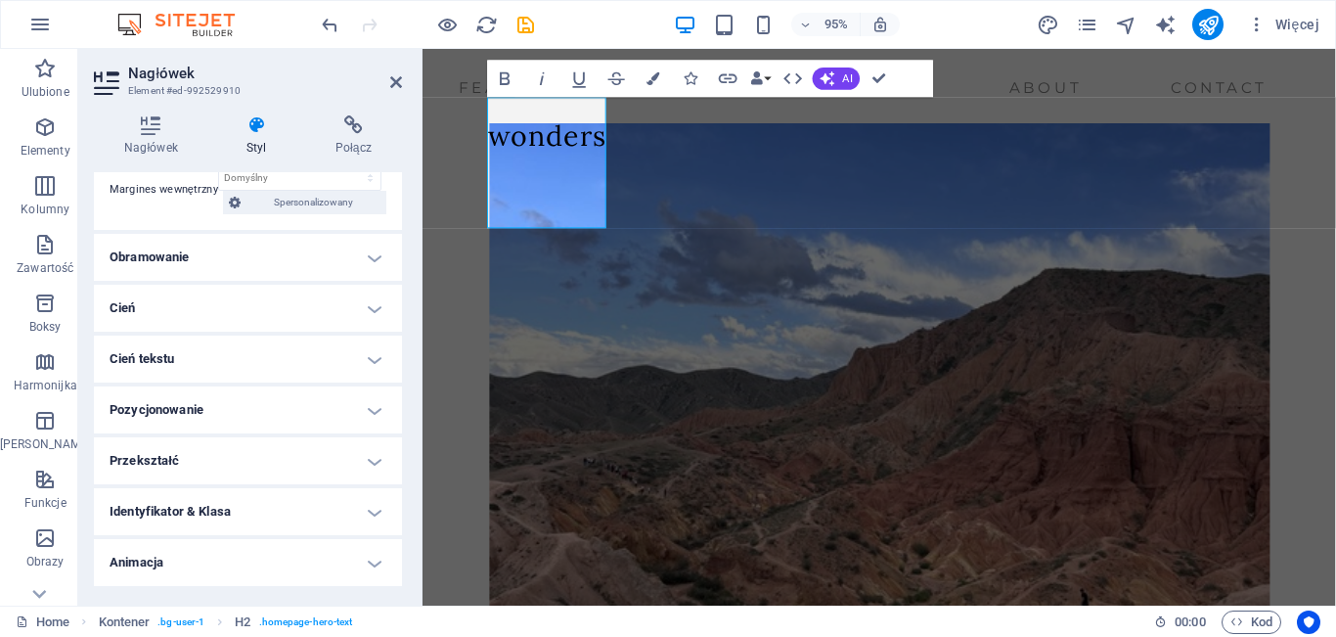
scroll to position [468, 0]
click at [618, 79] on icon "button" at bounding box center [616, 78] width 17 height 13
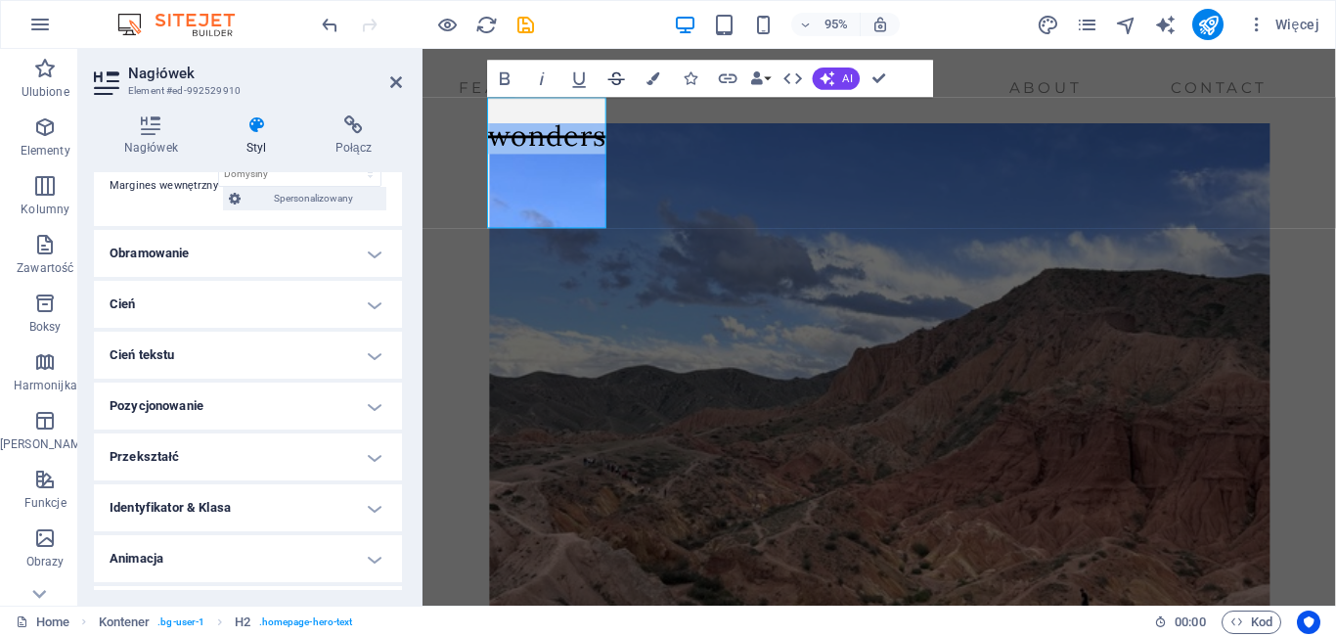
click at [618, 79] on icon "button" at bounding box center [616, 78] width 17 height 13
click at [352, 132] on icon at bounding box center [353, 125] width 97 height 20
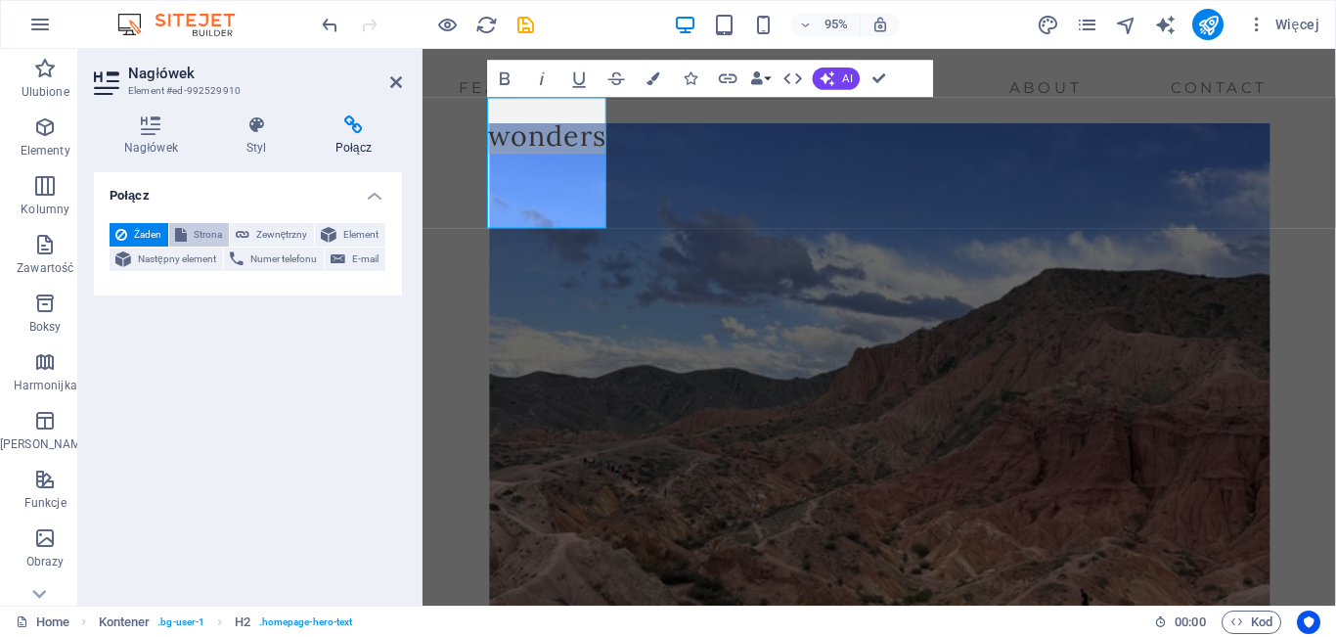
click at [221, 230] on span "Strona" at bounding box center [208, 234] width 30 height 23
select select
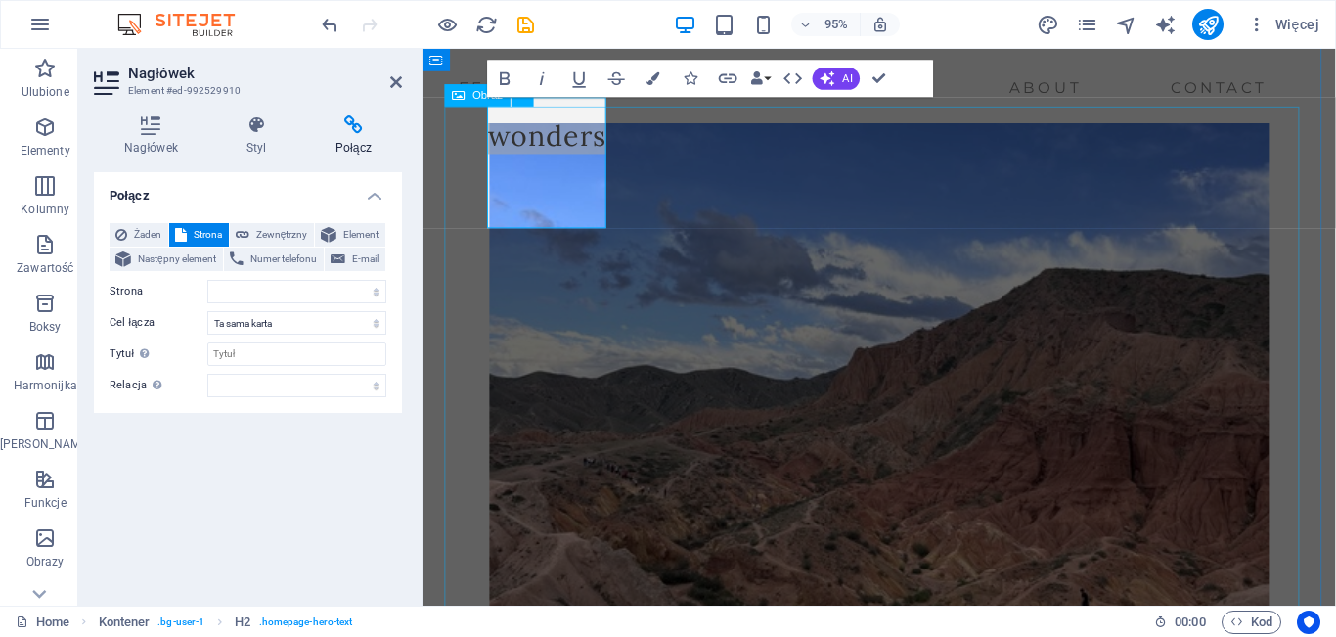
click at [671, 291] on figure at bounding box center [903, 413] width 915 height 607
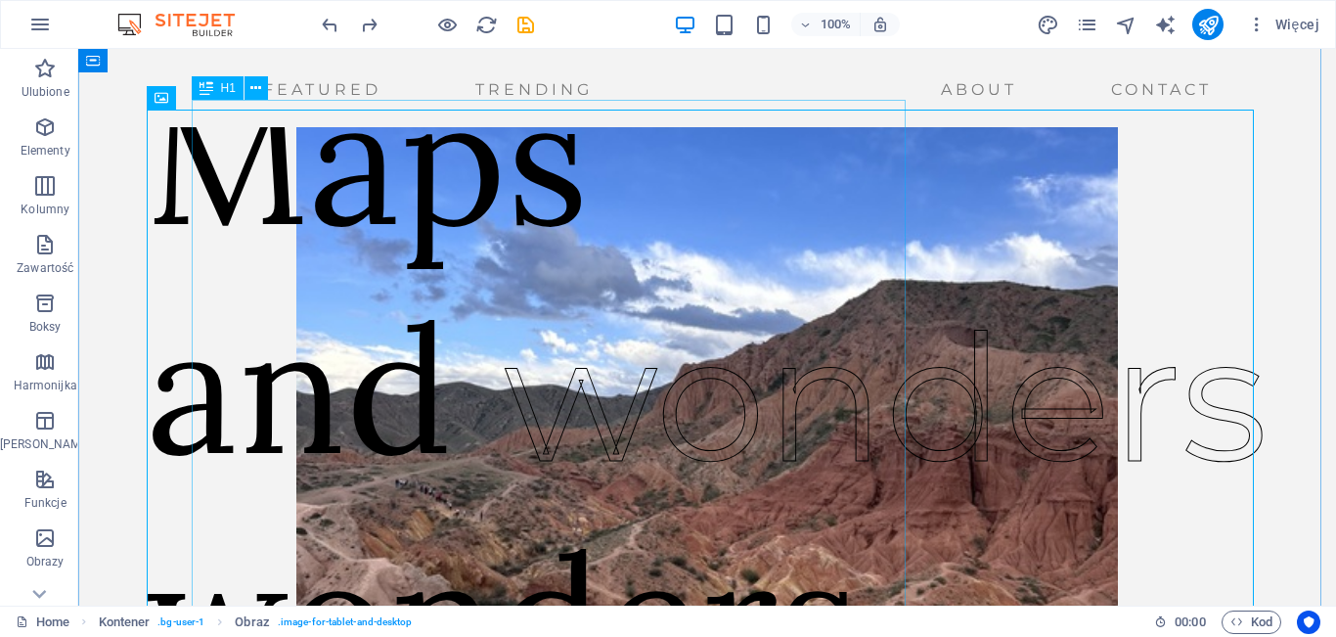
click at [418, 282] on div "​​​​​ Maps and wonders" at bounding box center [504, 377] width 714 height 710
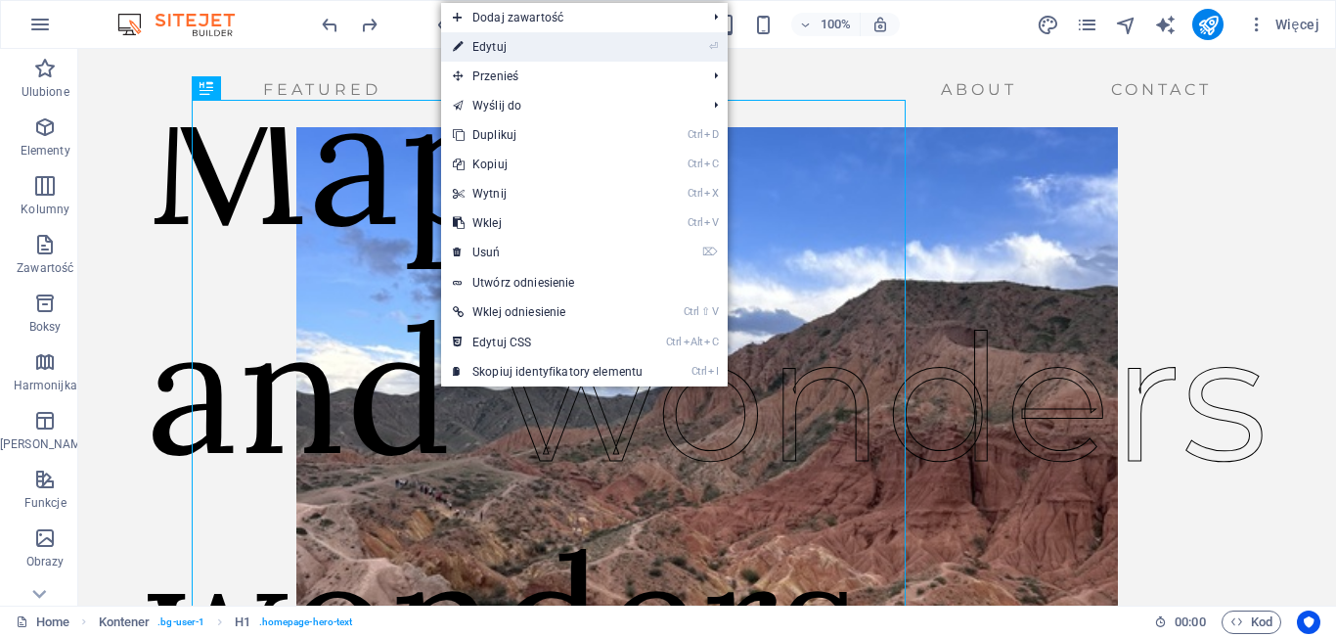
click at [536, 48] on link "⏎ Edytuj" at bounding box center [547, 46] width 213 height 29
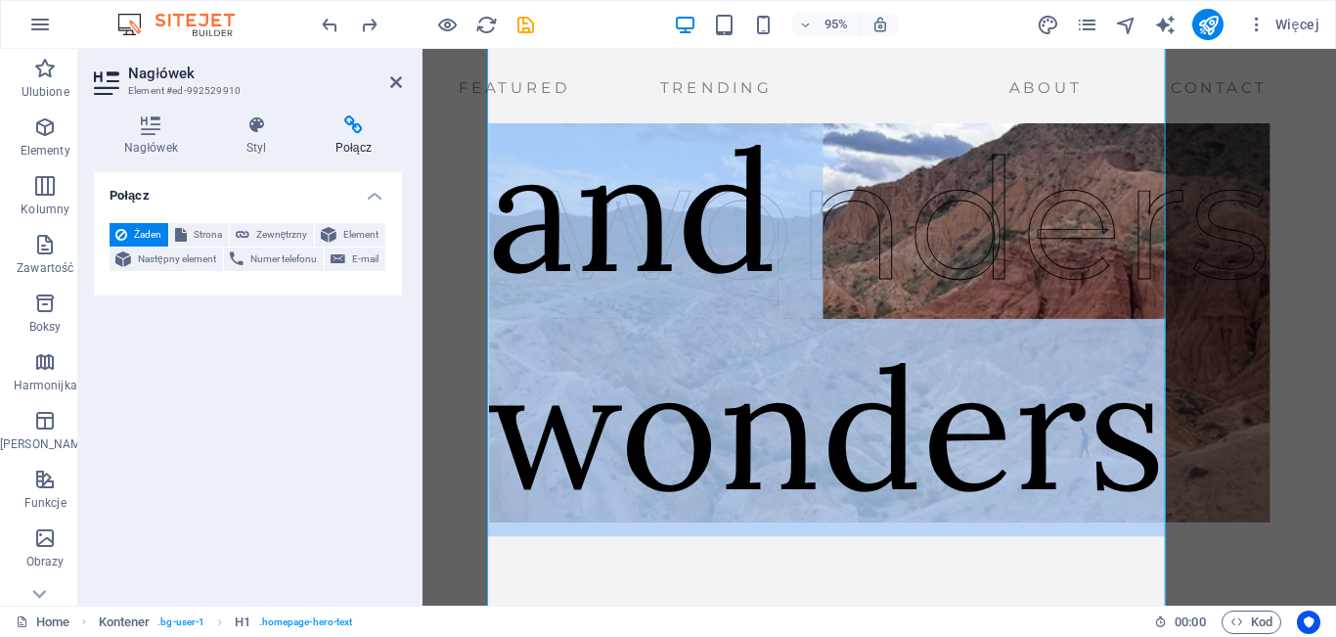
scroll to position [247, 0]
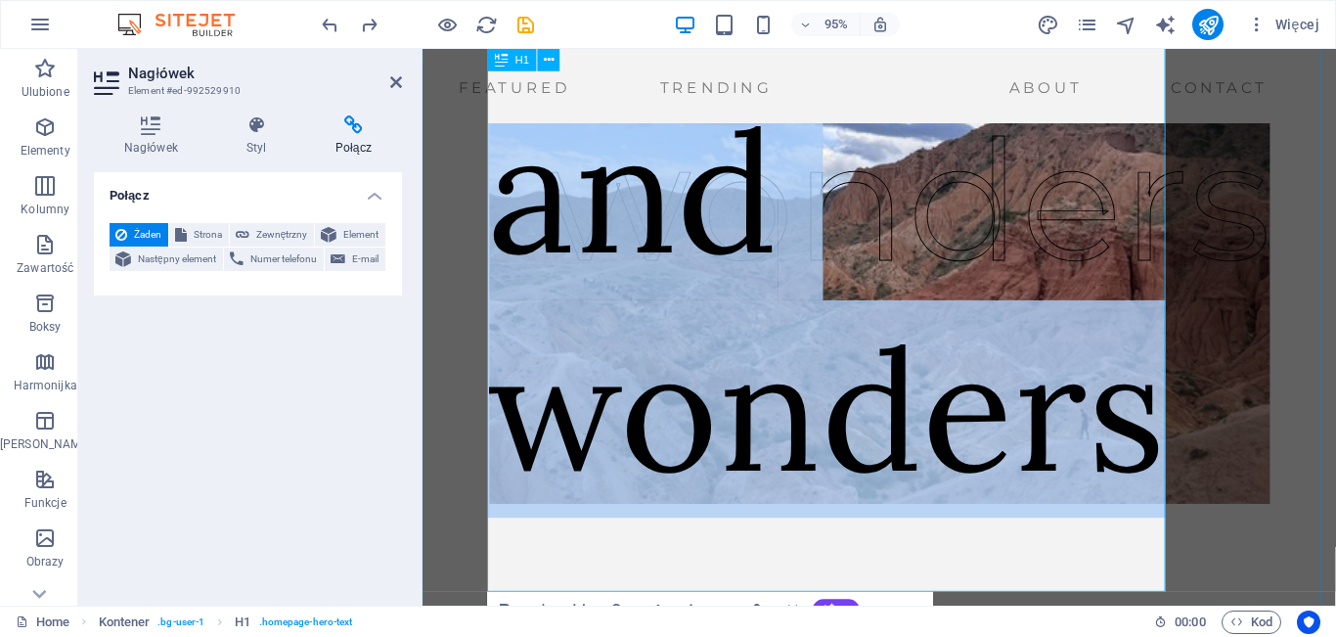
click at [1188, 363] on h1 "Maps and wonders" at bounding box center [848, 198] width 714 height 687
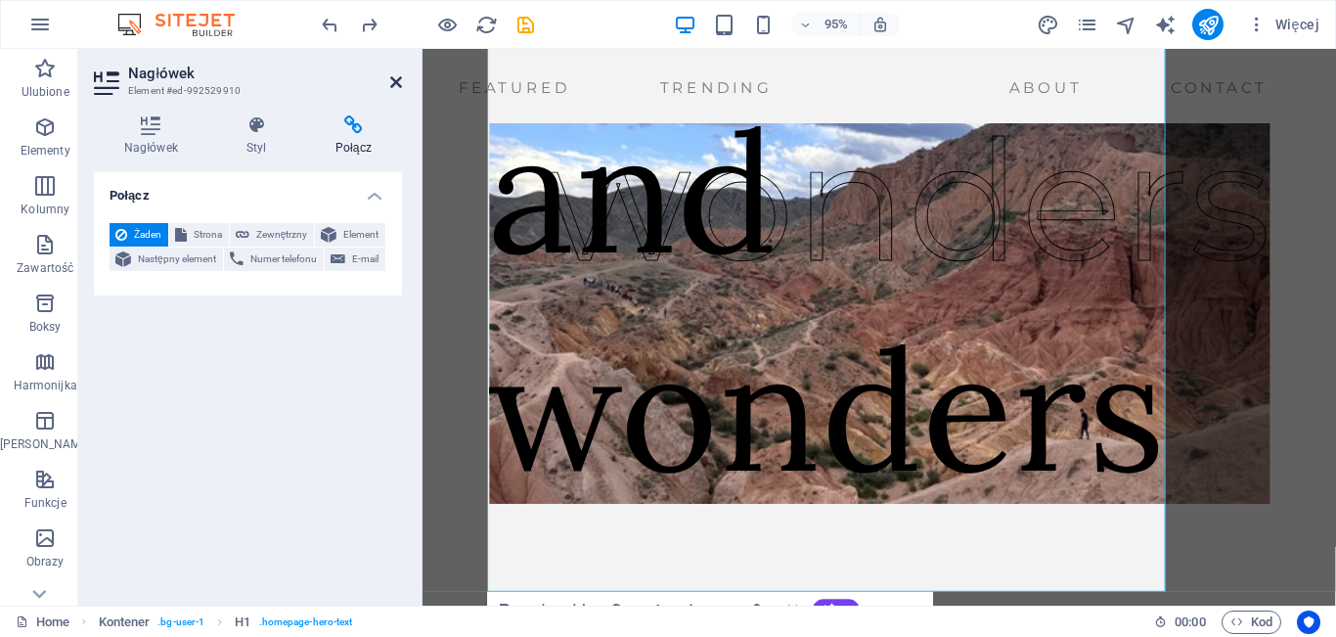
click at [397, 80] on icon at bounding box center [396, 82] width 12 height 16
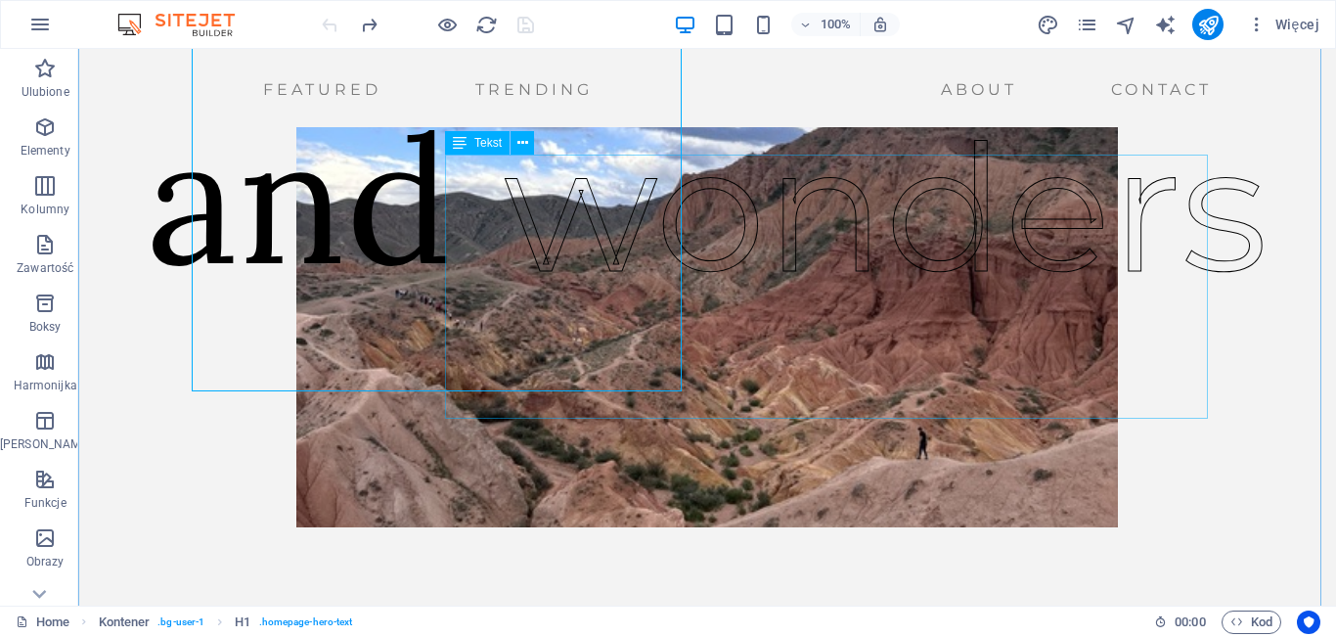
click at [727, 301] on div "wonders" at bounding box center [886, 208] width 764 height 264
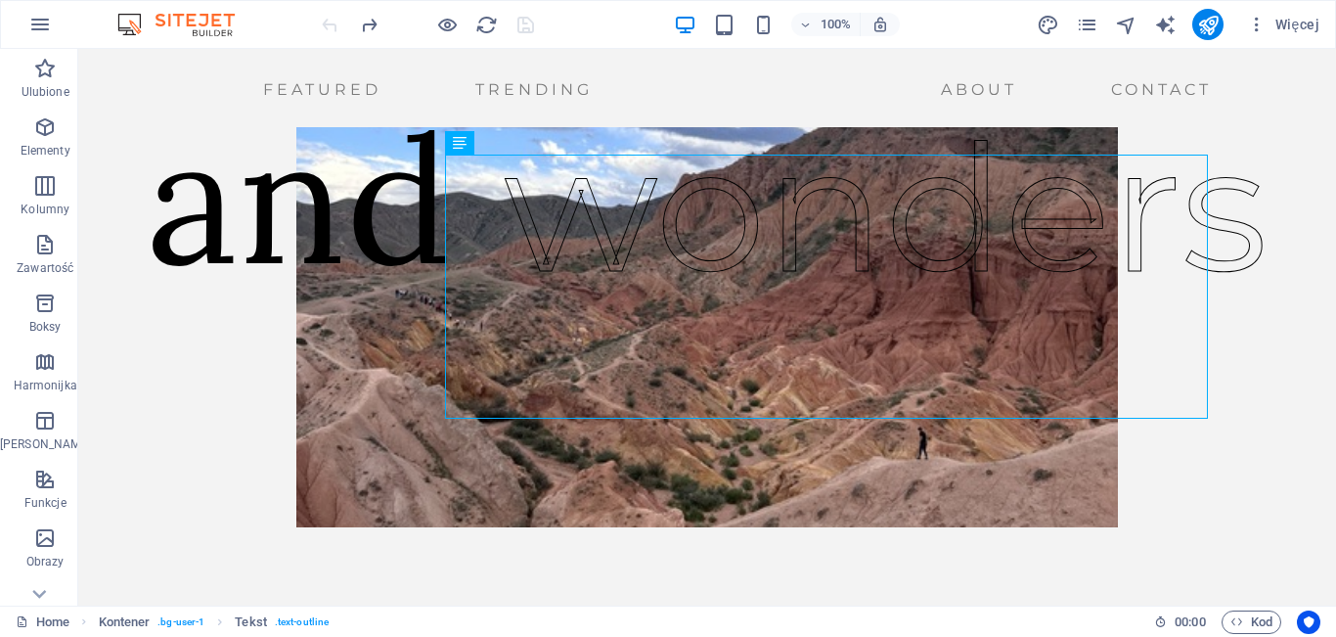
scroll to position [126, 0]
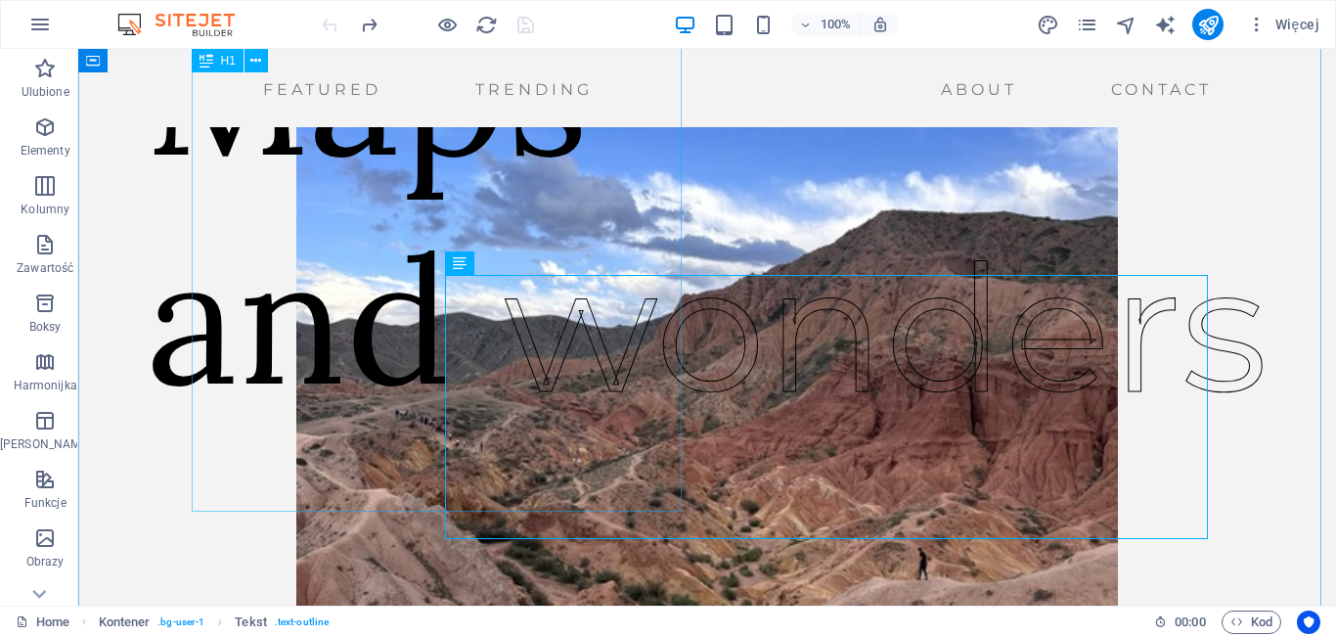
click at [371, 205] on div "​​​​​ Maps and" at bounding box center [368, 192] width 442 height 481
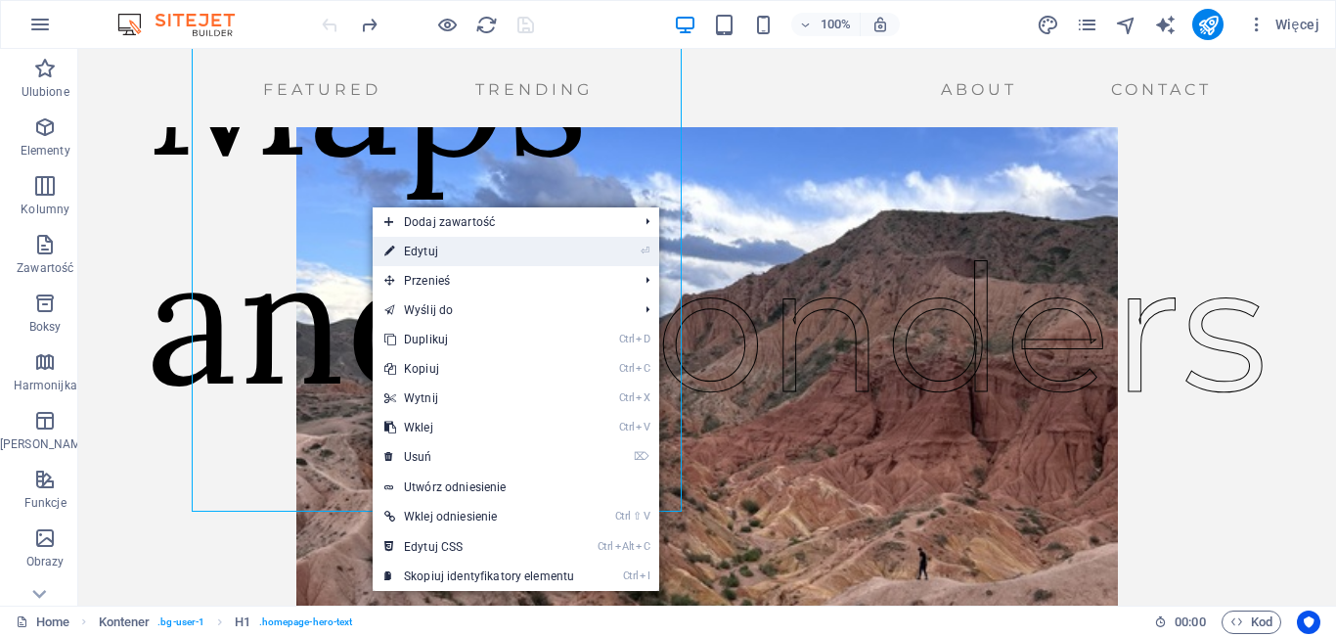
click at [435, 249] on link "⏎ Edytuj" at bounding box center [479, 251] width 213 height 29
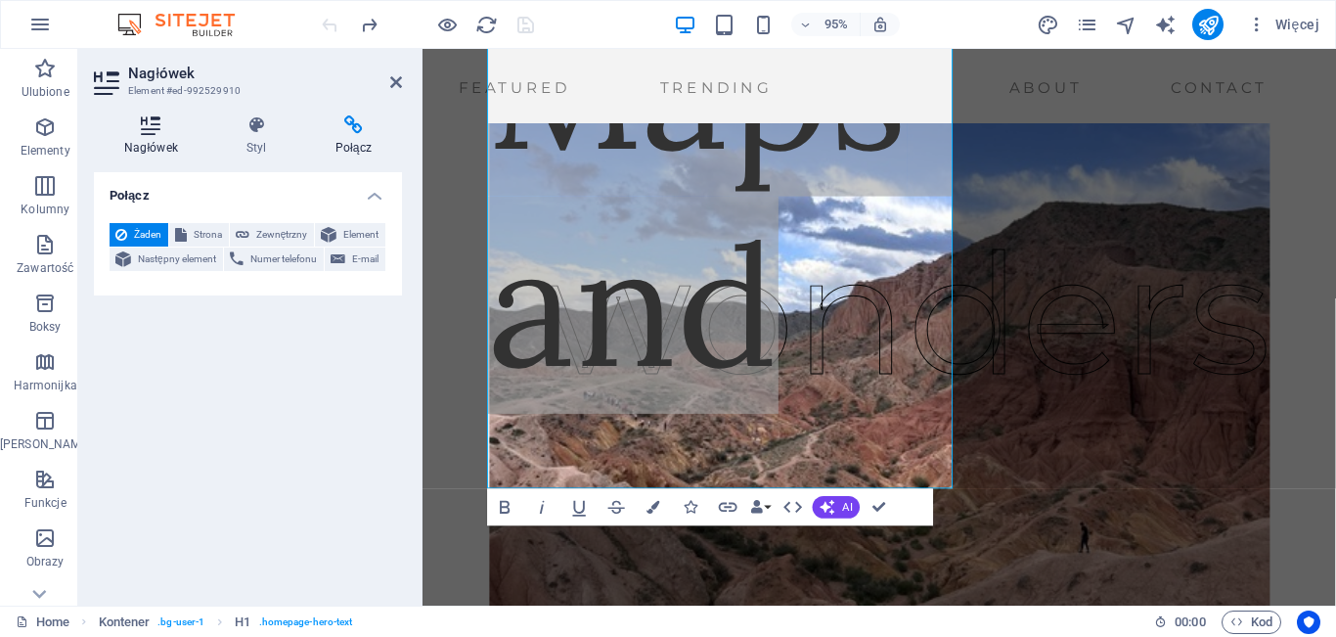
click at [156, 133] on icon at bounding box center [151, 125] width 114 height 20
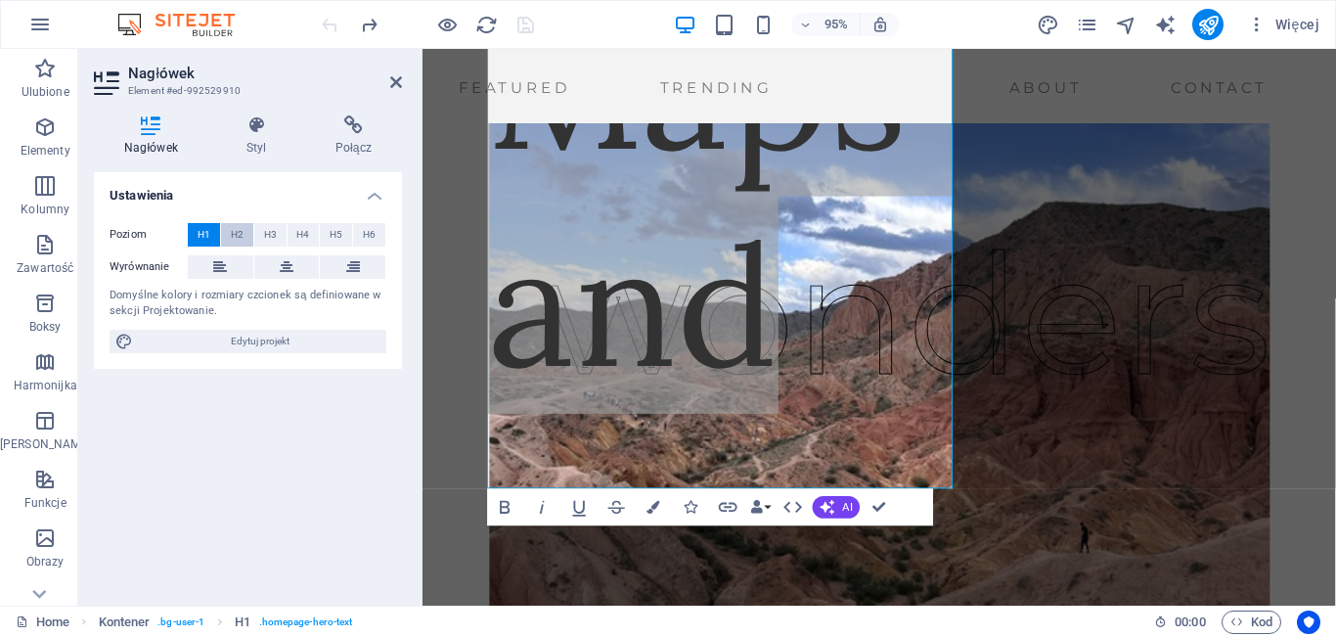
click at [237, 229] on span "H2" at bounding box center [237, 234] width 13 height 23
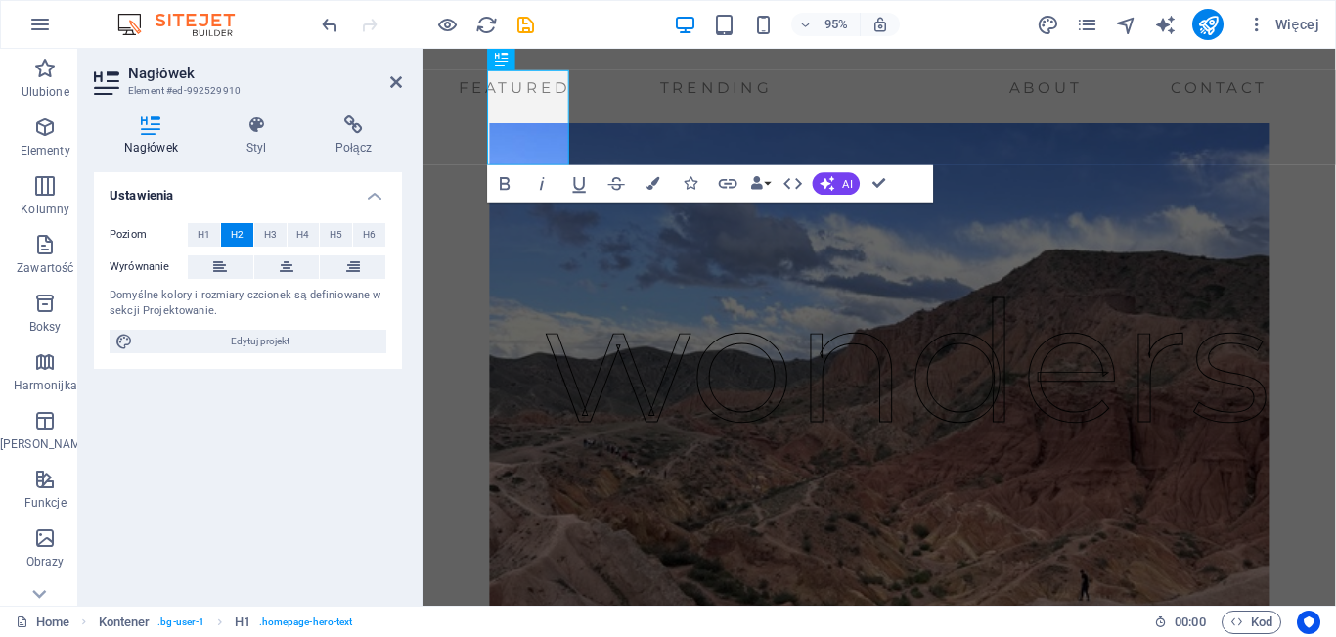
scroll to position [85, 0]
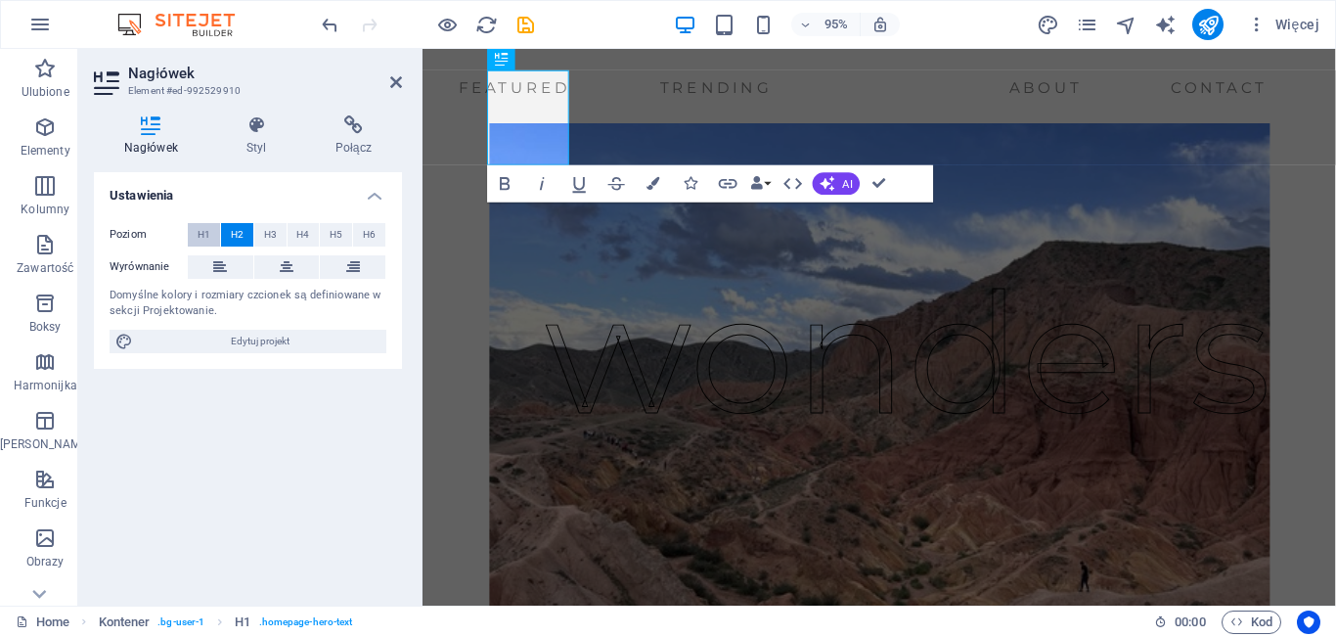
click at [199, 232] on span "H1" at bounding box center [204, 234] width 13 height 23
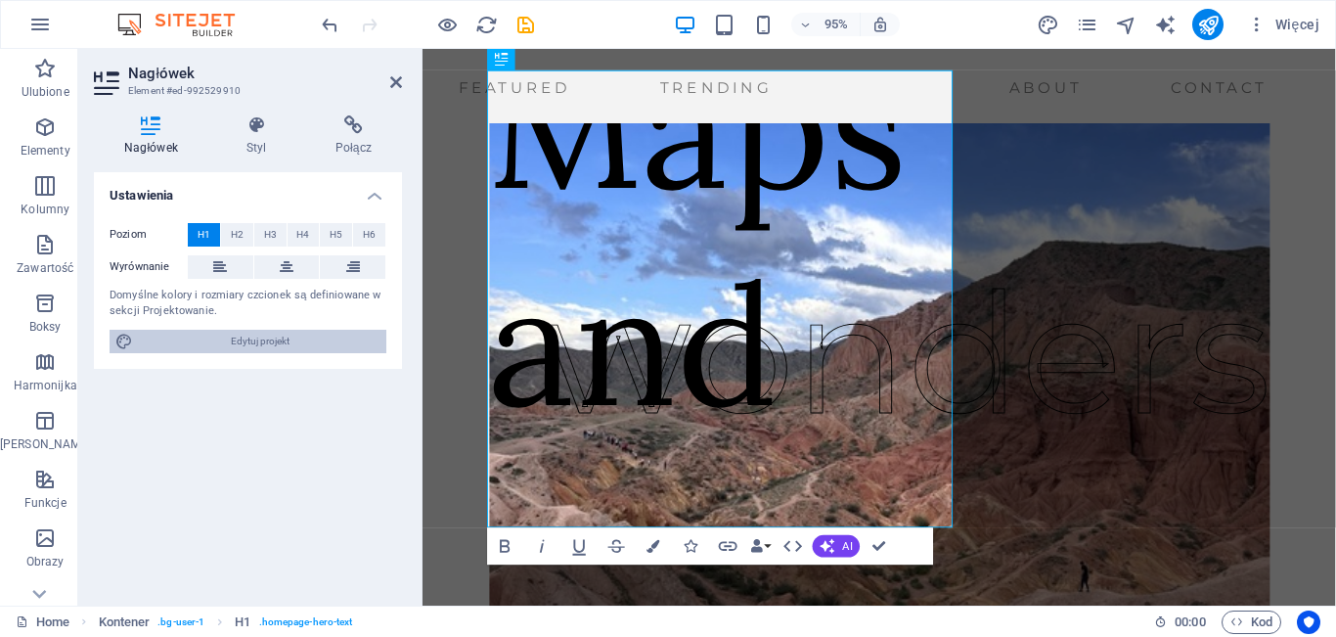
click at [264, 337] on span "Edytuj projekt" at bounding box center [260, 341] width 242 height 23
select select "px"
select select "400"
select select "px"
select select "ease-in-out"
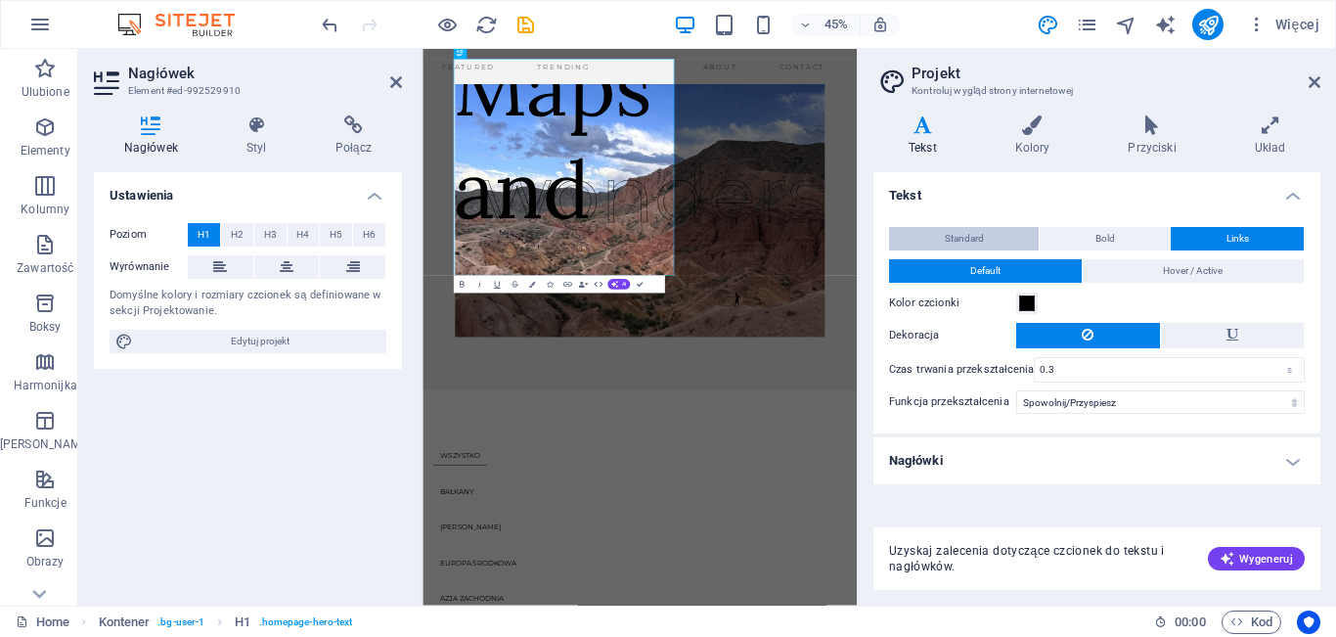
click at [1011, 238] on button "Standard" at bounding box center [964, 238] width 150 height 23
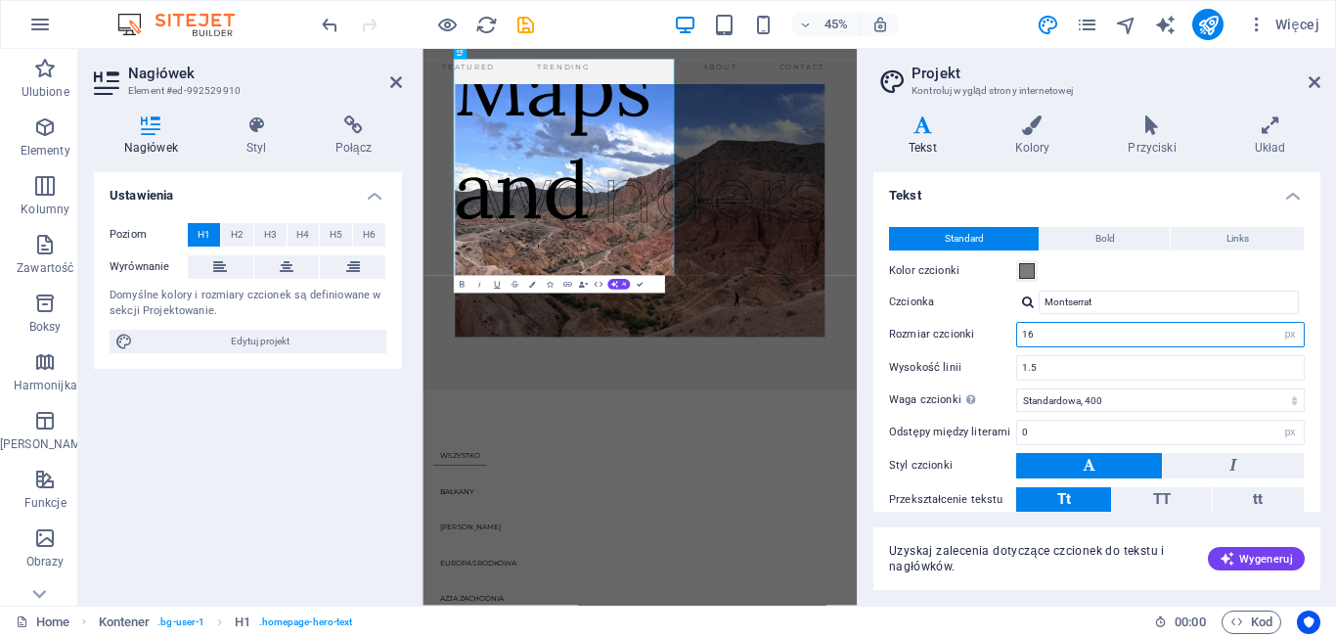
click at [1081, 326] on input "16" at bounding box center [1160, 334] width 287 height 23
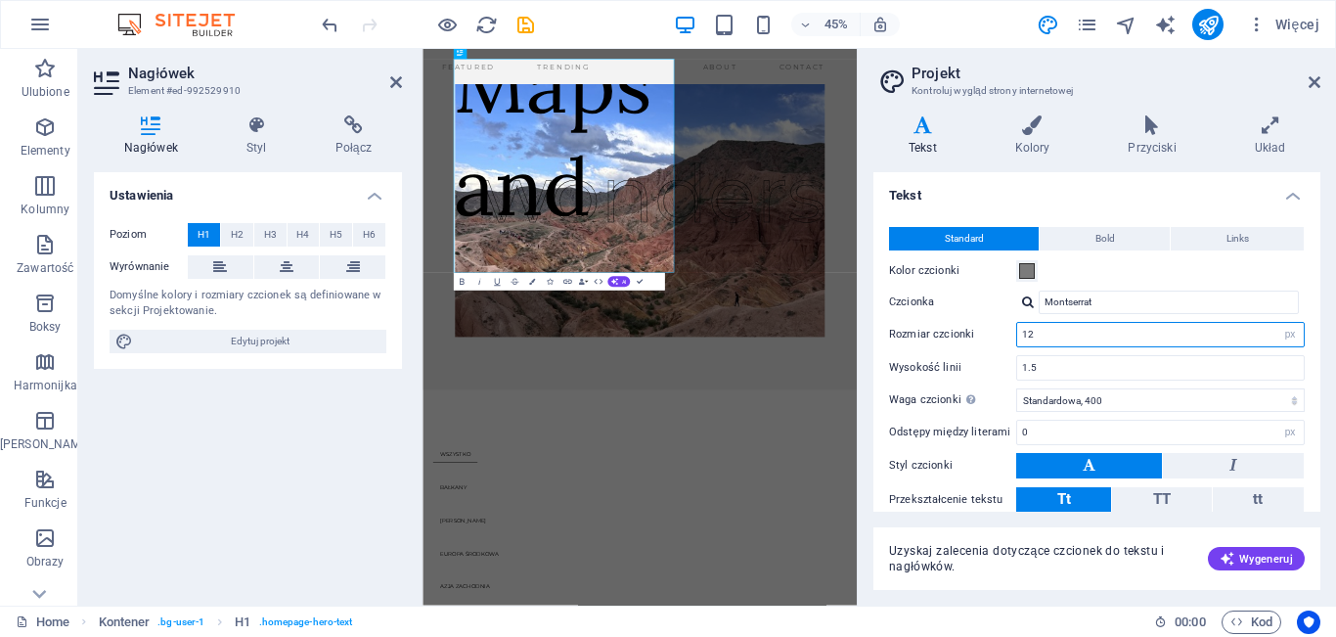
type input "1"
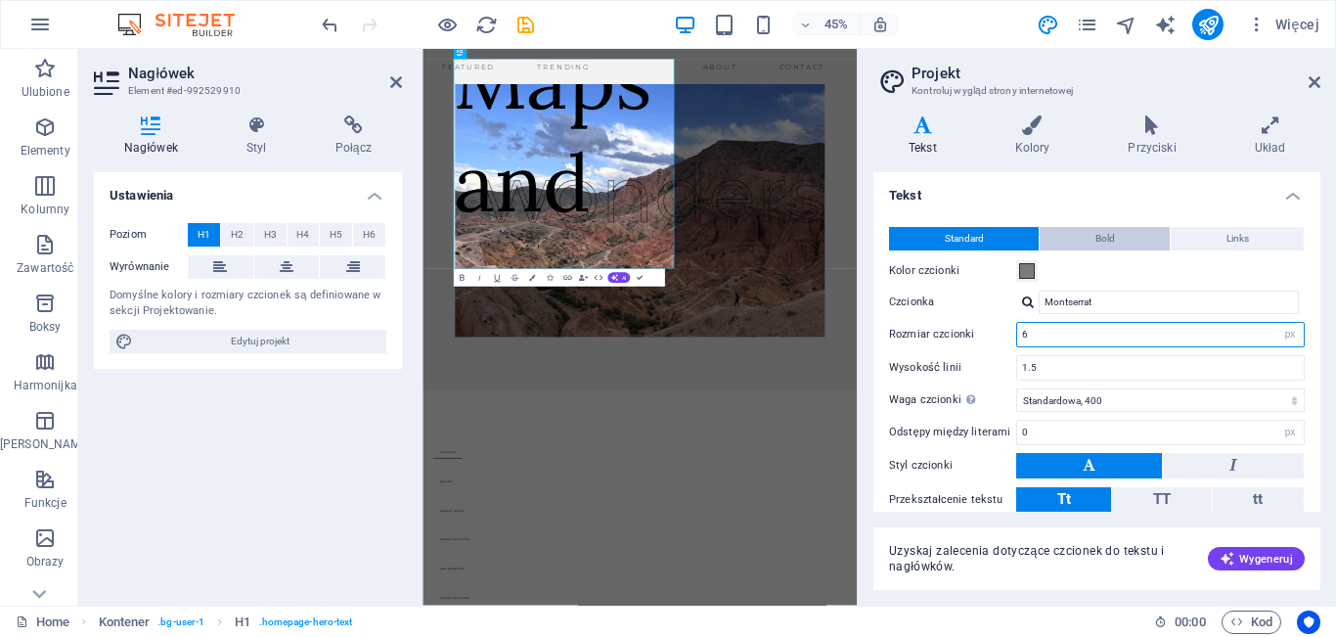
type input "6"
click at [1105, 247] on span "Bold" at bounding box center [1106, 238] width 20 height 23
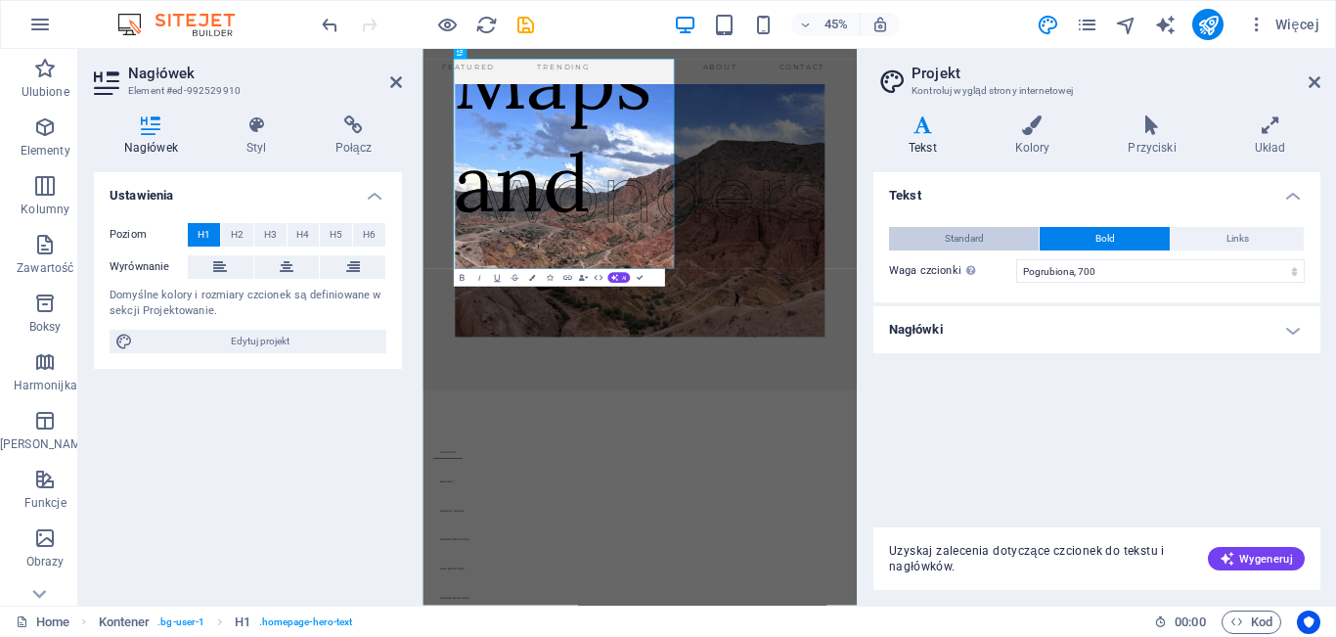
click at [998, 245] on button "Standard" at bounding box center [964, 238] width 150 height 23
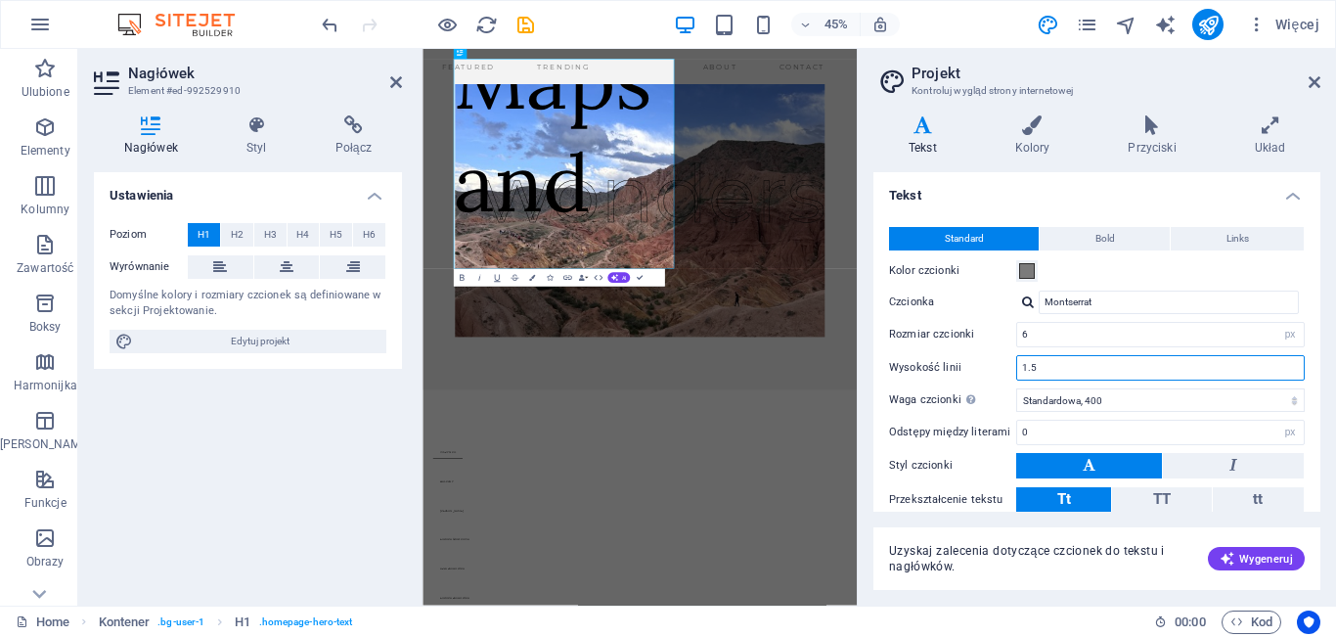
click at [1073, 369] on input "1.5" at bounding box center [1160, 367] width 287 height 23
type input "1"
type input "3"
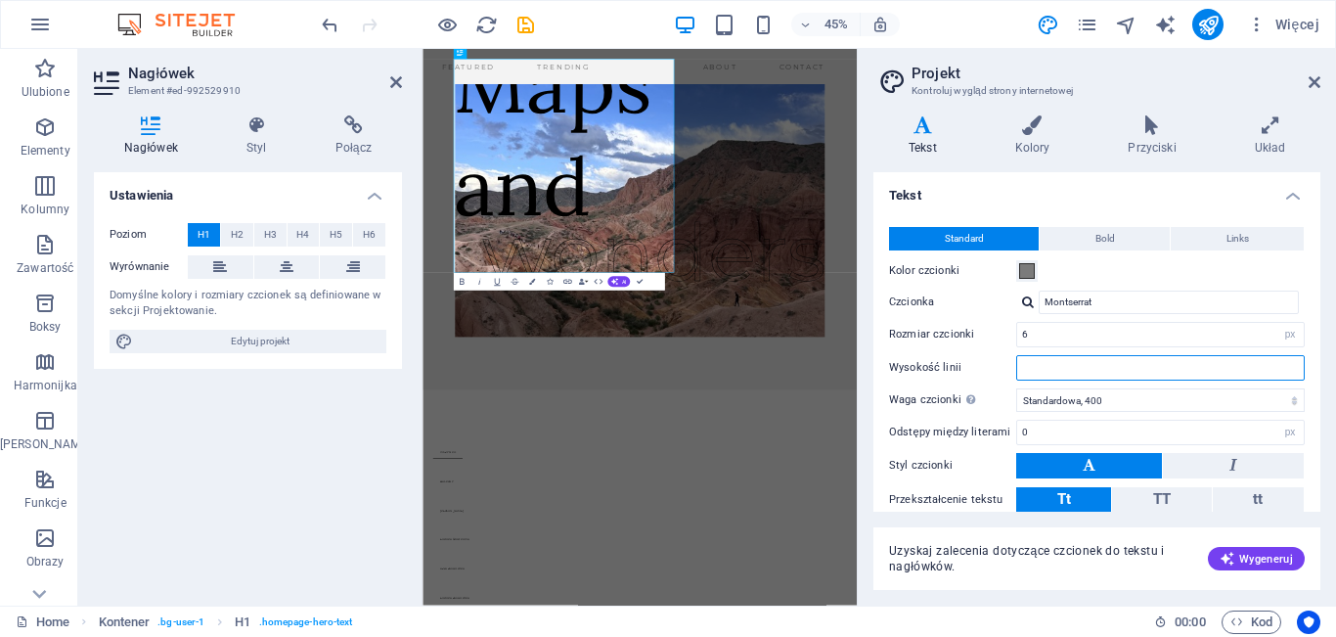
type input "0"
type input "0.5"
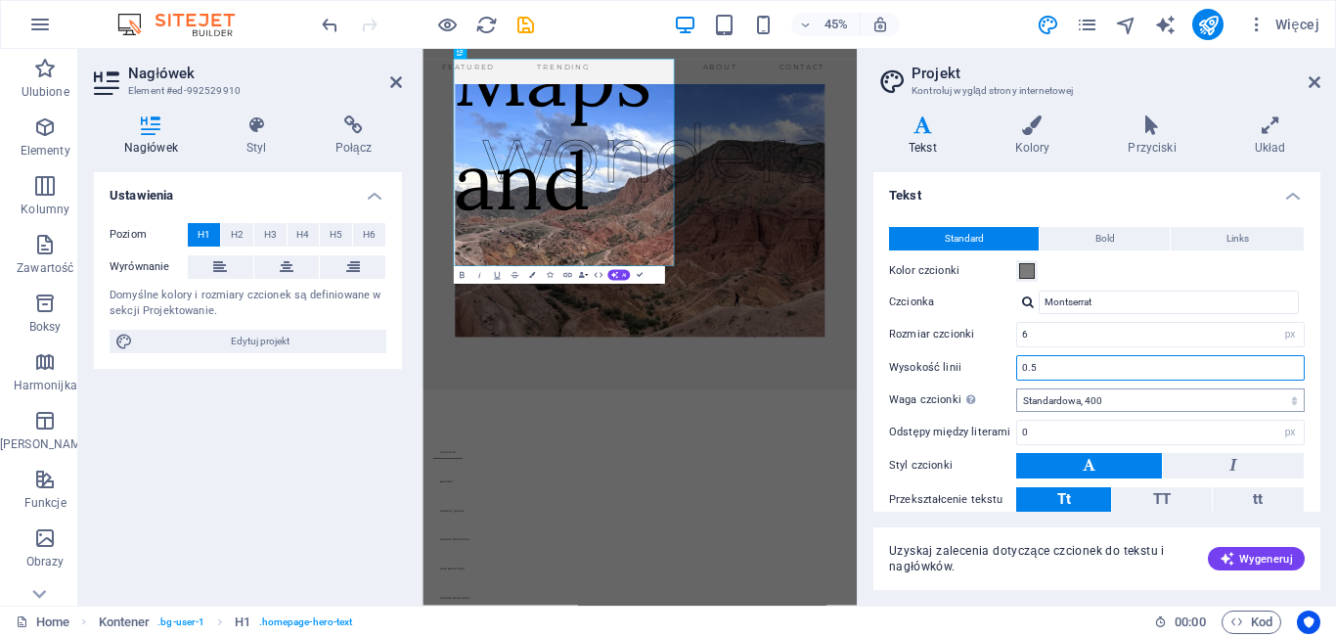
type input "0.5"
click at [1113, 400] on select "Cienka, 100 Bardzo lekka, 200 Lekka, 300 Standardowa, 400 Średnia, 500 Lekko po…" at bounding box center [1160, 399] width 289 height 23
click at [1016, 388] on select "Cienka, 100 Bardzo lekka, 200 Lekka, 300 Standardowa, 400 Średnia, 500 Lekko po…" at bounding box center [1160, 399] width 289 height 23
click at [1105, 389] on select "Cienka, 100 Bardzo lekka, 200 Lekka, 300 Standardowa, 400 Średnia, 500 Lekko po…" at bounding box center [1160, 399] width 289 height 23
select select "200"
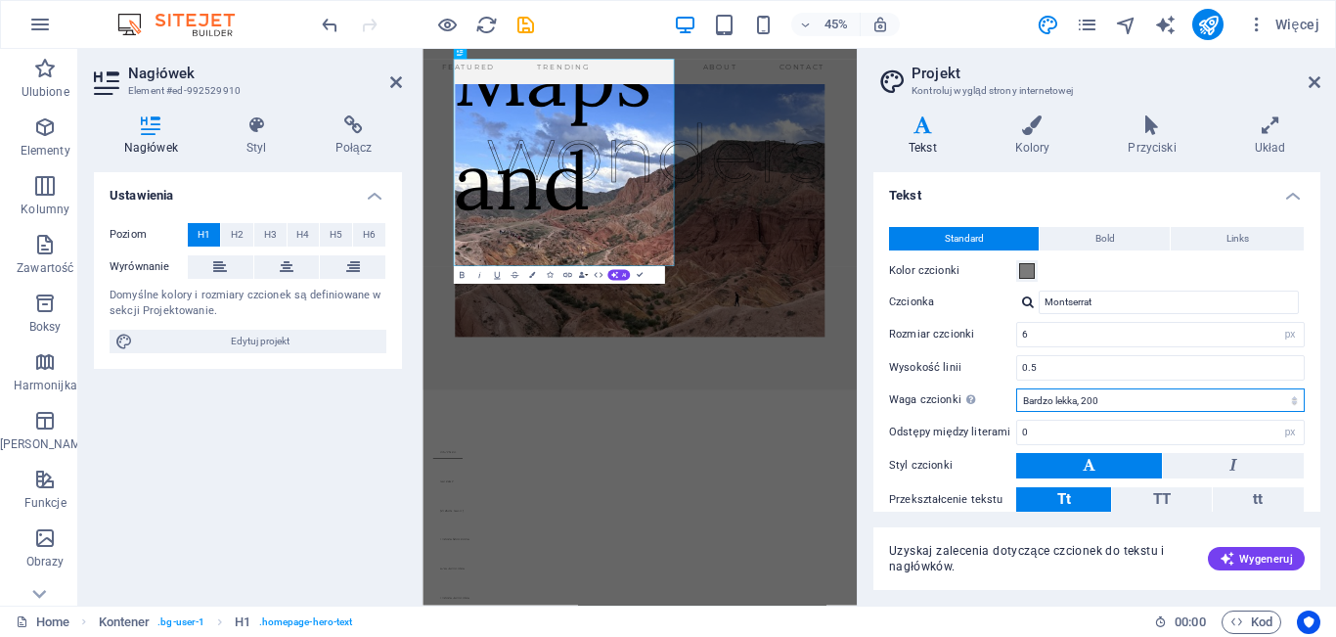
click at [1016, 388] on select "Cienka, 100 Bardzo lekka, 200 Lekka, 300 Standardowa, 400 Średnia, 500 Lekko po…" at bounding box center [1160, 399] width 289 height 23
click at [1100, 437] on input "0" at bounding box center [1160, 432] width 287 height 23
click at [1066, 369] on input "0.5" at bounding box center [1160, 367] width 287 height 23
type input "0.5"
click at [1078, 337] on input "6" at bounding box center [1160, 334] width 287 height 23
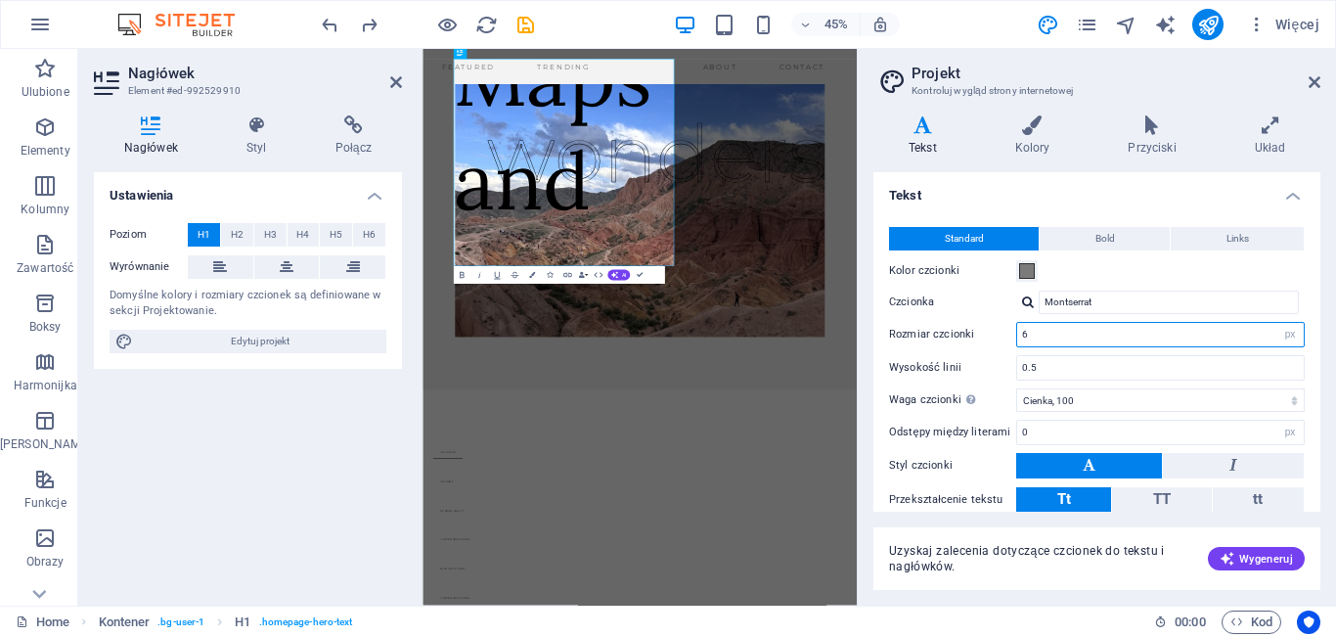
select select "400"
type input "1.5"
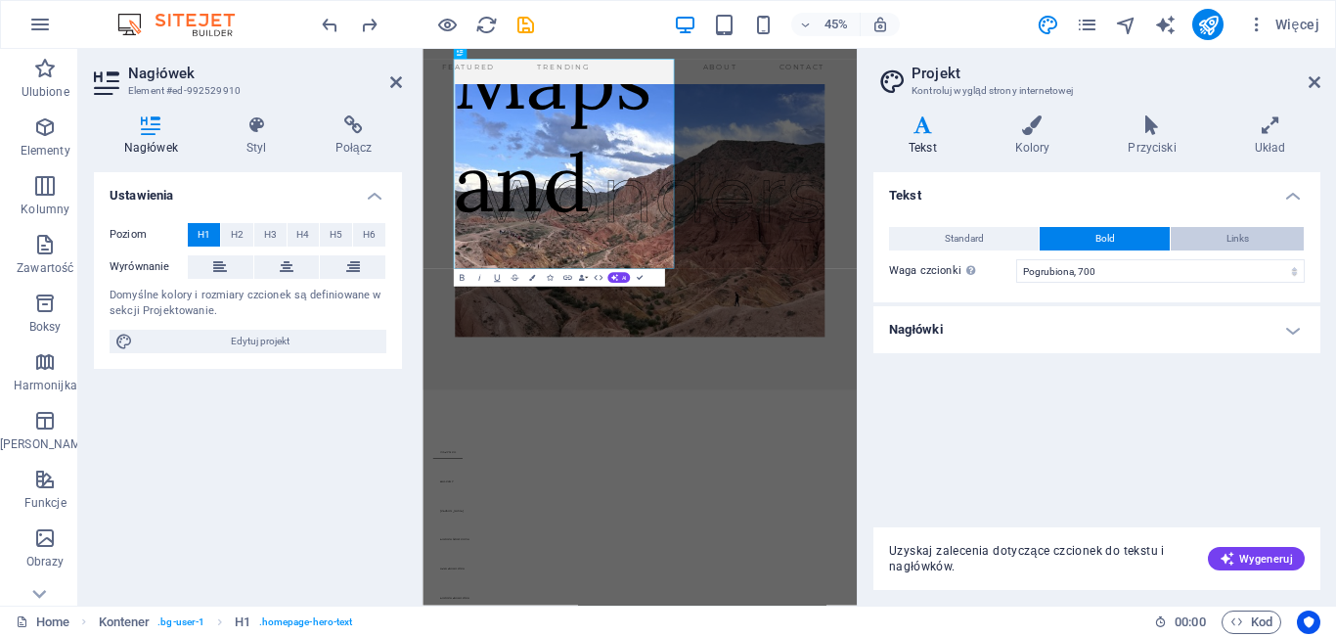
click at [1231, 237] on span "Links" at bounding box center [1238, 238] width 22 height 23
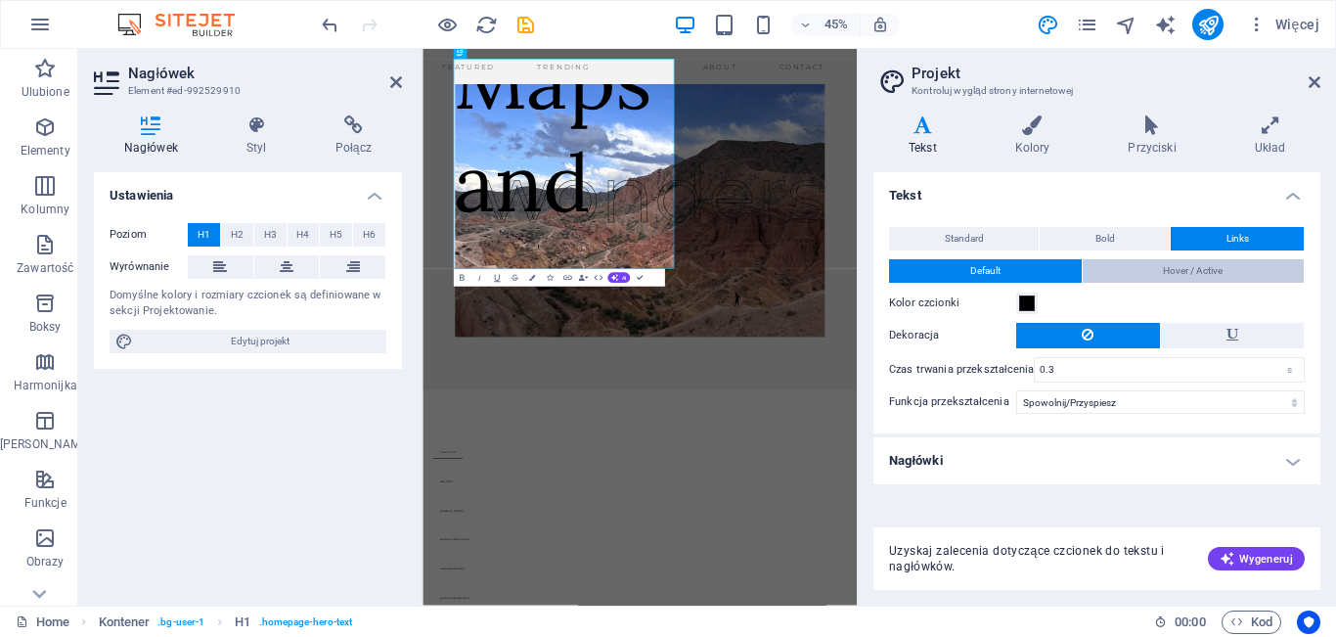
click at [1146, 268] on button "Hover / Active" at bounding box center [1194, 270] width 222 height 23
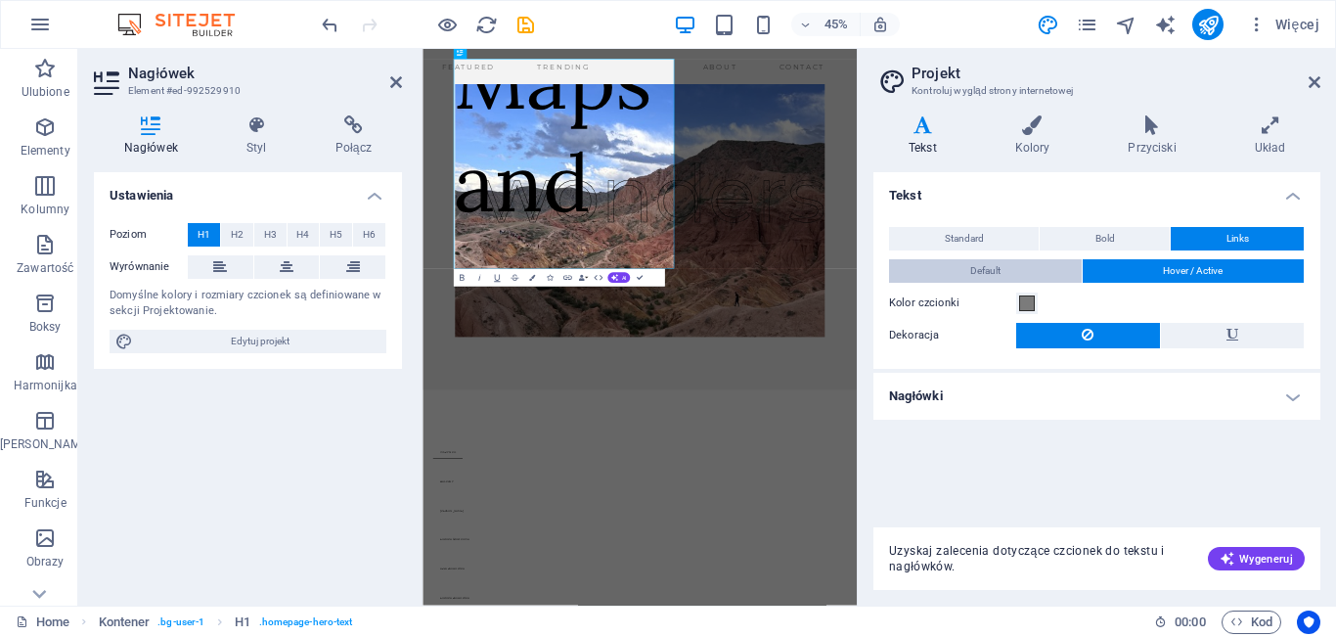
click at [1038, 266] on button "Default" at bounding box center [985, 270] width 193 height 23
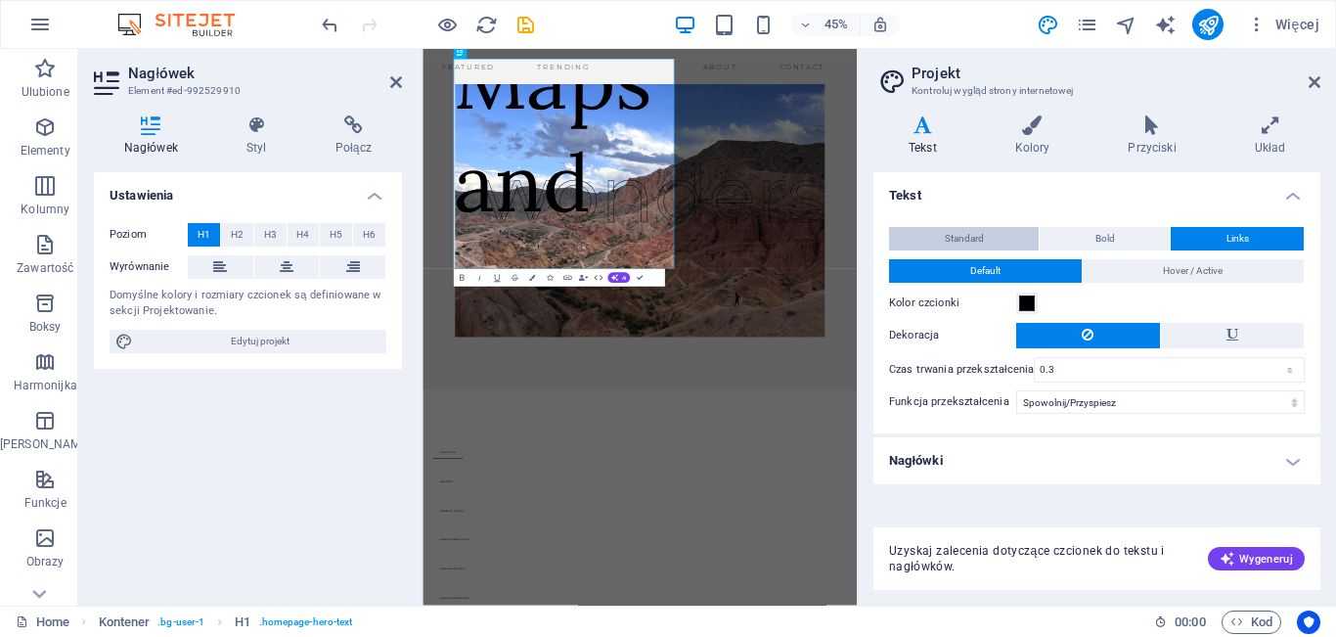
click at [978, 234] on span "Standard" at bounding box center [964, 238] width 39 height 23
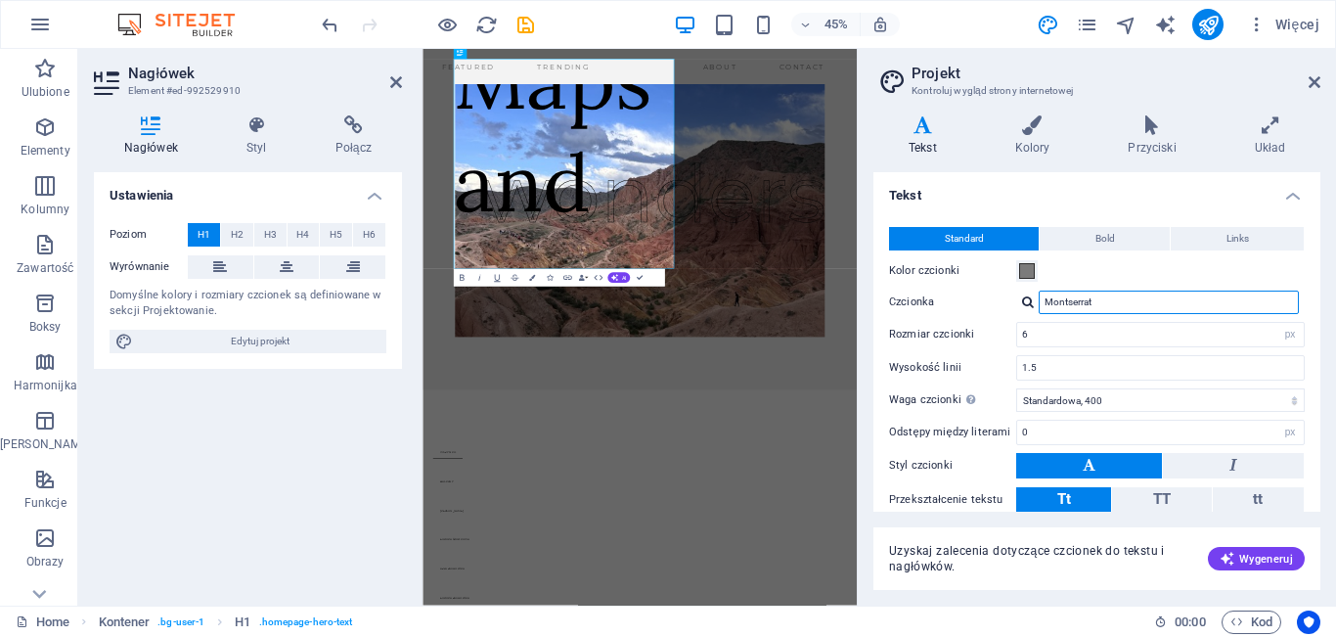
click at [1107, 308] on input "Montserrat" at bounding box center [1169, 302] width 260 height 23
drag, startPoint x: 1107, startPoint y: 308, endPoint x: 980, endPoint y: 294, distance: 127.9
click at [980, 294] on div "Czcionka Montserrat" at bounding box center [1097, 302] width 416 height 23
type input "k"
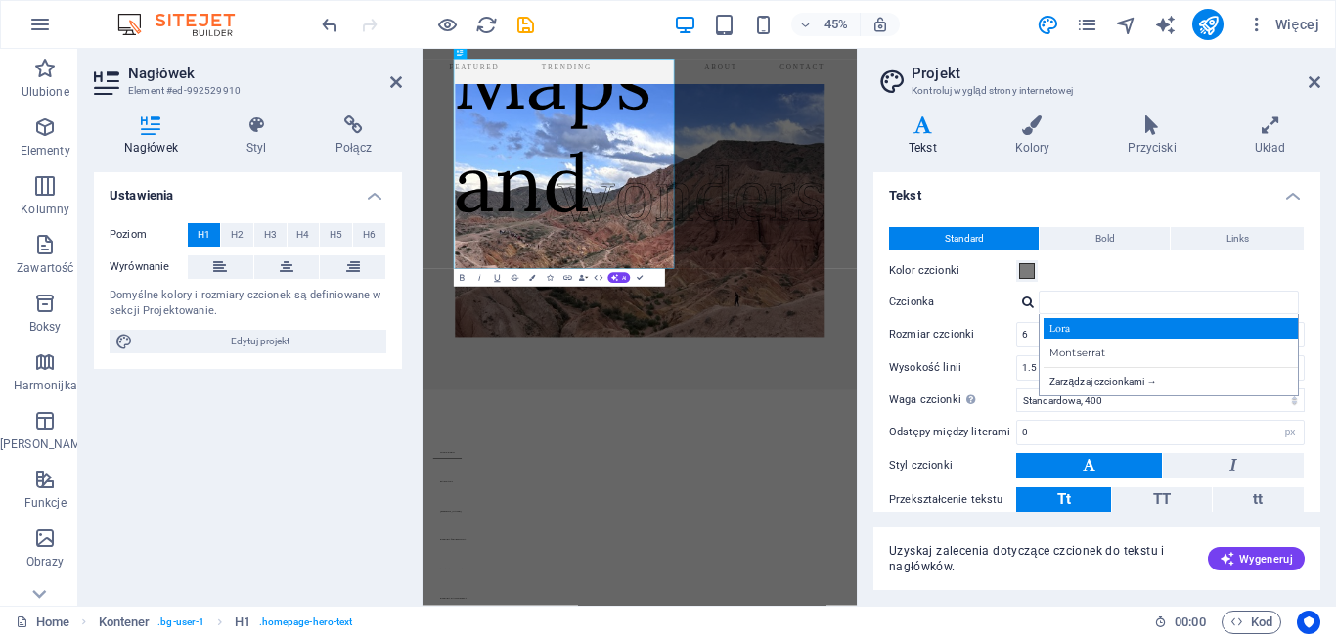
click at [1095, 330] on div "Lora" at bounding box center [1173, 328] width 258 height 21
type input "Lora"
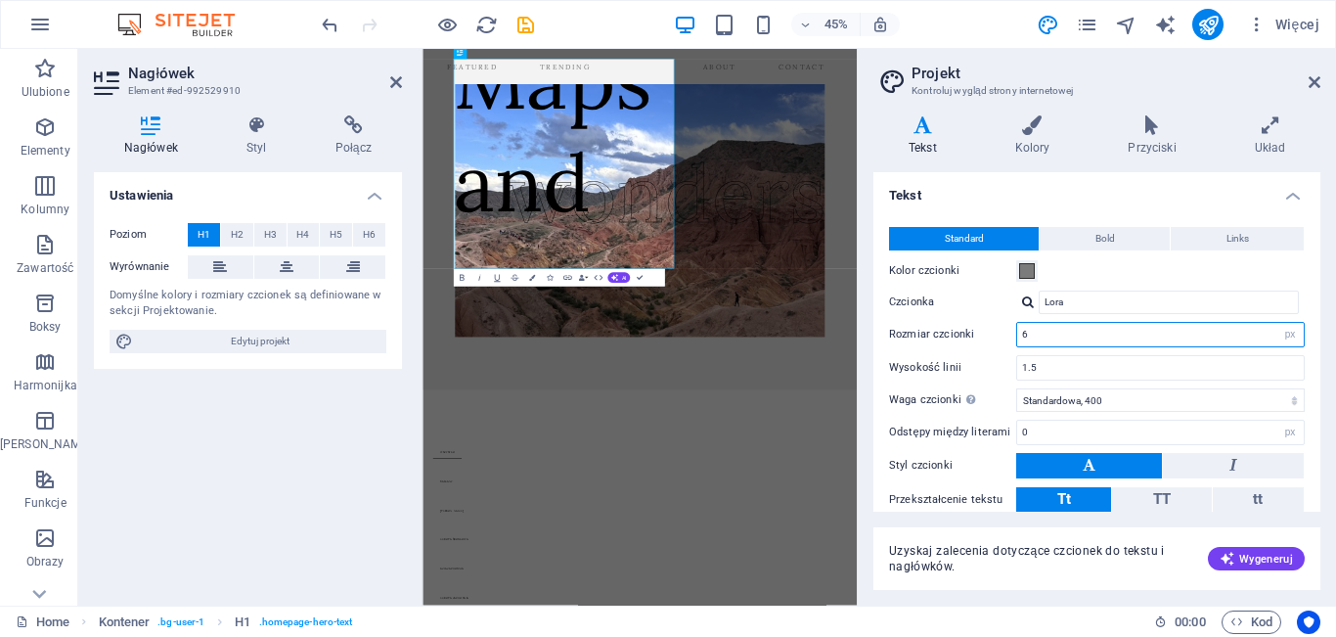
click at [1089, 337] on input "6" at bounding box center [1160, 334] width 287 height 23
type input "7"
type input "3"
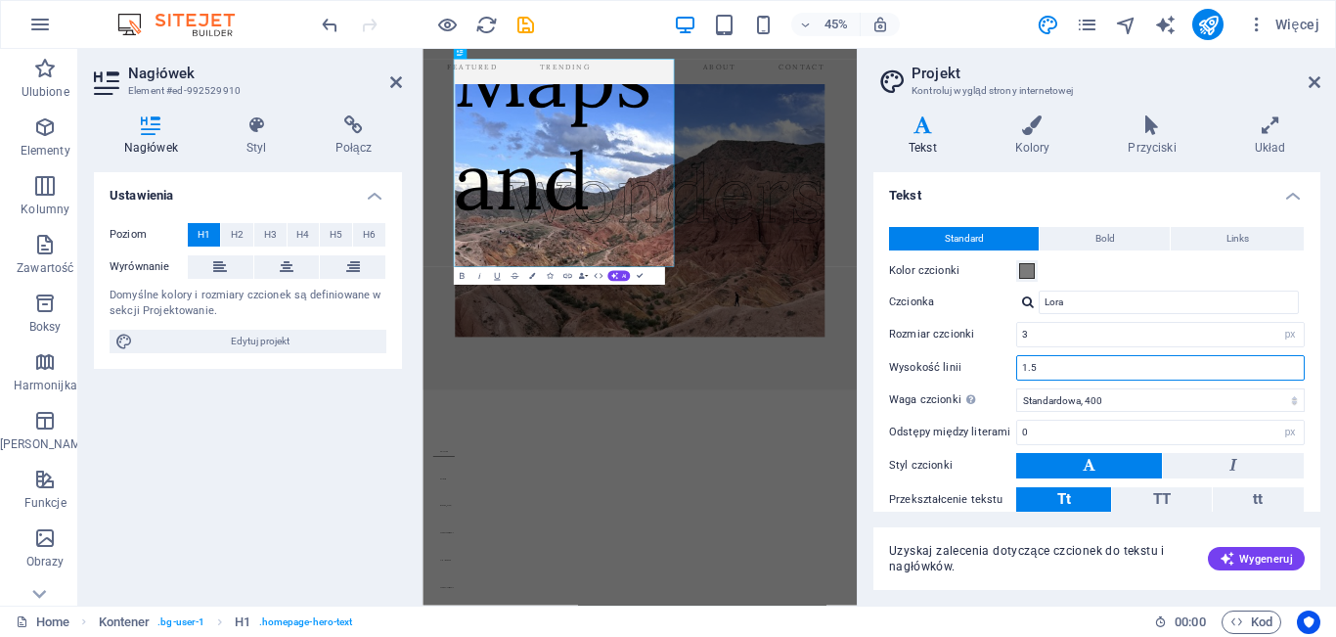
click at [1088, 371] on input "1.5" at bounding box center [1160, 367] width 287 height 23
type input "1"
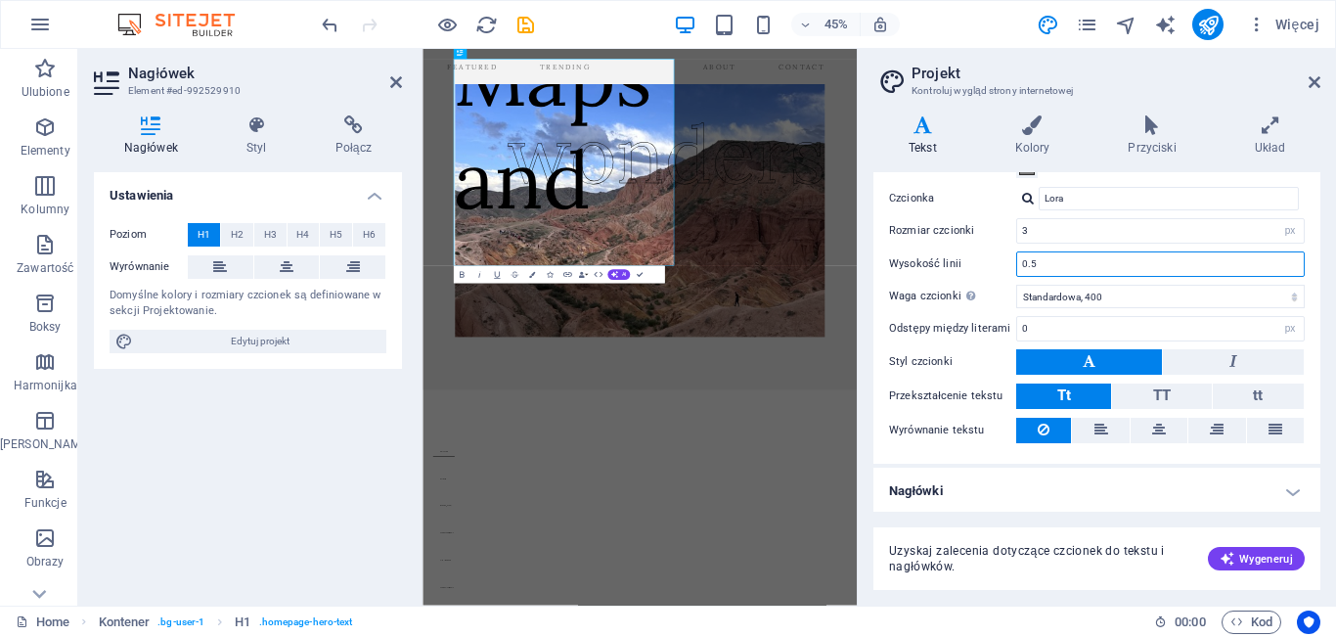
scroll to position [107, 0]
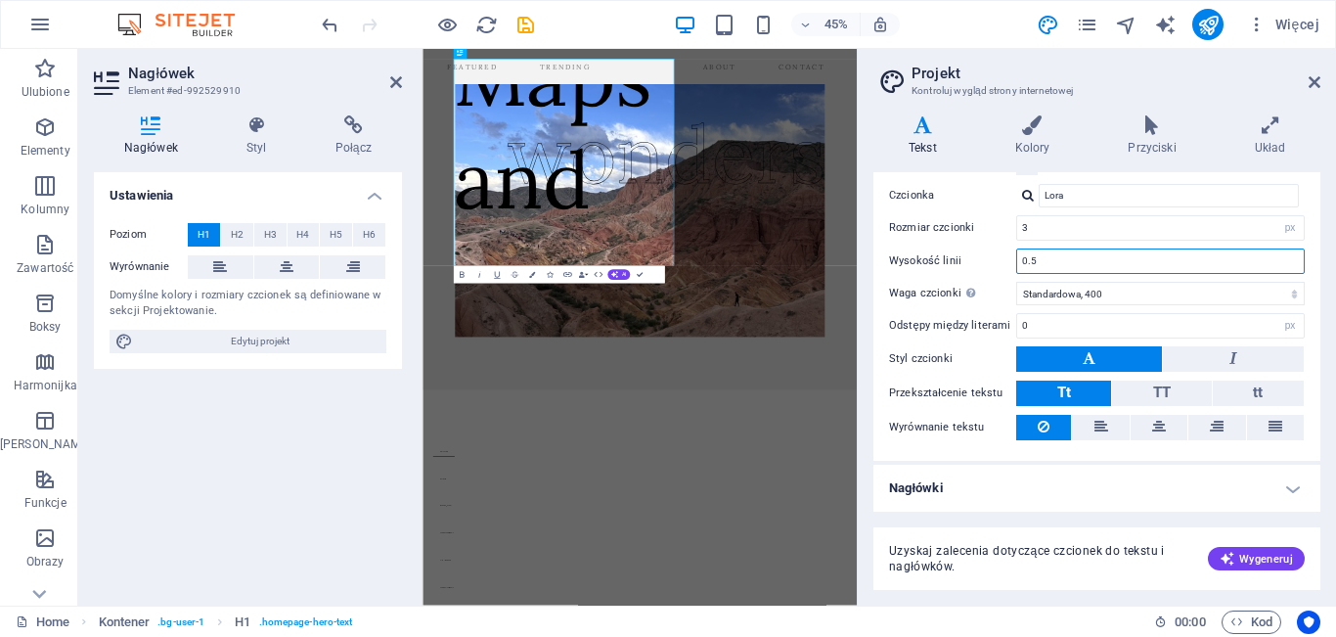
type input "0.5"
click at [1283, 494] on h4 "Nagłówki" at bounding box center [1097, 488] width 447 height 47
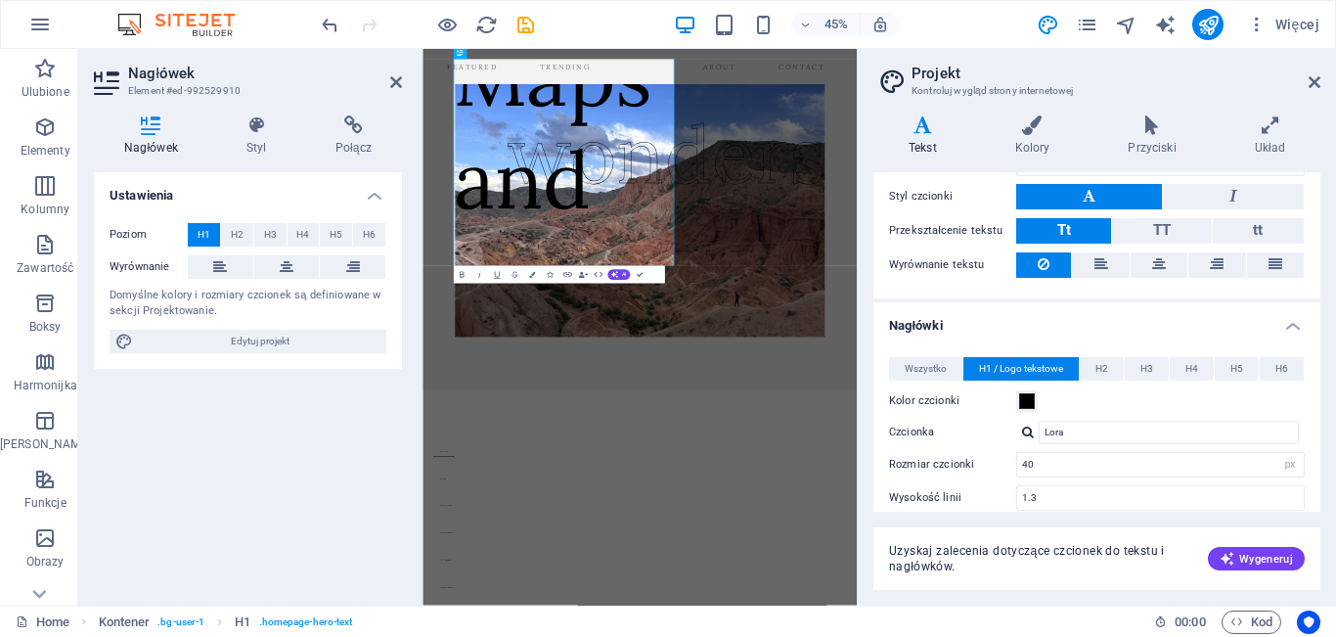
scroll to position [329, 0]
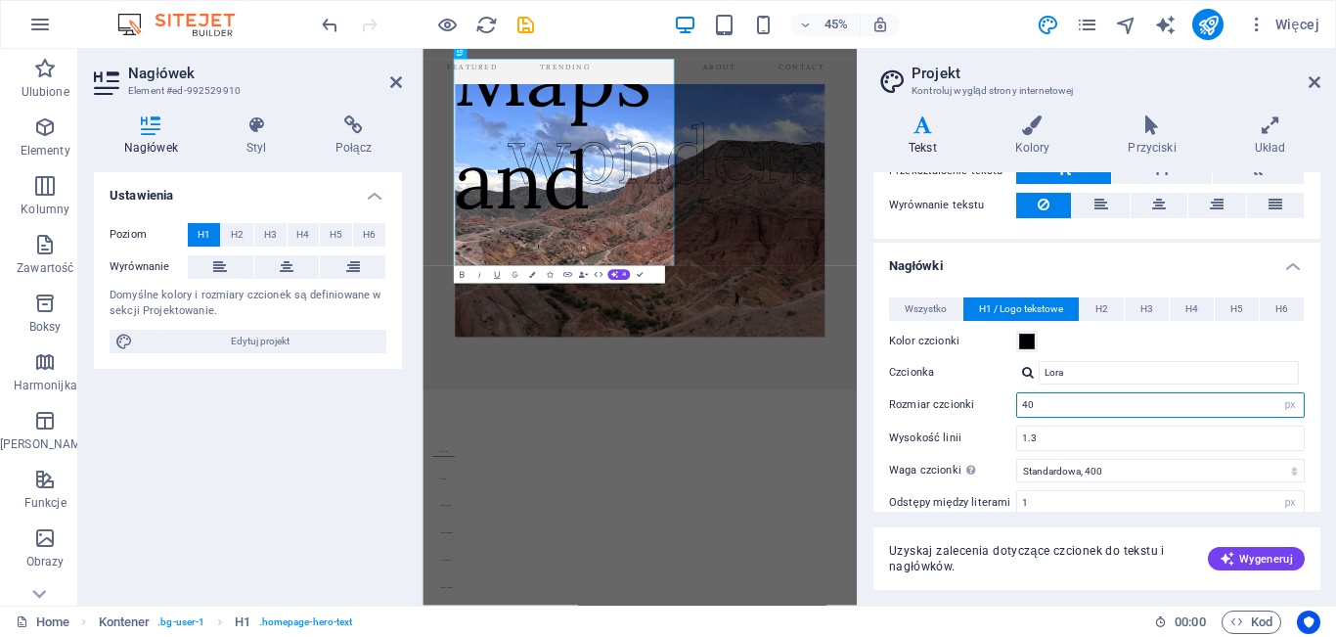
click at [1093, 408] on input "40" at bounding box center [1160, 404] width 287 height 23
type input "4"
type input "1"
click at [1105, 436] on input "1.3" at bounding box center [1160, 438] width 287 height 23
type input "1"
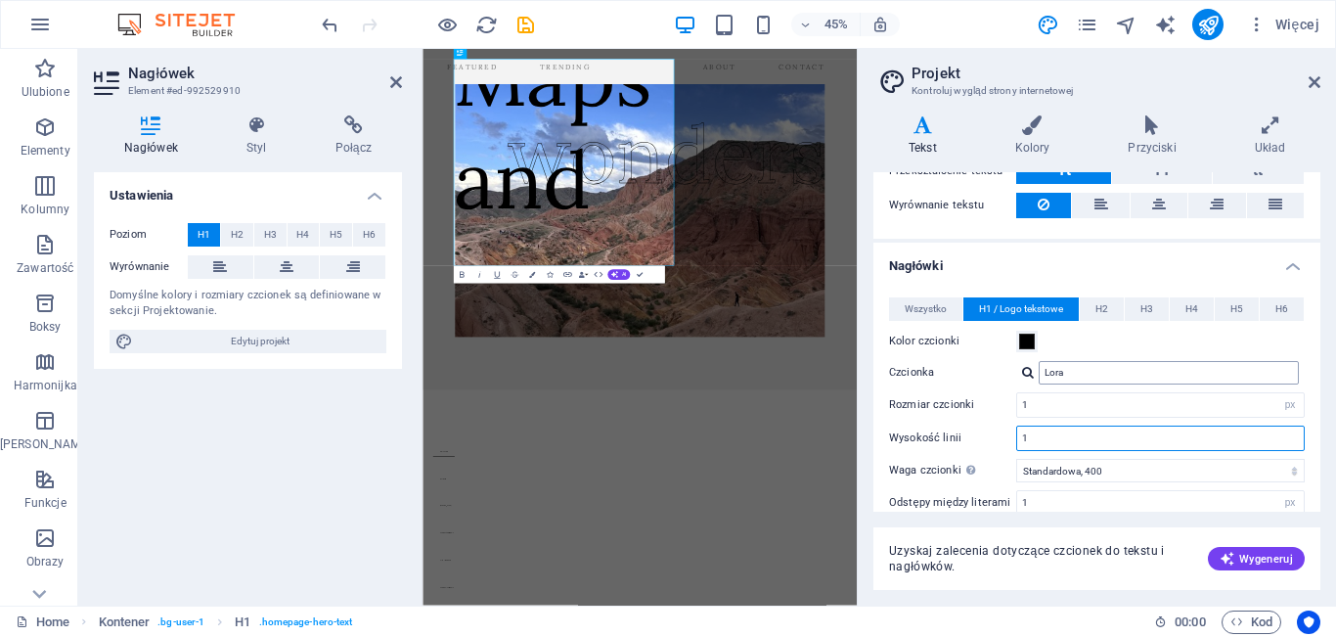
type input "1"
click at [1150, 378] on input "Lora" at bounding box center [1169, 372] width 260 height 23
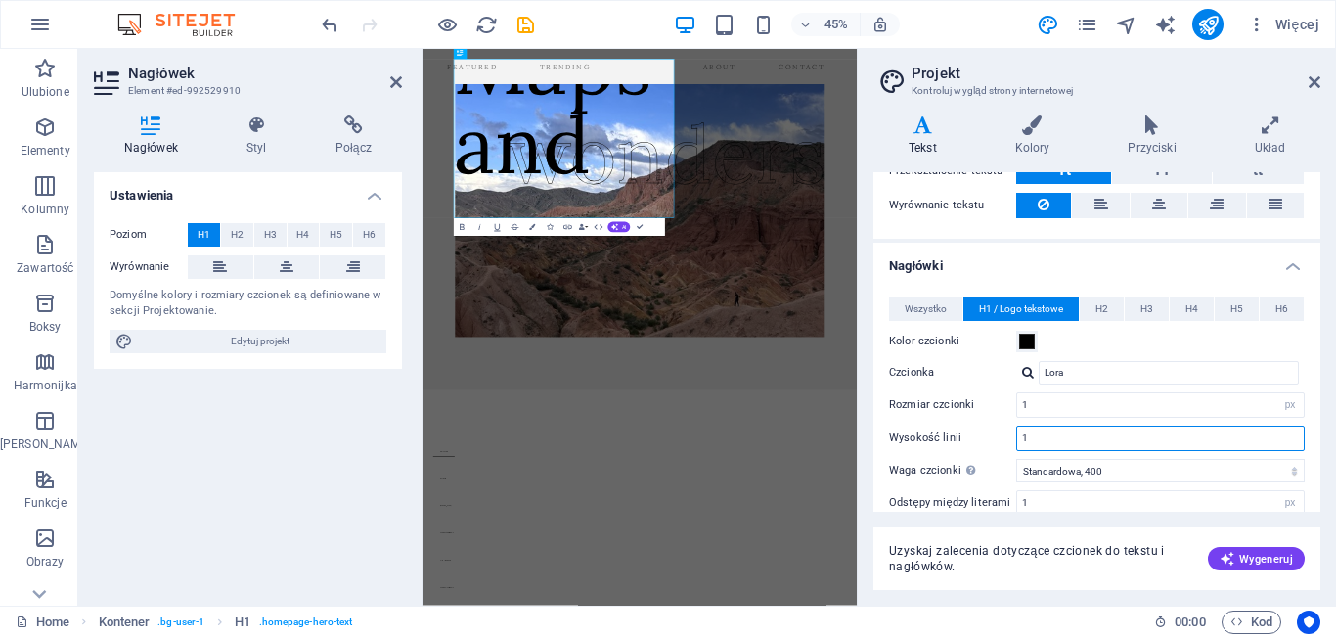
click at [1060, 440] on input "1" at bounding box center [1160, 438] width 287 height 23
type input "0"
type input "0.5"
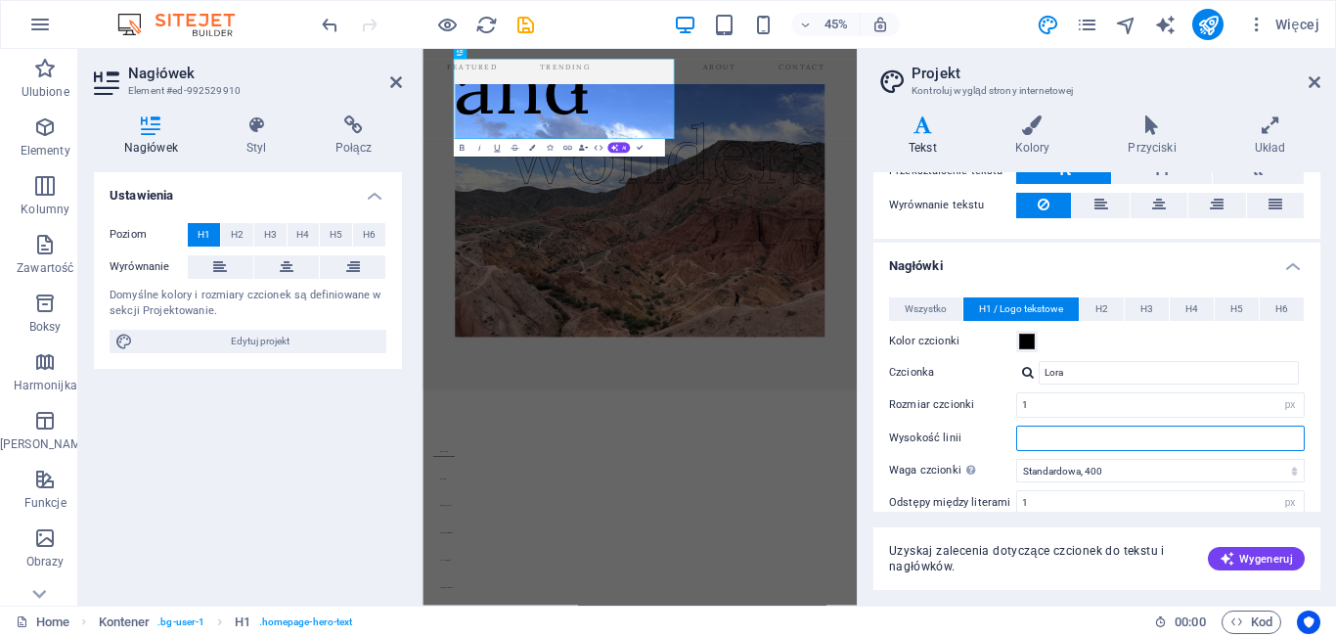
type input "0"
type input "3"
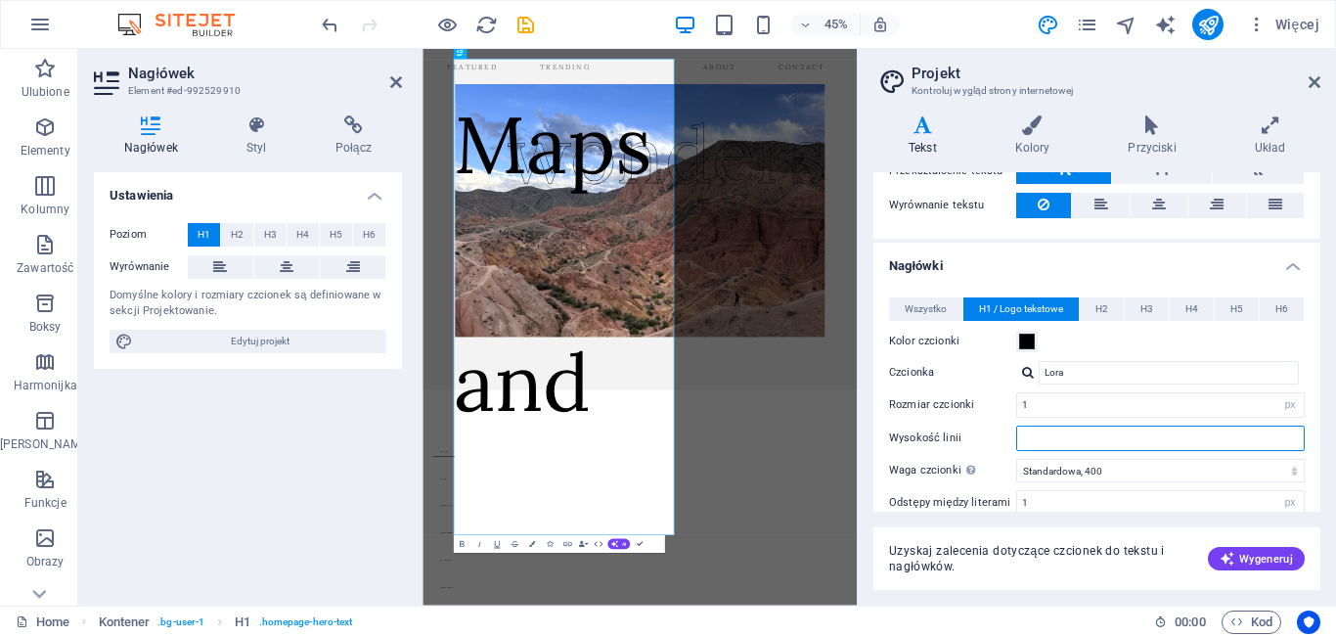
type input "2"
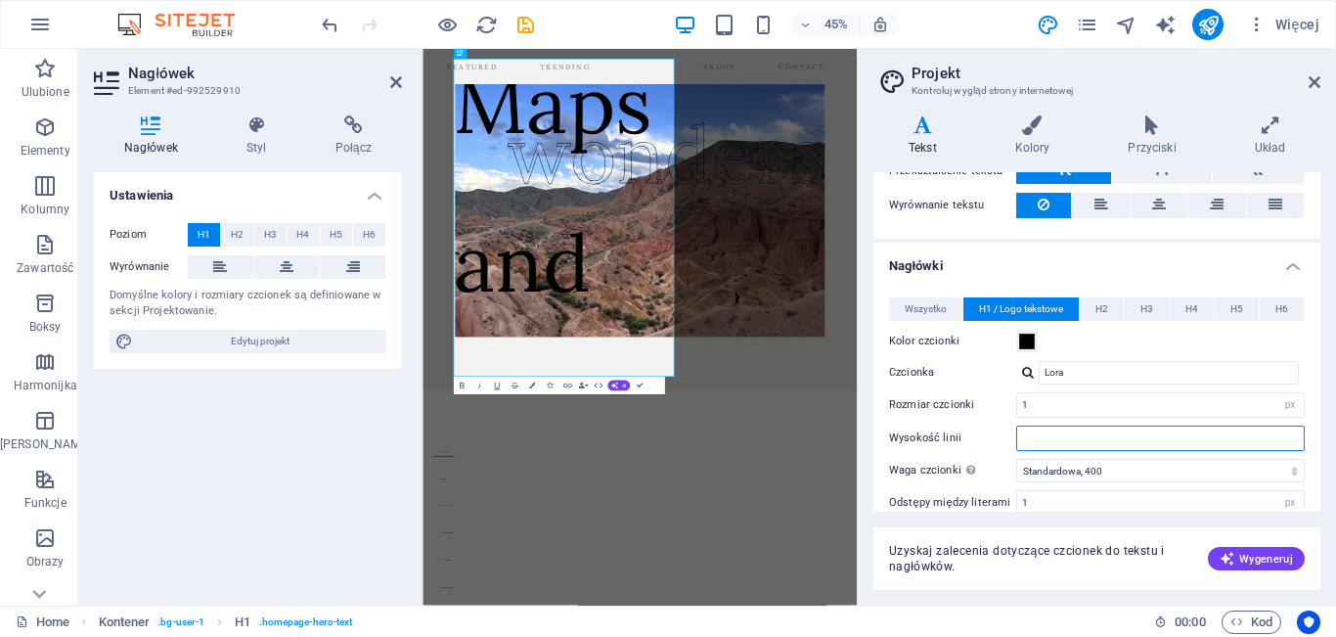
type input "1"
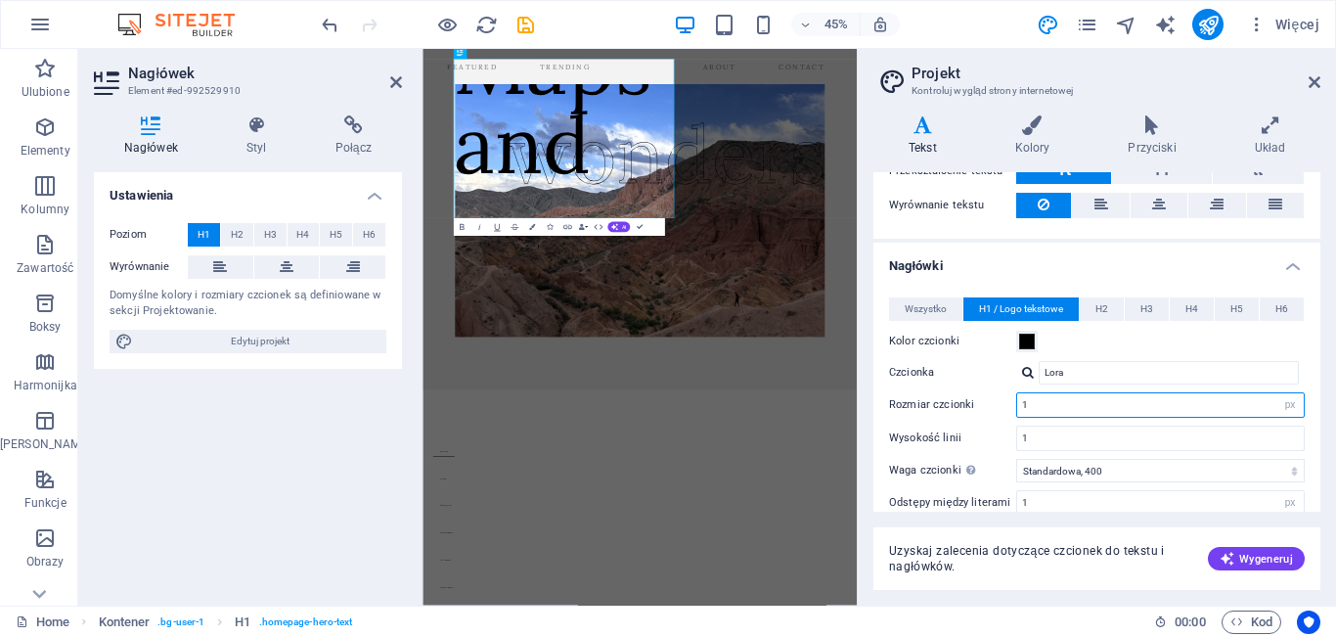
click at [1054, 405] on input "1" at bounding box center [1160, 404] width 287 height 23
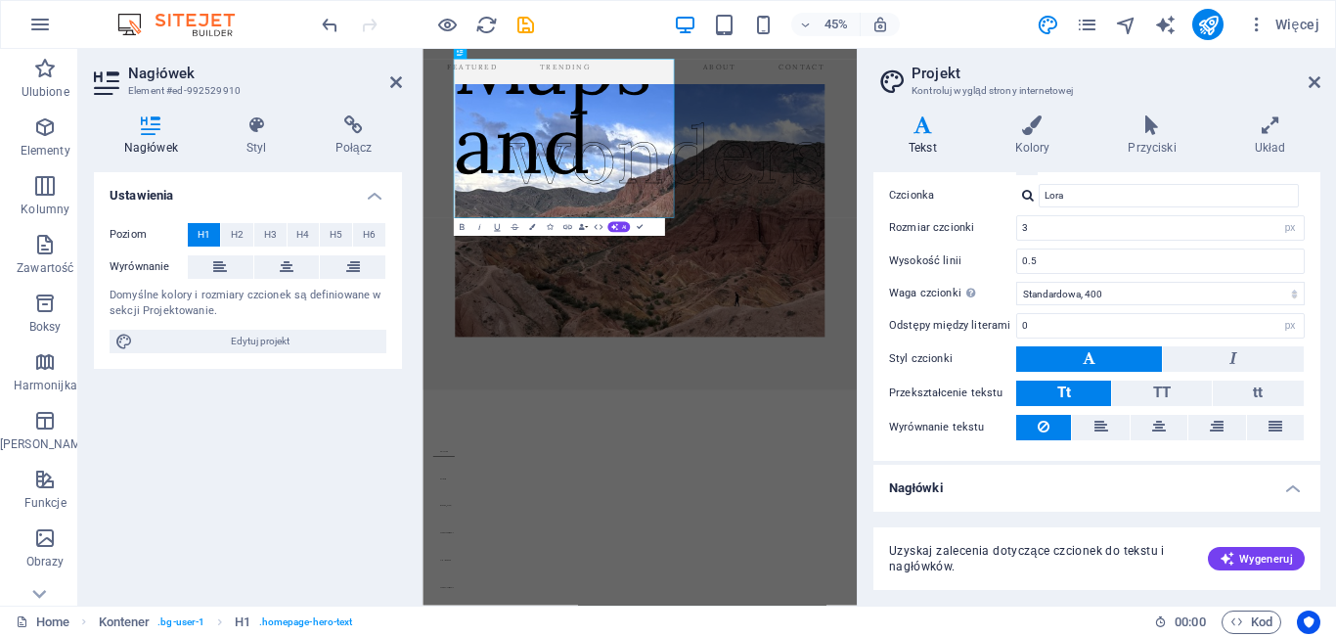
scroll to position [102, 0]
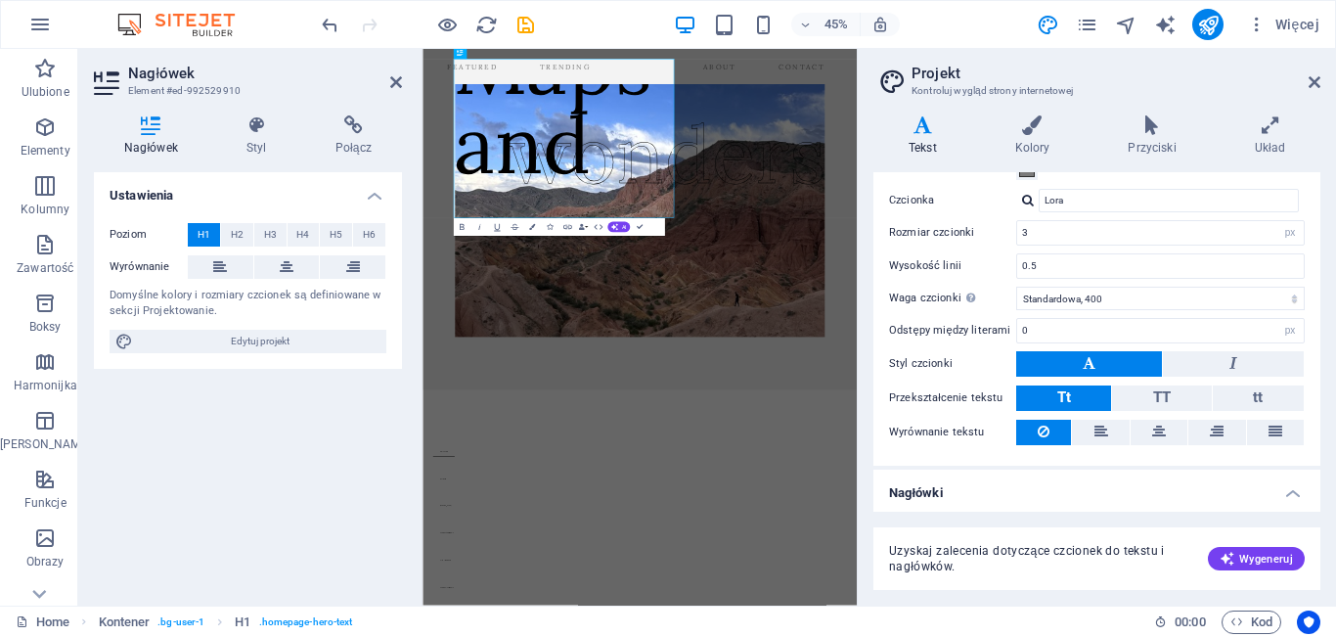
click at [1309, 73] on h2 "Projekt" at bounding box center [1116, 74] width 409 height 18
click at [1315, 77] on icon at bounding box center [1315, 82] width 12 height 16
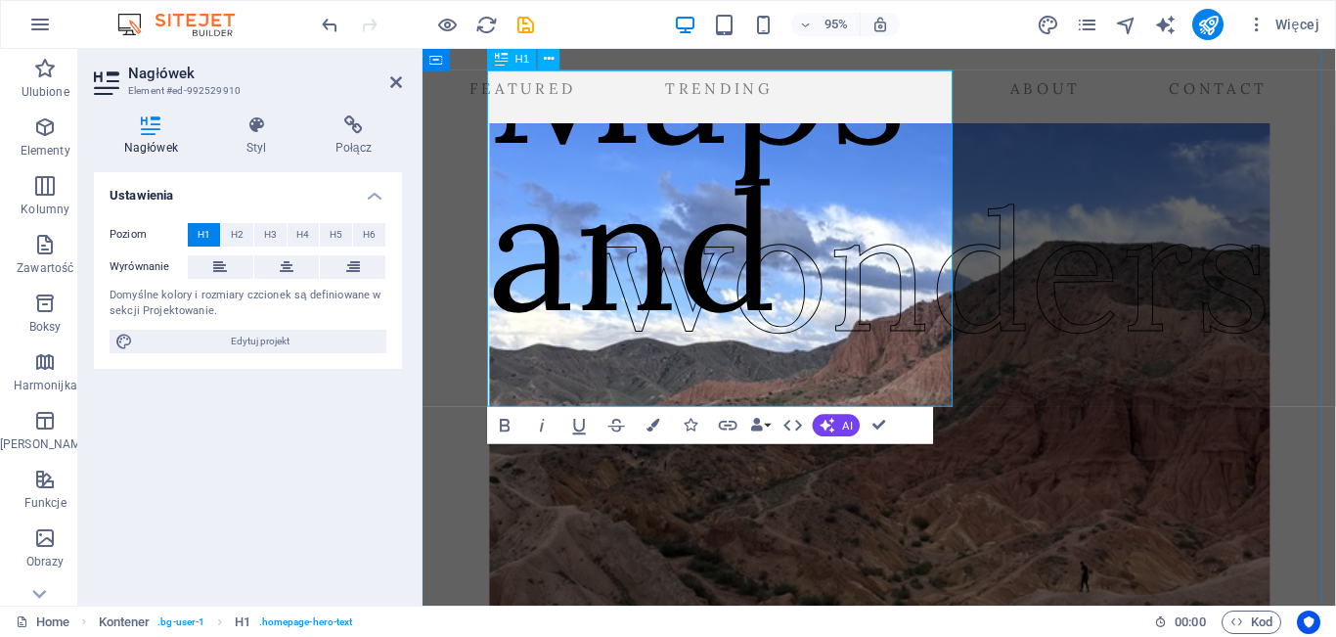
click at [506, 347] on h1 "Maps and" at bounding box center [712, 171] width 442 height 352
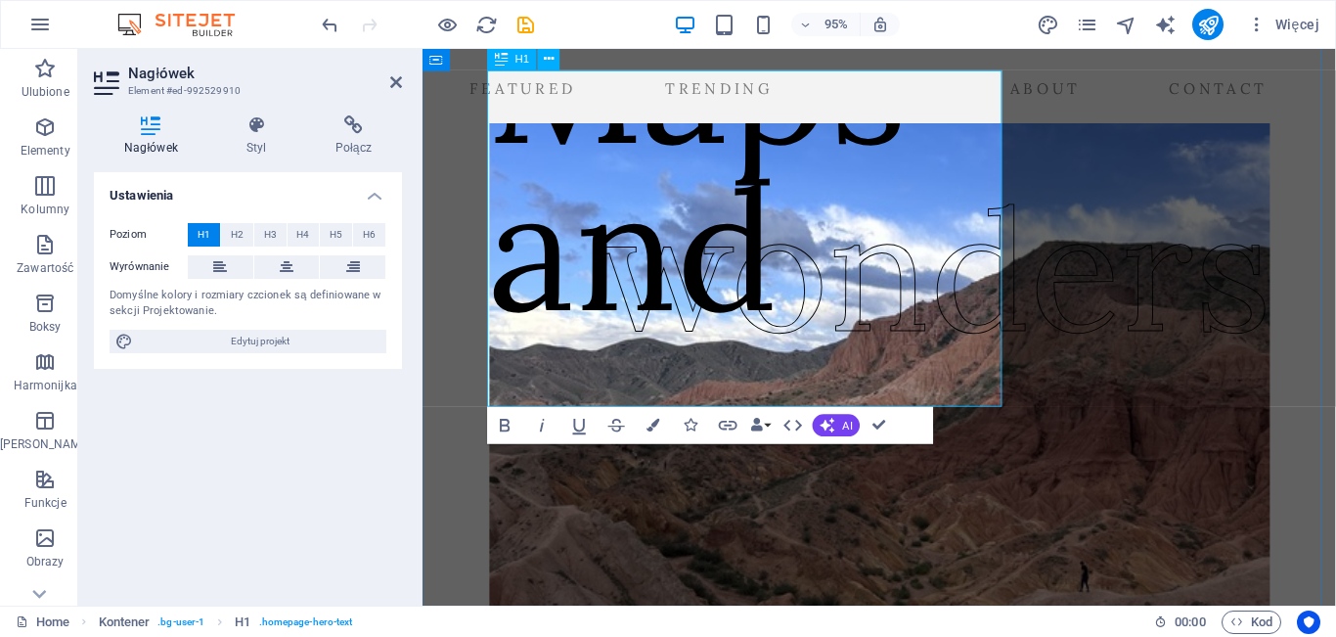
click at [666, 347] on h1 "Maps and" at bounding box center [712, 171] width 442 height 352
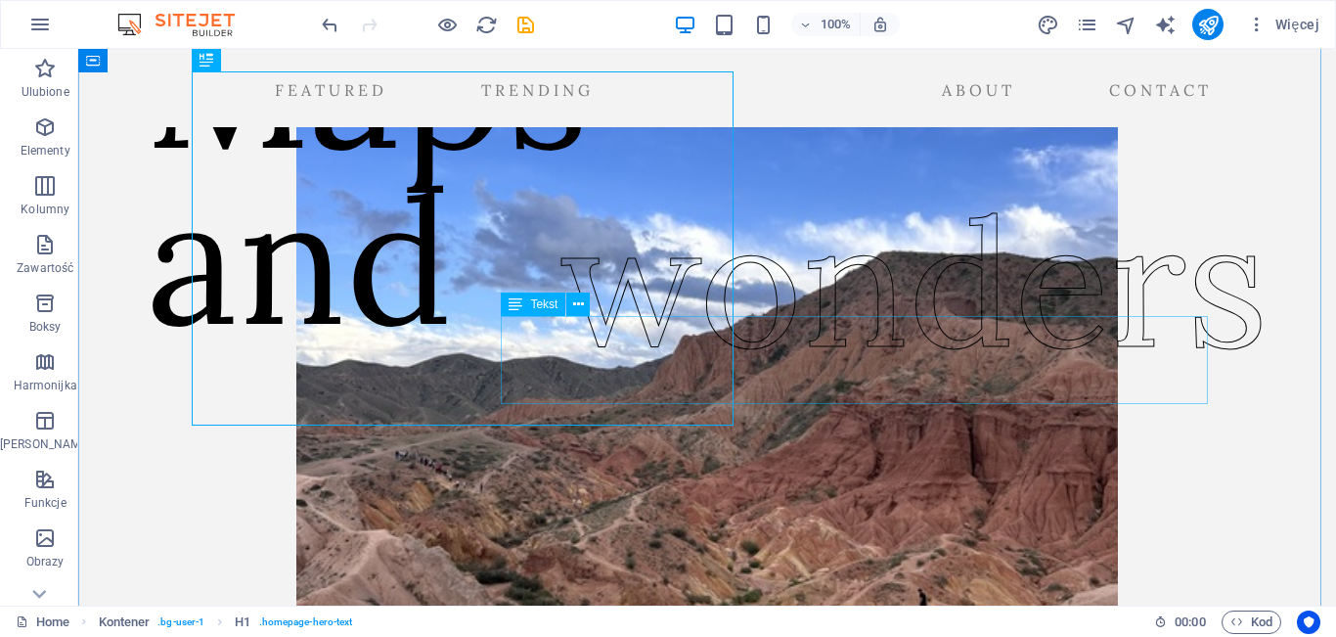
click at [882, 326] on div "wonders" at bounding box center [914, 282] width 707 height 88
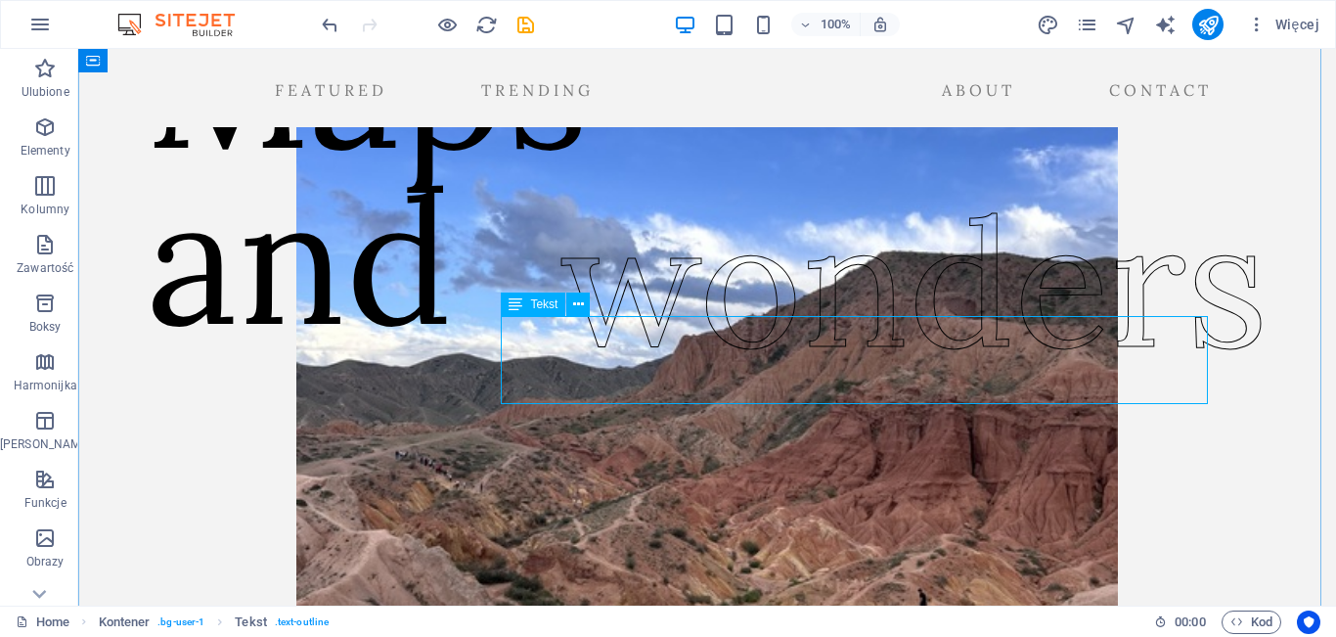
click at [917, 326] on div "wonders" at bounding box center [914, 282] width 707 height 88
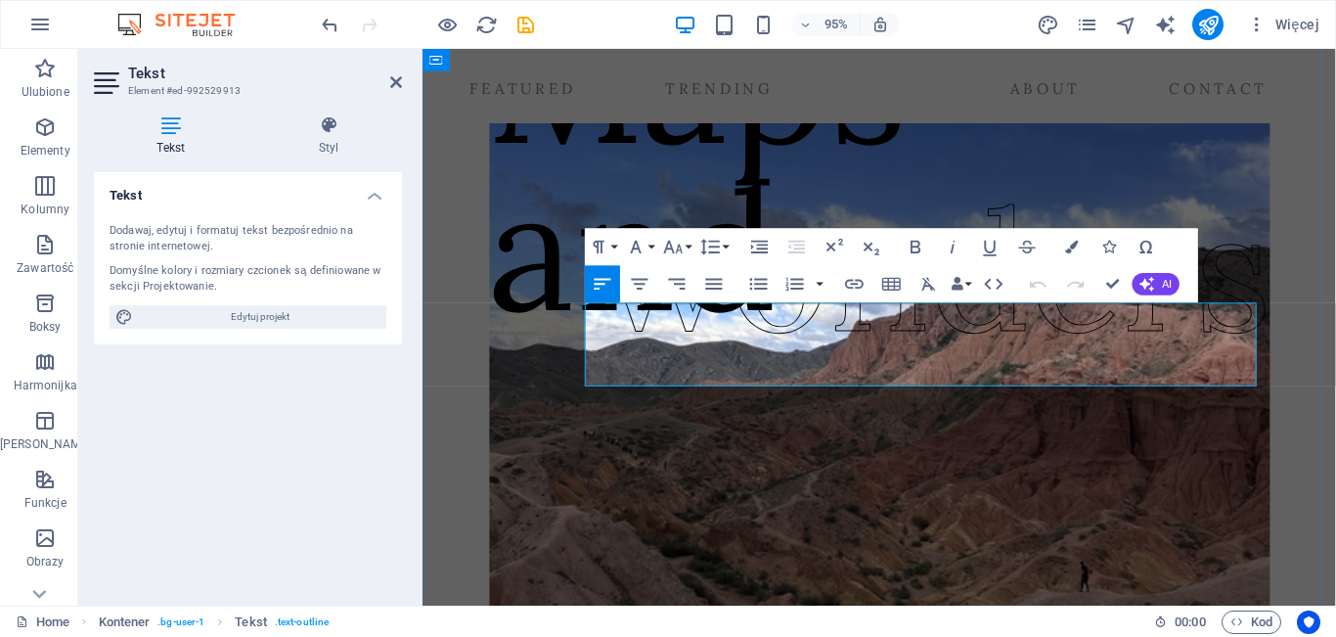
click at [1135, 326] on p "wonders" at bounding box center [961, 282] width 707 height 88
click at [1086, 483] on figure at bounding box center [903, 384] width 915 height 607
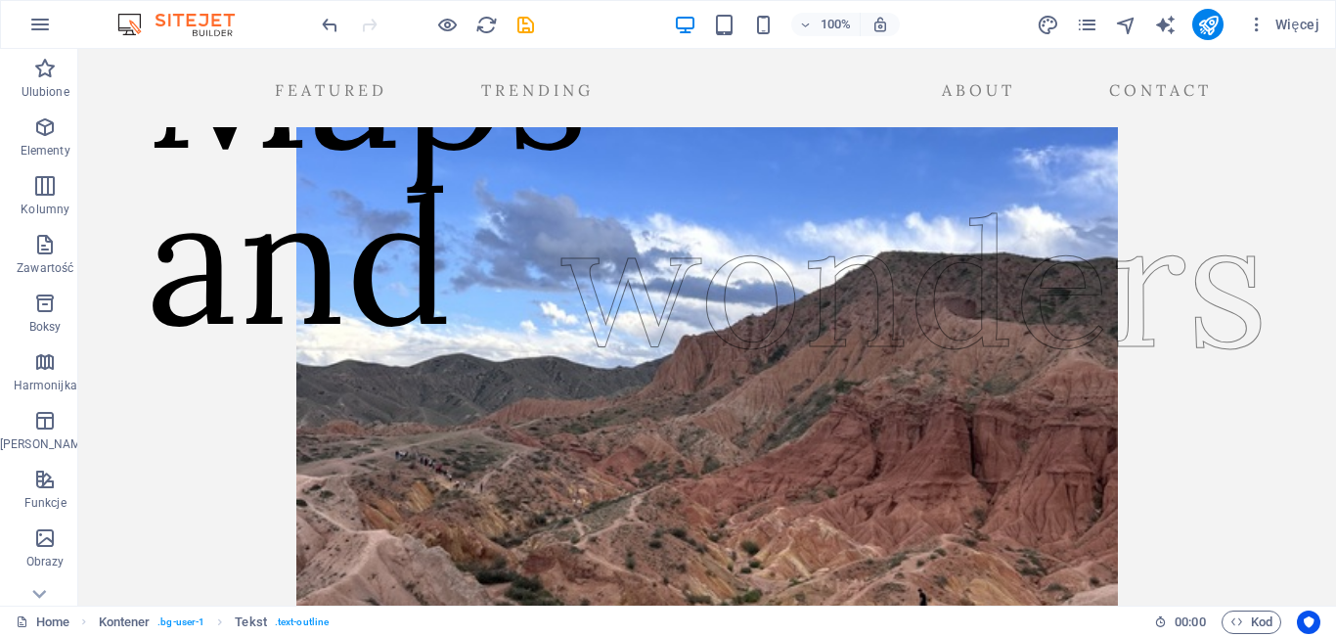
drag, startPoint x: 1051, startPoint y: 369, endPoint x: 1043, endPoint y: 474, distance: 105.9
drag, startPoint x: 995, startPoint y: 359, endPoint x: 1001, endPoint y: 480, distance: 121.4
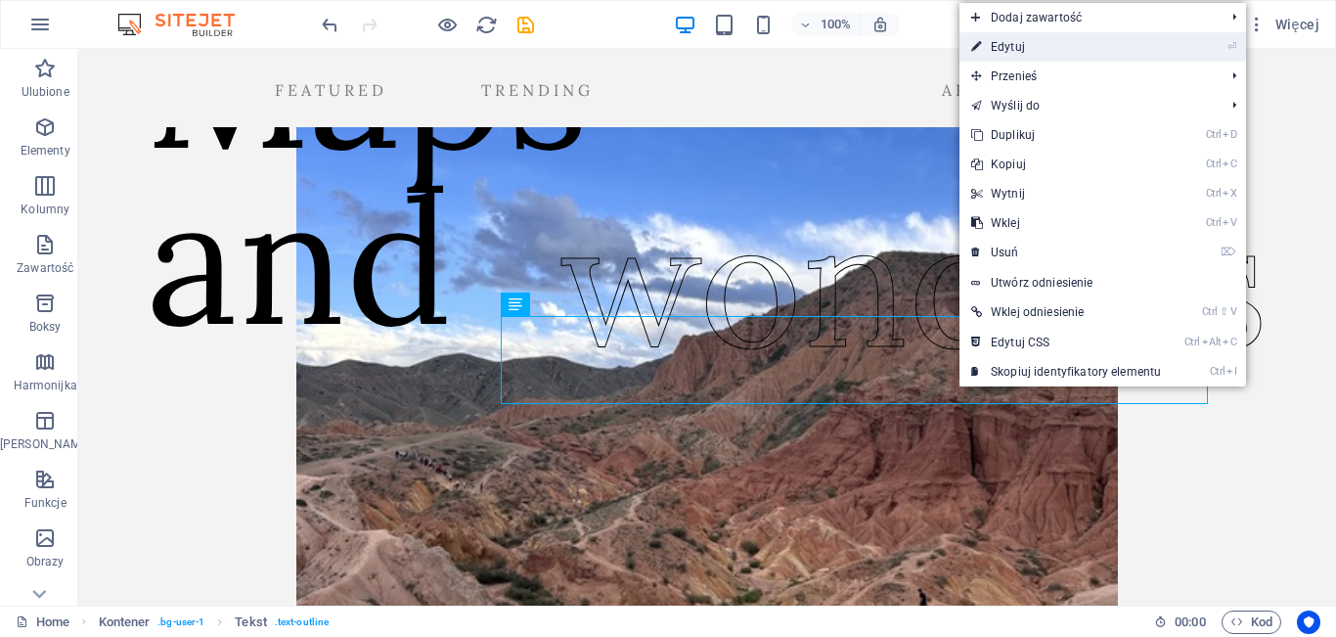
click at [1042, 56] on link "⏎ Edytuj" at bounding box center [1066, 46] width 213 height 29
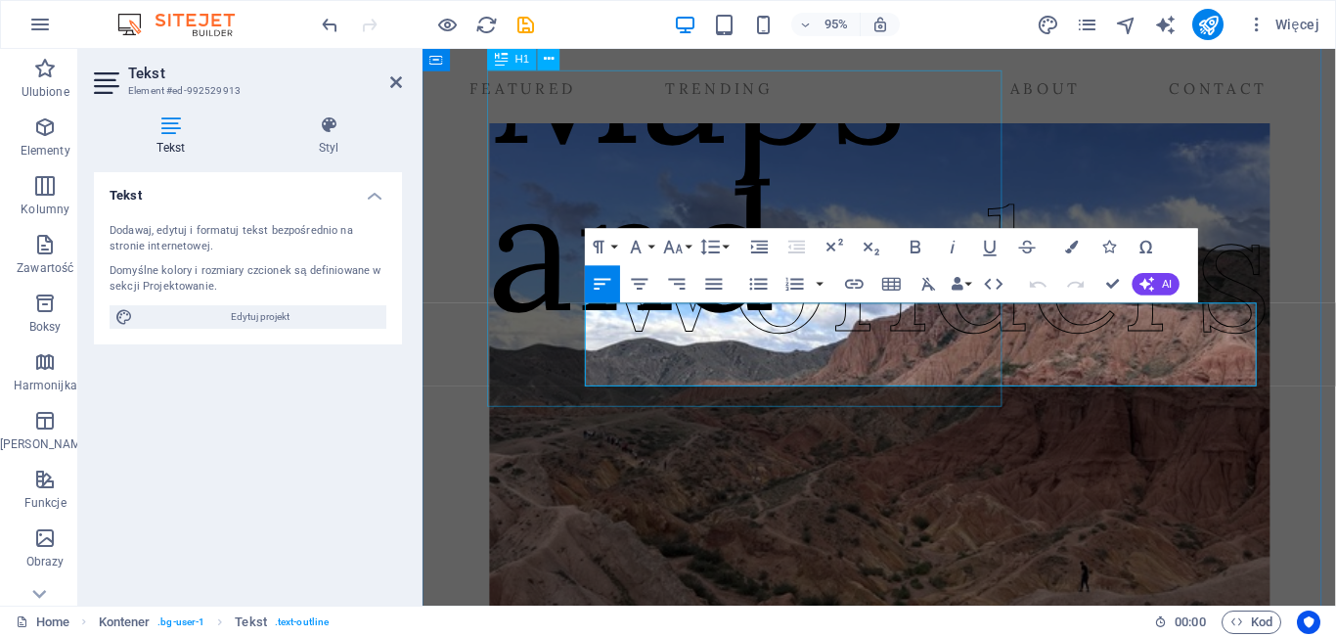
click at [610, 347] on div "​​​​​ Maps and" at bounding box center [712, 170] width 442 height 354
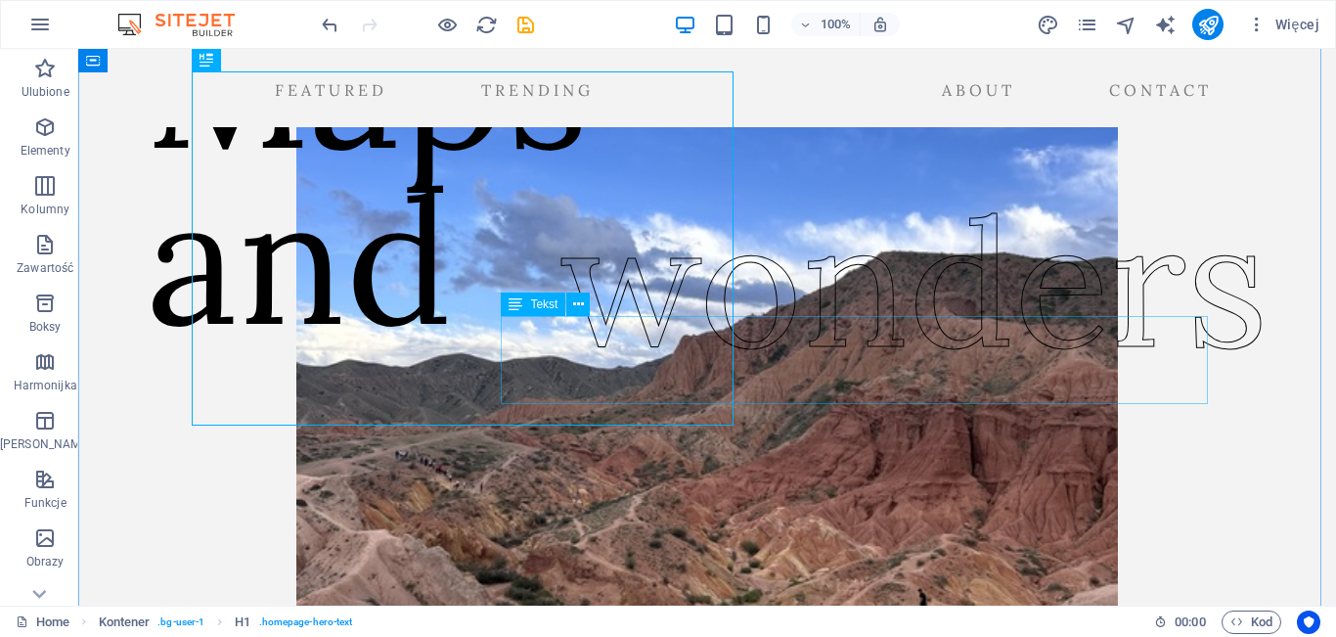
click at [893, 326] on div "wonders" at bounding box center [914, 282] width 707 height 88
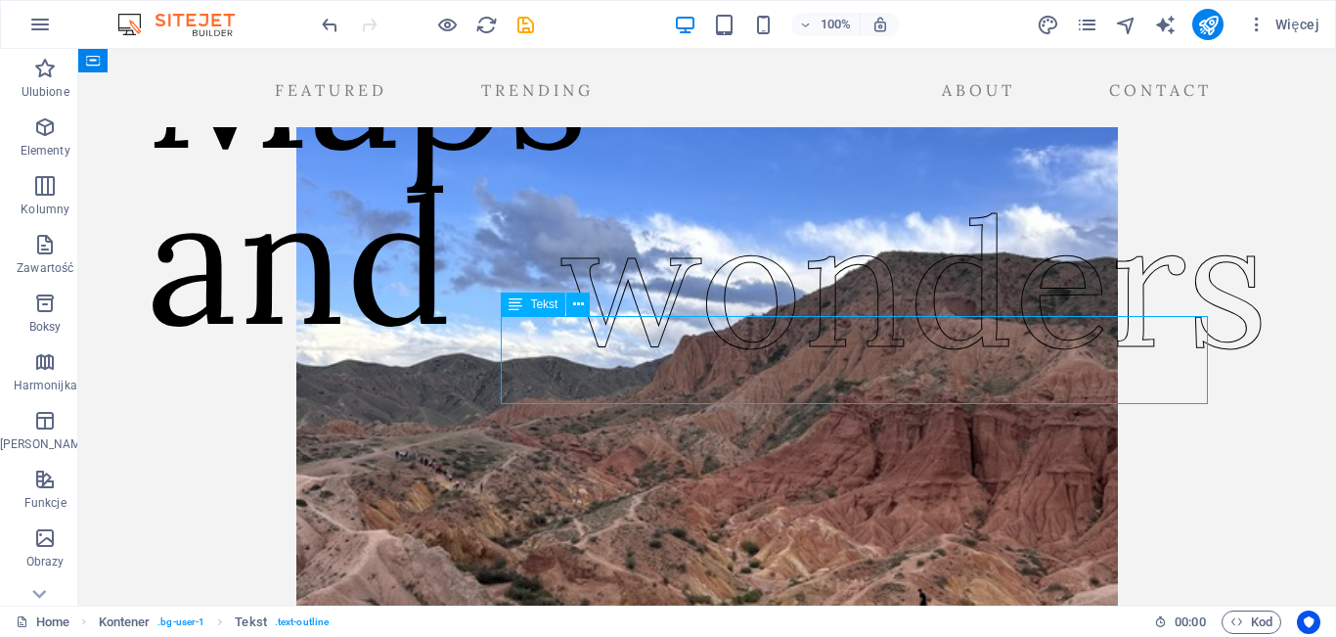
click at [893, 326] on div "wonders" at bounding box center [914, 282] width 707 height 88
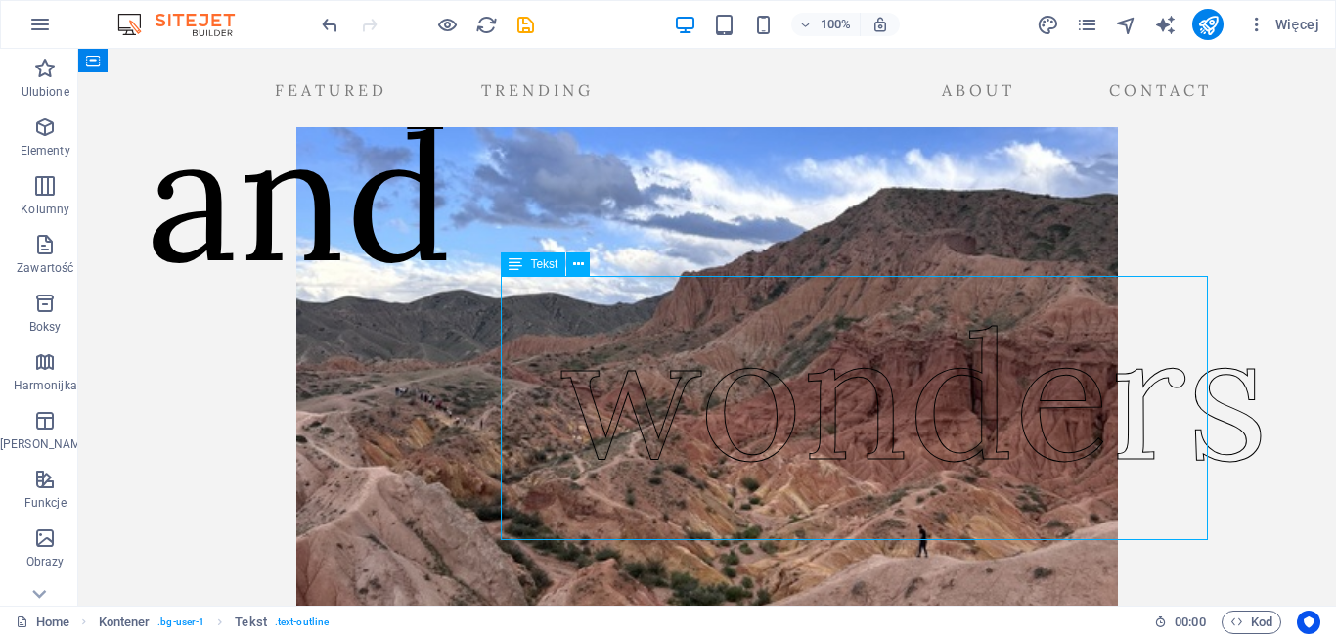
drag, startPoint x: 978, startPoint y: 552, endPoint x: 866, endPoint y: 531, distance: 114.4
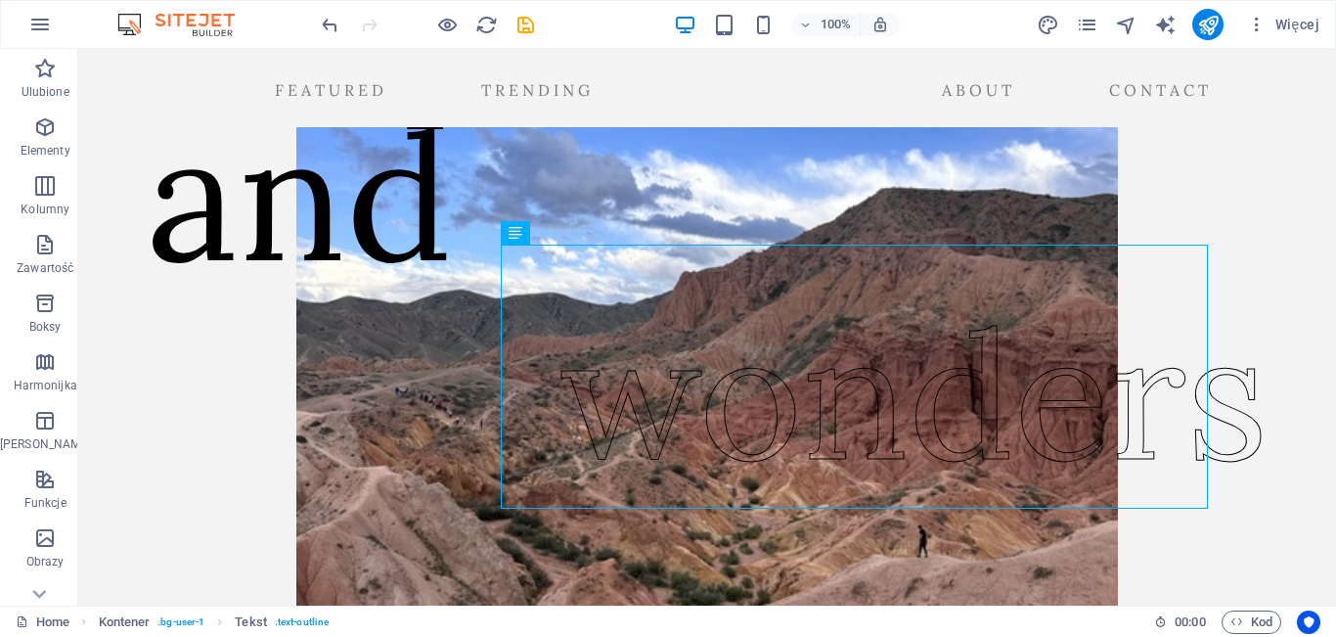
scroll to position [157, 0]
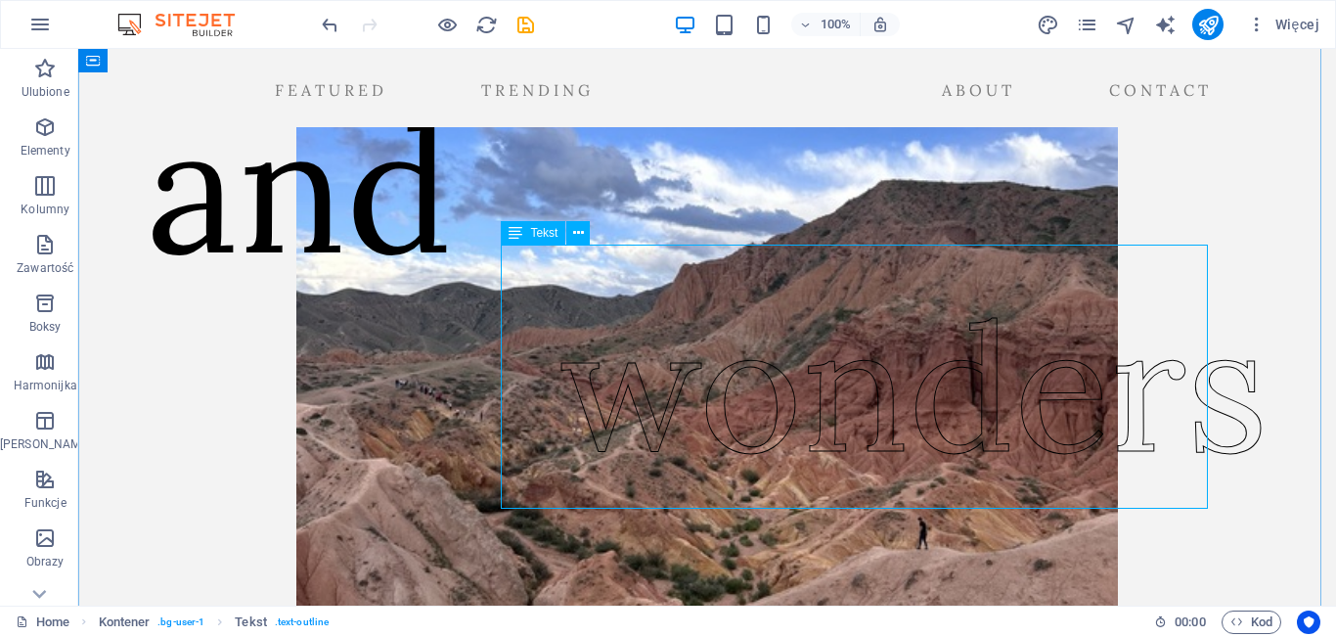
click at [863, 430] on div "wonders" at bounding box center [914, 298] width 707 height 264
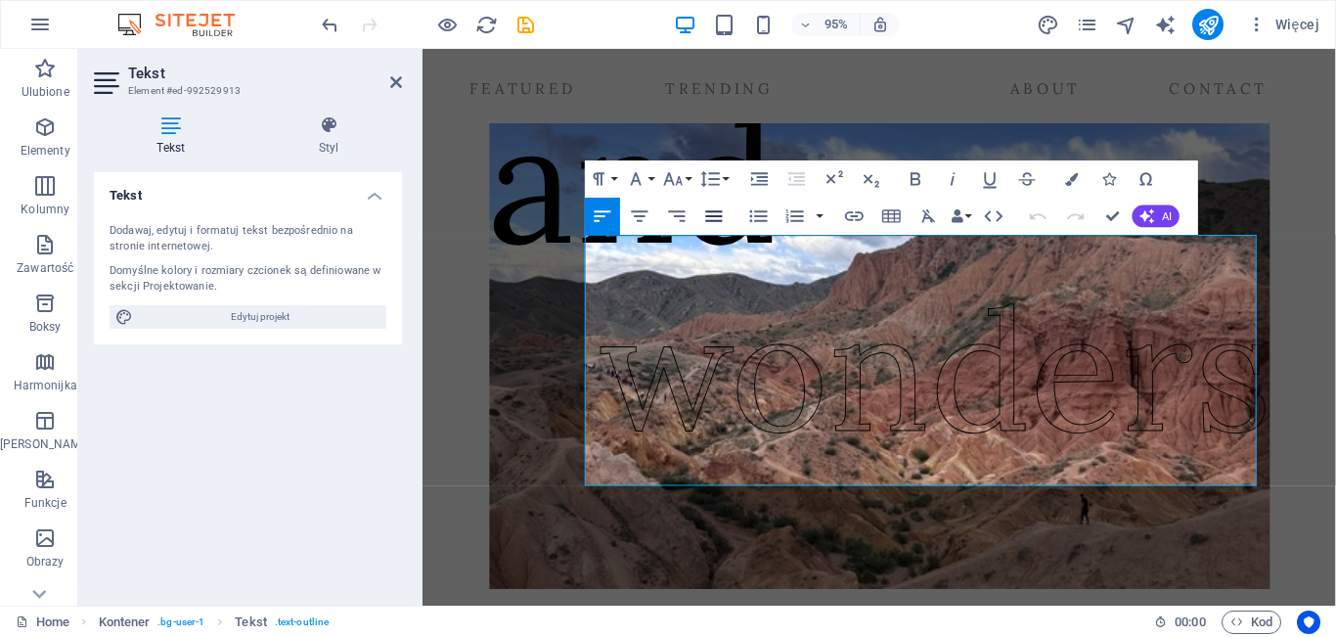
click at [715, 207] on icon "button" at bounding box center [714, 216] width 22 height 22
click at [668, 212] on icon "button" at bounding box center [677, 216] width 22 height 22
click at [647, 211] on icon "button" at bounding box center [640, 215] width 17 height 11
click at [617, 212] on button "Align Left" at bounding box center [602, 216] width 35 height 37
click at [652, 184] on button "Font Family" at bounding box center [639, 178] width 35 height 37
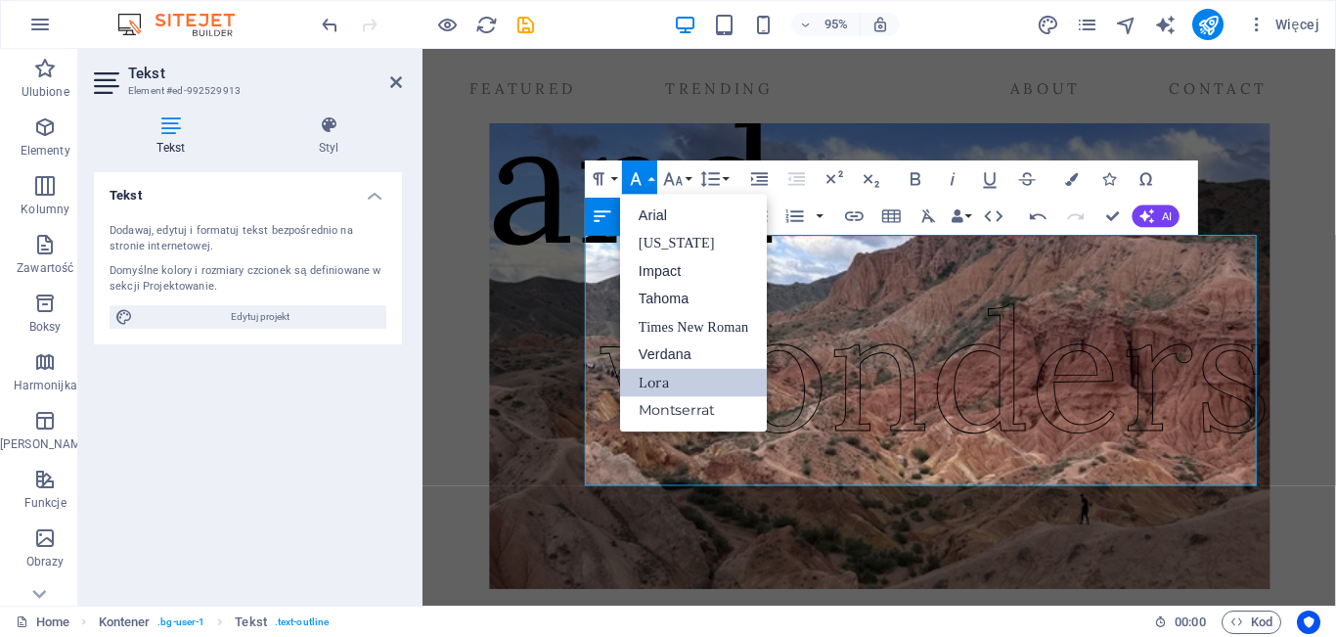
scroll to position [0, 0]
click at [684, 173] on icon "button" at bounding box center [673, 179] width 22 height 22
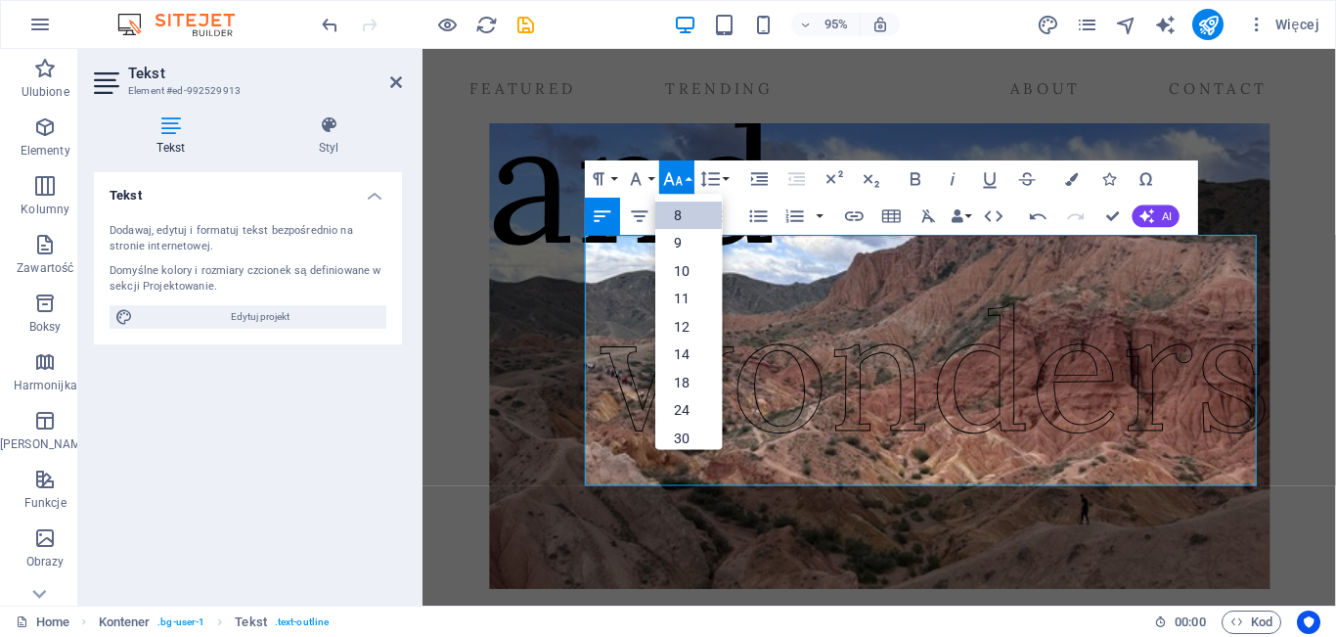
click at [683, 224] on link "8" at bounding box center [688, 216] width 67 height 28
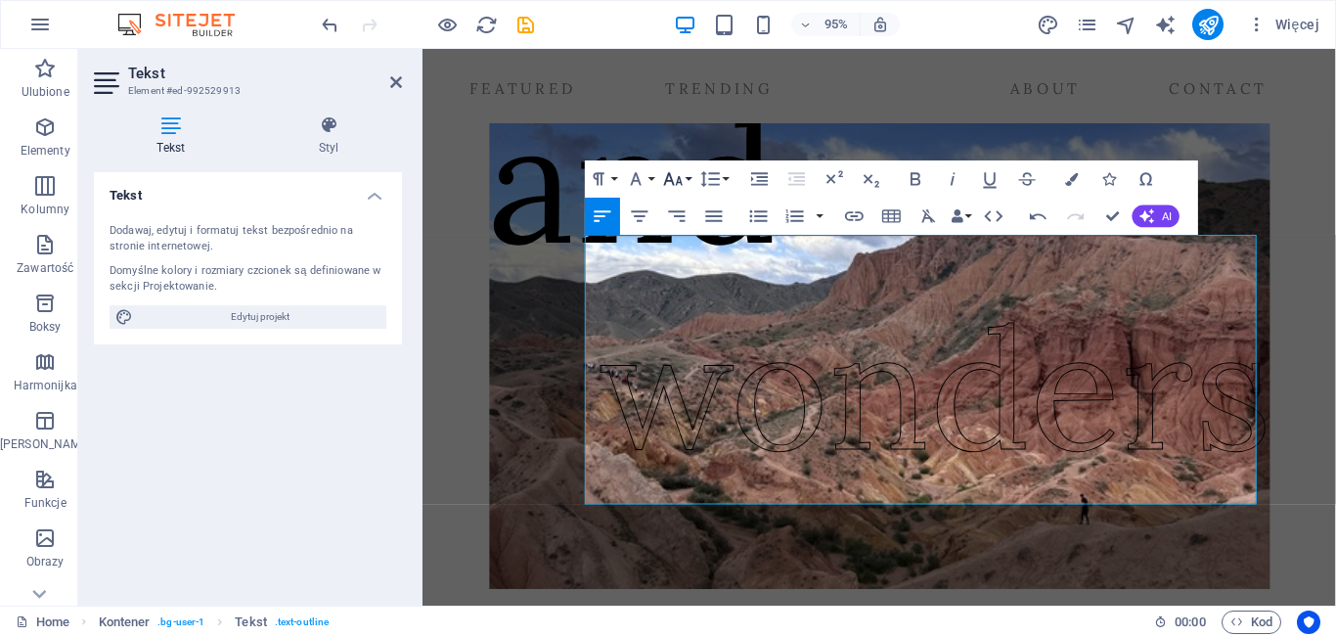
click at [678, 184] on icon "button" at bounding box center [673, 179] width 22 height 22
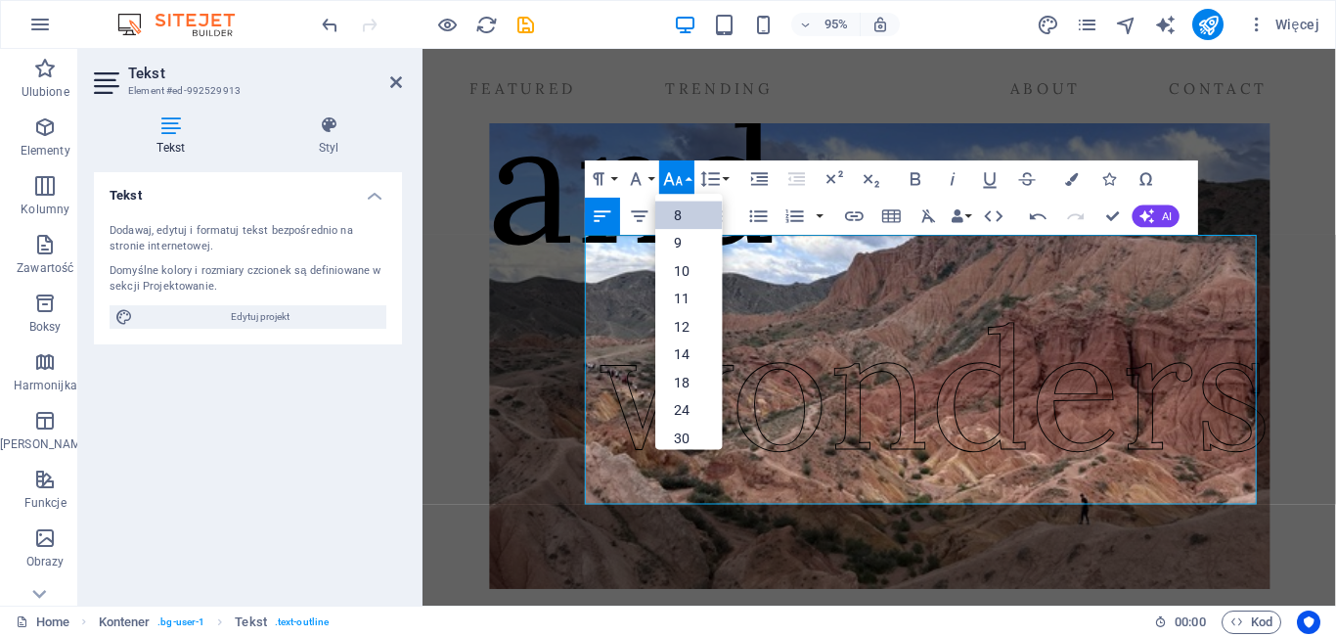
scroll to position [22, 0]
click at [683, 436] on link "36" at bounding box center [688, 444] width 67 height 28
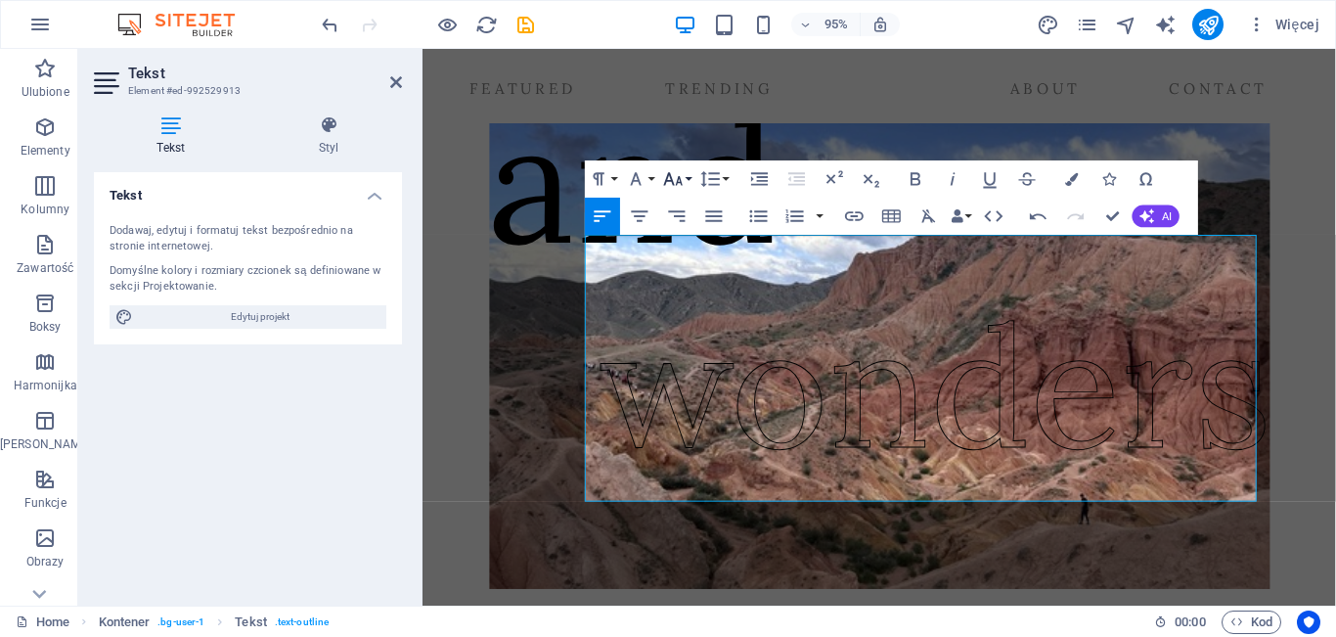
click at [677, 188] on icon "button" at bounding box center [673, 179] width 22 height 22
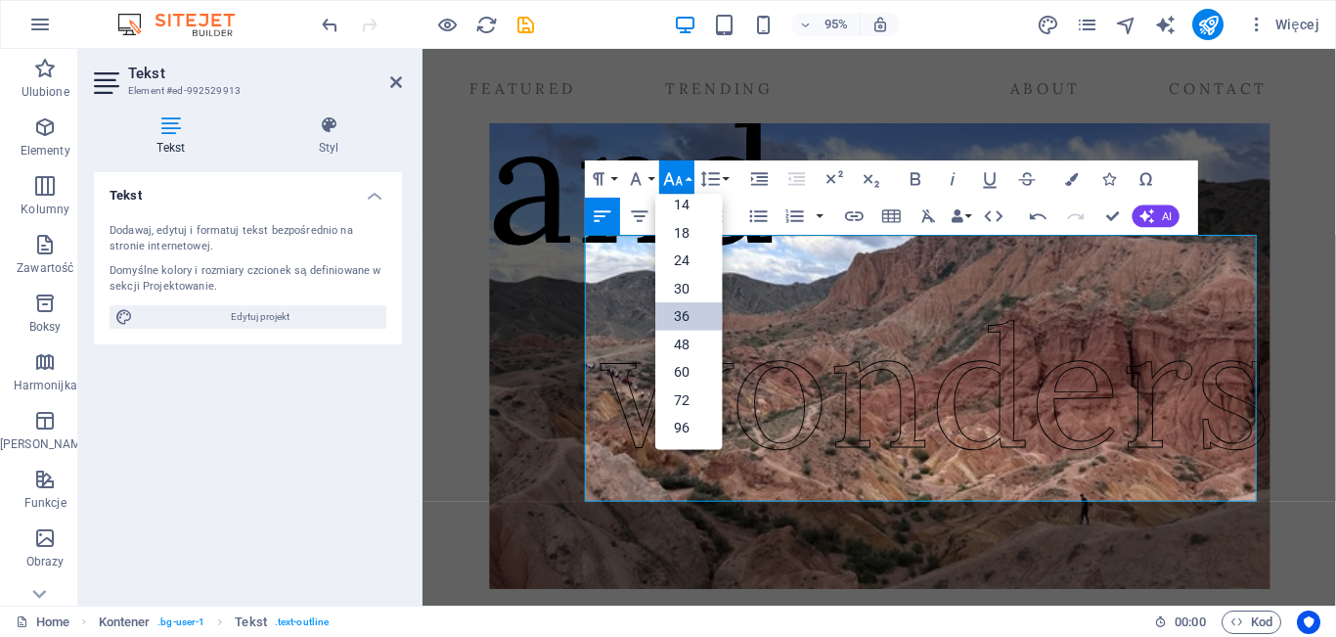
scroll to position [157, 0]
click at [684, 201] on link "14" at bounding box center [688, 205] width 67 height 28
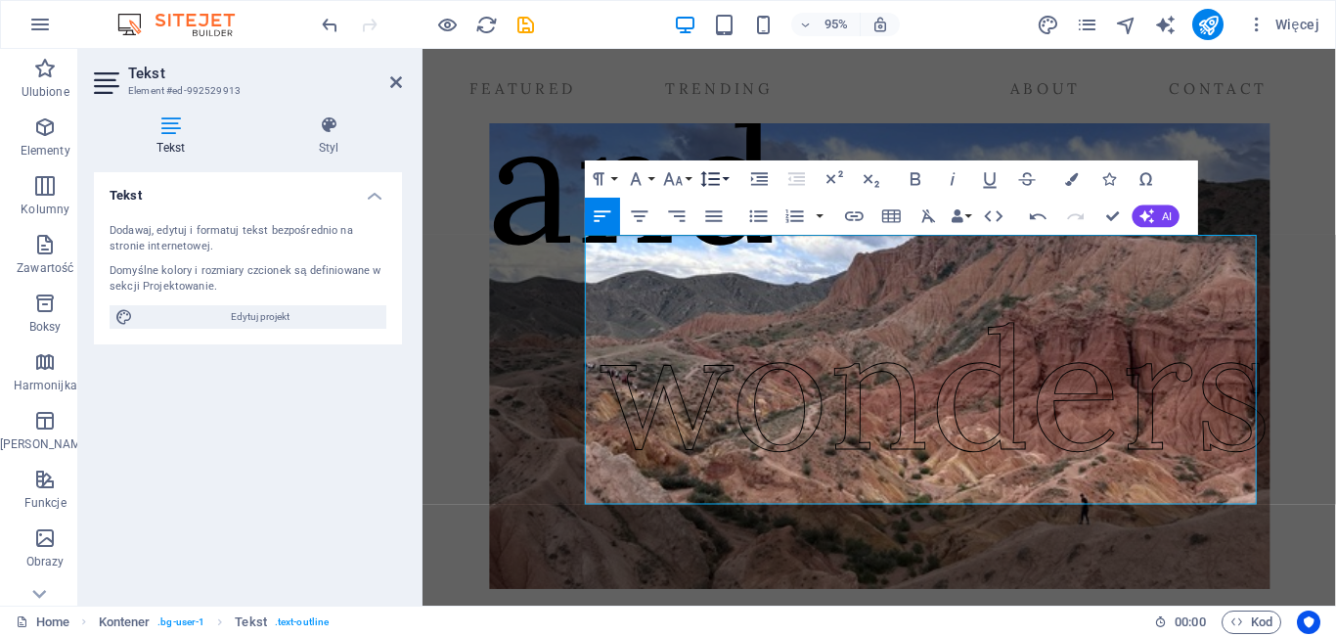
click at [710, 182] on icon "button" at bounding box center [710, 179] width 22 height 22
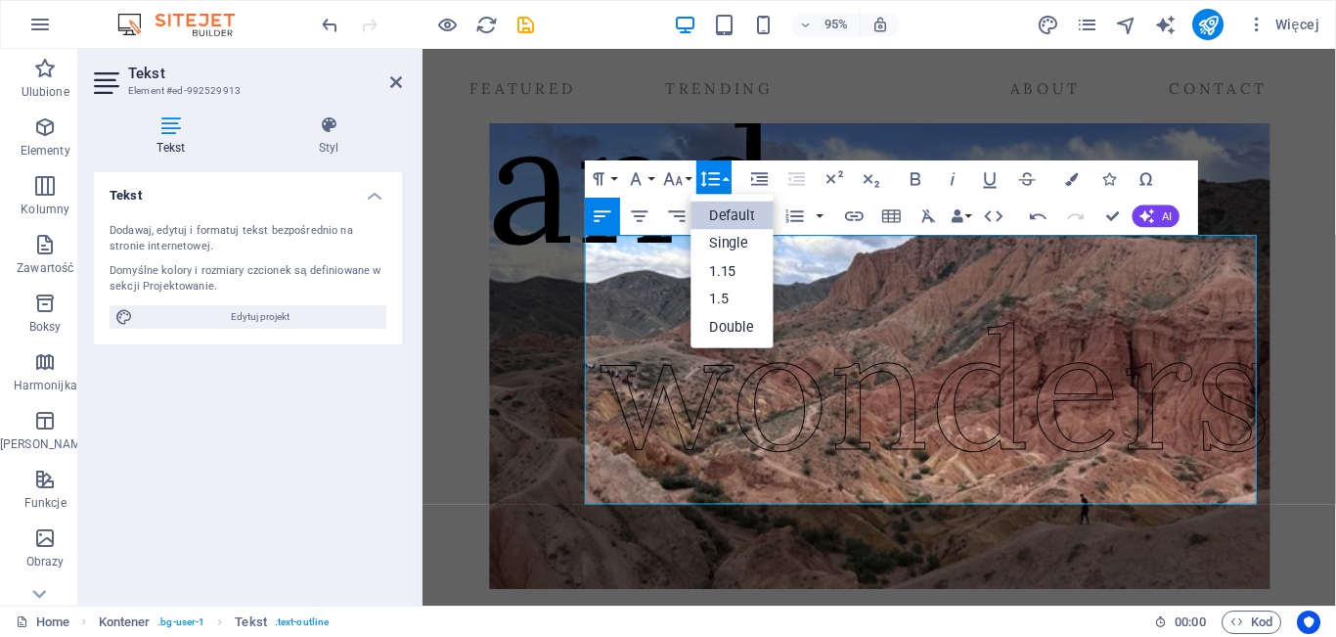
scroll to position [0, 0]
click at [787, 376] on p "wonders" at bounding box center [961, 406] width 707 height 88
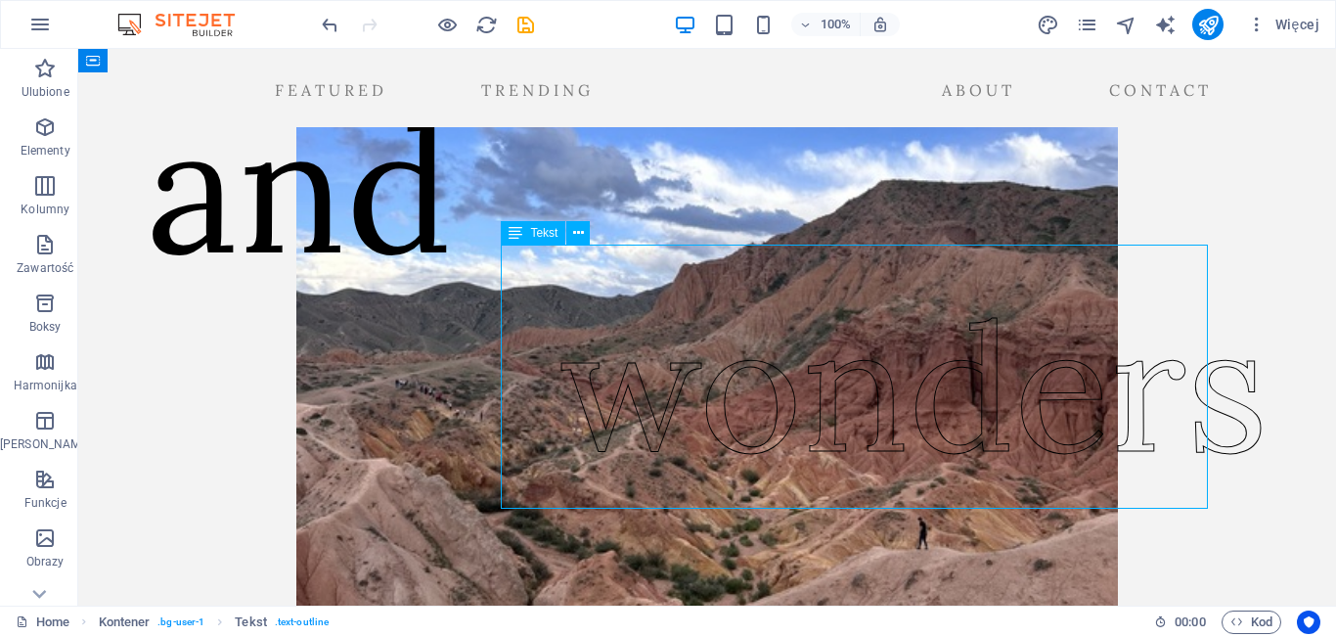
drag, startPoint x: 899, startPoint y: 463, endPoint x: 800, endPoint y: 450, distance: 99.6
click at [800, 430] on div "wonders" at bounding box center [914, 298] width 707 height 264
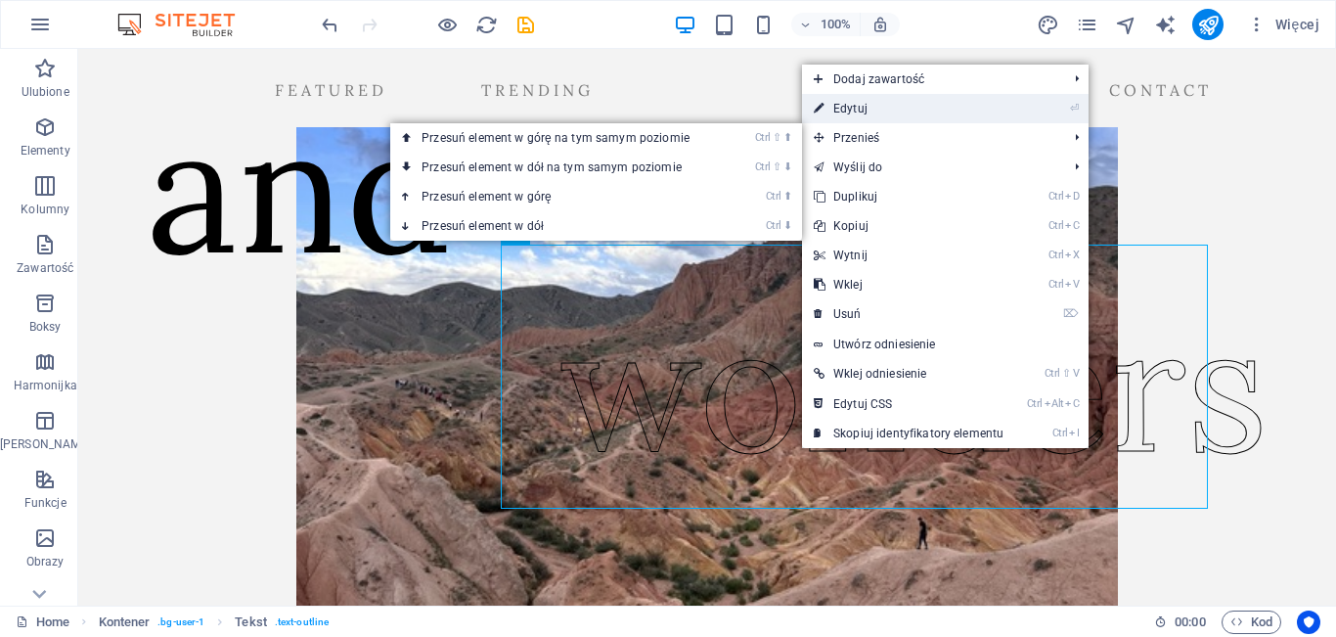
click at [864, 111] on link "⏎ Edytuj" at bounding box center [908, 108] width 213 height 29
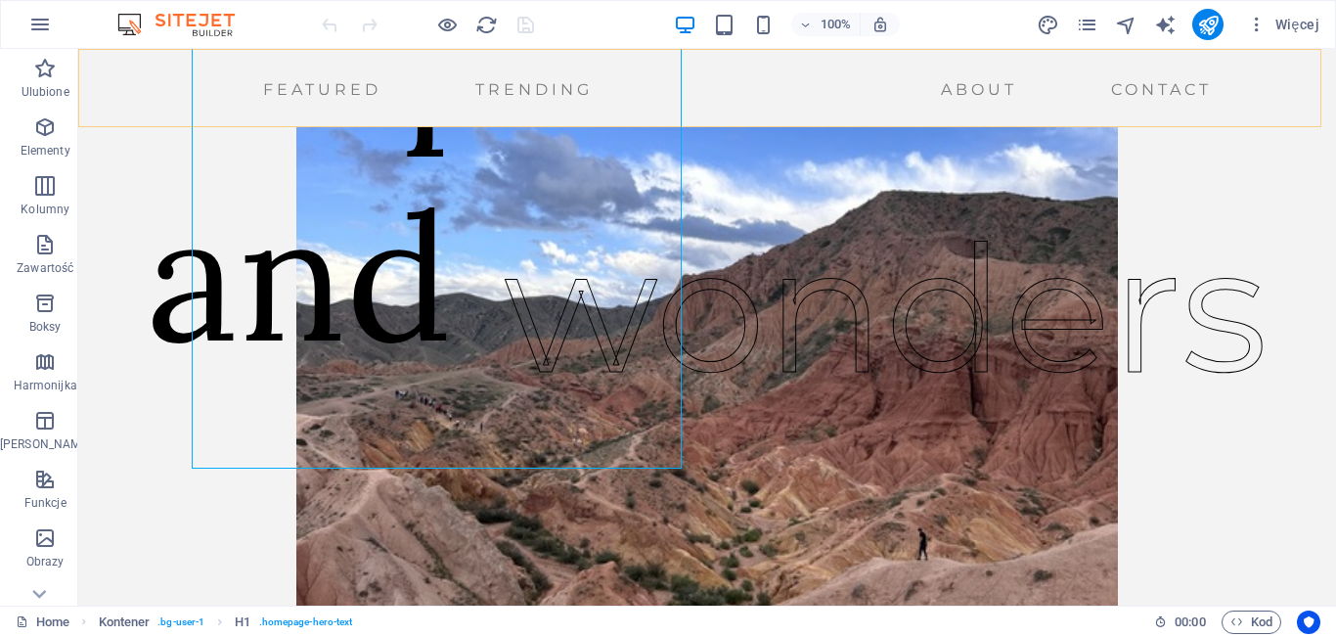
scroll to position [146, 0]
click at [42, 21] on icon "button" at bounding box center [39, 24] width 23 height 23
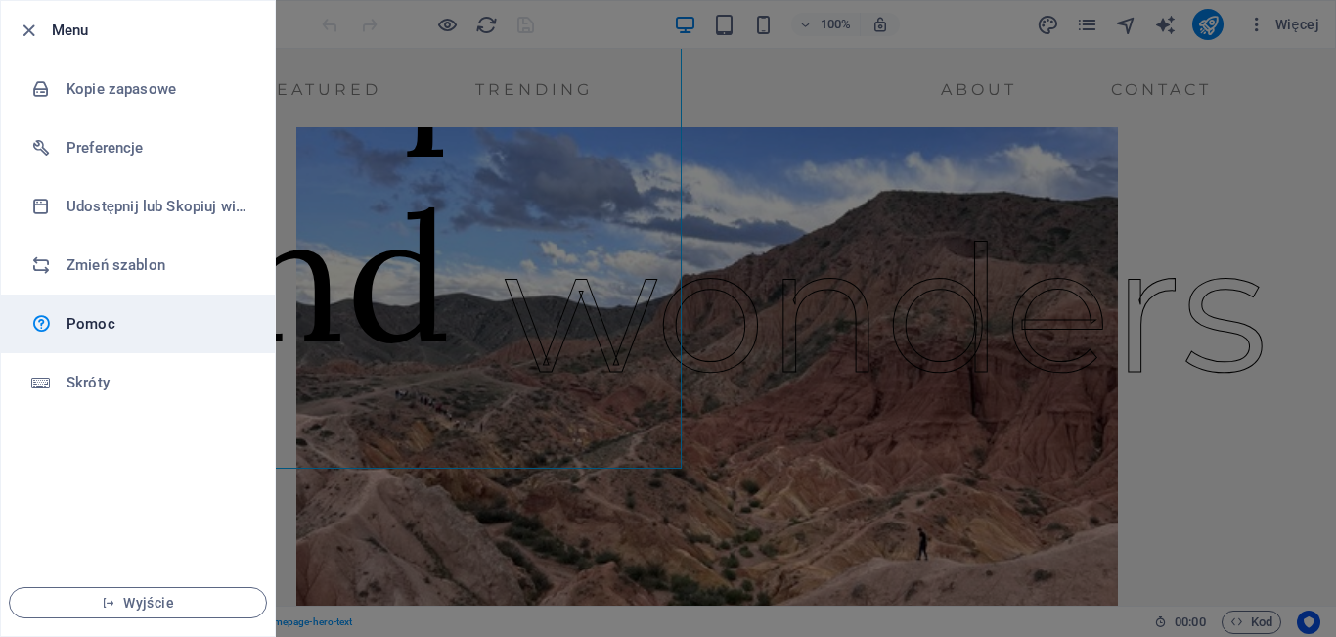
click at [107, 329] on h6 "Pomoc" at bounding box center [157, 323] width 181 height 23
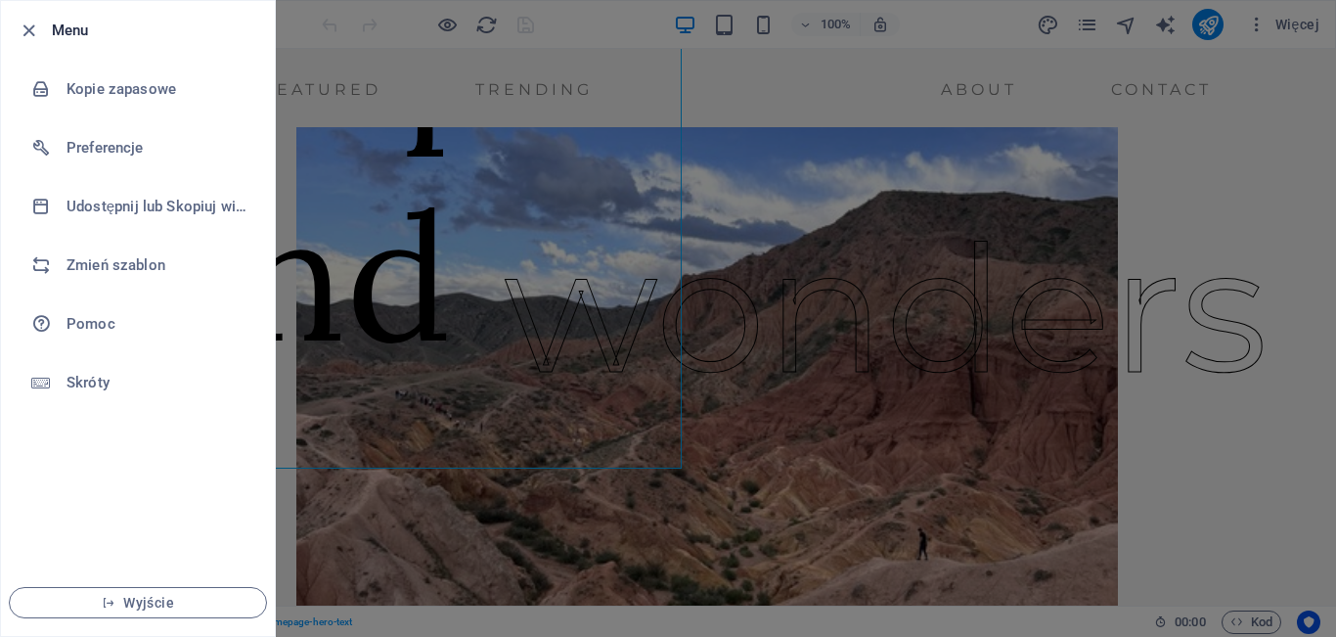
click at [1256, 151] on div at bounding box center [668, 318] width 1336 height 637
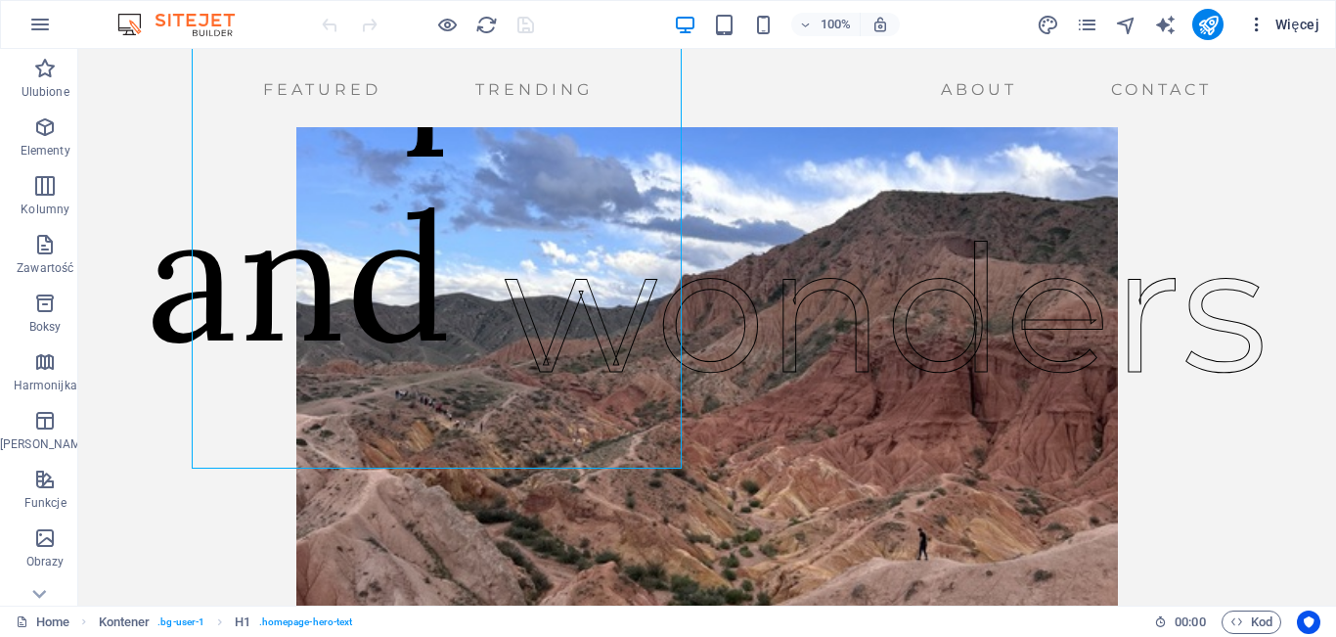
click at [1310, 18] on span "Więcej" at bounding box center [1283, 25] width 72 height 20
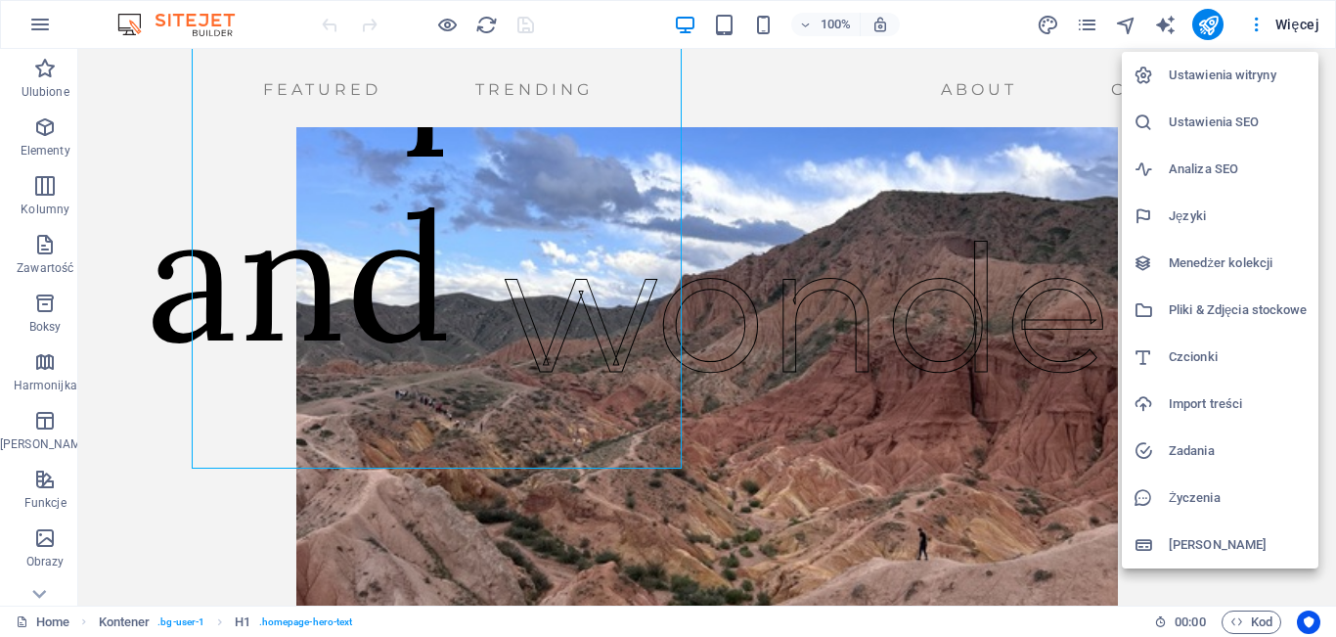
click at [1205, 268] on h6 "Menedżer kolekcji" at bounding box center [1238, 262] width 138 height 23
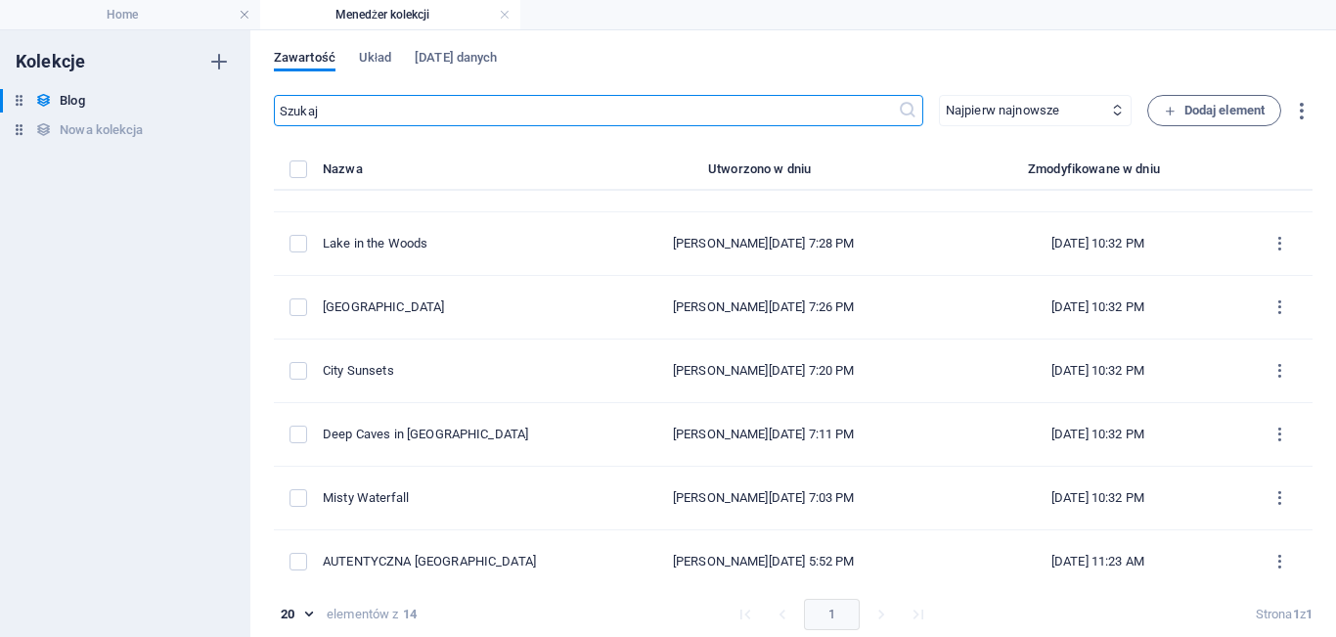
scroll to position [498, 0]
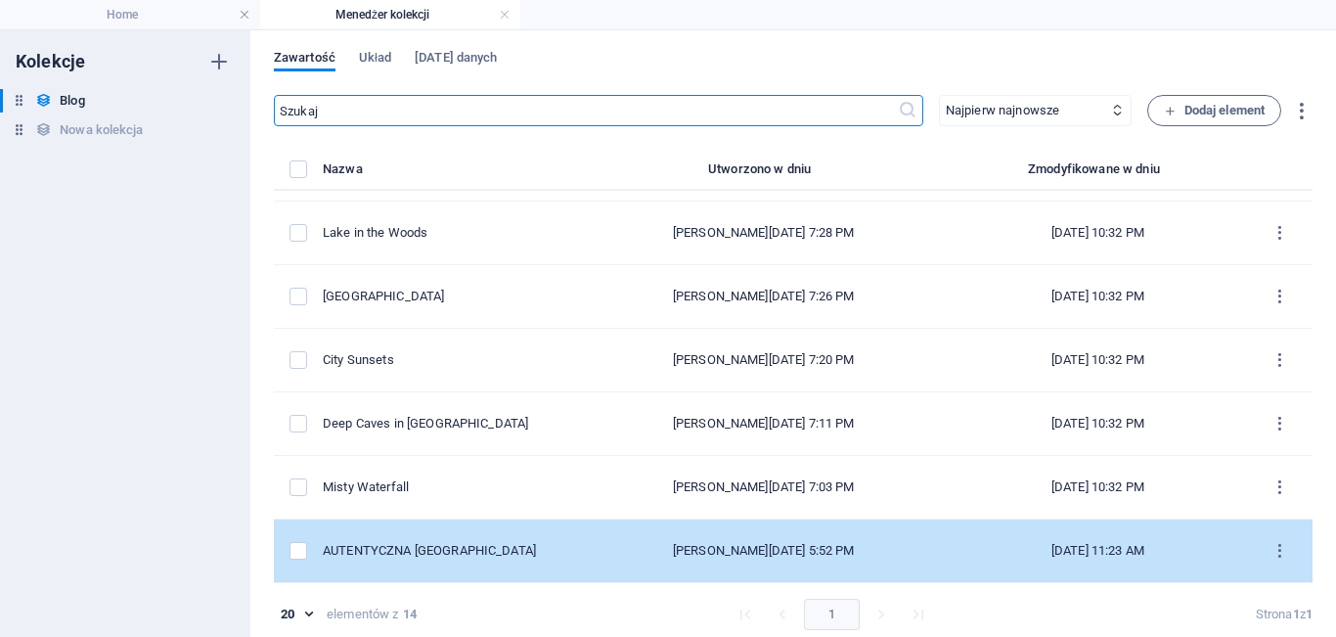
click at [554, 541] on td "AUTENTYCZNA [GEOGRAPHIC_DATA]" at bounding box center [450, 551] width 255 height 64
select select "Mountains"
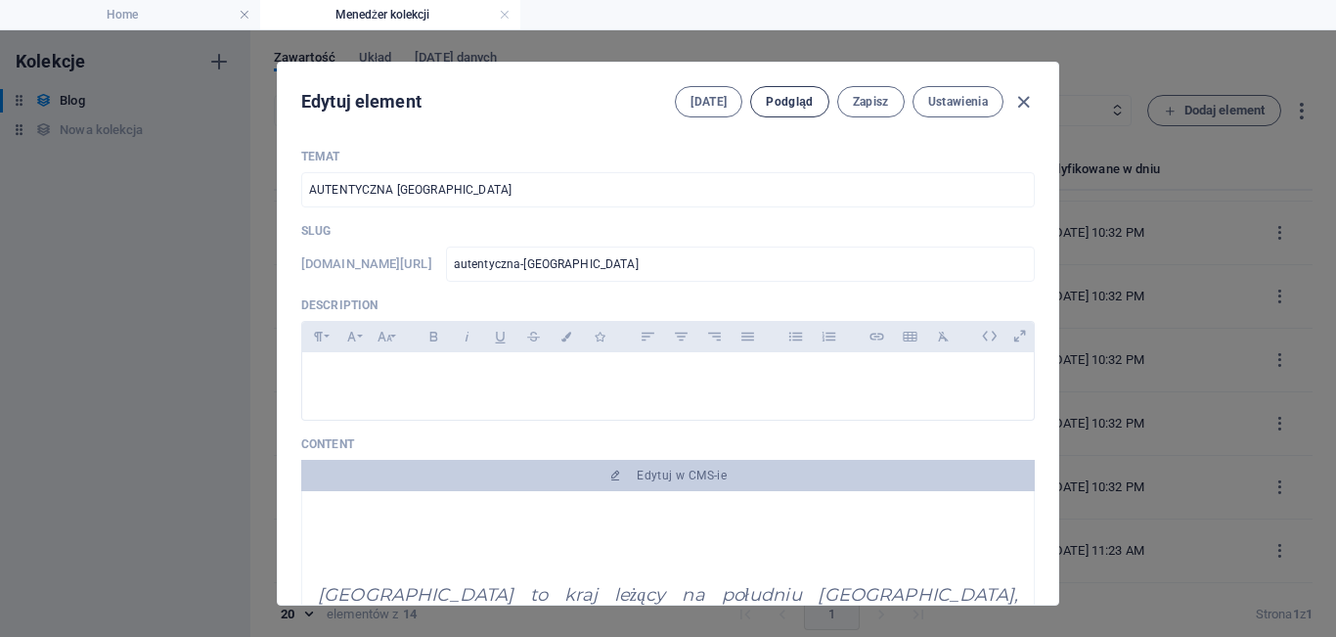
click at [794, 104] on span "Podgląd" at bounding box center [789, 102] width 47 height 16
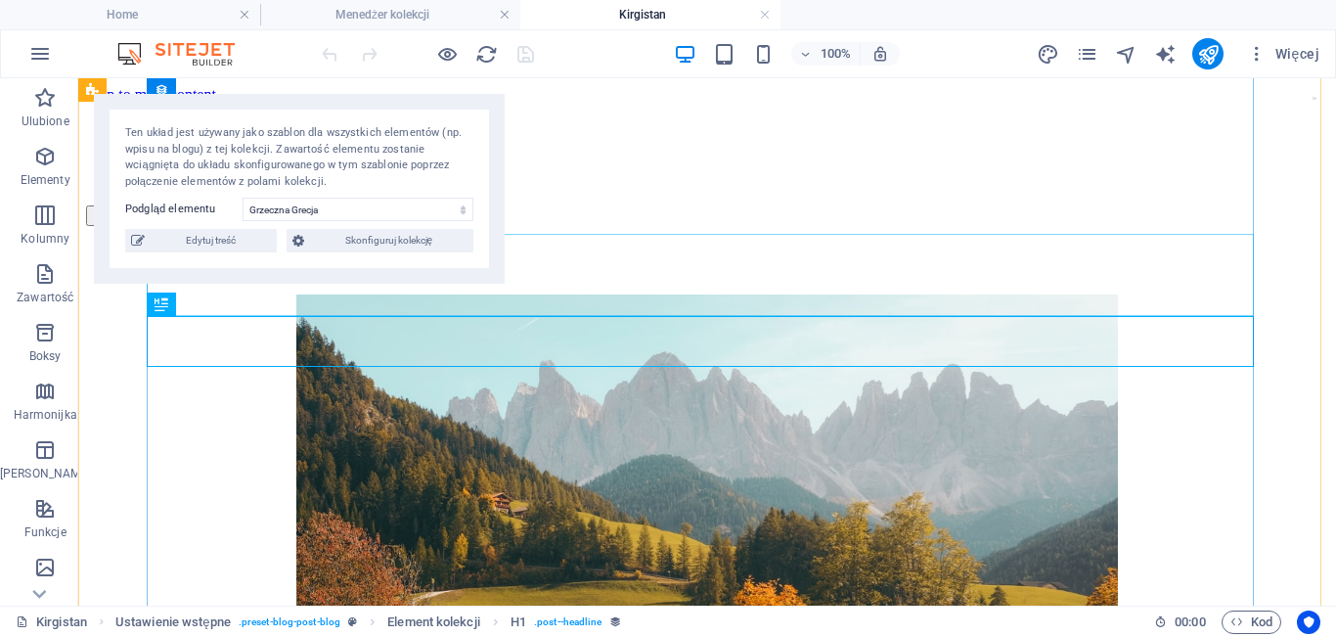
select select "68daece8526f6820a9084fc3"
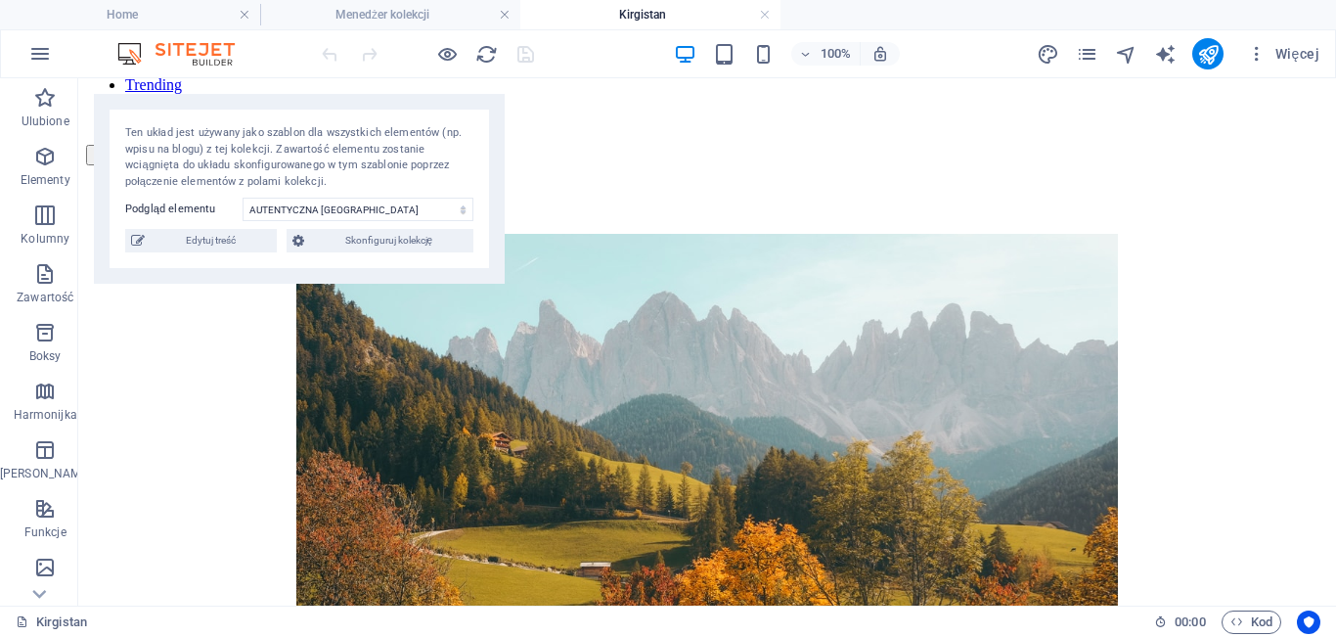
scroll to position [101, 0]
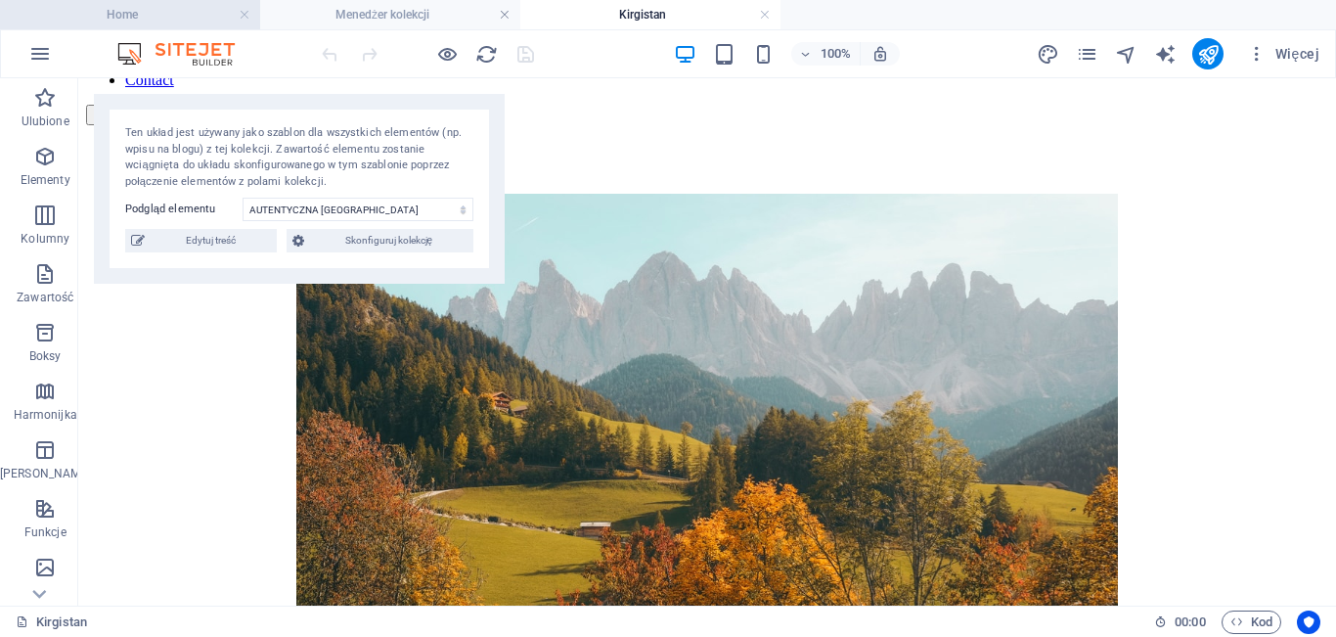
click at [173, 8] on h4 "Home" at bounding box center [130, 15] width 260 height 22
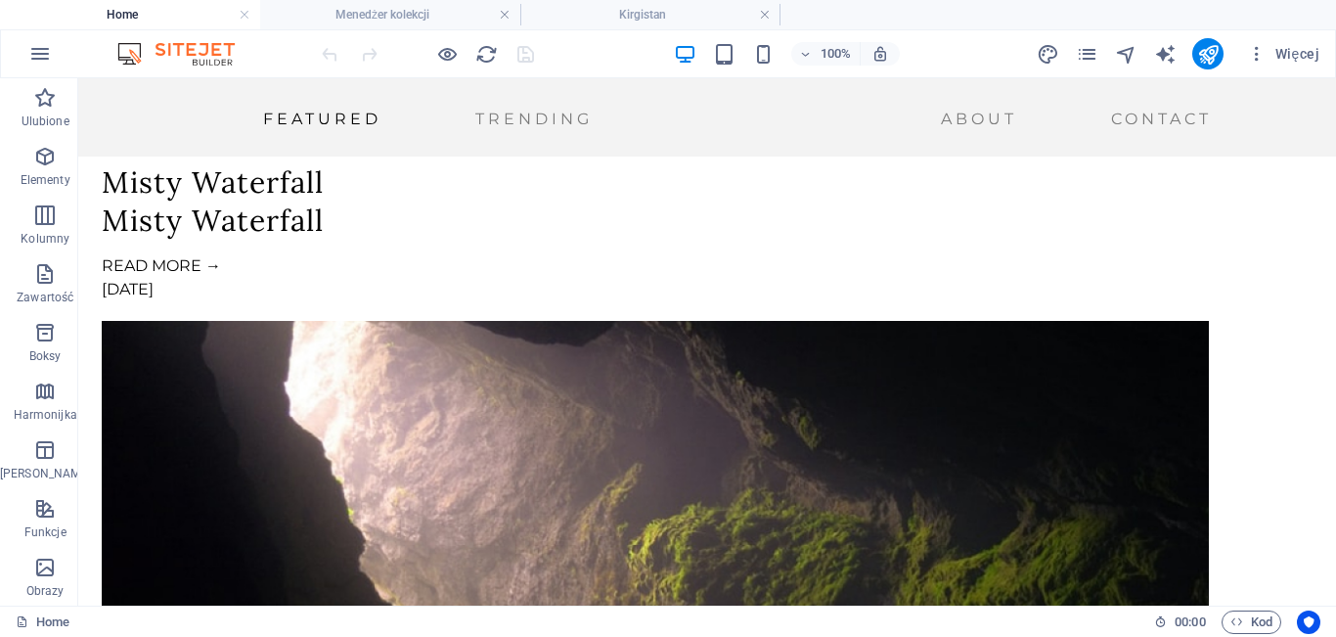
scroll to position [1813, 0]
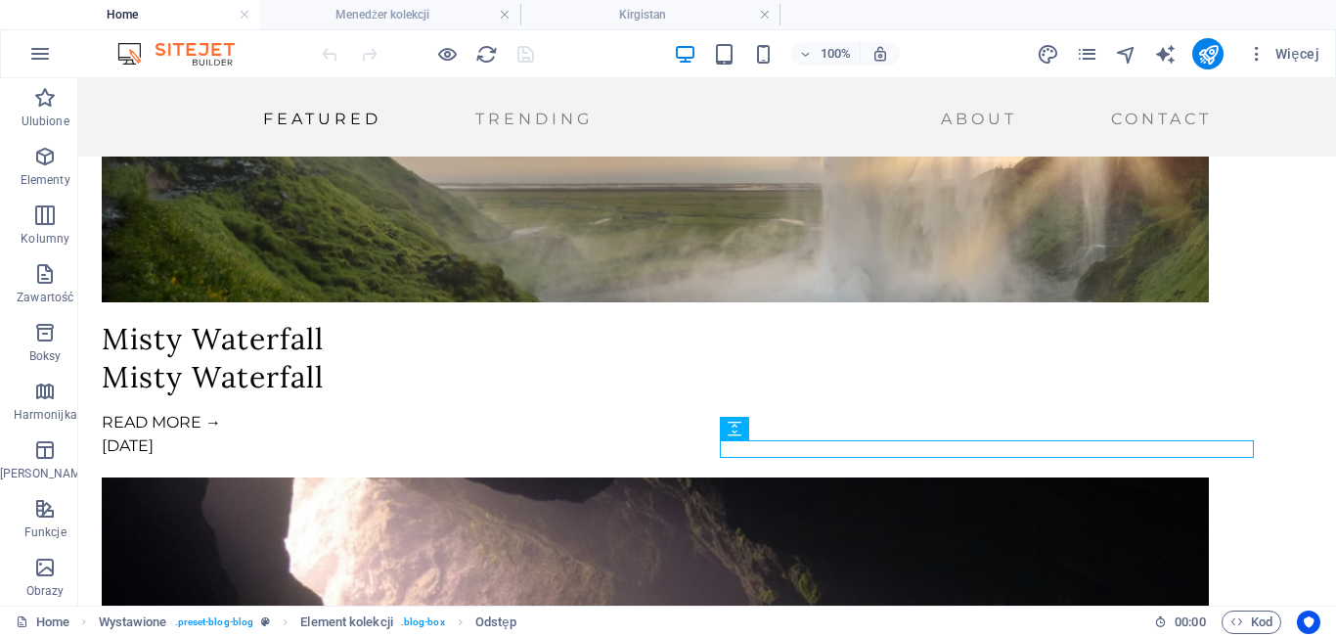
scroll to position [1637, 0]
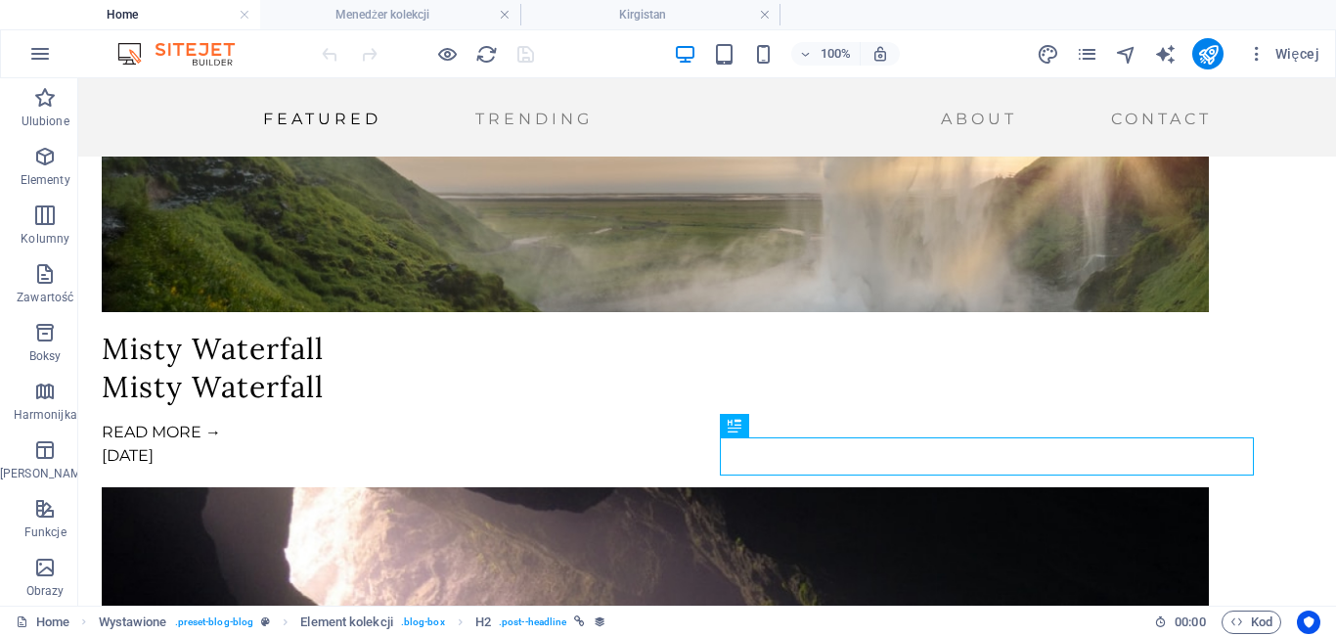
scroll to position [1760, 0]
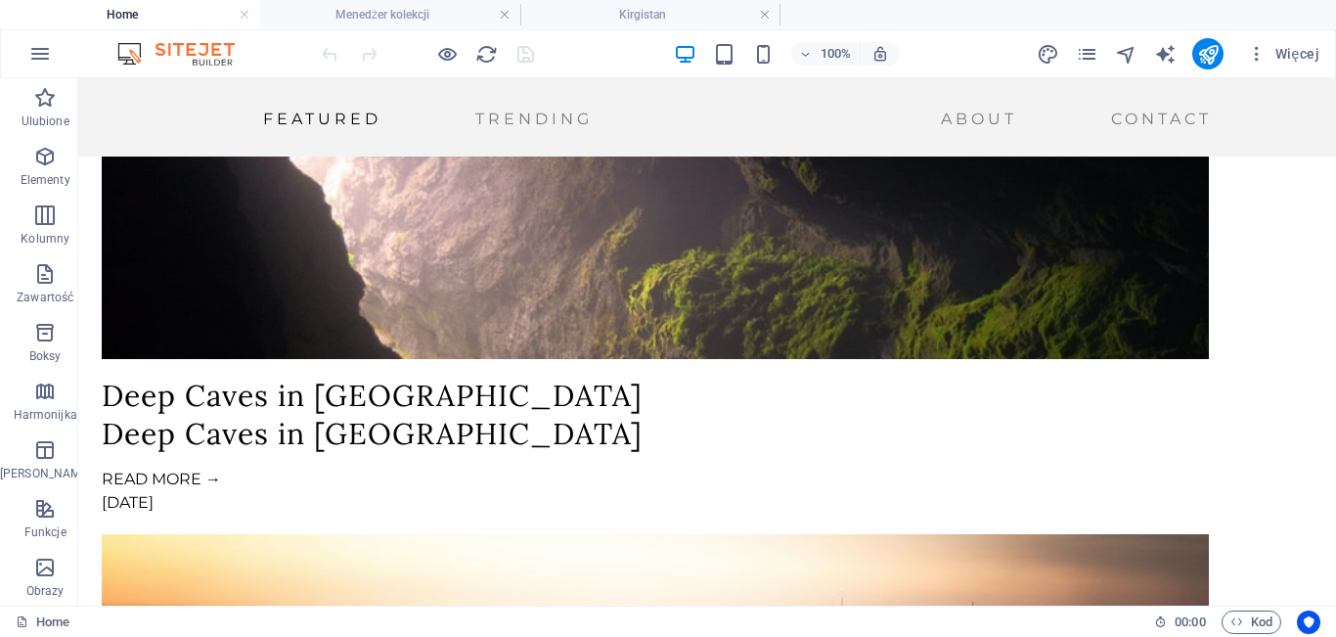
scroll to position [2284, 0]
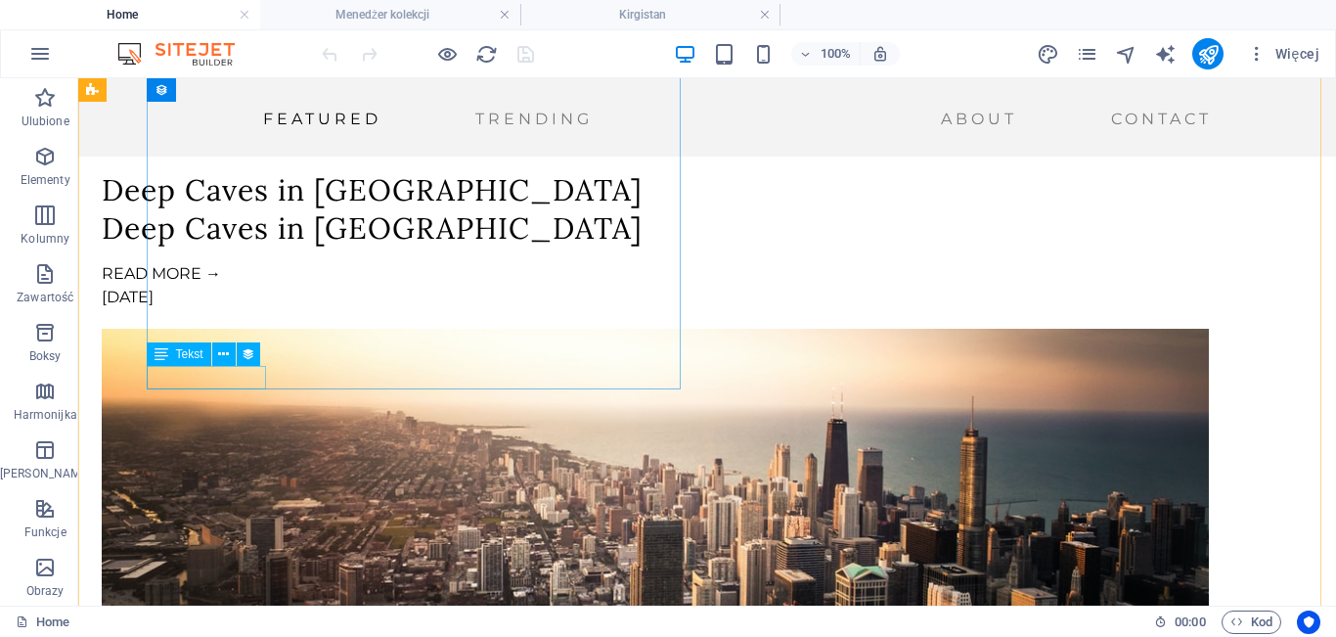
select select "read-more-button"
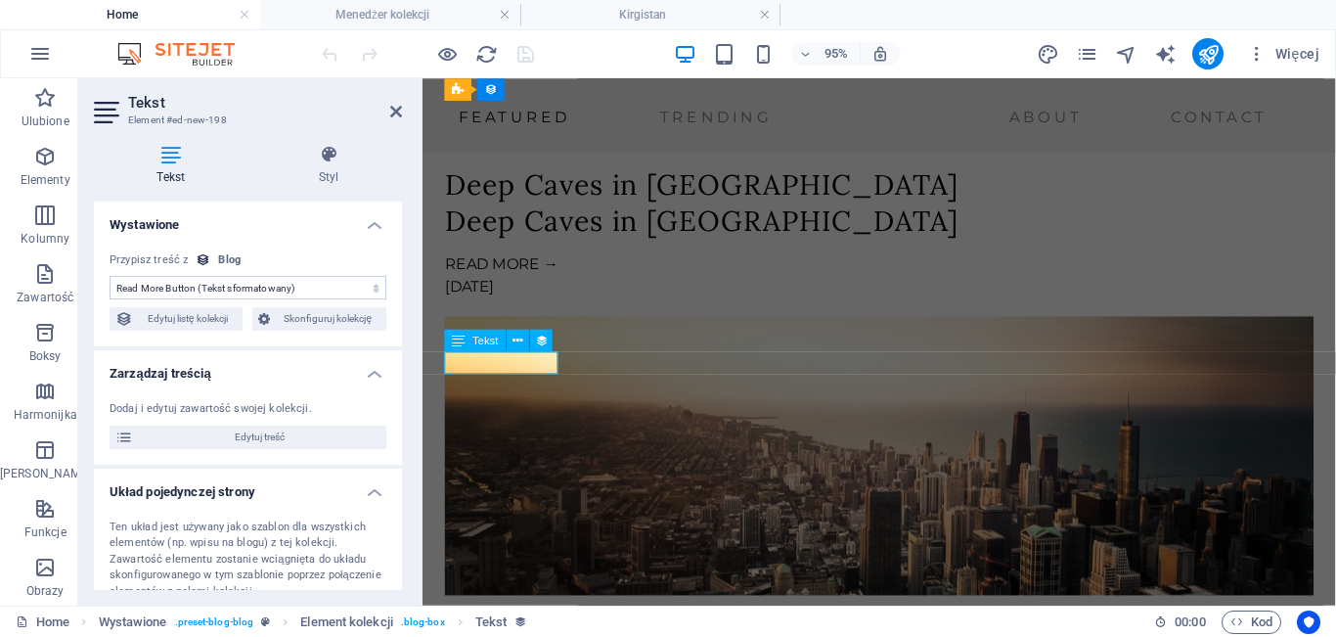
click at [523, 330] on button at bounding box center [518, 341] width 22 height 22
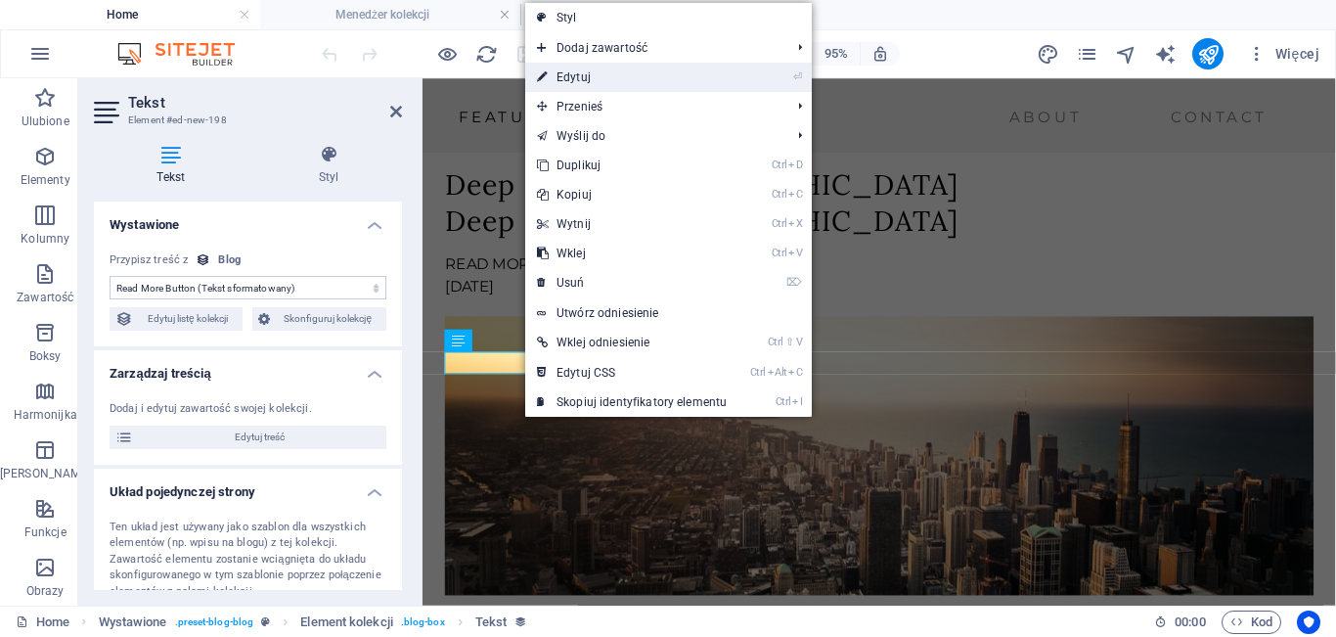
click at [620, 72] on link "⏎ Edytuj" at bounding box center [631, 77] width 213 height 29
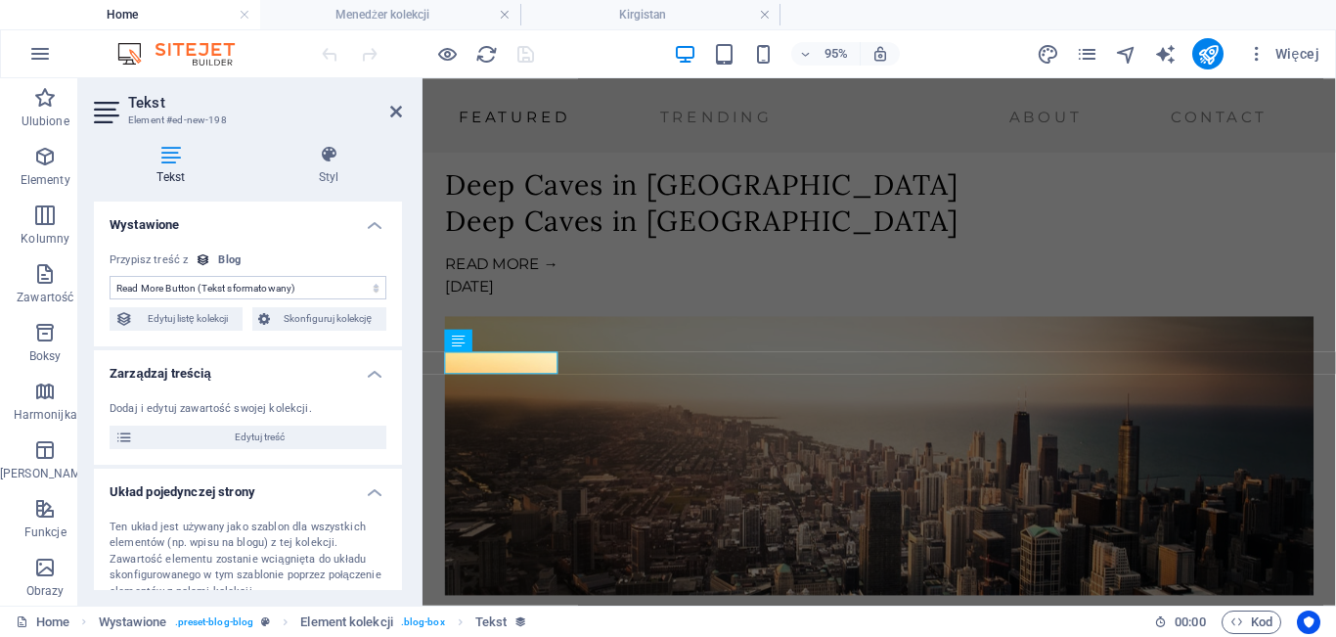
click at [294, 283] on select "Brak przypisania, treść pozostaje statyczna Utworzono w dniu (Data) Zaktualizow…" at bounding box center [248, 287] width 277 height 23
click at [110, 276] on select "Brak przypisania, treść pozostaje statyczna Utworzono w dniu (Data) Zaktualizow…" at bounding box center [248, 287] width 277 height 23
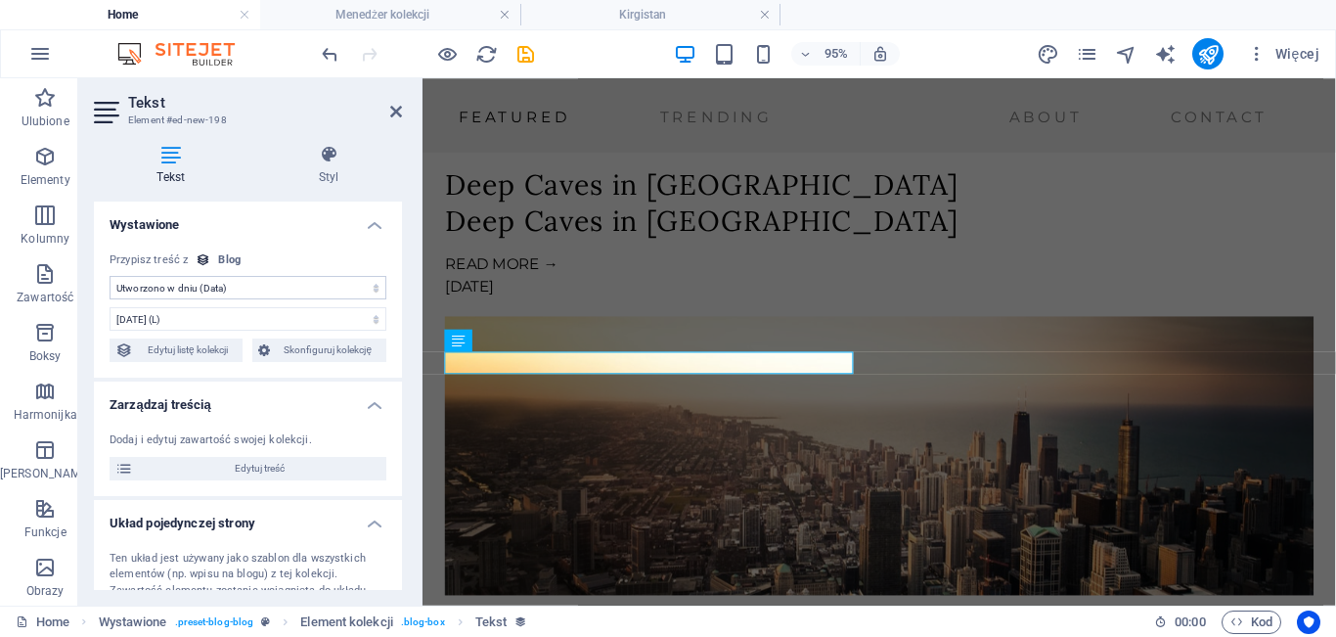
scroll to position [2331, 0]
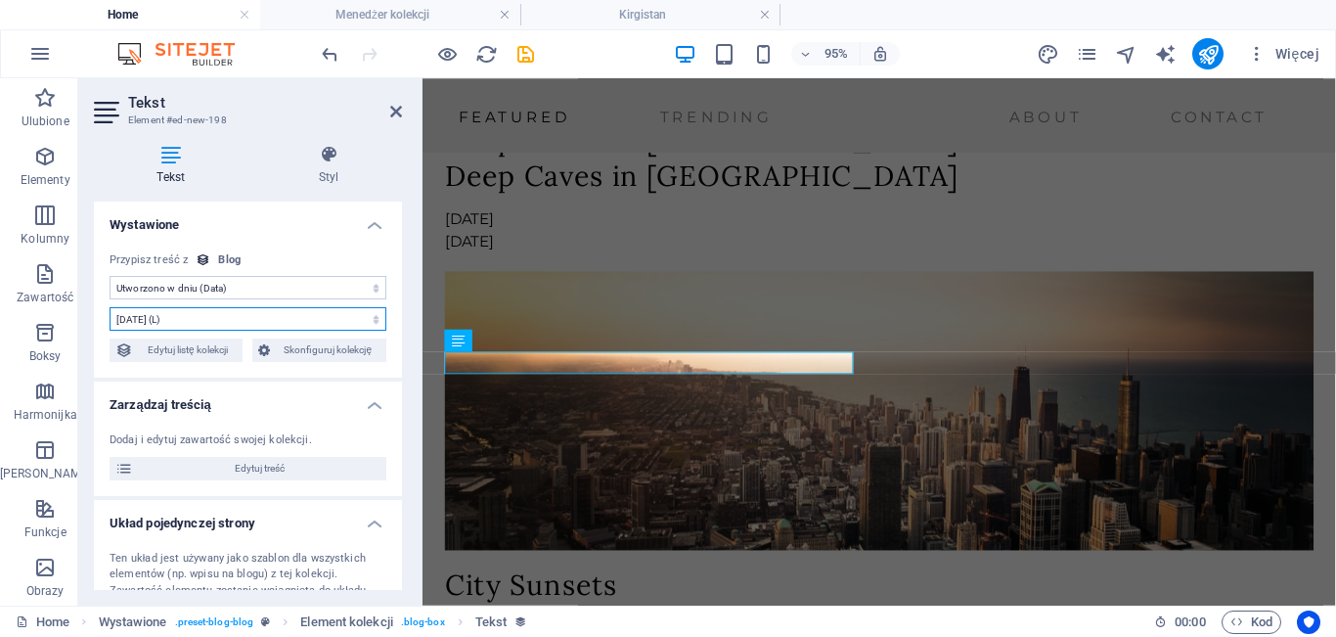
click at [261, 315] on select "[DATE] (l) [DATE] (L) [DATE] (ll) [DATE] (LL) [DATE] 20:48 (lll) [DATE] 20:48 (…" at bounding box center [248, 318] width 277 height 23
click at [110, 307] on select "[DATE] (l) [DATE] (L) [DATE] (ll) [DATE] (LL) [DATE] 20:48 (lll) [DATE] 20:48 (…" at bounding box center [248, 318] width 277 height 23
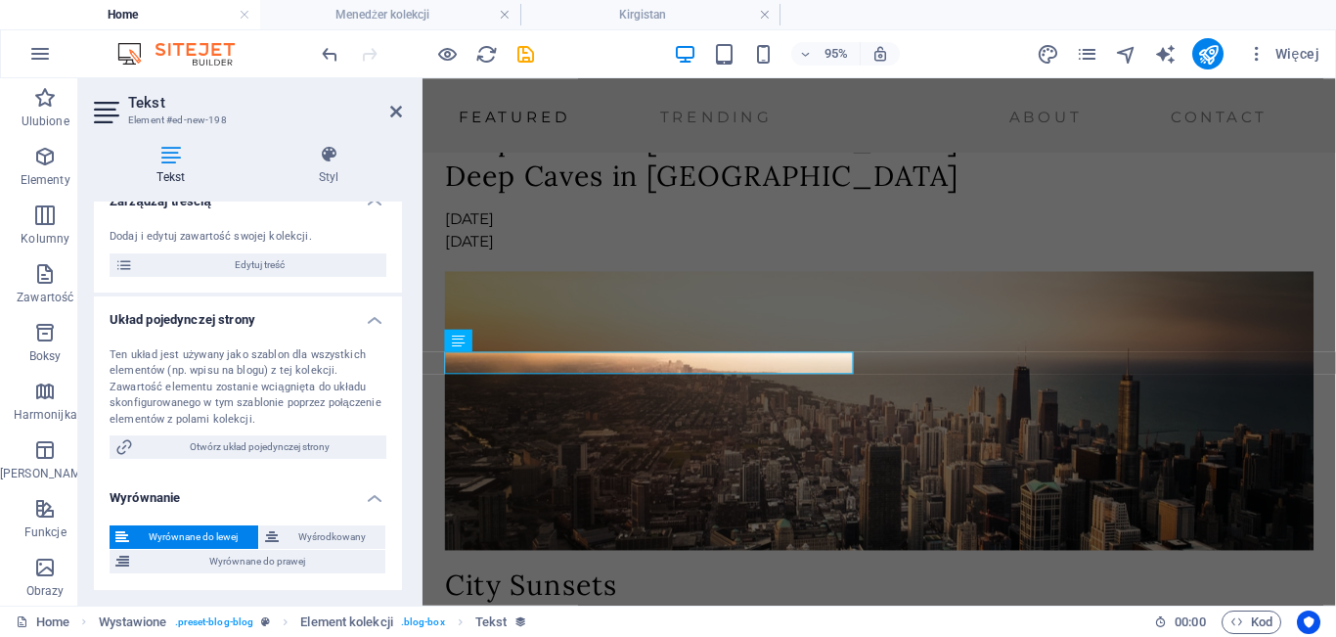
scroll to position [0, 0]
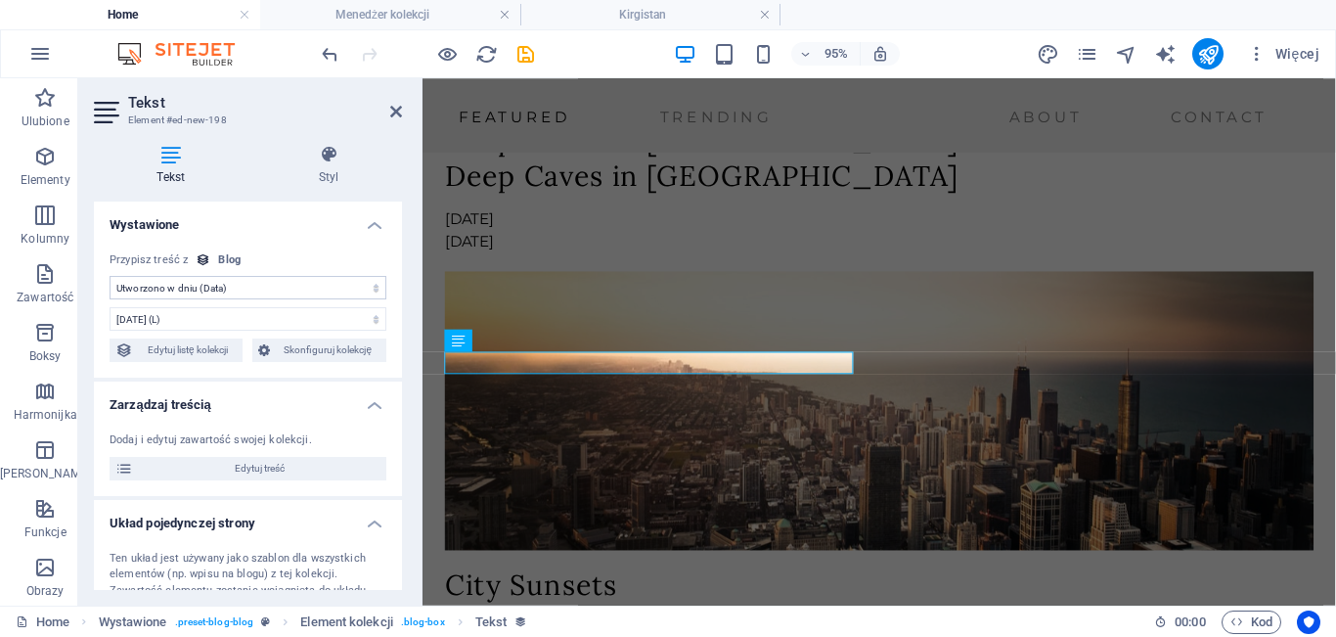
click at [262, 282] on select "Brak przypisania, treść pozostaje statyczna Utworzono w dniu (Data) Zaktualizow…" at bounding box center [248, 287] width 277 height 23
select select "updatedAt"
click at [110, 276] on select "Brak przypisania, treść pozostaje statyczna Utworzono w dniu (Data) Zaktualizow…" at bounding box center [248, 287] width 277 height 23
click at [234, 321] on select "[DATE] (l) [DATE] (L) [DATE] (ll) [DATE] (LL) [DATE] 20:48 (lll) [DATE] 20:48 (…" at bounding box center [248, 318] width 277 height 23
select select "10"
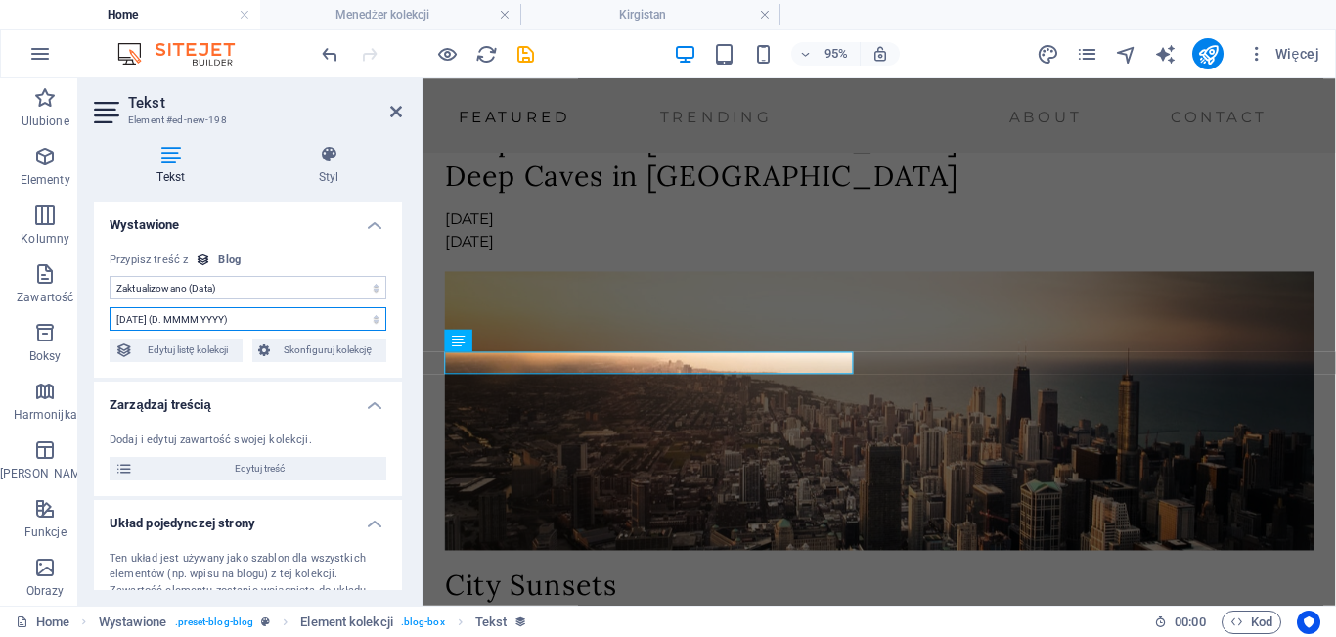
click at [110, 307] on select "[DATE] (l) [DATE] (L) [DATE] (ll) [DATE] (LL) [DATE] 20:48 (lll) [DATE] 20:48 (…" at bounding box center [248, 318] width 277 height 23
click at [411, 314] on div "Tekst Styl Wystawione Brak przypisania, treść pozostaje statyczna Utworzono w d…" at bounding box center [247, 367] width 339 height 476
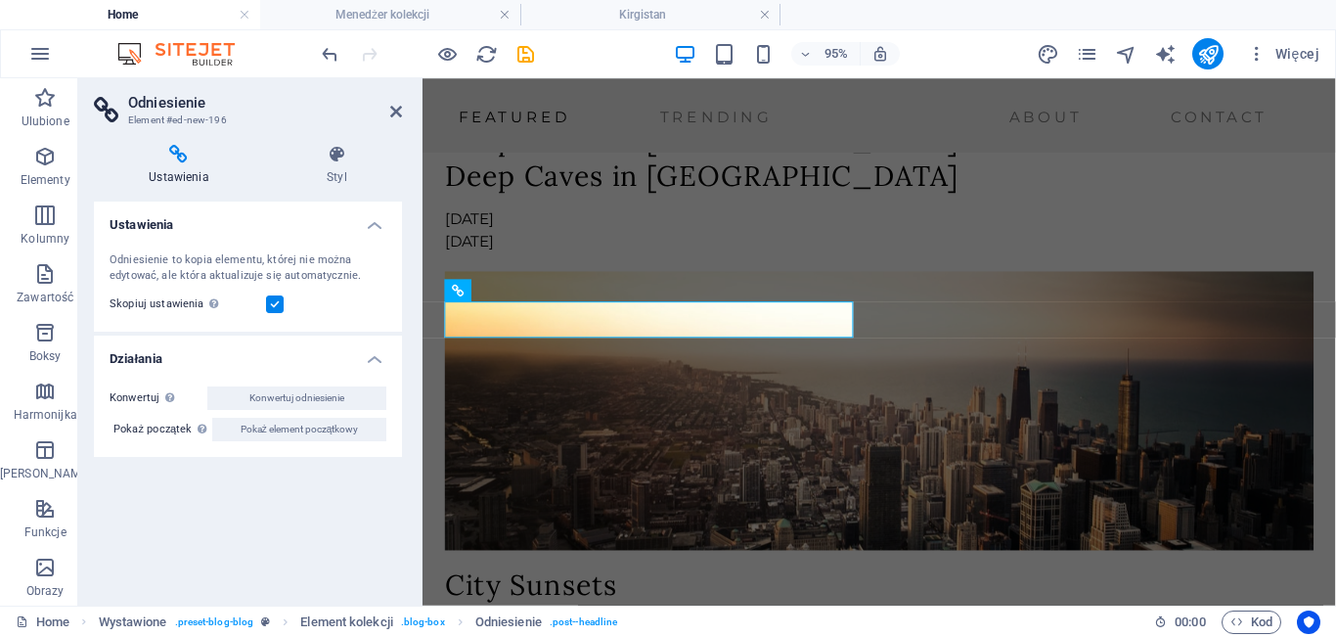
click at [321, 189] on div "Ustawienia Styl Ustawienia Odniesienie to kopia elementu, której nie można edyt…" at bounding box center [248, 367] width 308 height 445
click at [326, 175] on h4 "Styl" at bounding box center [337, 165] width 130 height 41
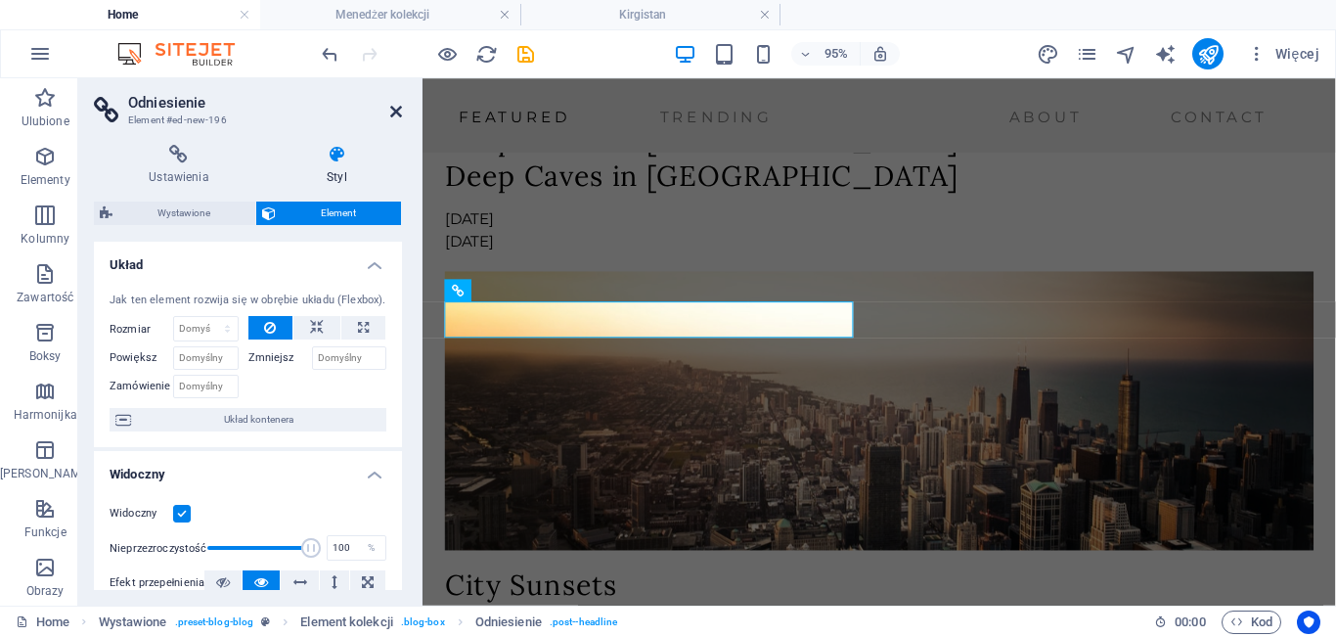
click at [397, 112] on icon at bounding box center [396, 112] width 12 height 16
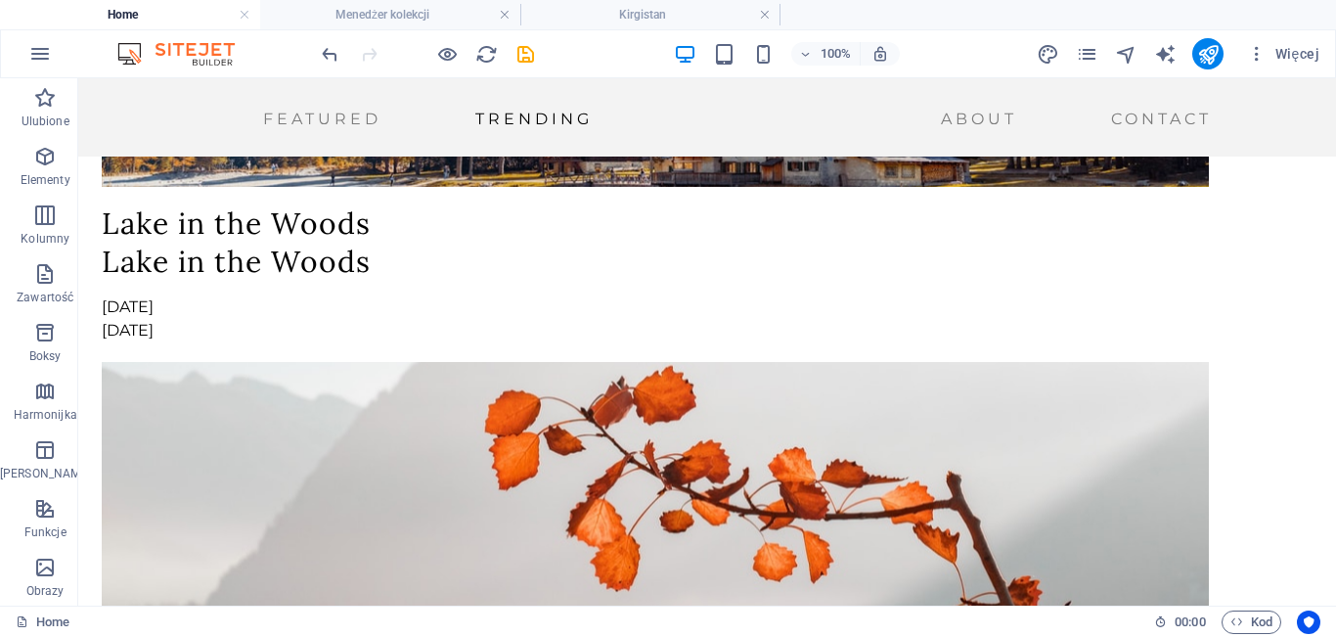
scroll to position [3688, 0]
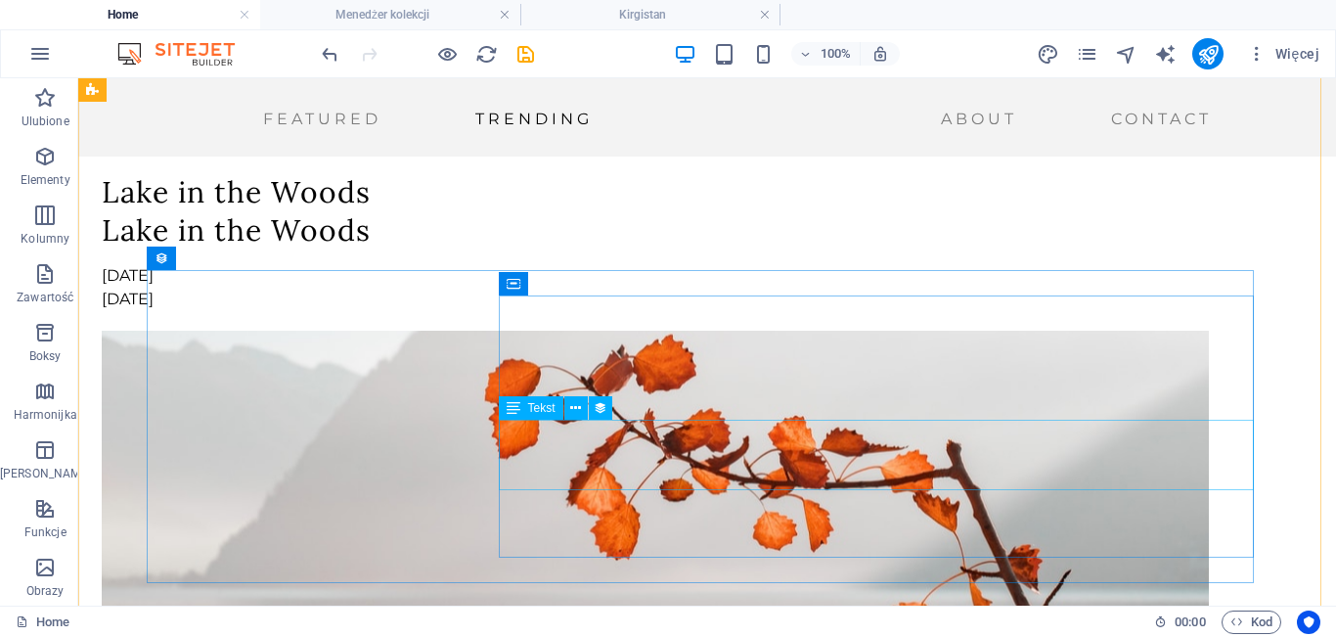
select select "description"
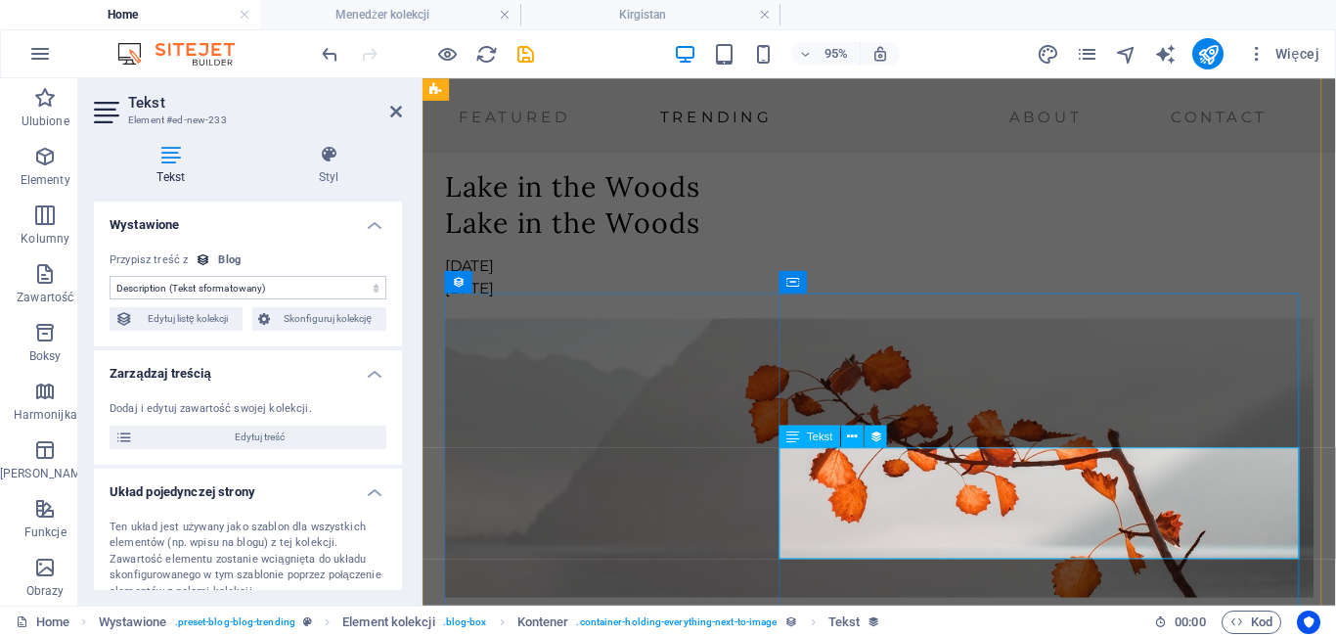
scroll to position [3764, 0]
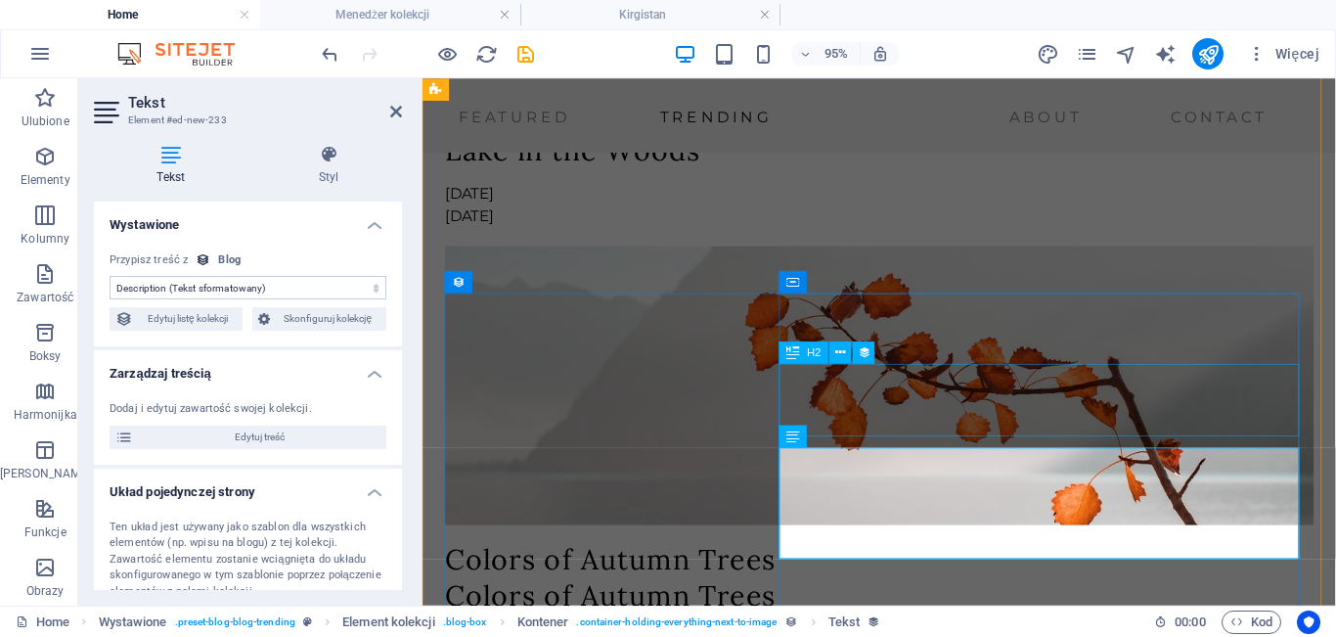
select select "name"
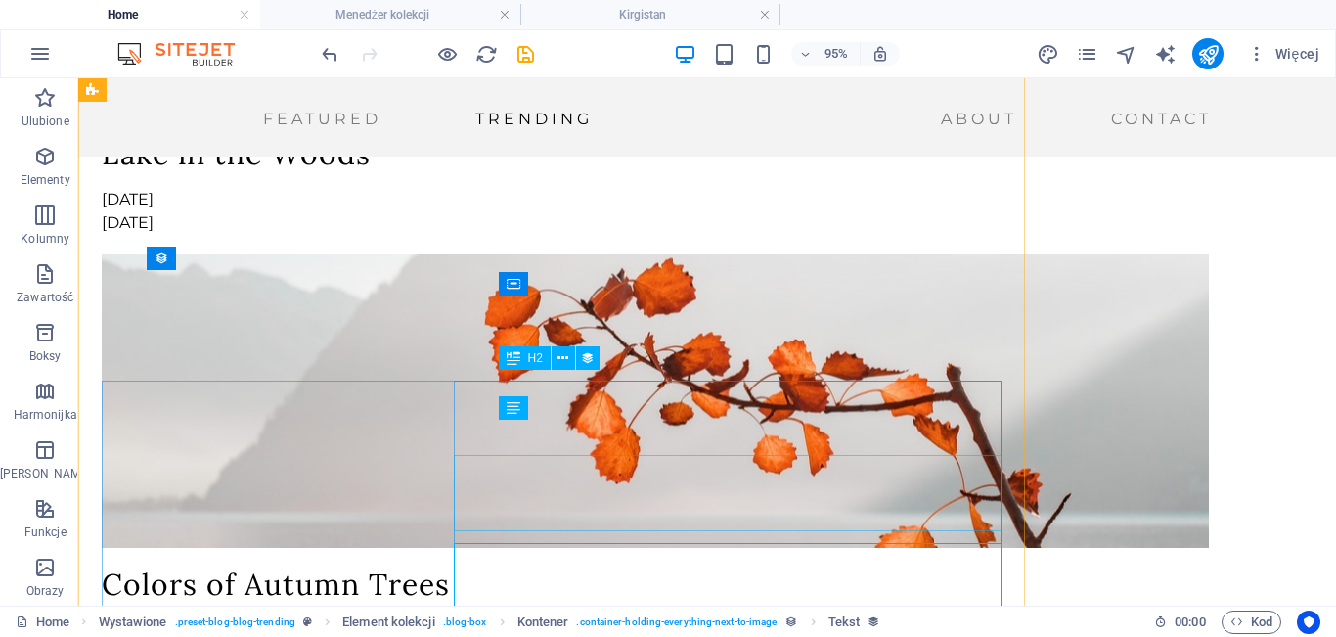
scroll to position [3688, 0]
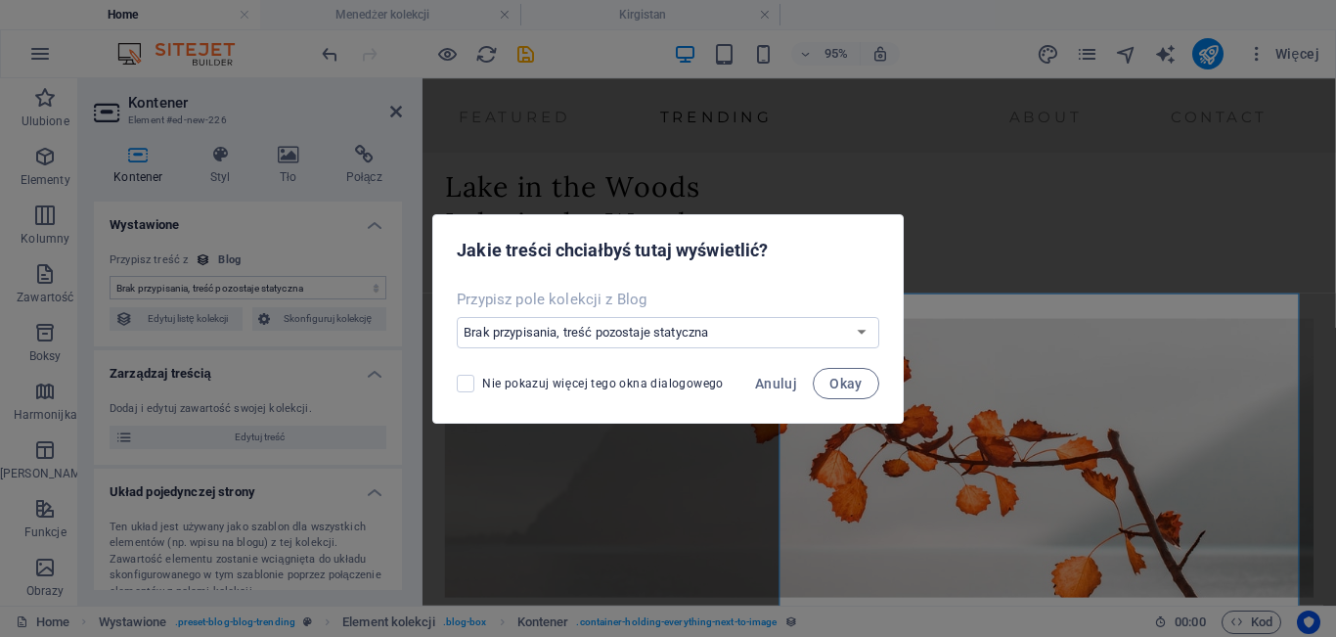
scroll to position [3764, 0]
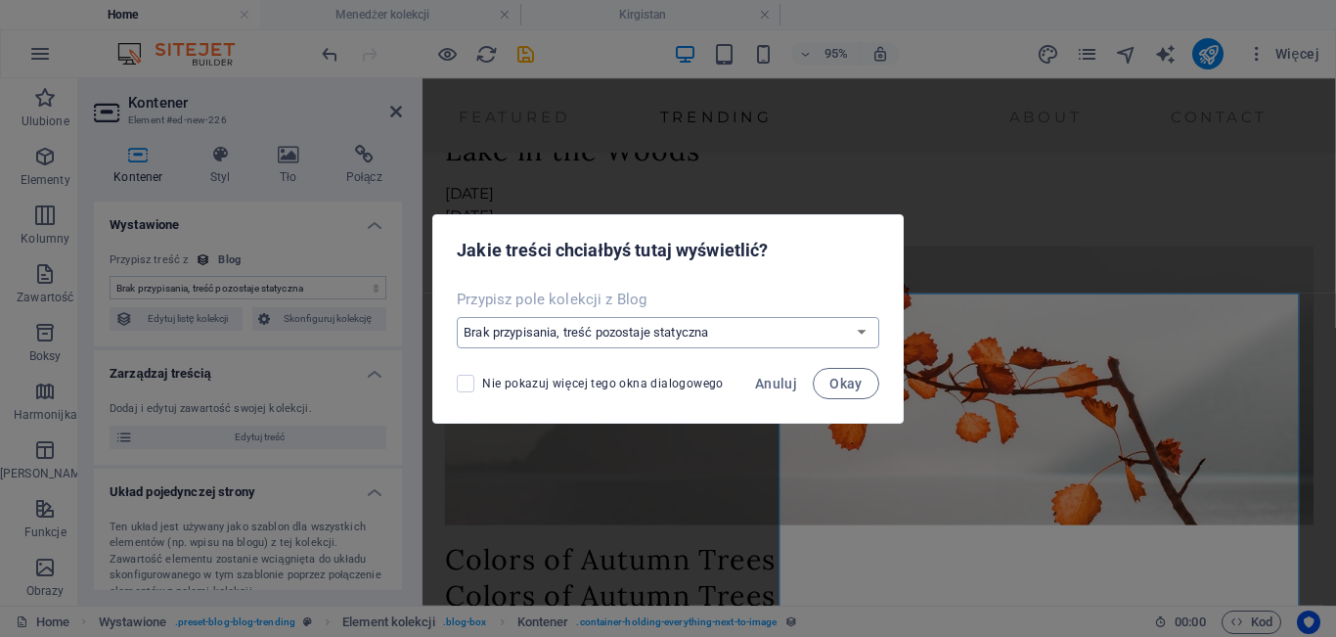
click at [774, 336] on select "Brak przypisania, treść pozostaje statyczna Utwórz nowe pole Utworzono w dniu (…" at bounding box center [668, 332] width 423 height 31
select select "createdAt"
click at [460, 317] on select "Brak przypisania, treść pozostaje statyczna Utwórz nowe pole Utworzono w dniu (…" at bounding box center [668, 332] width 423 height 31
click at [852, 376] on span "Okay" at bounding box center [846, 384] width 33 height 16
select select "createdAt"
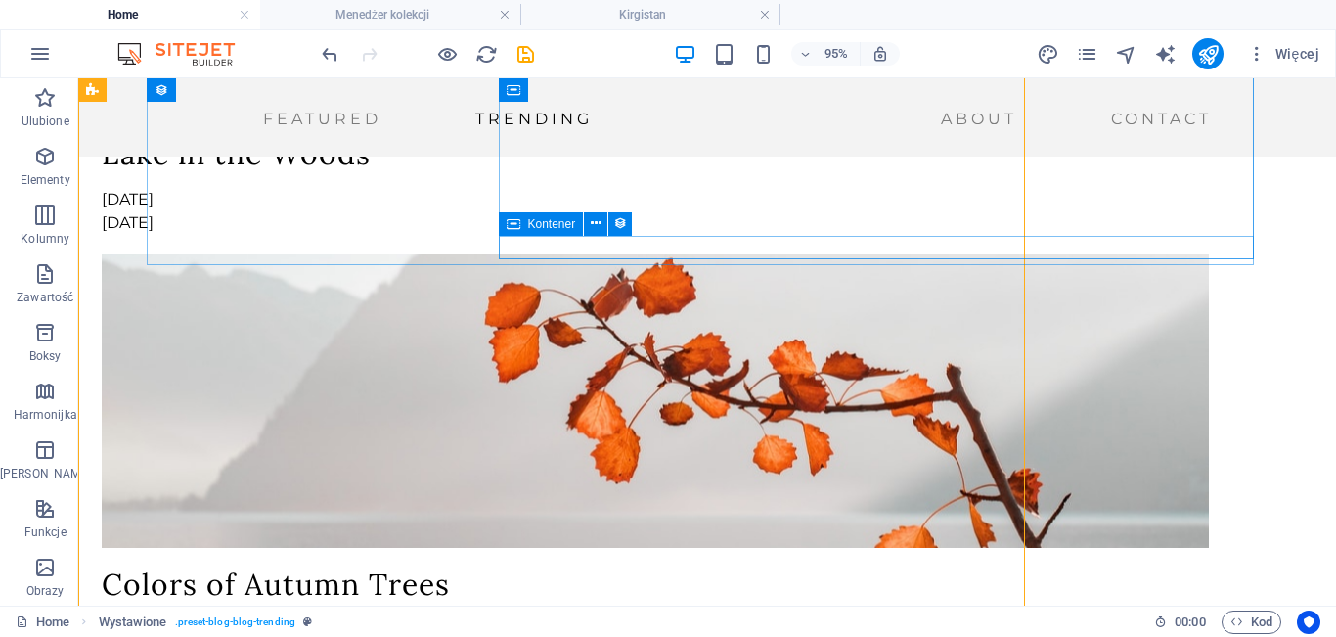
scroll to position [3654, 0]
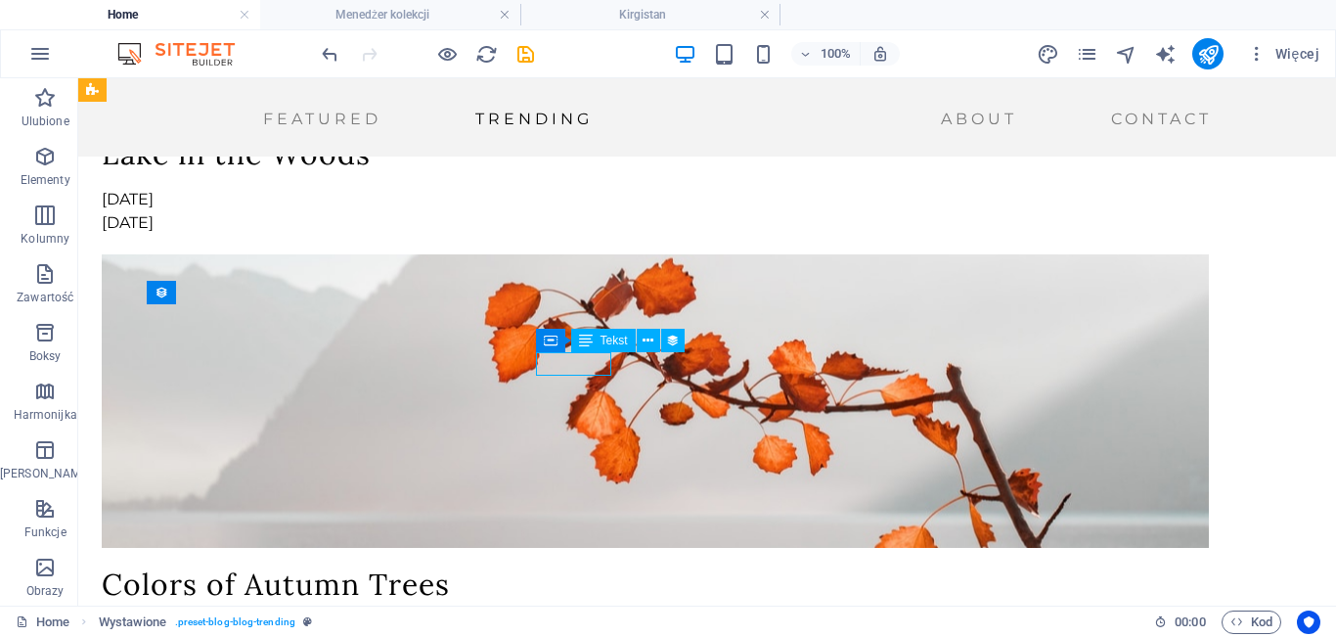
select select "author"
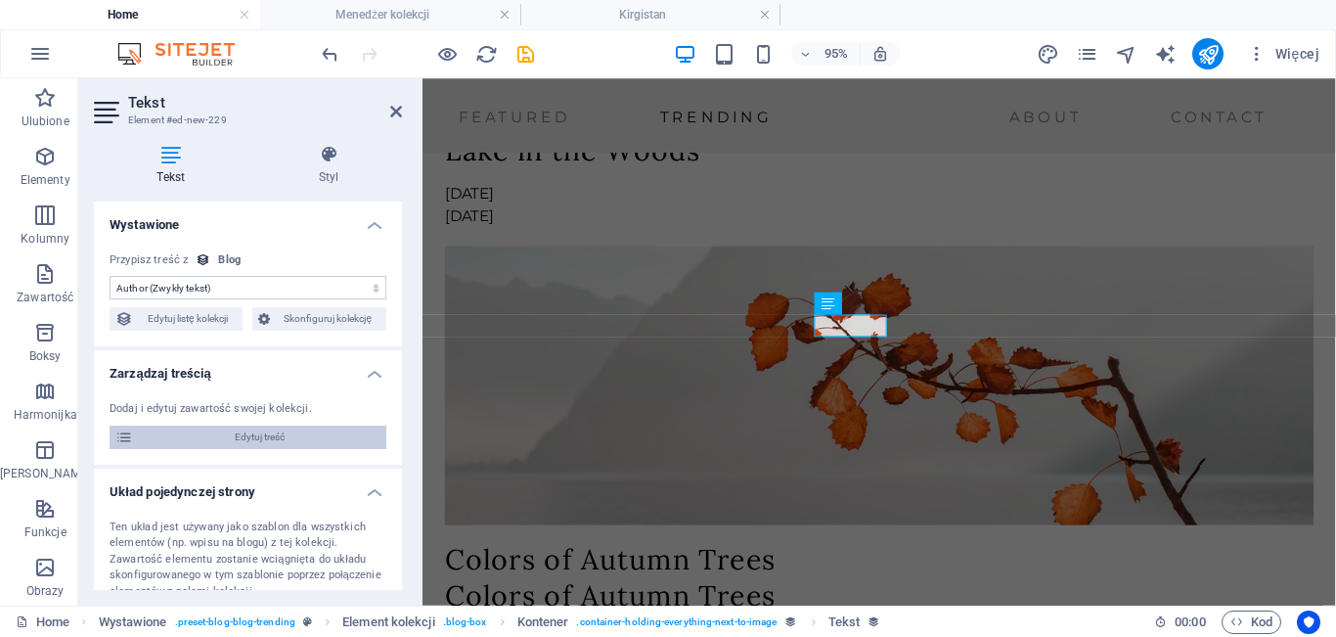
click at [240, 436] on span "Edytuj treść" at bounding box center [260, 437] width 242 height 23
type input "Dandelion: Search for the perfect antioxidant"
type input "dandelion-search-for-the-perfect-antioxidant"
type input "[PERSON_NAME]"
select select "Trending"
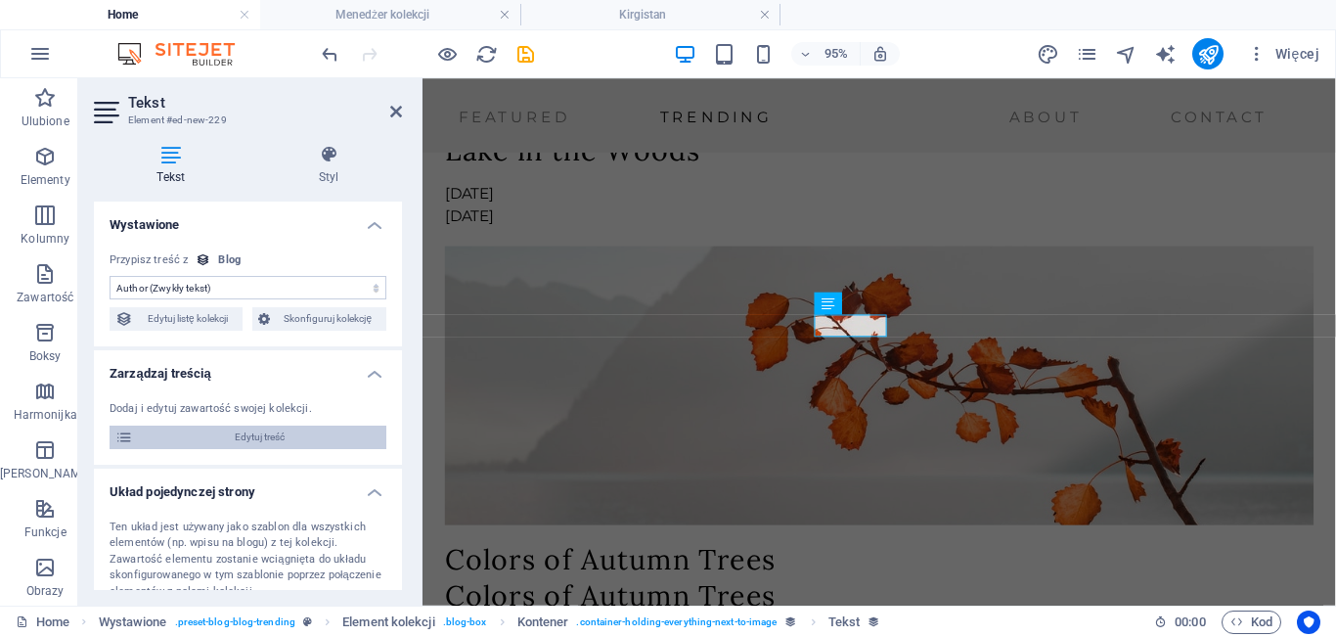
type input "[DATE]"
type input "dandelion-search-for-the-perfect-antioxidant"
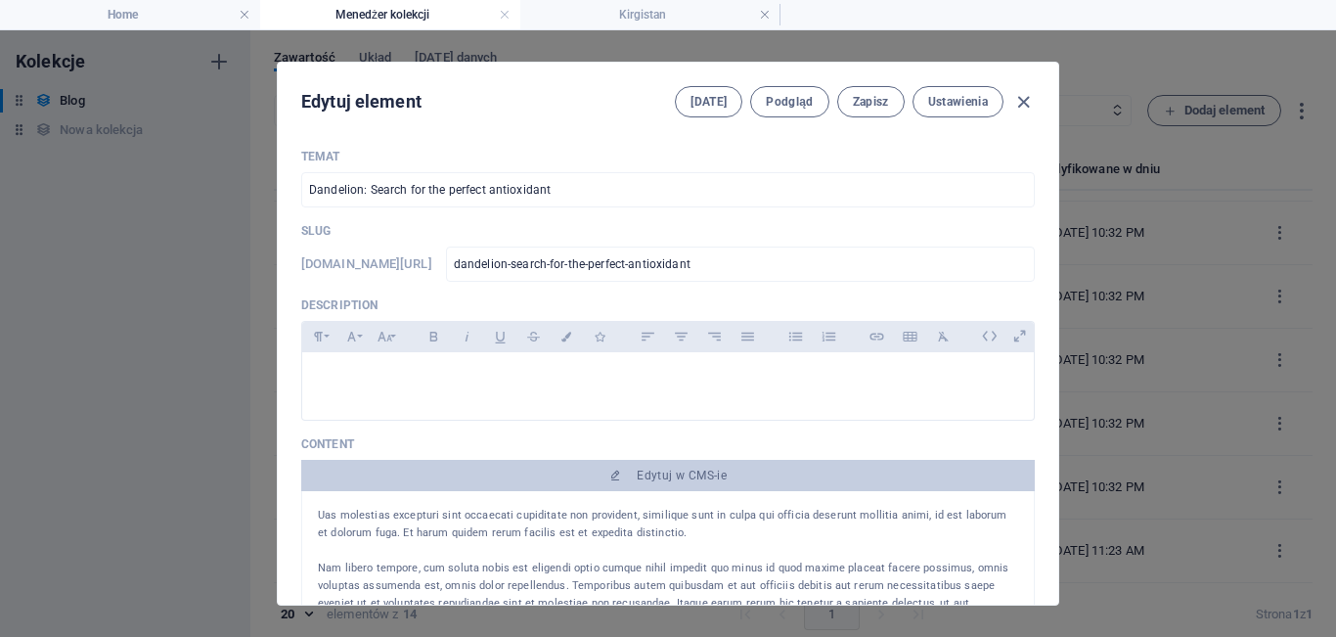
scroll to position [0, 0]
click at [1020, 104] on icon "button" at bounding box center [1023, 102] width 22 height 22
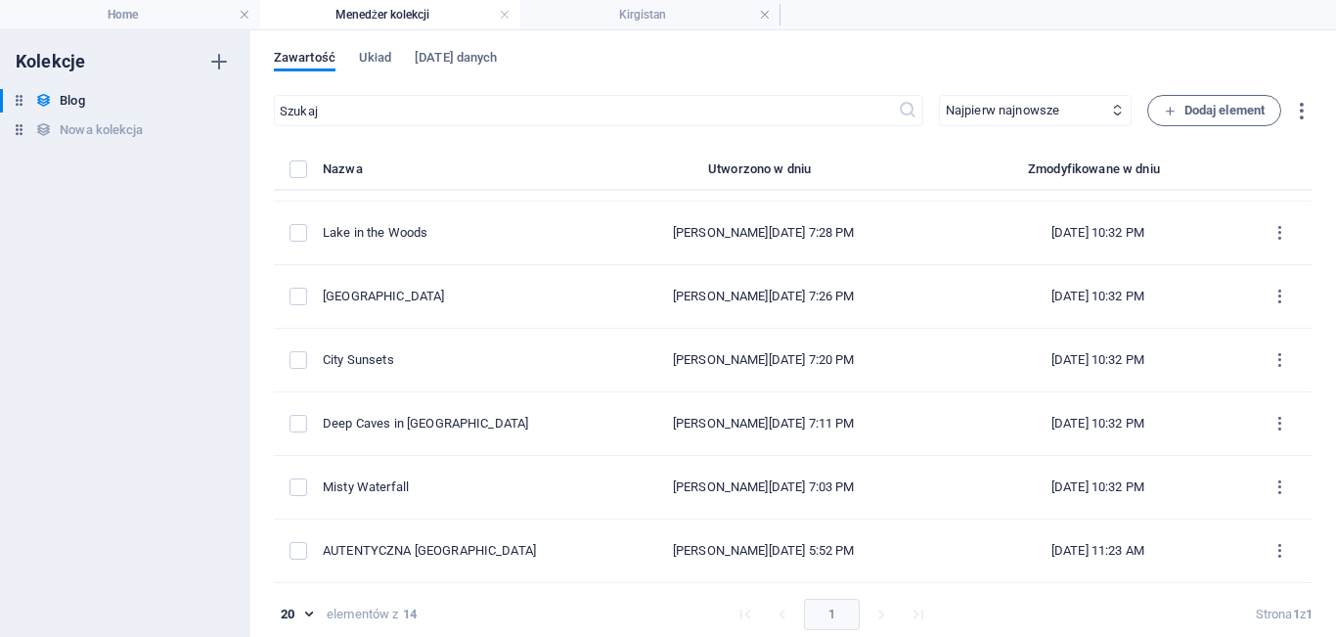
type input "[DATE]"
type input "dandelion-search-for-the-perfect-antioxidant"
click at [136, 8] on h4 "Home" at bounding box center [130, 15] width 260 height 22
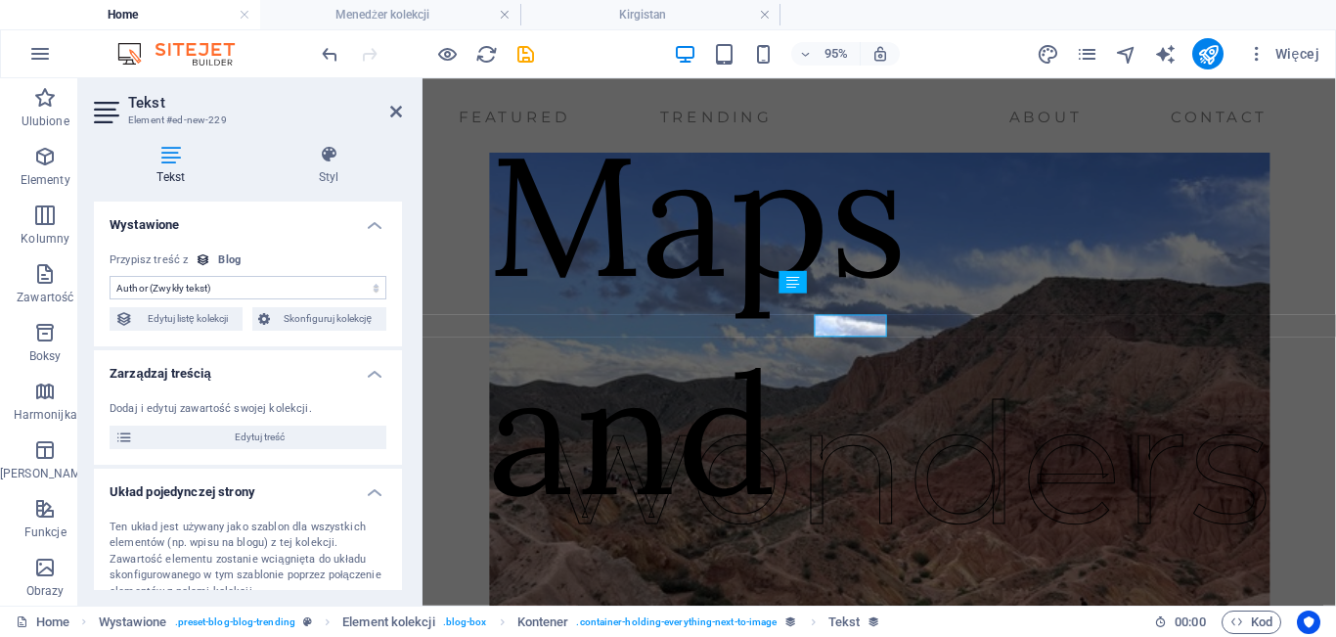
scroll to position [3764, 0]
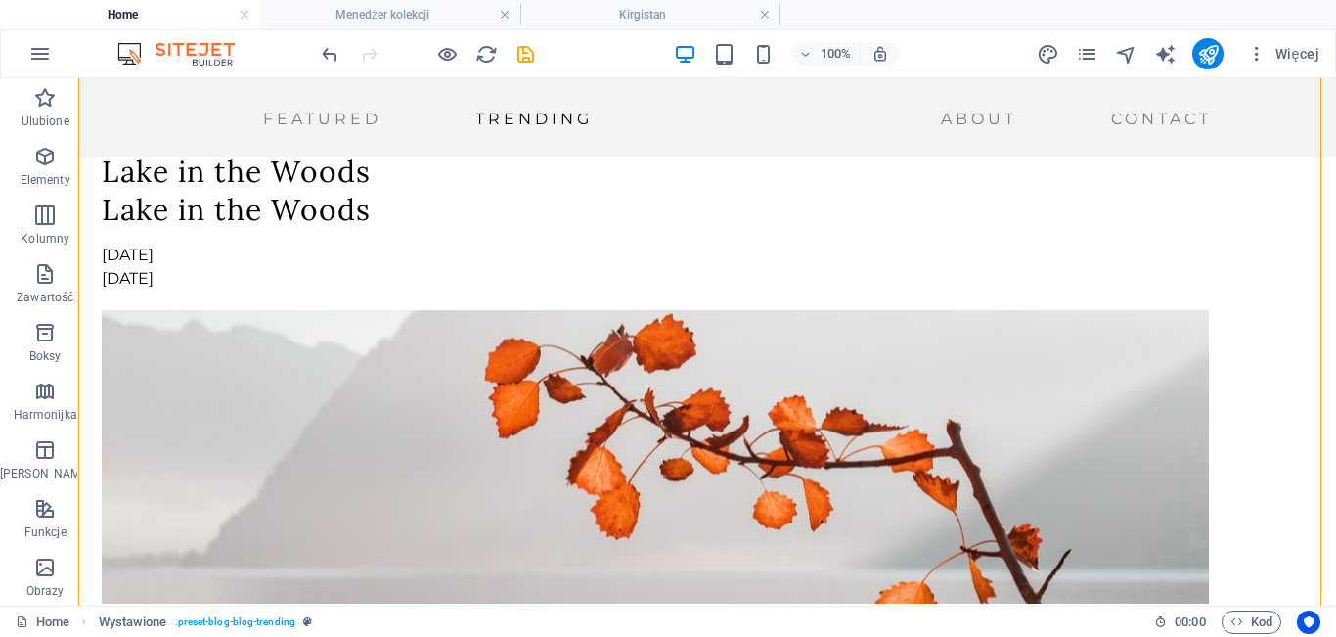
scroll to position [3698, 0]
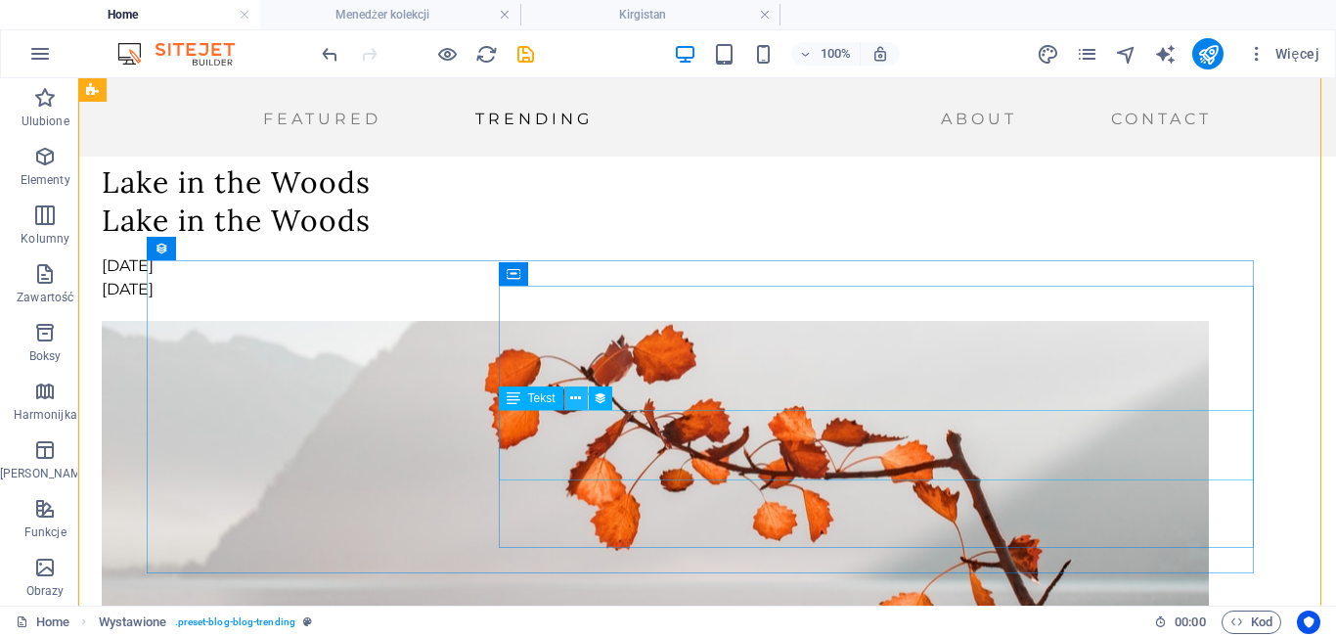
click at [578, 402] on icon at bounding box center [575, 398] width 11 height 21
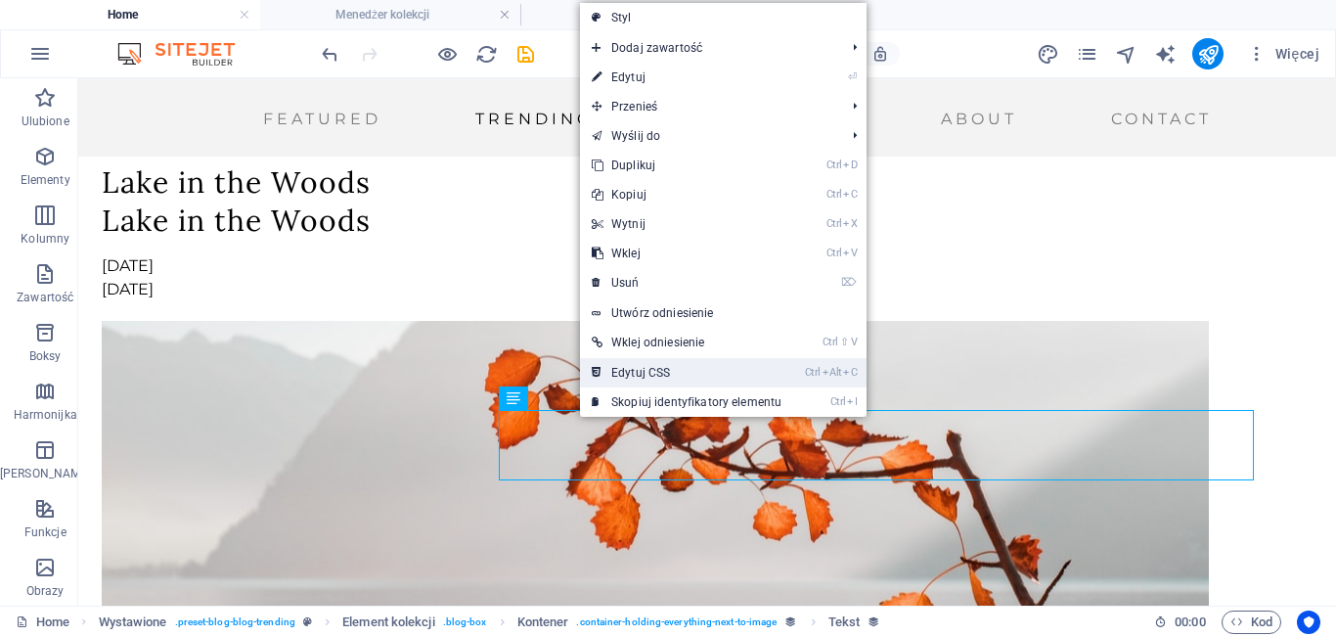
click at [717, 381] on link "Ctrl Alt C Edytuj CSS" at bounding box center [686, 372] width 213 height 29
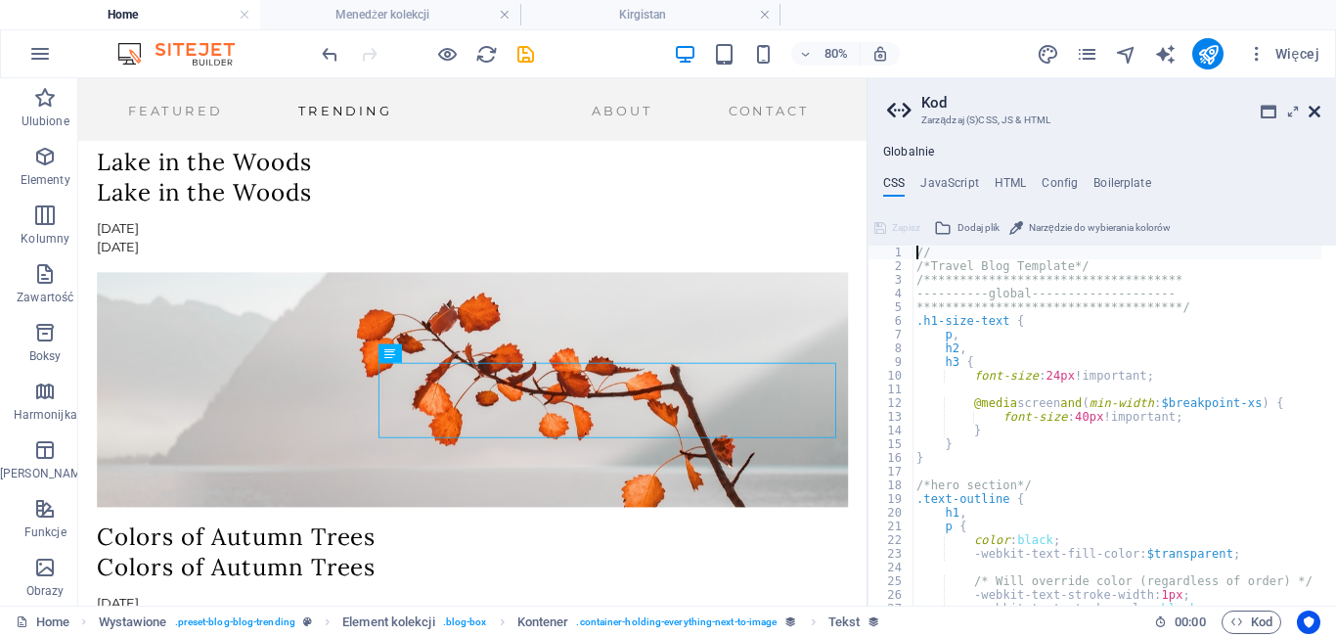
click at [1316, 108] on icon at bounding box center [1315, 112] width 12 height 16
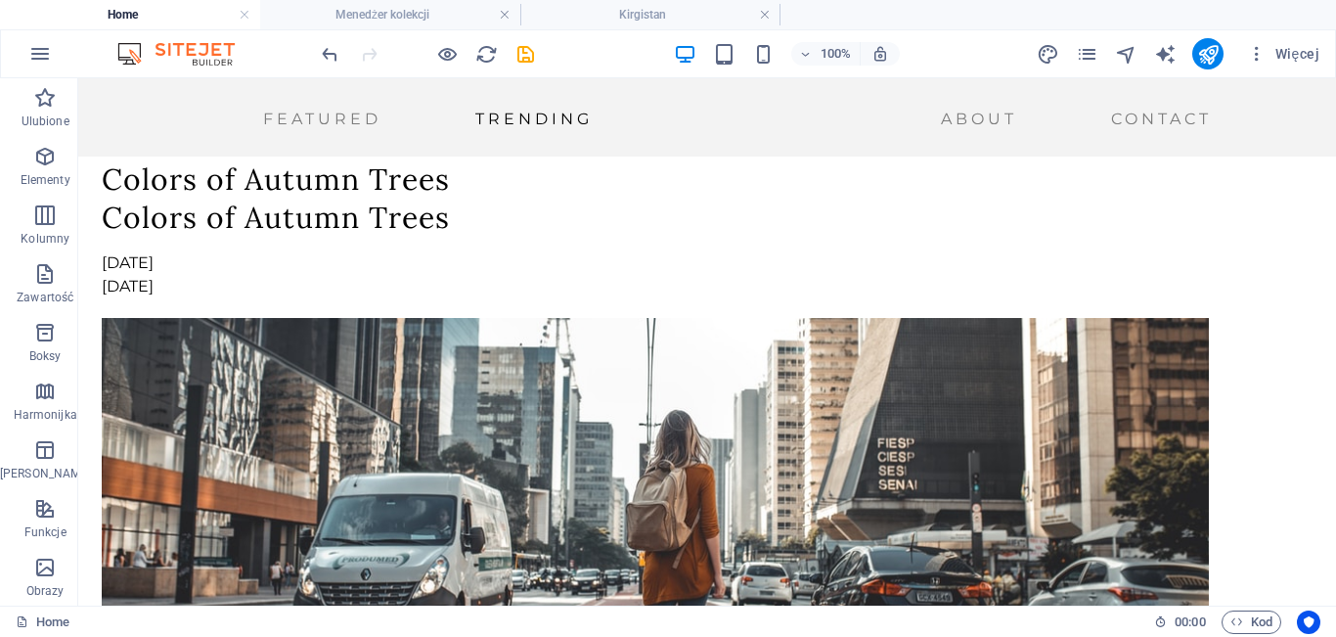
scroll to position [4159, 0]
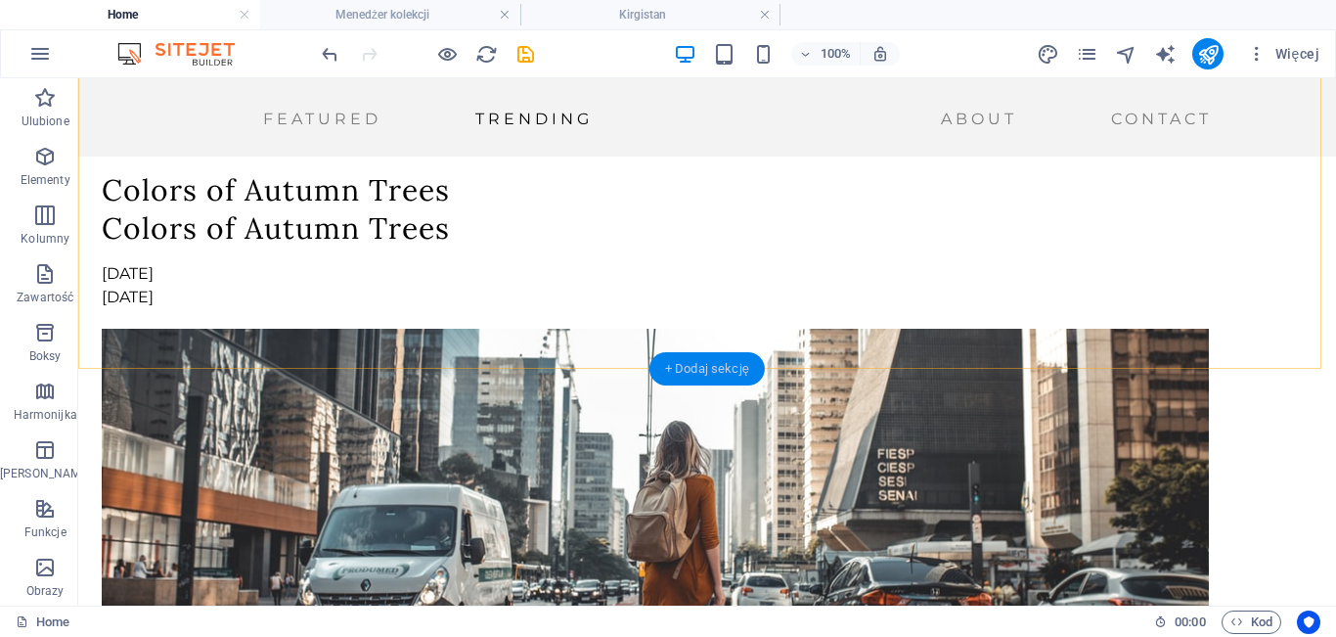
click at [711, 361] on div "+ Dodaj sekcję" at bounding box center [707, 368] width 115 height 33
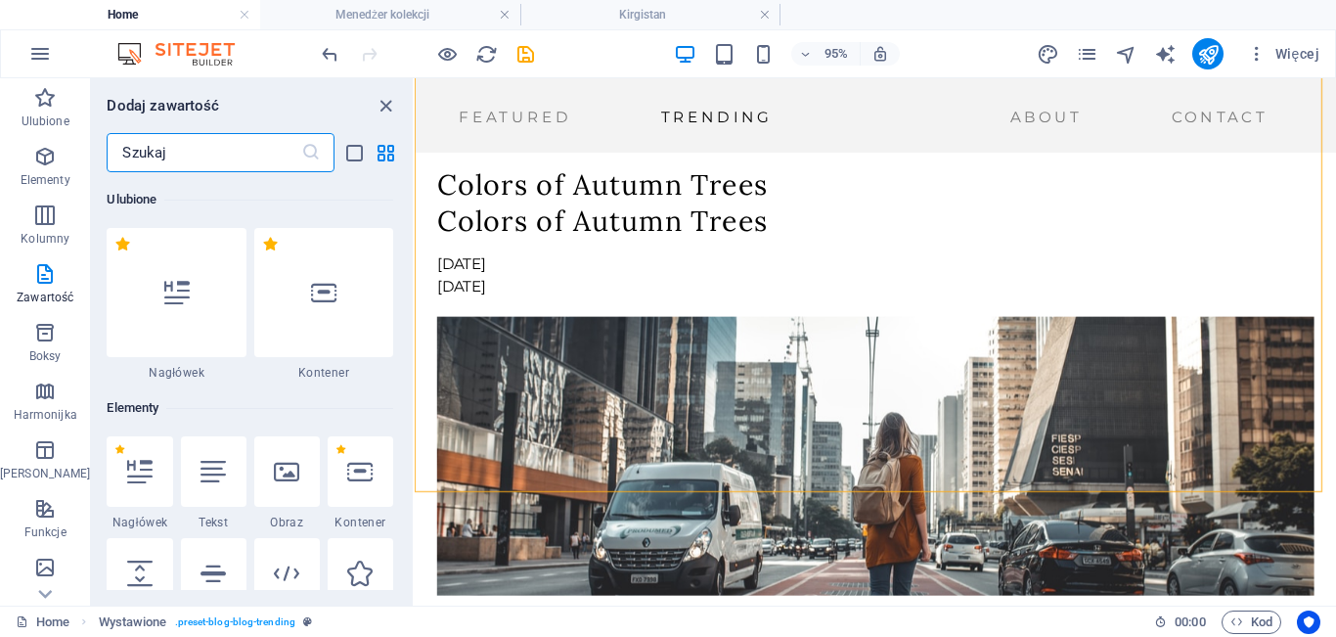
click at [170, 154] on input "text" at bounding box center [204, 152] width 194 height 39
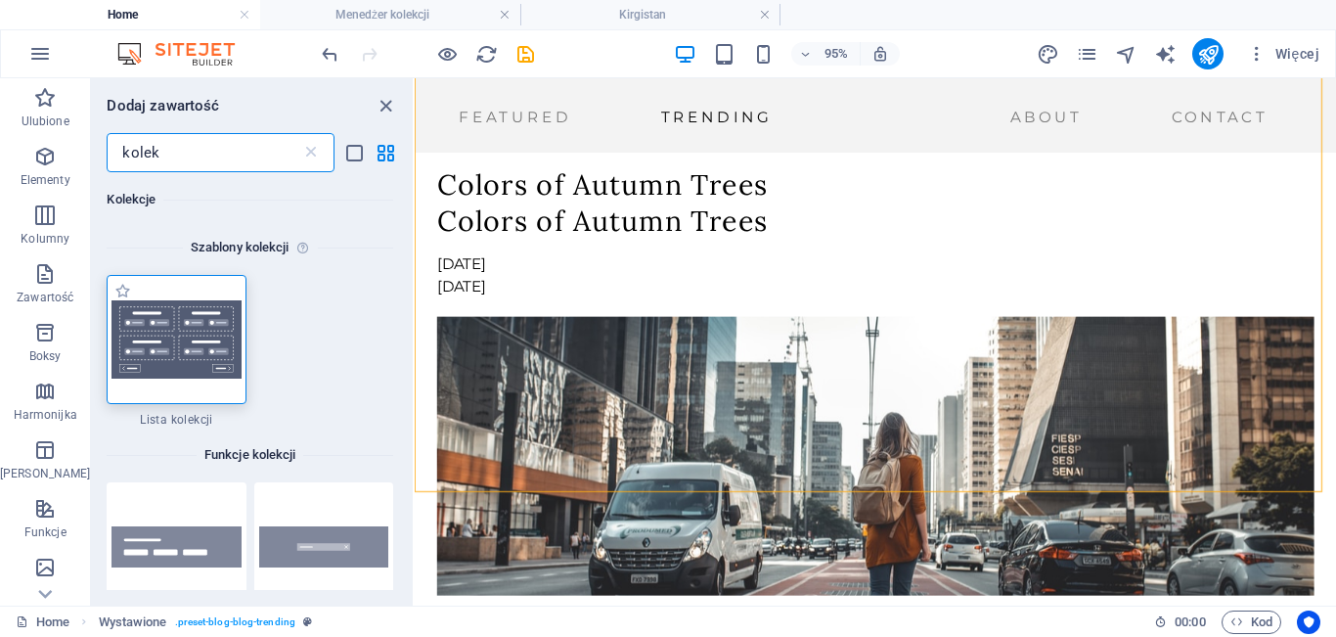
type input "kolek"
click at [215, 331] on img at bounding box center [176, 339] width 129 height 78
select select
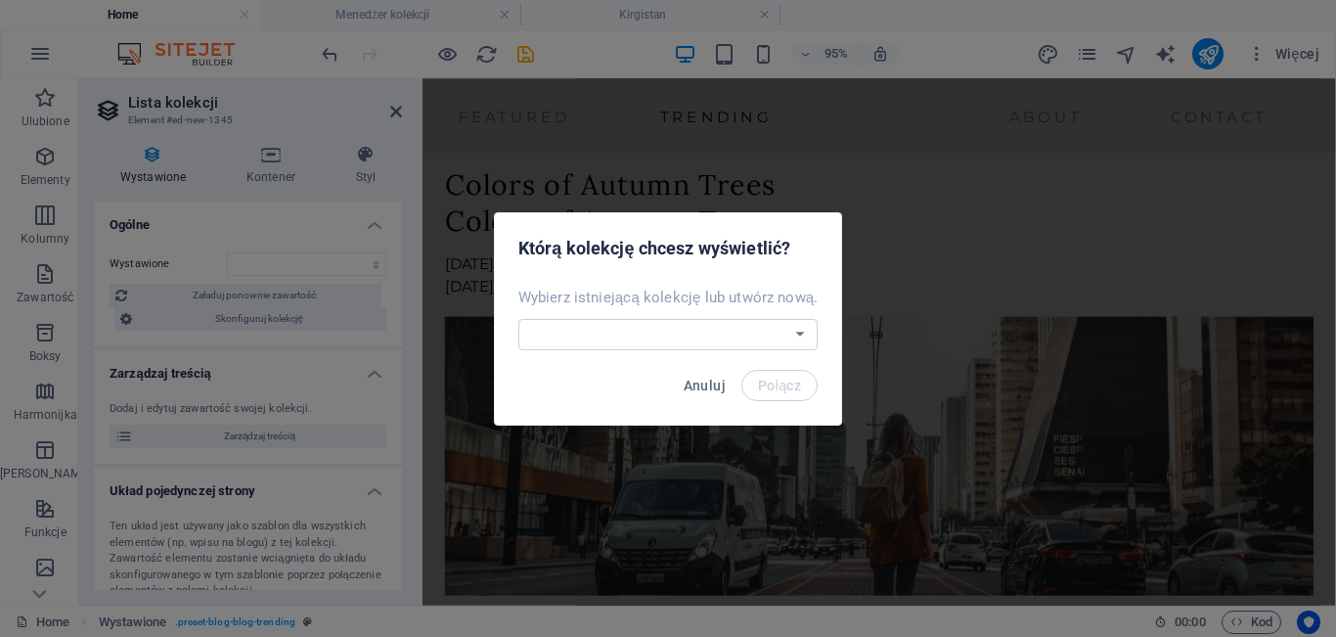
scroll to position [3988, 0]
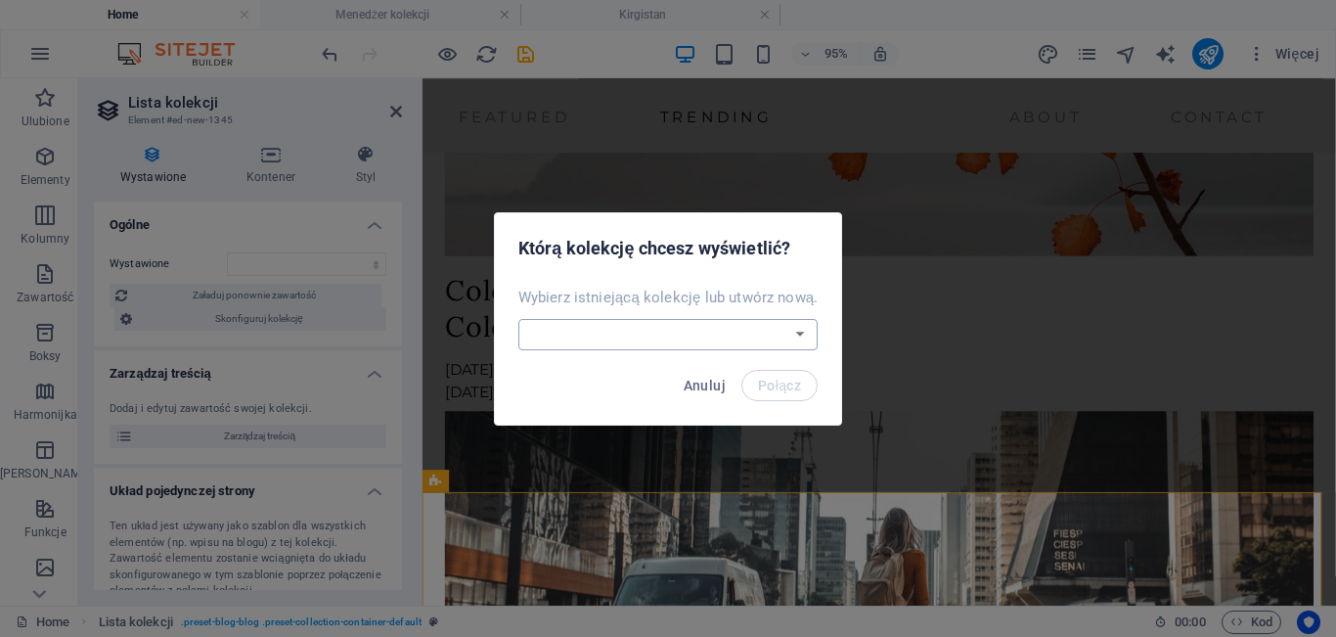
click at [705, 326] on select "Blog Nowa kolekcja Utwórz nową kolekcję" at bounding box center [668, 334] width 300 height 31
select select "68da7d6412fbf1f9070767bc"
click at [519, 319] on select "Blog Nowa kolekcja Utwórz nową kolekcję" at bounding box center [668, 334] width 300 height 31
click at [767, 382] on span "Połącz" at bounding box center [779, 386] width 43 height 16
select select "68da7d6412fbf1f9070767bc"
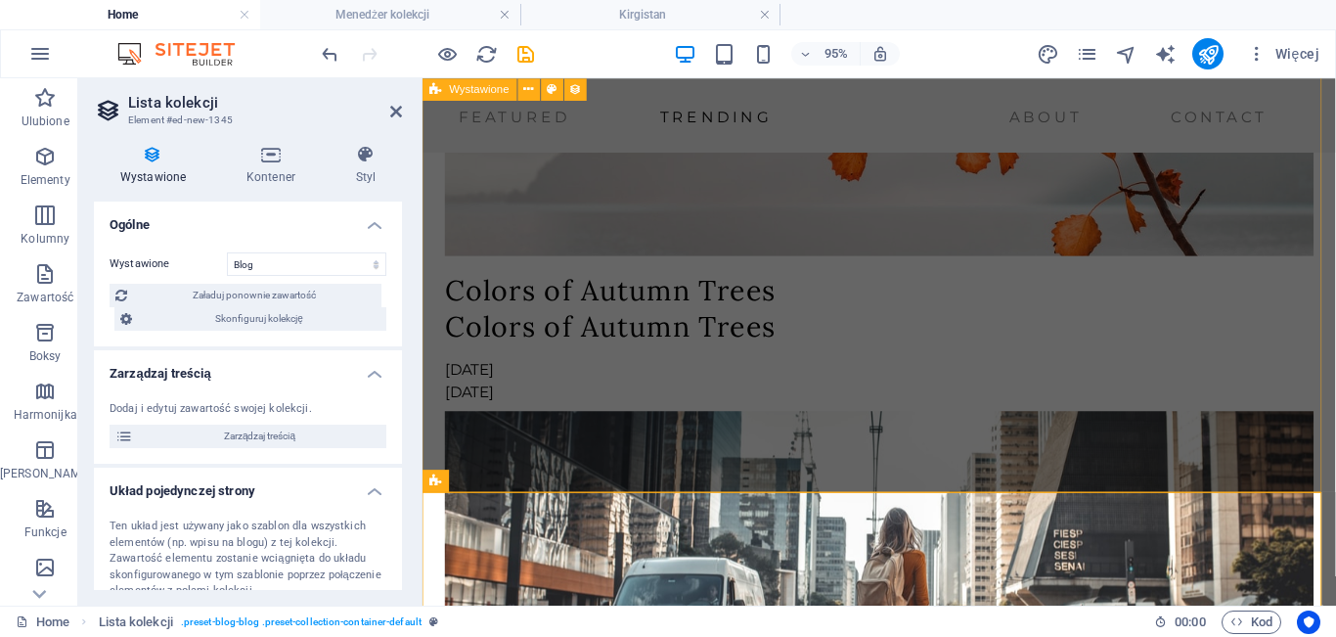
select select "createdAt_DESC"
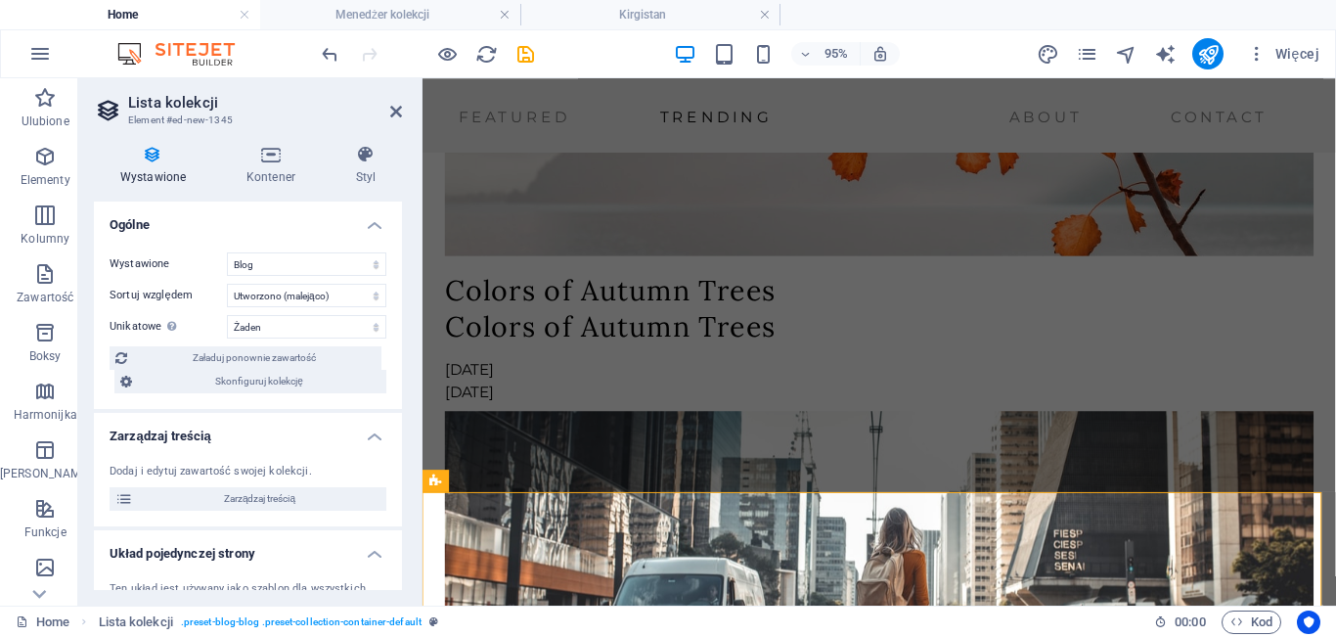
drag, startPoint x: 397, startPoint y: 298, endPoint x: 410, endPoint y: 444, distance: 146.3
click at [410, 444] on div "Wystawione Kontener Styl Ogólne Wystawione Blog Nowa kolekcja Sortuj względem U…" at bounding box center [247, 367] width 339 height 476
drag, startPoint x: 397, startPoint y: 345, endPoint x: 407, endPoint y: 396, distance: 51.8
click at [407, 396] on div "Wystawione Kontener Styl Ogólne Wystawione Blog Nowa kolekcja Sortuj względem U…" at bounding box center [247, 367] width 339 height 476
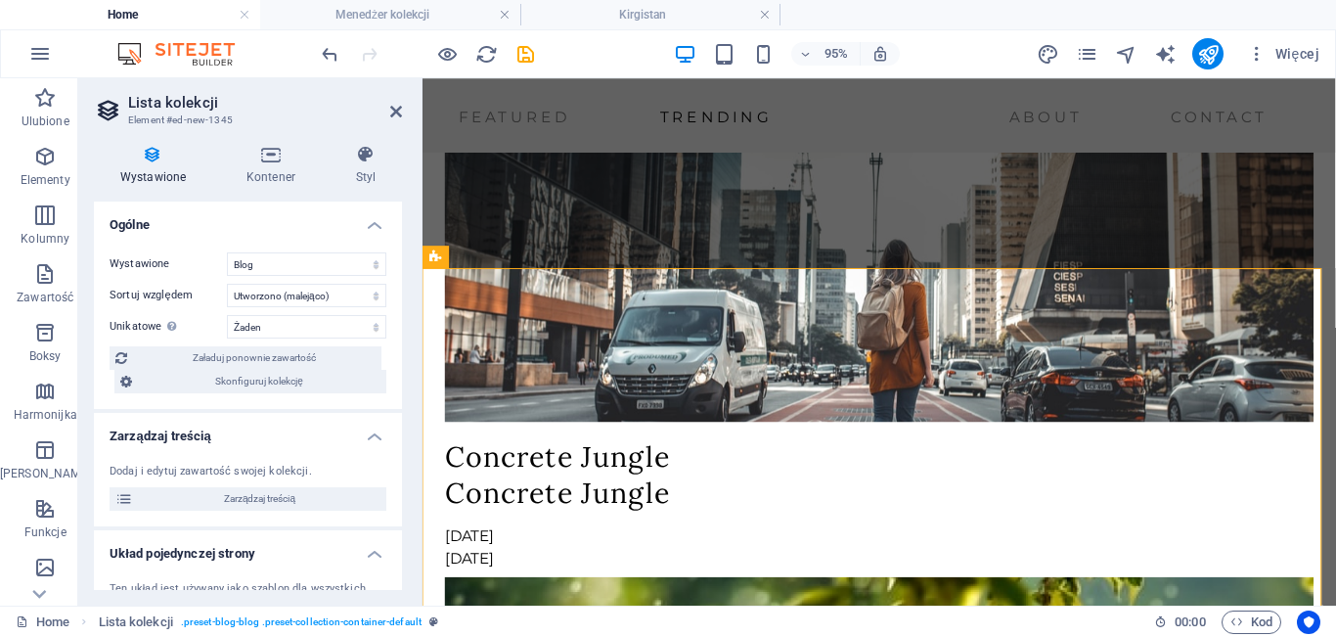
scroll to position [4283, 0]
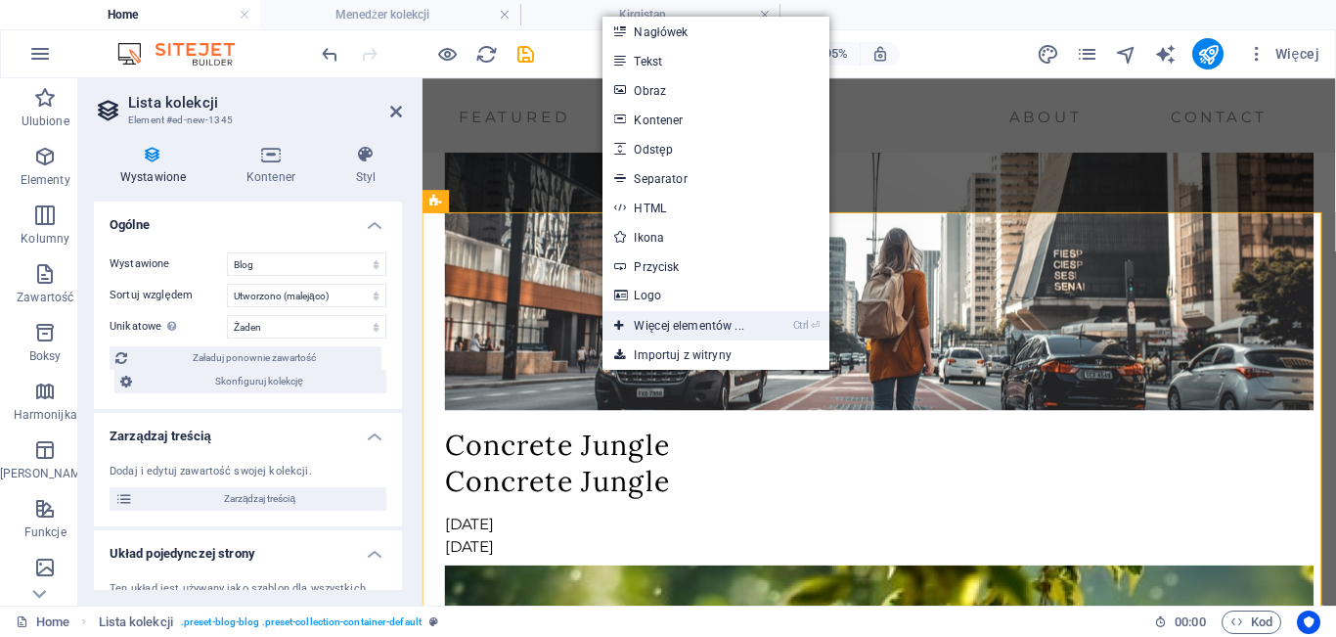
click at [654, 330] on link "Ctrl ⏎ Więcej elementów ..." at bounding box center [679, 325] width 153 height 29
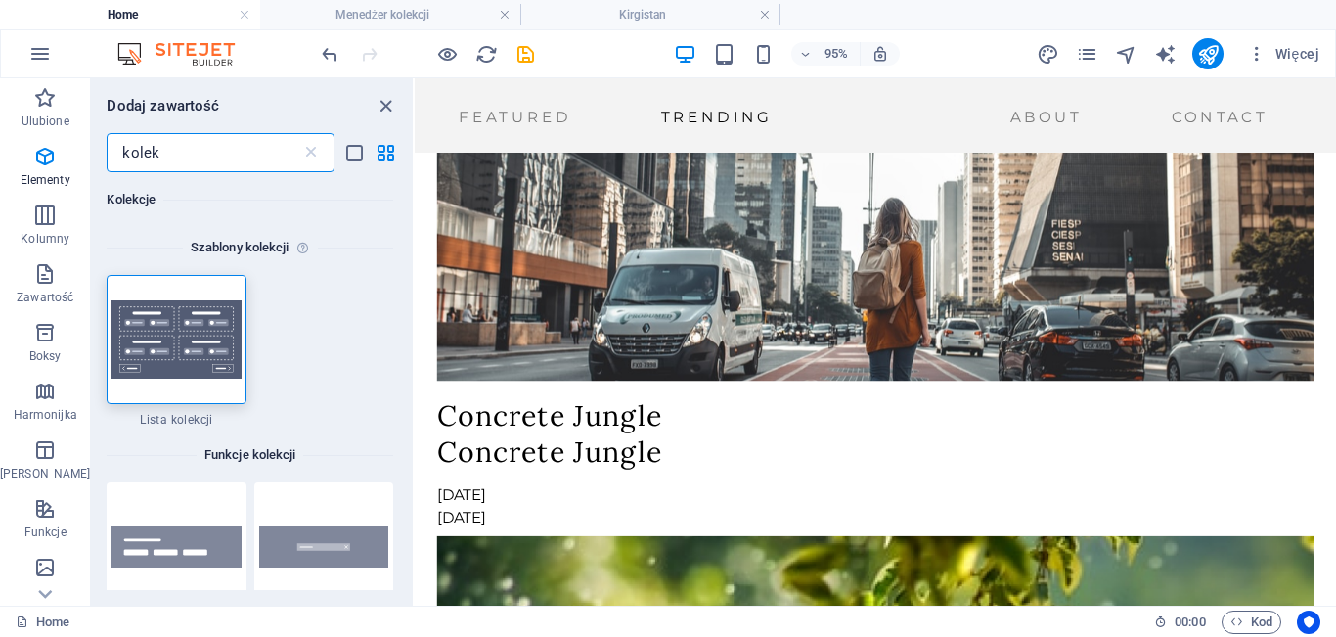
scroll to position [4376, 0]
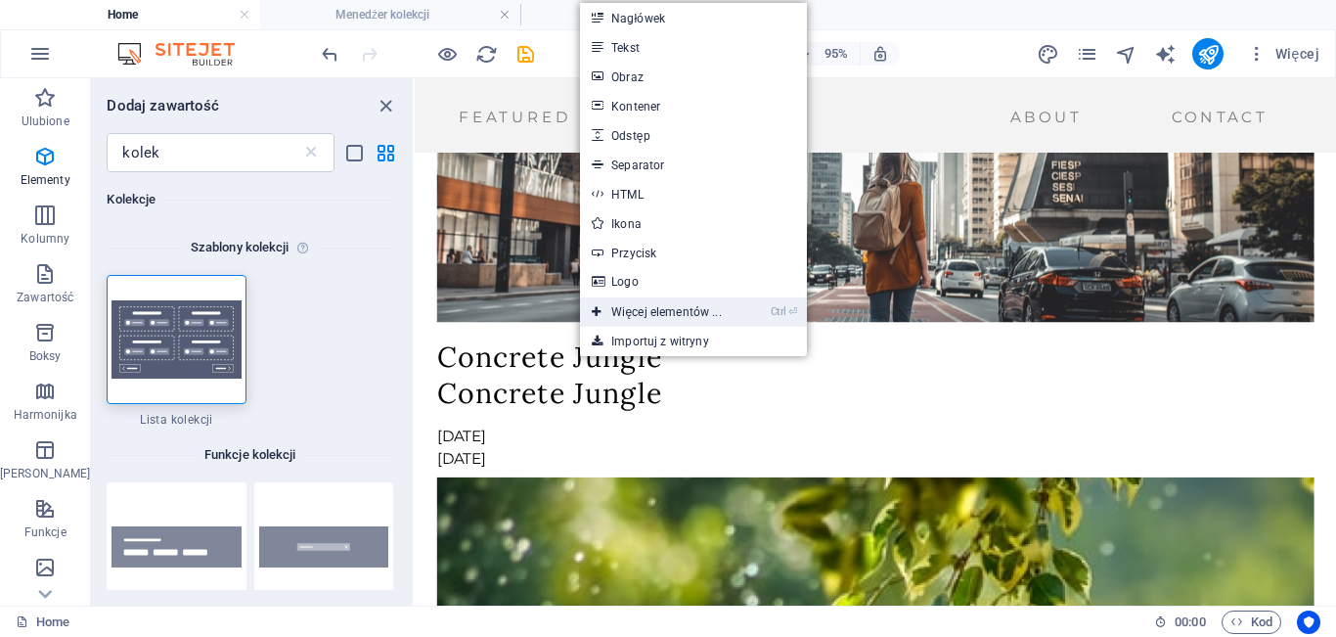
click at [640, 311] on link "Ctrl ⏎ Więcej elementów ..." at bounding box center [656, 311] width 153 height 29
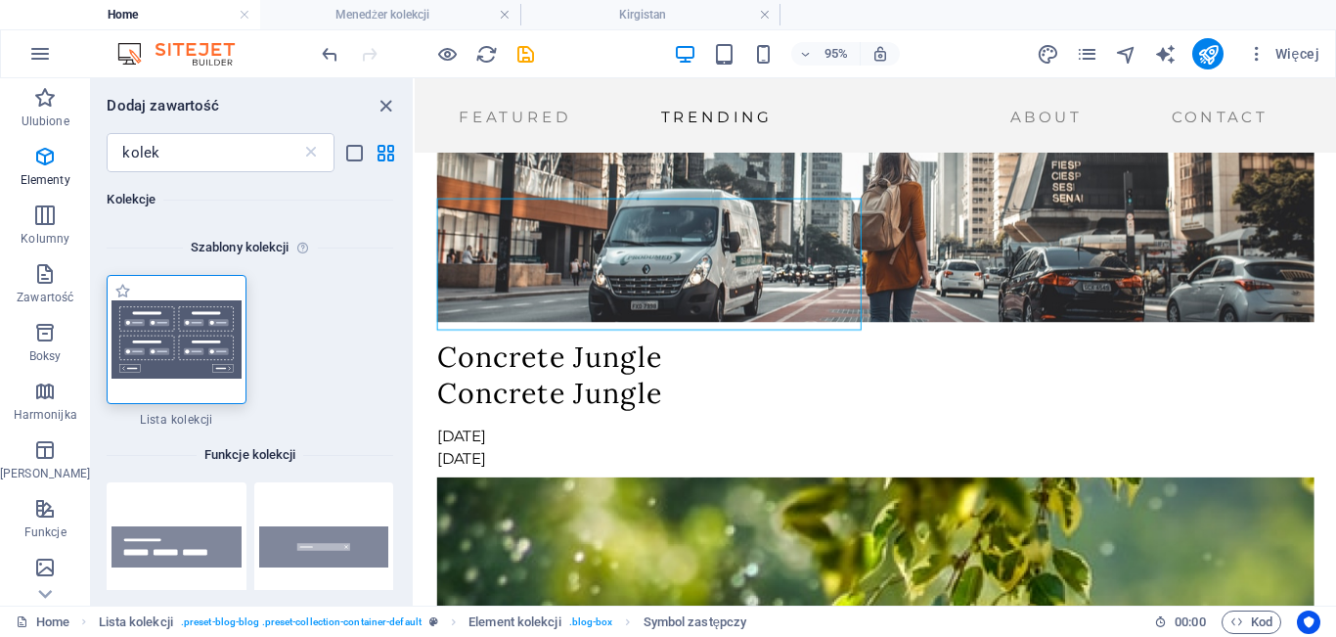
click at [146, 365] on img at bounding box center [176, 339] width 129 height 78
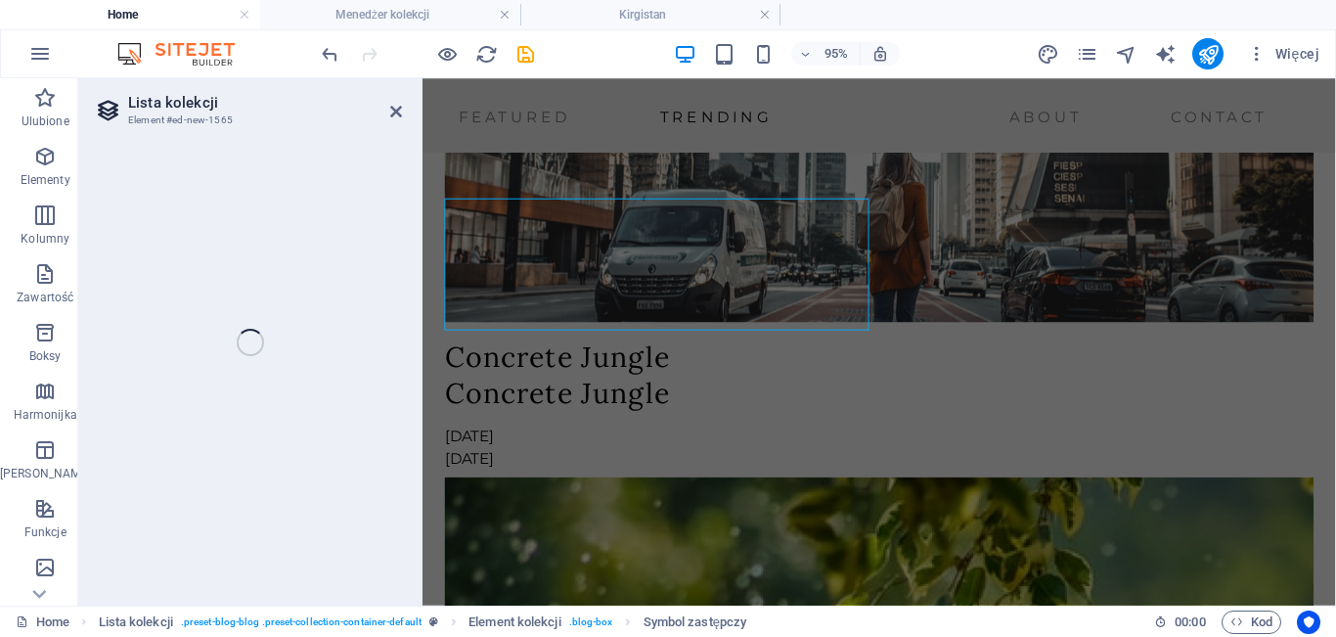
select select
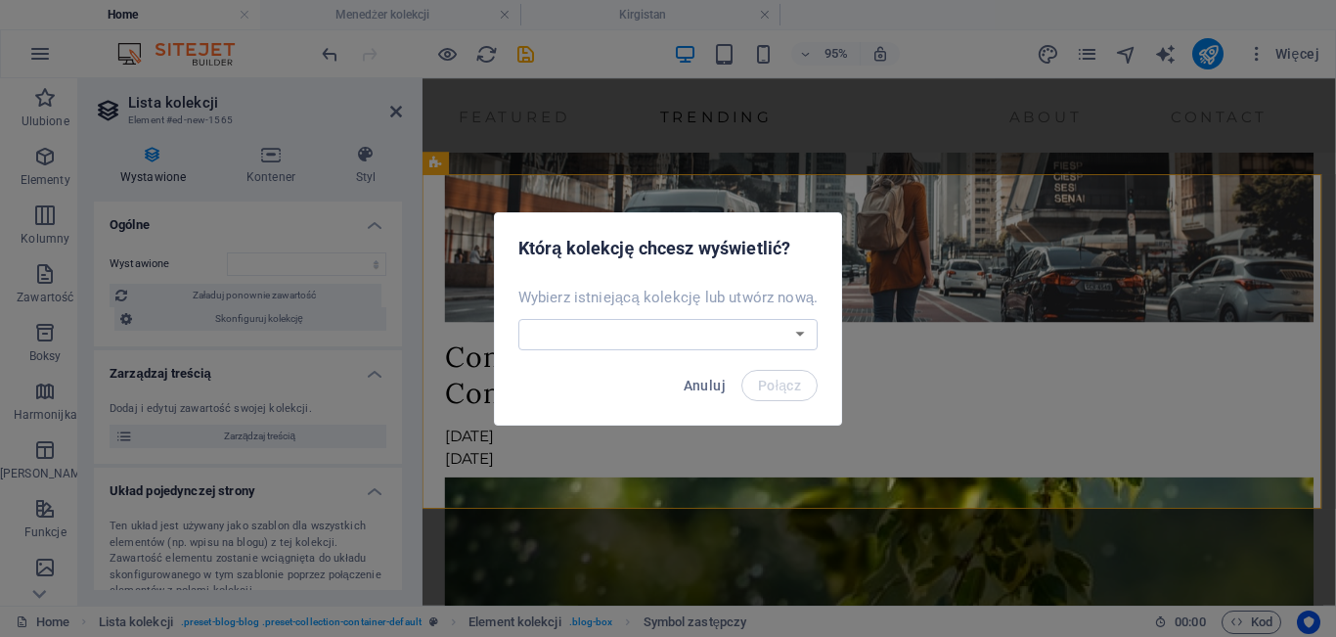
scroll to position [5293, 0]
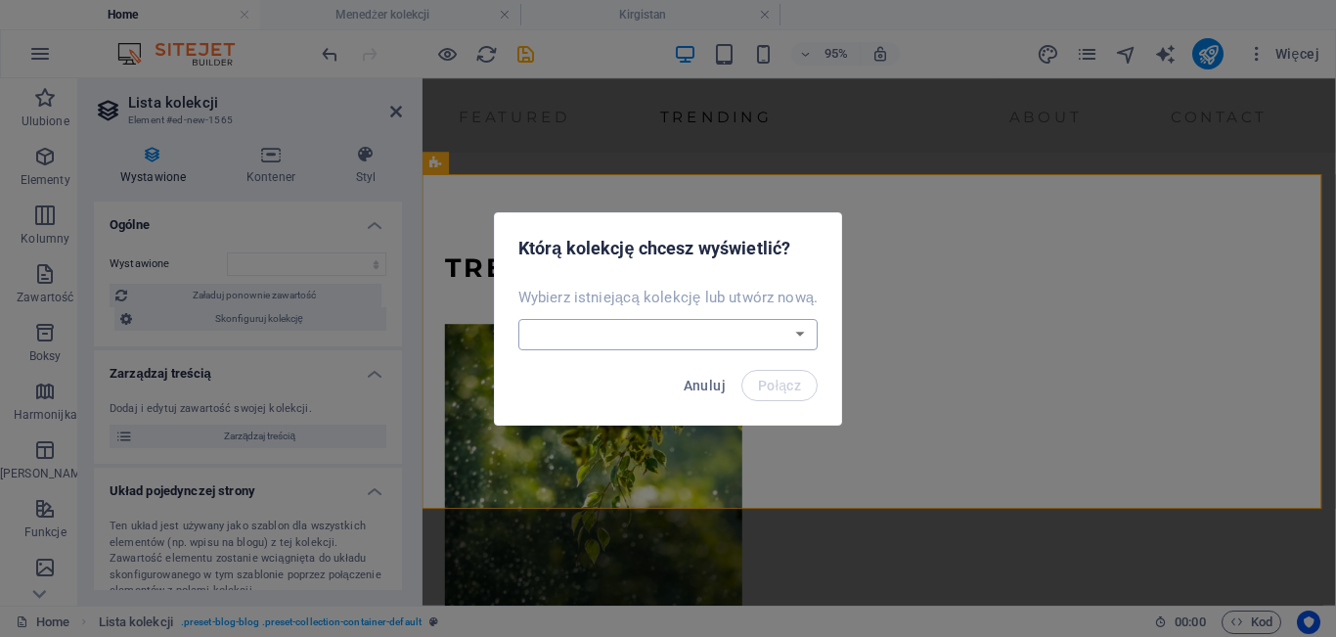
click at [759, 331] on select "Blog Nowa kolekcja Utwórz nową kolekcję" at bounding box center [668, 334] width 300 height 31
select select "--createNew--"
click at [519, 319] on select "Blog Nowa kolekcja Utwórz nową kolekcję" at bounding box center [668, 334] width 300 height 31
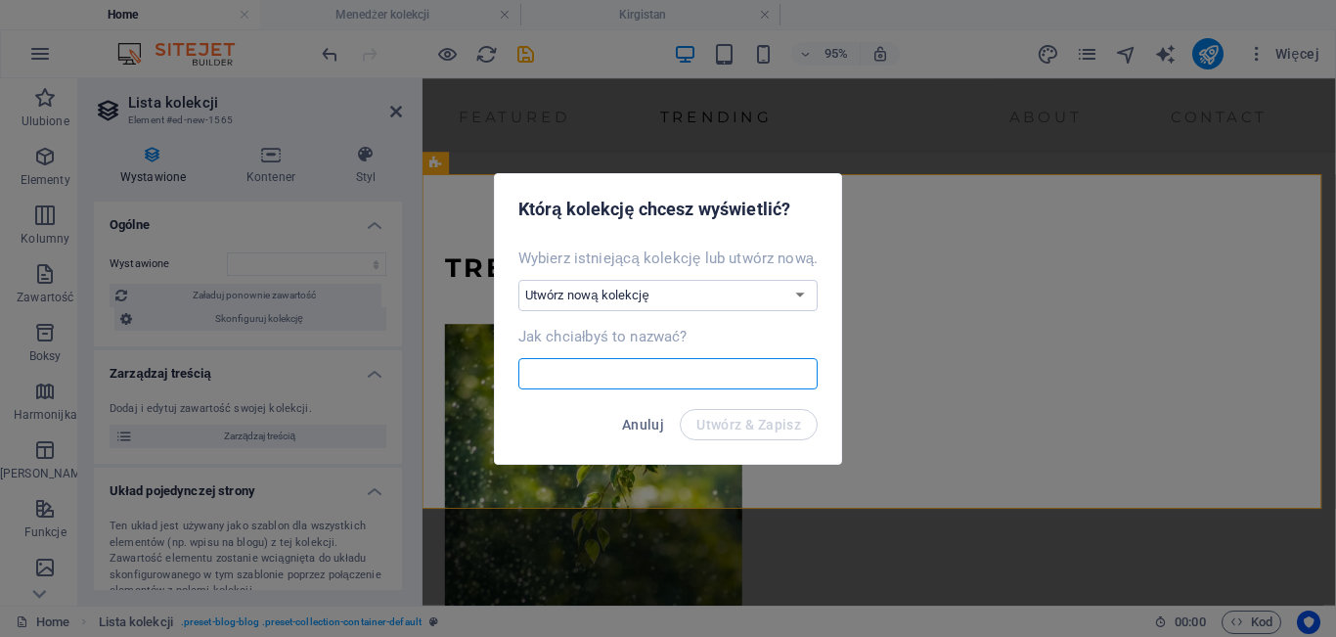
click at [624, 366] on input "text" at bounding box center [668, 373] width 300 height 31
type input "x"
click at [747, 417] on span "Utwórz & Zapisz" at bounding box center [749, 425] width 105 height 16
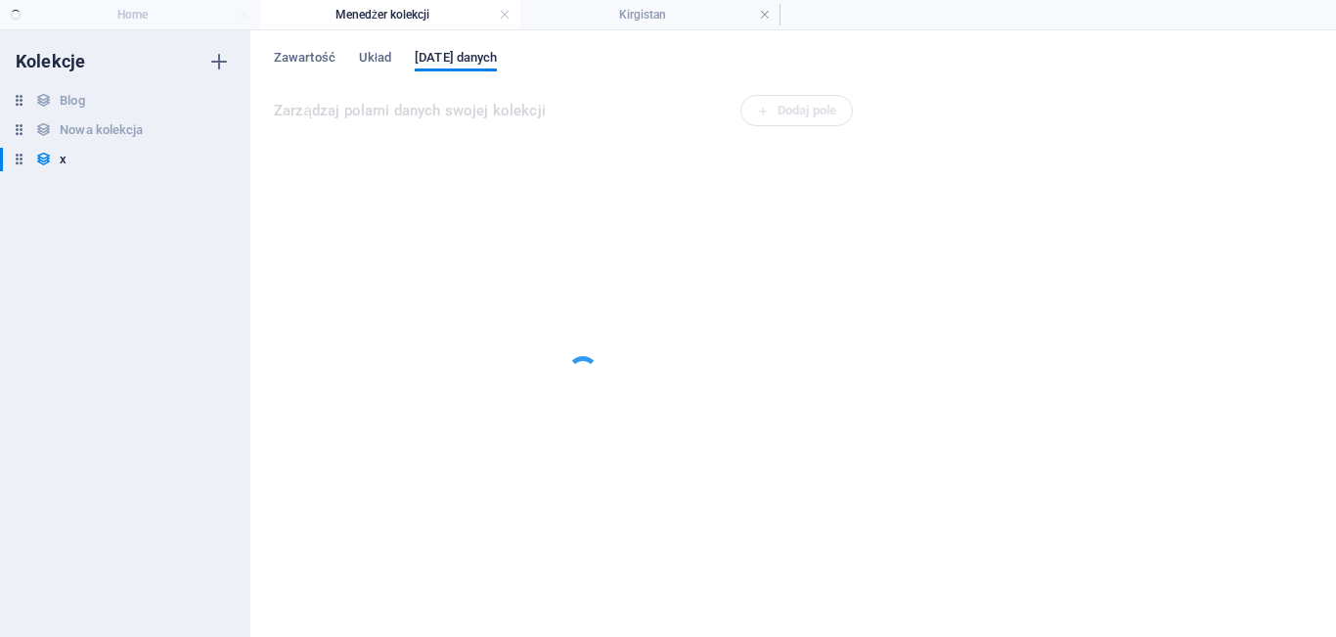
scroll to position [0, 0]
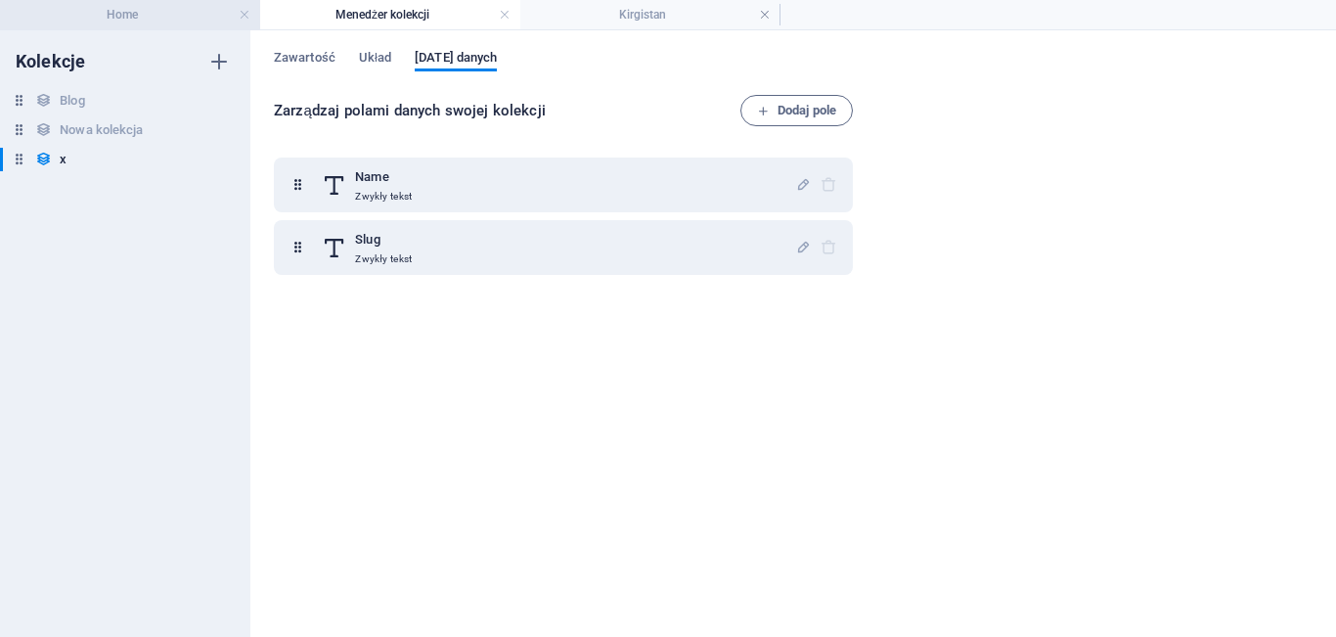
click at [151, 7] on h4 "Home" at bounding box center [130, 15] width 260 height 22
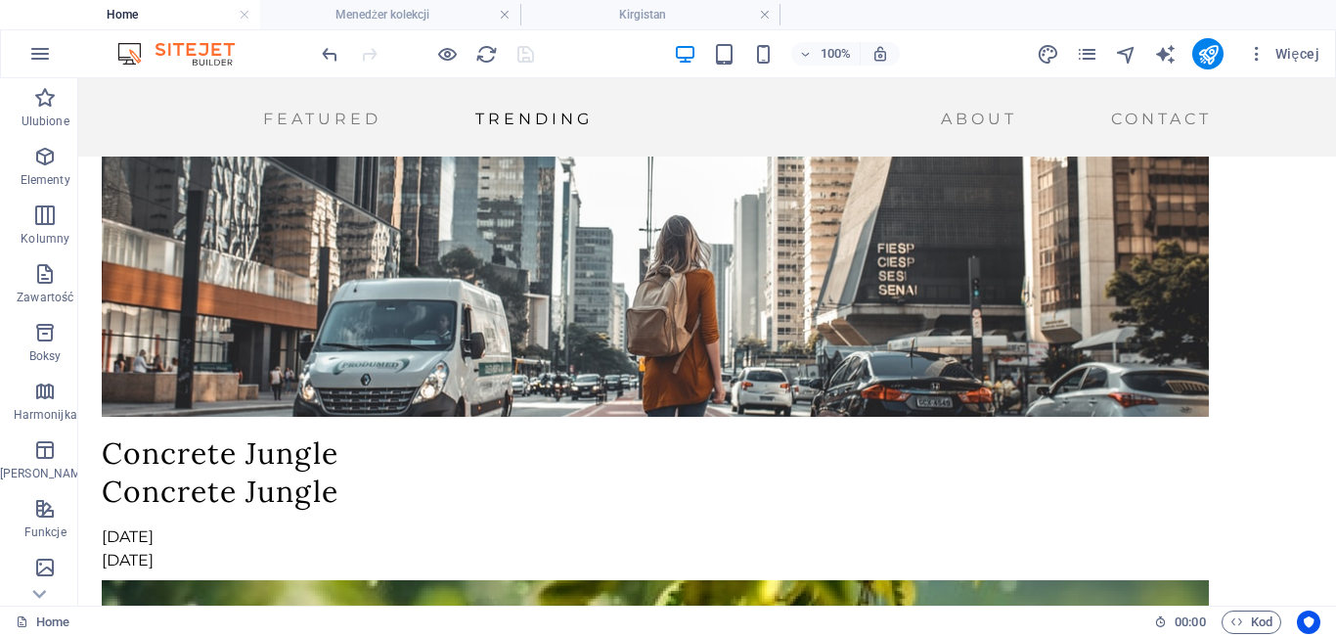
scroll to position [4306, 0]
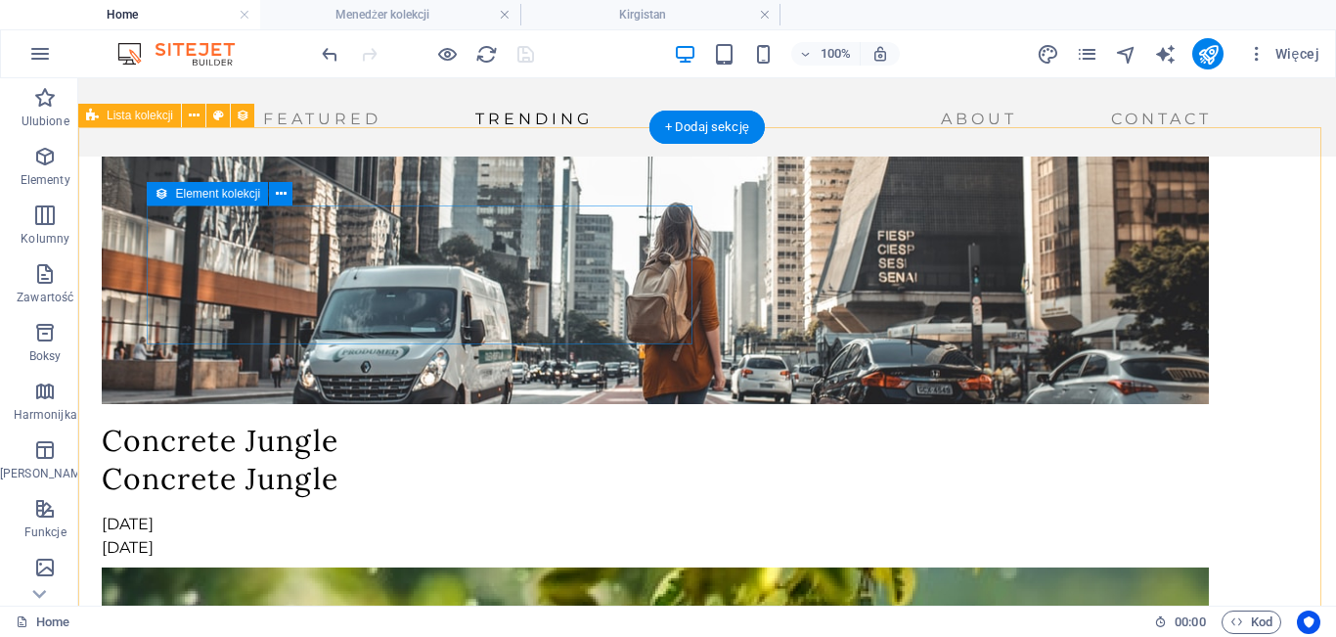
click at [283, 193] on icon at bounding box center [281, 194] width 11 height 21
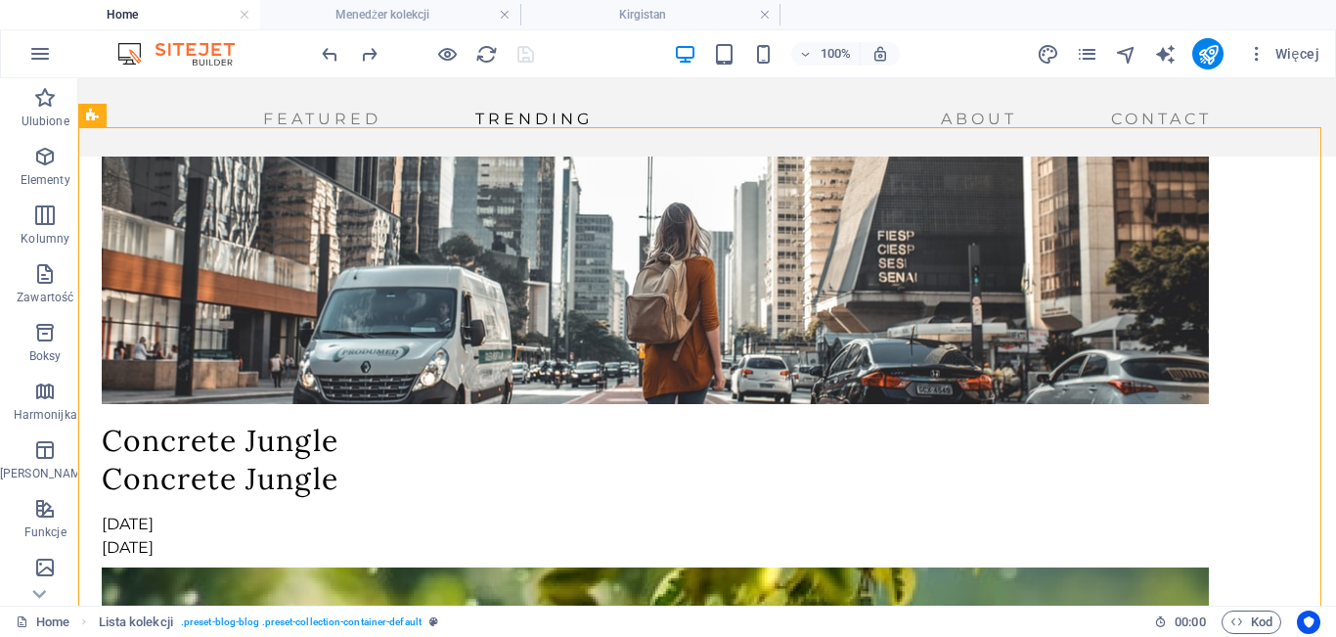
scroll to position [4073, 0]
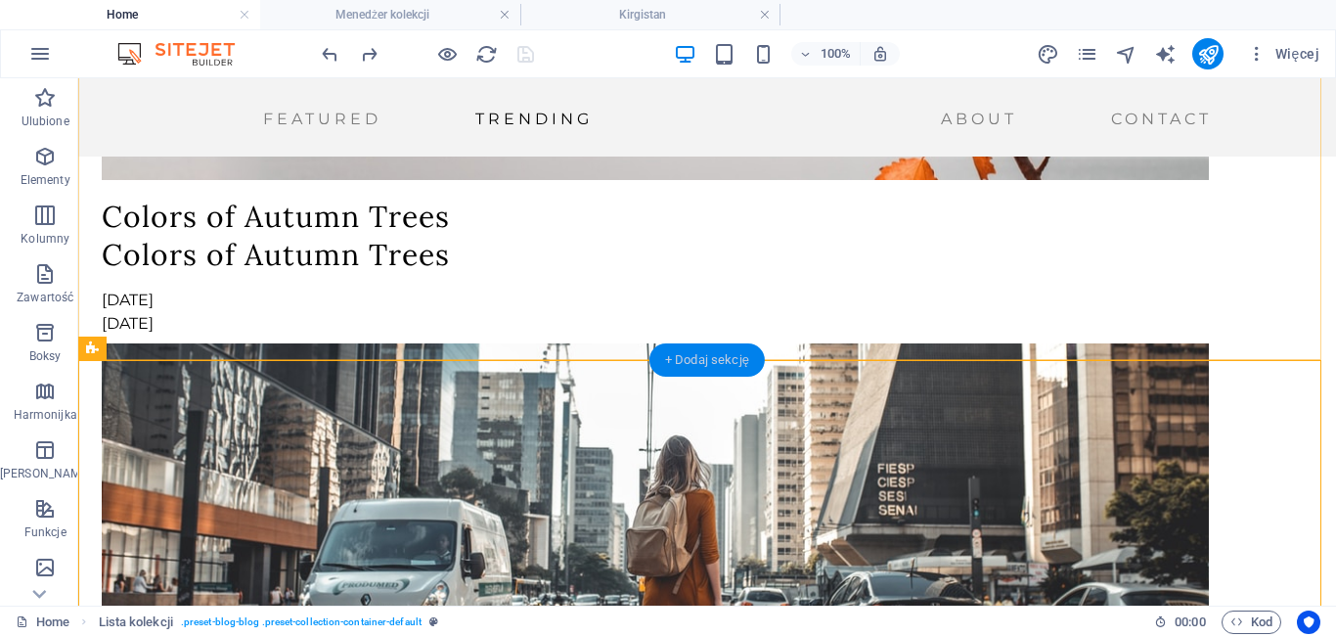
click at [709, 349] on div "+ Dodaj sekcję" at bounding box center [707, 359] width 115 height 33
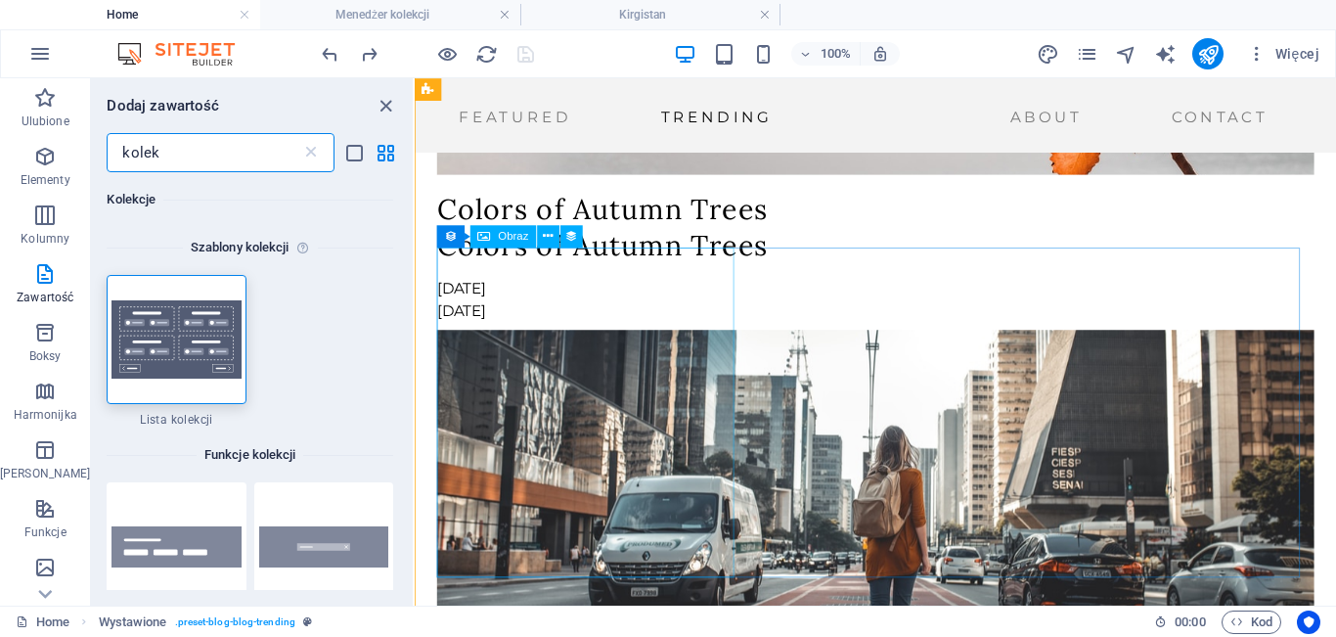
scroll to position [3642, 0]
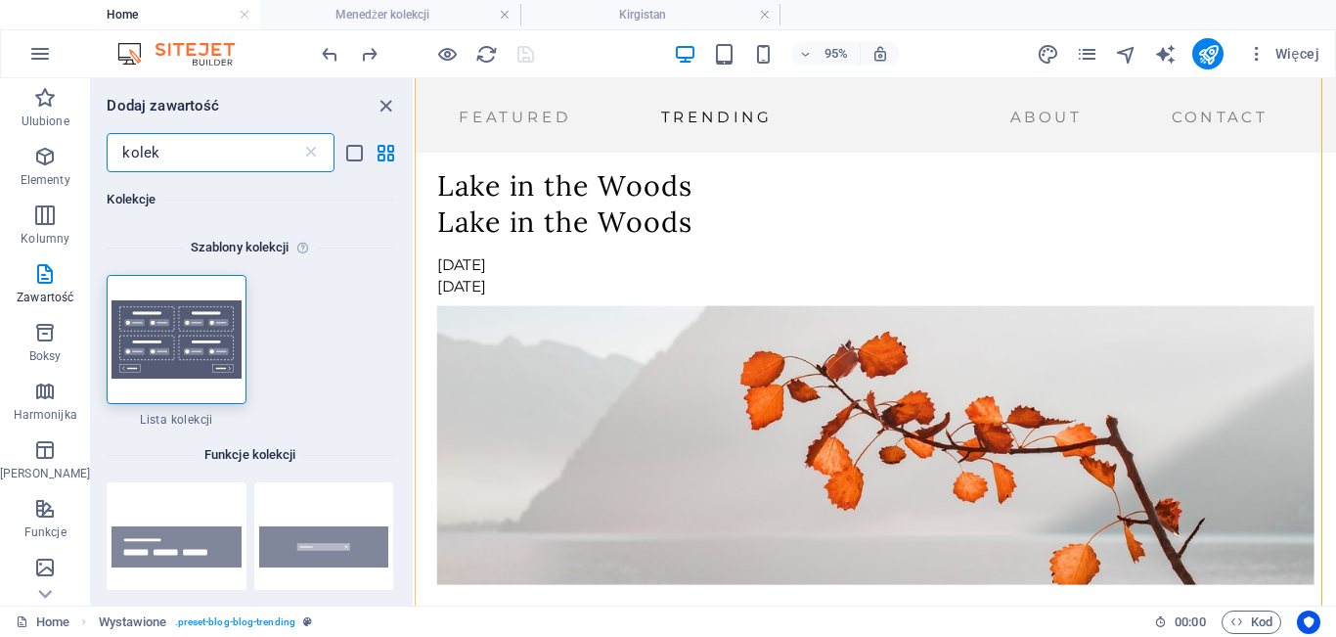
click at [214, 147] on input "kolek" at bounding box center [204, 152] width 194 height 39
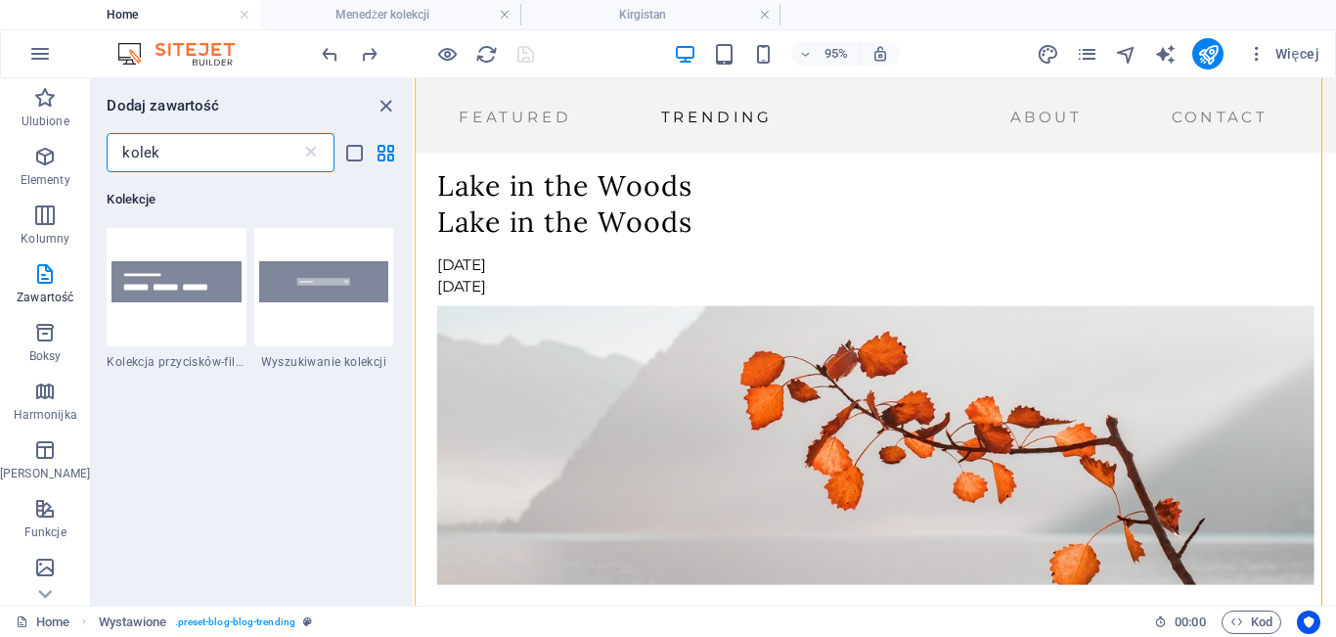
scroll to position [258, 0]
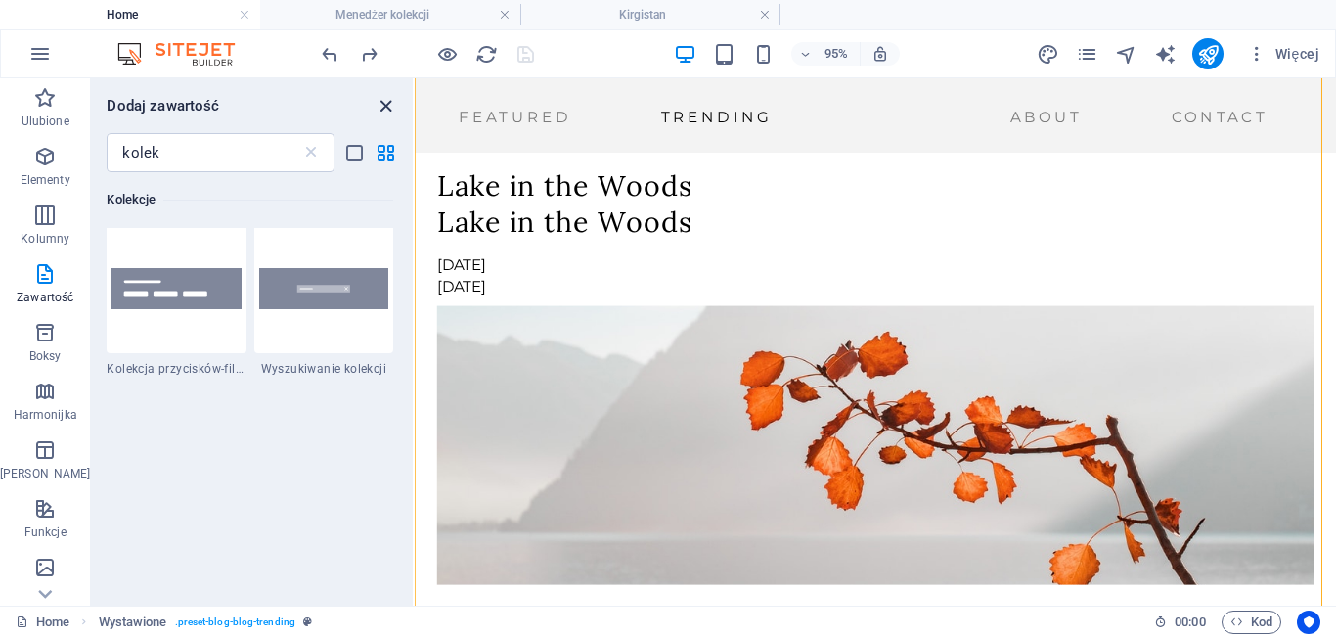
click at [390, 110] on icon "close panel" at bounding box center [386, 106] width 22 height 22
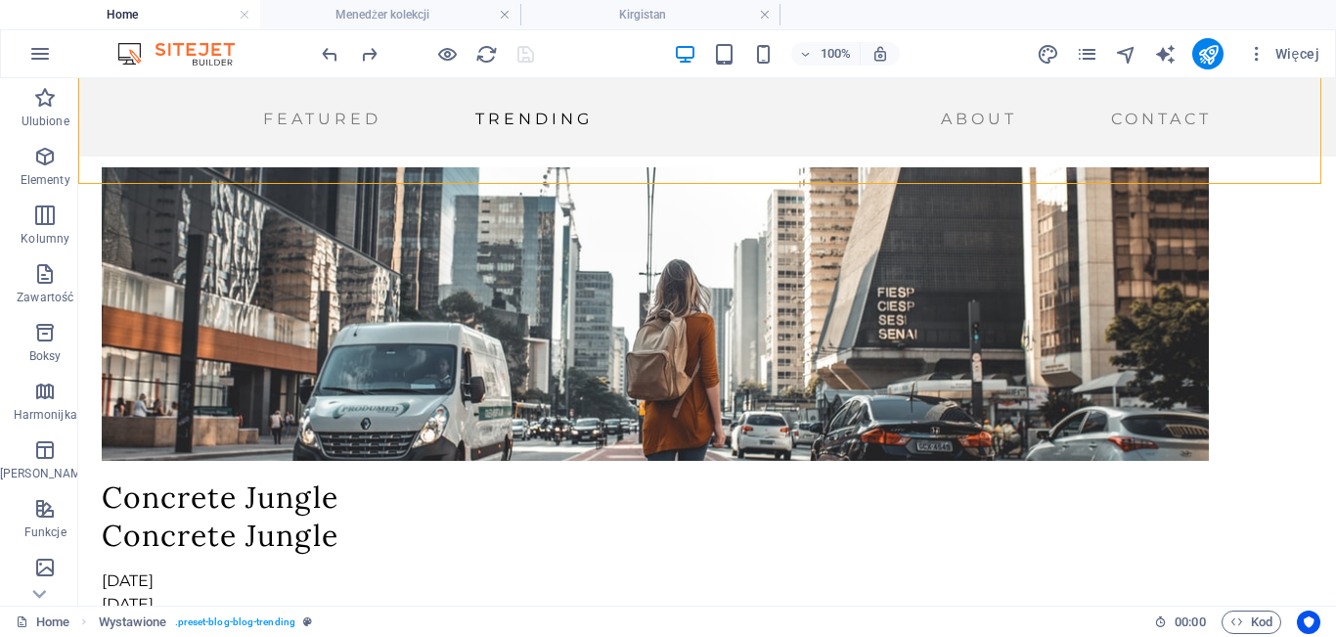
scroll to position [4262, 0]
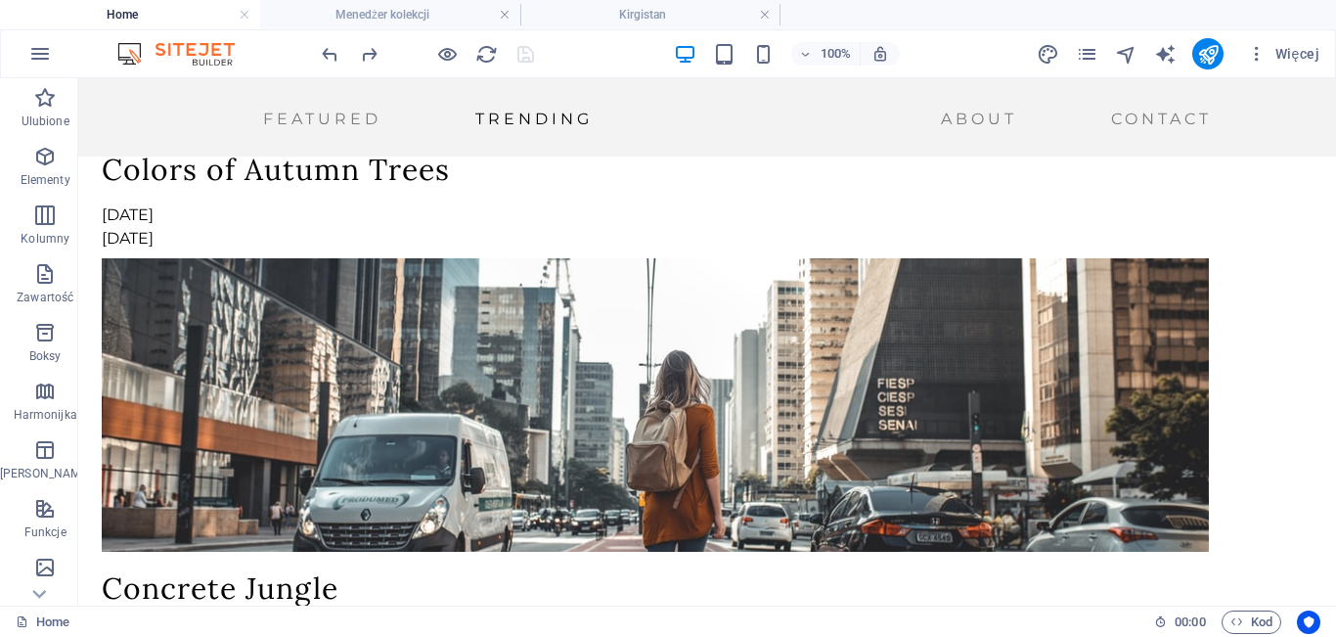
scroll to position [4146, 0]
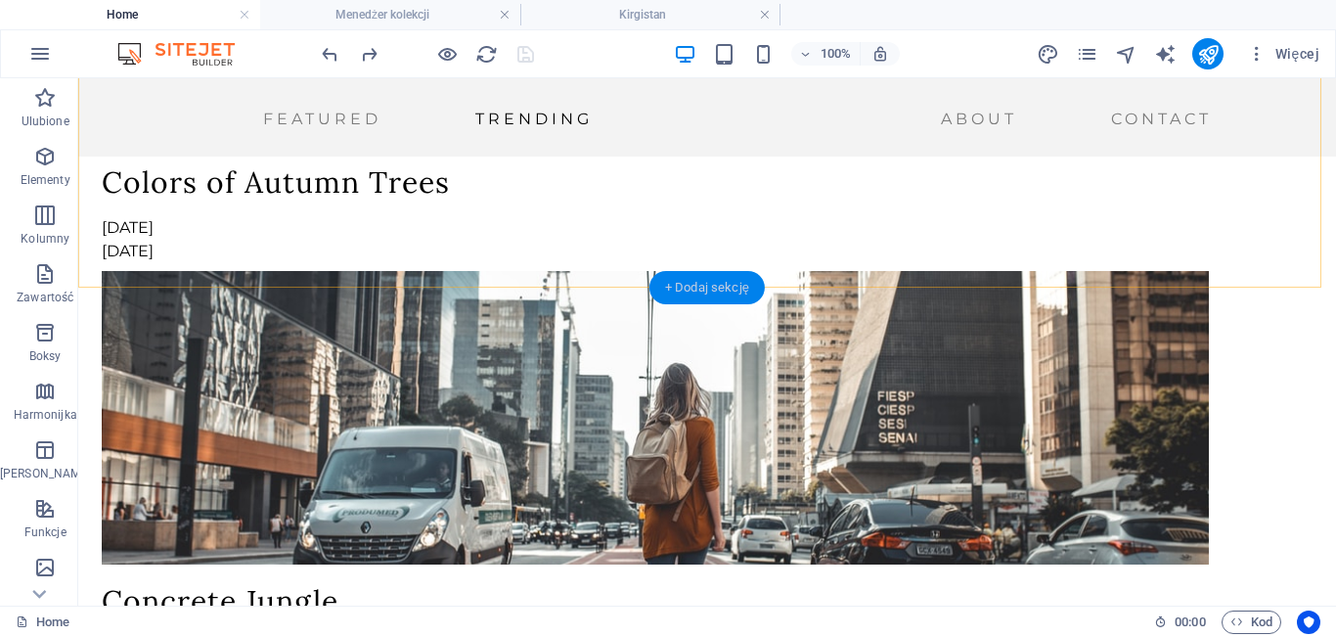
click at [685, 280] on div "+ Dodaj sekcję" at bounding box center [707, 287] width 115 height 33
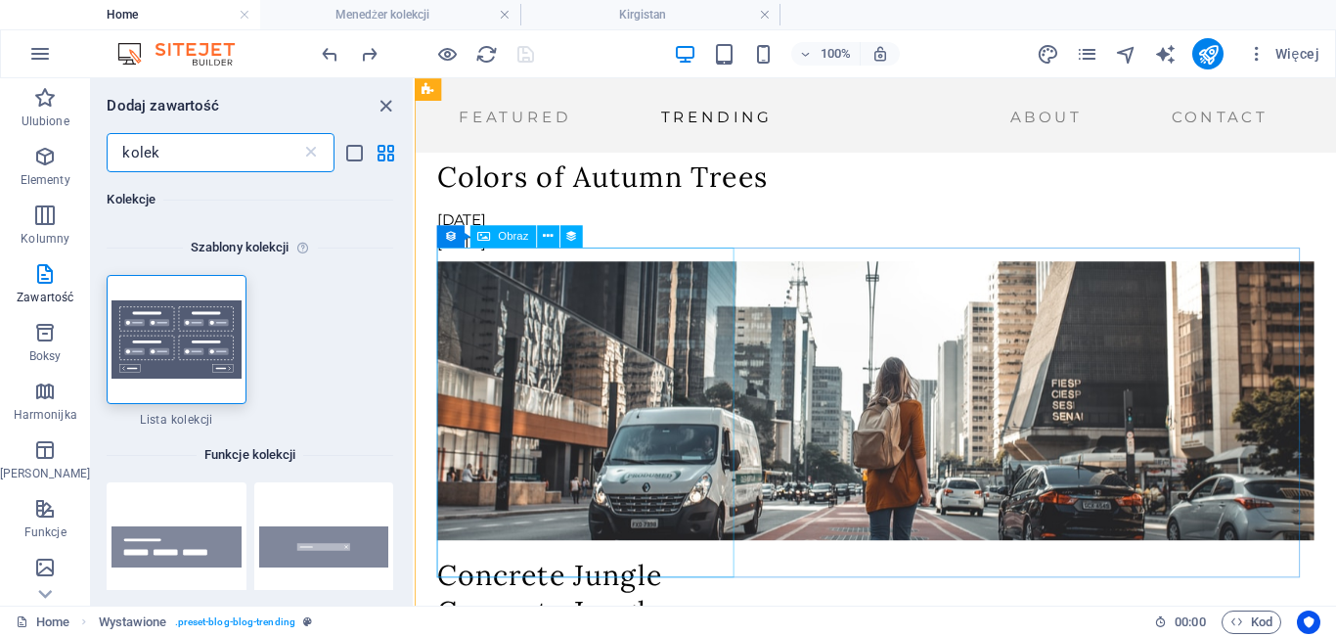
scroll to position [3642, 0]
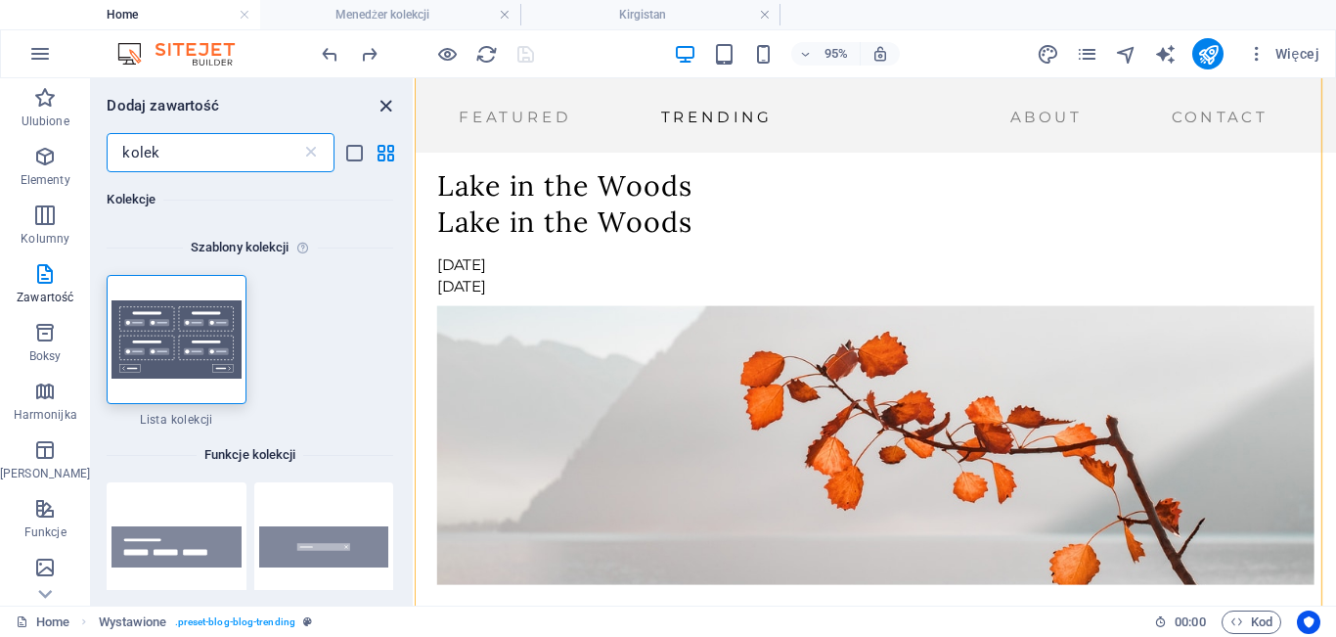
click at [391, 116] on icon "close panel" at bounding box center [386, 106] width 22 height 22
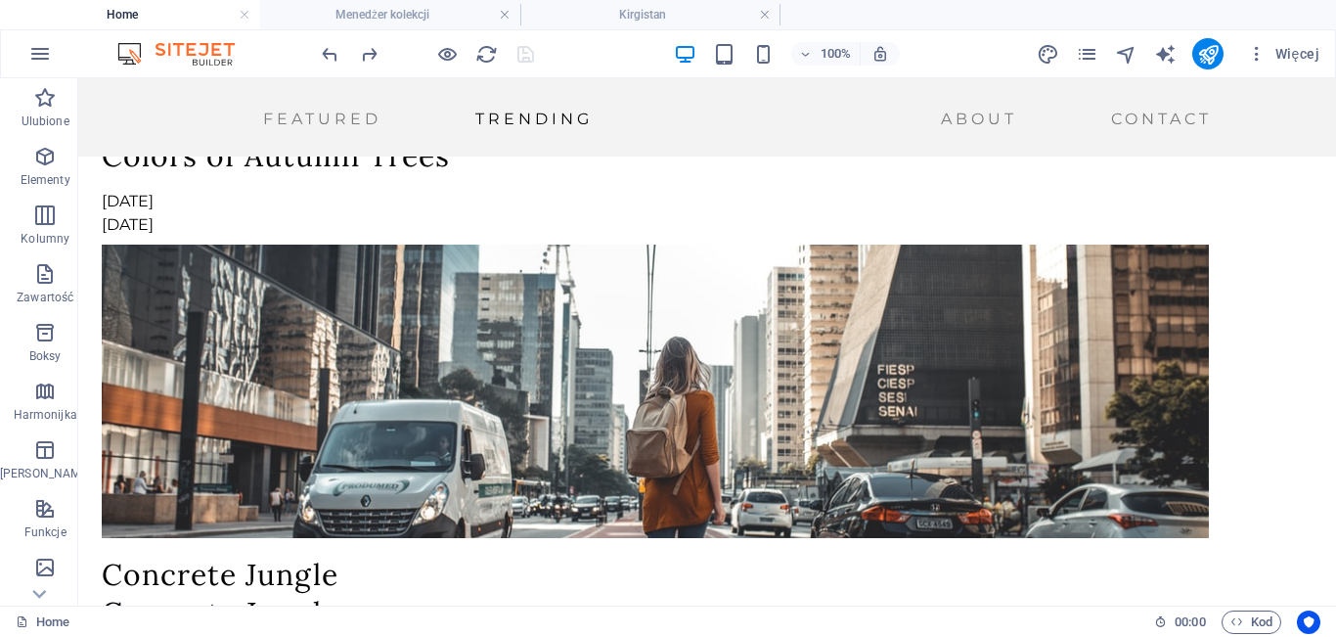
scroll to position [4120, 0]
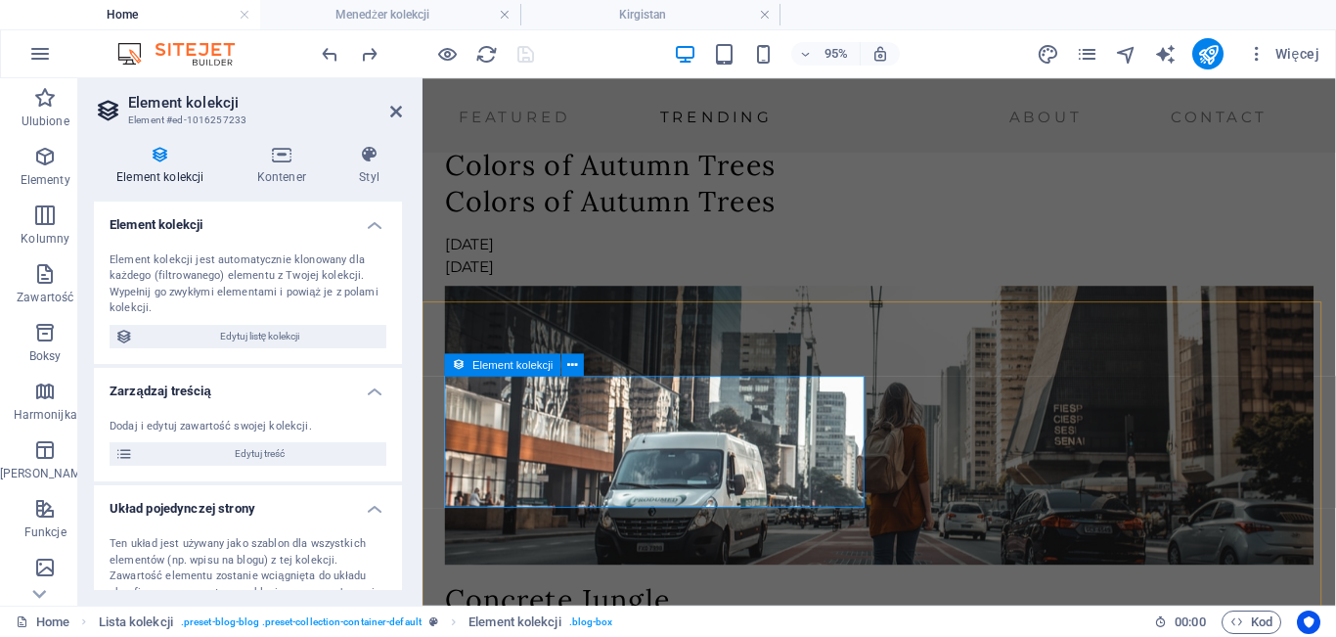
scroll to position [4189, 0]
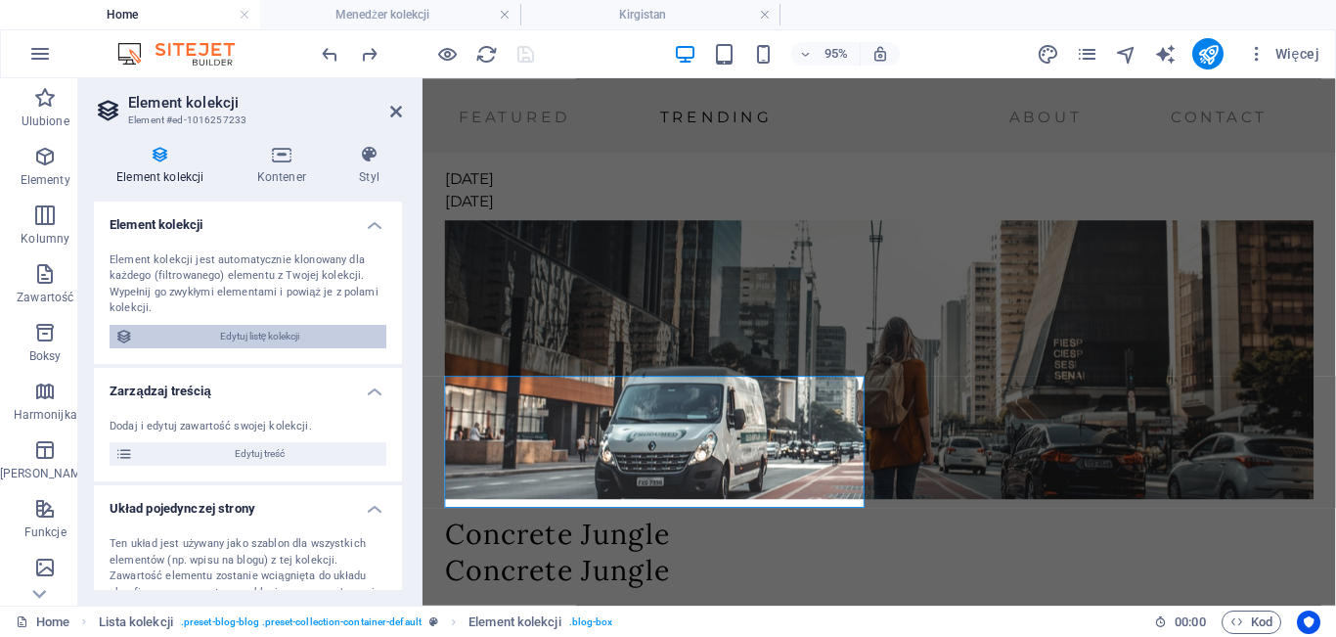
click at [315, 331] on span "Edytuj listę kolekcji" at bounding box center [260, 336] width 242 height 23
select select "createdAt_DESC"
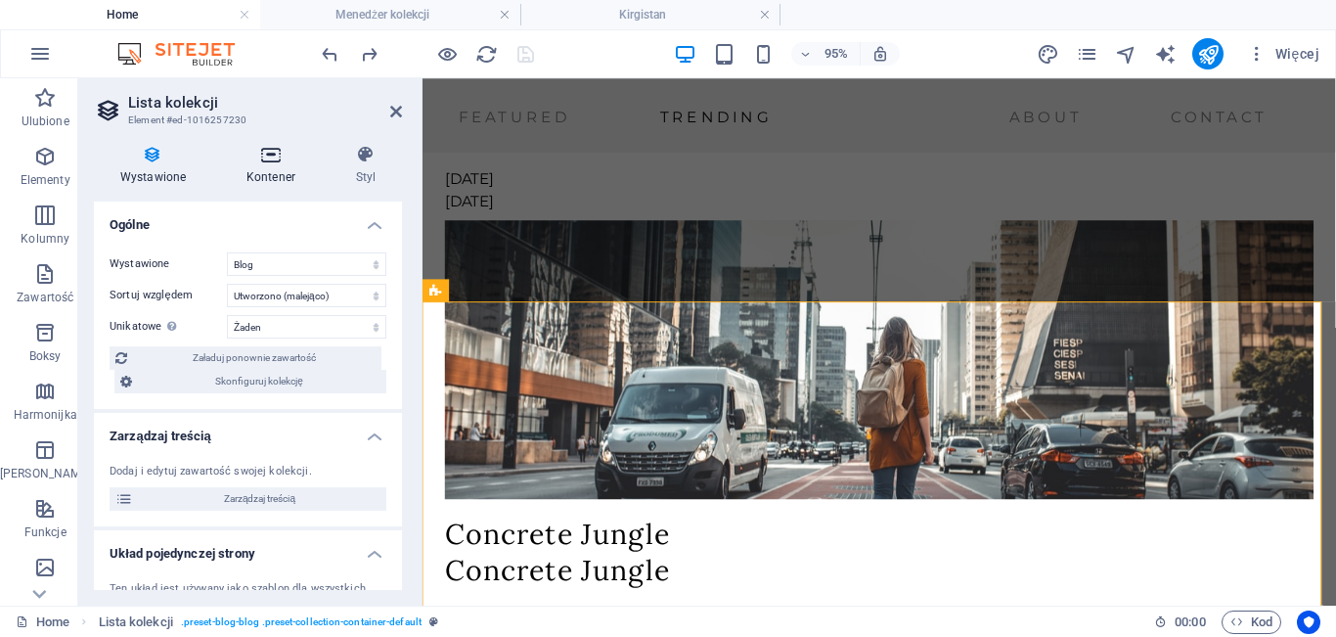
click at [274, 157] on icon at bounding box center [271, 155] width 102 height 20
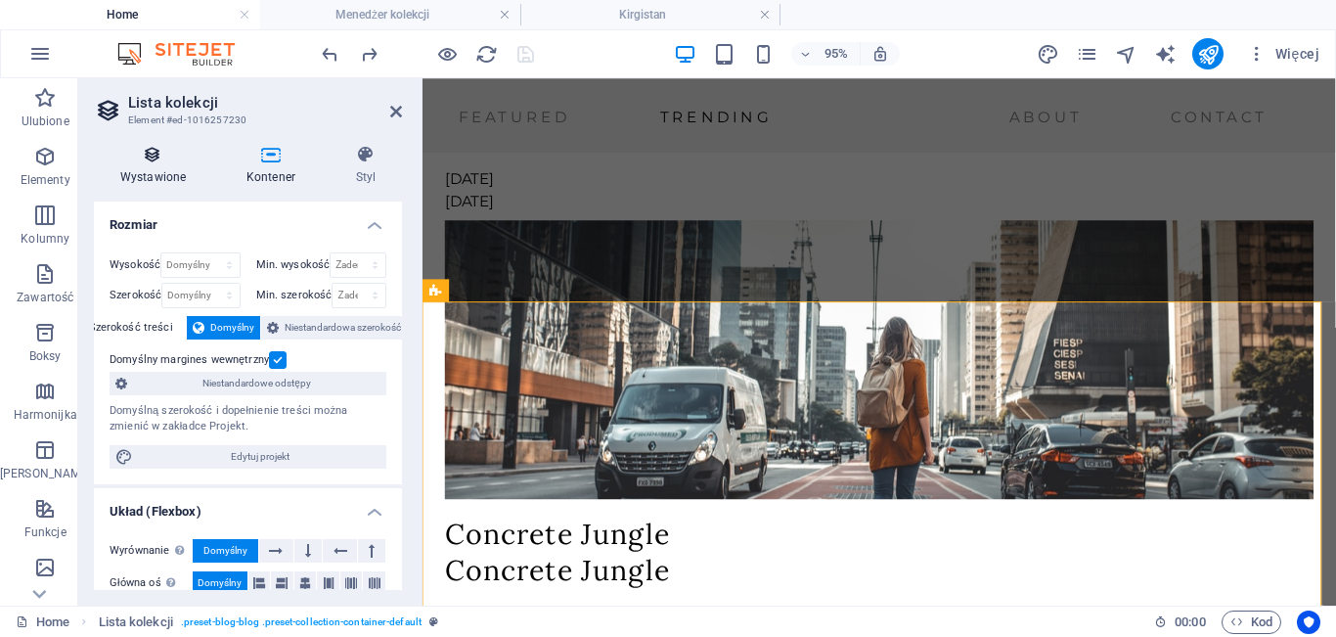
click at [157, 166] on h4 "Wystawione" at bounding box center [157, 165] width 126 height 41
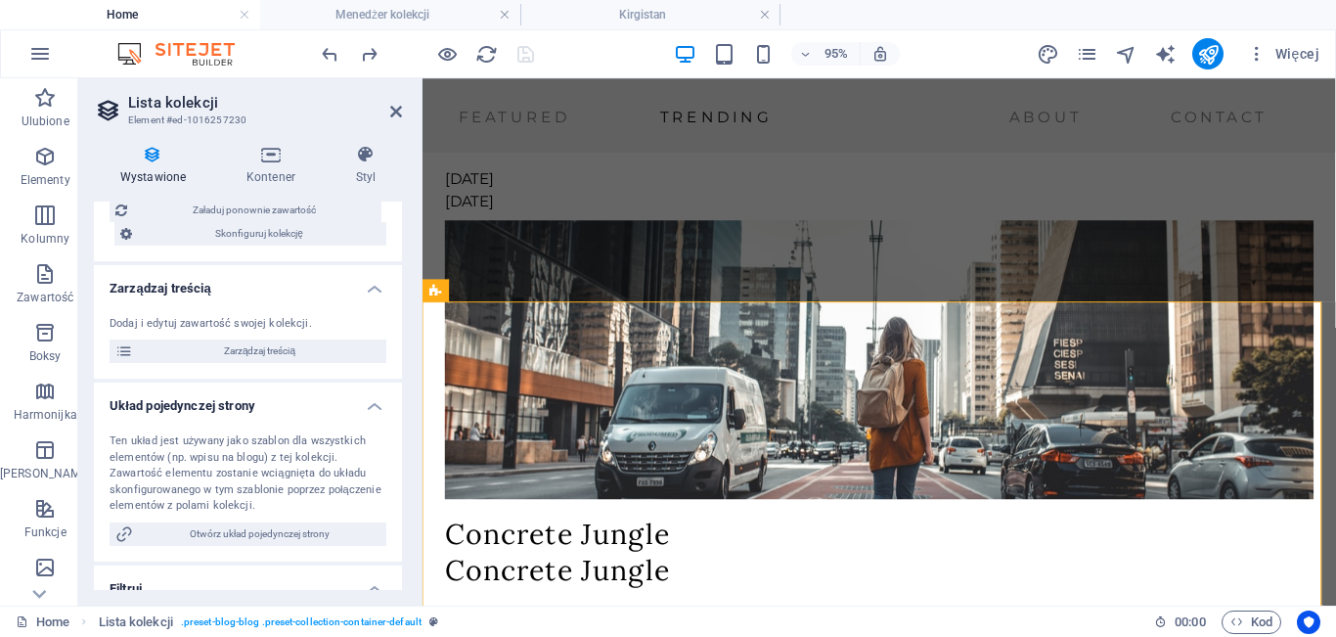
scroll to position [136, 0]
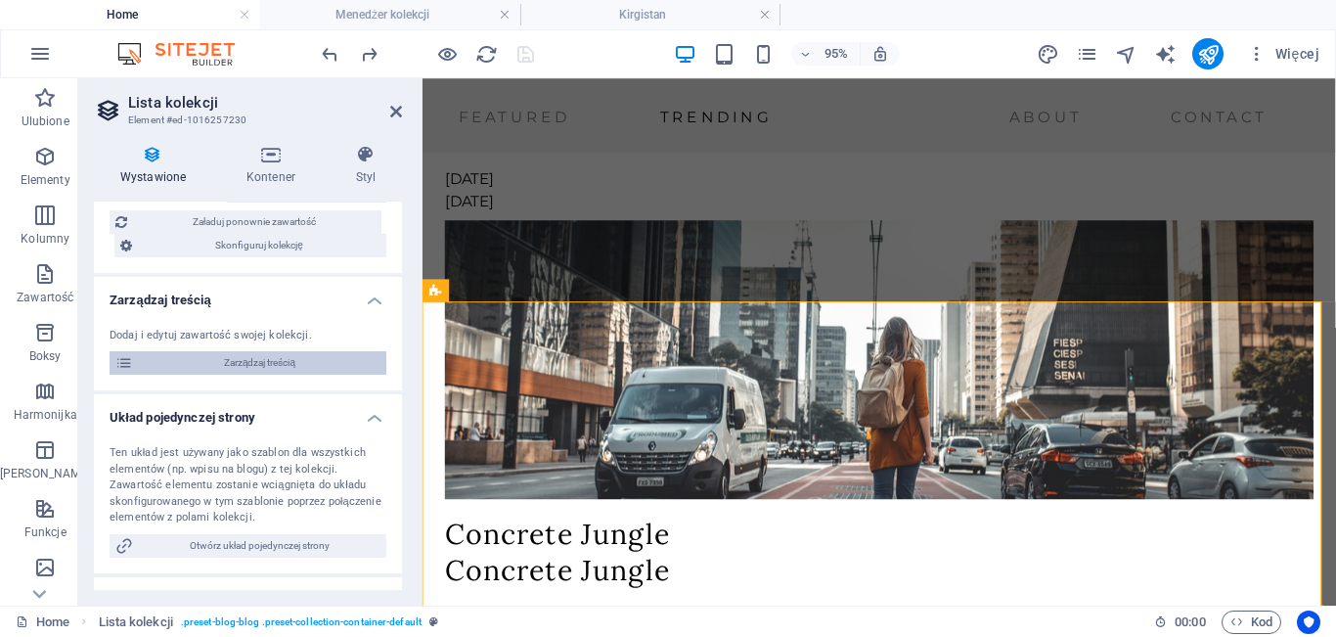
click at [271, 365] on span "Zarządzaj treścią" at bounding box center [260, 362] width 242 height 23
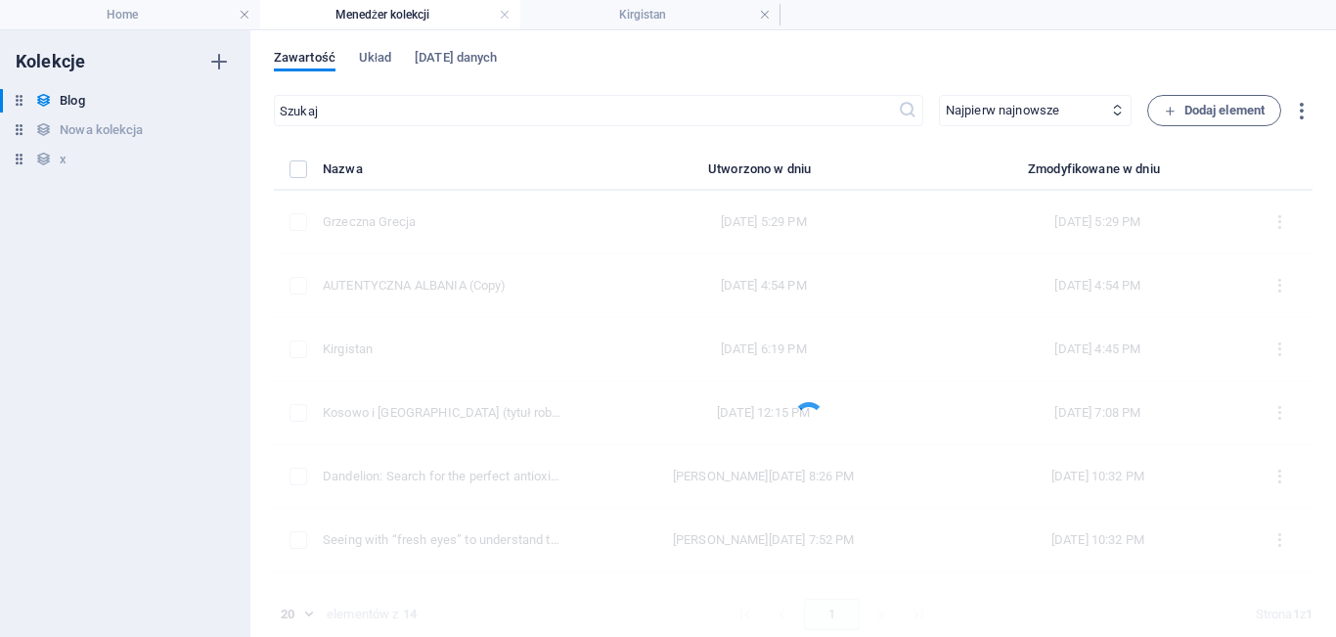
scroll to position [0, 0]
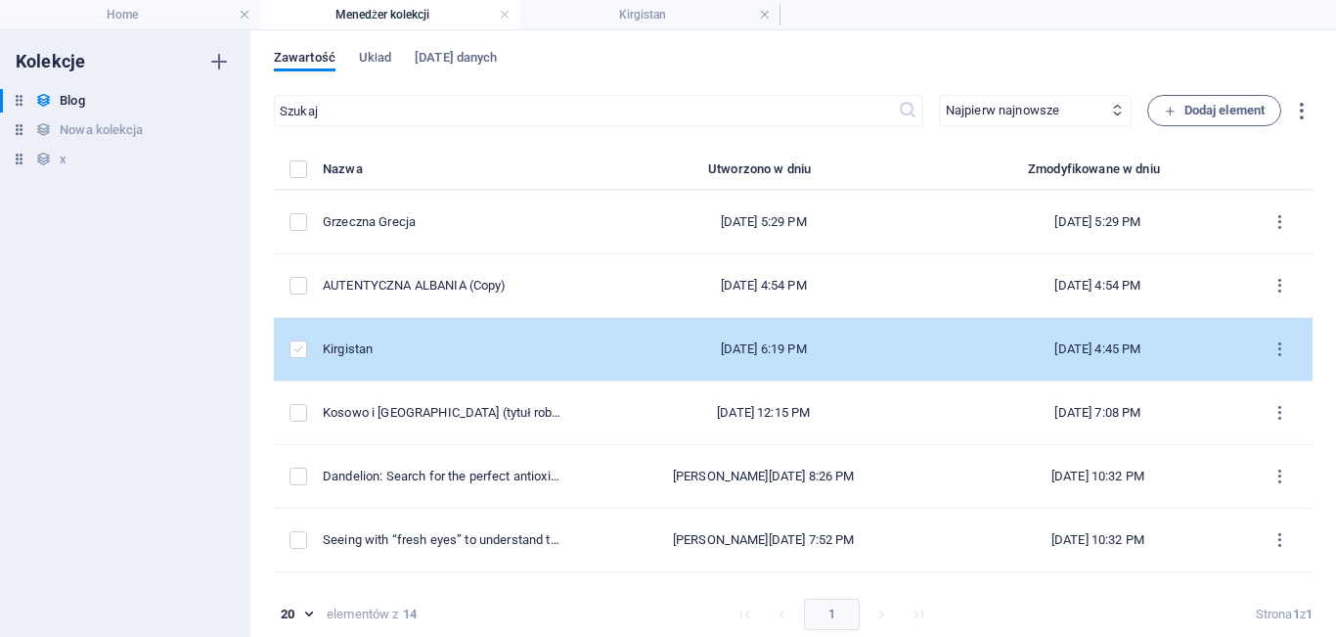
click at [301, 346] on label "items list" at bounding box center [299, 349] width 18 height 18
click at [0, 0] on input "items list" at bounding box center [0, 0] width 0 height 0
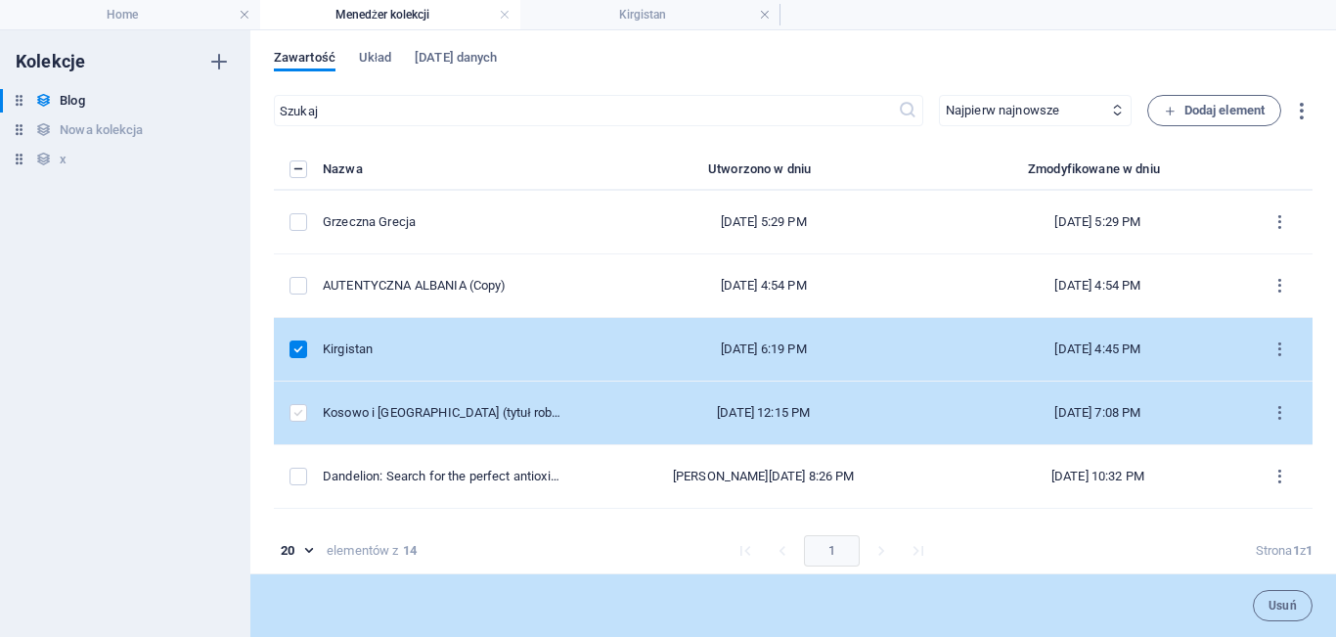
click at [298, 405] on label "items list" at bounding box center [299, 413] width 18 height 18
click at [0, 0] on input "items list" at bounding box center [0, 0] width 0 height 0
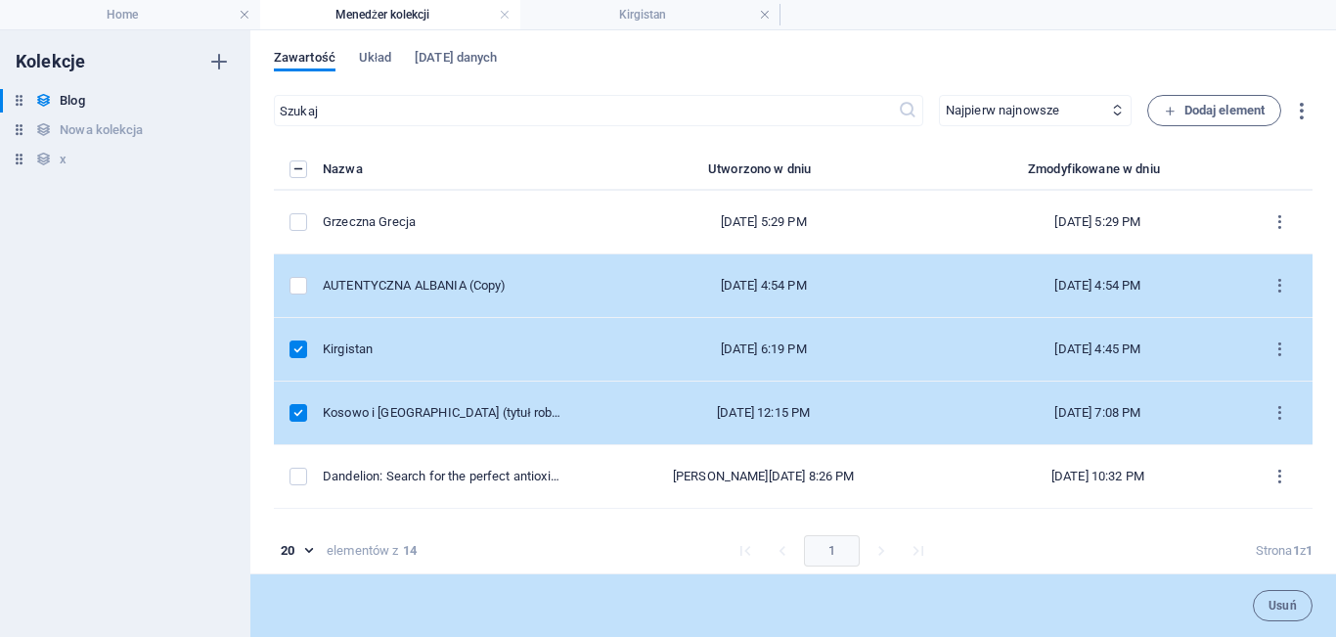
click at [297, 276] on td "items list" at bounding box center [298, 286] width 49 height 64
click at [303, 285] on label "items list" at bounding box center [299, 286] width 18 height 18
click at [0, 0] on input "items list" at bounding box center [0, 0] width 0 height 0
drag, startPoint x: 1309, startPoint y: 289, endPoint x: 1314, endPoint y: 320, distance: 31.7
click at [1314, 320] on div "Zawartość Układ Pola danych ​ Najpierw najnowsze Najpierw najstarsze Ostatnio z…" at bounding box center [793, 333] width 1086 height 607
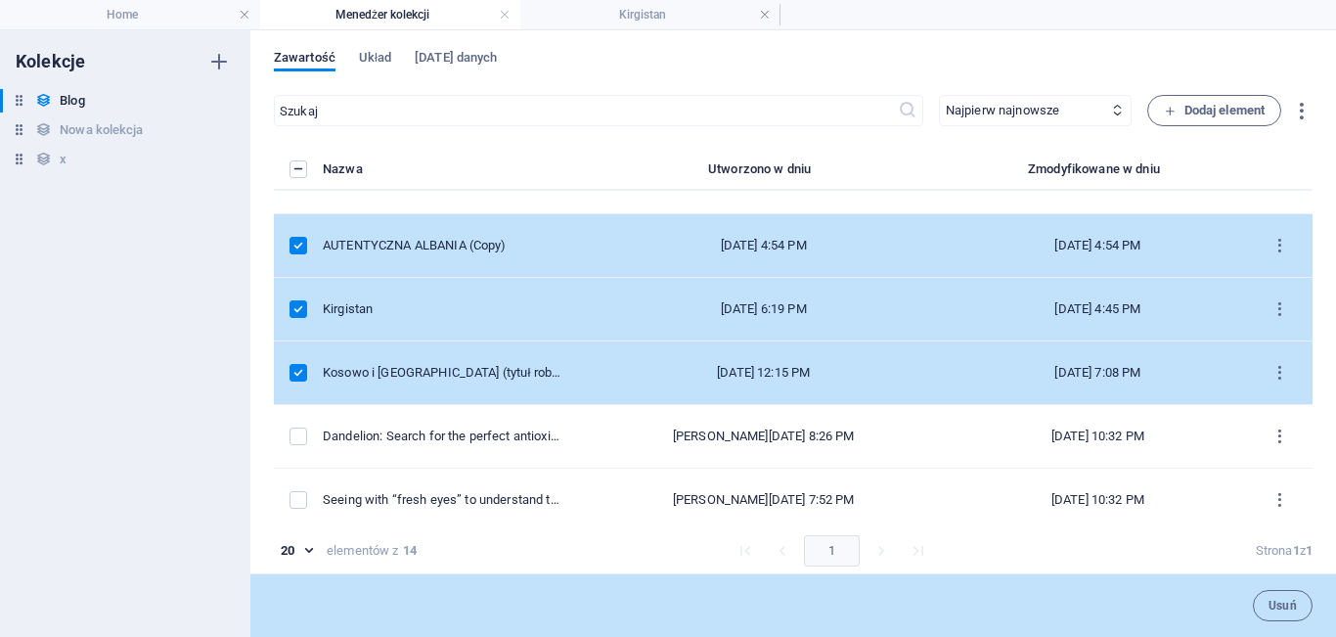
scroll to position [32, 0]
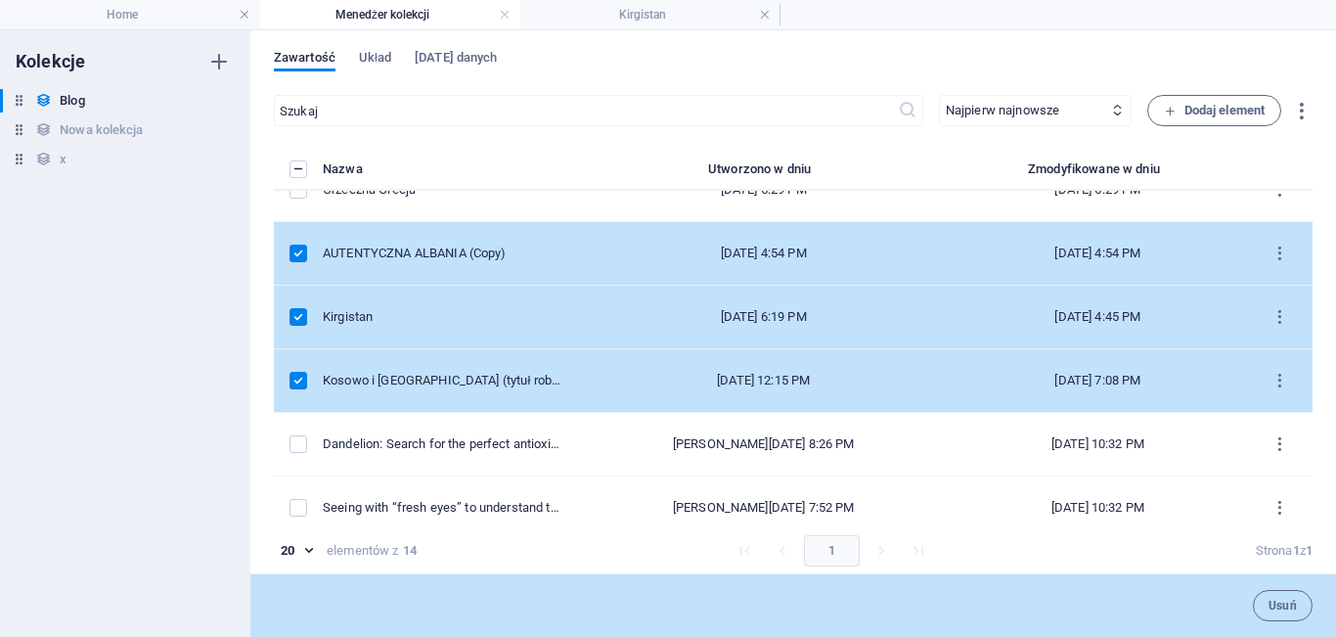
click at [294, 252] on label "items list" at bounding box center [299, 254] width 18 height 18
click at [0, 0] on input "items list" at bounding box center [0, 0] width 0 height 0
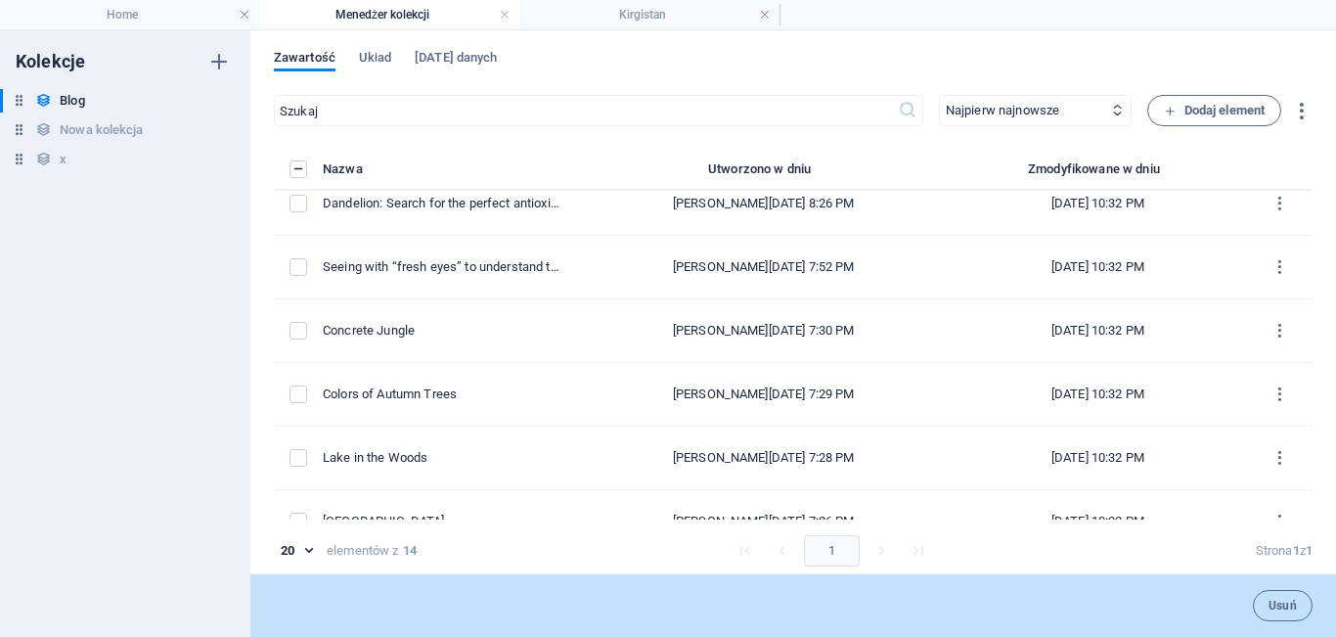
scroll to position [562, 0]
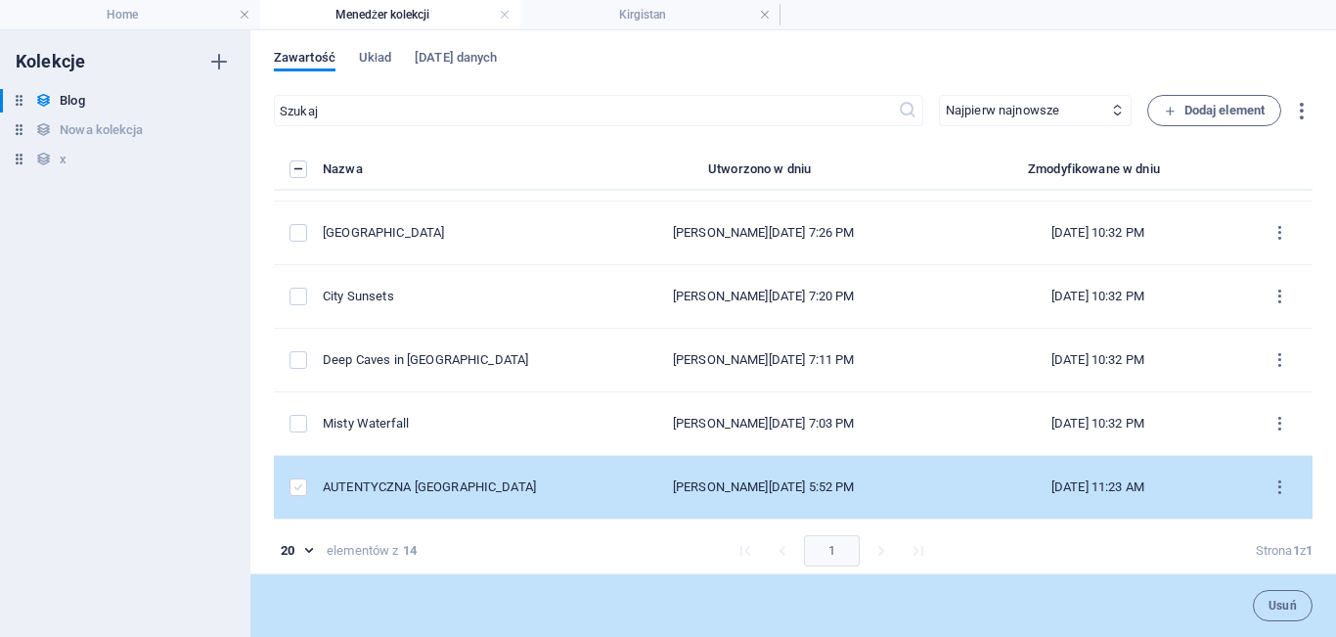
click at [306, 485] on label "items list" at bounding box center [299, 487] width 18 height 18
click at [0, 0] on input "items list" at bounding box center [0, 0] width 0 height 0
click at [141, 5] on h4 "Home" at bounding box center [130, 15] width 260 height 22
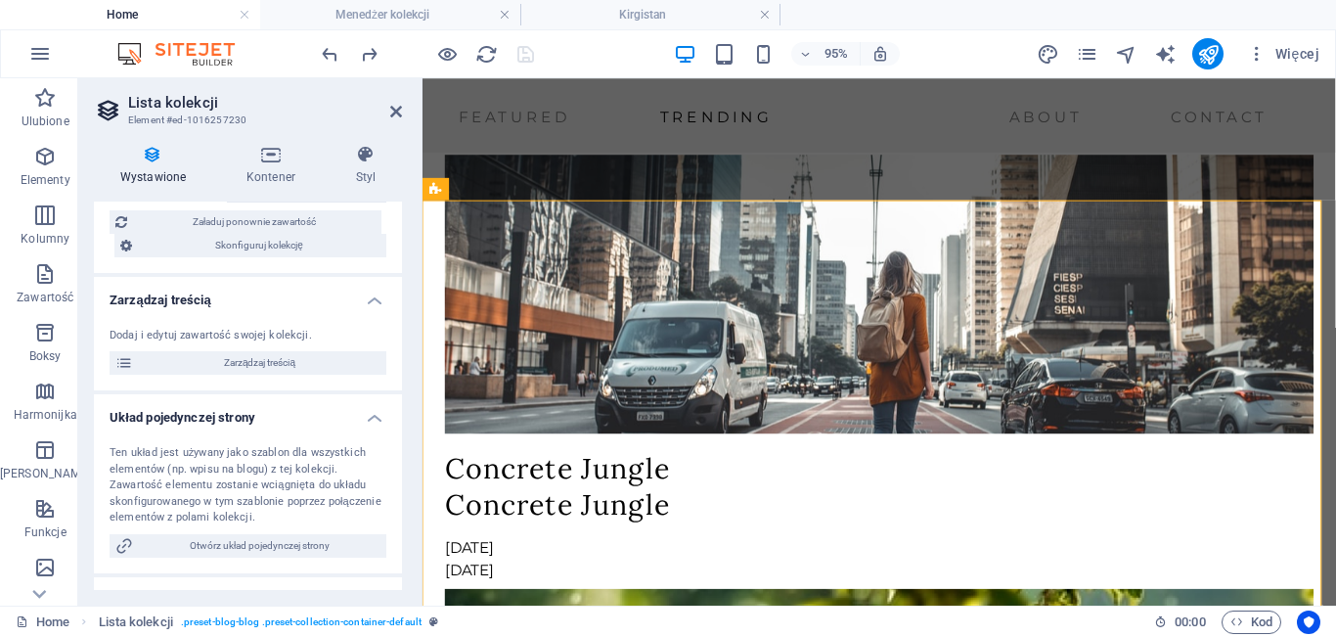
scroll to position [4296, 0]
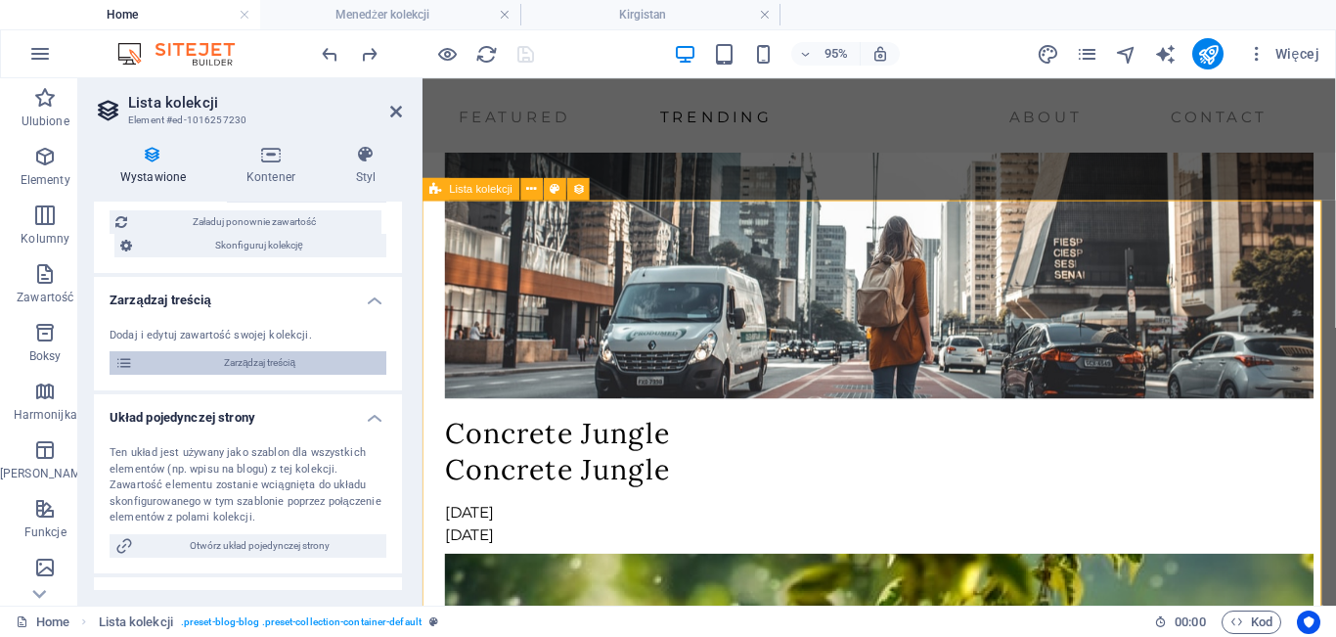
click at [308, 364] on span "Zarządzaj treścią" at bounding box center [260, 362] width 242 height 23
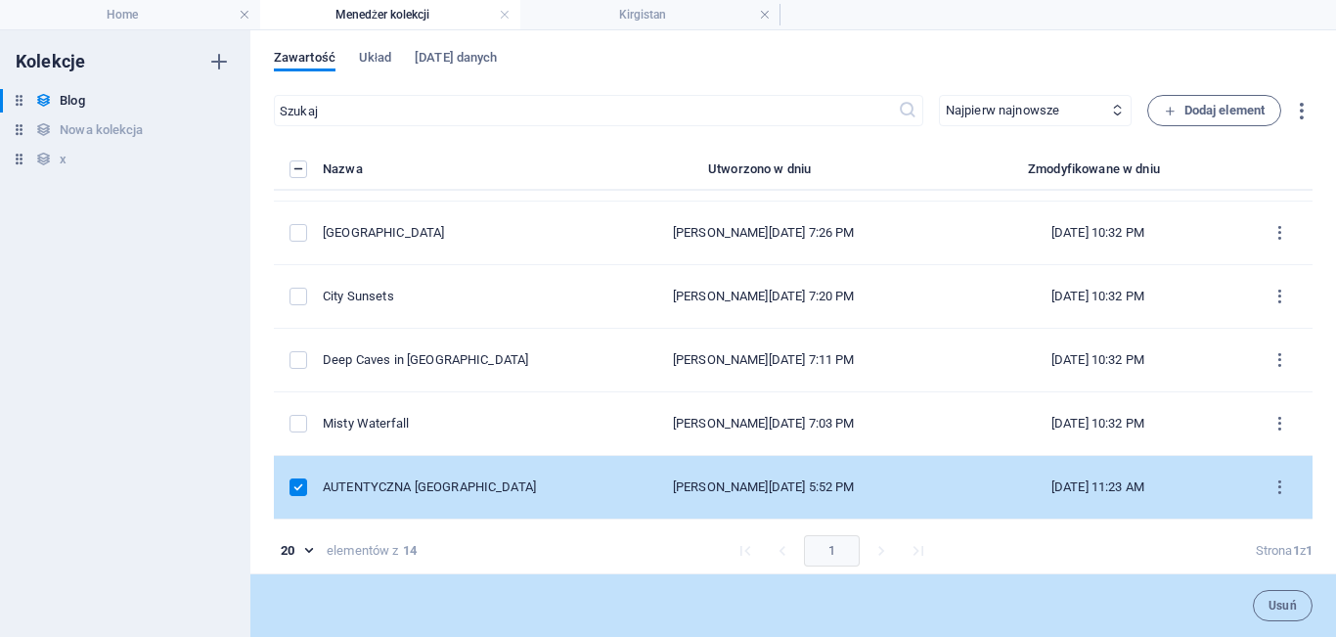
scroll to position [0, 0]
drag, startPoint x: 1311, startPoint y: 460, endPoint x: 1310, endPoint y: 510, distance: 49.9
click at [1310, 510] on div "Zawartość Układ Pola danych ​ Najpierw najnowsze Najpierw najstarsze Ostatnio z…" at bounding box center [793, 333] width 1086 height 607
drag, startPoint x: 1309, startPoint y: 444, endPoint x: 1309, endPoint y: 415, distance: 29.3
click at [1309, 415] on div "Zawartość Układ Pola danych ​ Najpierw najnowsze Najpierw najstarsze Ostatnio z…" at bounding box center [793, 333] width 1086 height 607
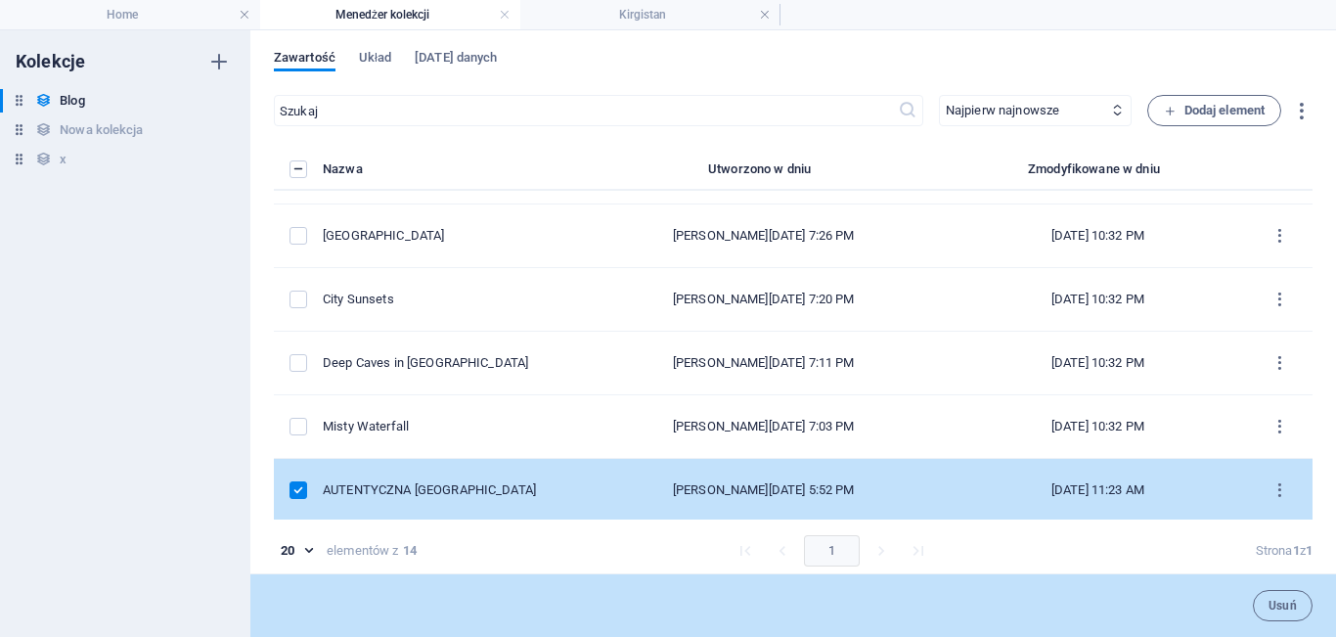
scroll to position [562, 0]
click at [1214, 114] on span "Dodaj element" at bounding box center [1214, 110] width 101 height 23
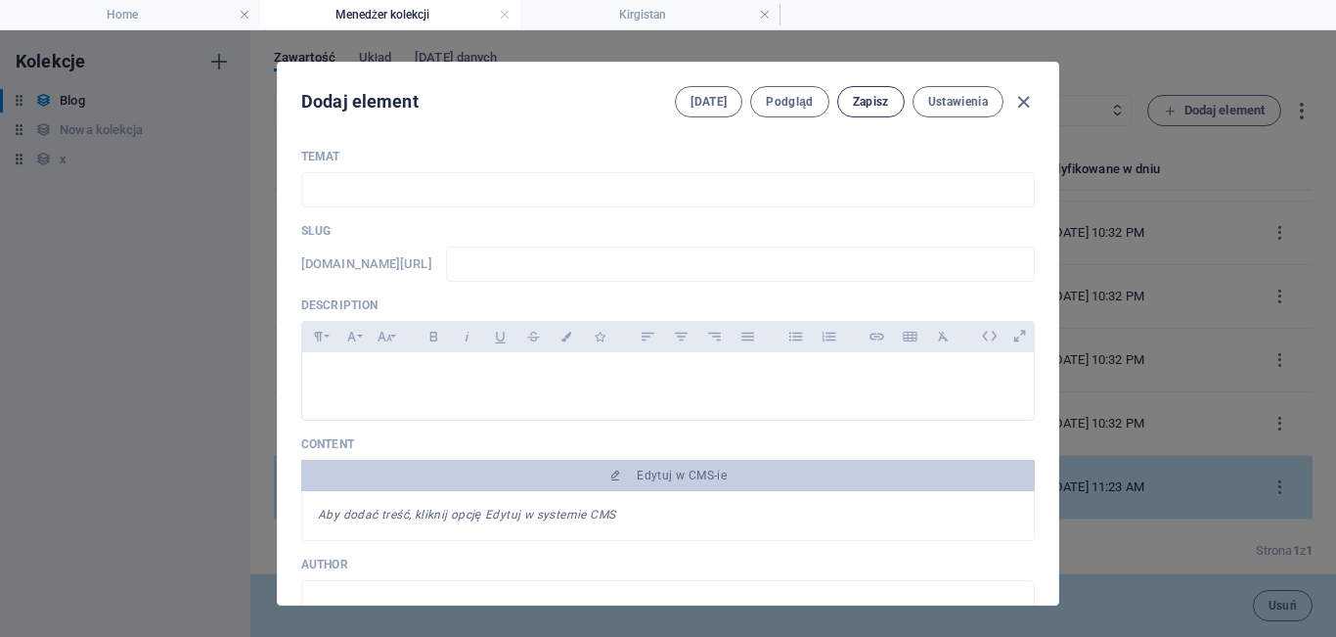
click at [864, 106] on span "Zapisz" at bounding box center [871, 102] width 36 height 16
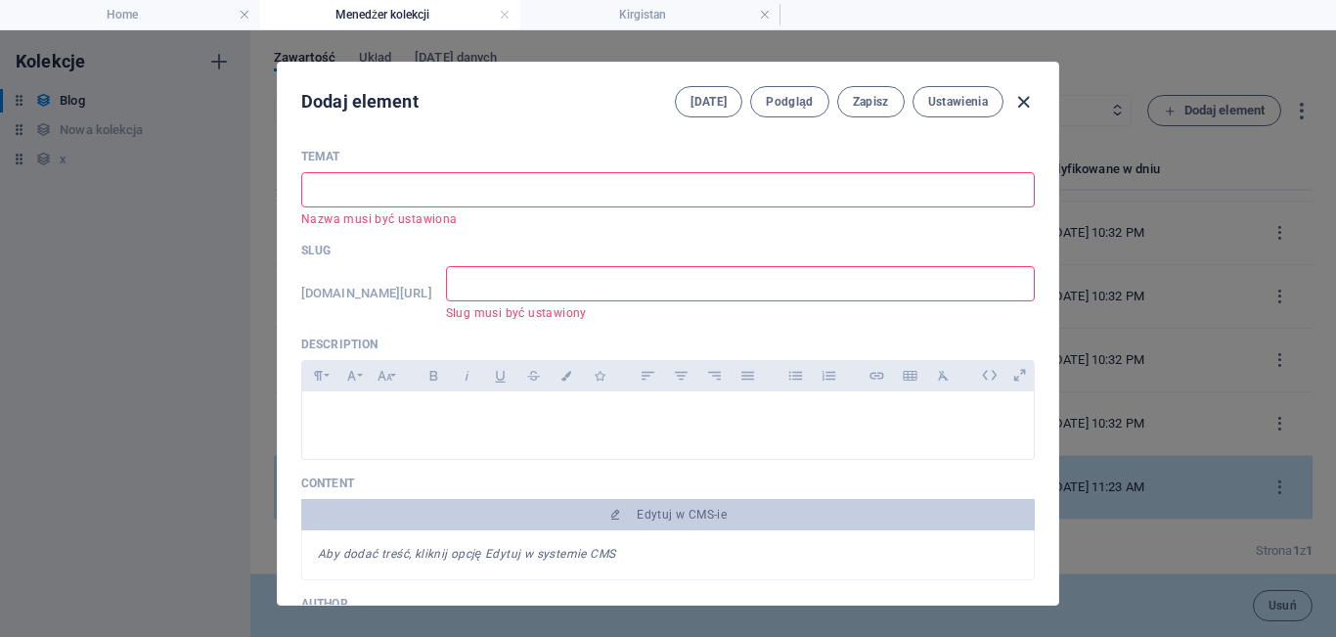
click at [1022, 104] on icon "button" at bounding box center [1023, 102] width 22 height 22
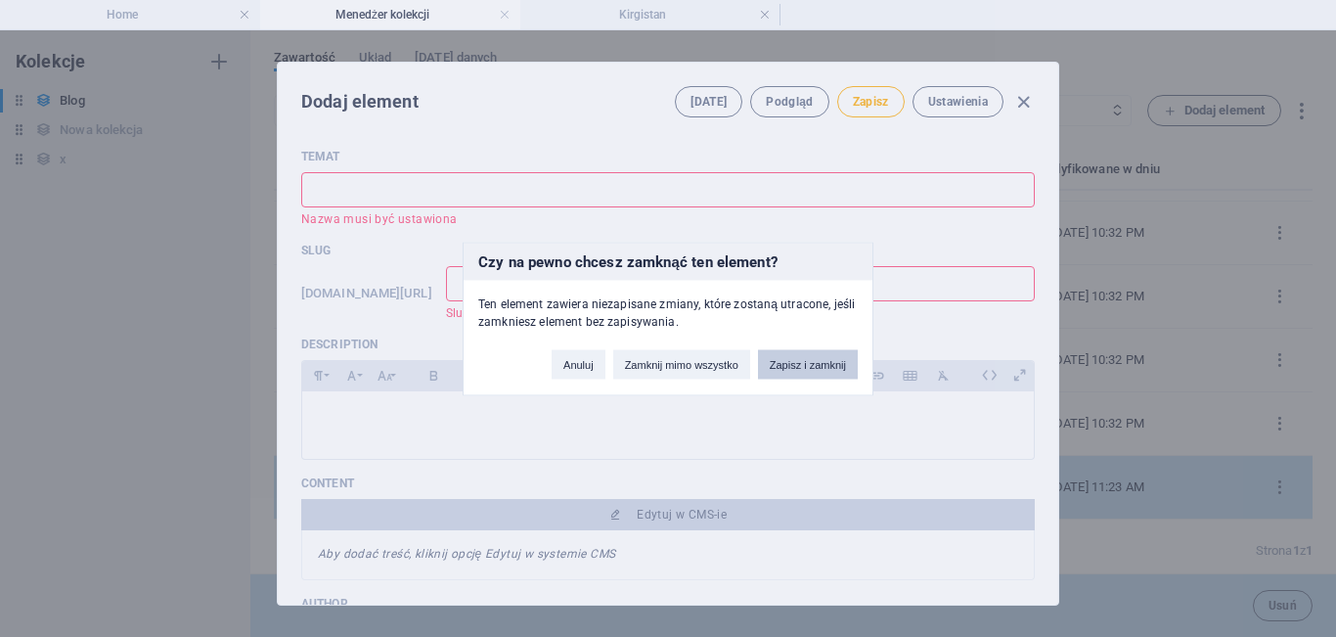
click at [801, 362] on button "Zapisz i zamknij" at bounding box center [808, 363] width 100 height 29
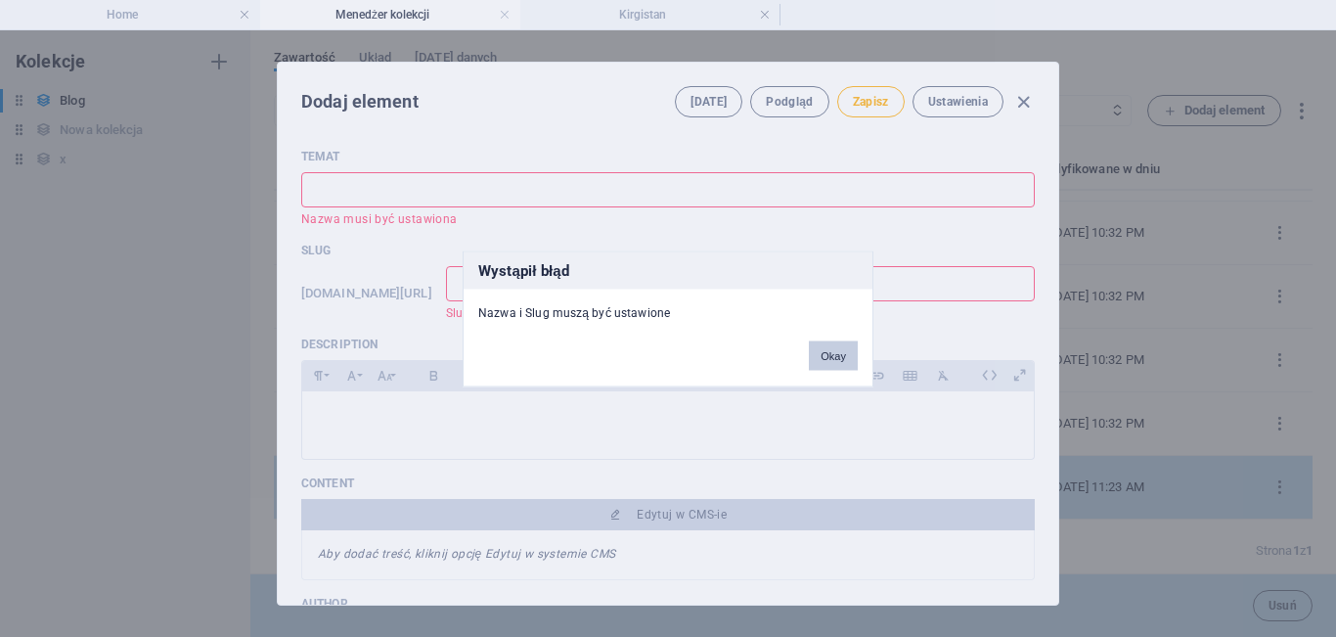
click at [820, 359] on button "Okay" at bounding box center [833, 354] width 49 height 29
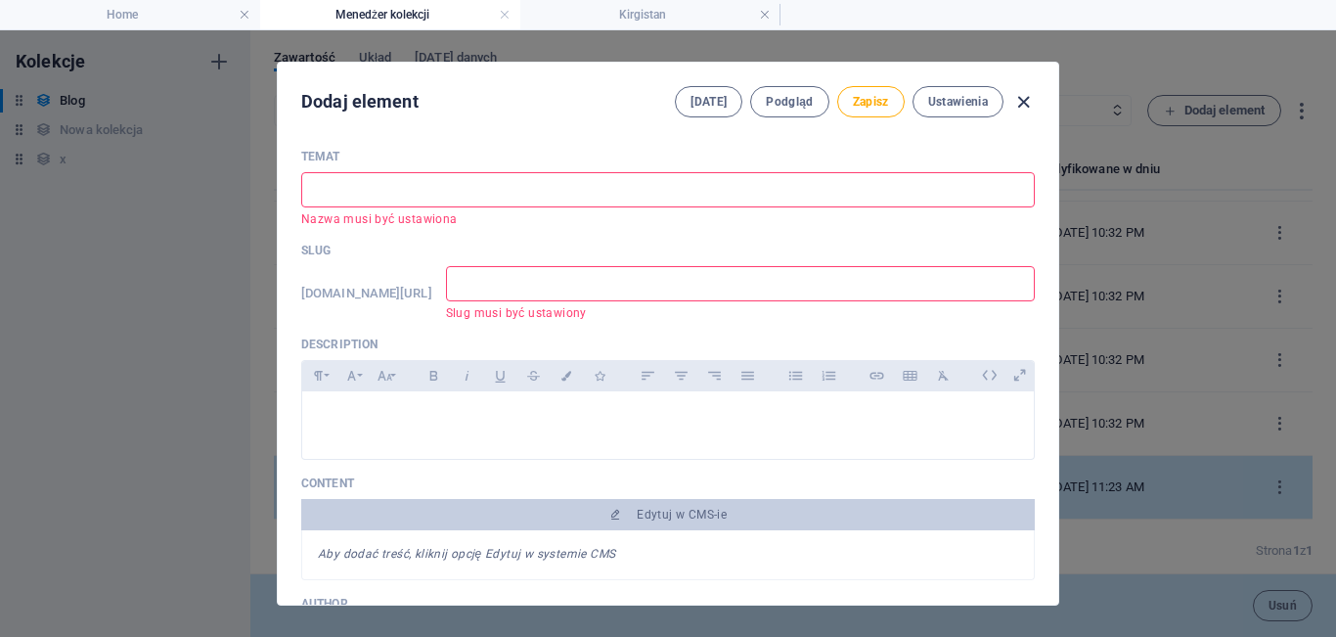
click at [1026, 106] on icon "button" at bounding box center [1023, 102] width 22 height 22
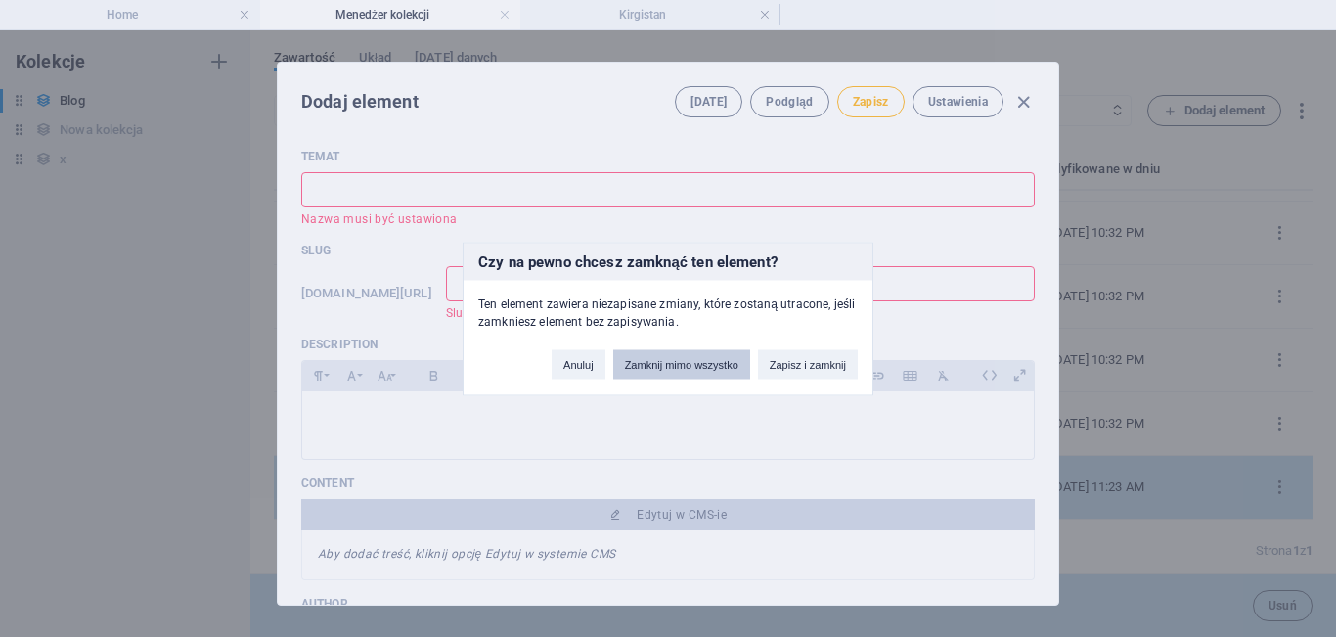
click at [656, 363] on button "Zamknij mimo wszystko" at bounding box center [681, 363] width 137 height 29
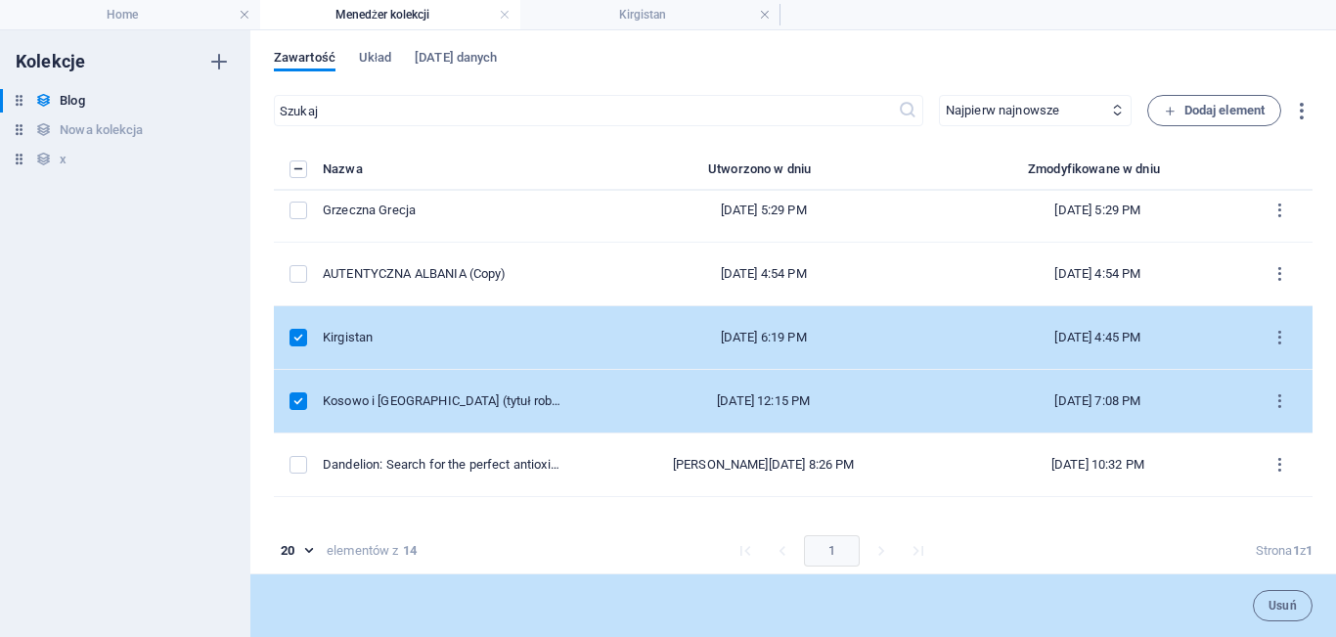
scroll to position [0, 0]
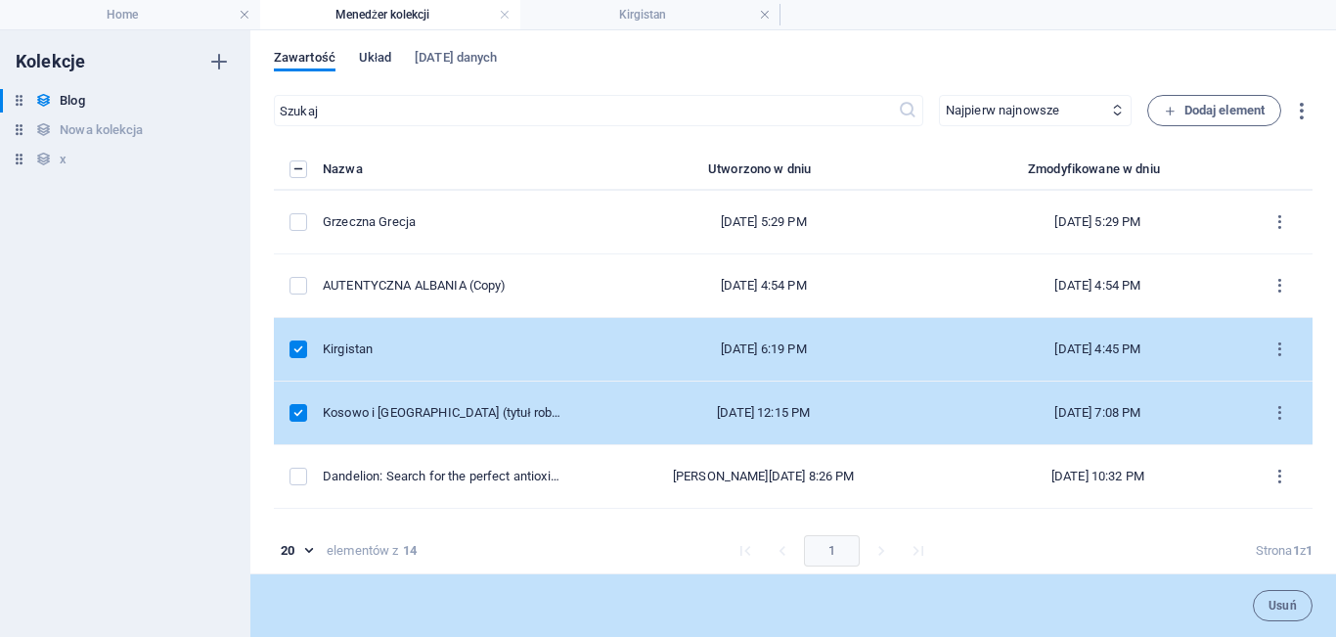
click at [373, 58] on span "Układ" at bounding box center [375, 59] width 32 height 27
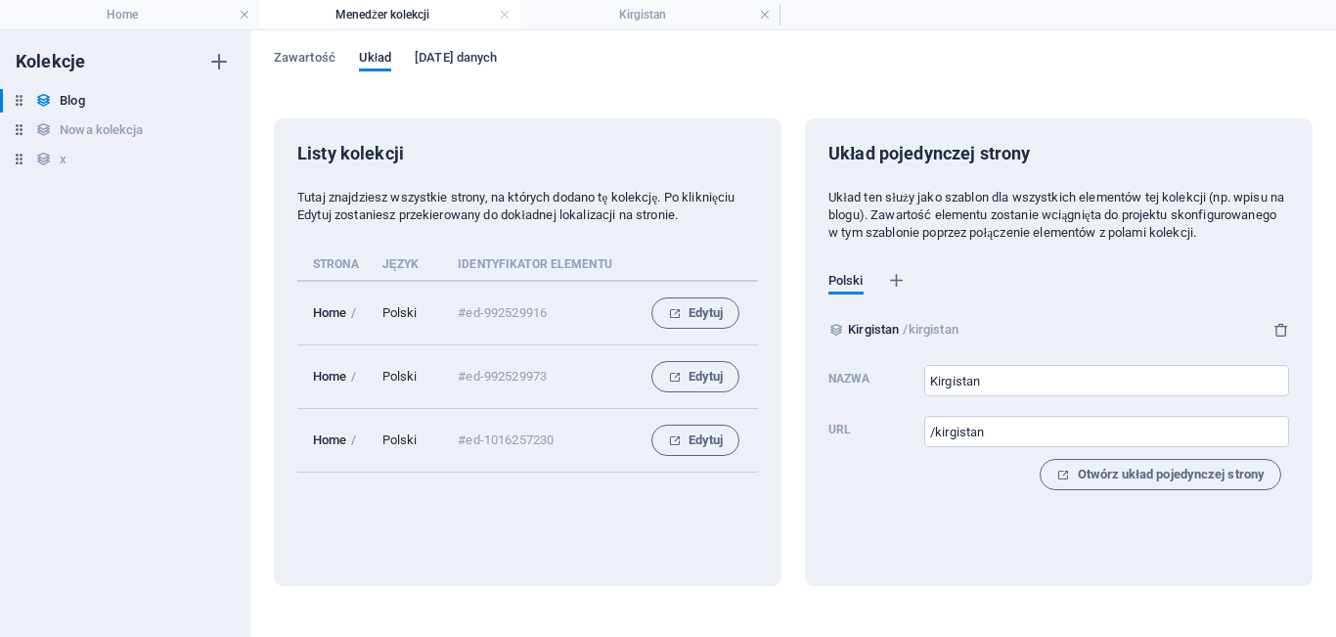
click at [441, 63] on span "Pola danych" at bounding box center [456, 59] width 82 height 27
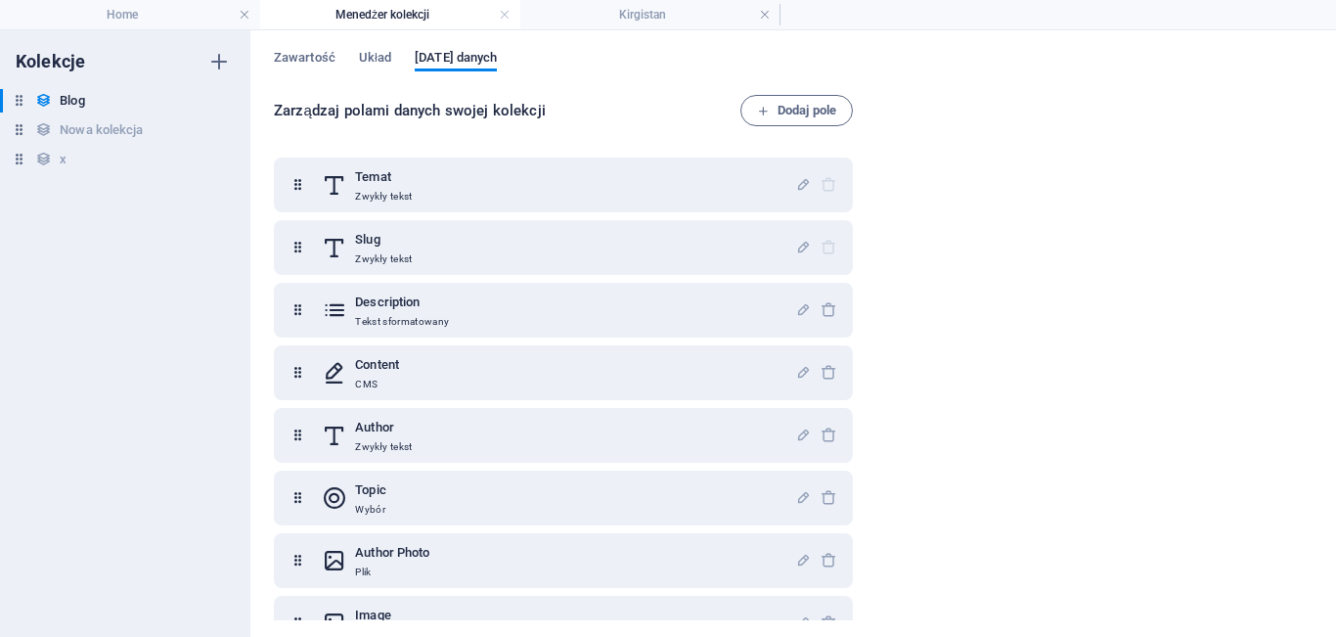
click at [307, 47] on div "Zawartość Układ Pola danych Zarządzaj polami danych swojej kolekcji Dodaj pole …" at bounding box center [793, 333] width 1086 height 607
click at [309, 58] on span "Zawartość" at bounding box center [305, 59] width 62 height 27
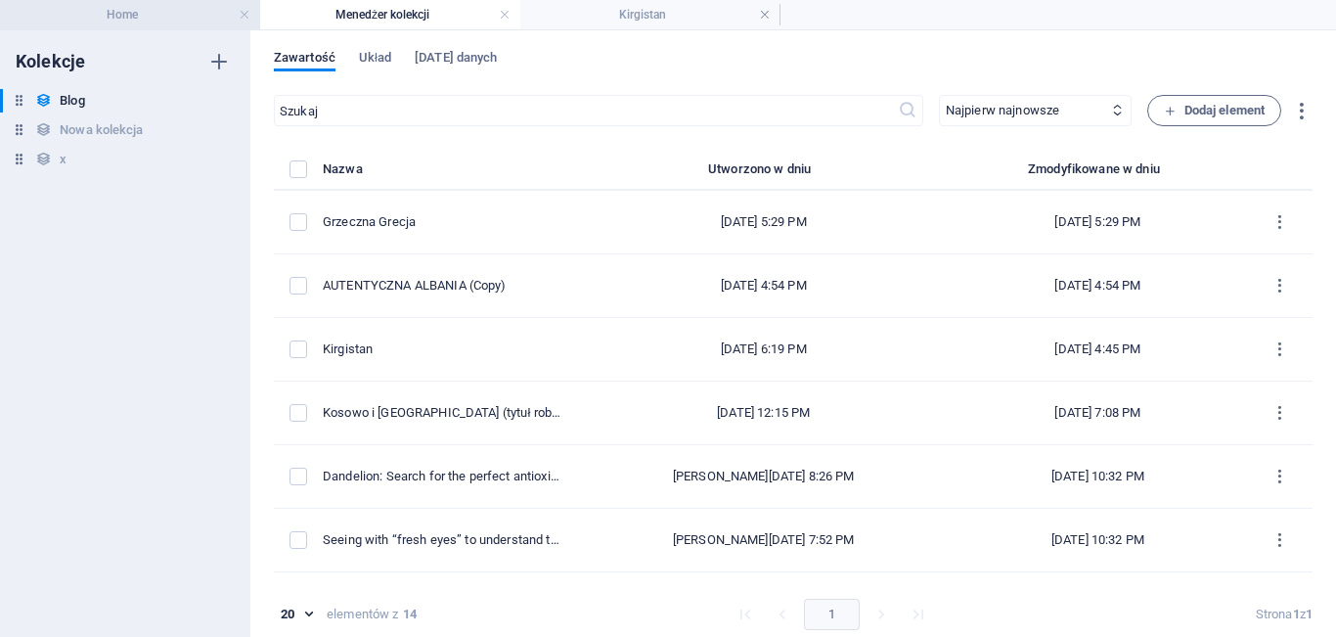
click at [175, 25] on li "Home" at bounding box center [130, 14] width 260 height 29
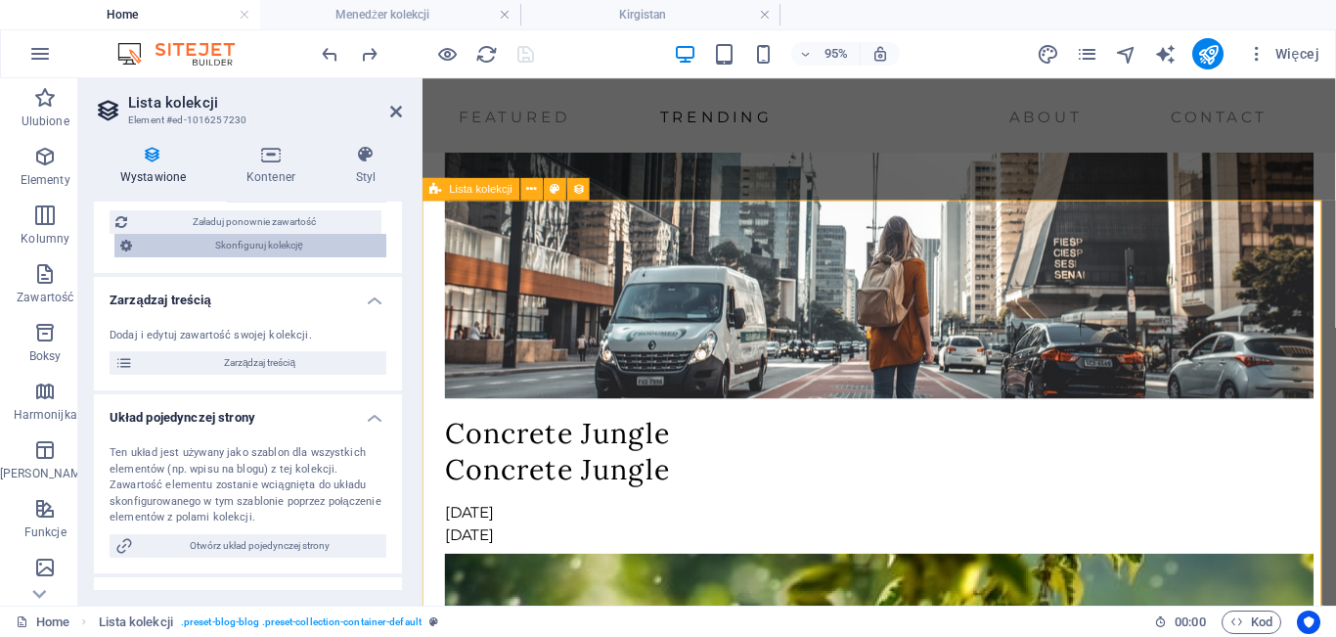
click at [303, 245] on span "Skonfiguruj kolekcję" at bounding box center [259, 245] width 243 height 23
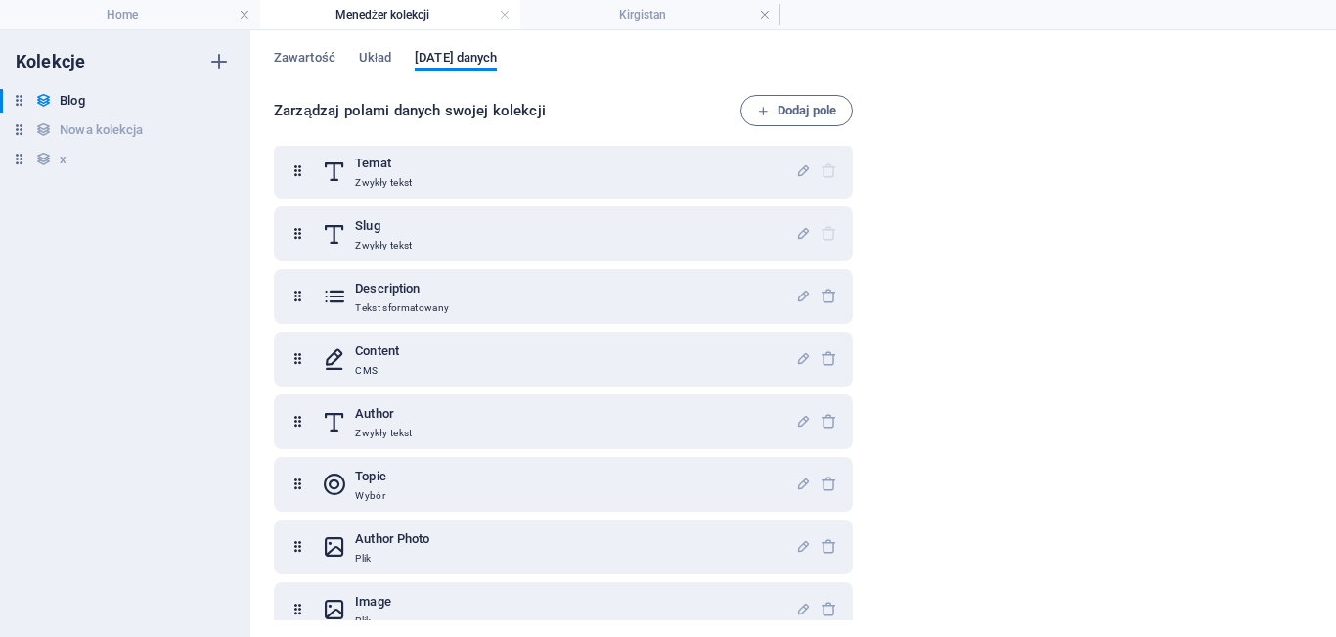
scroll to position [0, 0]
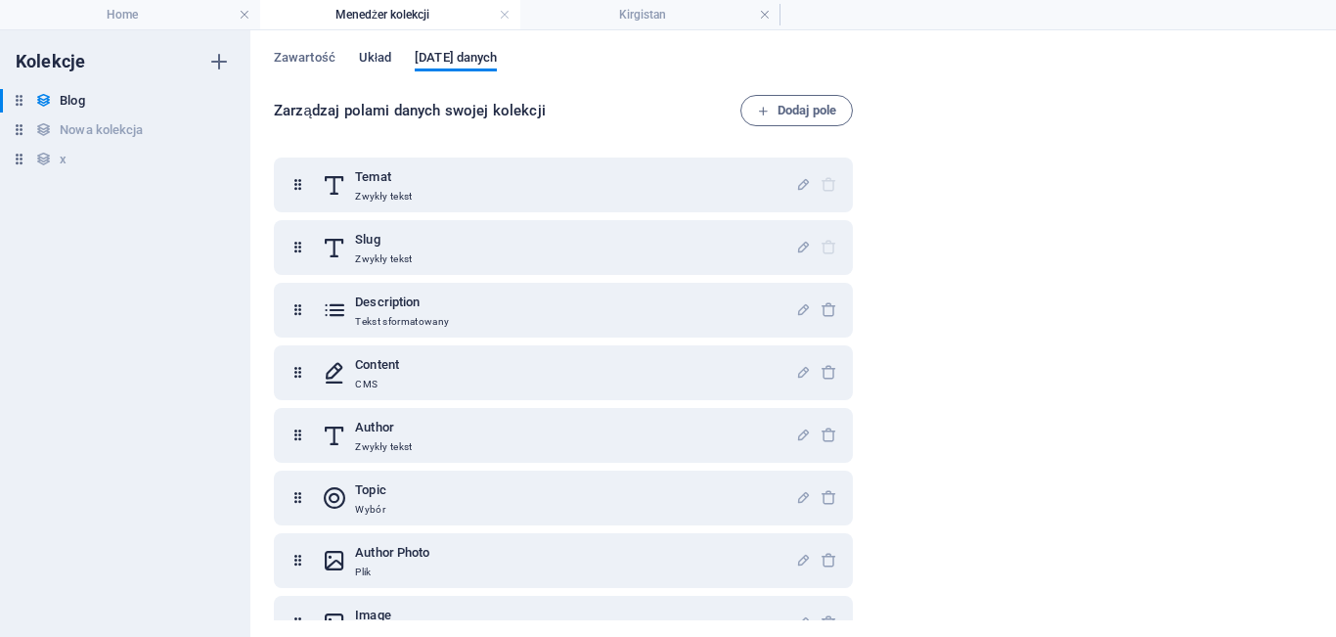
click at [363, 63] on span "Układ" at bounding box center [375, 59] width 32 height 27
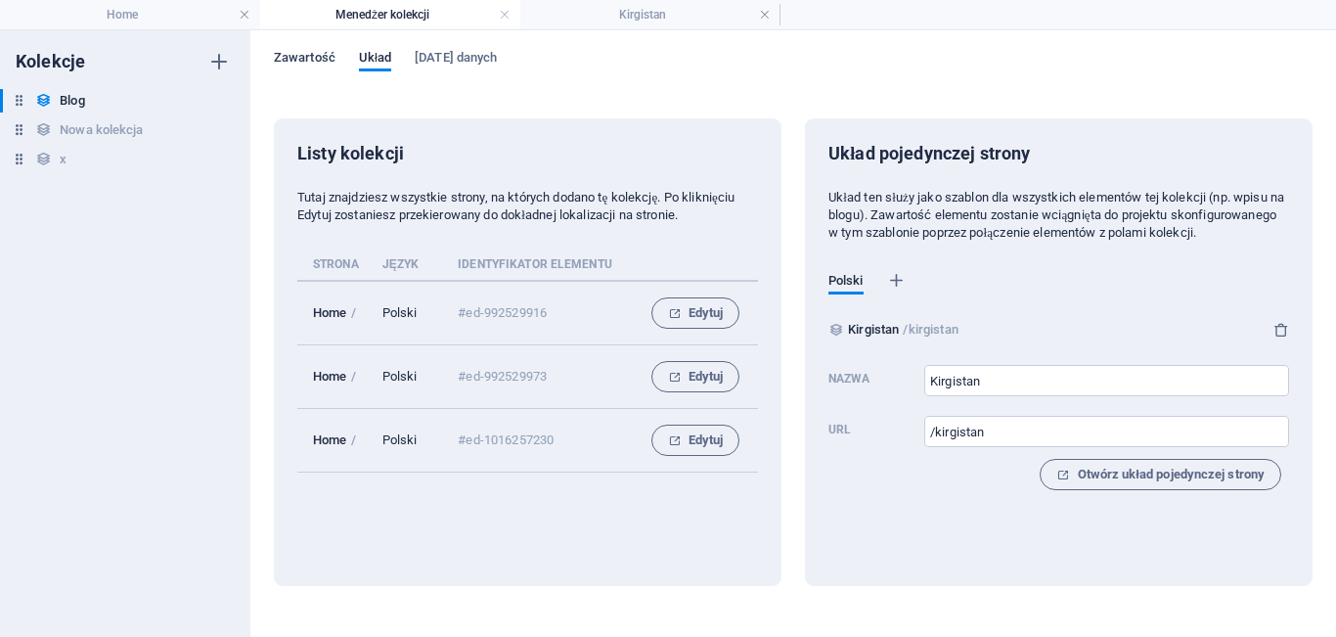
click at [293, 59] on span "Zawartość" at bounding box center [305, 59] width 62 height 27
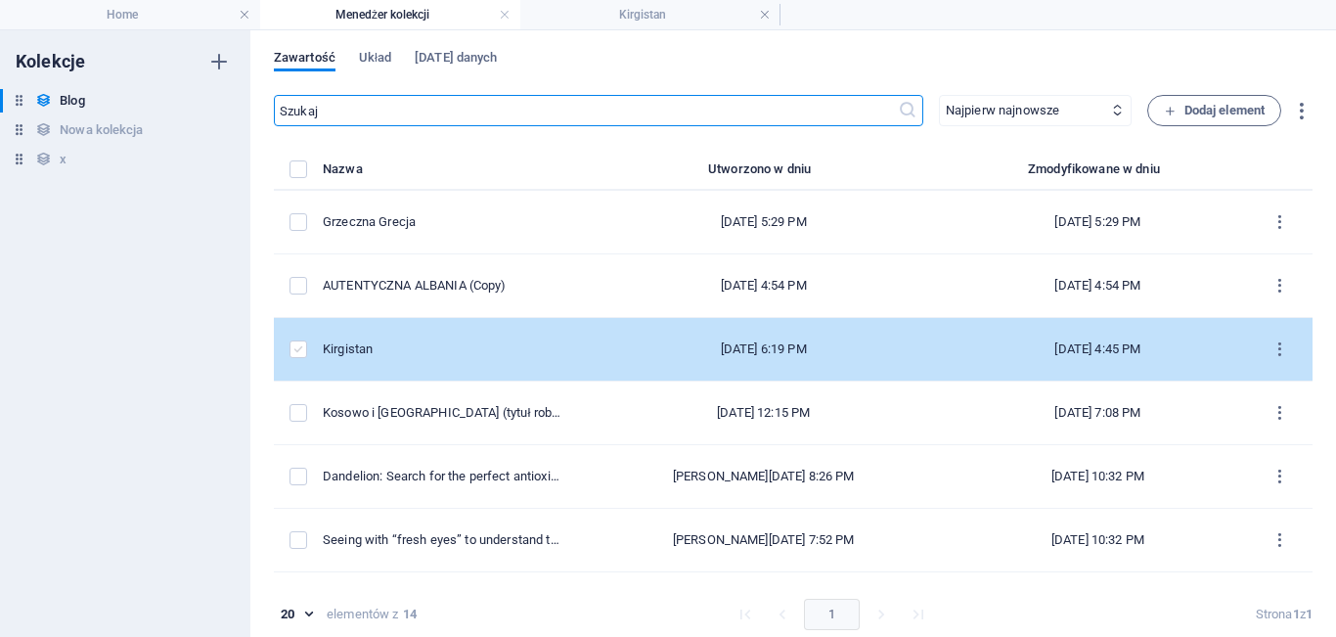
click at [297, 341] on label "items list" at bounding box center [299, 349] width 18 height 18
click at [0, 0] on input "items list" at bounding box center [0, 0] width 0 height 0
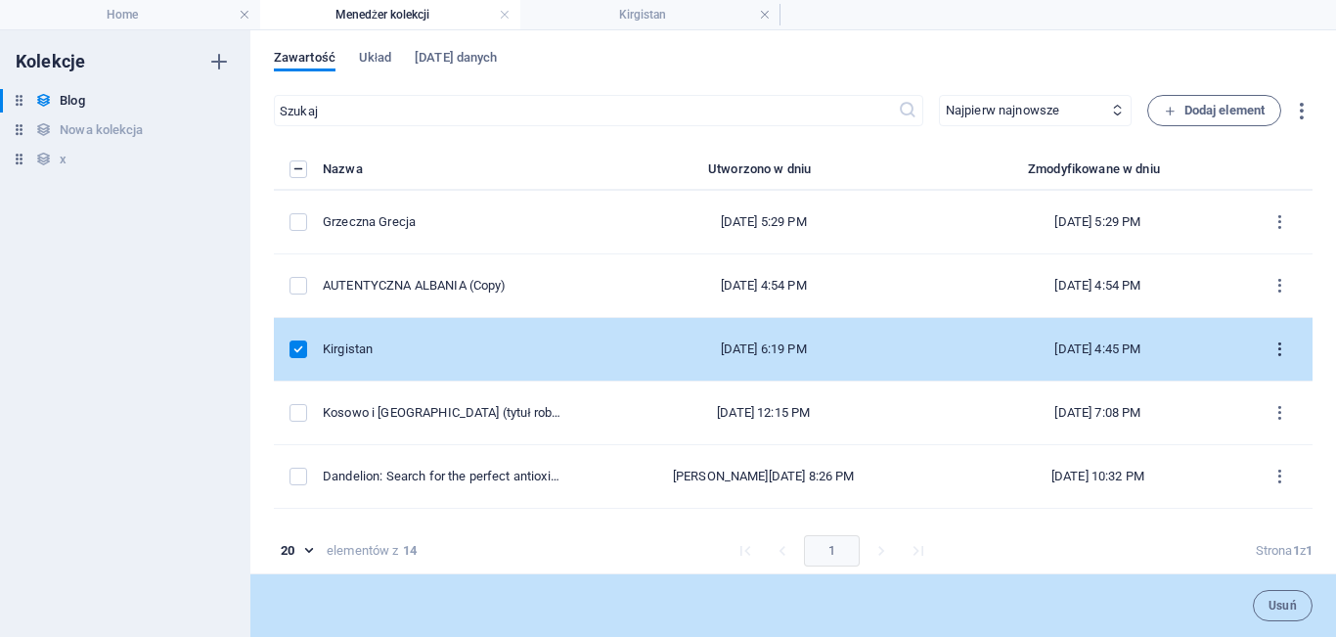
click at [1274, 345] on icon "items list" at bounding box center [1280, 349] width 19 height 19
click at [112, 233] on div at bounding box center [668, 318] width 1336 height 637
click at [106, 14] on h4 "Home" at bounding box center [130, 15] width 260 height 22
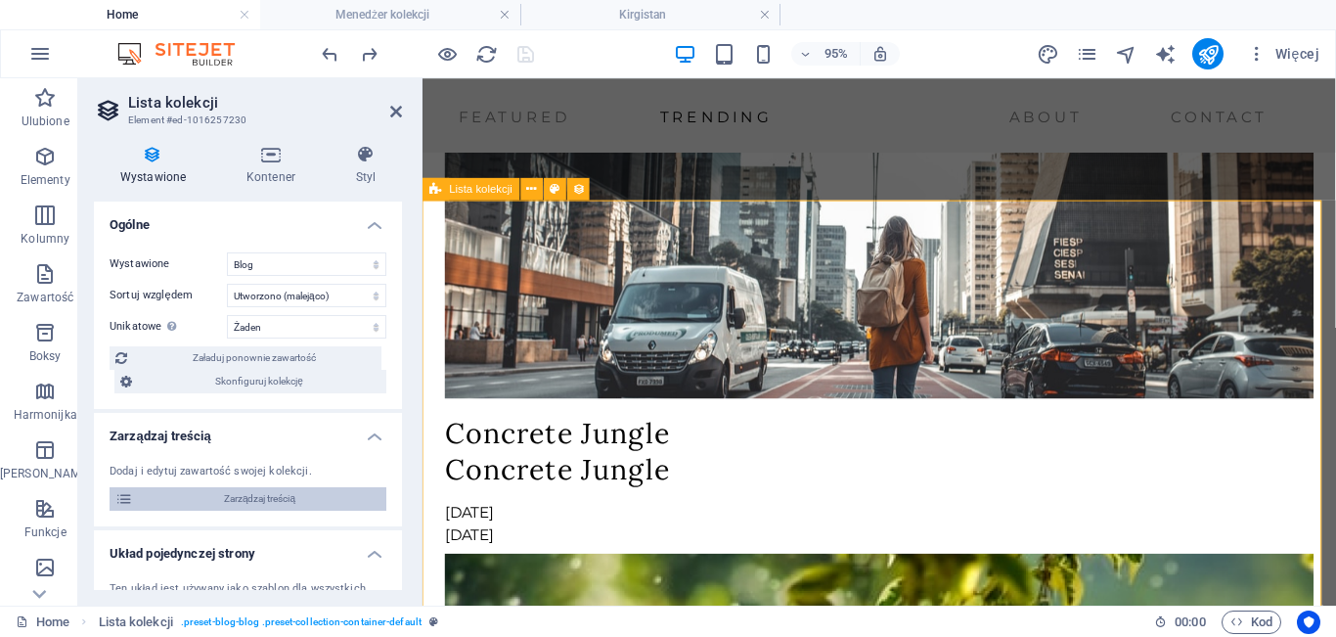
click at [255, 498] on span "Zarządzaj treścią" at bounding box center [260, 498] width 242 height 23
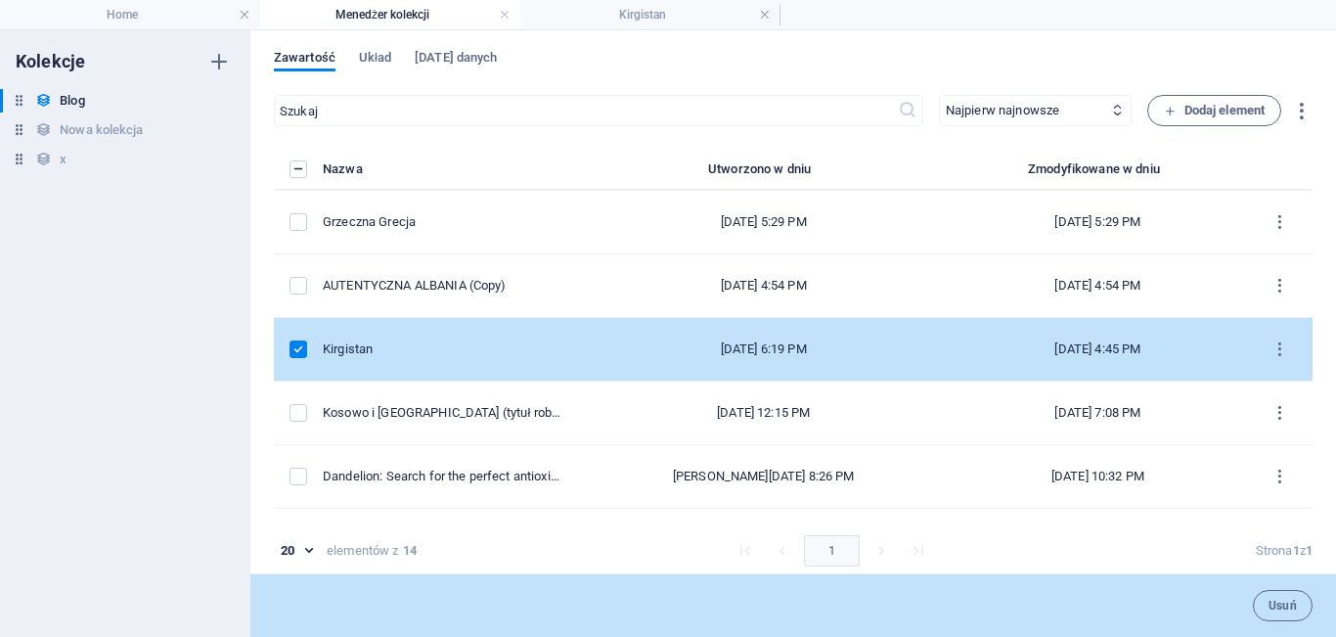
drag, startPoint x: 1309, startPoint y: 269, endPoint x: 1335, endPoint y: 326, distance: 62.6
click at [1335, 332] on div "Kolekcje Blog Blog Nowa kolekcja Nowa kolekcja x x Zawartość Układ Pola danych …" at bounding box center [668, 333] width 1336 height 607
click at [146, 21] on h4 "Home" at bounding box center [130, 15] width 260 height 22
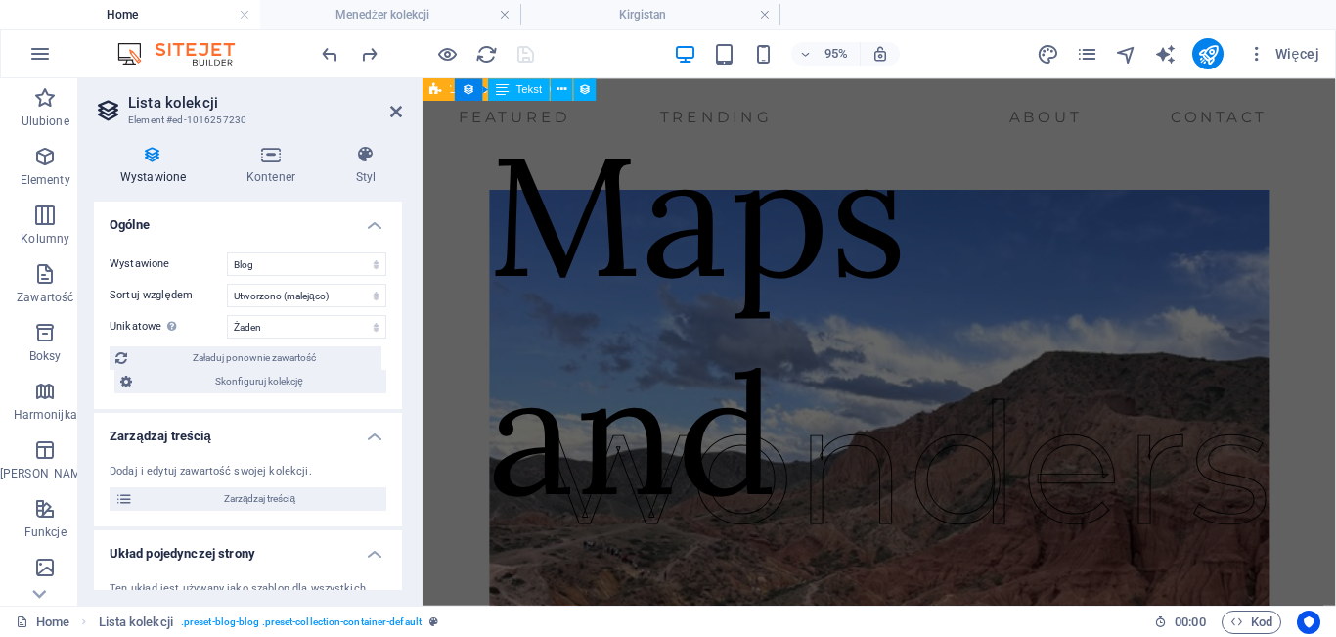
scroll to position [4296, 0]
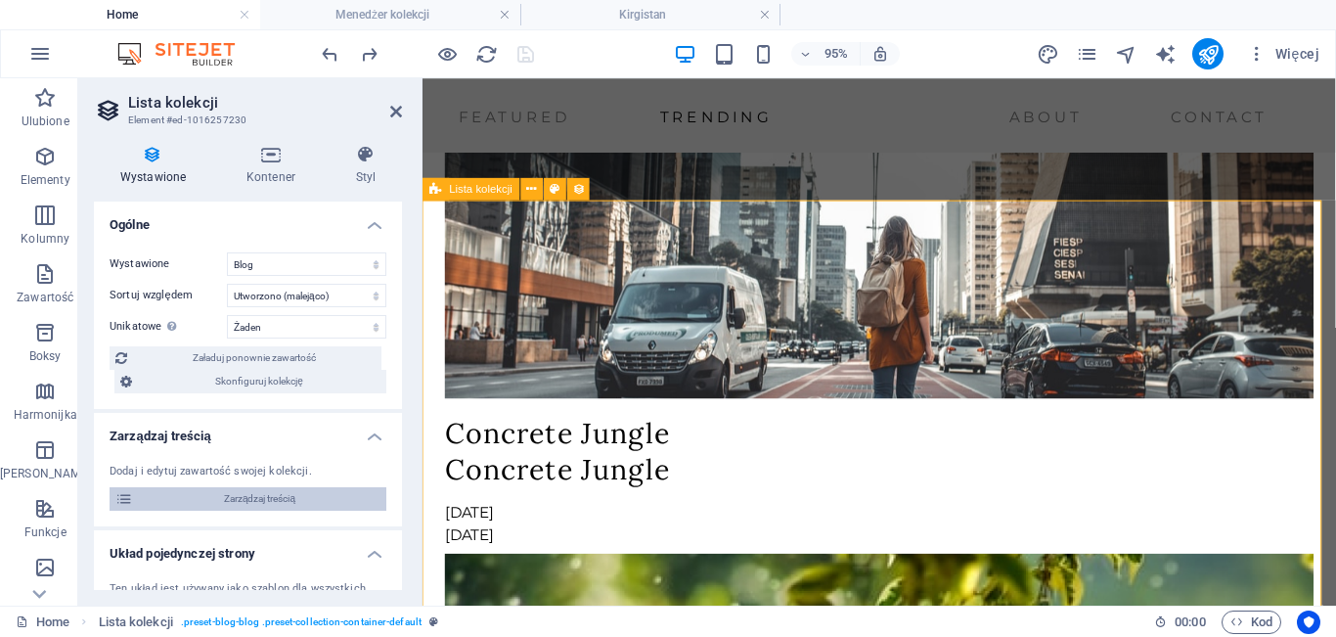
click at [341, 497] on span "Zarządzaj treścią" at bounding box center [260, 498] width 242 height 23
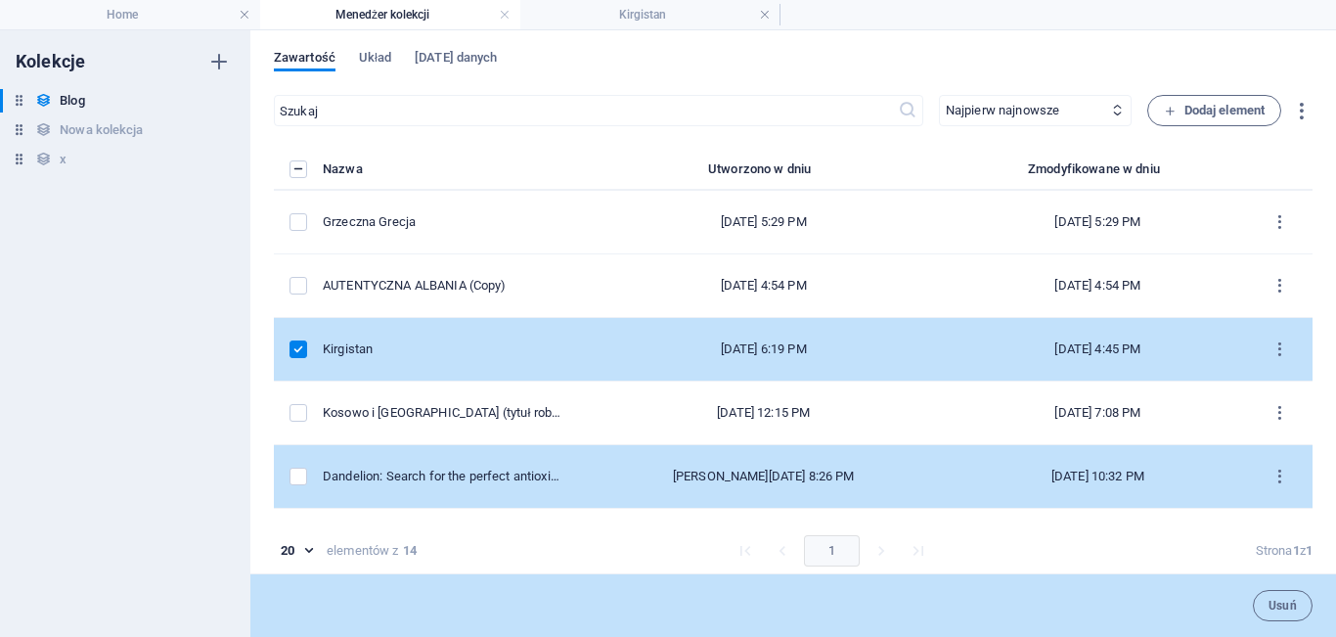
scroll to position [0, 0]
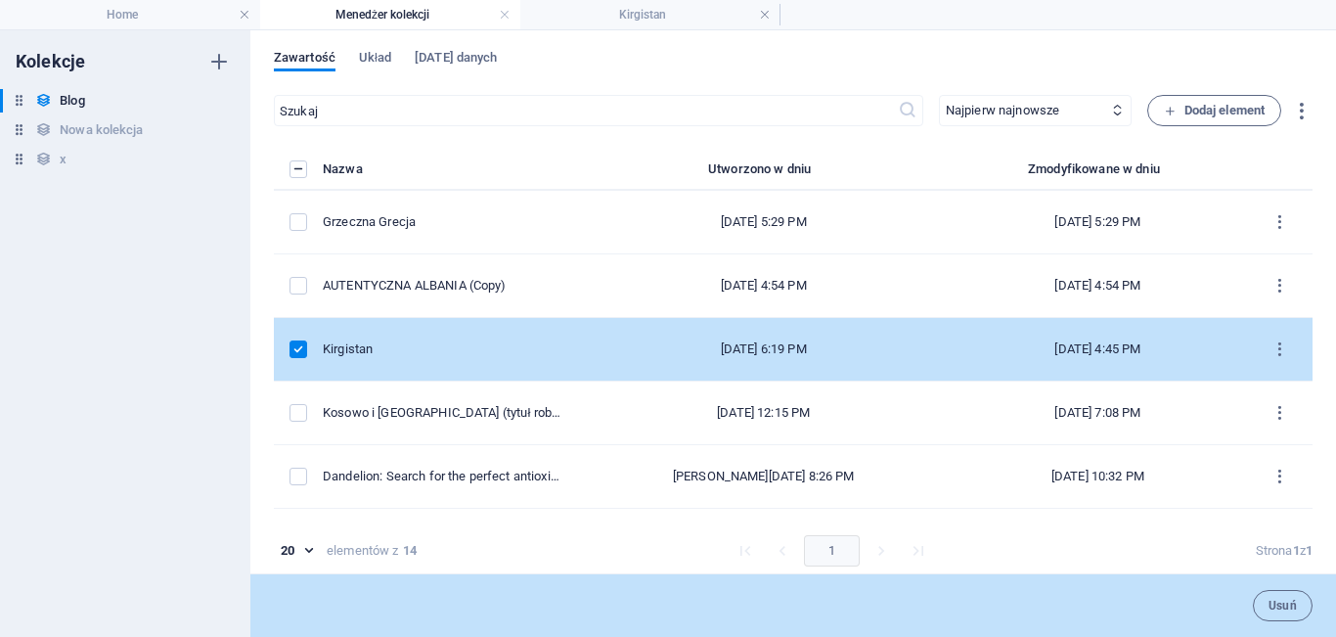
drag, startPoint x: 525, startPoint y: 347, endPoint x: 336, endPoint y: 321, distance: 191.6
click at [336, 321] on tr "Kirgistan Sep 30, 2025 6:19 PM Oct 5, 2025 4:45 PM" at bounding box center [793, 350] width 1039 height 64
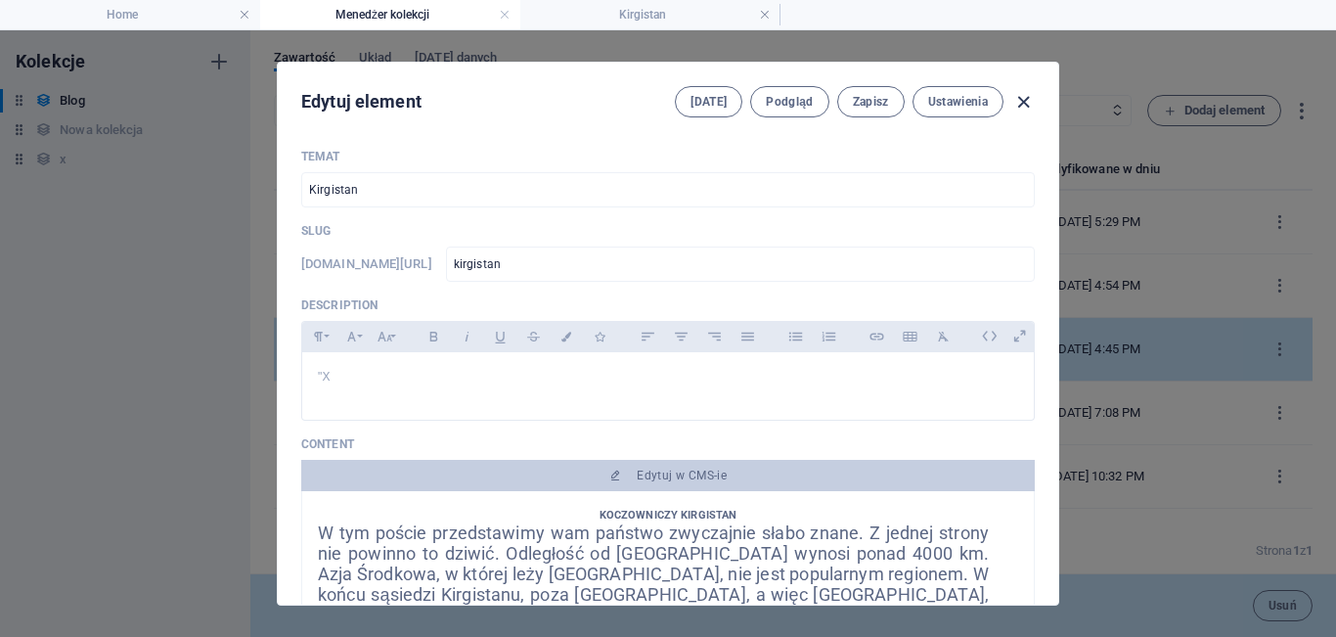
click at [1021, 107] on icon "button" at bounding box center [1023, 102] width 22 height 22
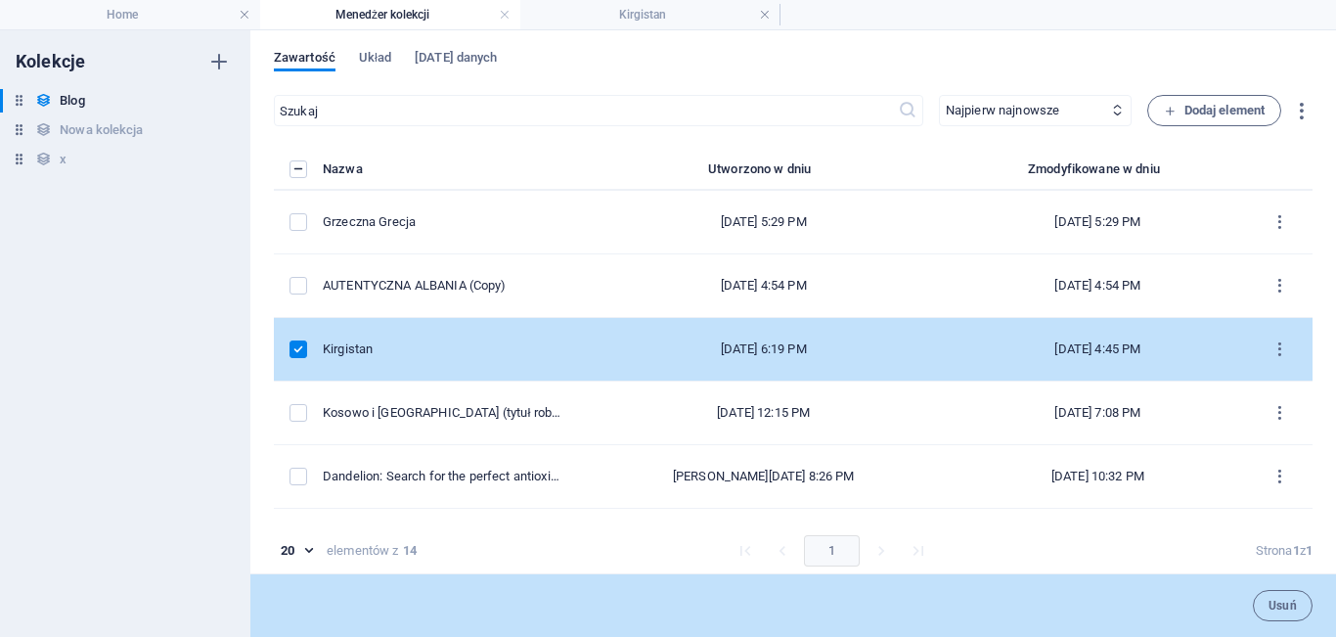
type input "2025-10-05"
type input "kirgistan"
click at [307, 350] on div "items list" at bounding box center [299, 349] width 18 height 18
drag, startPoint x: 512, startPoint y: 361, endPoint x: 466, endPoint y: 349, distance: 47.5
click at [466, 349] on td "Kirgistan" at bounding box center [450, 350] width 255 height 64
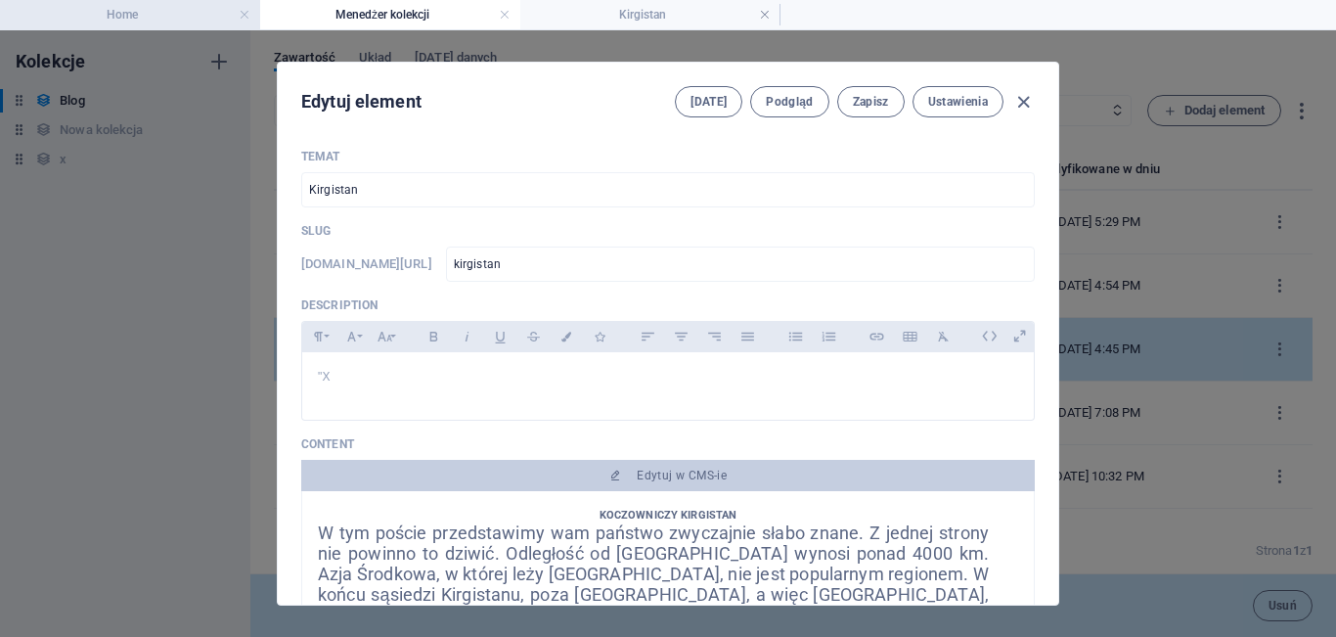
click at [125, 11] on h4 "Home" at bounding box center [130, 15] width 260 height 22
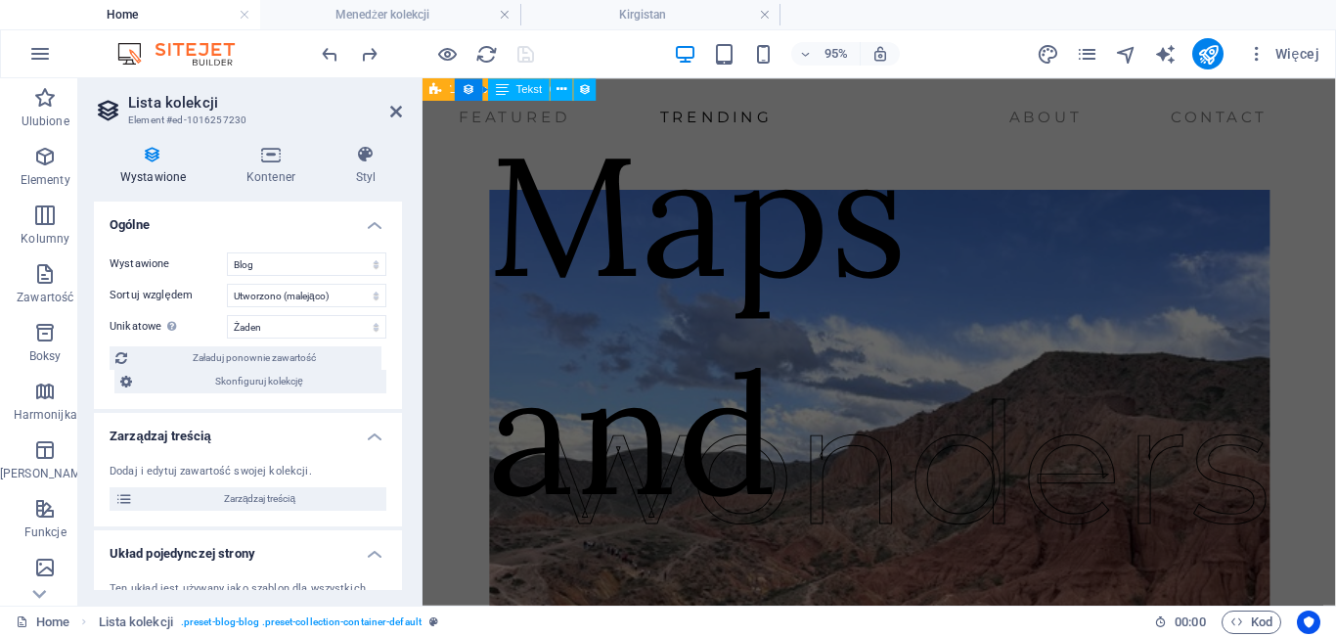
scroll to position [4296, 0]
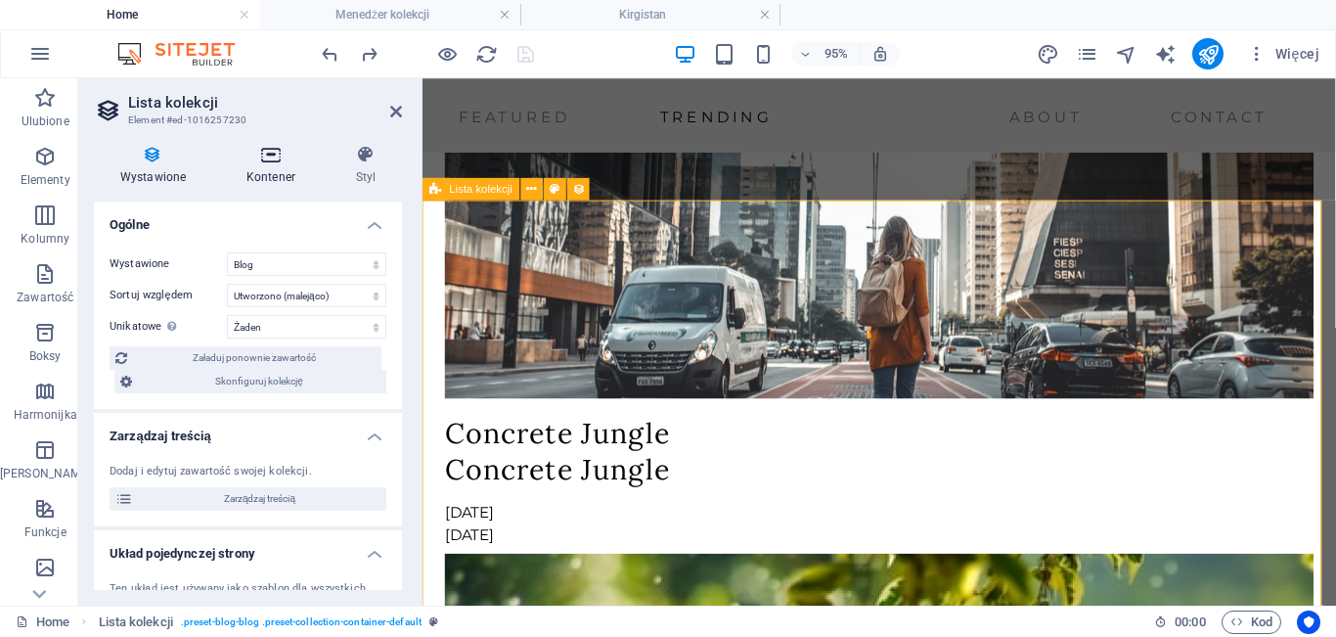
click at [278, 181] on h4 "Kontener" at bounding box center [275, 165] width 110 height 41
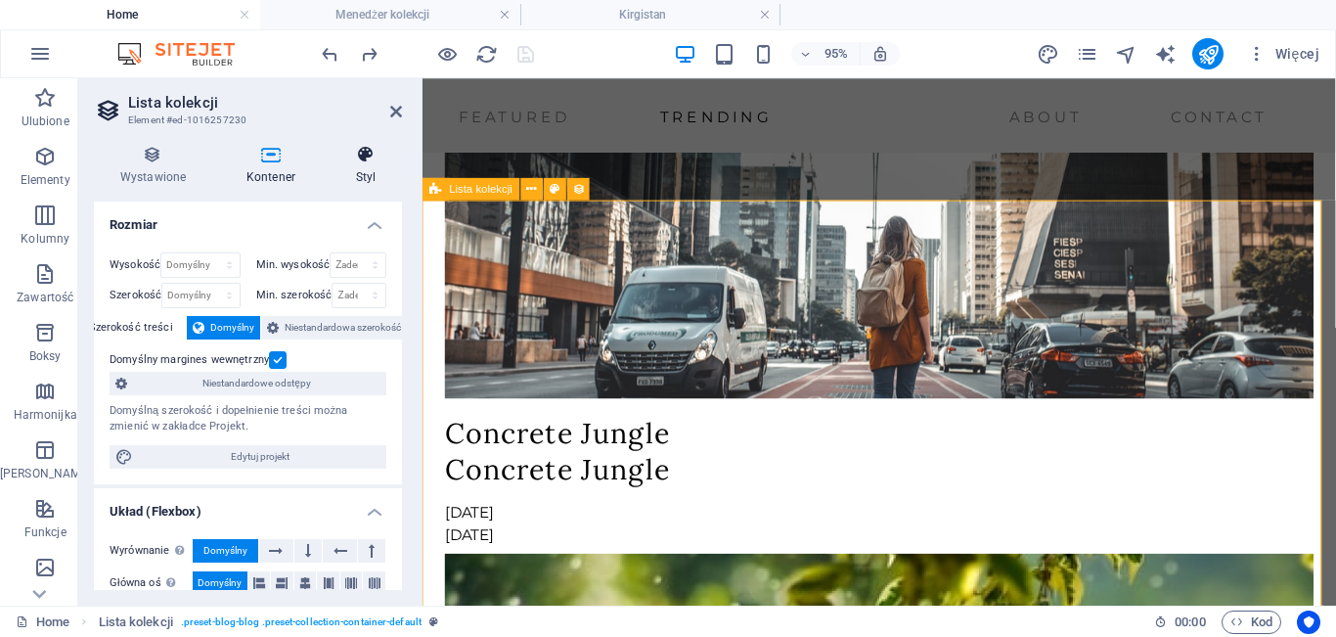
click at [382, 182] on h4 "Styl" at bounding box center [366, 165] width 72 height 41
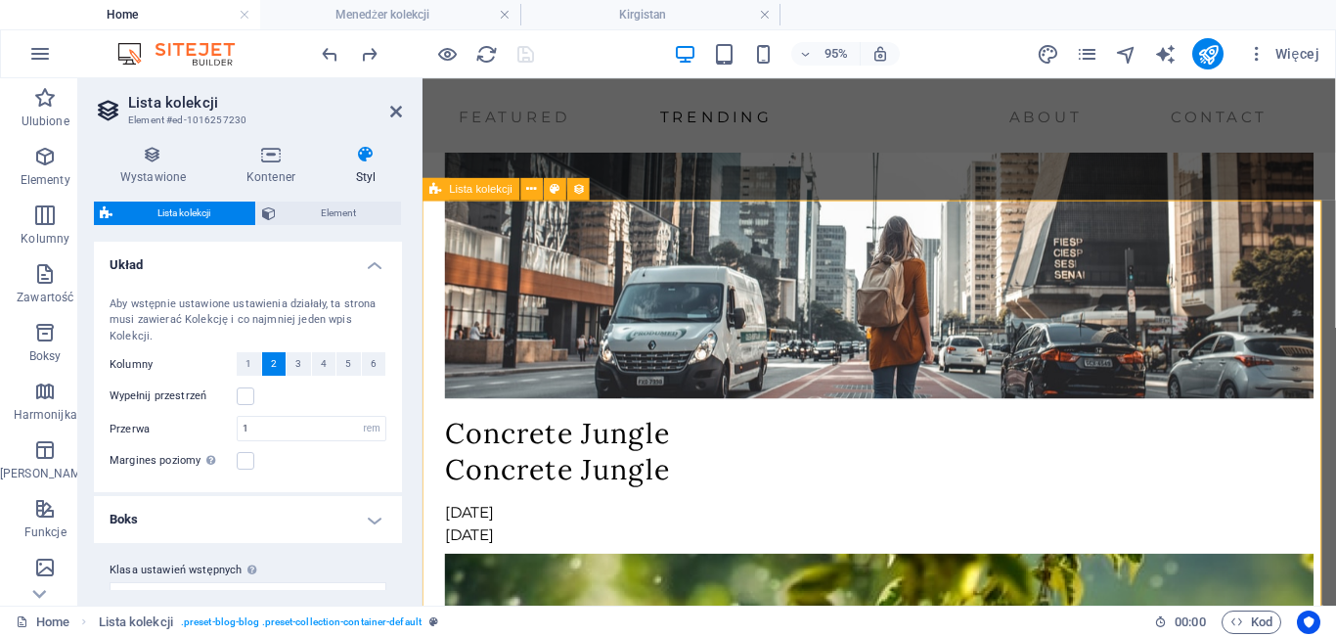
drag, startPoint x: 402, startPoint y: 299, endPoint x: 394, endPoint y: 277, distance: 23.8
click at [394, 277] on div "Wystawione Kontener Styl Ogólne Wystawione Blog Nowa kolekcja x Sortuj względem…" at bounding box center [247, 367] width 339 height 476
click at [402, 123] on aside "Lista kolekcji Element #ed-1016257230 Wystawione Kontener Styl Ogólne Wystawion…" at bounding box center [250, 341] width 344 height 527
click at [391, 112] on icon at bounding box center [396, 112] width 12 height 16
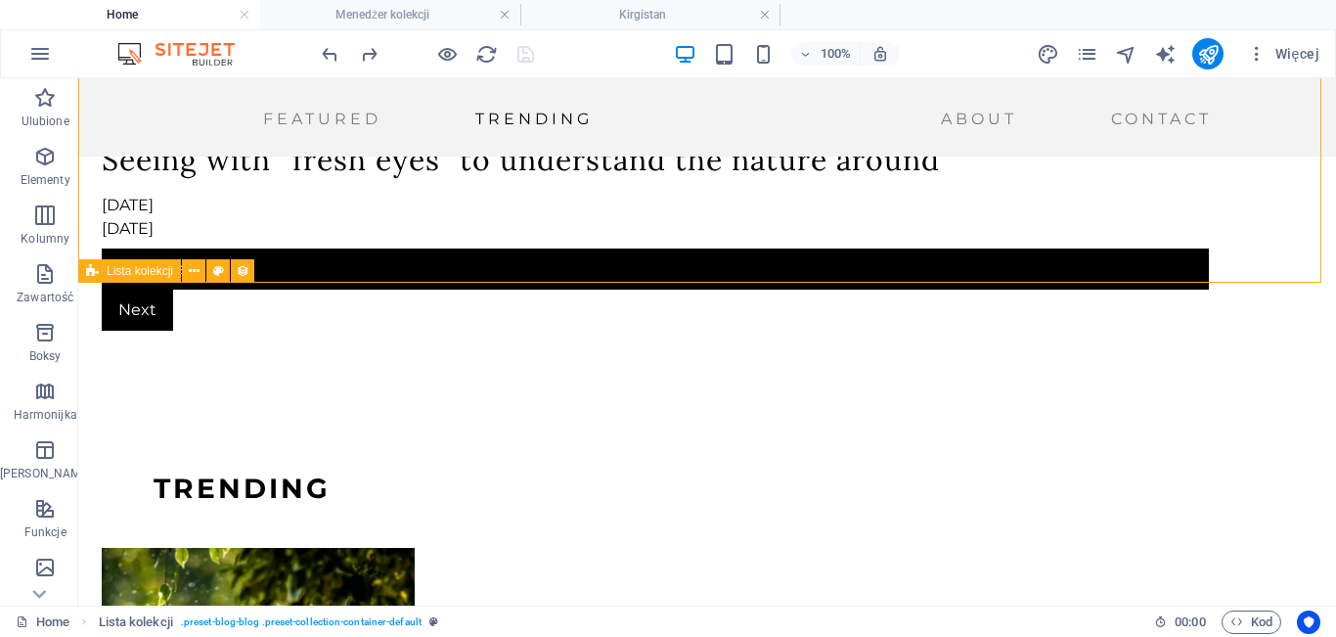
scroll to position [5121, 0]
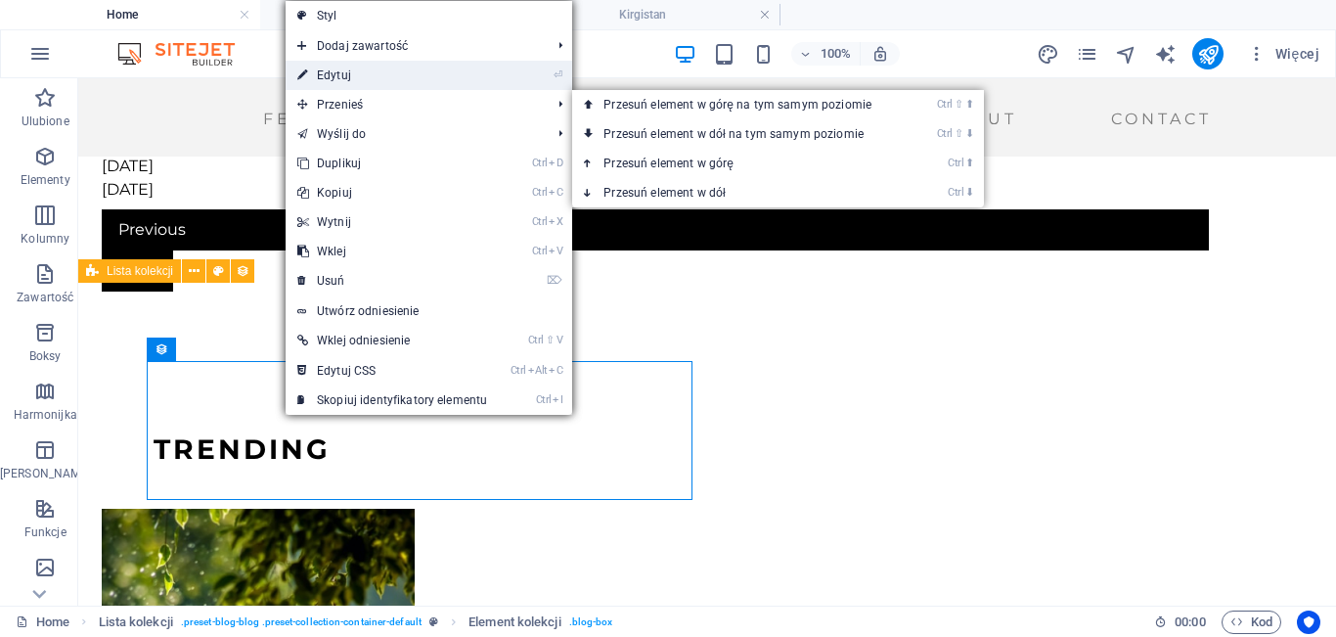
click at [371, 73] on link "⏎ Edytuj" at bounding box center [392, 75] width 213 height 29
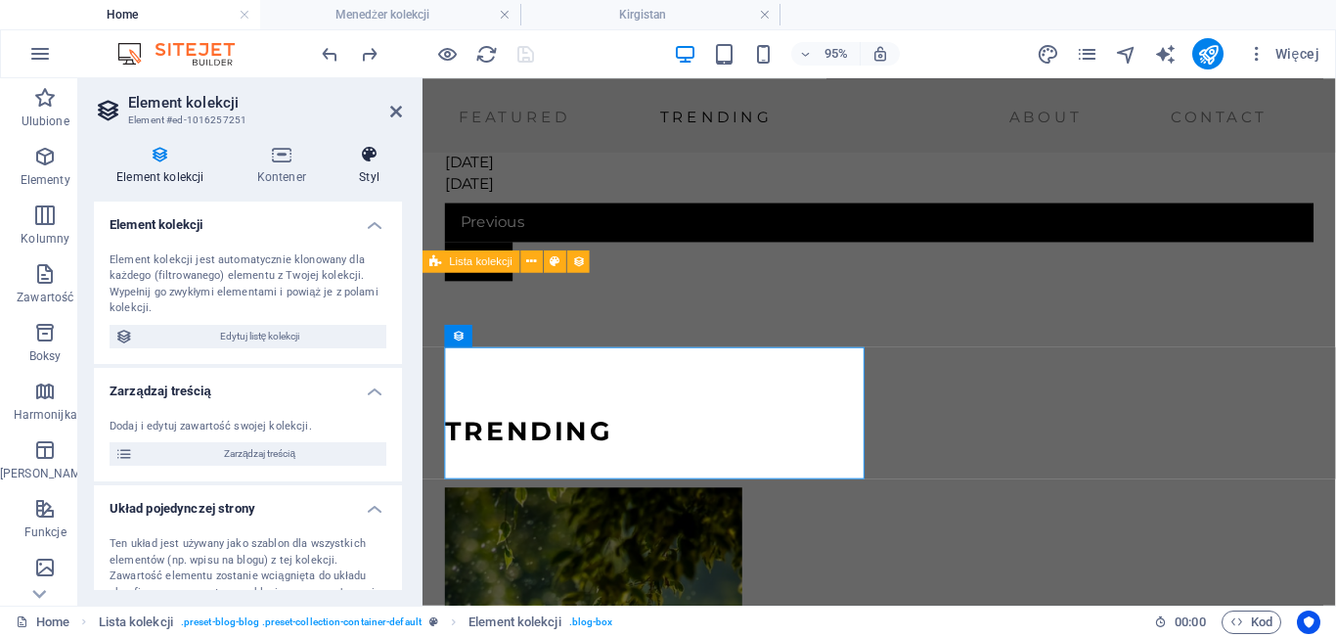
scroll to position [5190, 0]
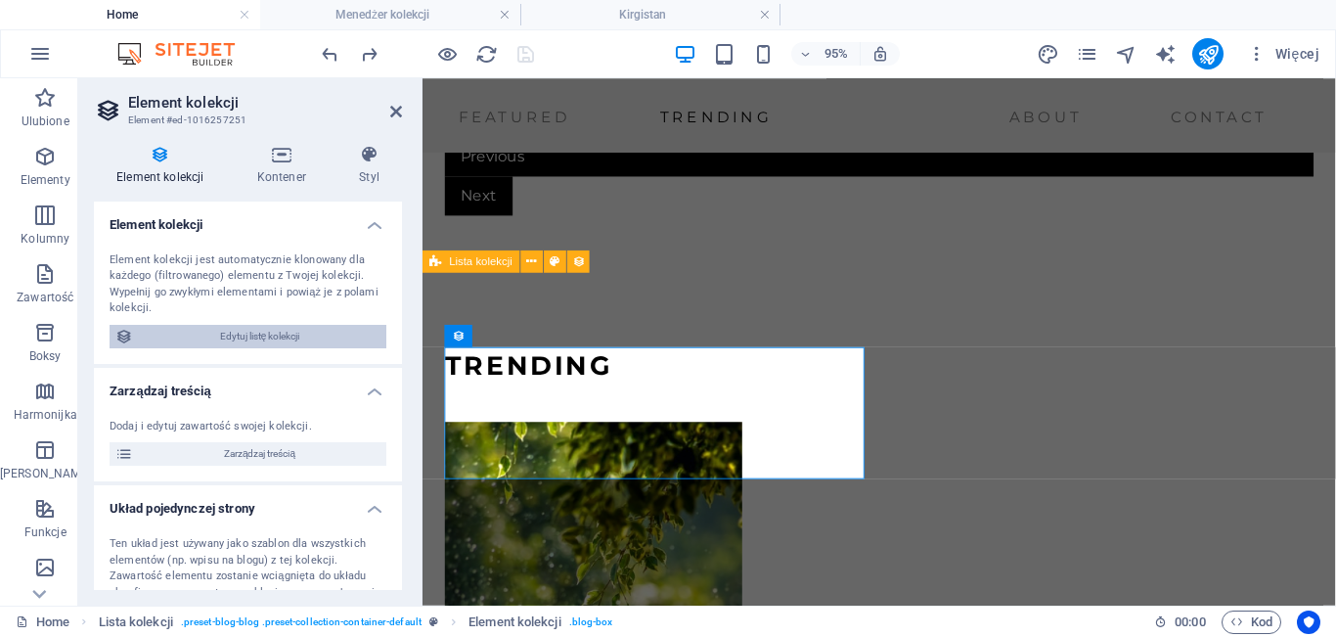
click at [345, 339] on span "Edytuj listę kolekcji" at bounding box center [260, 336] width 242 height 23
select select "68e2be439c4d120cca0110e0"
select select "createdAt_DESC"
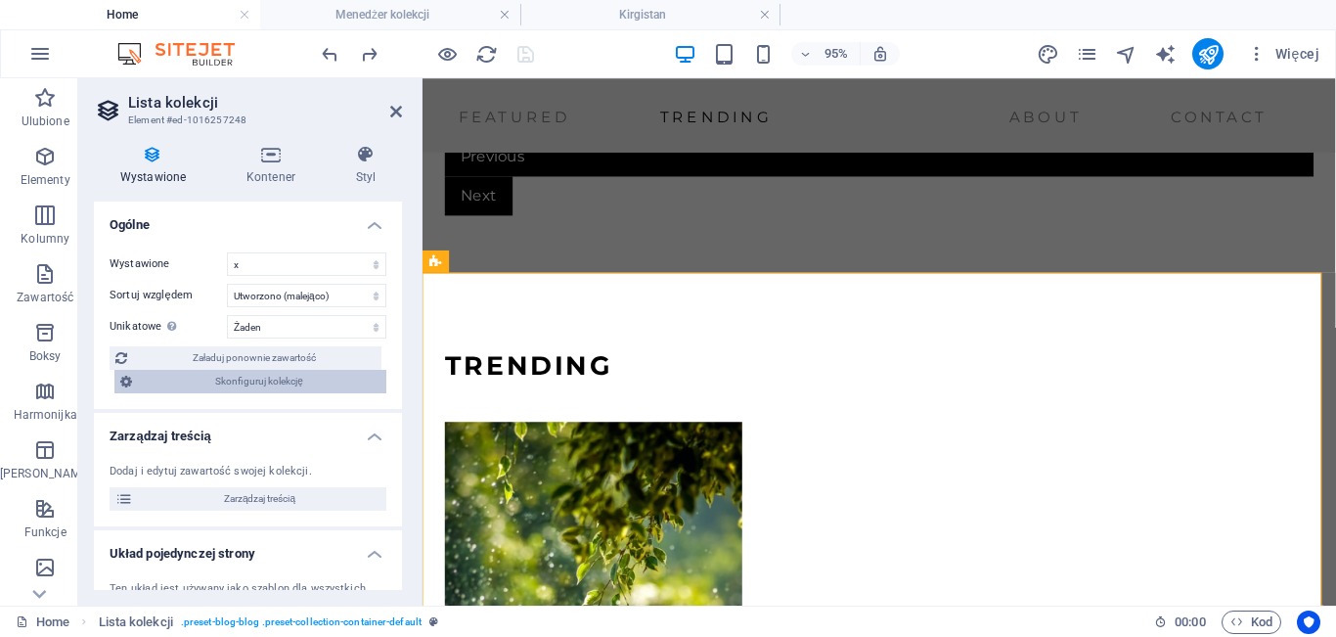
click at [335, 384] on span "Skonfiguruj kolekcję" at bounding box center [259, 381] width 243 height 23
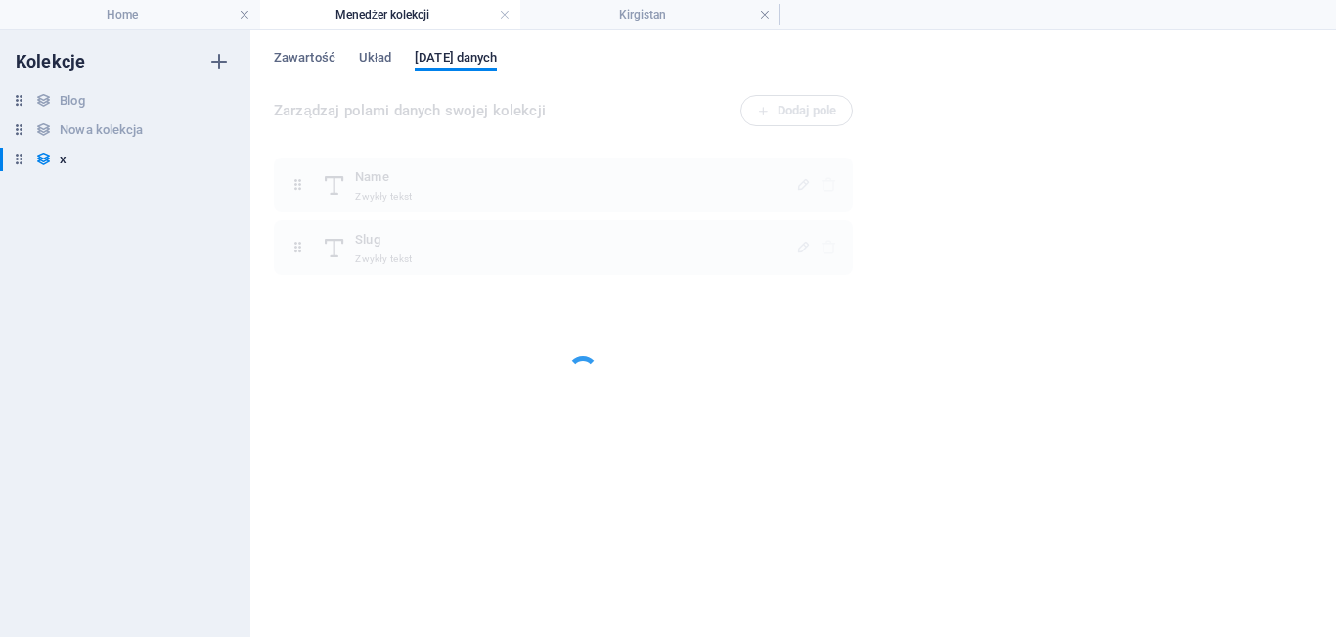
scroll to position [0, 0]
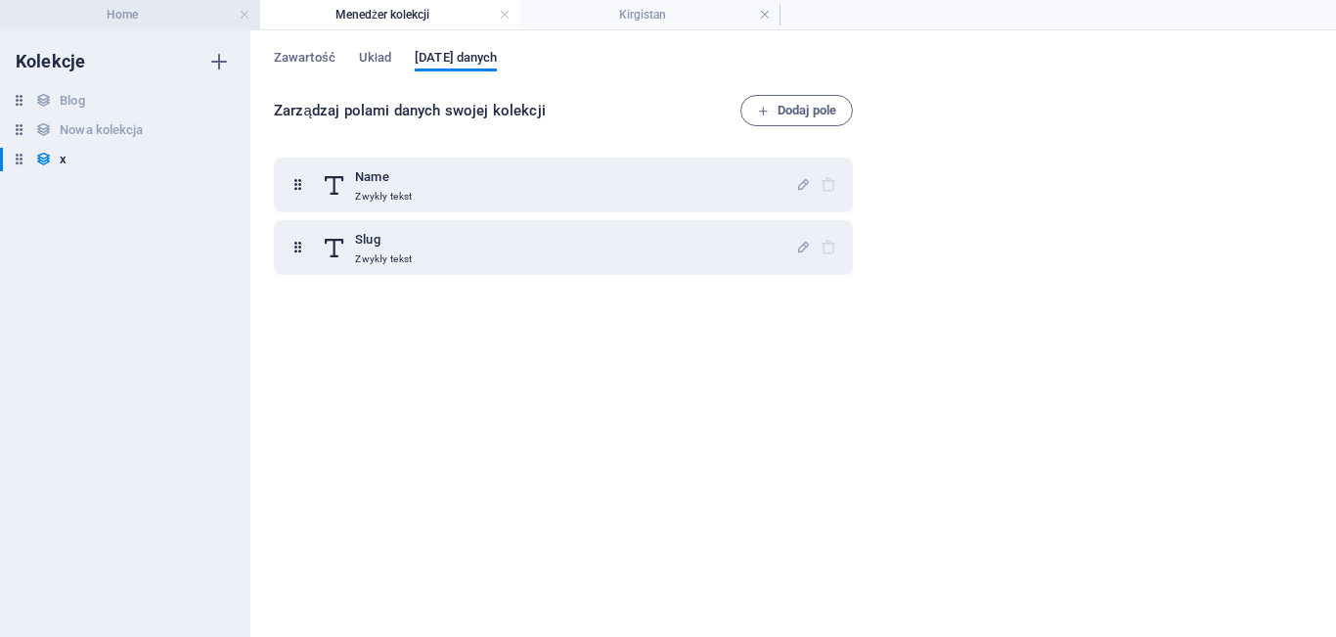
click at [157, 13] on h4 "Home" at bounding box center [130, 15] width 260 height 22
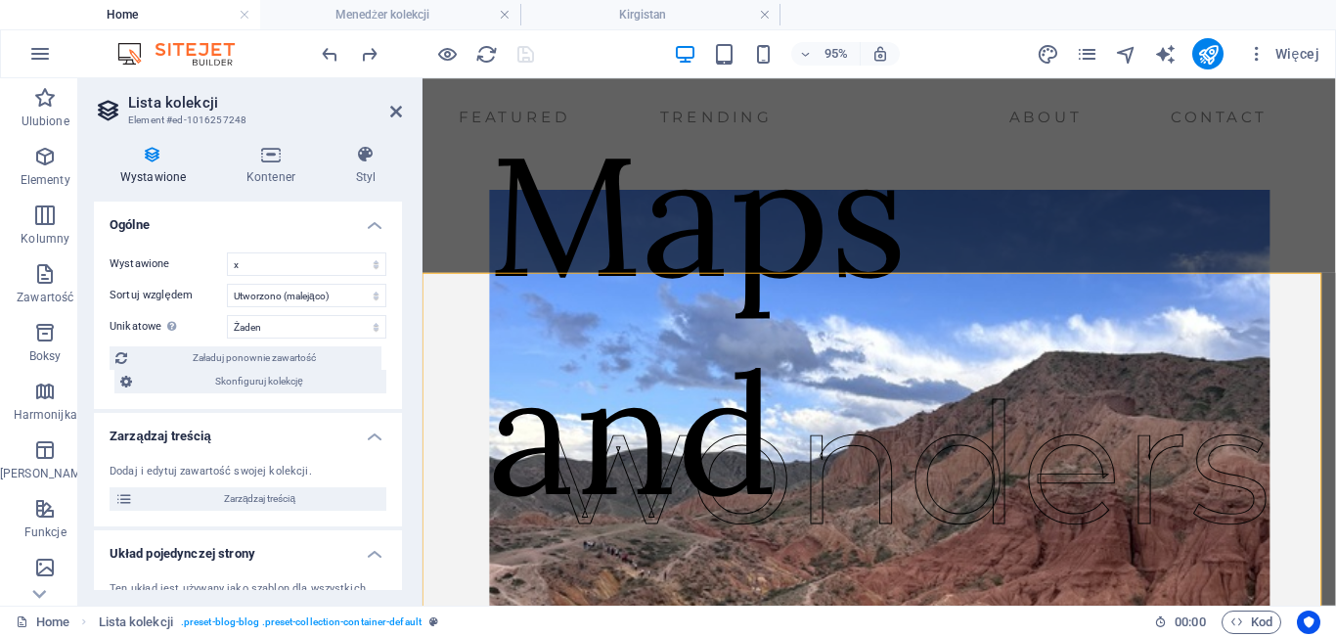
scroll to position [5190, 0]
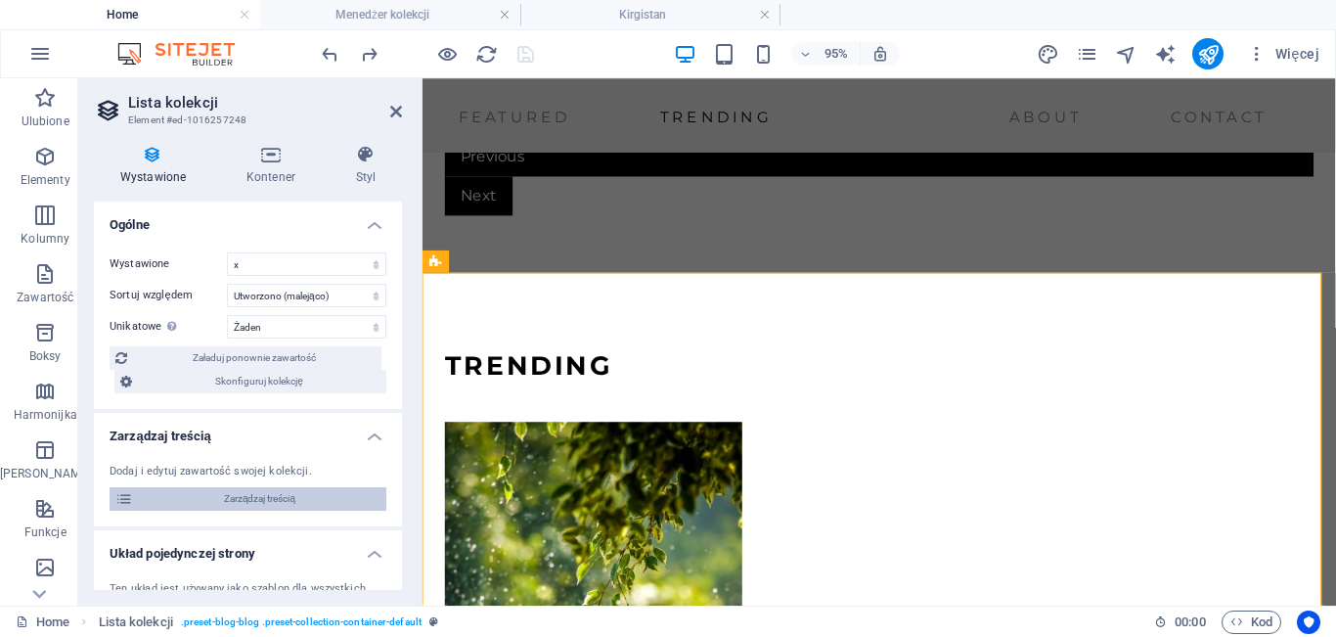
click at [297, 504] on span "Zarządzaj treścią" at bounding box center [260, 498] width 242 height 23
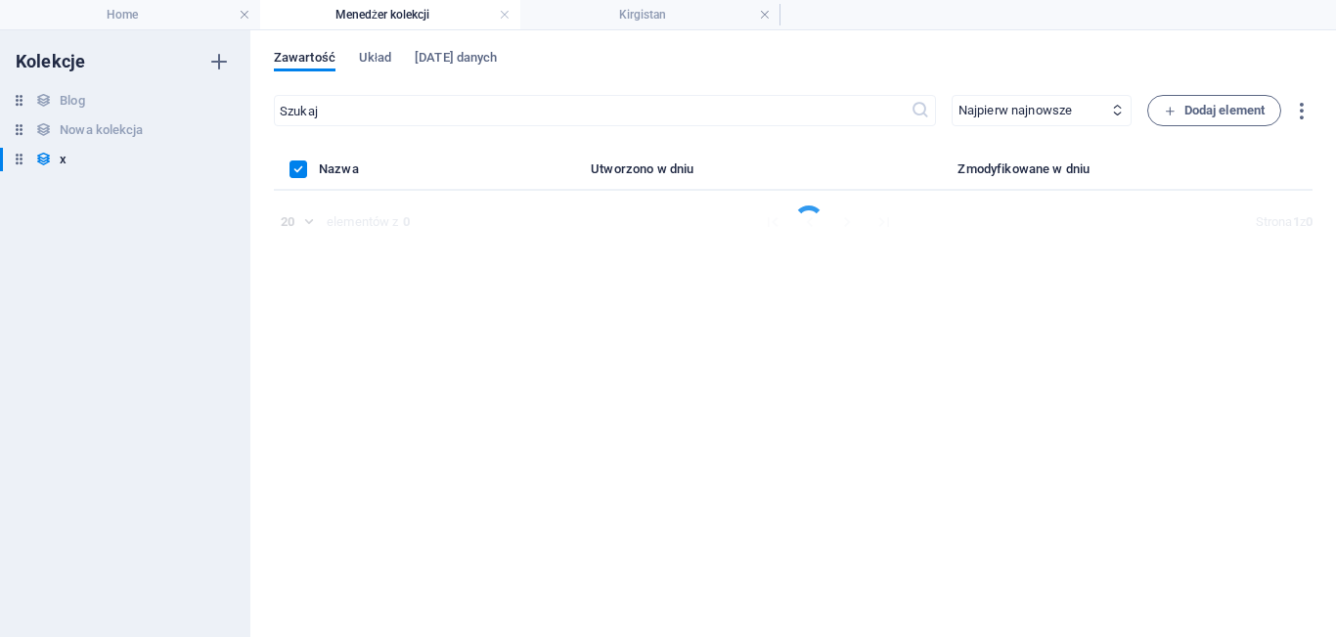
scroll to position [0, 0]
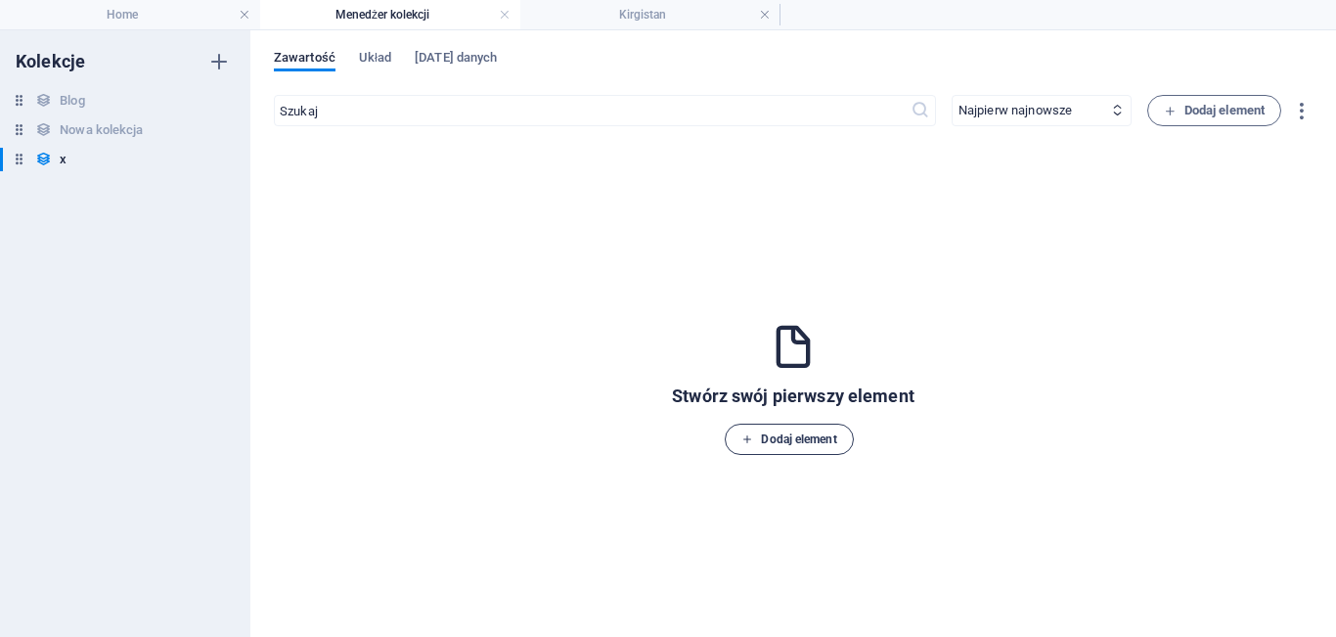
click at [785, 430] on span "Dodaj element" at bounding box center [789, 438] width 95 height 23
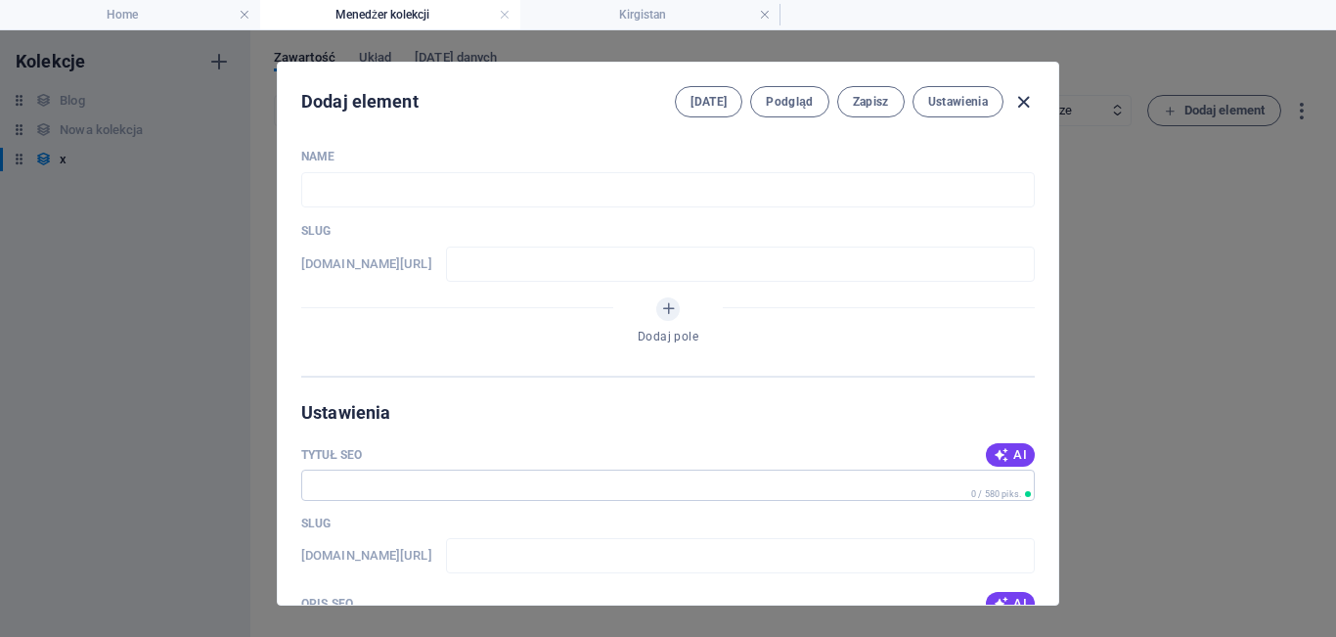
click at [1028, 108] on icon "button" at bounding box center [1023, 102] width 22 height 22
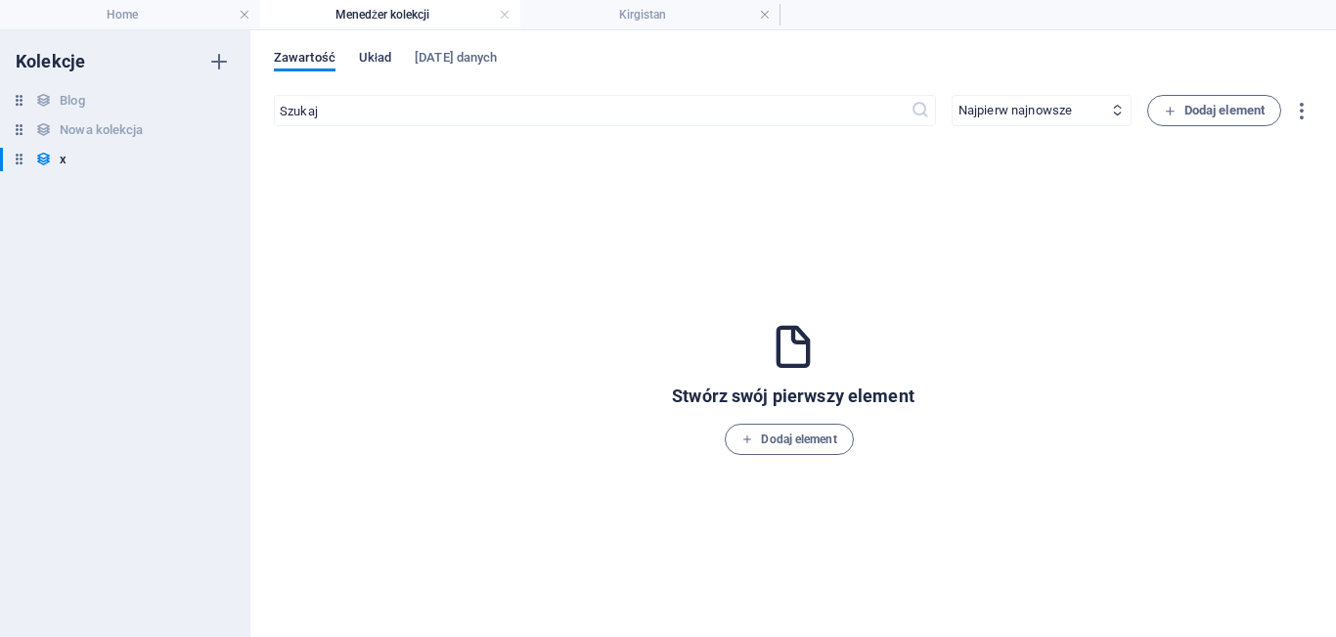
click at [378, 51] on span "Układ" at bounding box center [375, 59] width 32 height 27
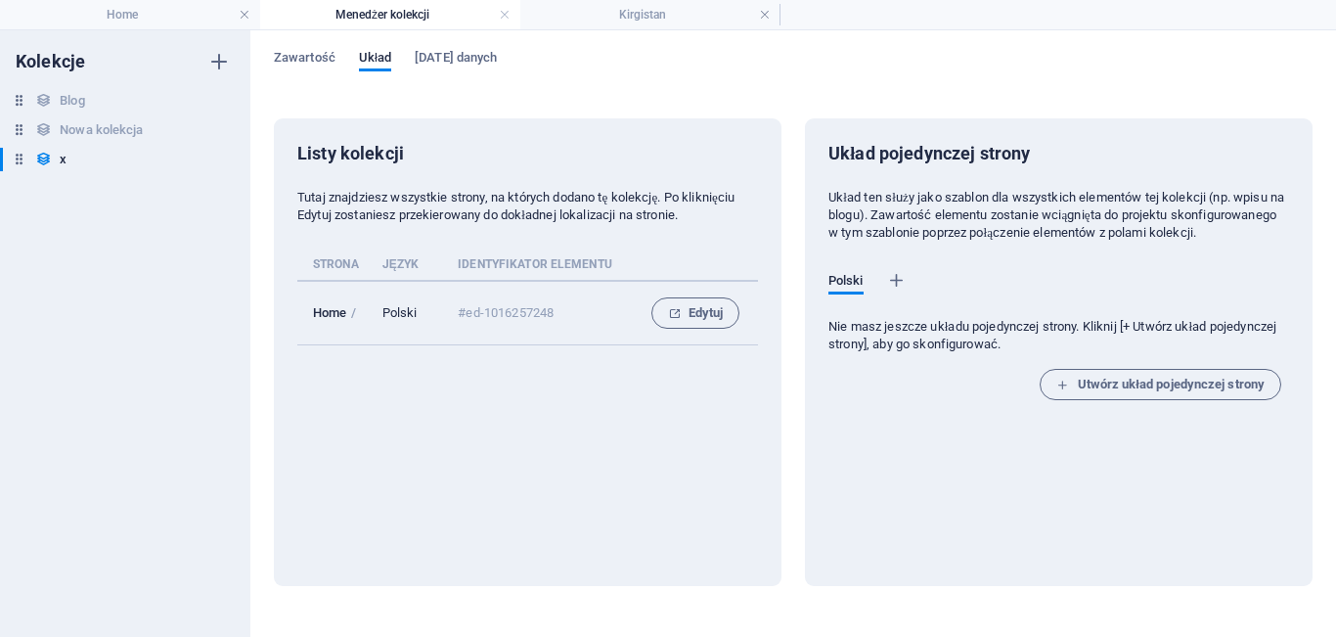
click at [493, 297] on td "#ed-1016257248" at bounding box center [538, 313] width 193 height 65
click at [440, 52] on span "Pola danych" at bounding box center [456, 59] width 82 height 27
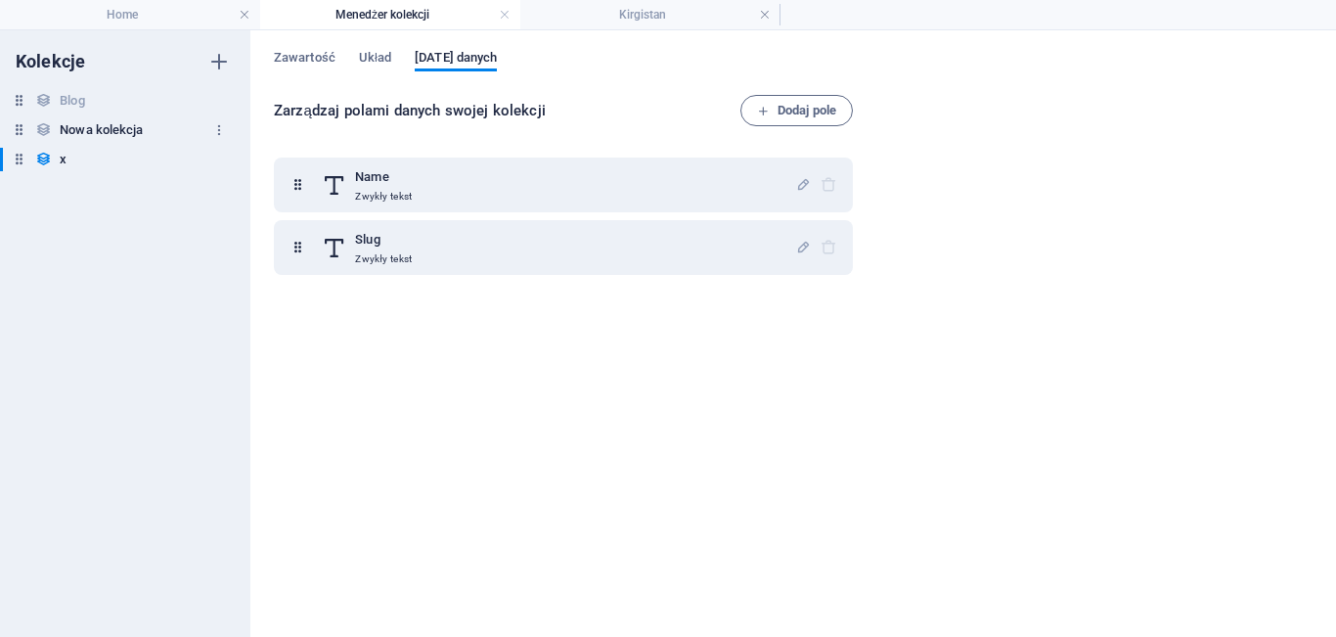
click at [93, 126] on h6 "Nowa kolekcja" at bounding box center [101, 129] width 83 height 23
click at [96, 91] on div "Blog Blog" at bounding box center [115, 100] width 231 height 23
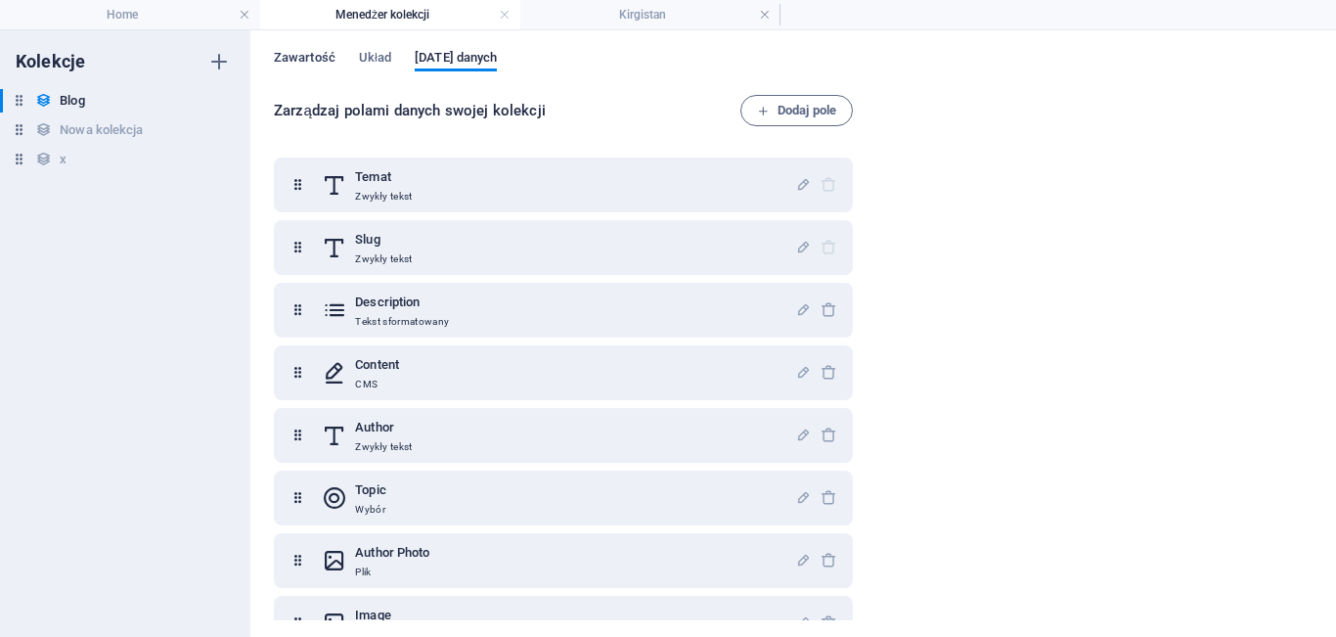
click at [297, 62] on span "Zawartość" at bounding box center [305, 59] width 62 height 27
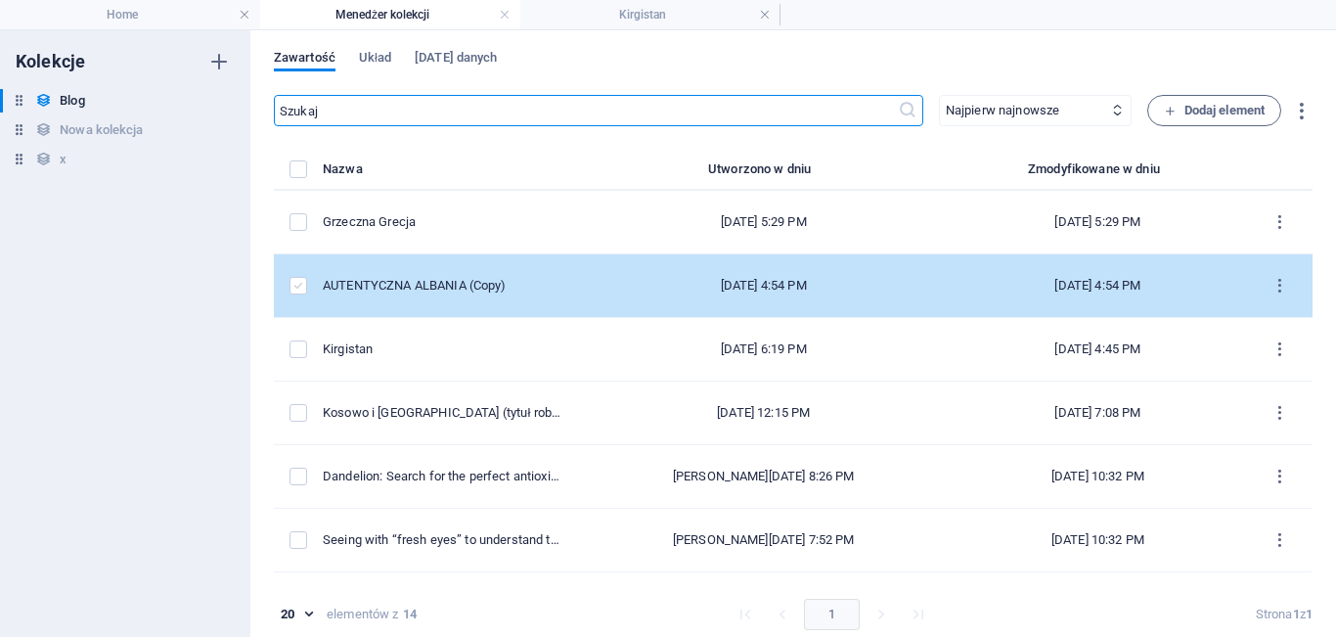
click at [292, 283] on label "items list" at bounding box center [299, 286] width 18 height 18
click at [0, 0] on input "items list" at bounding box center [0, 0] width 0 height 0
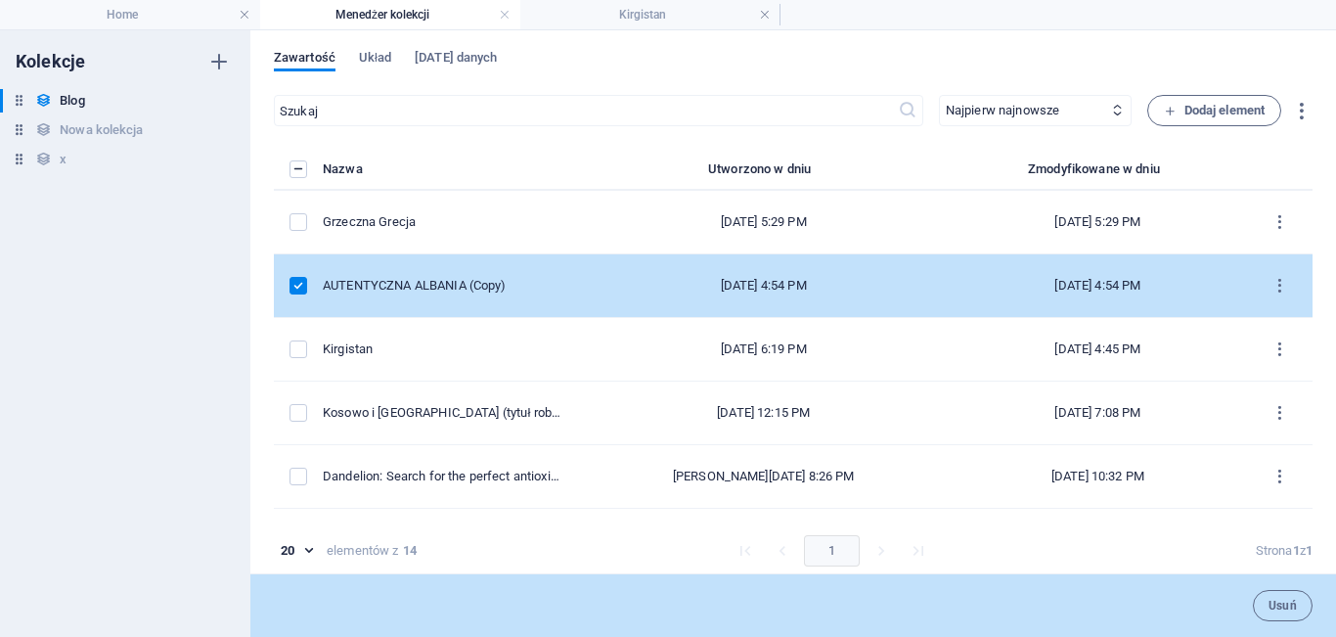
click at [288, 277] on td "items list" at bounding box center [298, 286] width 49 height 64
click at [301, 285] on label "items list" at bounding box center [299, 286] width 18 height 18
click at [0, 0] on input "items list" at bounding box center [0, 0] width 0 height 0
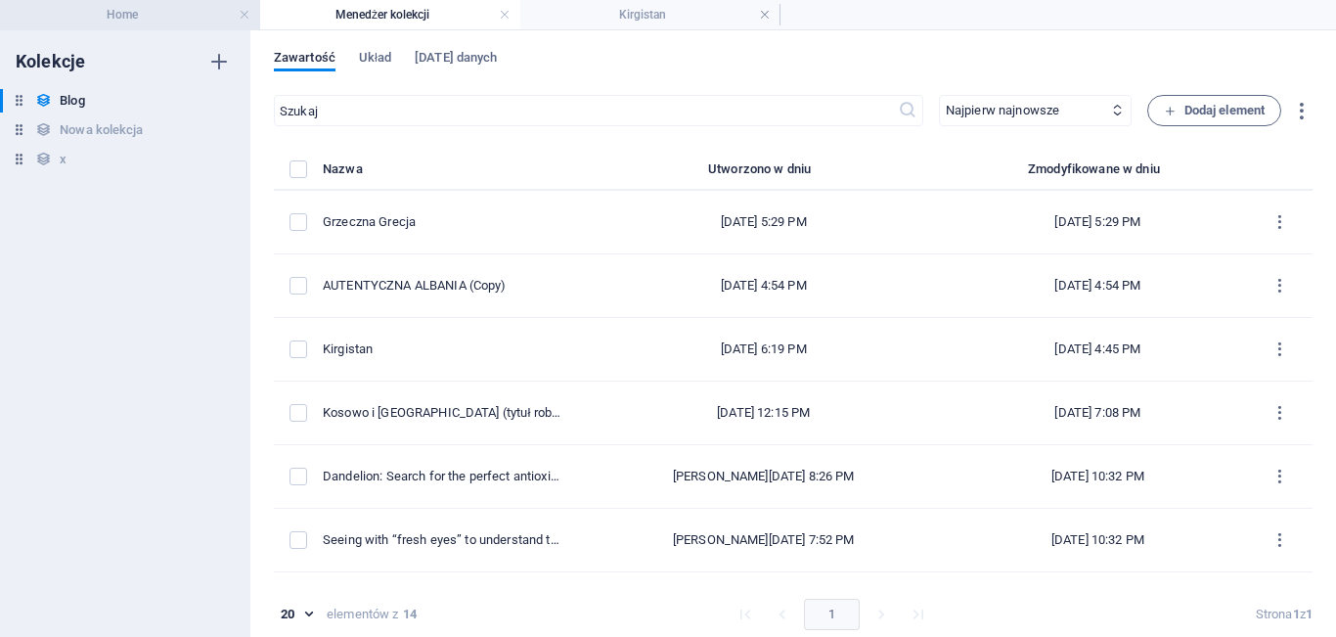
click at [97, 14] on h4 "Home" at bounding box center [130, 15] width 260 height 22
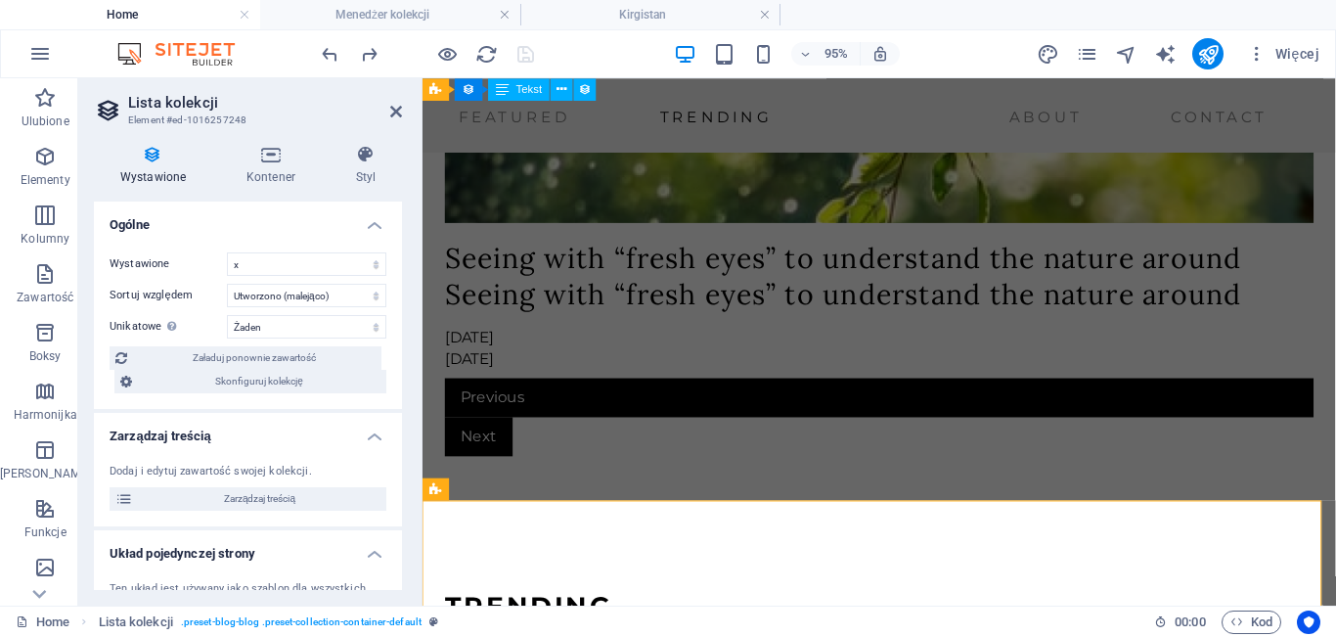
scroll to position [4964, 0]
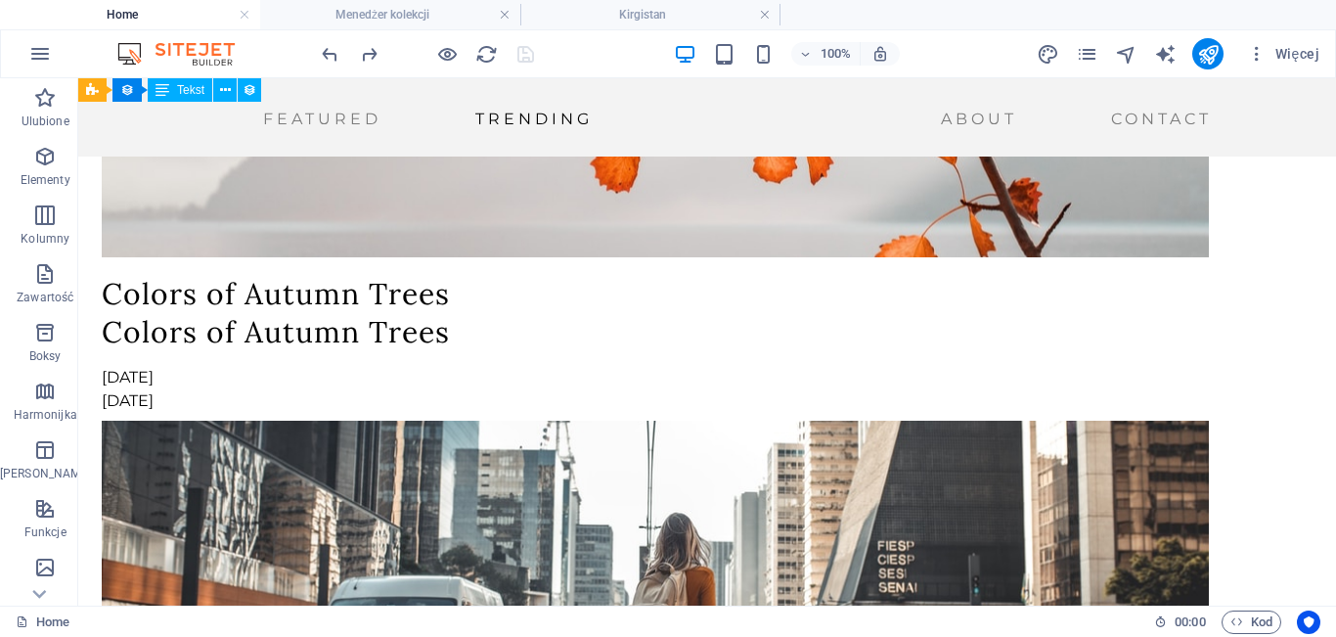
scroll to position [3970, 0]
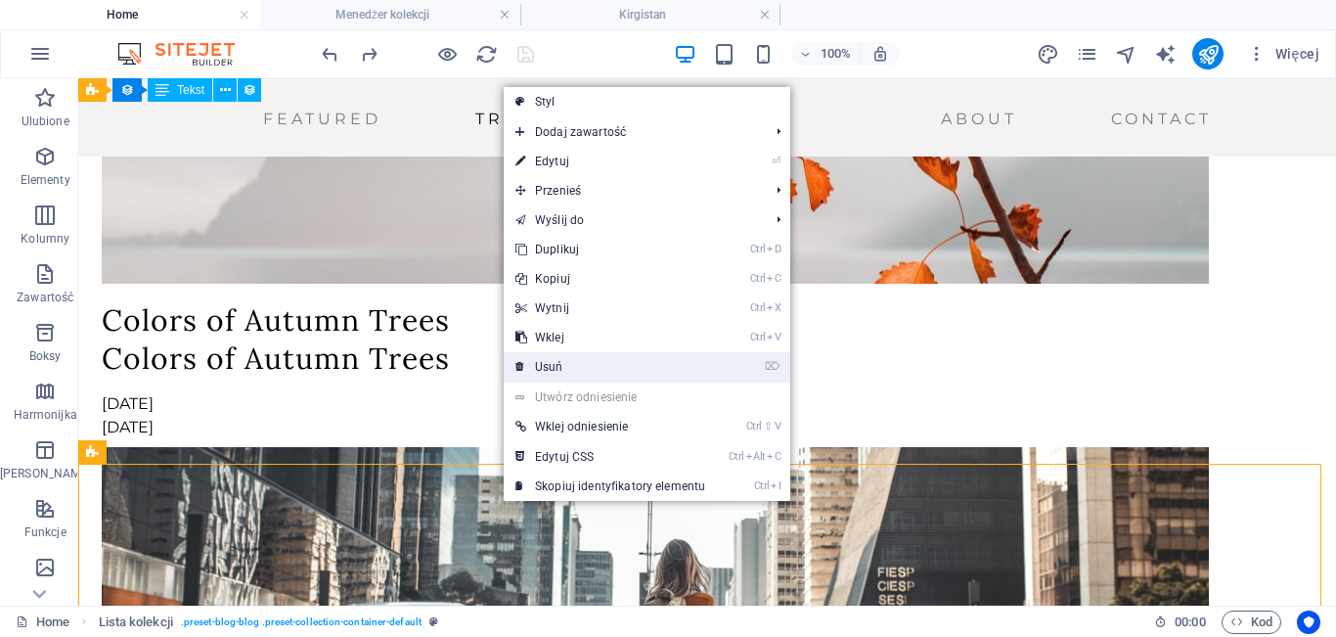
click at [591, 362] on link "⌦ Usuń" at bounding box center [610, 366] width 213 height 29
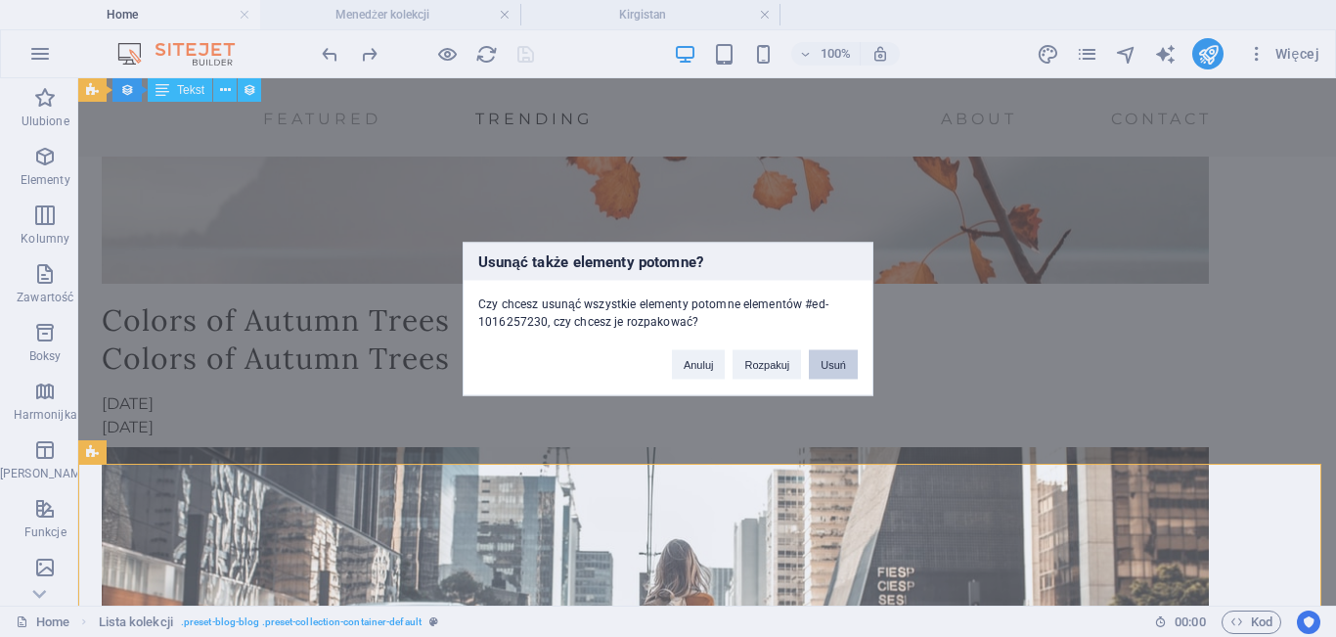
click at [836, 366] on button "Usuń" at bounding box center [833, 363] width 49 height 29
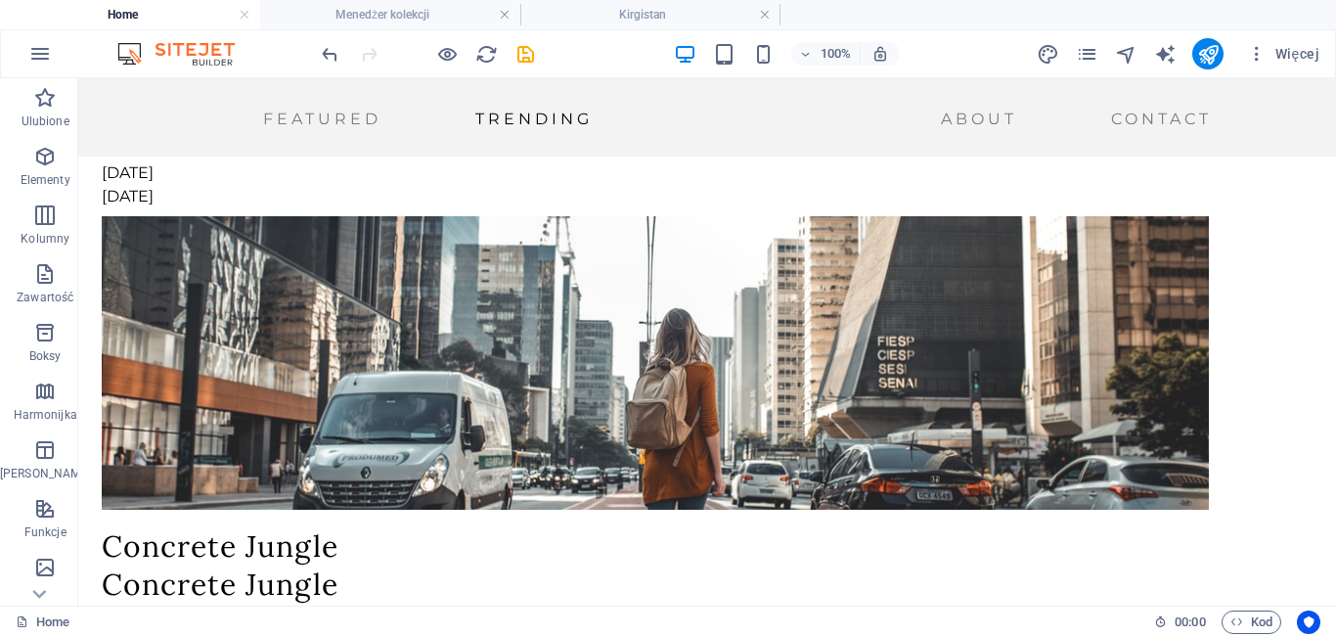
scroll to position [4211, 0]
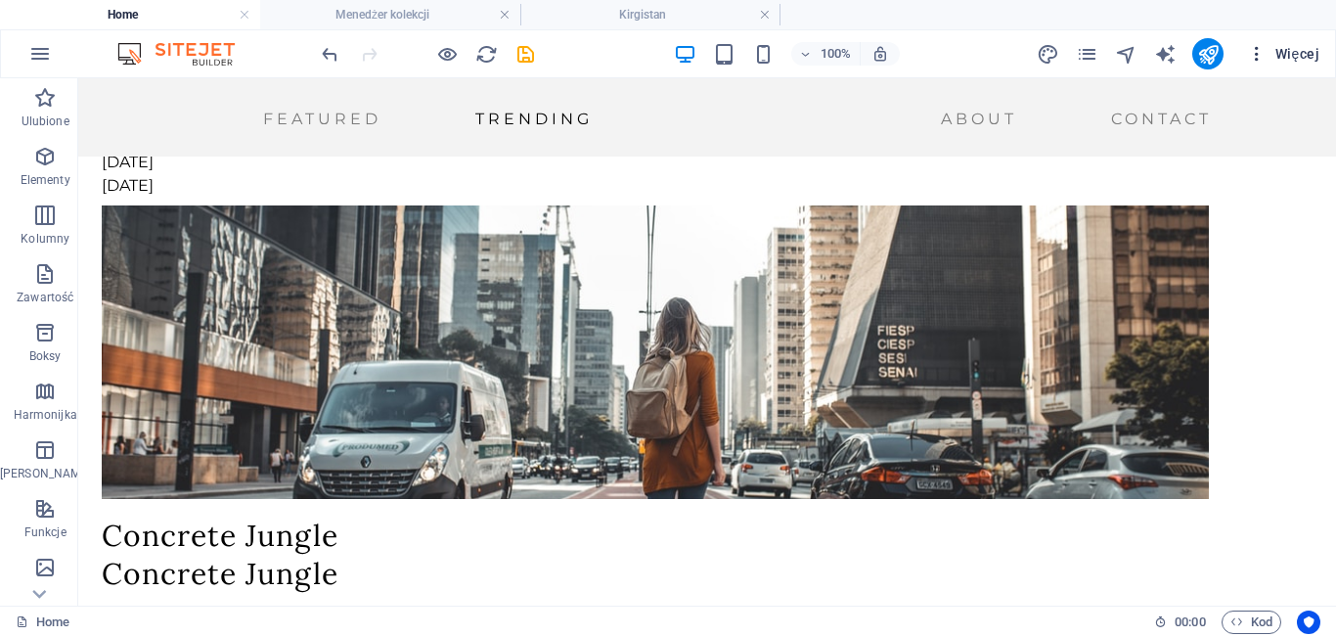
click at [1302, 40] on button "Więcej" at bounding box center [1283, 53] width 88 height 31
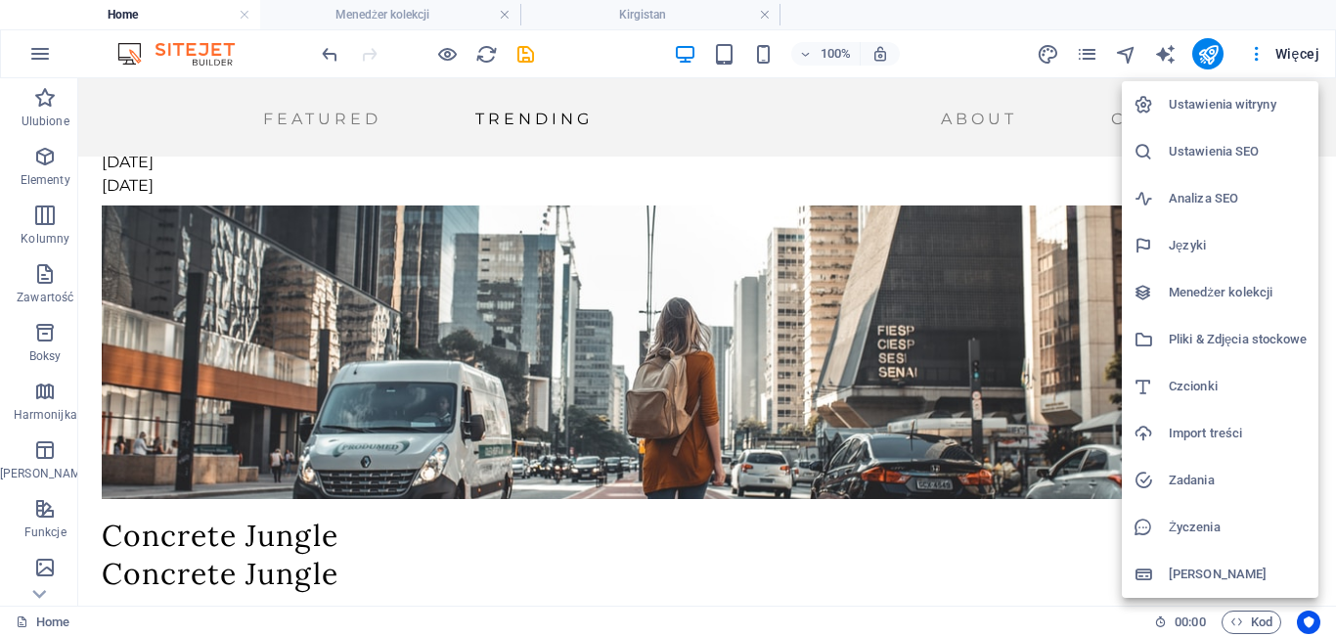
click at [1245, 292] on h6 "Menedżer kolekcji" at bounding box center [1238, 292] width 138 height 23
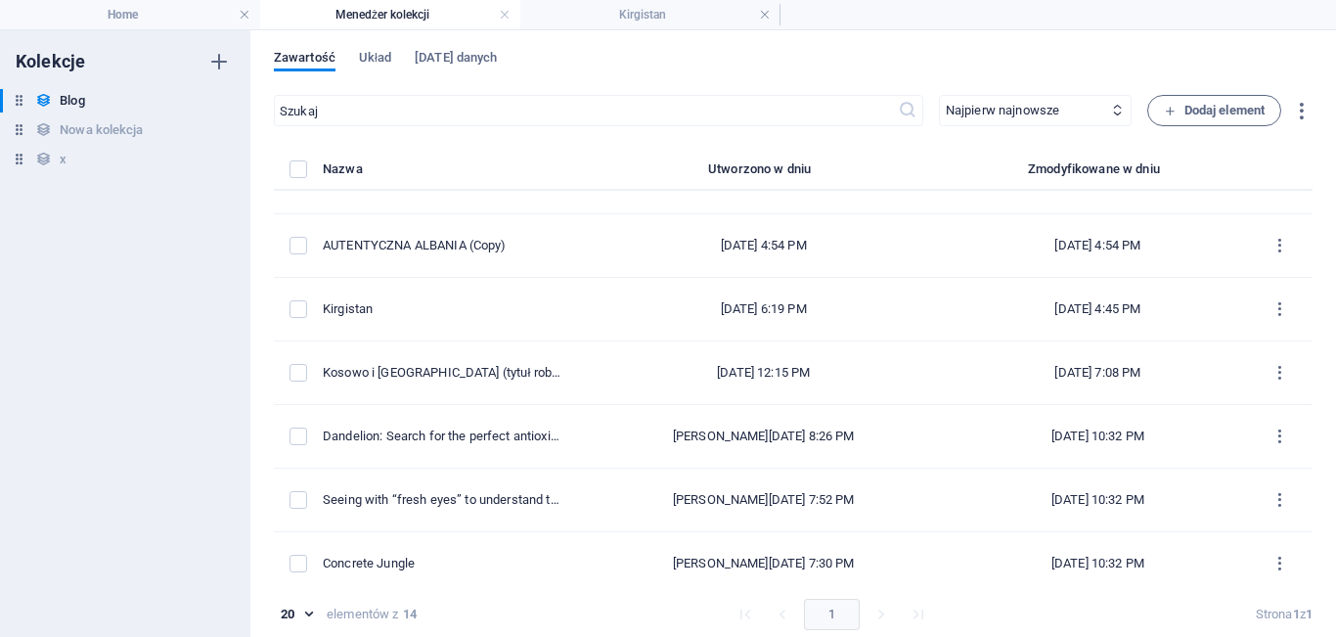
scroll to position [0, 0]
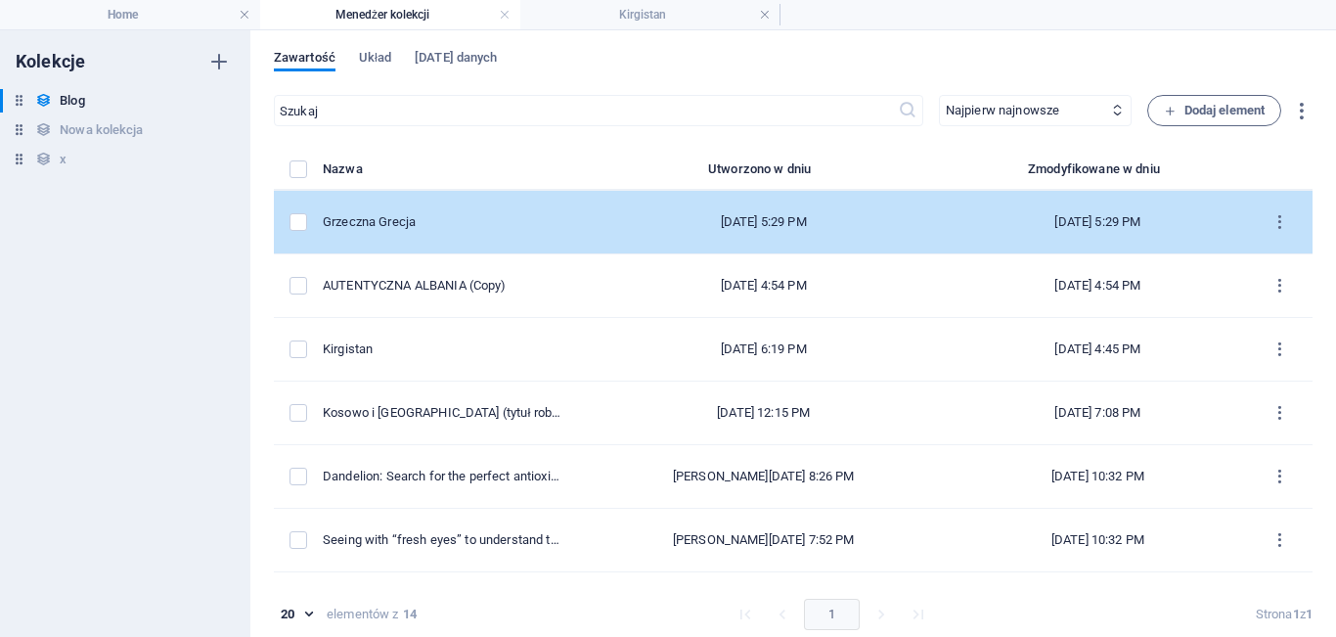
click at [300, 231] on td "items list" at bounding box center [298, 223] width 49 height 64
click at [297, 205] on td "items list" at bounding box center [298, 223] width 49 height 64
click at [297, 232] on td "items list" at bounding box center [298, 223] width 49 height 64
click at [297, 223] on label "items list" at bounding box center [299, 222] width 18 height 18
click at [0, 0] on input "items list" at bounding box center [0, 0] width 0 height 0
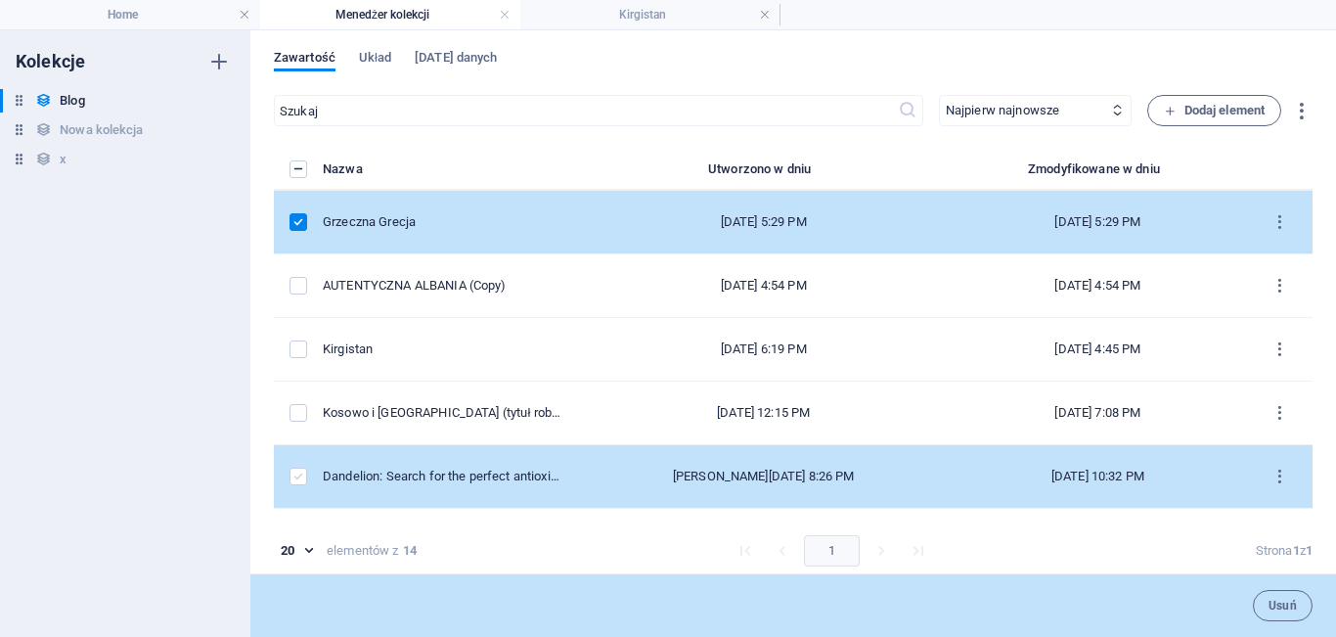
click at [296, 469] on label "items list" at bounding box center [299, 477] width 18 height 18
click at [0, 0] on input "items list" at bounding box center [0, 0] width 0 height 0
drag, startPoint x: 1309, startPoint y: 283, endPoint x: 1314, endPoint y: 338, distance: 56.0
click at [1314, 338] on div "Zawartość Układ Pola danych ​ Najpierw najnowsze Najpierw najstarsze Ostatnio z…" at bounding box center [793, 333] width 1086 height 607
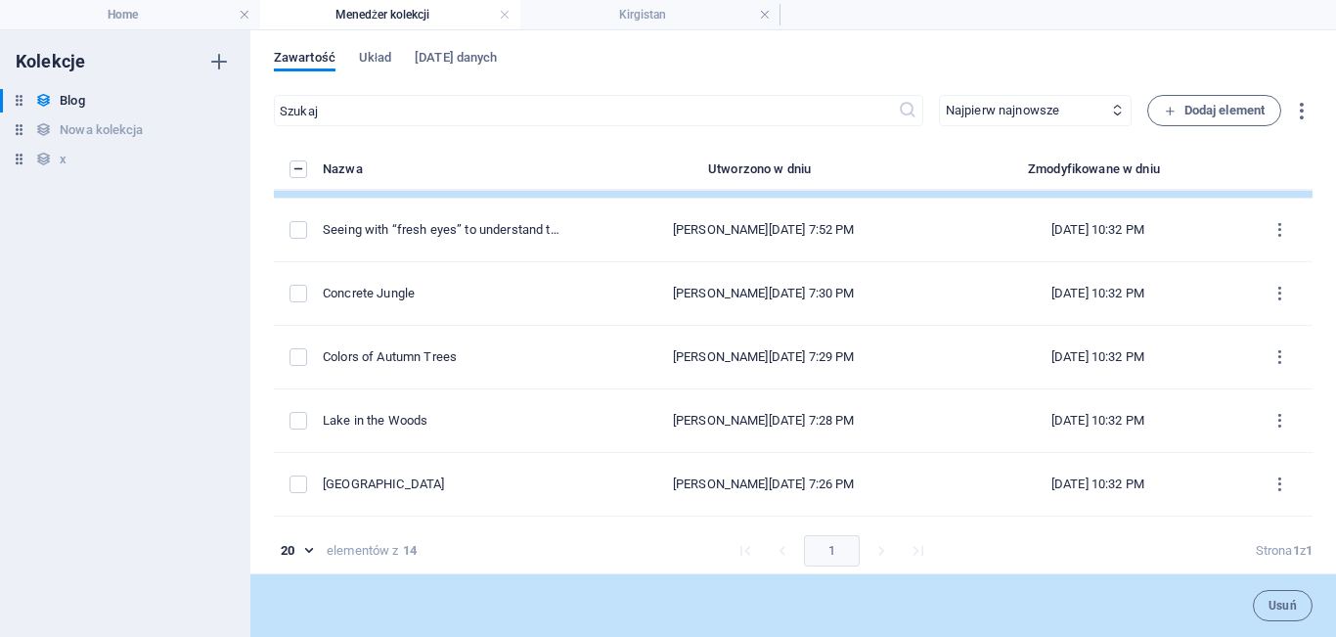
scroll to position [320, 0]
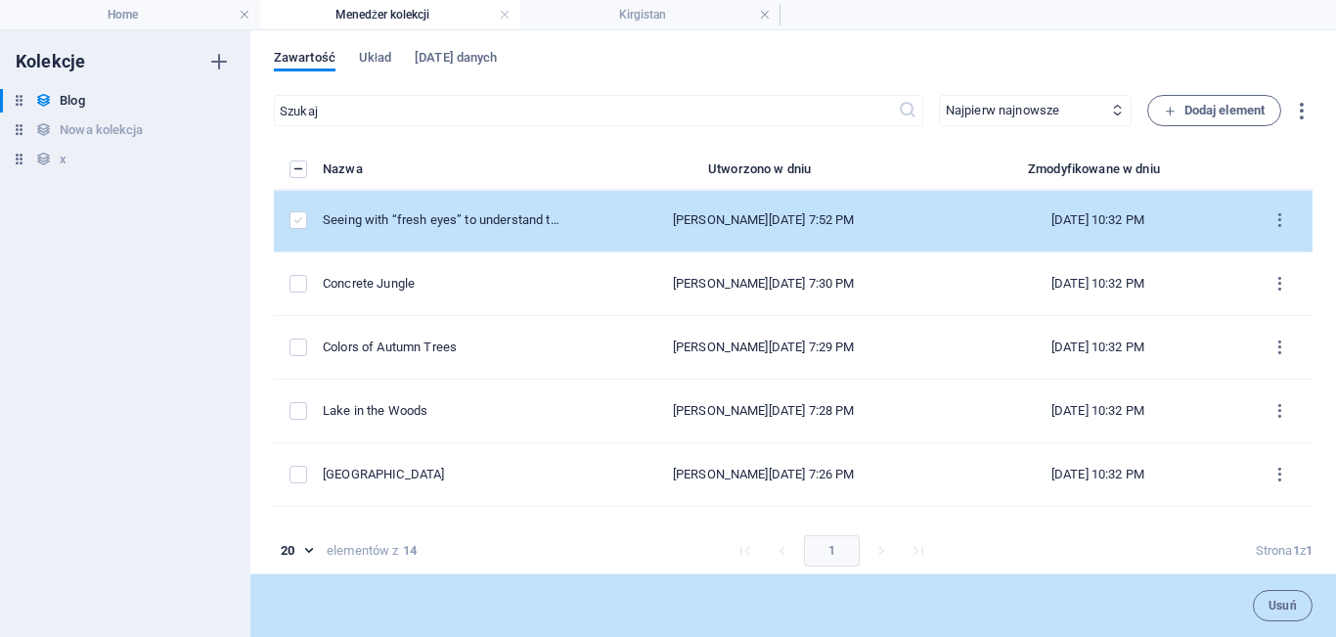
click at [301, 220] on label "items list" at bounding box center [299, 220] width 18 height 18
click at [0, 0] on input "items list" at bounding box center [0, 0] width 0 height 0
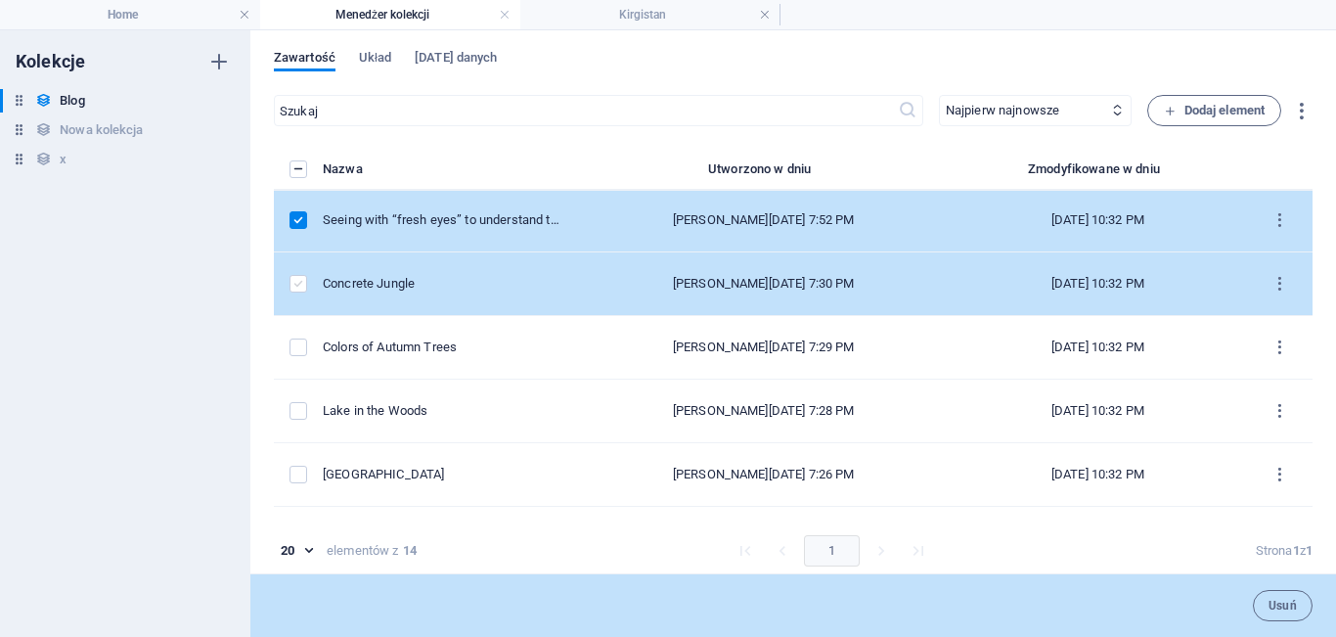
click at [300, 291] on label "items list" at bounding box center [299, 284] width 18 height 18
click at [0, 0] on input "items list" at bounding box center [0, 0] width 0 height 0
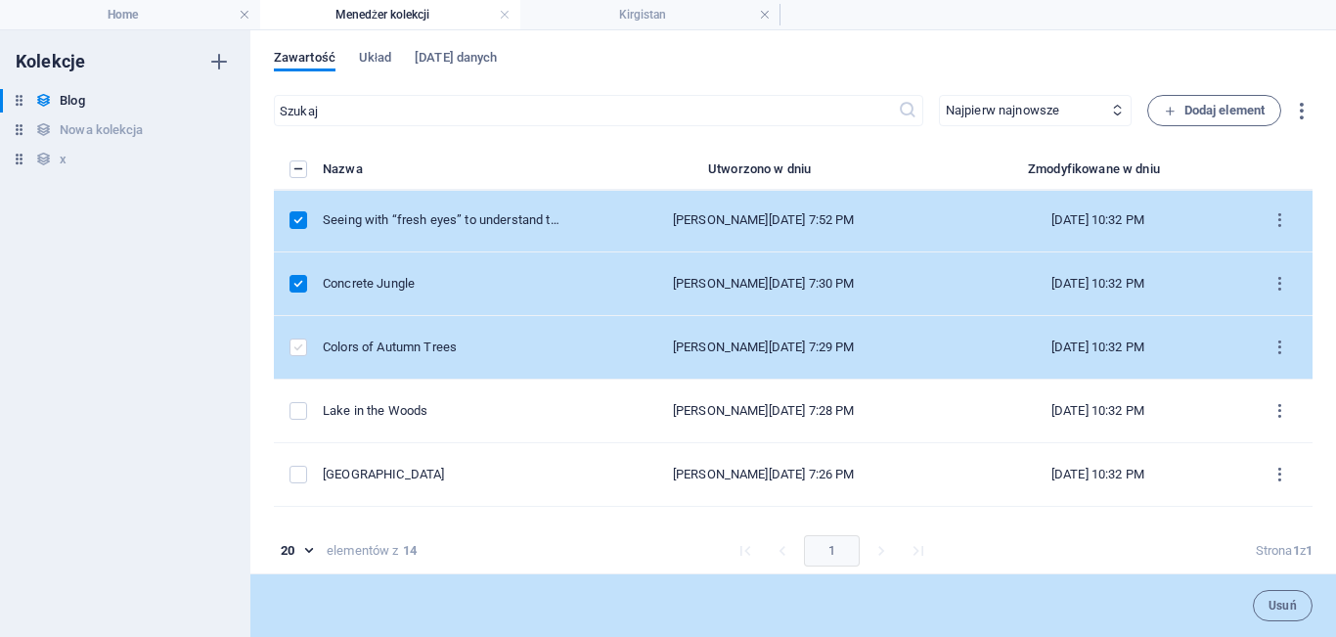
click at [303, 348] on label "items list" at bounding box center [299, 347] width 18 height 18
click at [0, 0] on input "items list" at bounding box center [0, 0] width 0 height 0
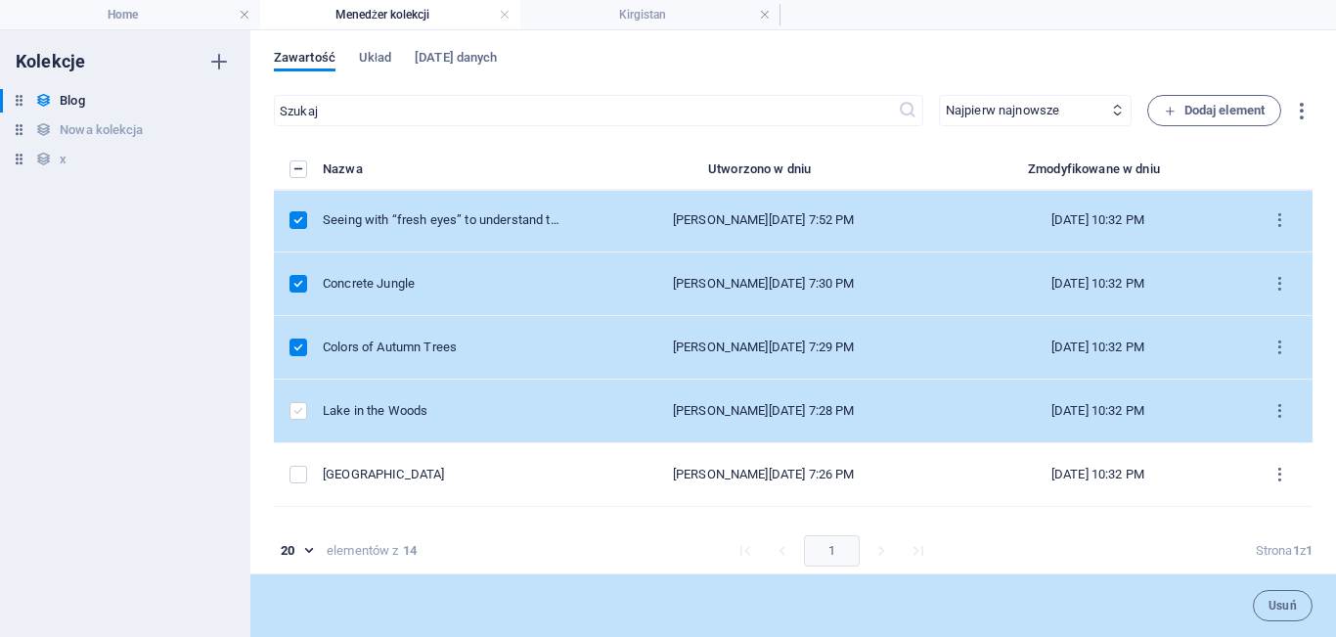
click at [297, 410] on label "items list" at bounding box center [299, 411] width 18 height 18
click at [0, 0] on input "items list" at bounding box center [0, 0] width 0 height 0
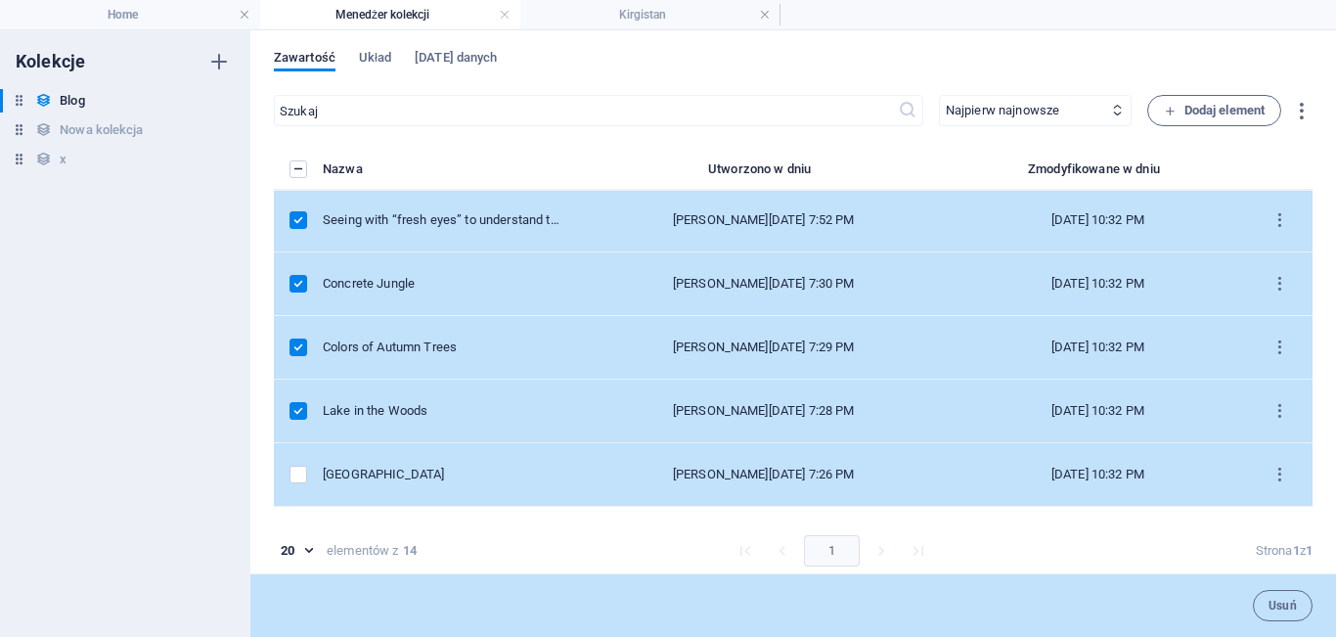
click at [293, 461] on td "items list" at bounding box center [298, 475] width 49 height 64
click at [304, 477] on label "items list" at bounding box center [299, 475] width 18 height 18
click at [0, 0] on input "items list" at bounding box center [0, 0] width 0 height 0
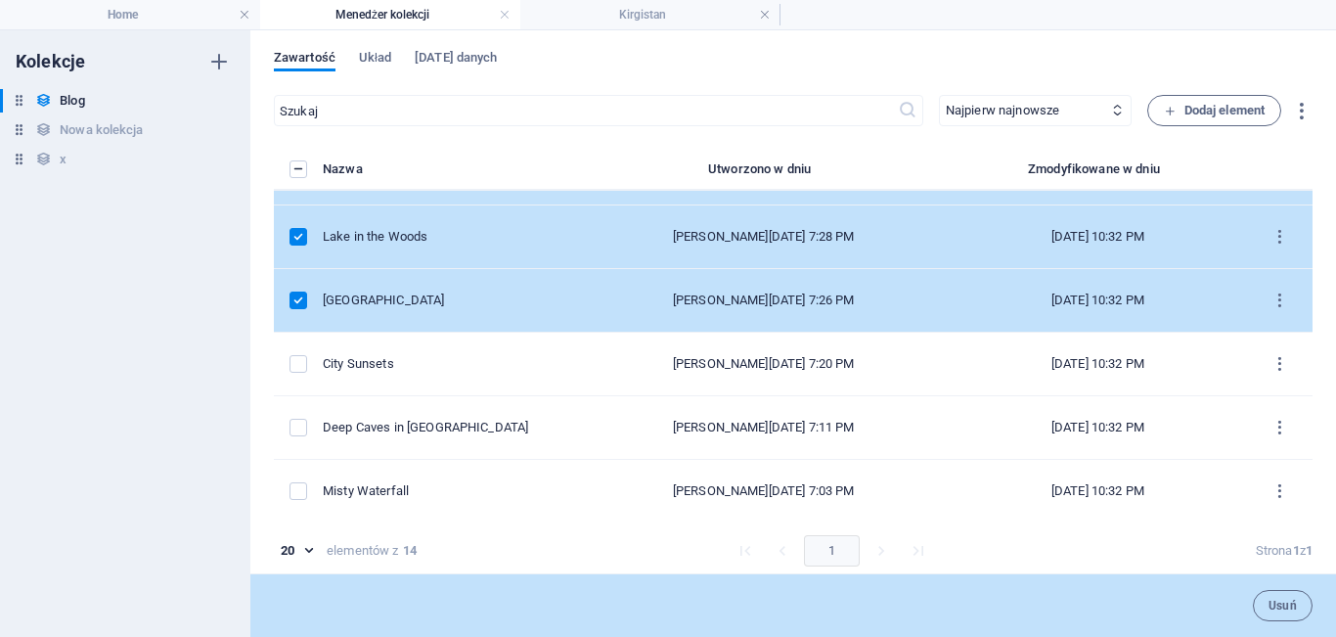
scroll to position [562, 0]
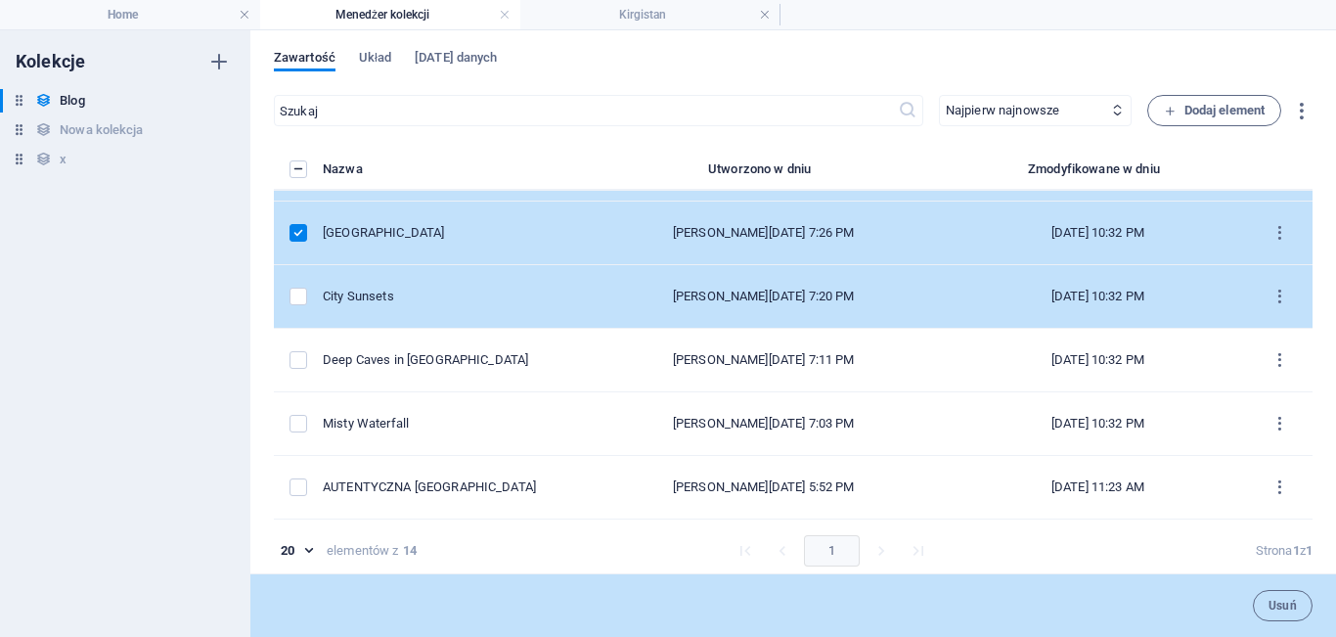
click at [288, 295] on td "items list" at bounding box center [298, 297] width 49 height 64
click at [297, 299] on label "items list" at bounding box center [299, 297] width 18 height 18
click at [0, 0] on input "items list" at bounding box center [0, 0] width 0 height 0
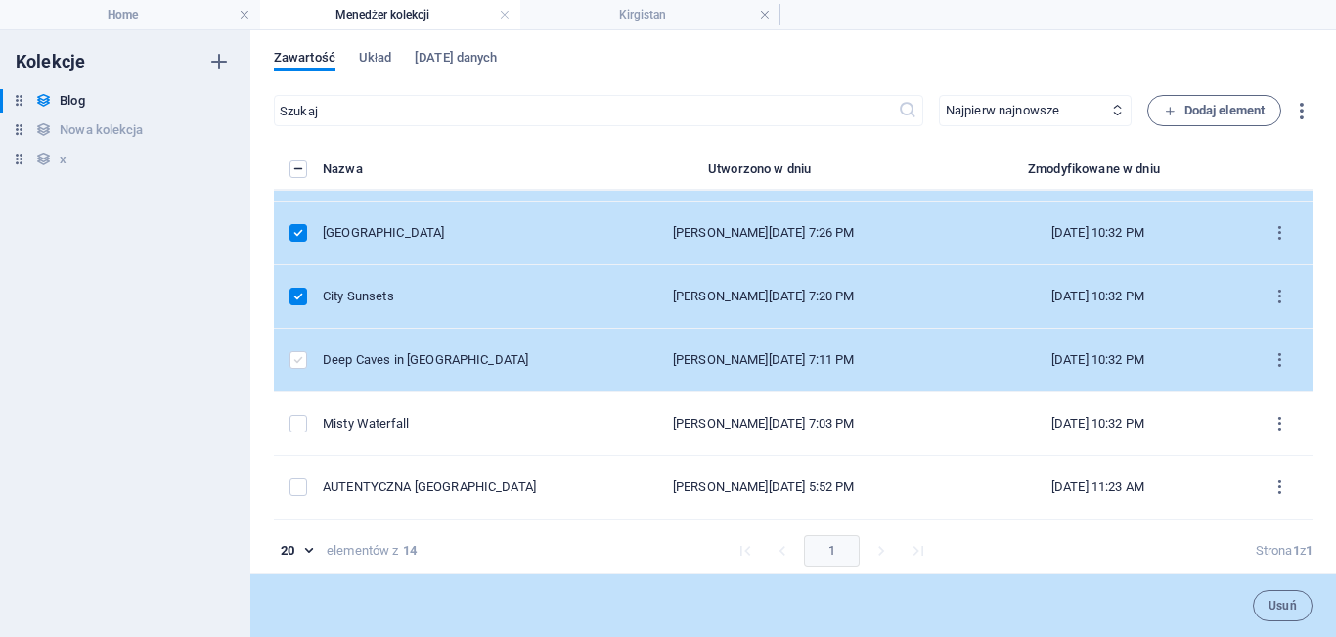
click at [300, 352] on label "items list" at bounding box center [299, 360] width 18 height 18
click at [0, 0] on input "items list" at bounding box center [0, 0] width 0 height 0
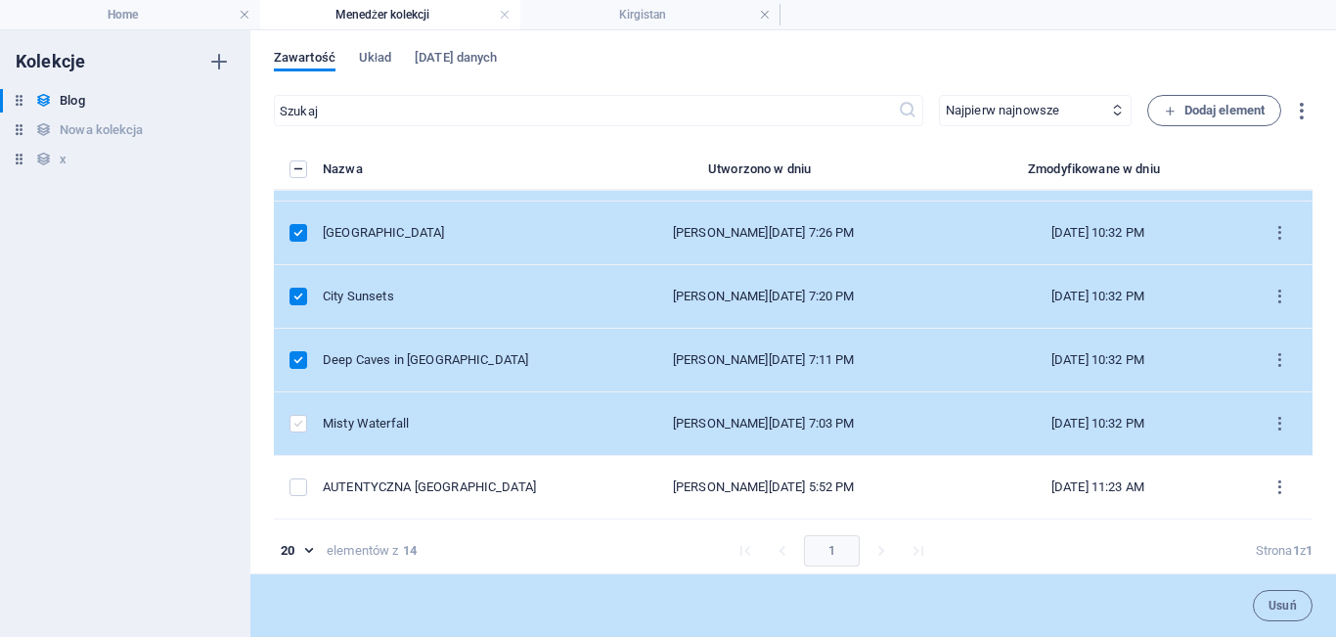
click at [299, 426] on label "items list" at bounding box center [299, 424] width 18 height 18
click at [0, 0] on input "items list" at bounding box center [0, 0] width 0 height 0
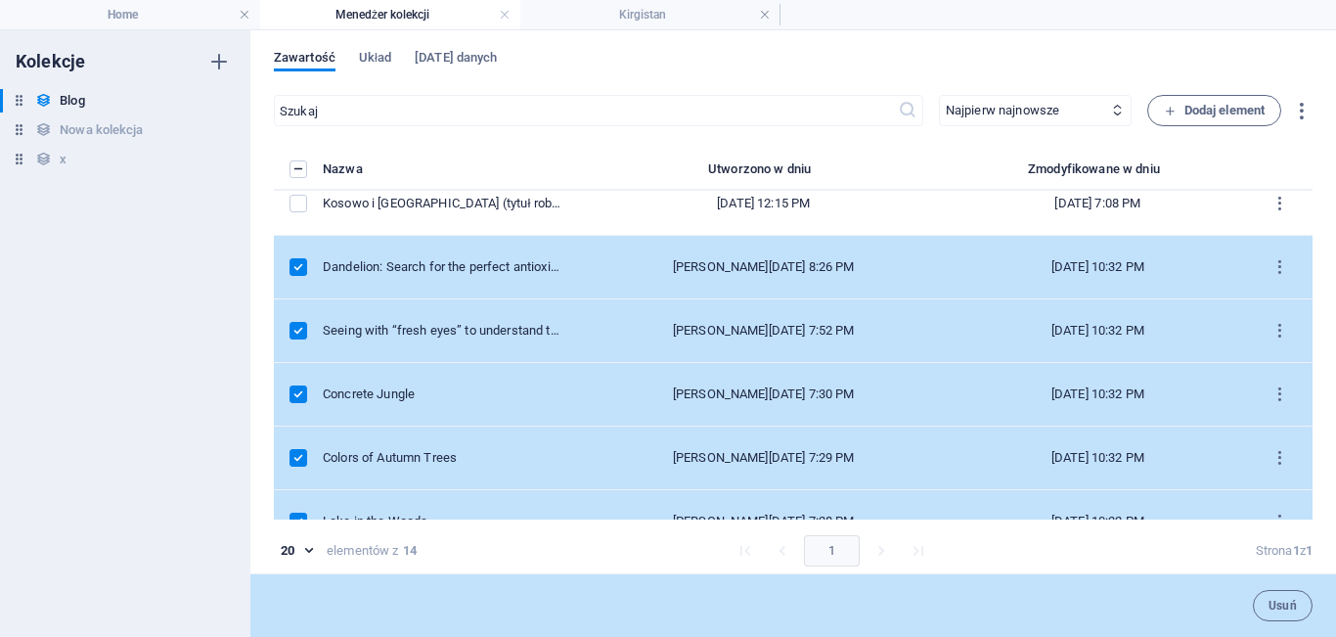
scroll to position [0, 0]
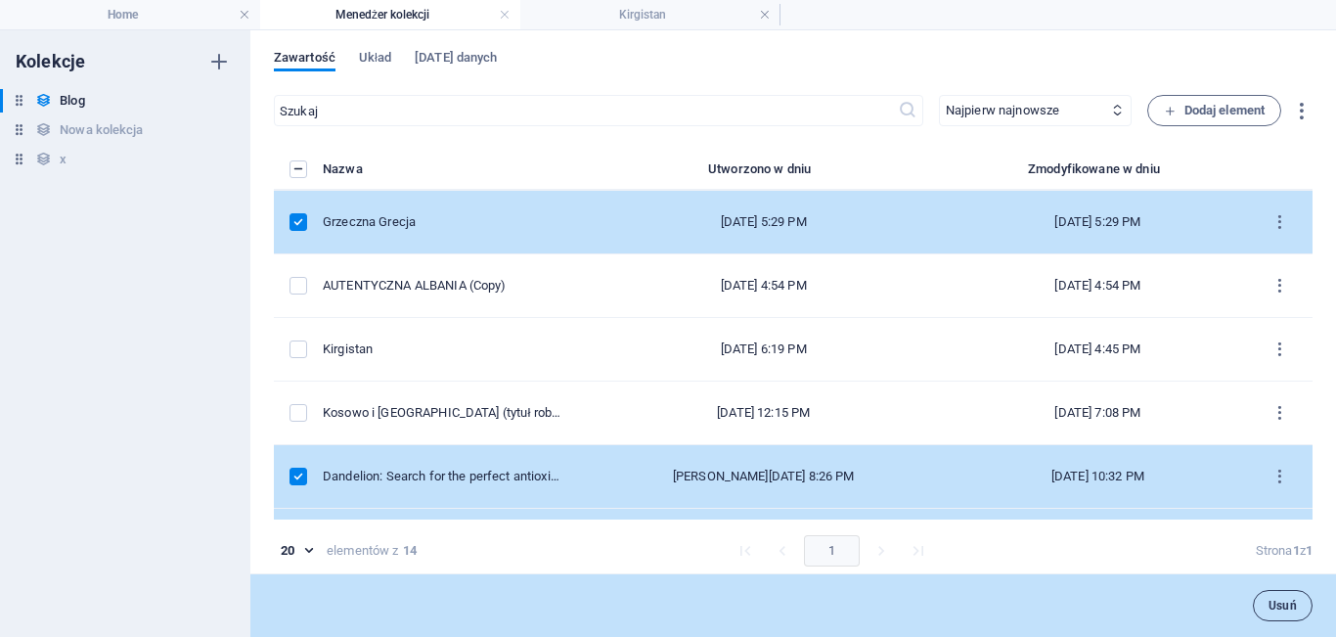
click at [1282, 603] on span "Usuń" at bounding box center [1283, 606] width 28 height 12
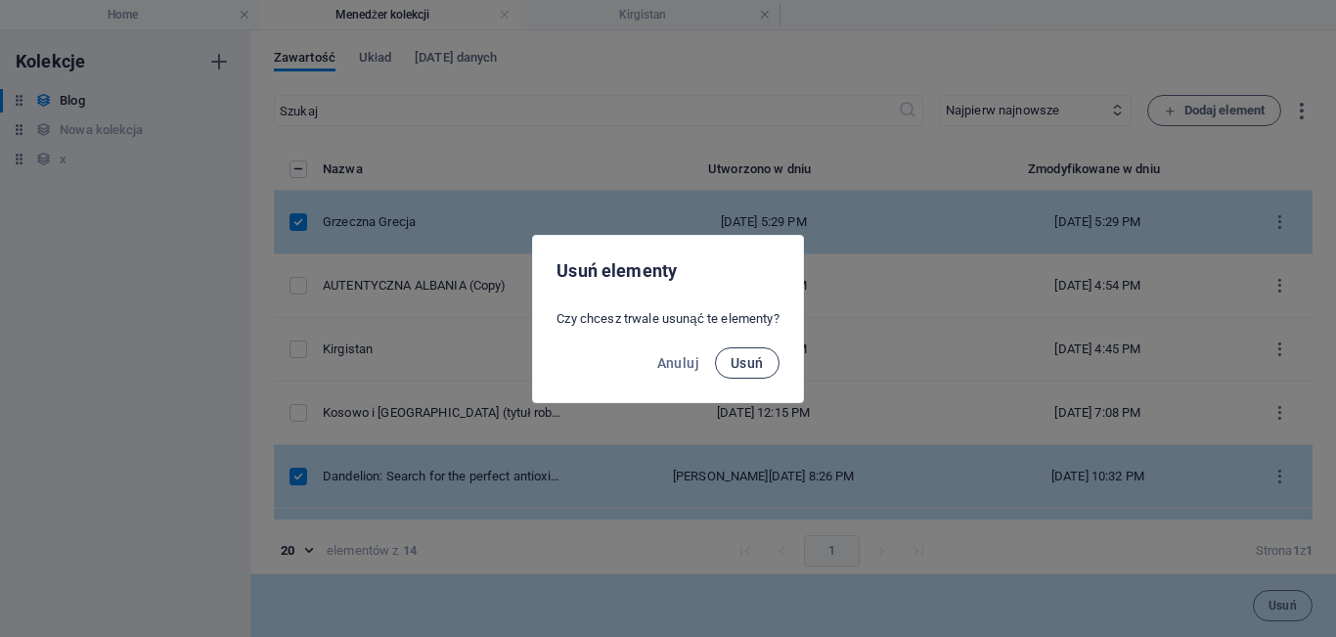
click at [745, 355] on span "Usuń" at bounding box center [747, 363] width 33 height 16
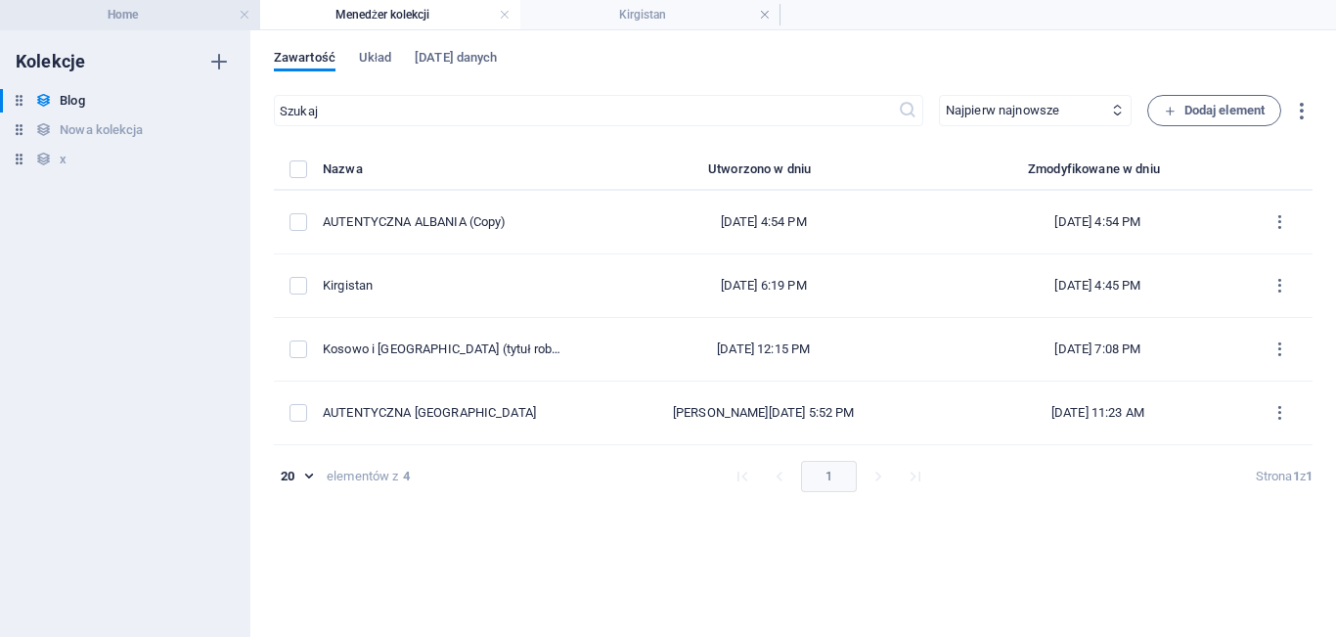
click at [150, 11] on h4 "Home" at bounding box center [130, 15] width 260 height 22
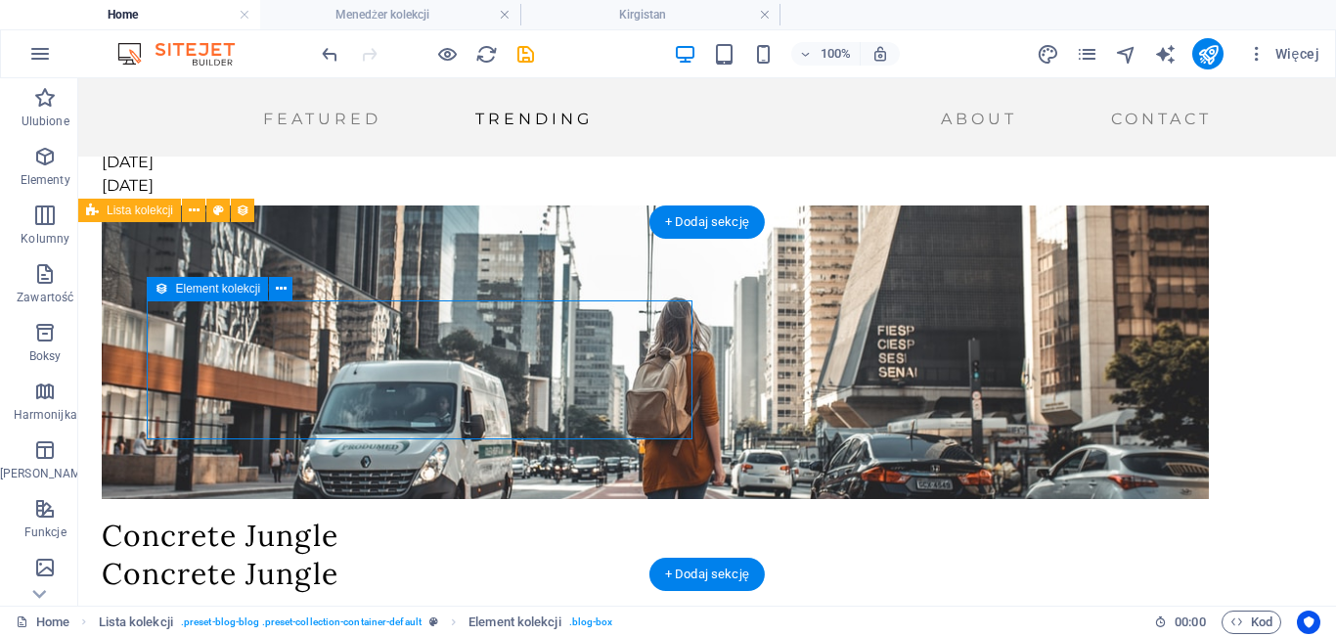
select select "68e2be439c4d120cca0110e0"
select select "createdAt_DESC"
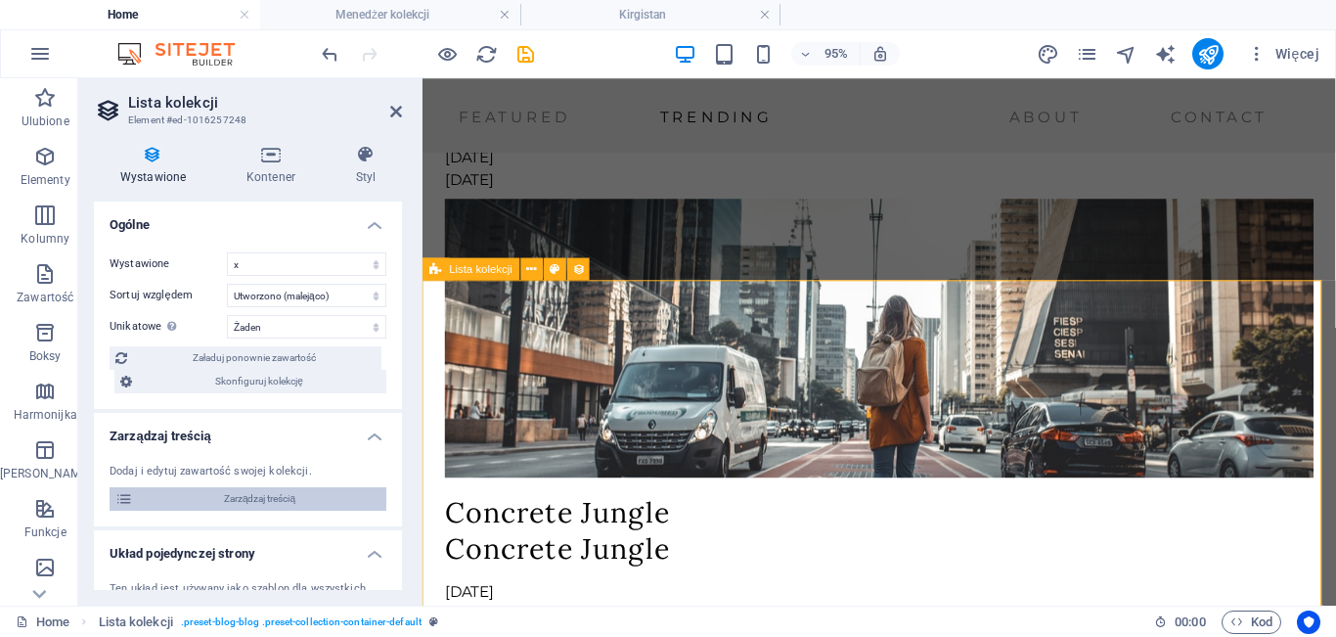
click at [298, 504] on span "Zarządzaj treścią" at bounding box center [260, 498] width 242 height 23
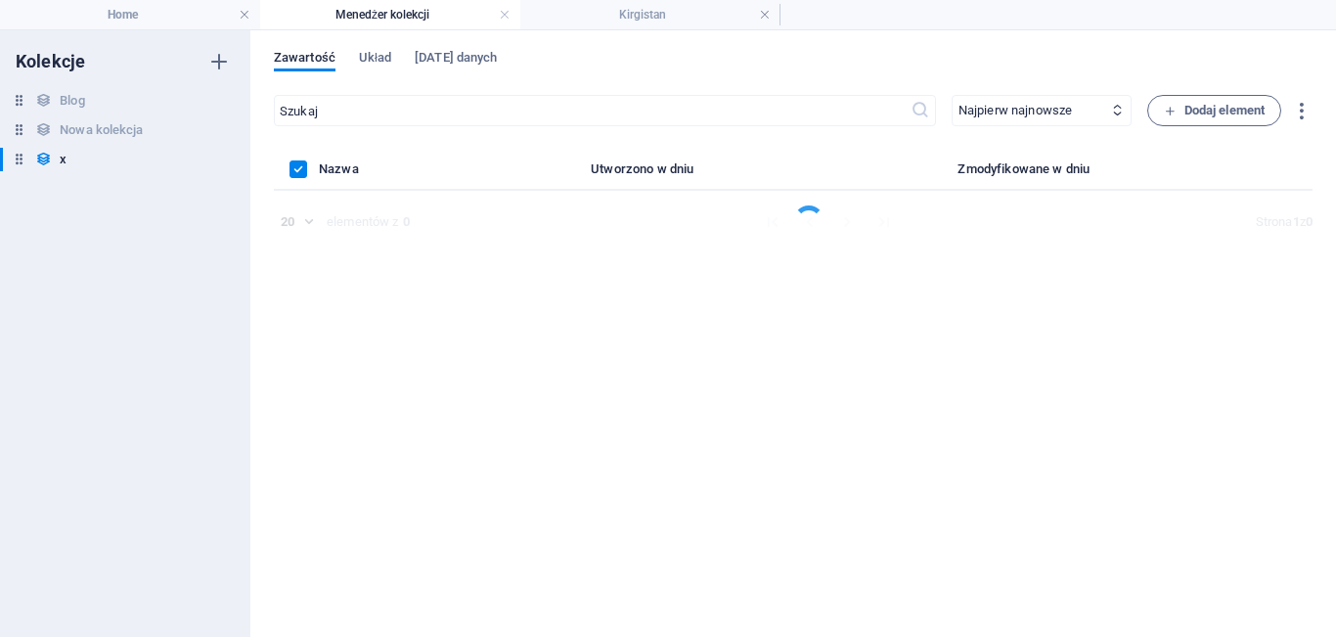
scroll to position [0, 0]
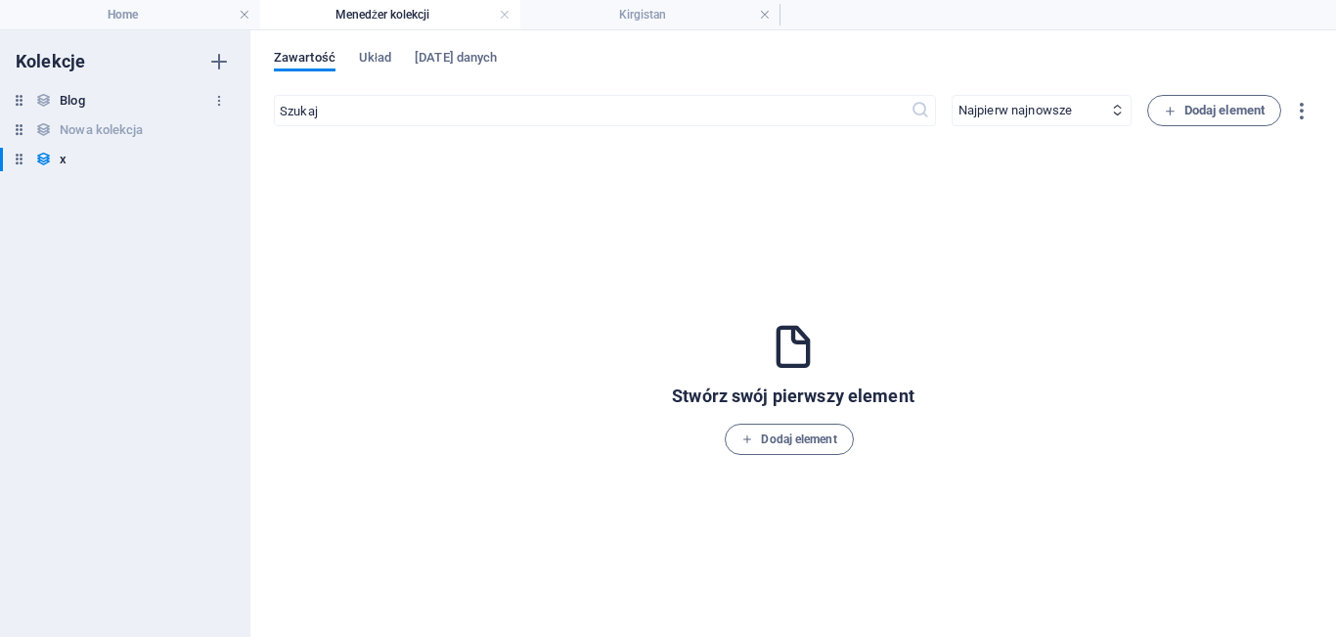
click at [95, 105] on div "Blog Blog" at bounding box center [115, 100] width 231 height 23
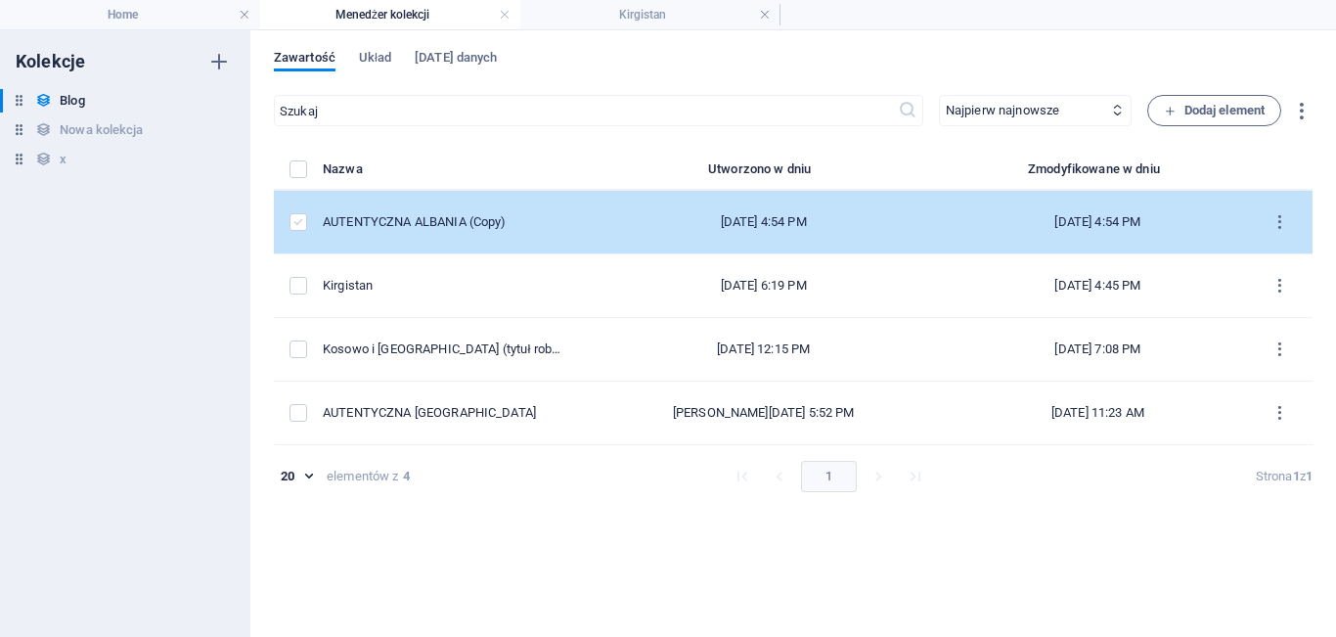
click at [297, 223] on label "items list" at bounding box center [299, 222] width 18 height 18
click at [0, 0] on input "items list" at bounding box center [0, 0] width 0 height 0
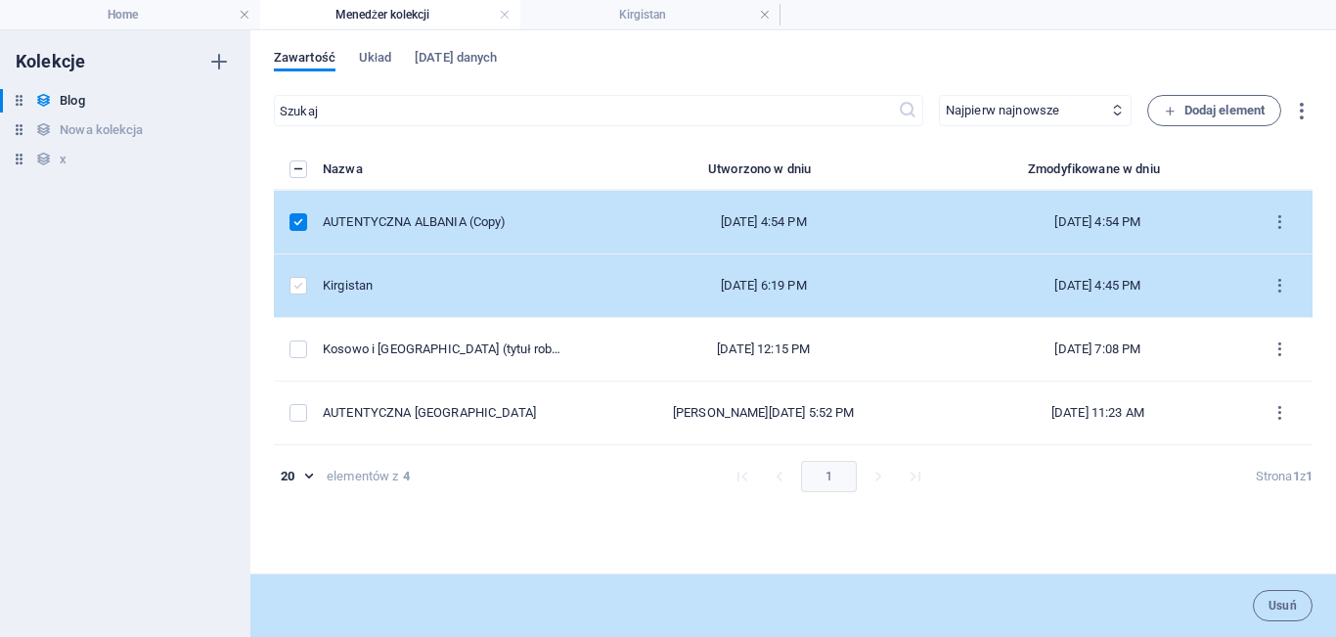
click at [292, 277] on label "items list" at bounding box center [299, 286] width 18 height 18
click at [0, 0] on input "items list" at bounding box center [0, 0] width 0 height 0
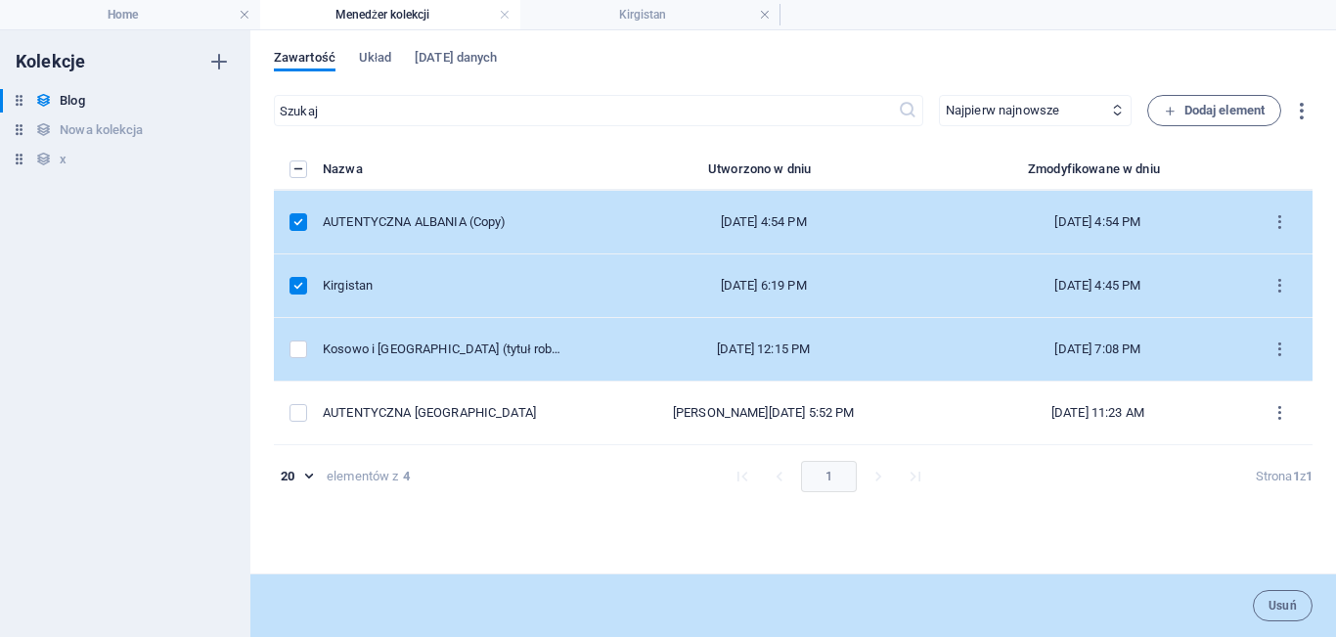
click at [302, 337] on td "items list" at bounding box center [298, 350] width 49 height 64
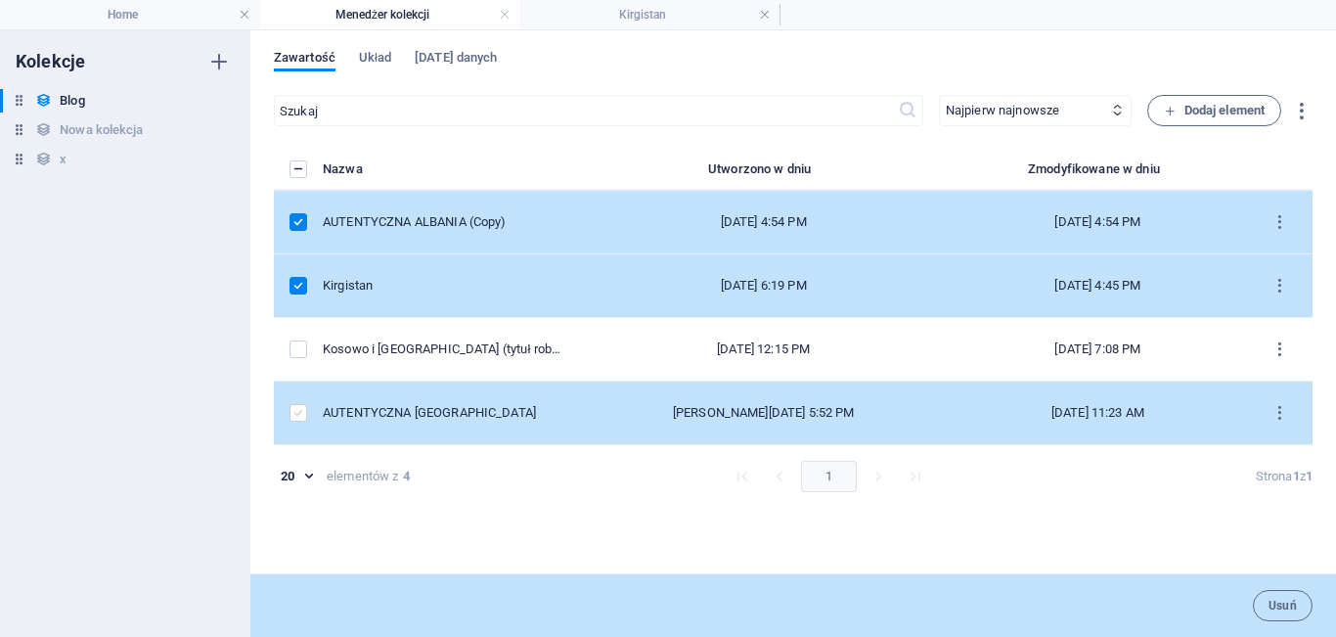
click at [292, 415] on label "items list" at bounding box center [299, 413] width 18 height 18
click at [0, 0] on input "items list" at bounding box center [0, 0] width 0 height 0
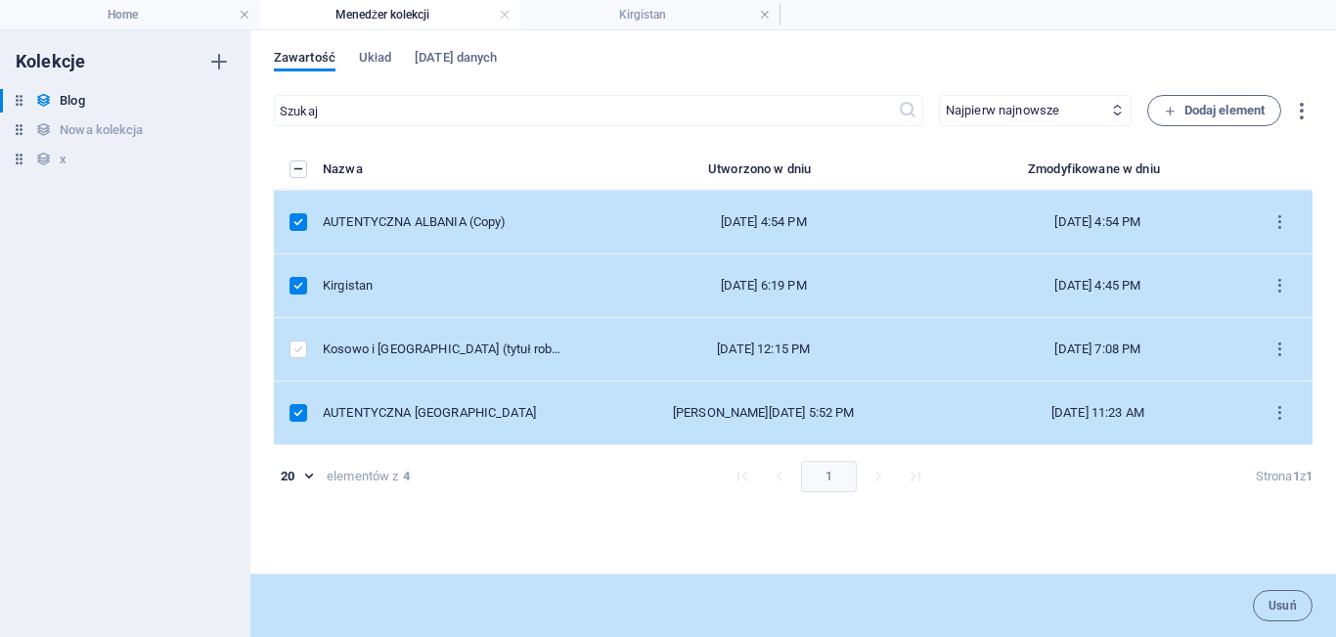
click at [290, 354] on label "items list" at bounding box center [299, 349] width 18 height 18
click at [0, 0] on input "items list" at bounding box center [0, 0] width 0 height 0
click at [1276, 215] on icon "items list" at bounding box center [1280, 222] width 19 height 19
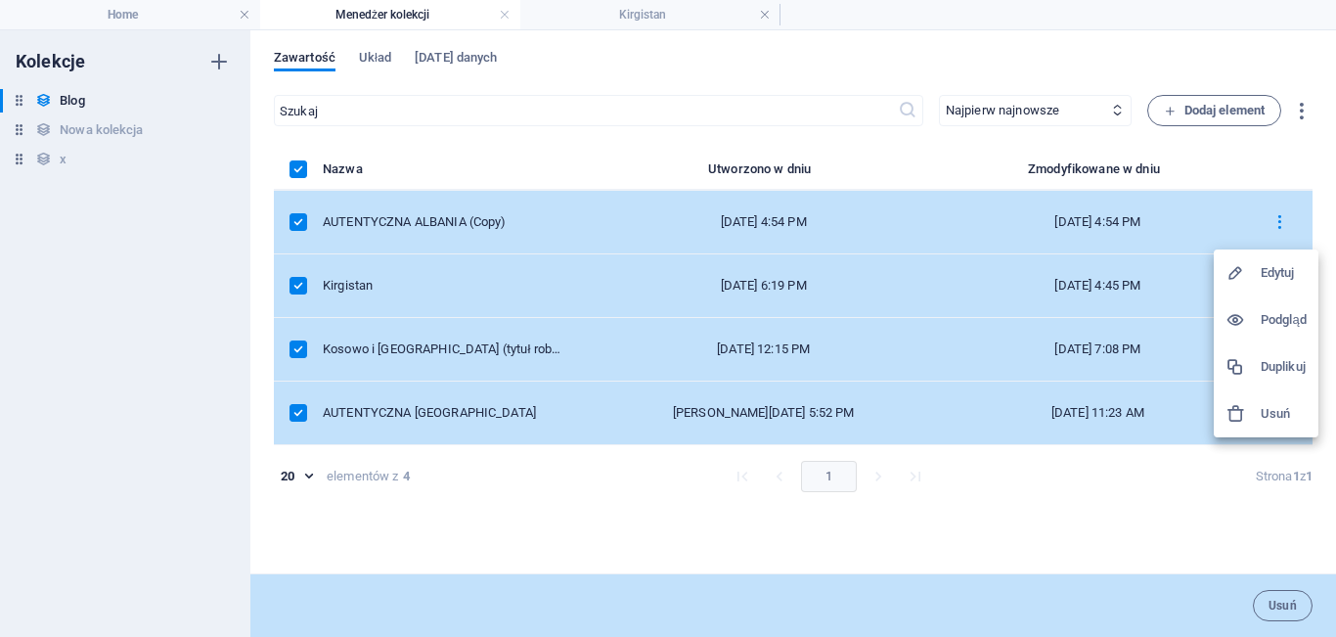
click at [1272, 154] on div at bounding box center [668, 318] width 1336 height 637
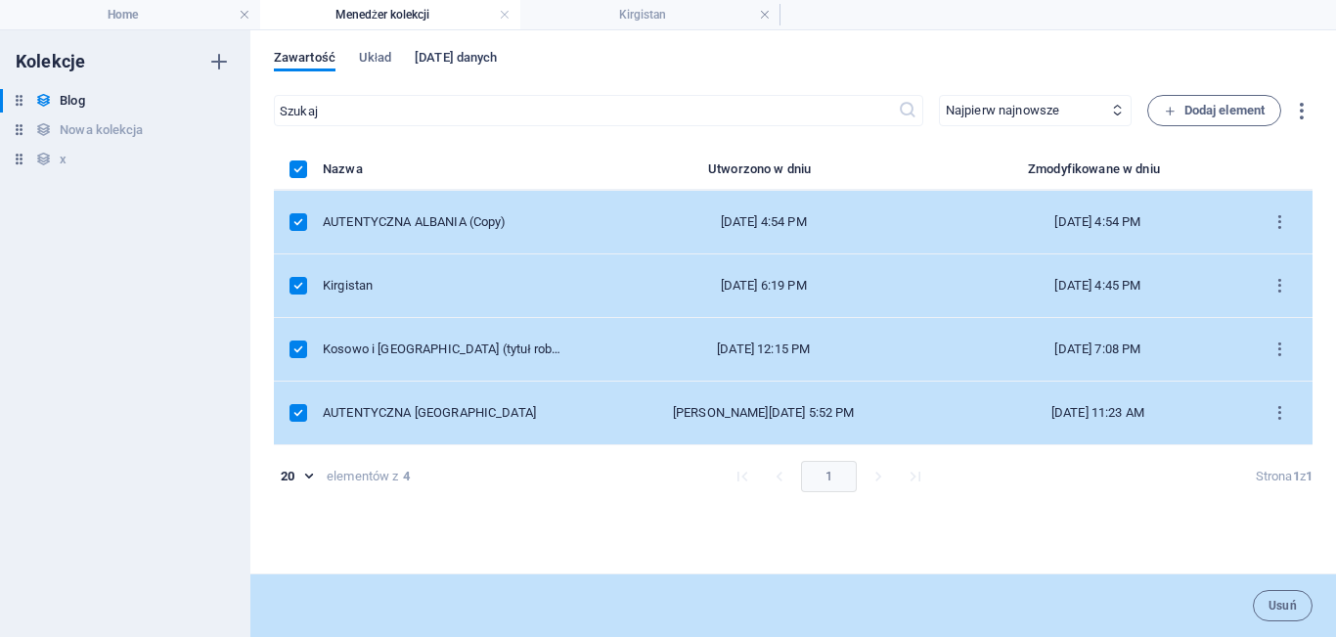
click at [435, 60] on span "Pola danych" at bounding box center [456, 59] width 82 height 27
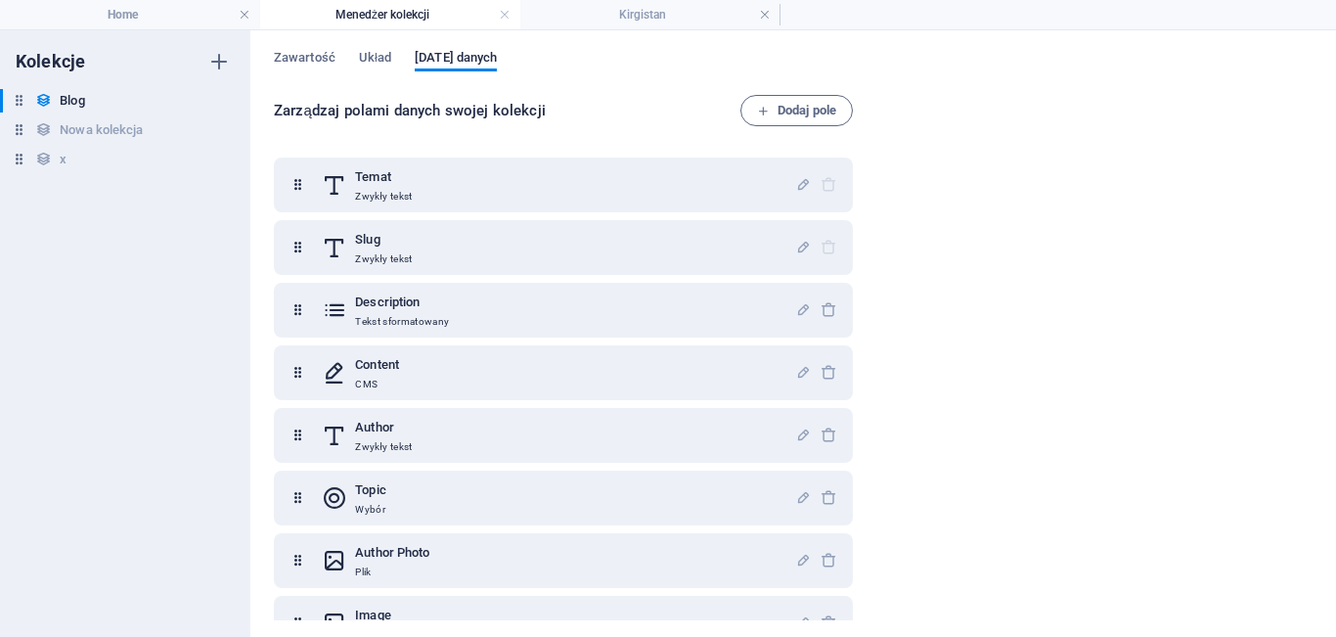
click at [386, 74] on div "Zawartość Układ Pola danych" at bounding box center [793, 68] width 1039 height 37
click at [378, 66] on span "Układ" at bounding box center [375, 59] width 32 height 27
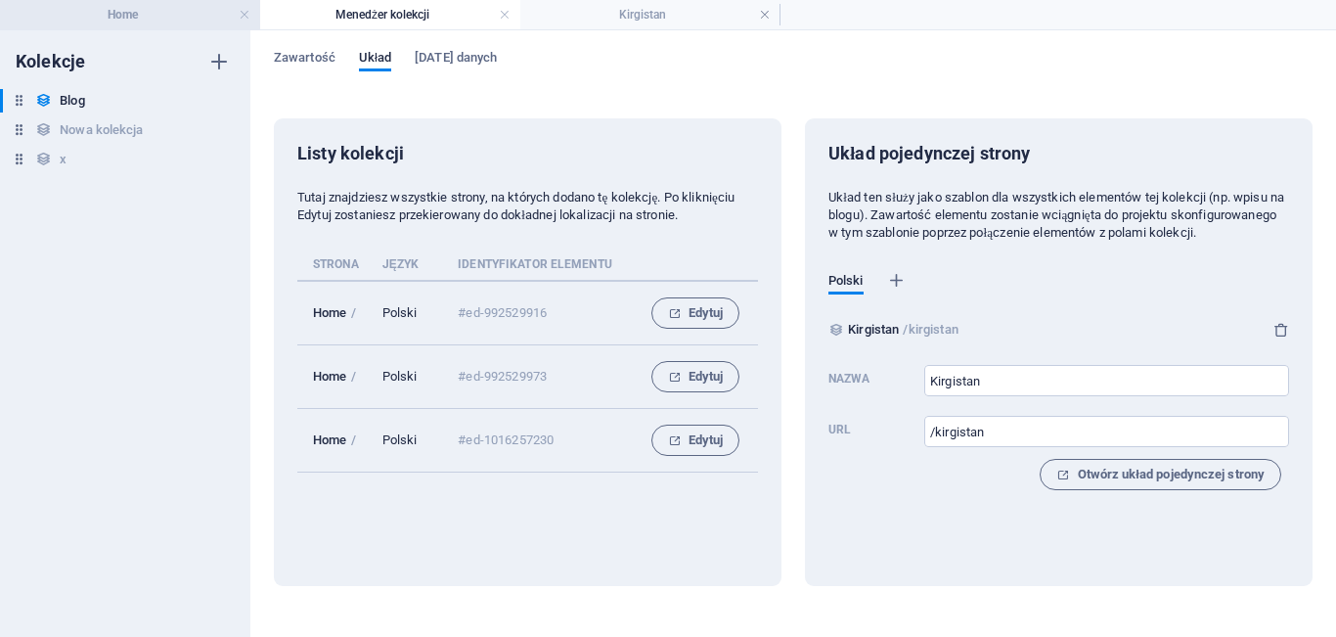
click at [119, 11] on h4 "Home" at bounding box center [130, 15] width 260 height 22
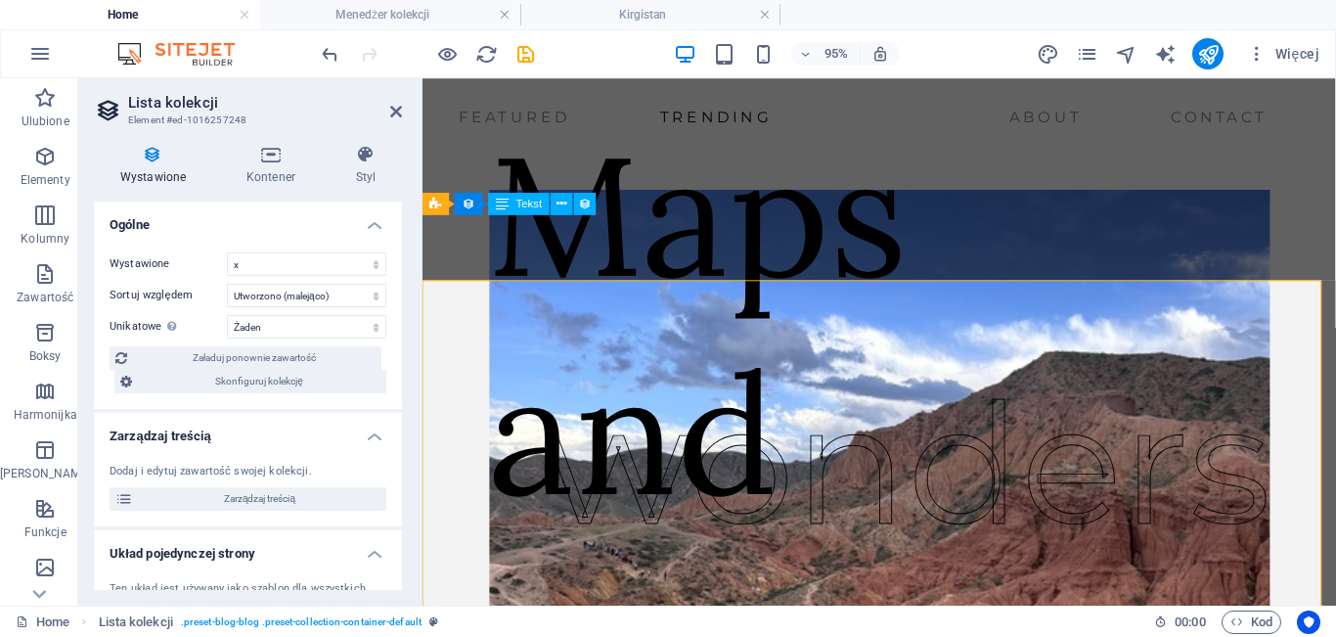
scroll to position [4211, 0]
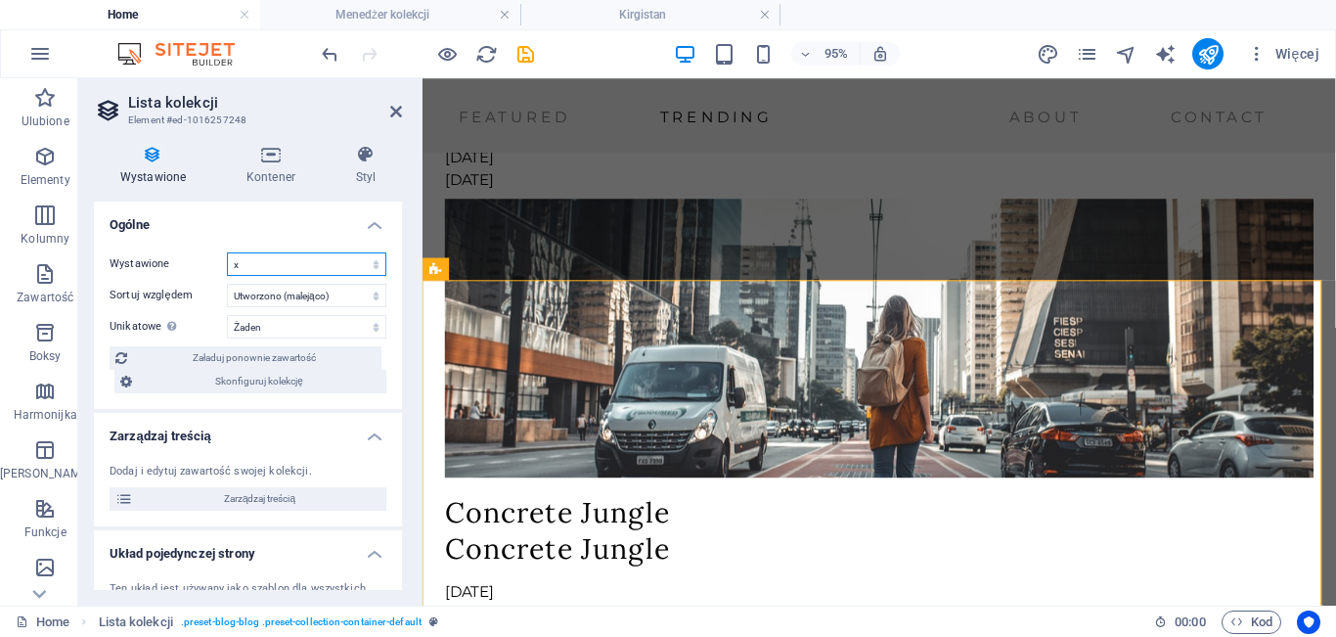
click at [315, 269] on select "Blog Nowa kolekcja x" at bounding box center [306, 263] width 159 height 23
select select "68da7d6412fbf1f9070767bc"
click at [227, 252] on select "Blog Nowa kolekcja x" at bounding box center [306, 263] width 159 height 23
select select "createdAt_DESC"
click at [301, 493] on span "Zarządzaj treścią" at bounding box center [260, 498] width 242 height 23
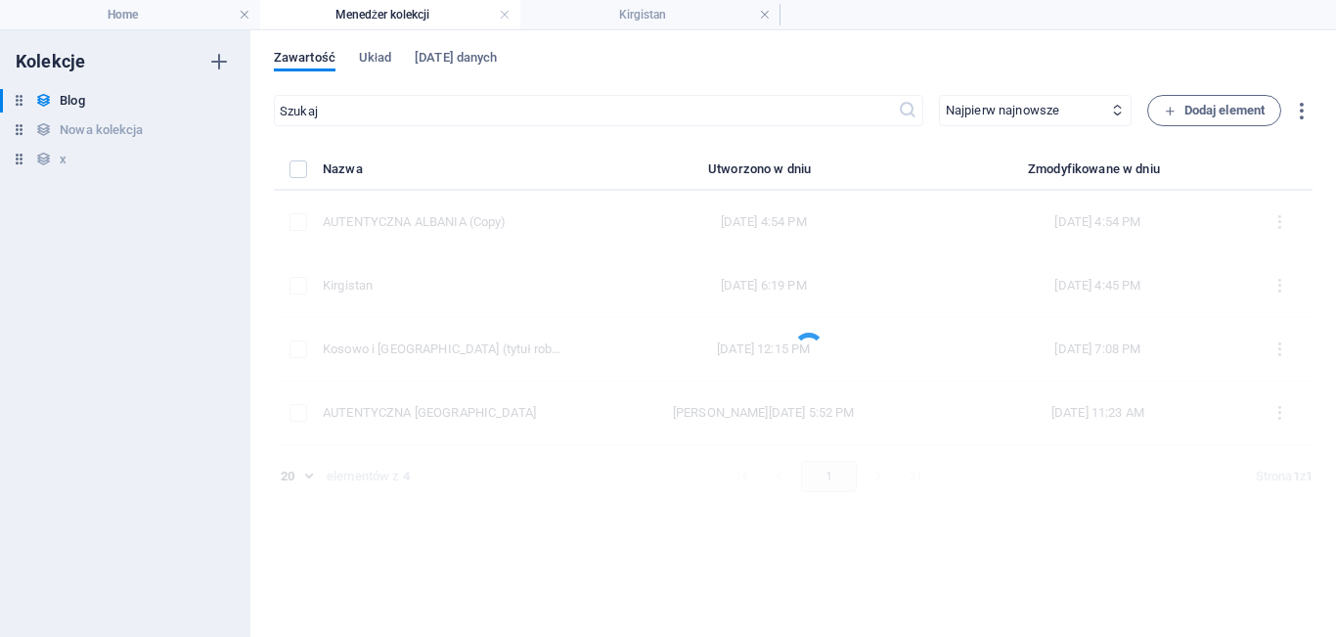
scroll to position [0, 0]
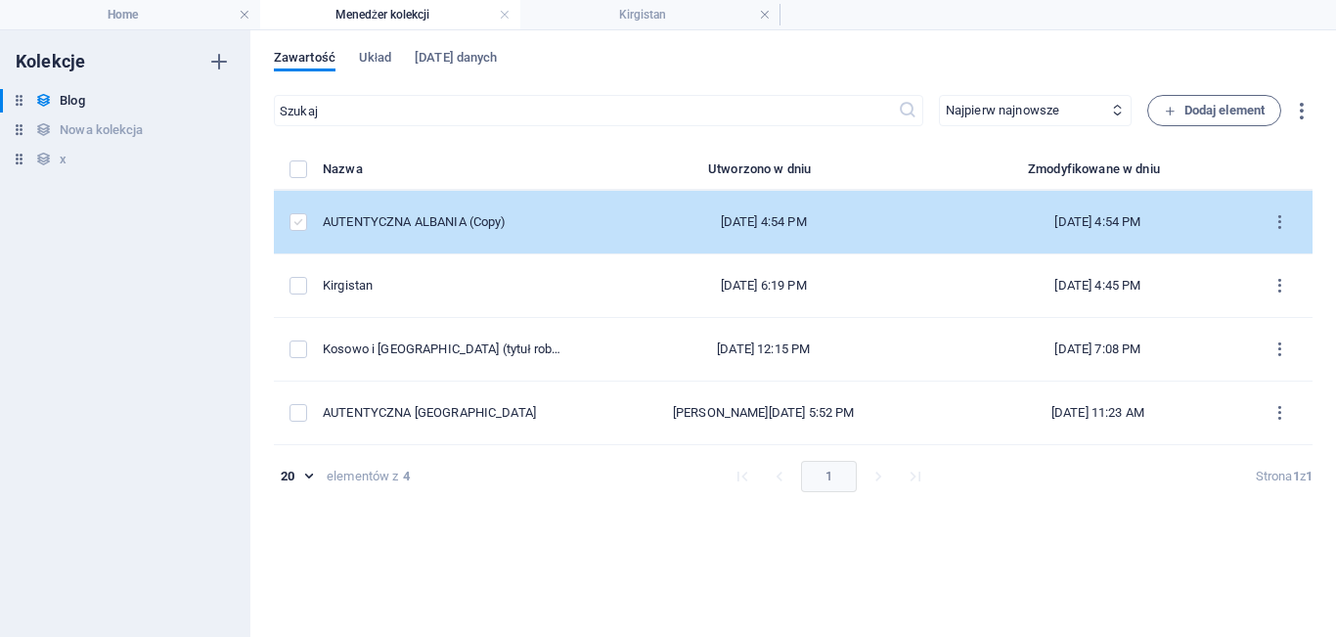
click at [298, 227] on label "items list" at bounding box center [299, 222] width 18 height 18
click at [0, 0] on input "items list" at bounding box center [0, 0] width 0 height 0
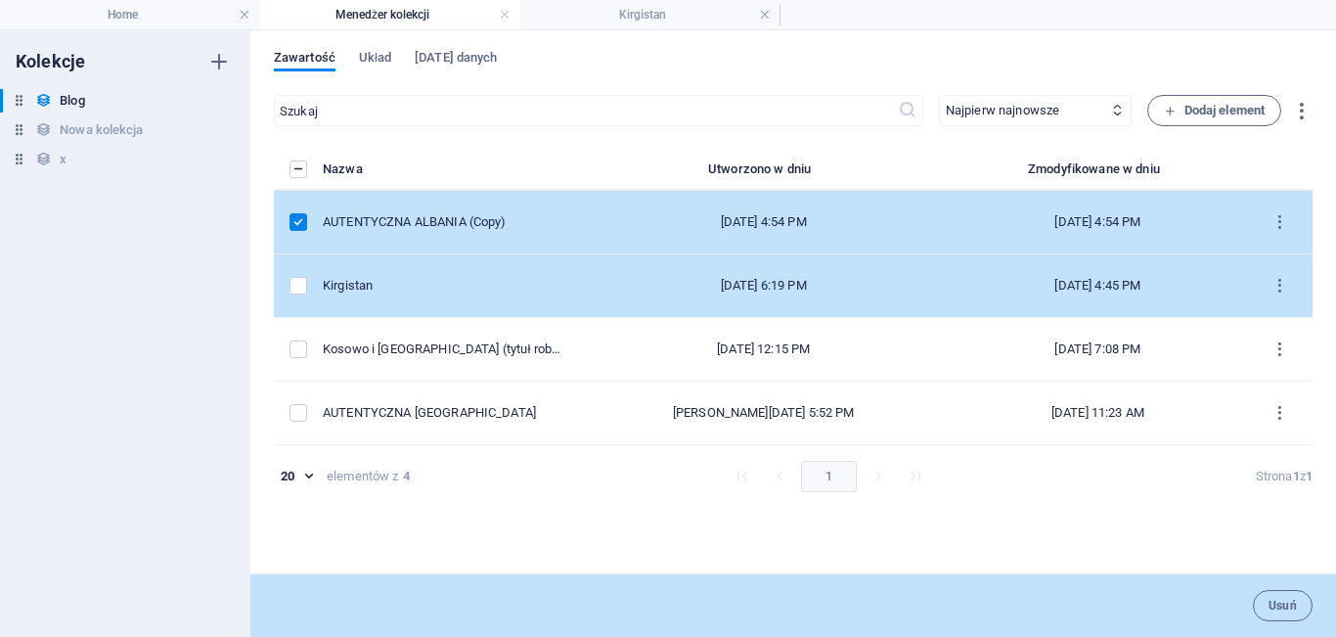
click at [288, 277] on td "items list" at bounding box center [298, 286] width 49 height 64
click at [296, 298] on td "items list" at bounding box center [298, 286] width 49 height 64
click at [295, 289] on label "items list" at bounding box center [299, 286] width 18 height 18
click at [0, 0] on input "items list" at bounding box center [0, 0] width 0 height 0
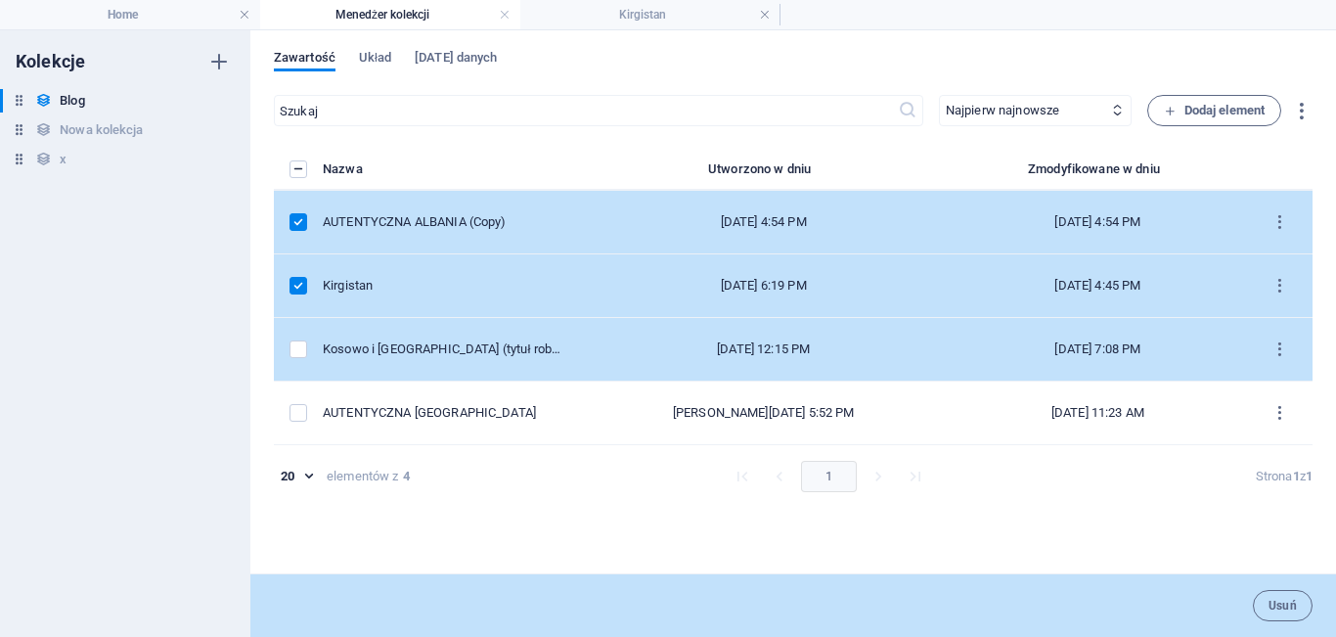
click at [296, 337] on td "items list" at bounding box center [298, 350] width 49 height 64
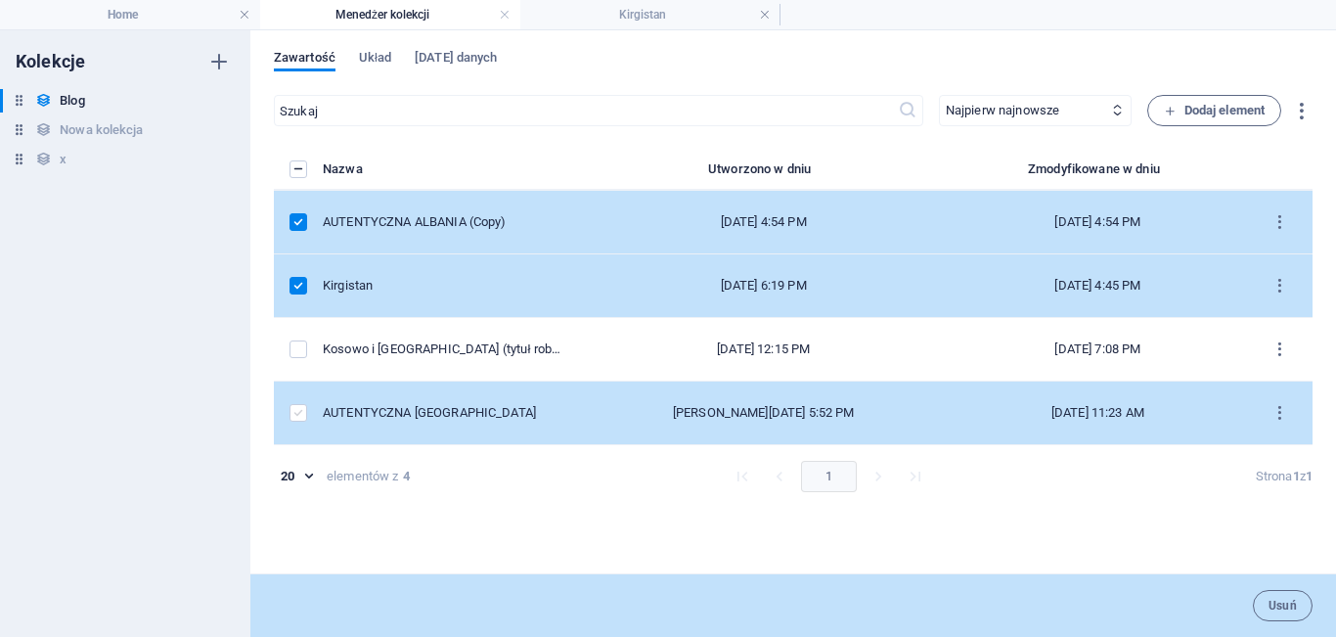
click at [298, 411] on label "items list" at bounding box center [299, 413] width 18 height 18
click at [0, 0] on input "items list" at bounding box center [0, 0] width 0 height 0
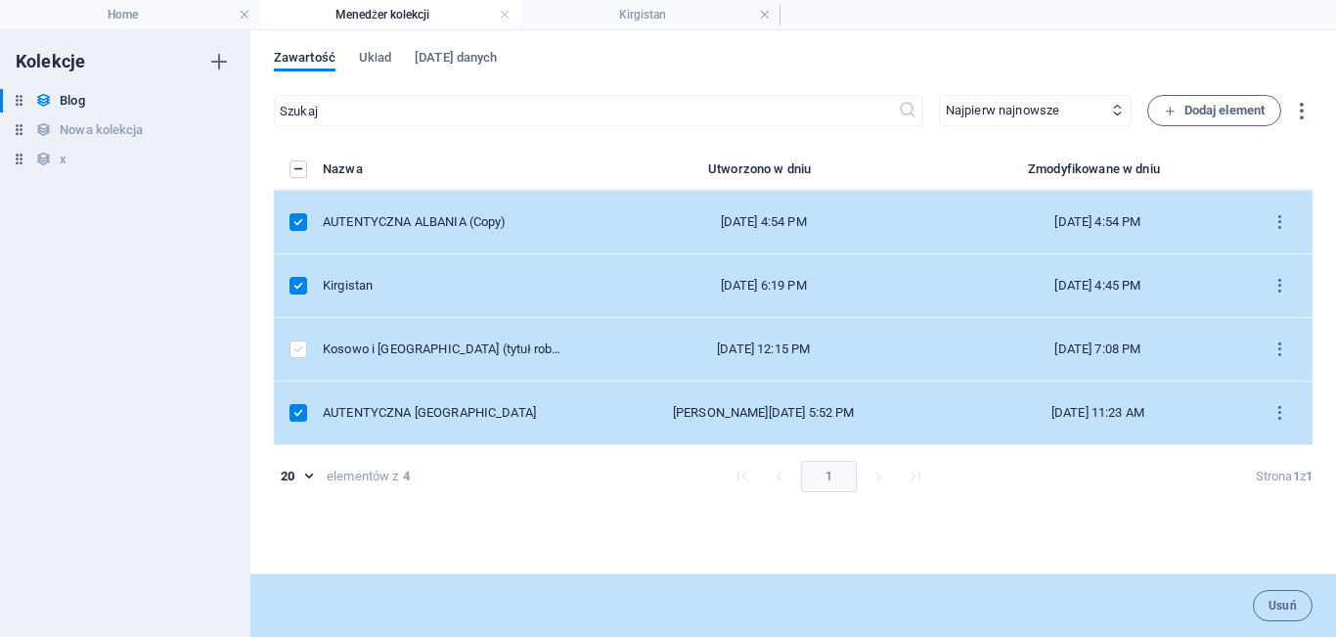
click at [299, 353] on label "items list" at bounding box center [299, 349] width 18 height 18
click at [0, 0] on input "items list" at bounding box center [0, 0] width 0 height 0
drag, startPoint x: 1323, startPoint y: 415, endPoint x: 1335, endPoint y: 484, distance: 70.6
click at [1335, 484] on div "Zawartość Układ Pola danych ​ Najpierw najnowsze Najpierw najstarsze Ostatnio z…" at bounding box center [793, 333] width 1086 height 607
click at [1002, 517] on div "Nazwa Utworzono w dniu Zmodyfikowane w dniu AUTENTYCZNA ALBANIA (Copy) Oct 5, 2…" at bounding box center [793, 355] width 1039 height 396
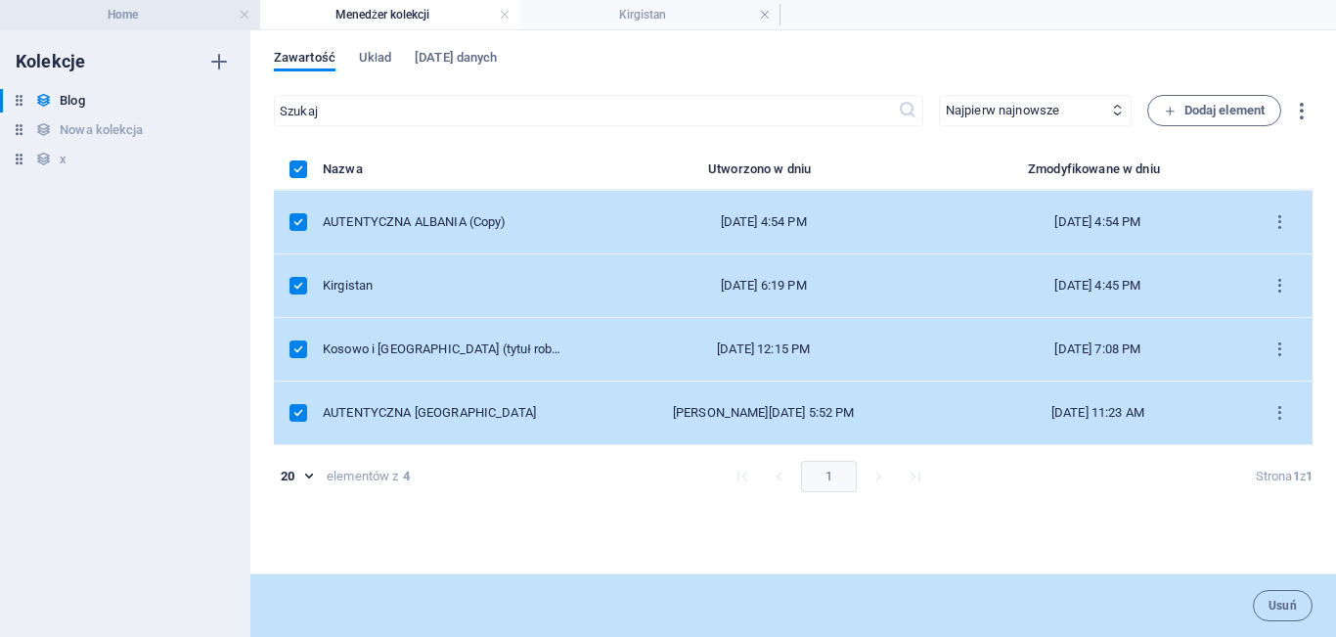
click at [109, 16] on h4 "Home" at bounding box center [130, 15] width 260 height 22
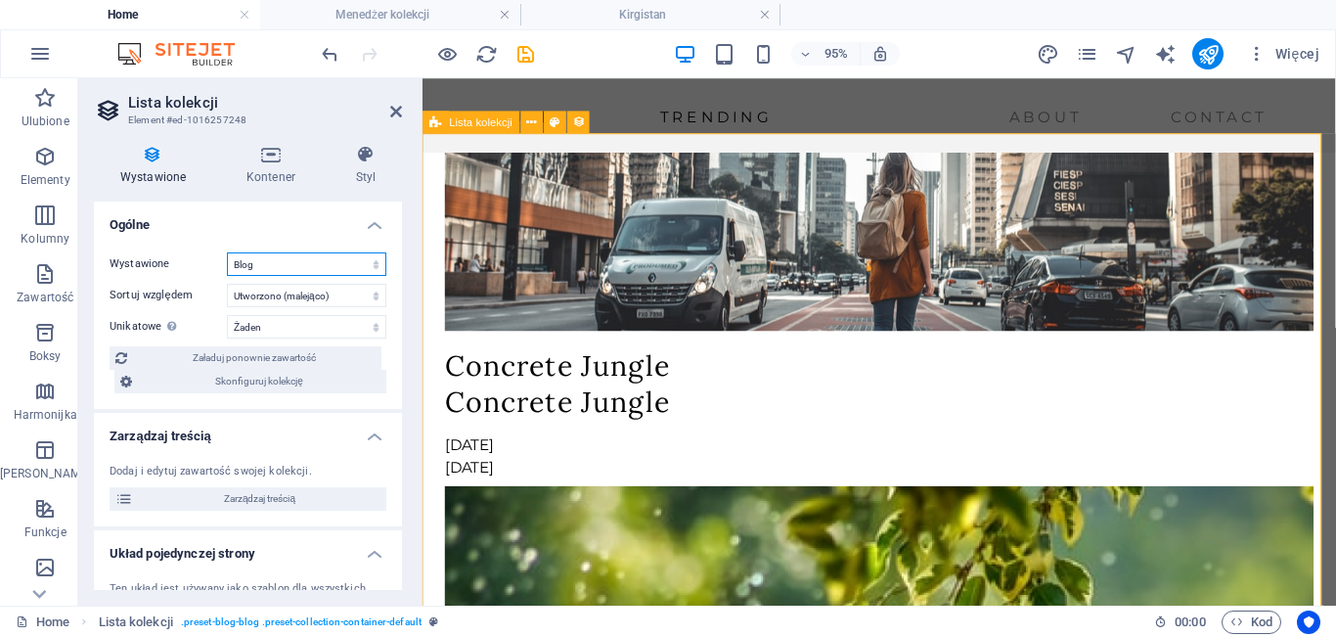
click at [308, 261] on select "Blog Nowa kolekcja x" at bounding box center [306, 263] width 159 height 23
click at [227, 252] on select "Blog Nowa kolekcja x" at bounding box center [306, 263] width 159 height 23
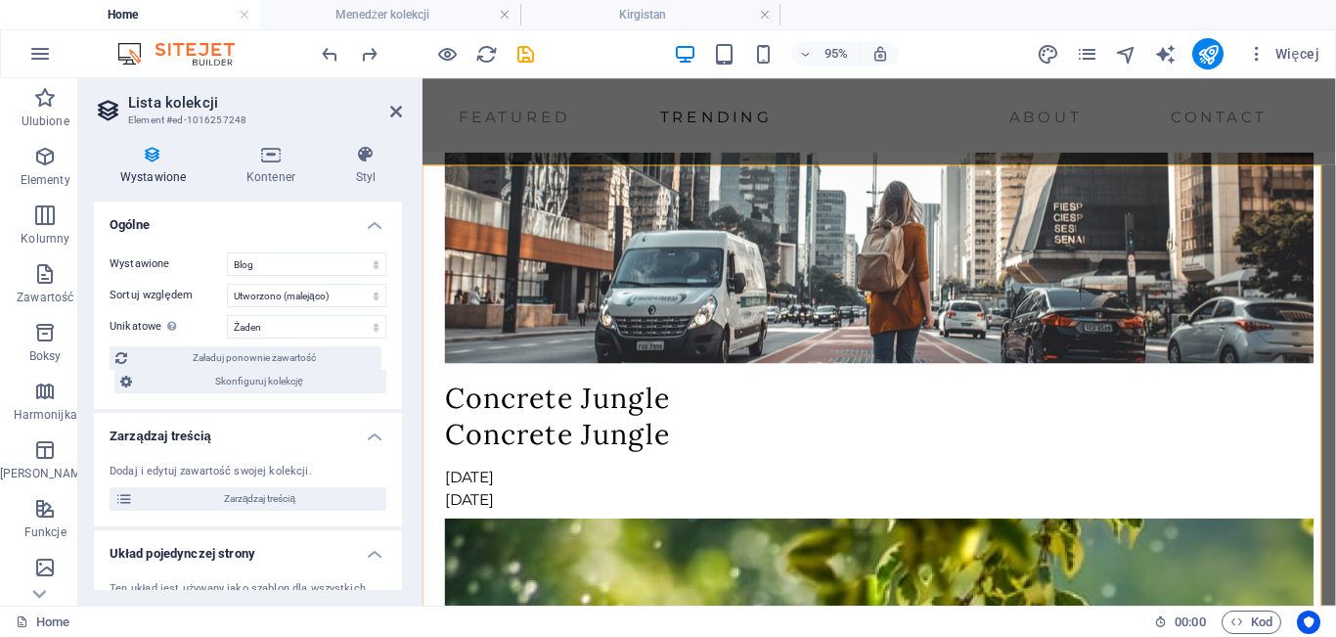
scroll to position [4367, 0]
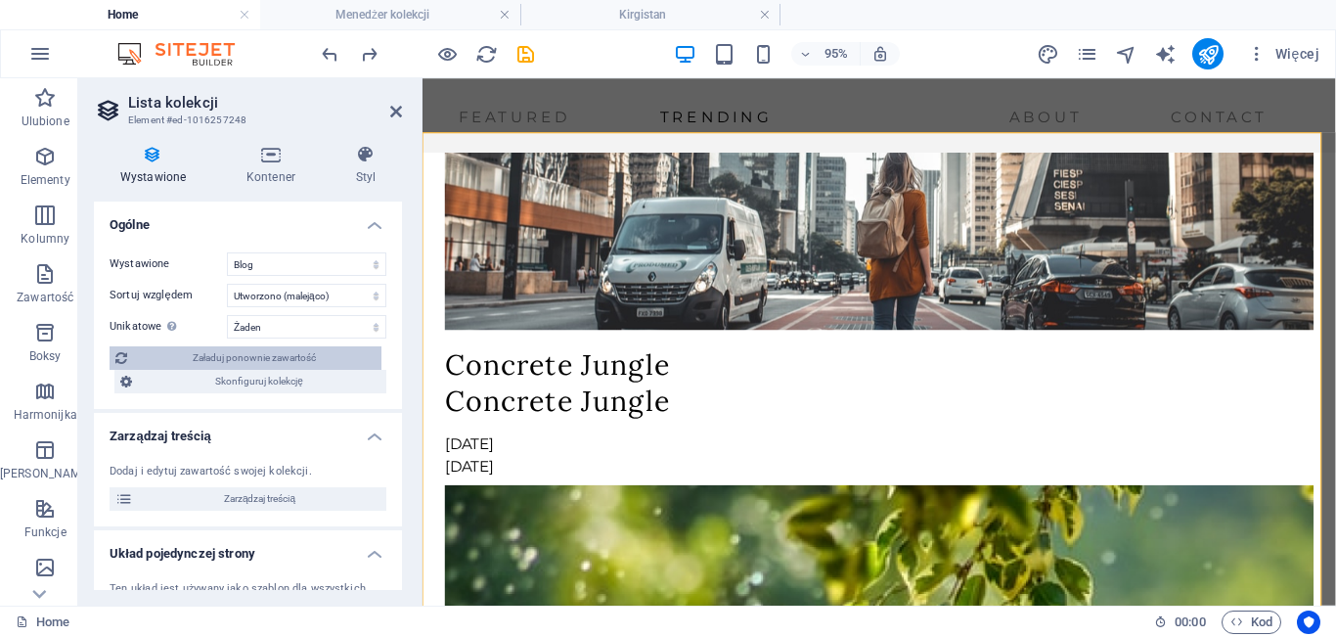
click at [338, 348] on span "Załaduj ponownie zawartość" at bounding box center [254, 357] width 243 height 23
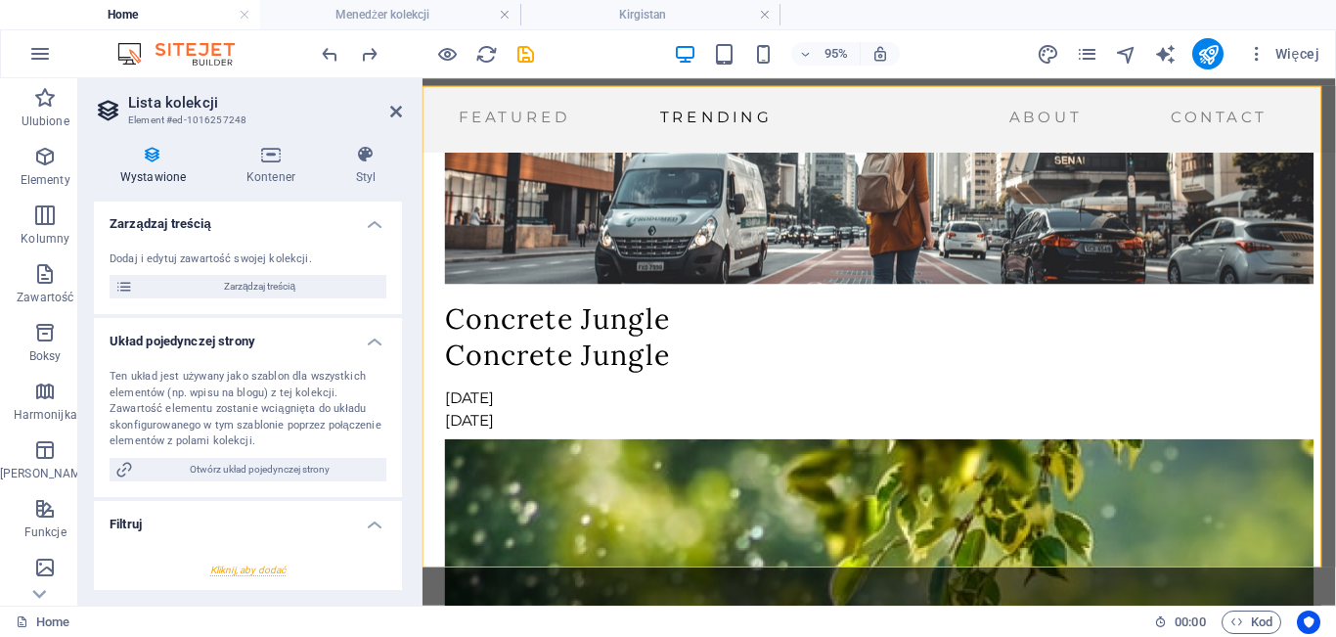
scroll to position [206, 0]
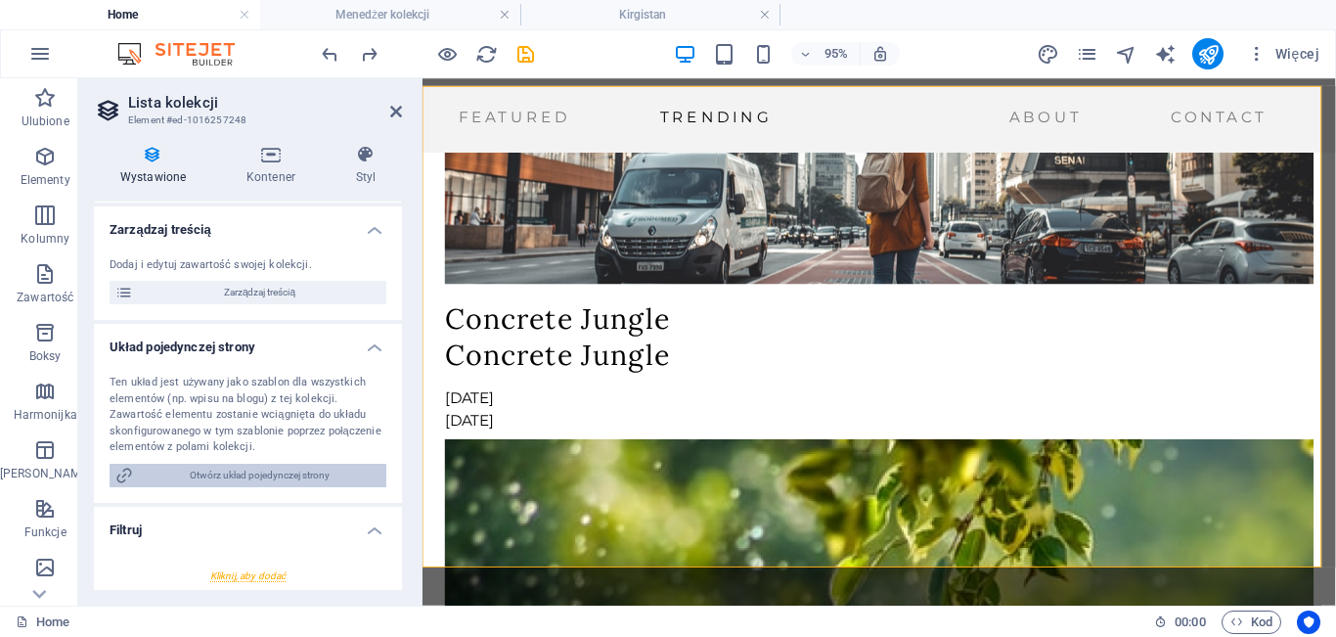
click at [282, 480] on span "Otwórz układ pojedynczej strony" at bounding box center [260, 475] width 242 height 23
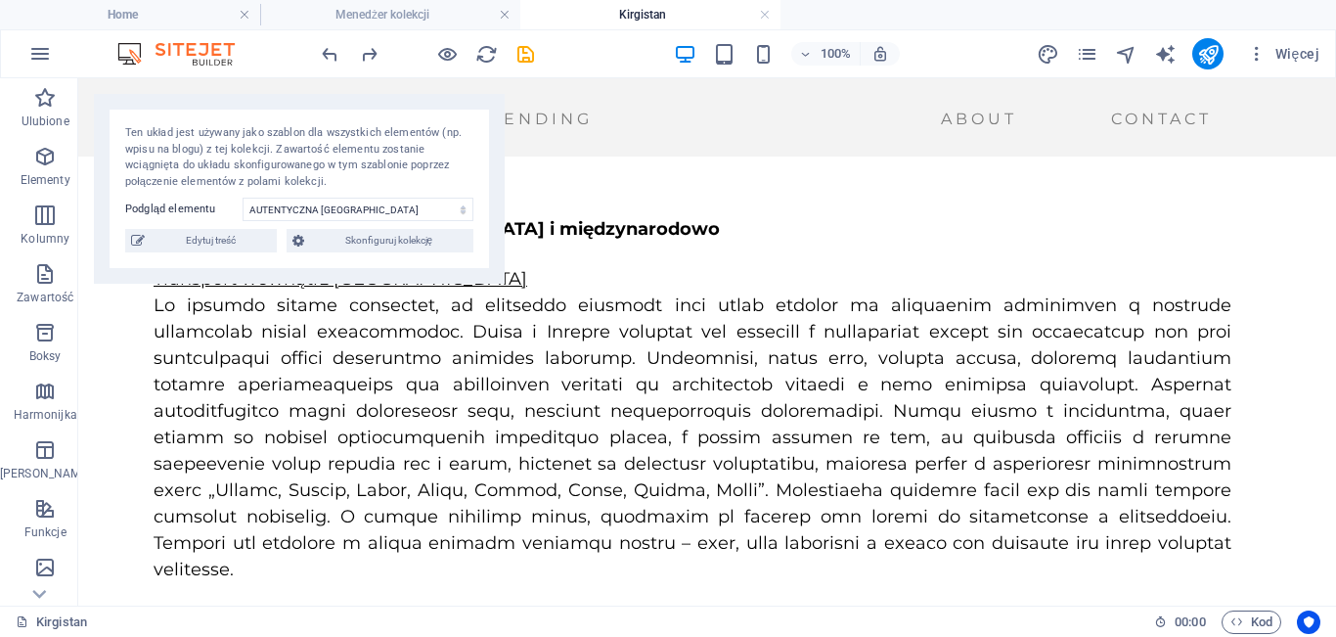
scroll to position [0, 0]
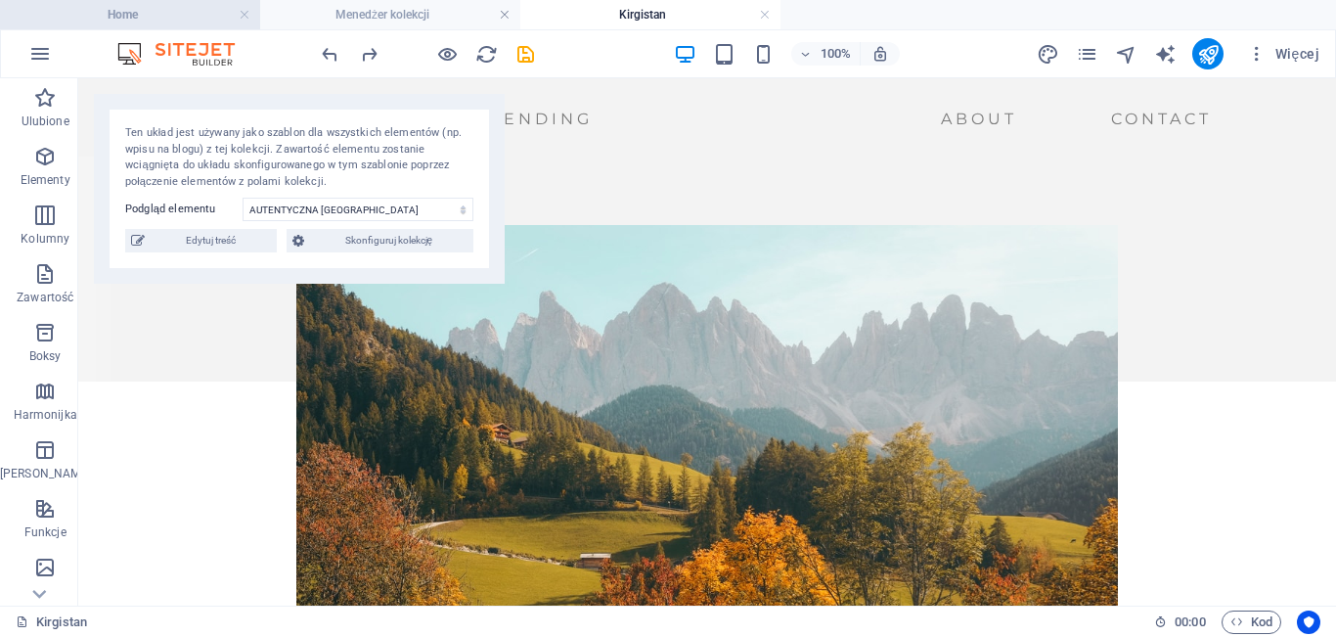
click at [155, 17] on h4 "Home" at bounding box center [130, 15] width 260 height 22
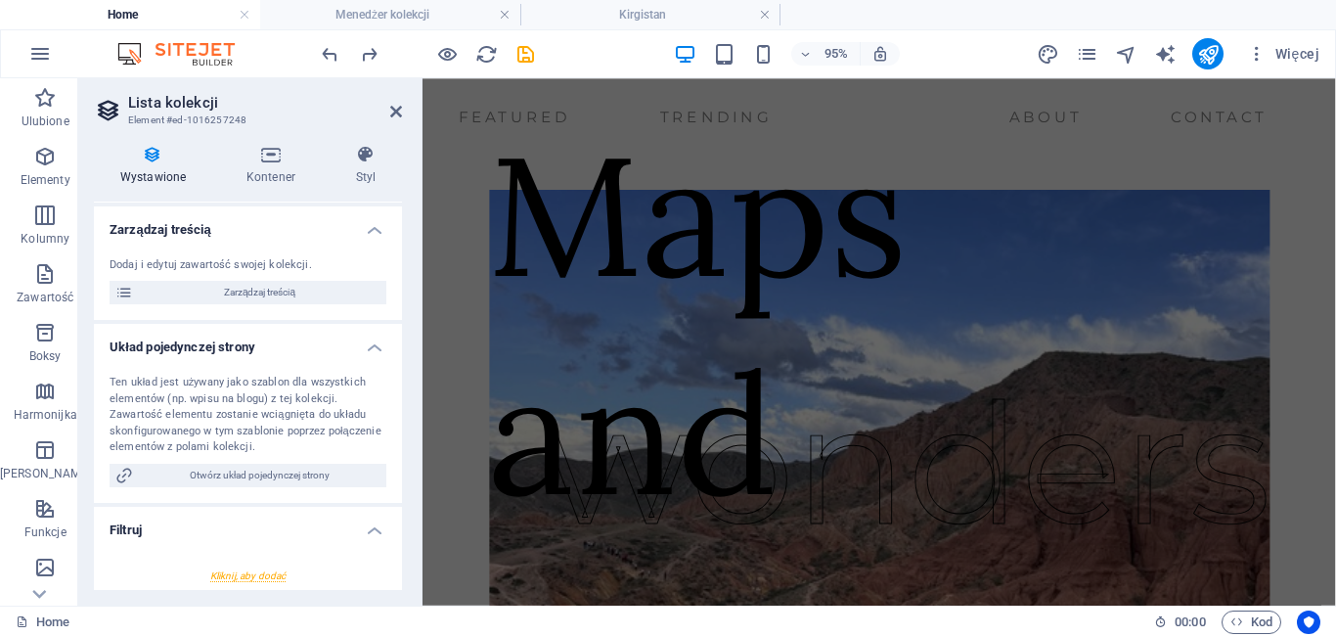
scroll to position [4416, 0]
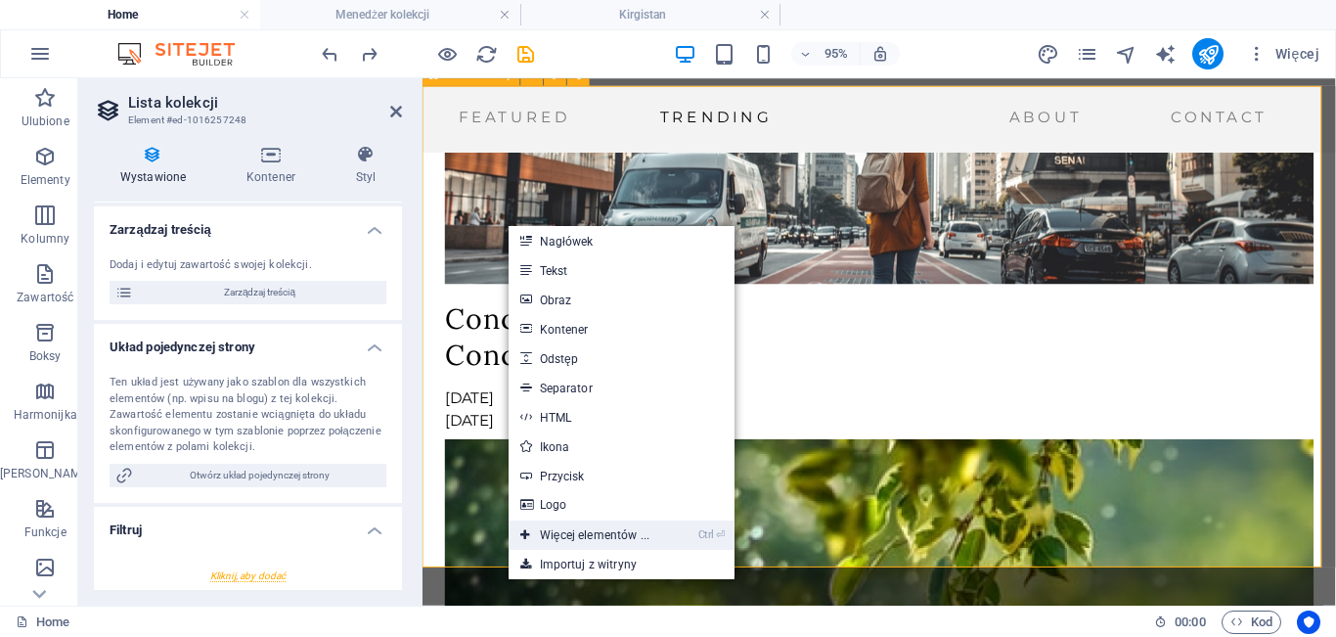
click at [562, 541] on link "Ctrl ⏎ Więcej elementów ..." at bounding box center [585, 534] width 153 height 29
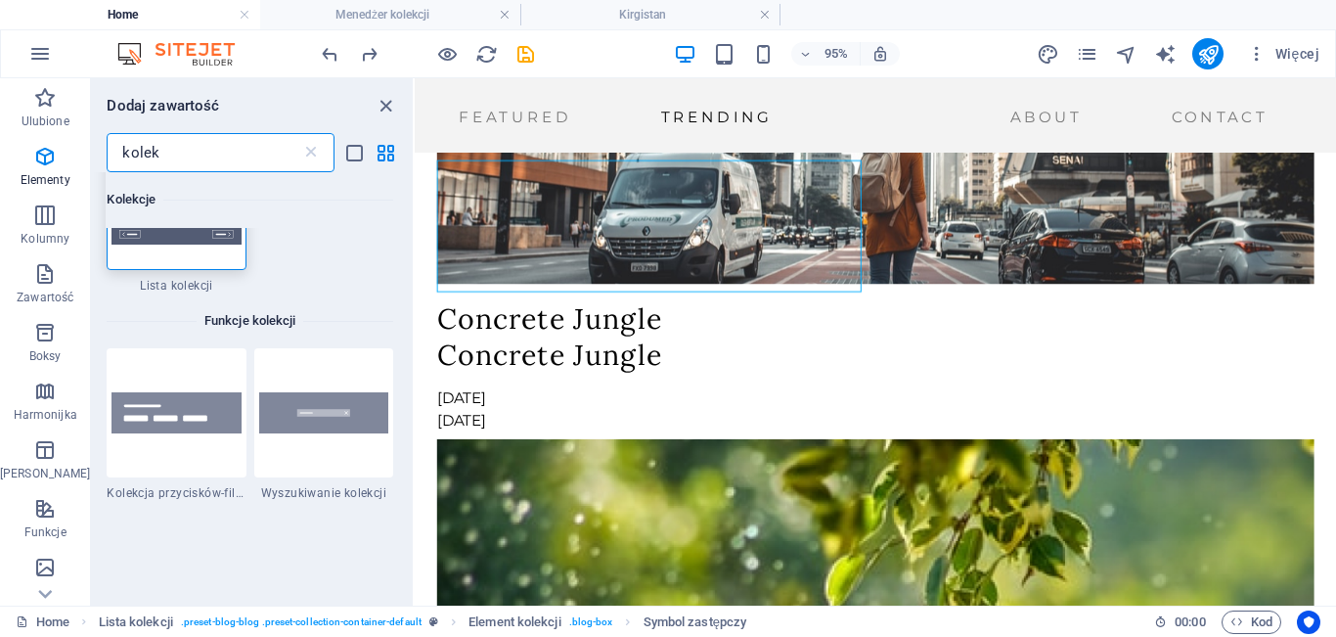
scroll to position [183, 0]
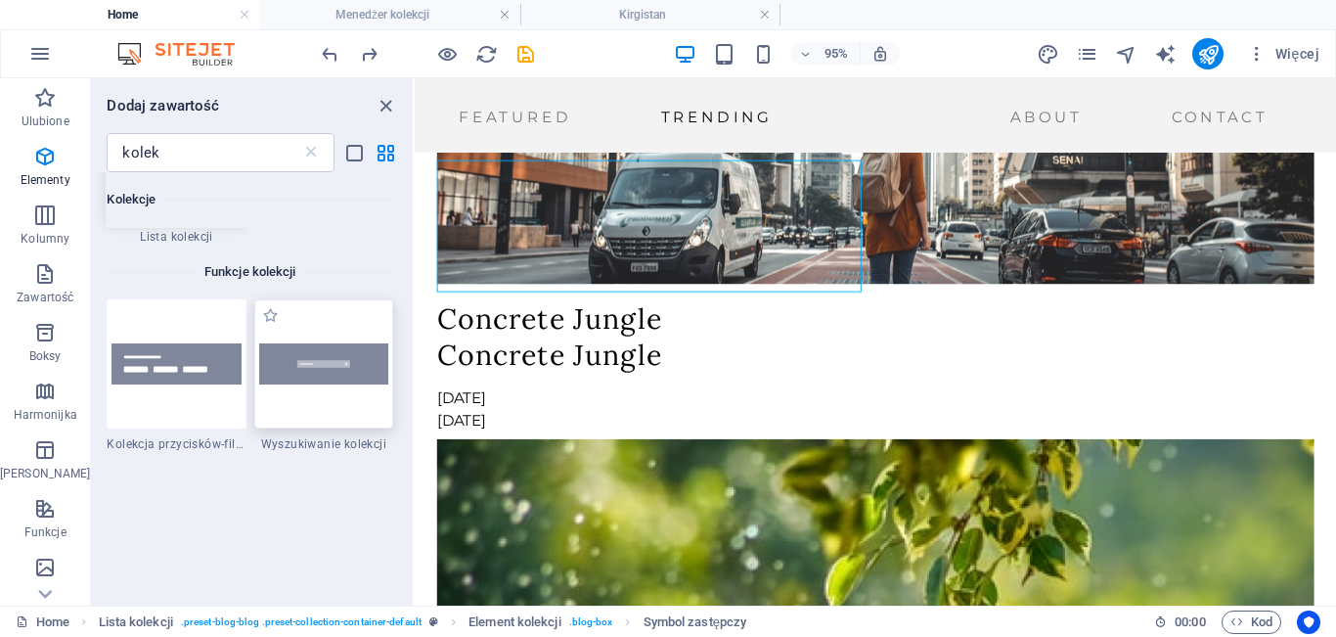
click at [301, 422] on div at bounding box center [323, 363] width 139 height 129
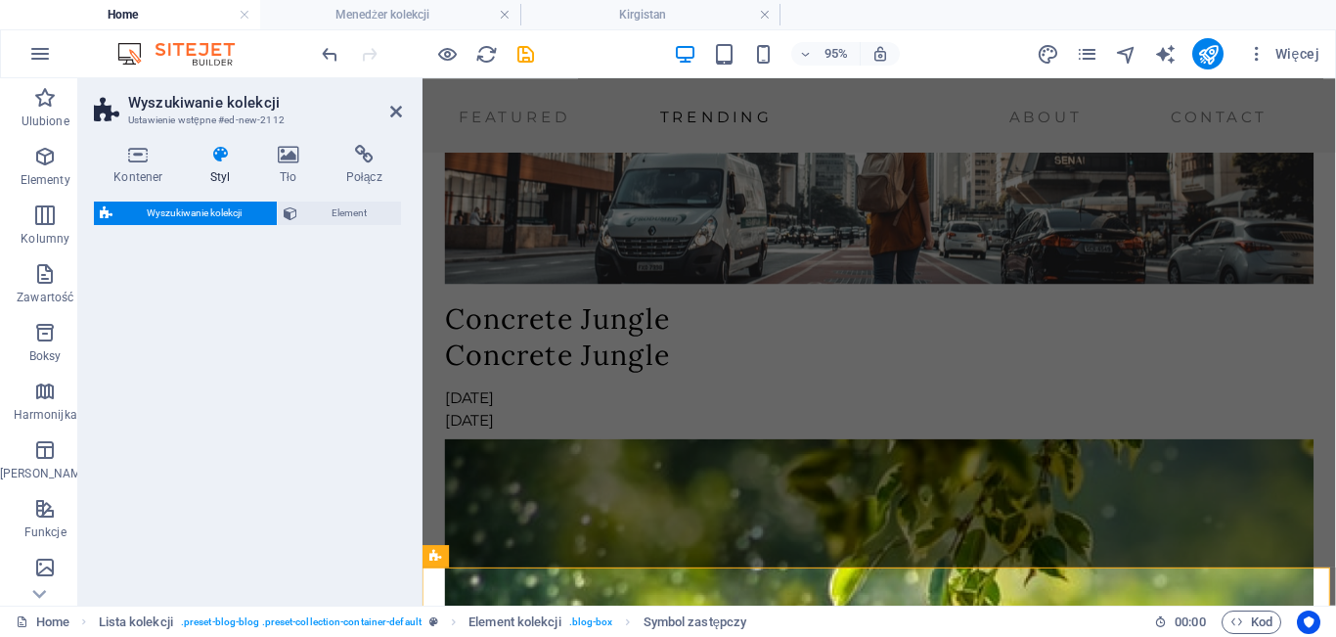
select select "px"
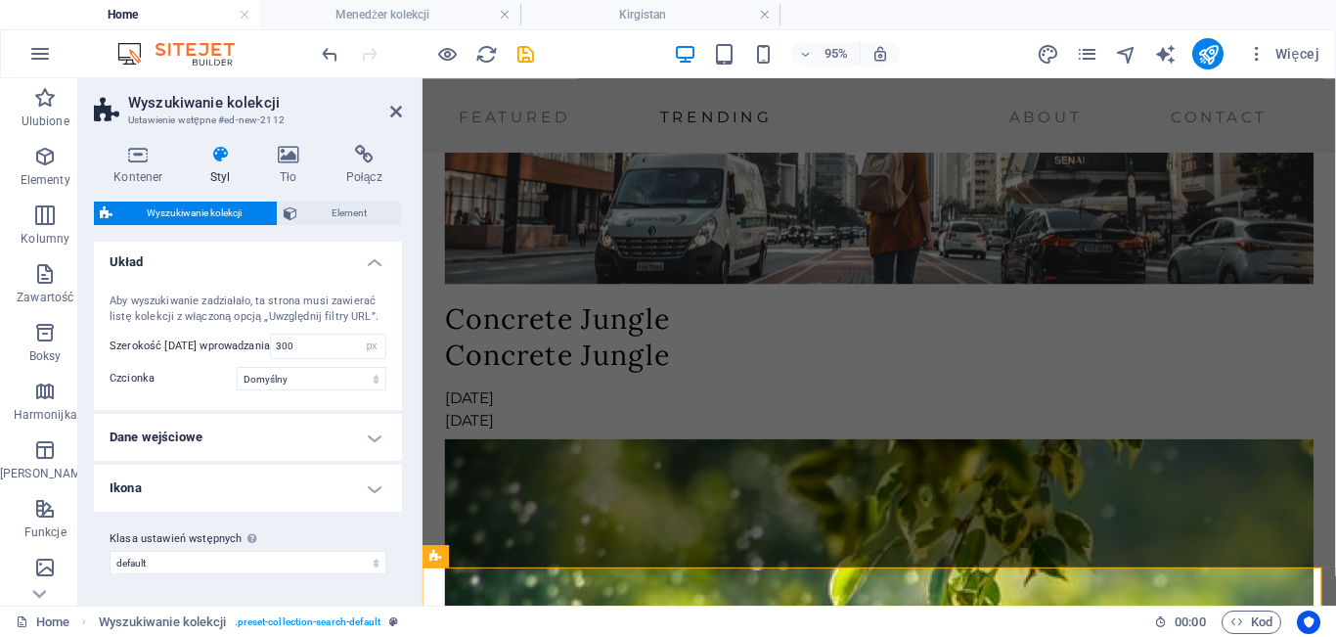
scroll to position [2, 0]
click at [402, 110] on aside "Wyszukiwanie kolekcji Ustawienie wstępne #ed-new-2112 Kontener Styl Tło Połącz …" at bounding box center [250, 341] width 344 height 527
click at [402, 116] on aside "Wyszukiwanie kolekcji Ustawienie wstępne #ed-new-2112 Kontener Styl Tło Połącz …" at bounding box center [250, 341] width 344 height 527
click at [395, 112] on icon at bounding box center [396, 112] width 12 height 16
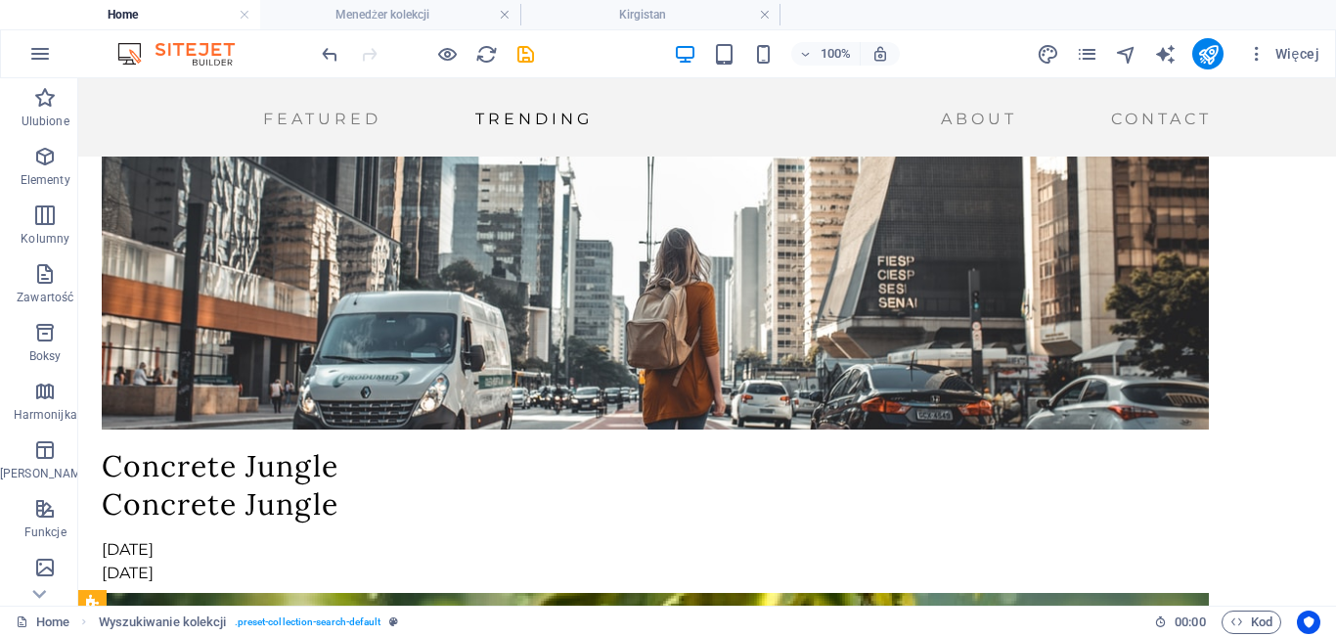
scroll to position [4268, 0]
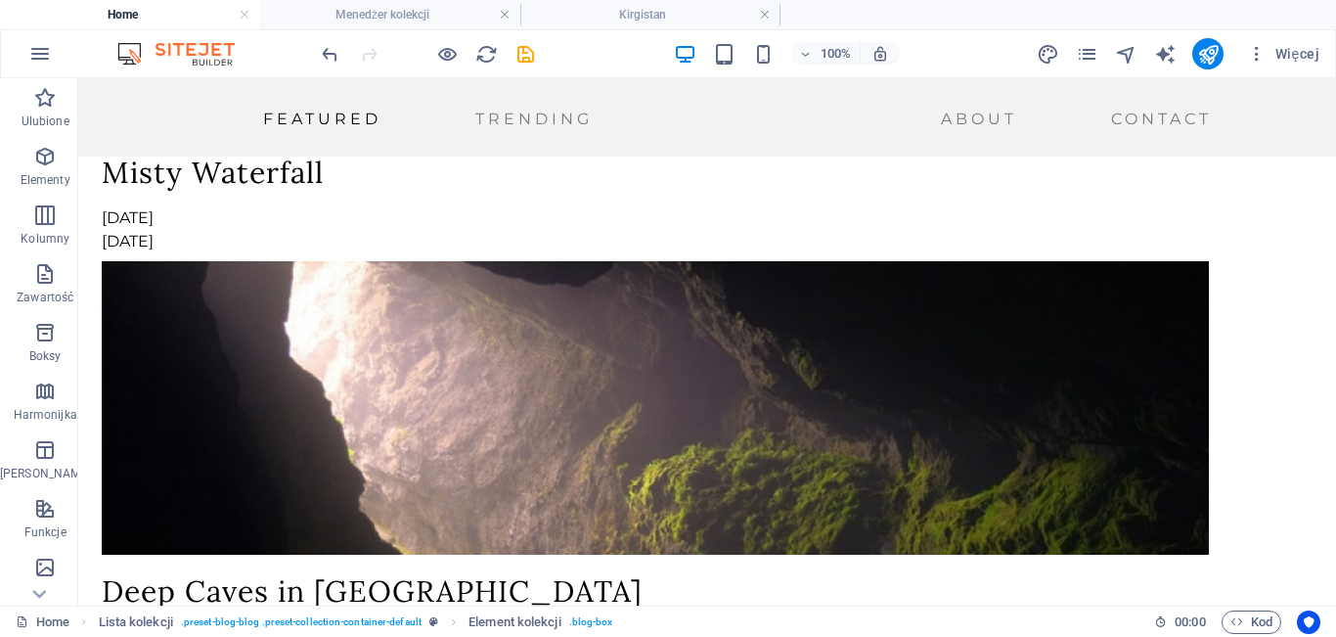
scroll to position [1848, 0]
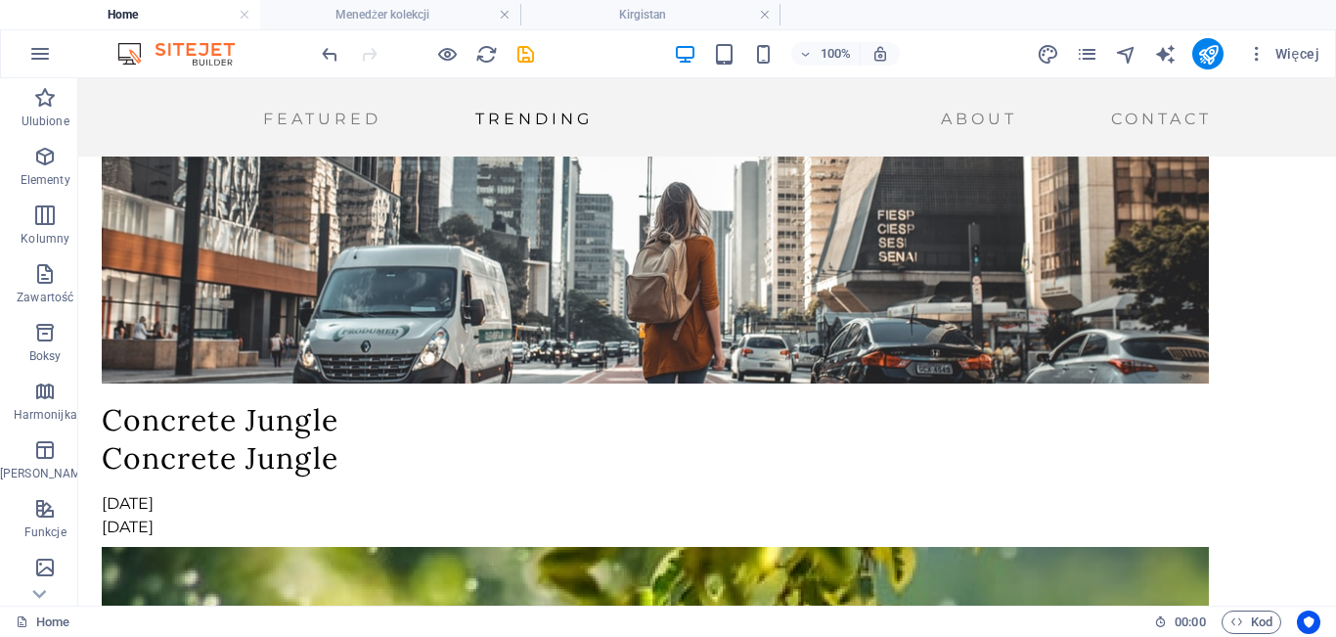
scroll to position [4315, 0]
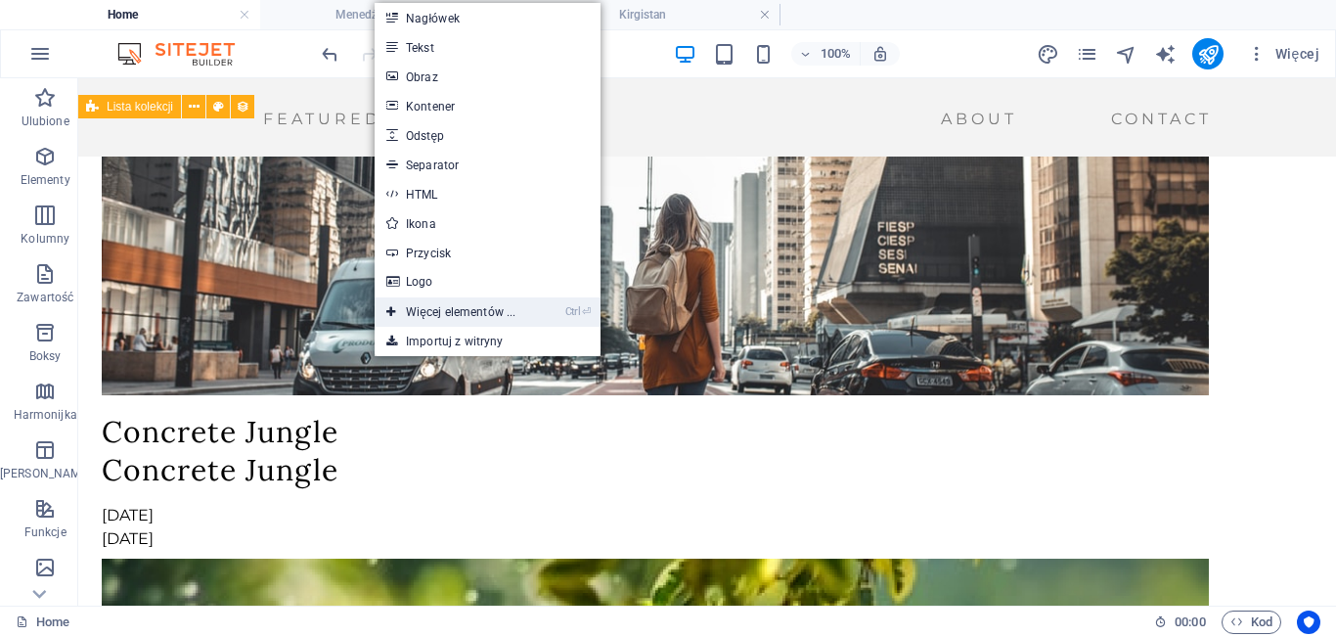
click at [436, 306] on link "Ctrl ⏎ Więcej elementów ..." at bounding box center [451, 311] width 153 height 29
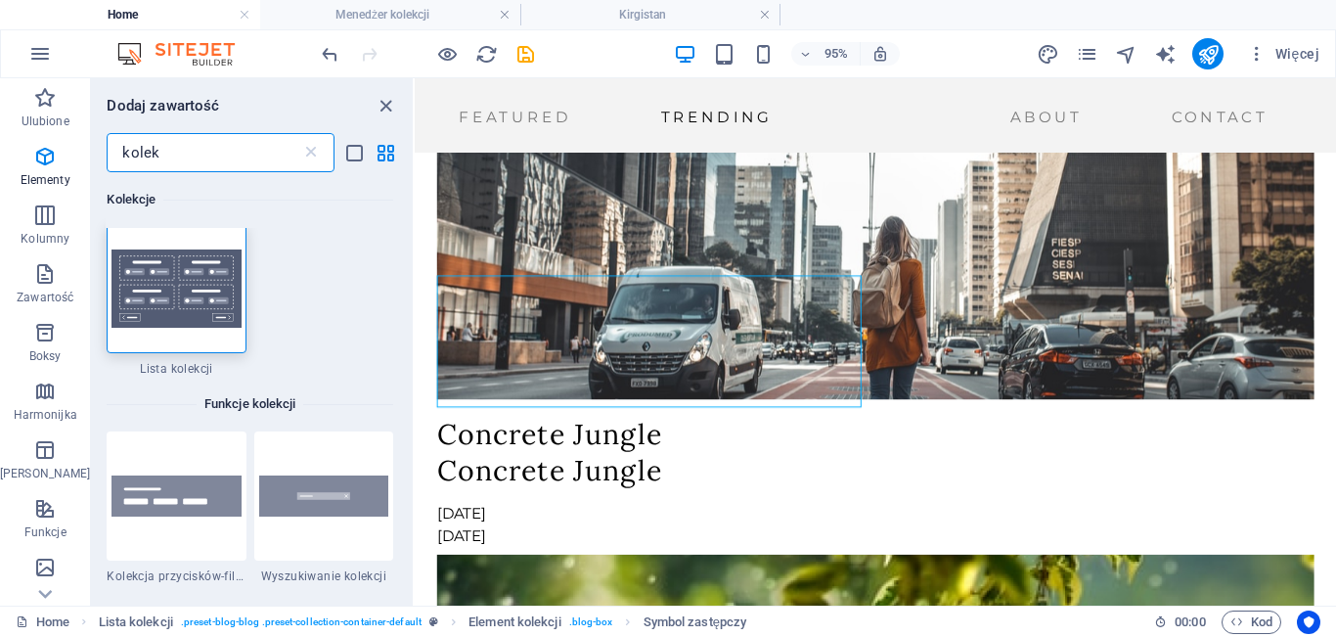
scroll to position [0, 0]
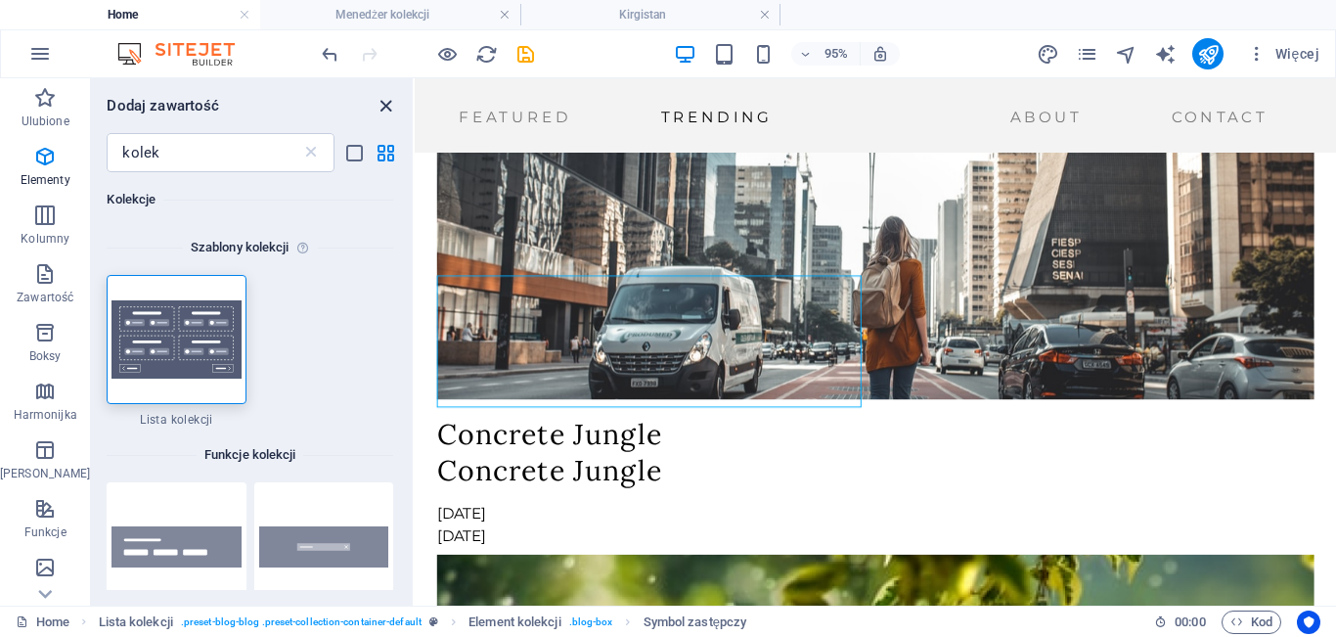
click at [390, 102] on icon "close panel" at bounding box center [386, 106] width 22 height 22
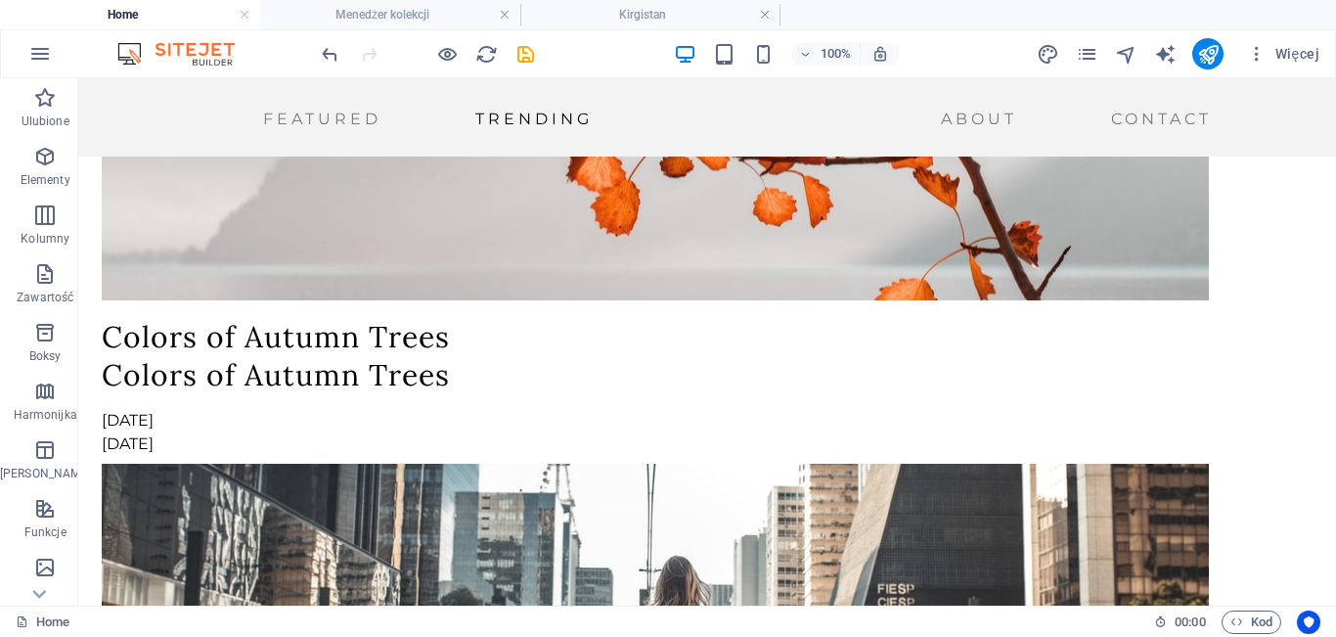
scroll to position [3930, 0]
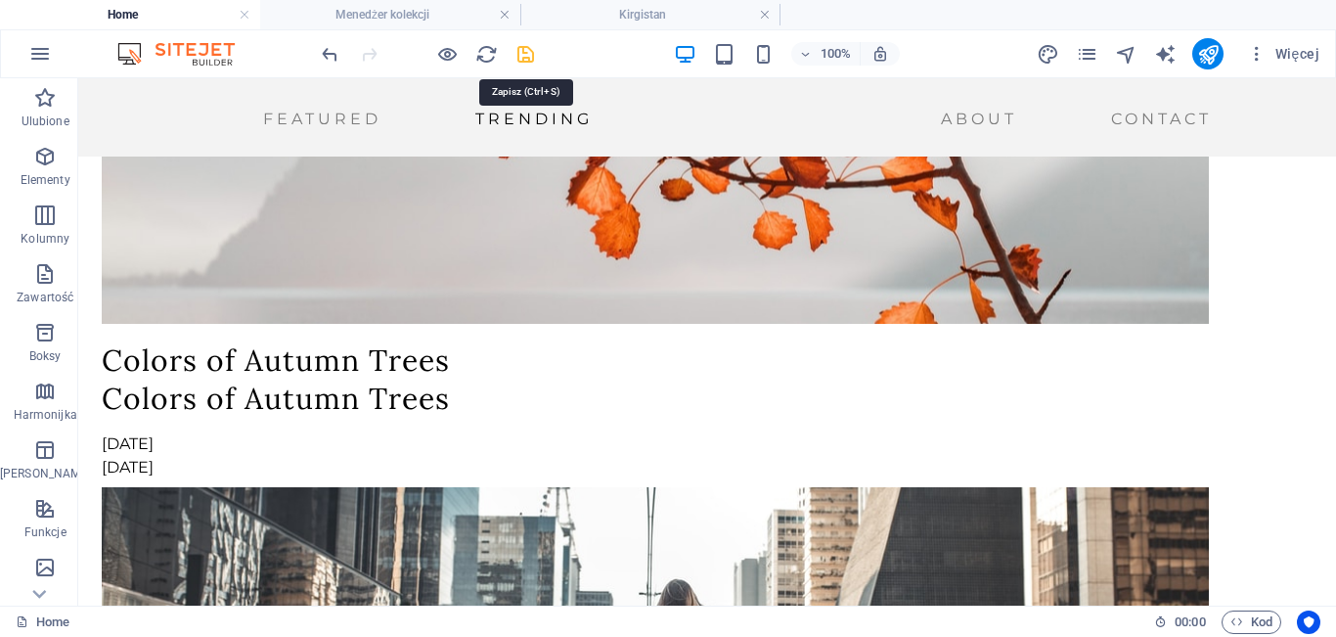
click at [523, 48] on icon "save" at bounding box center [526, 54] width 22 height 22
checkbox input "false"
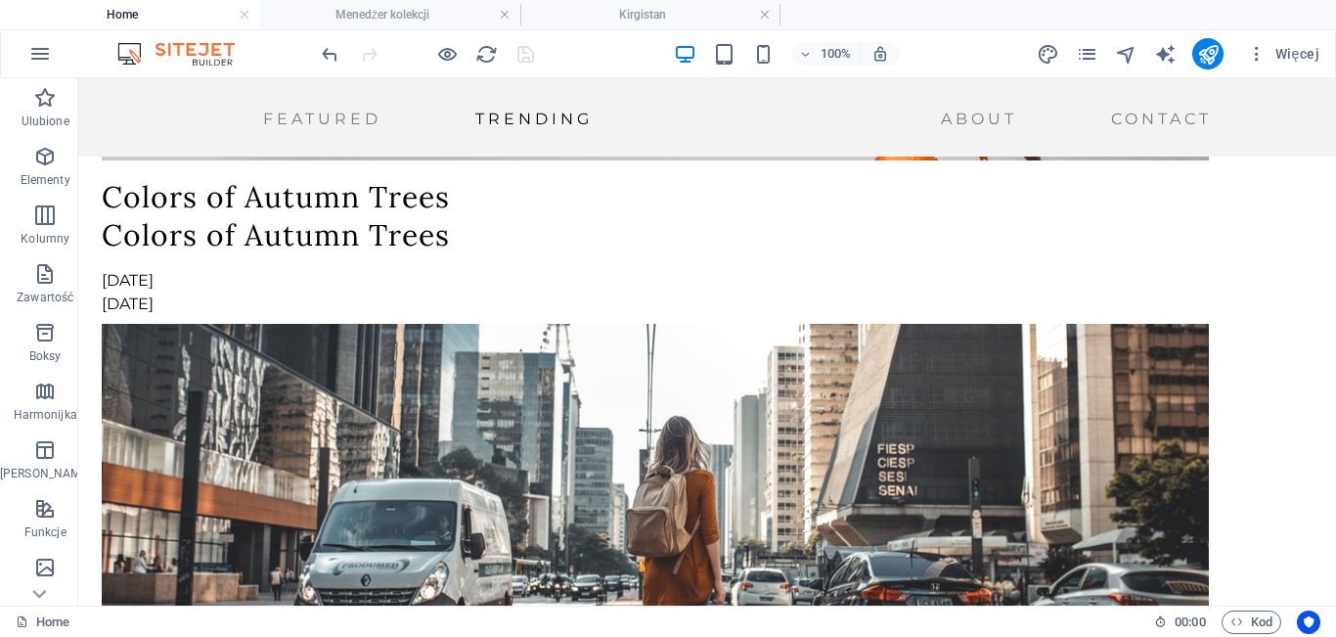
scroll to position [4269, 0]
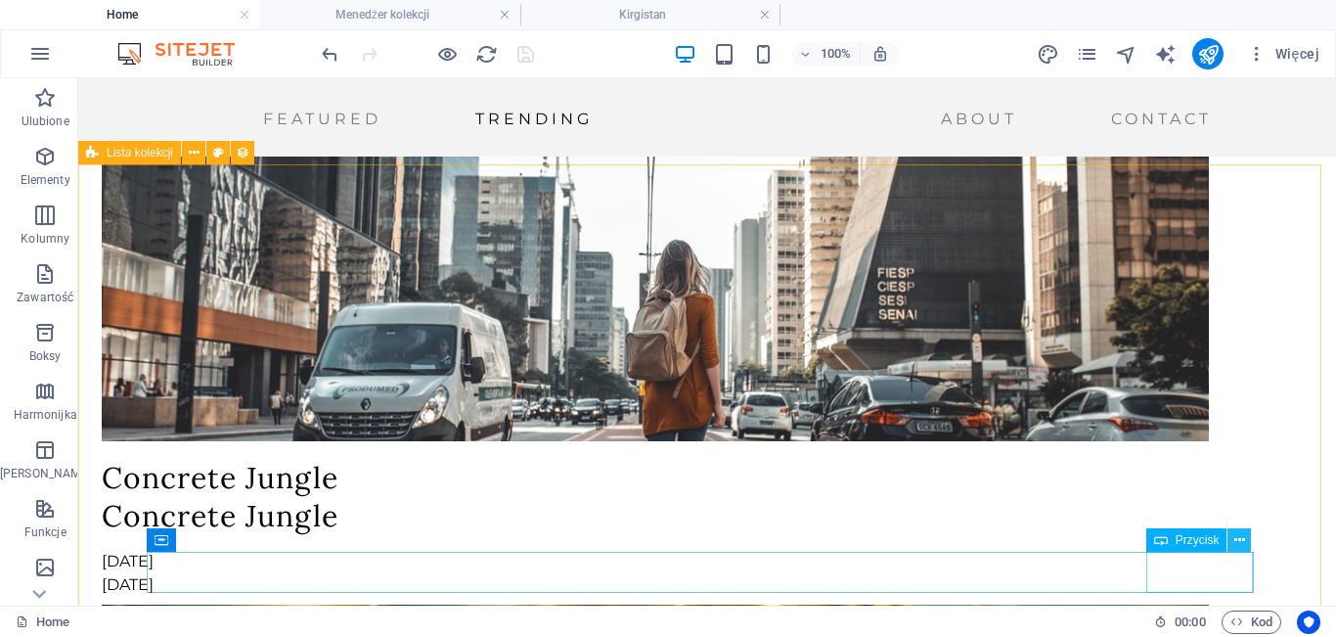
click at [1240, 544] on icon at bounding box center [1240, 540] width 11 height 21
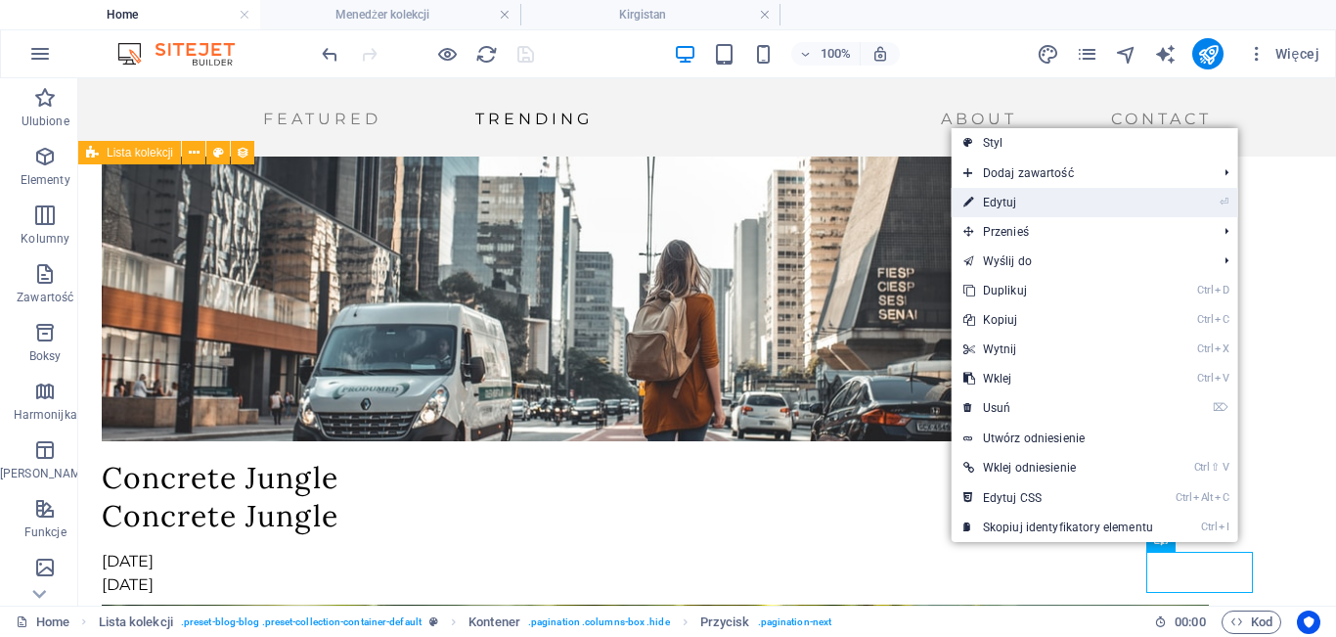
click at [1046, 194] on link "⏎ Edytuj" at bounding box center [1058, 202] width 213 height 29
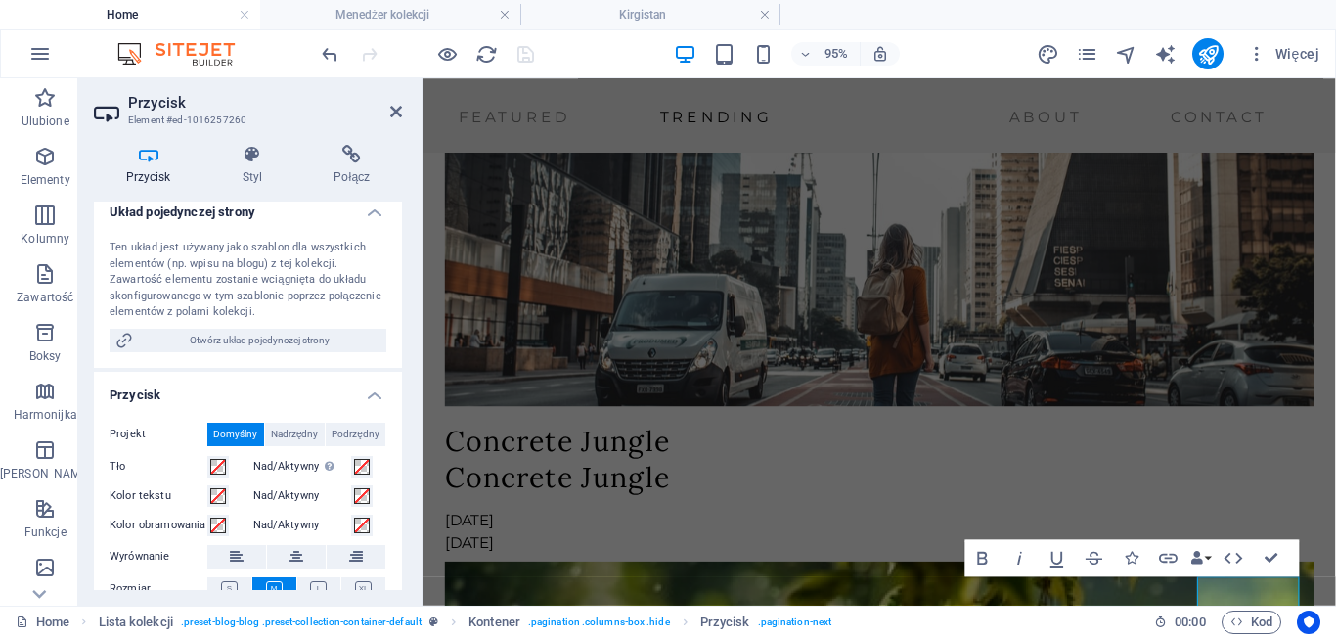
scroll to position [0, 0]
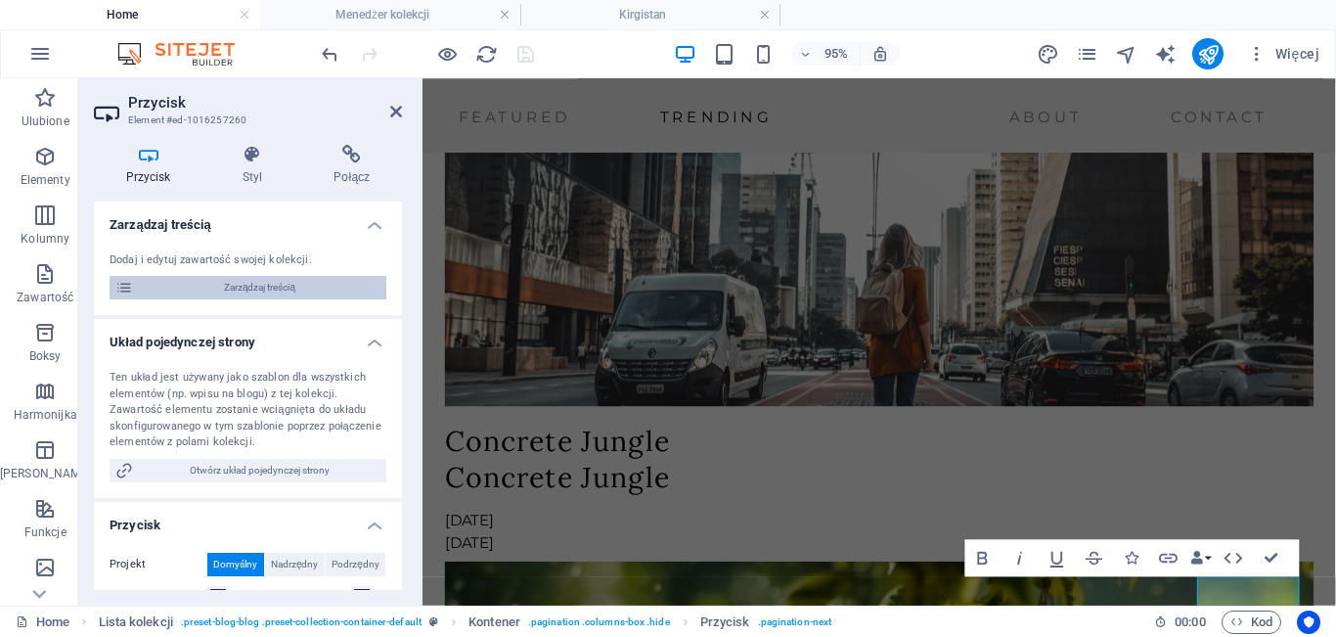
click at [308, 280] on span "Zarządzaj treścią" at bounding box center [260, 287] width 242 height 23
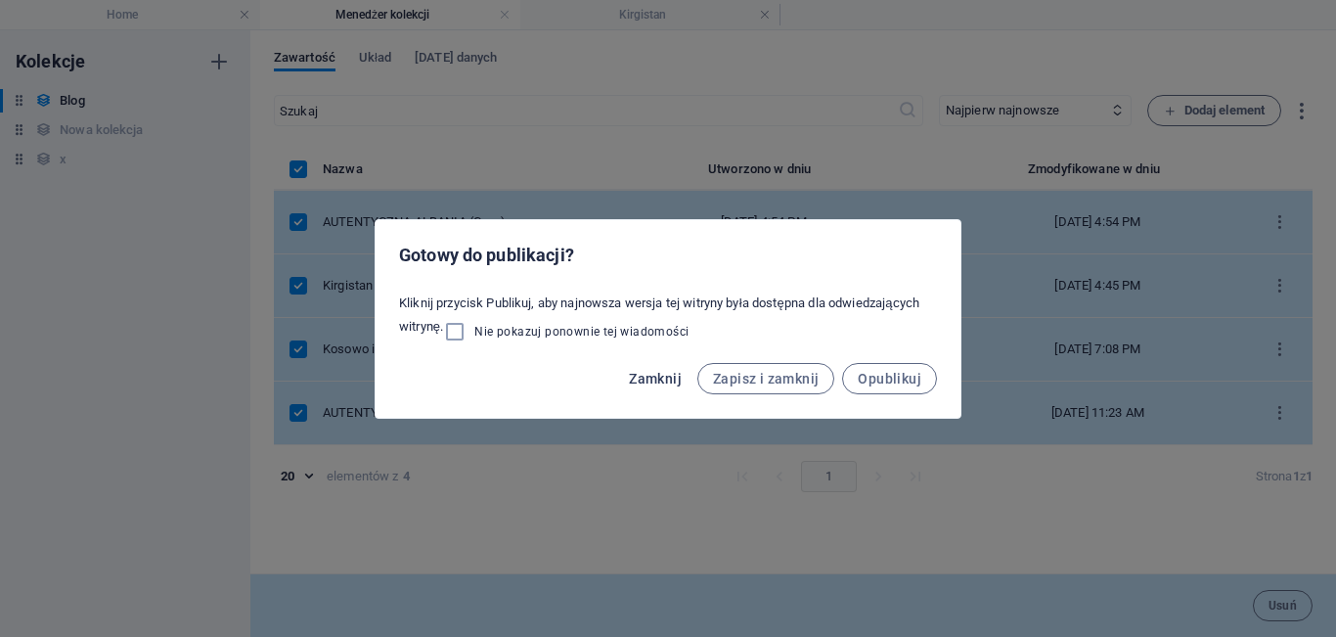
click at [657, 383] on span "Zamknij" at bounding box center [655, 379] width 53 height 16
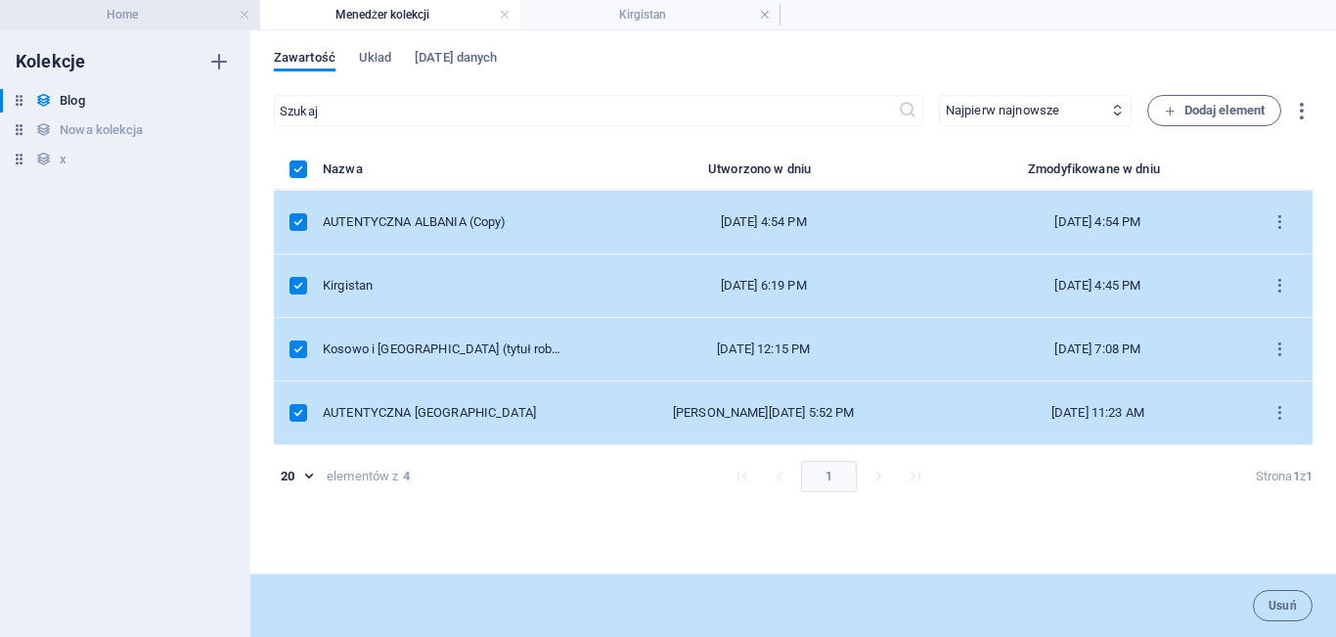
click at [161, 10] on h4 "Home" at bounding box center [130, 15] width 260 height 22
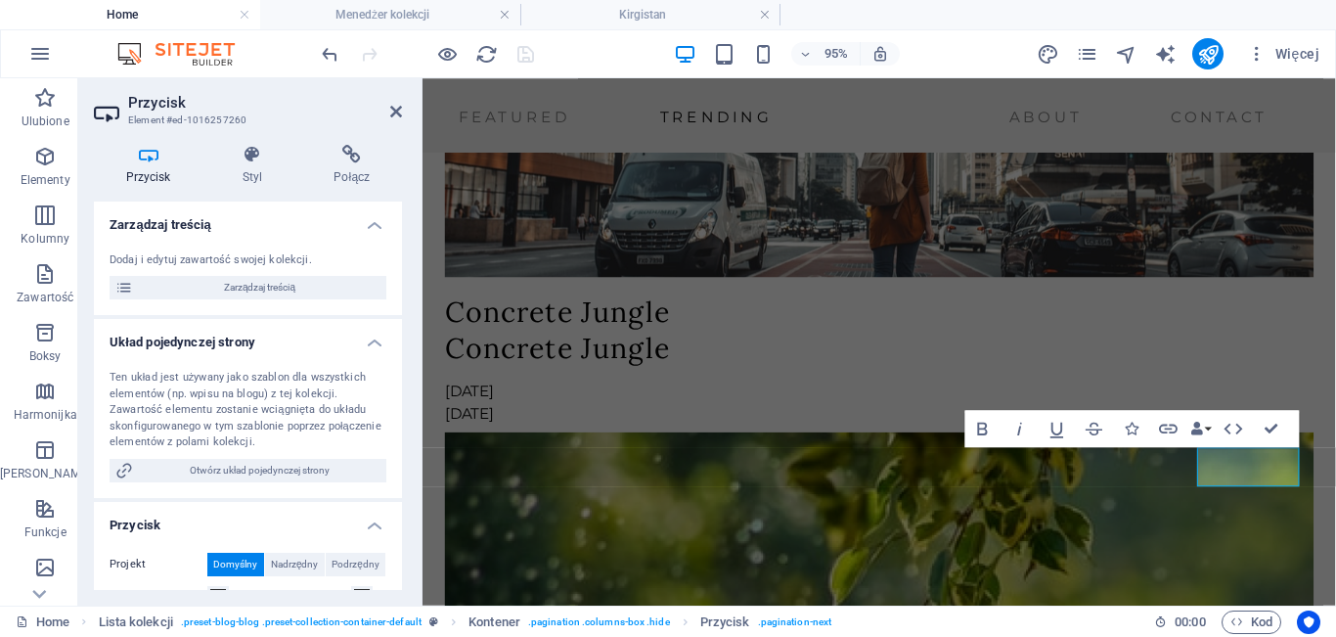
scroll to position [4344, 0]
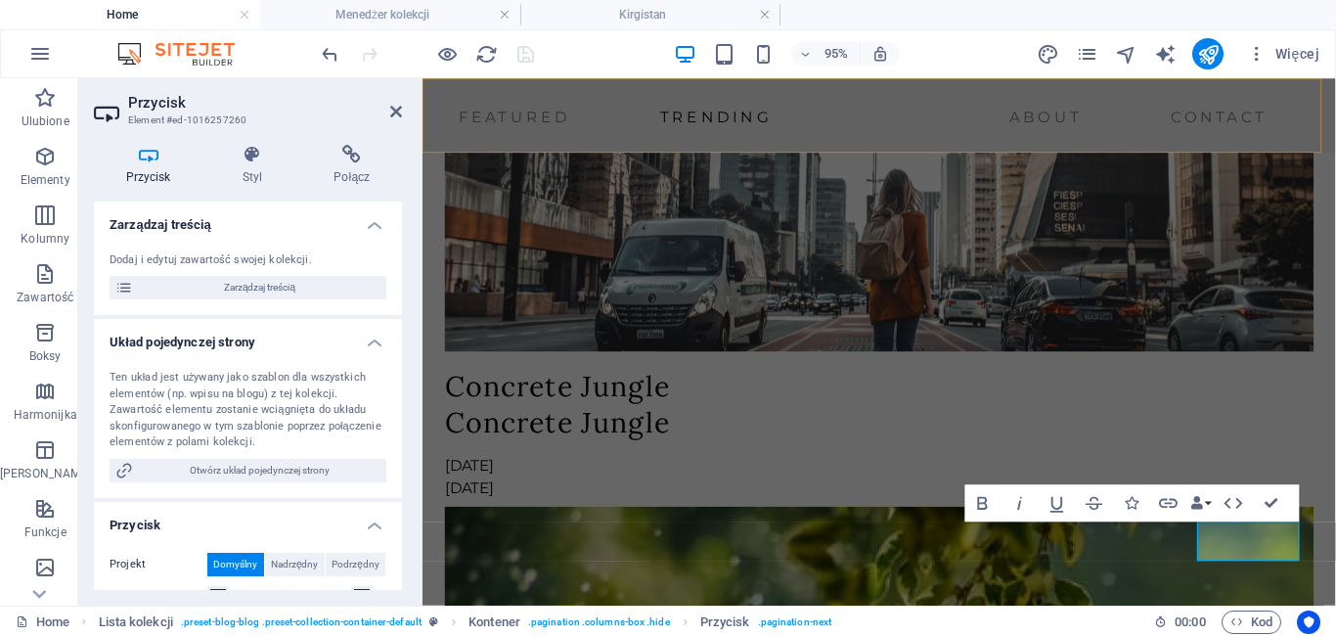
click at [767, 140] on div "Featured Trending About Contact Menu" at bounding box center [904, 117] width 962 height 78
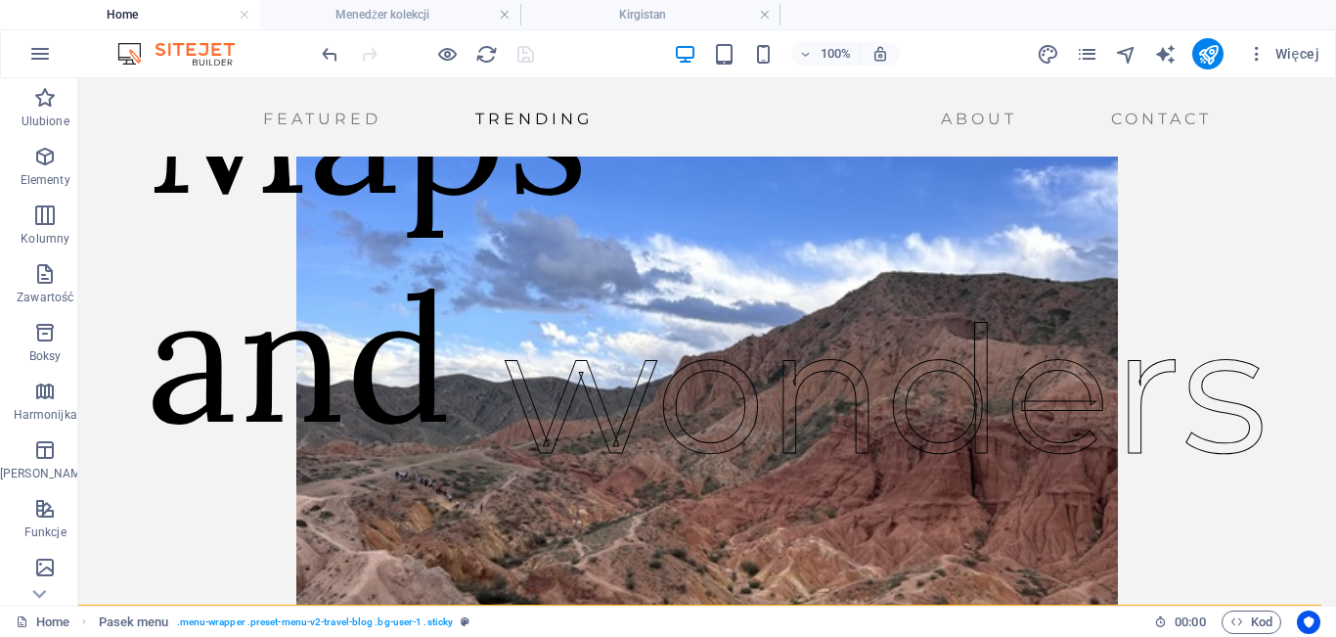
scroll to position [129, 0]
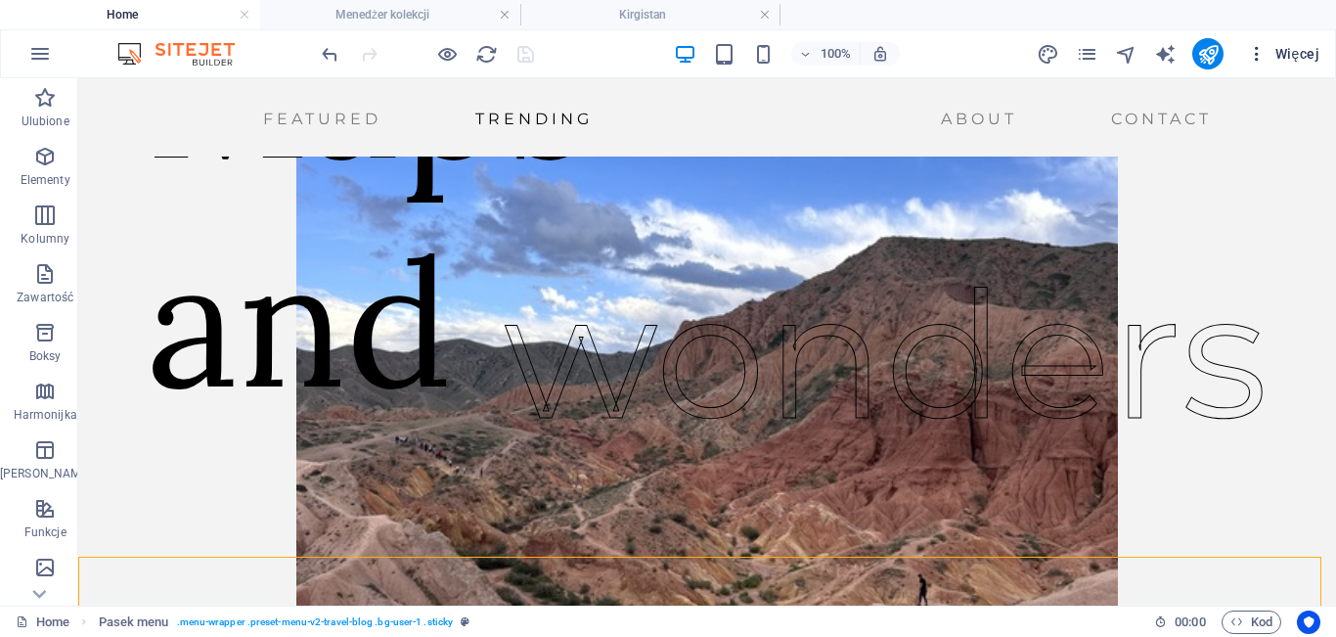
click at [1275, 50] on span "Więcej" at bounding box center [1283, 54] width 72 height 20
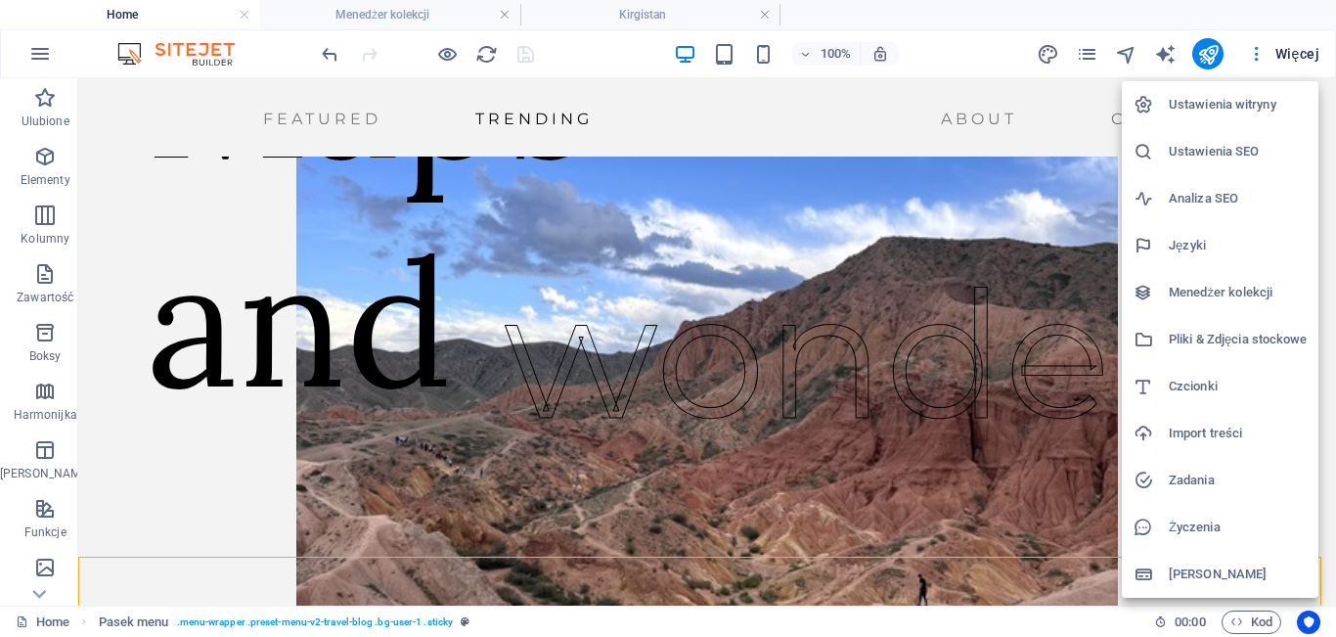
drag, startPoint x: 1335, startPoint y: 135, endPoint x: 1335, endPoint y: 253, distance: 118.4
click at [1335, 253] on div at bounding box center [668, 318] width 1336 height 637
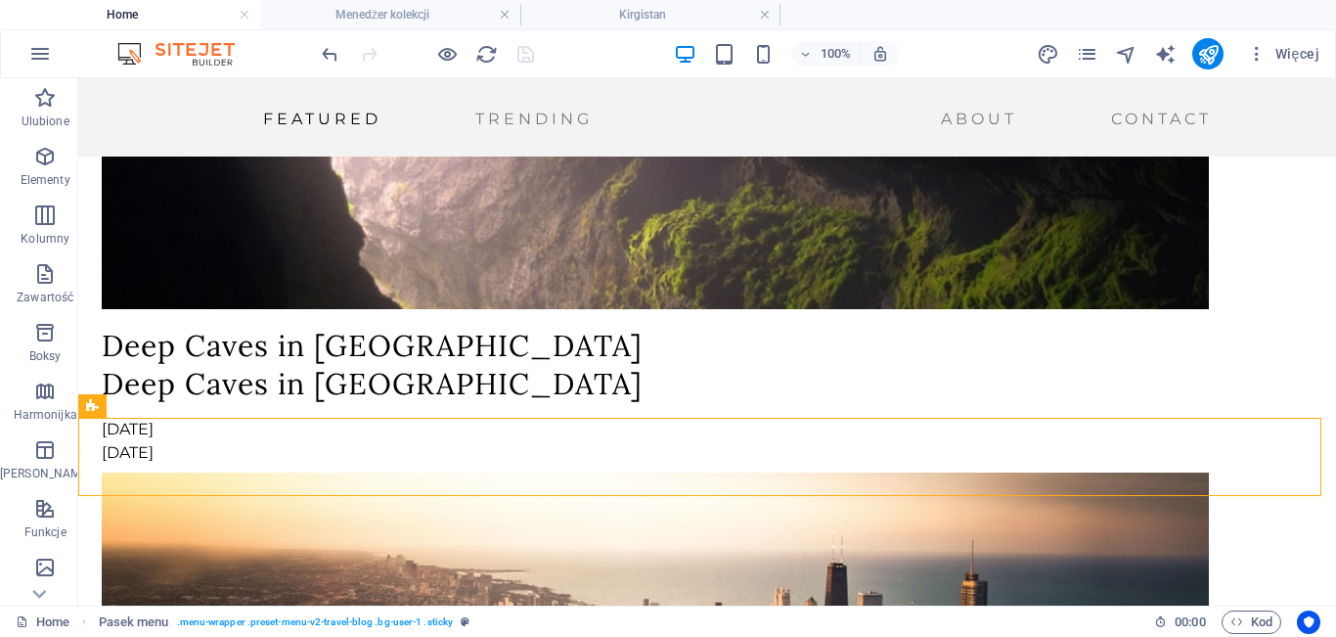
scroll to position [2058, 0]
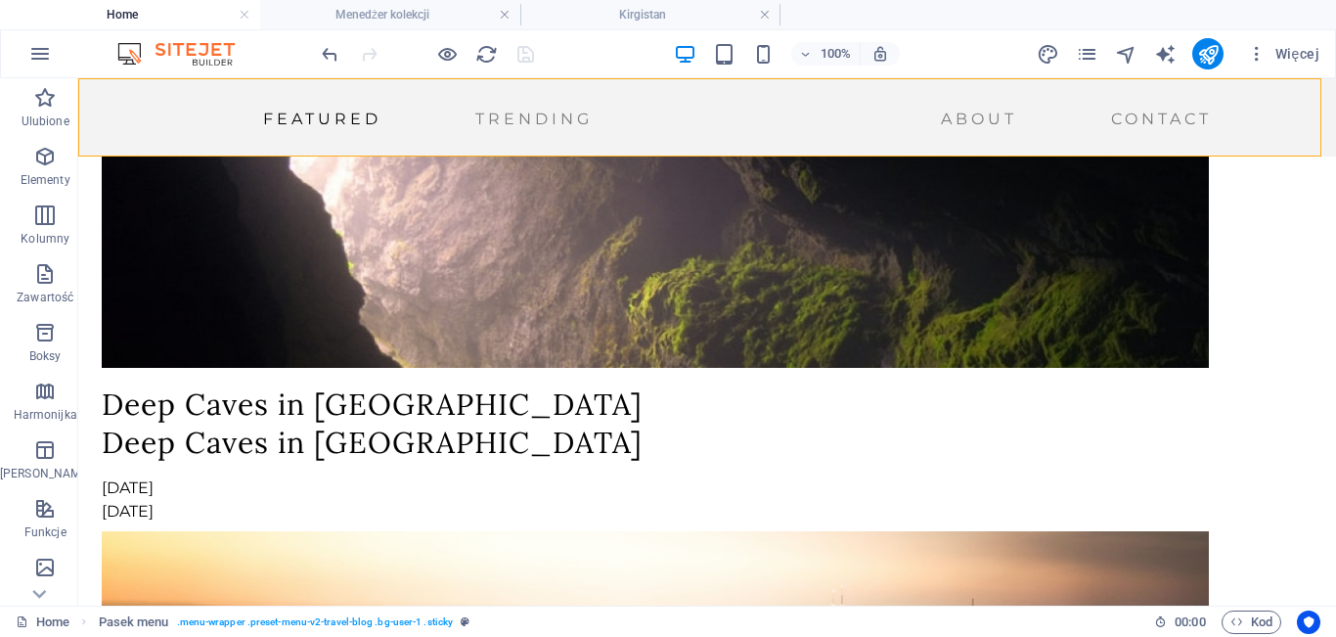
drag, startPoint x: 101, startPoint y: 122, endPoint x: 110, endPoint y: 185, distance: 63.2
click at [1285, 59] on span "Więcej" at bounding box center [1283, 54] width 72 height 20
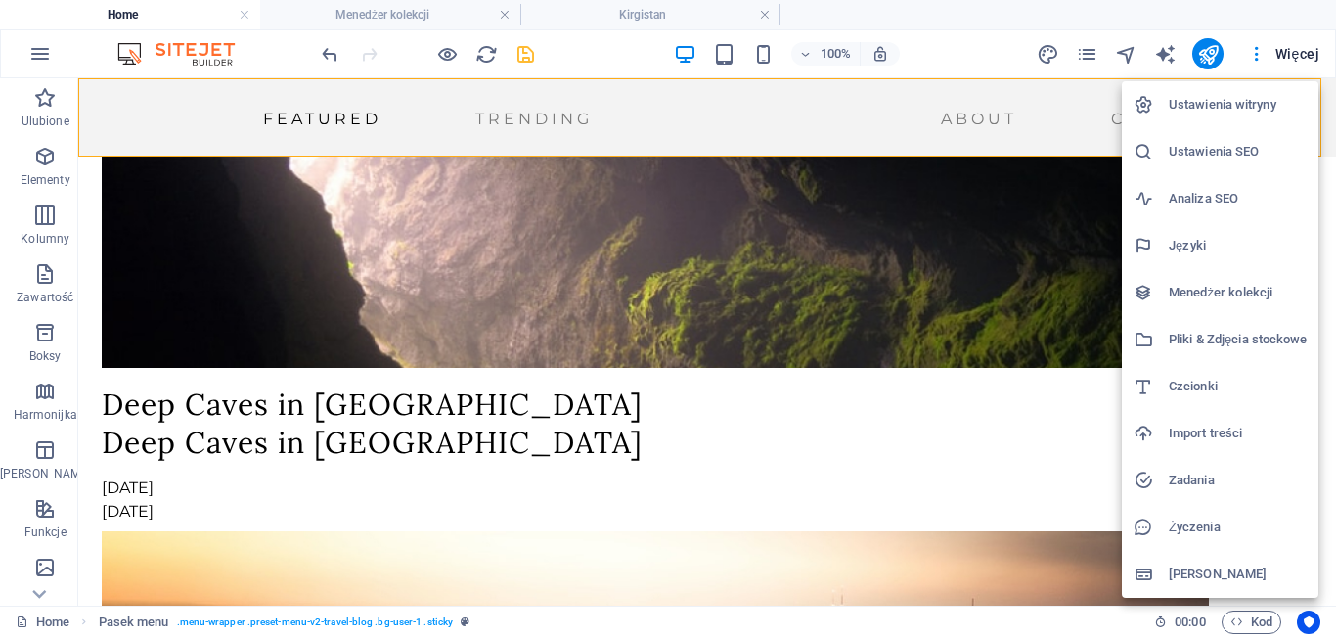
click at [1226, 292] on h6 "Menedżer kolekcji" at bounding box center [1238, 292] width 138 height 23
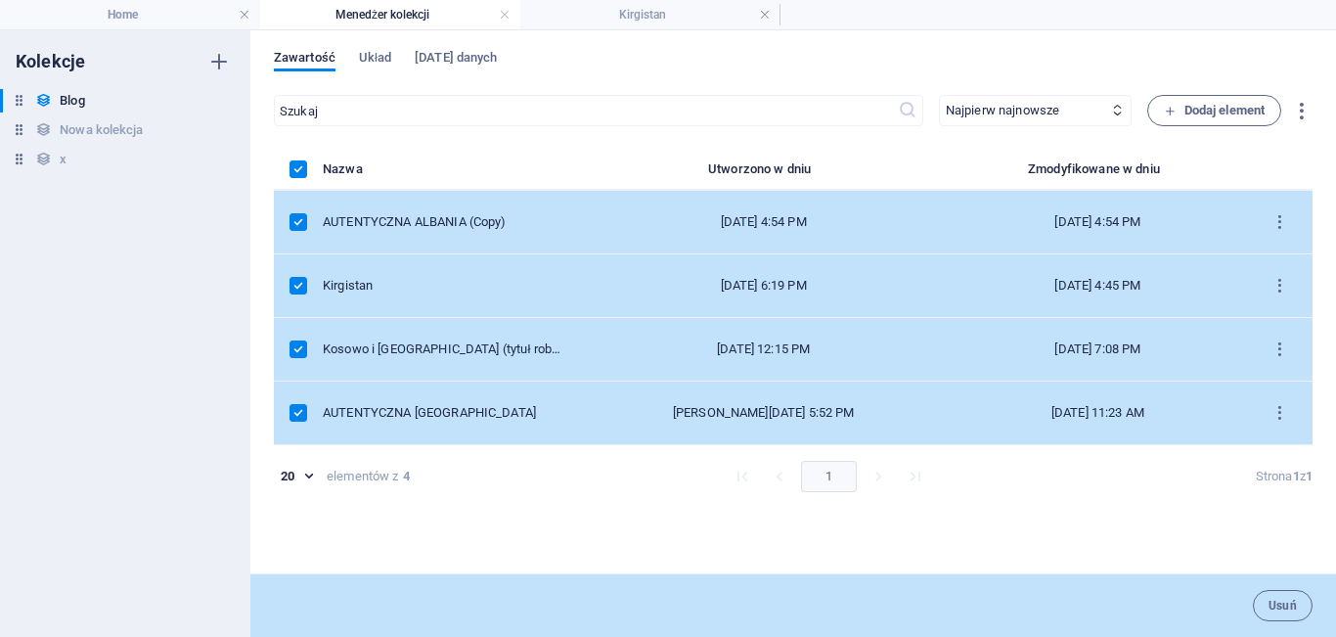
scroll to position [0, 0]
click at [179, 19] on h4 "Home" at bounding box center [130, 15] width 260 height 22
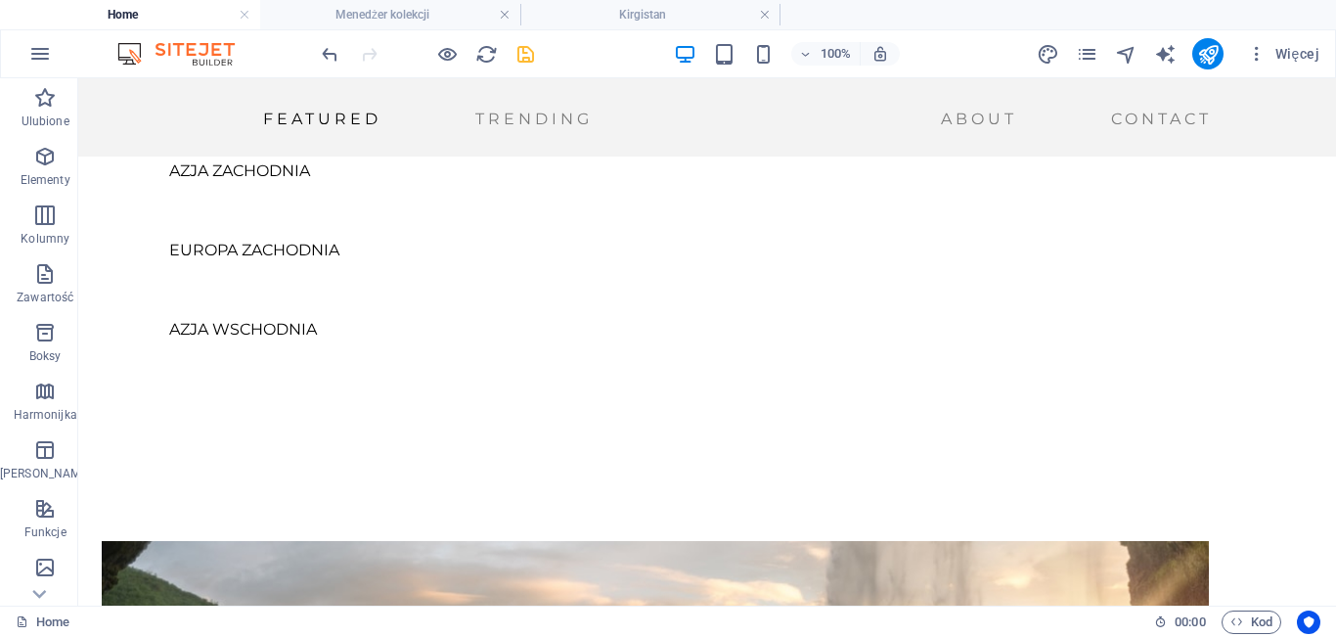
scroll to position [1158, 0]
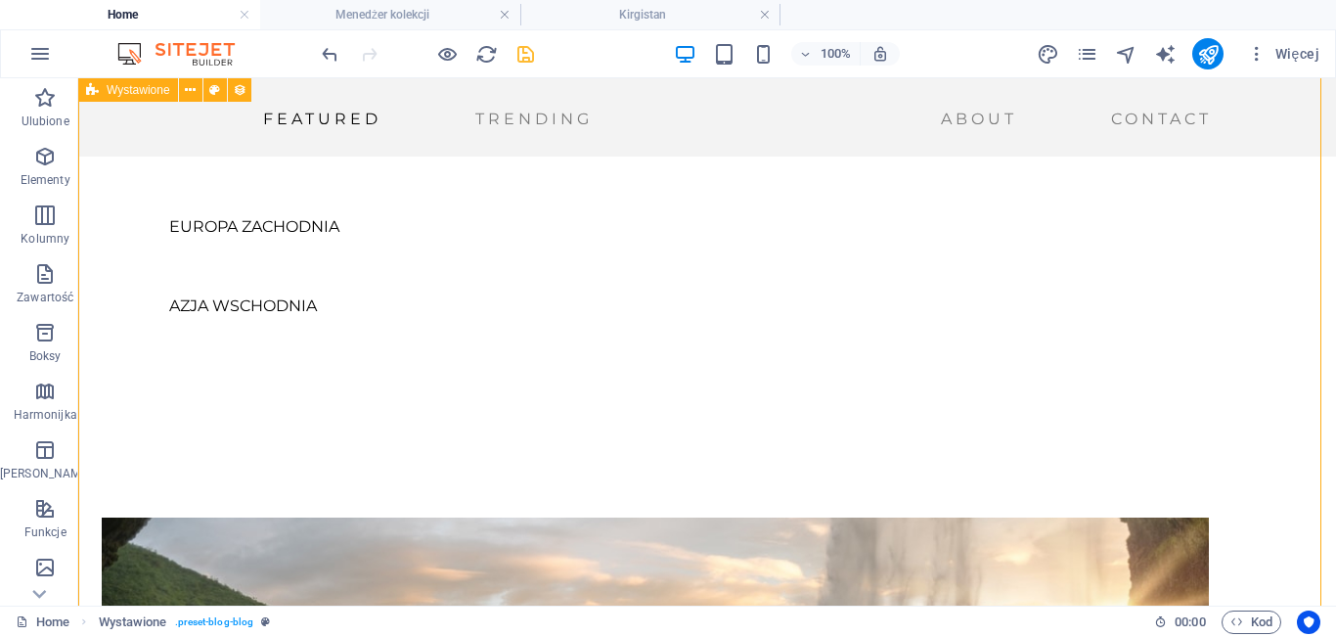
drag, startPoint x: 105, startPoint y: 164, endPoint x: 114, endPoint y: 195, distance: 31.9
click at [1304, 53] on span "Więcej" at bounding box center [1283, 54] width 72 height 20
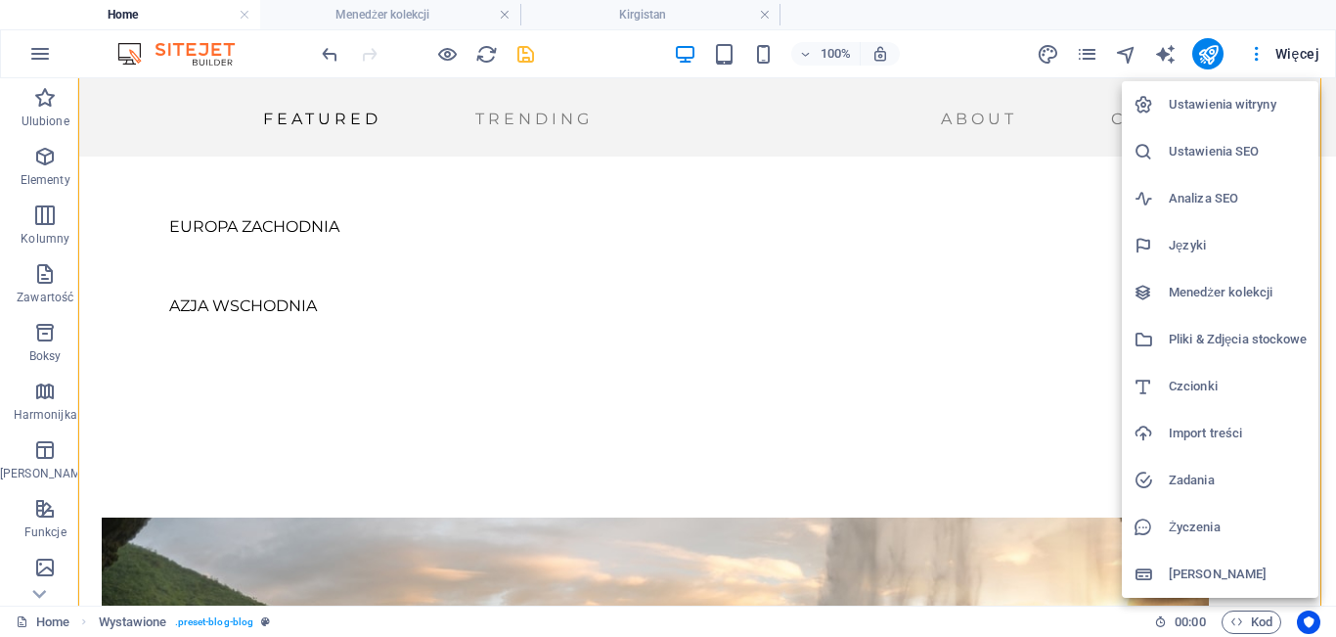
click at [1204, 291] on h6 "Menedżer kolekcji" at bounding box center [1238, 292] width 138 height 23
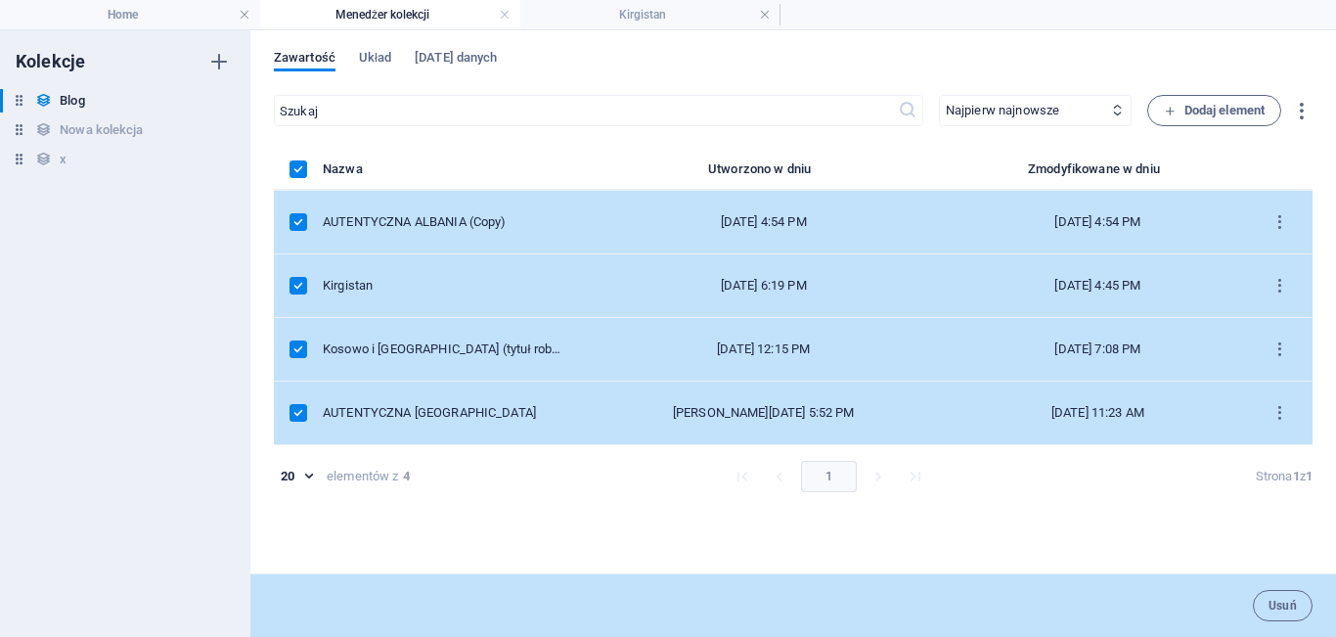
scroll to position [0, 0]
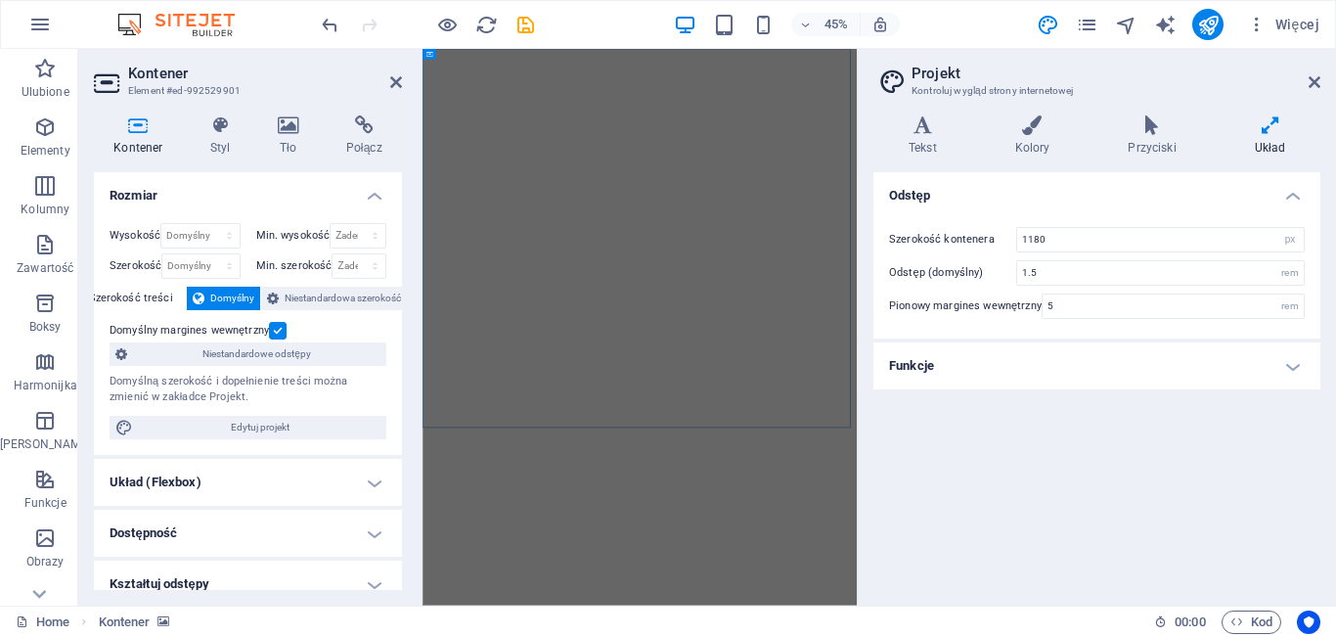
select select "px"
click at [1282, 13] on button "Więcej" at bounding box center [1283, 24] width 88 height 31
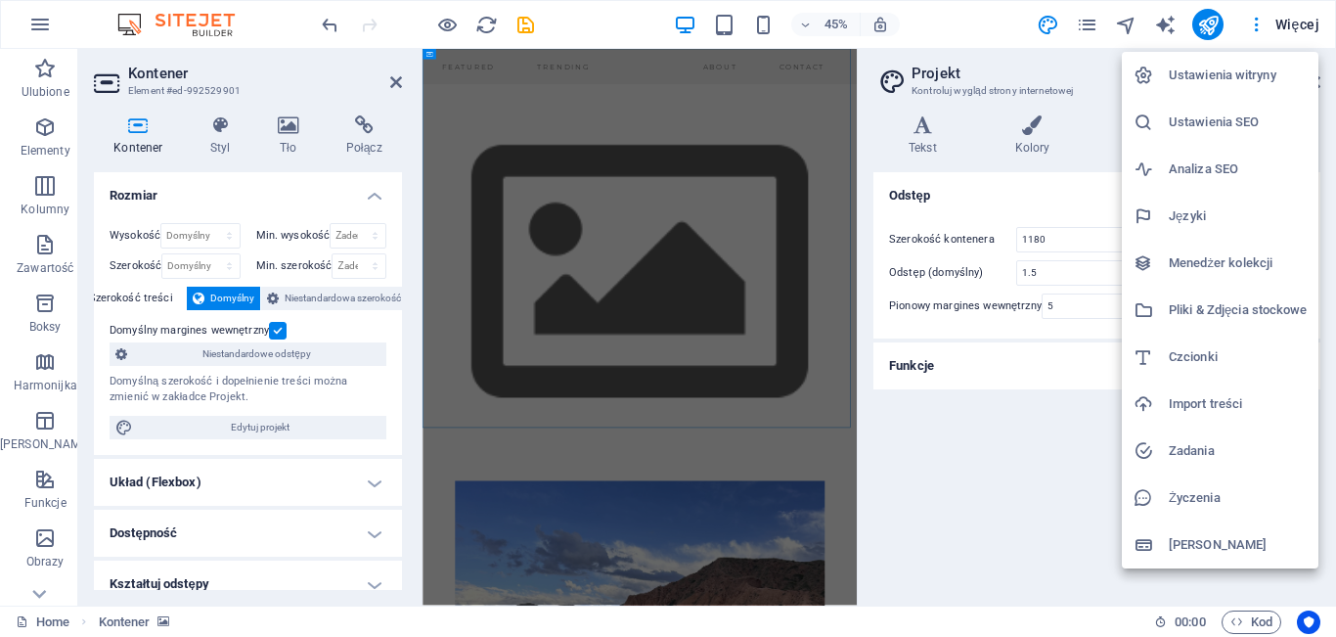
click at [1196, 535] on h6 "[PERSON_NAME]" at bounding box center [1238, 544] width 138 height 23
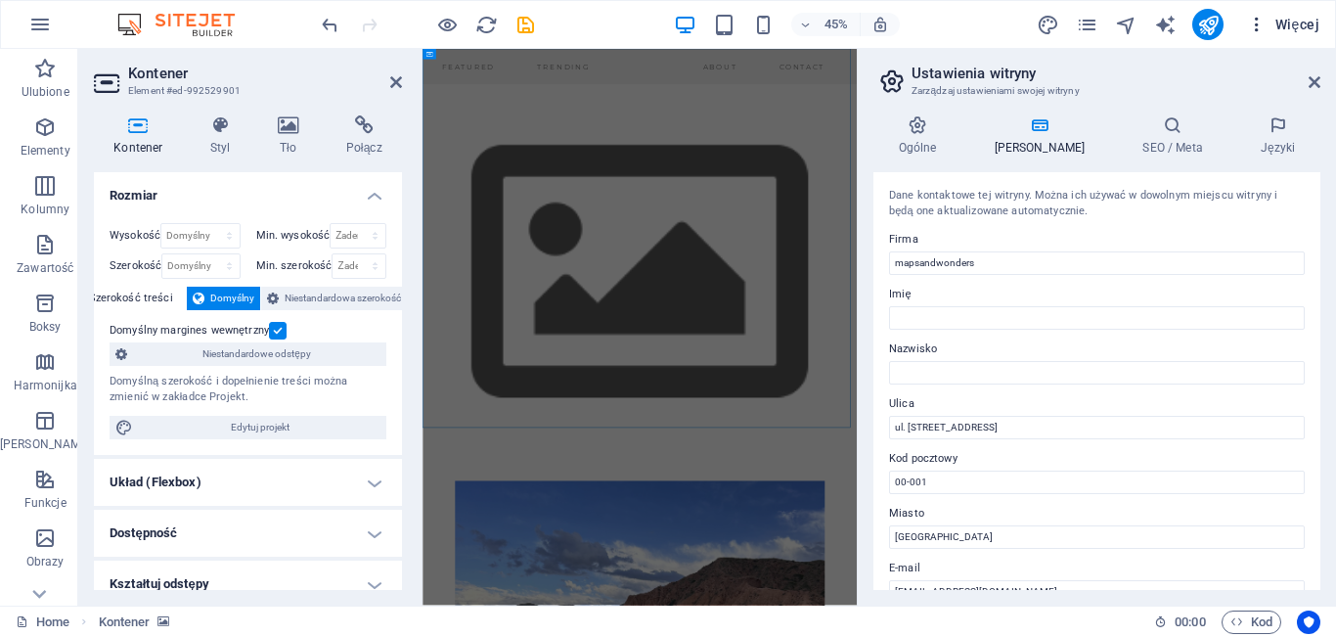
click at [1285, 27] on span "Więcej" at bounding box center [1283, 25] width 72 height 20
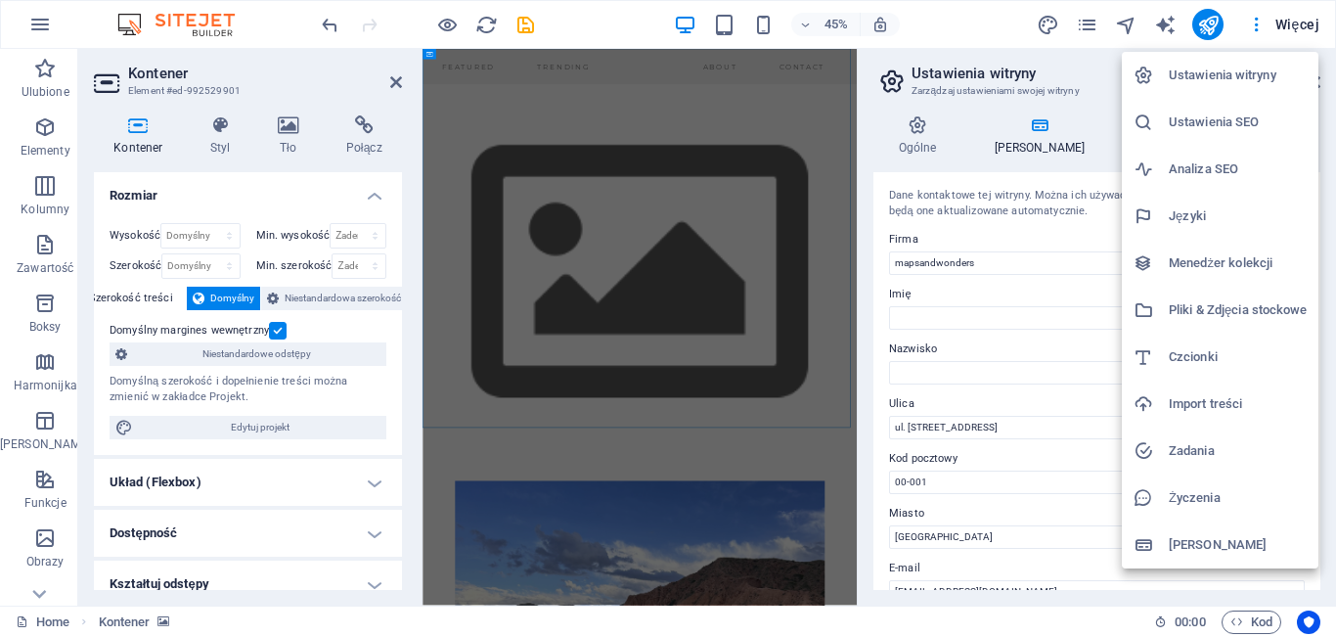
click at [1245, 65] on h6 "Ustawienia witryny" at bounding box center [1238, 75] width 138 height 23
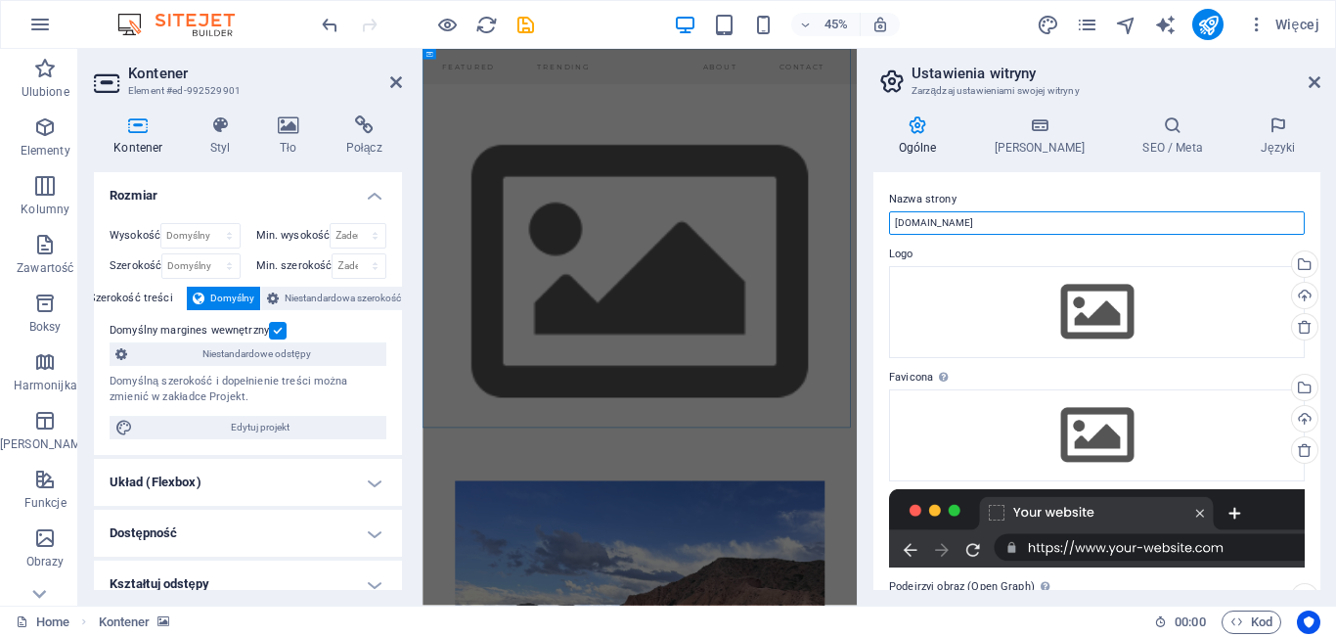
click at [1136, 217] on input "[DOMAIN_NAME]" at bounding box center [1097, 222] width 416 height 23
